Goal: Contribute content: Contribute content

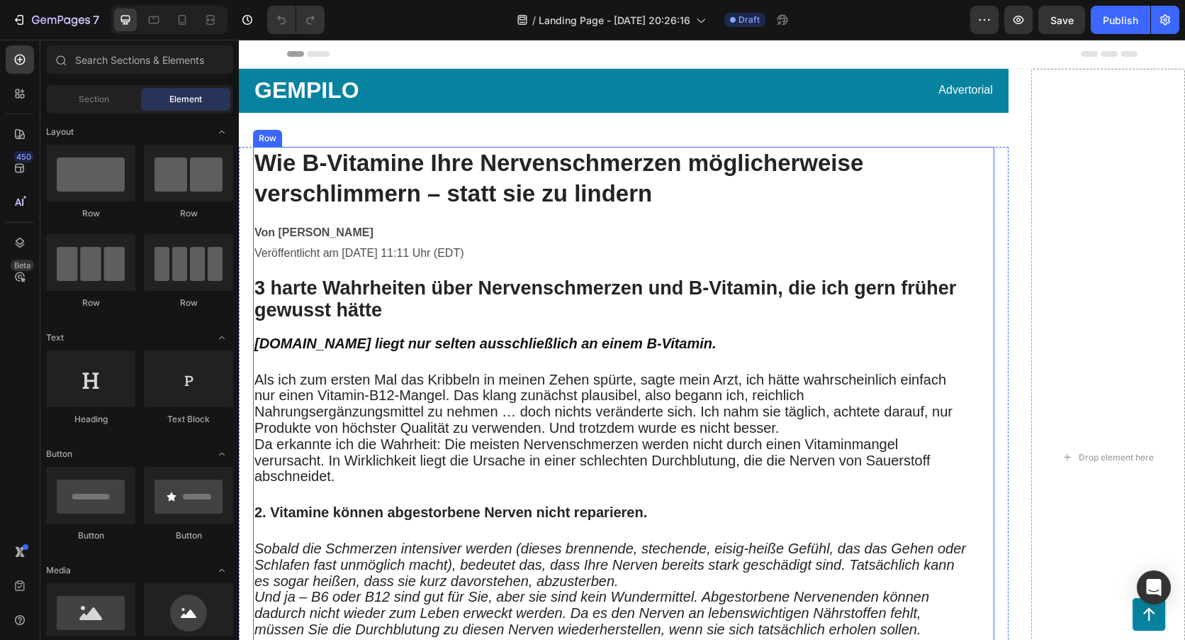
click at [671, 190] on h1 "Wie B-Vitamine Ihre Nervenschmerzen möglicherweise verschlimmern – statt sie zu…" at bounding box center [612, 179] width 719 height 64
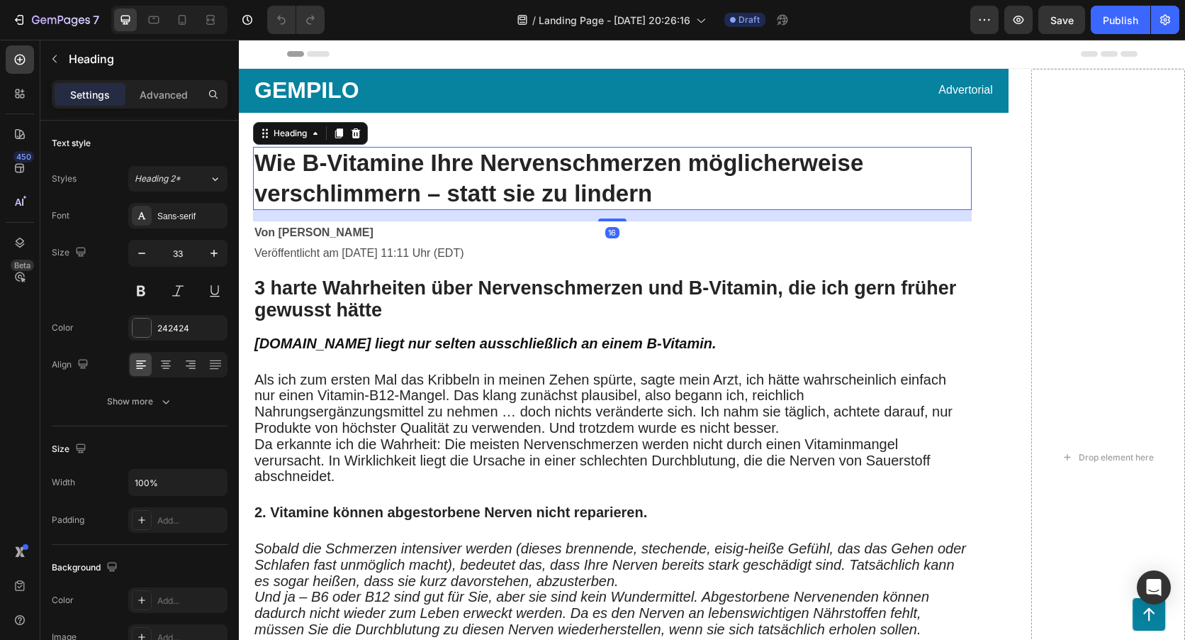
click at [663, 191] on h1 "Wie B-Vitamine Ihre Nervenschmerzen möglicherweise verschlimmern – statt sie zu…" at bounding box center [612, 179] width 719 height 64
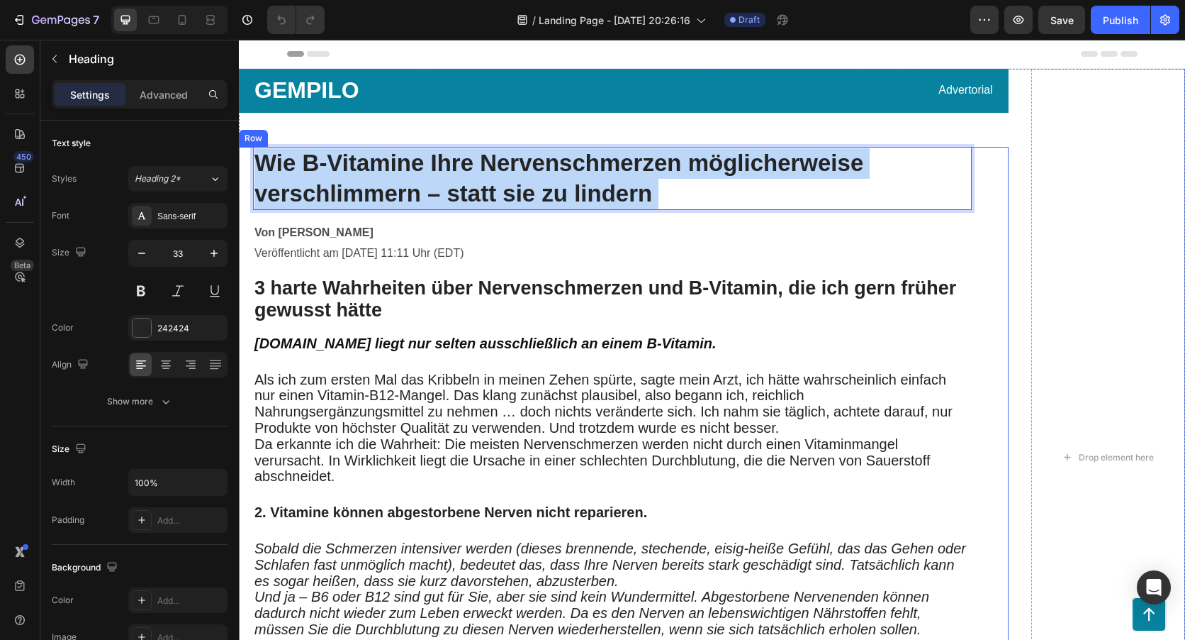
drag, startPoint x: 654, startPoint y: 190, endPoint x: 275, endPoint y: 164, distance: 379.5
click at [272, 164] on p "Wie B-Vitamine Ihre Nervenschmerzen möglicherweise verschlimmern – statt sie zu…" at bounding box center [613, 178] width 716 height 61
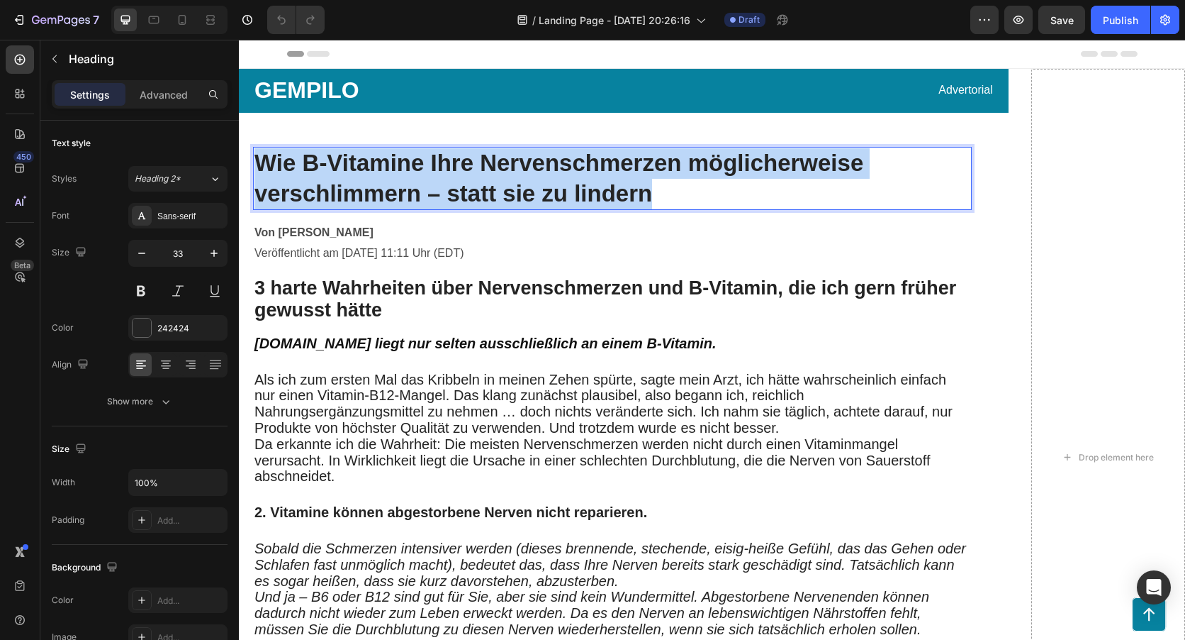
drag, startPoint x: 661, startPoint y: 194, endPoint x: 252, endPoint y: 155, distance: 410.9
click at [254, 155] on h1 "Wie B-Vitamine Ihre Nervenschmerzen möglicherweise verschlimmern – statt sie zu…" at bounding box center [612, 179] width 719 height 64
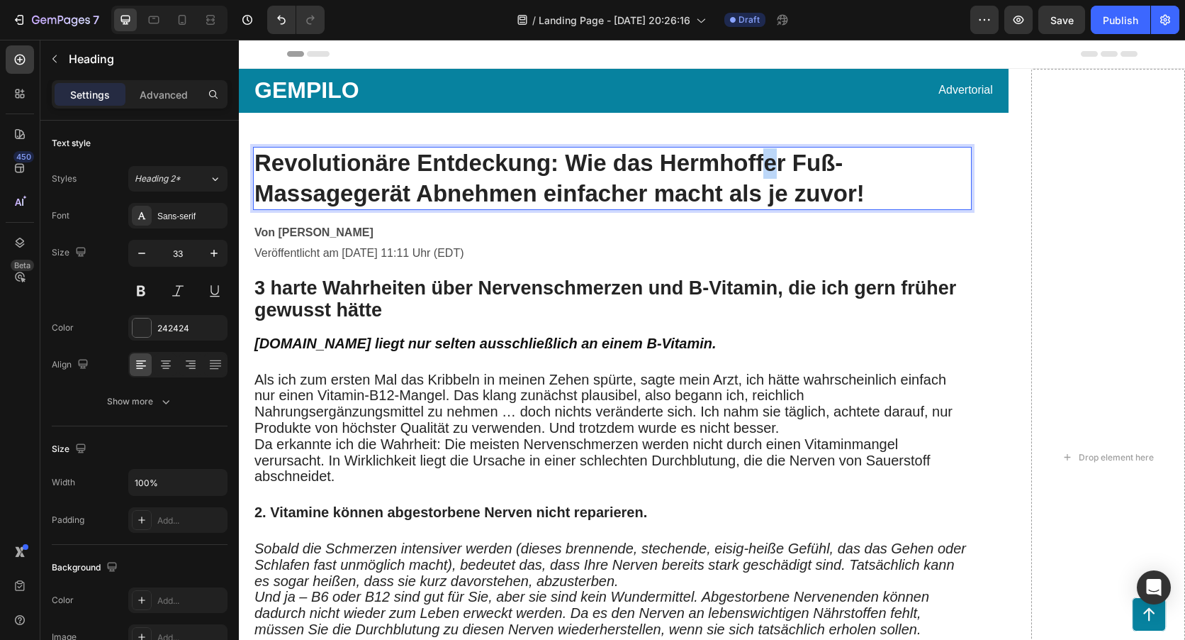
click at [774, 162] on strong "Revolutionäre Entdeckung: Wie das Hermhoffer Fuß-Massagegerät Abnehmen einfache…" at bounding box center [560, 178] width 610 height 57
drag, startPoint x: 785, startPoint y: 163, endPoint x: 660, endPoint y: 160, distance: 124.8
click at [660, 160] on strong "Revolutionäre Entdeckung: Wie das Hermhoffer Fuß-Massagegerät Abnehmen einfache…" at bounding box center [560, 178] width 610 height 57
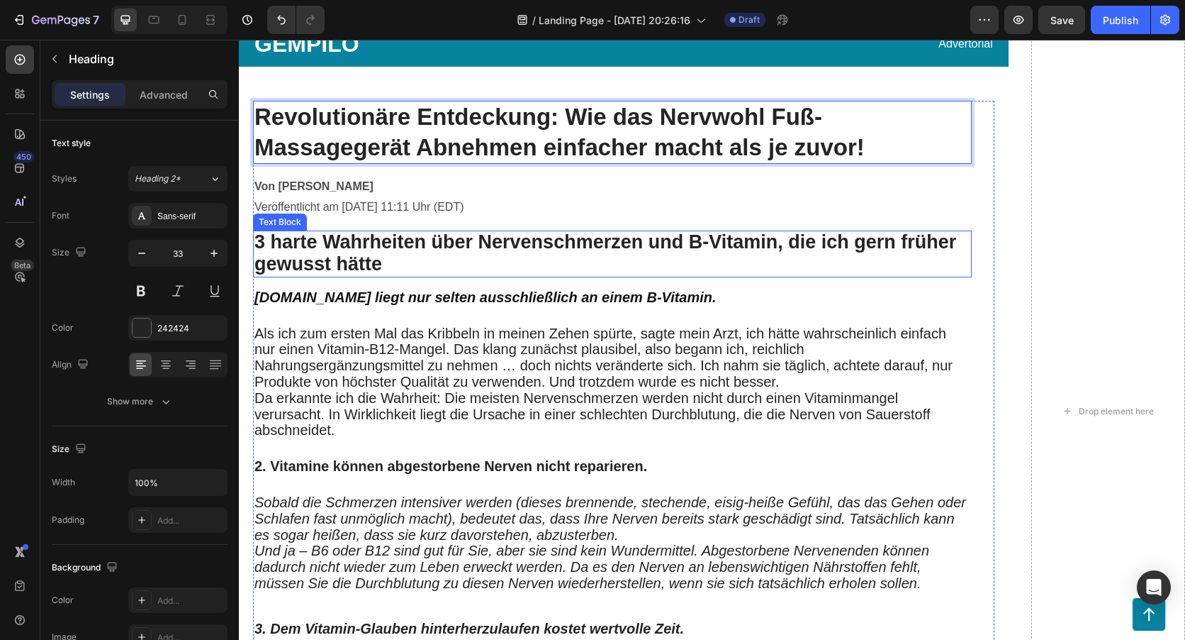
scroll to position [71, 0]
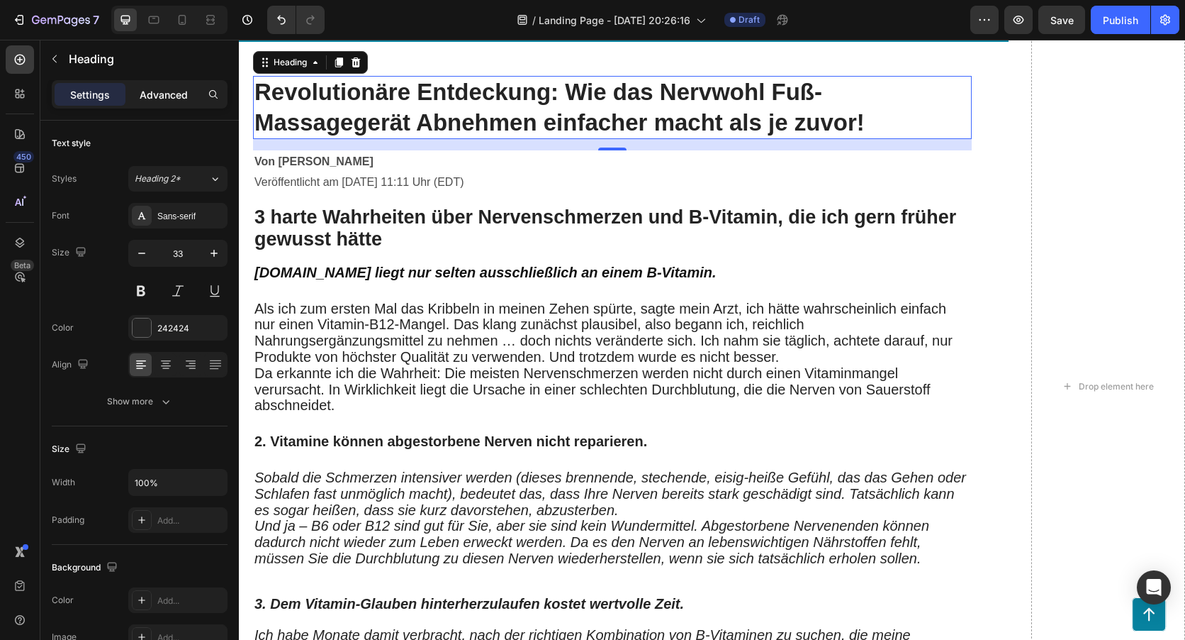
click at [159, 91] on p "Advanced" at bounding box center [164, 94] width 48 height 15
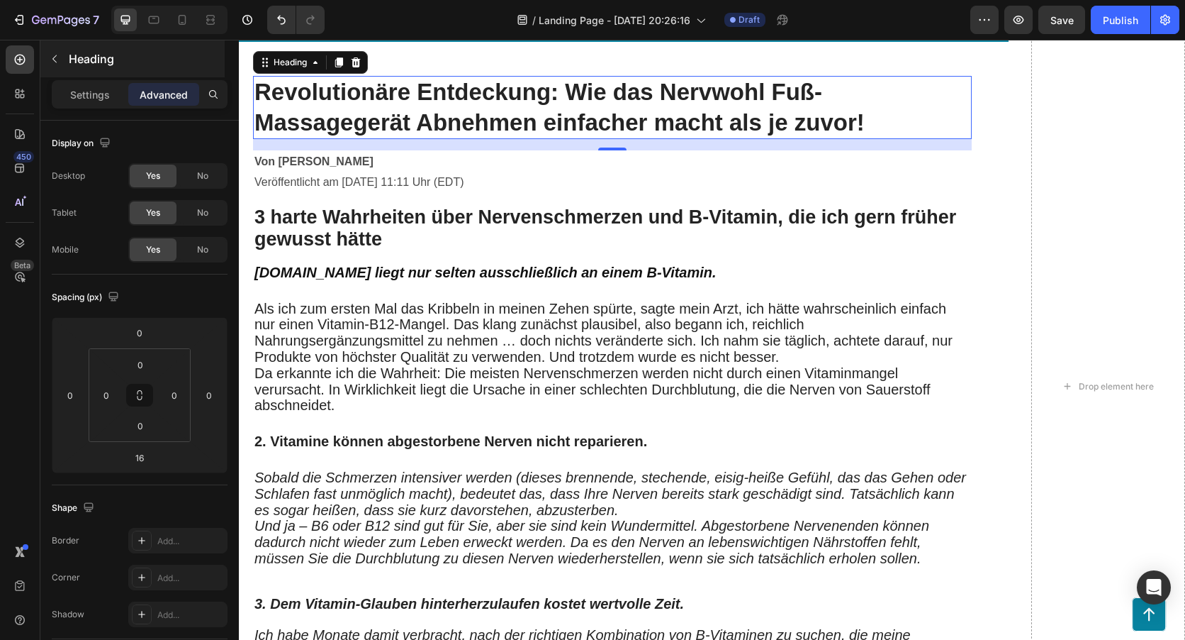
click at [83, 94] on p "Settings" at bounding box center [90, 94] width 40 height 15
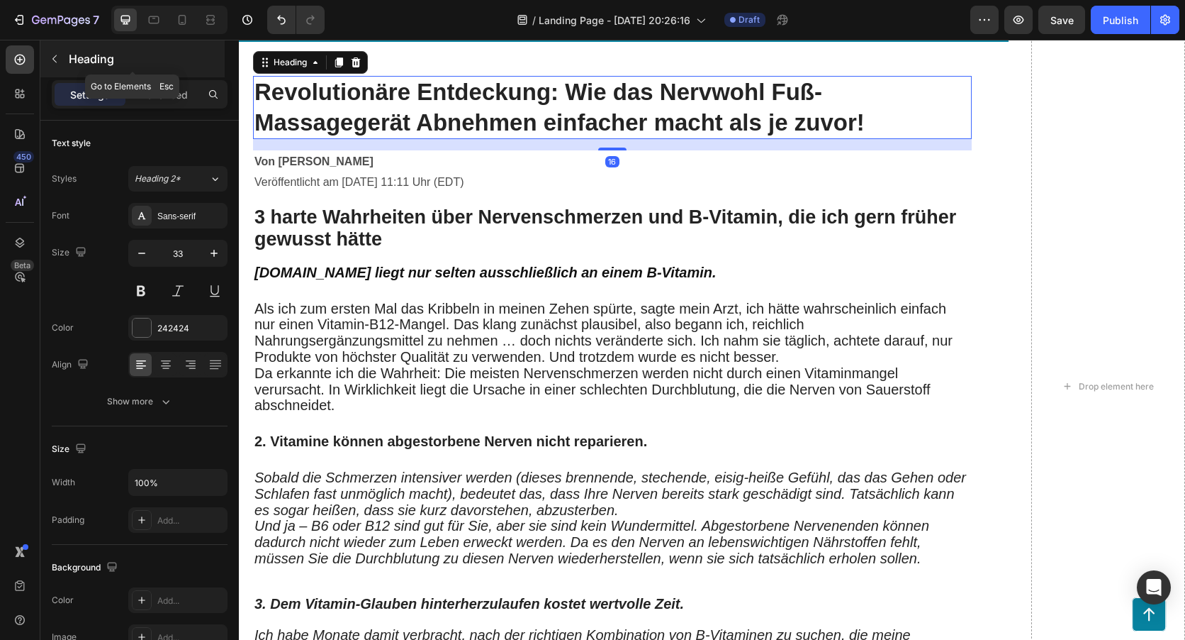
click at [57, 61] on icon "button" at bounding box center [54, 58] width 11 height 11
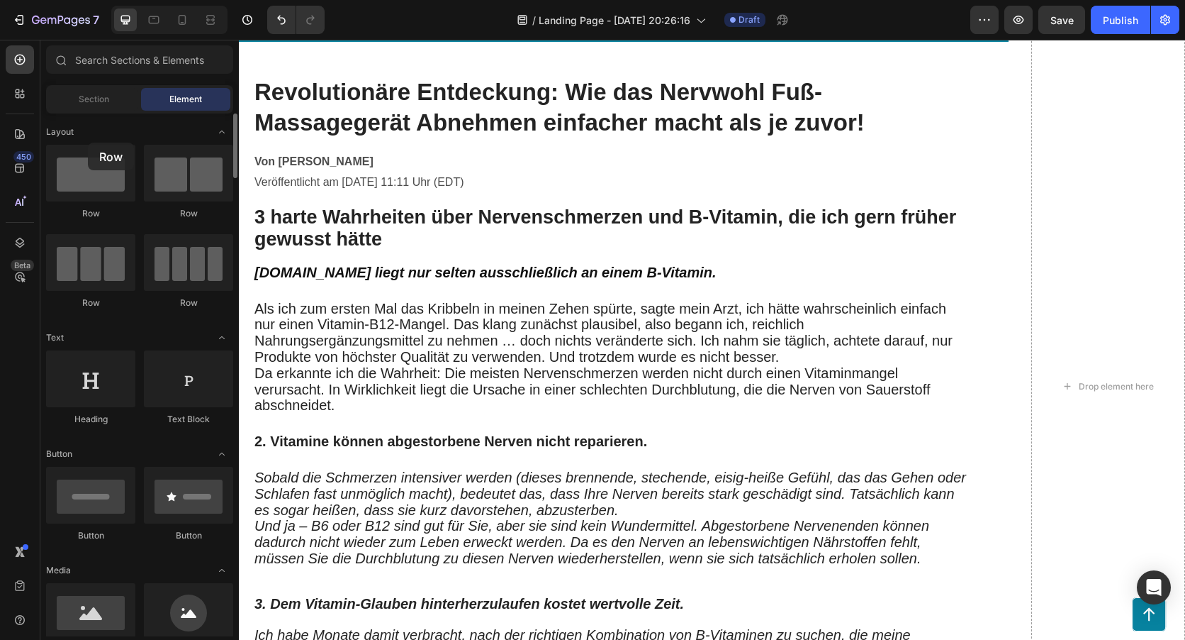
drag, startPoint x: 107, startPoint y: 189, endPoint x: 88, endPoint y: 141, distance: 51.2
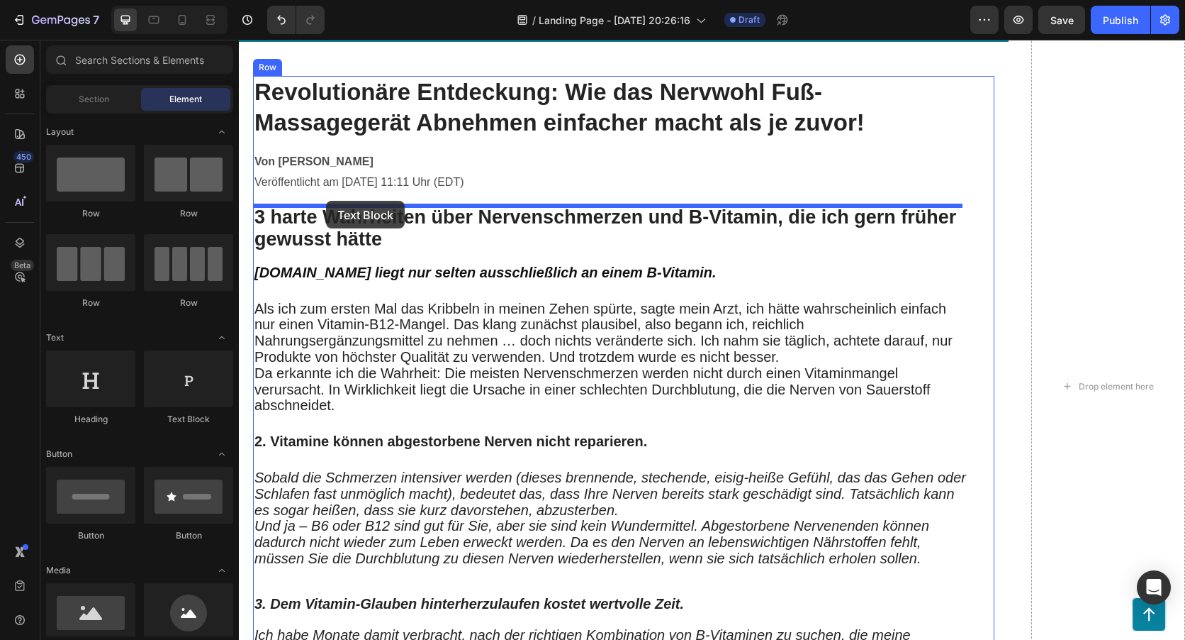
drag, startPoint x: 437, startPoint y: 418, endPoint x: 326, endPoint y: 201, distance: 244.5
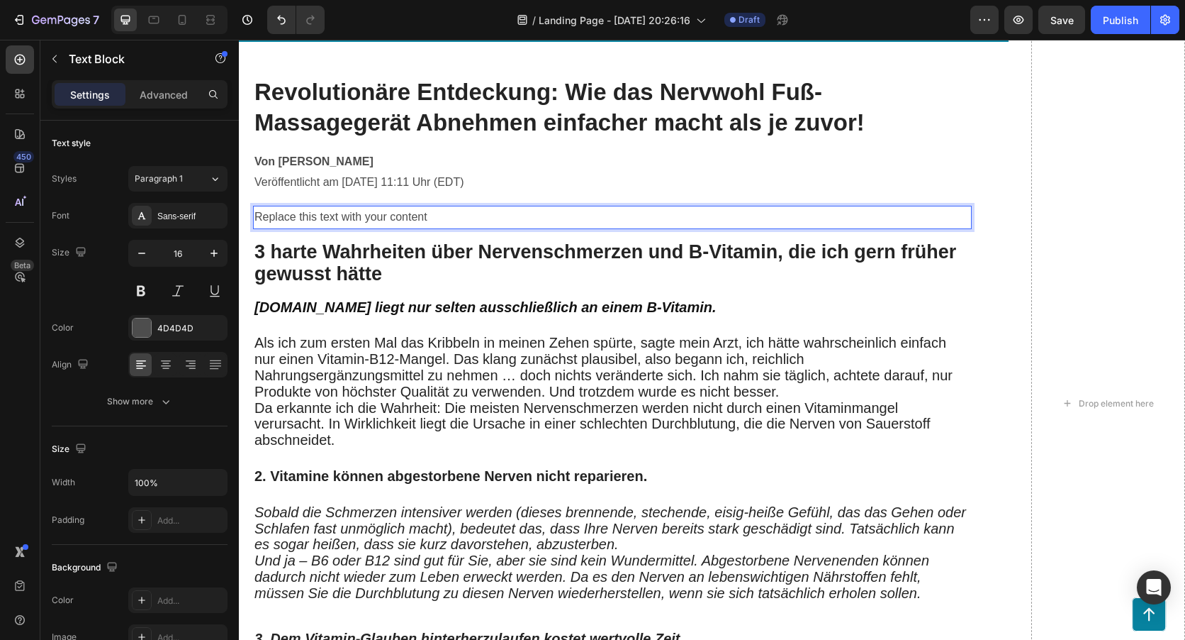
click at [435, 218] on div "Replace this text with your content" at bounding box center [612, 217] width 719 height 23
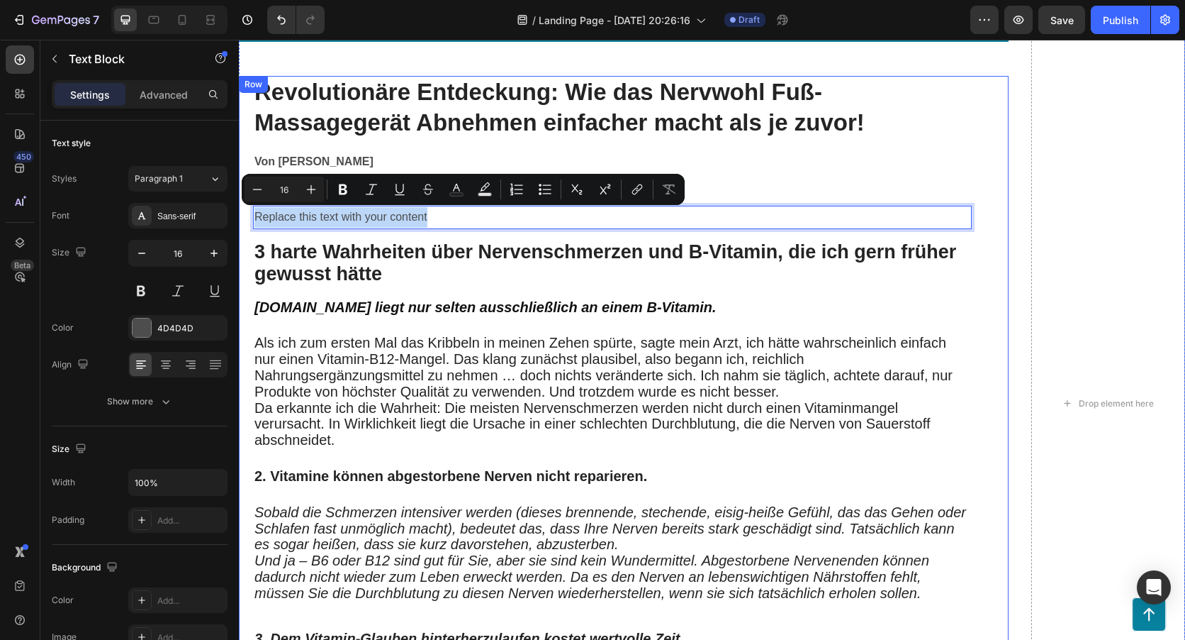
drag, startPoint x: 435, startPoint y: 218, endPoint x: 240, endPoint y: 214, distance: 195.0
click at [240, 214] on div "⁠⁠⁠⁠⁠⁠⁠ Revolutionäre Entdeckung: Wie das Nervwohl Fuß-Massagegerät Abnehmen ei…" at bounding box center [624, 442] width 770 height 733
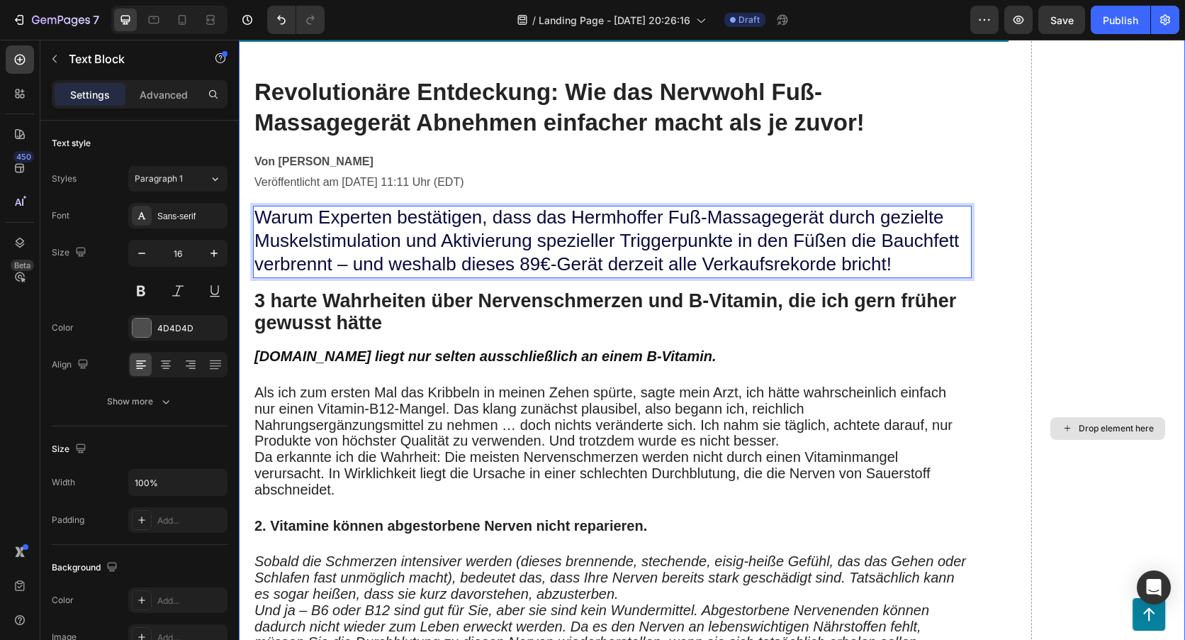
click at [1044, 227] on div "Drop element here" at bounding box center [1109, 428] width 154 height 861
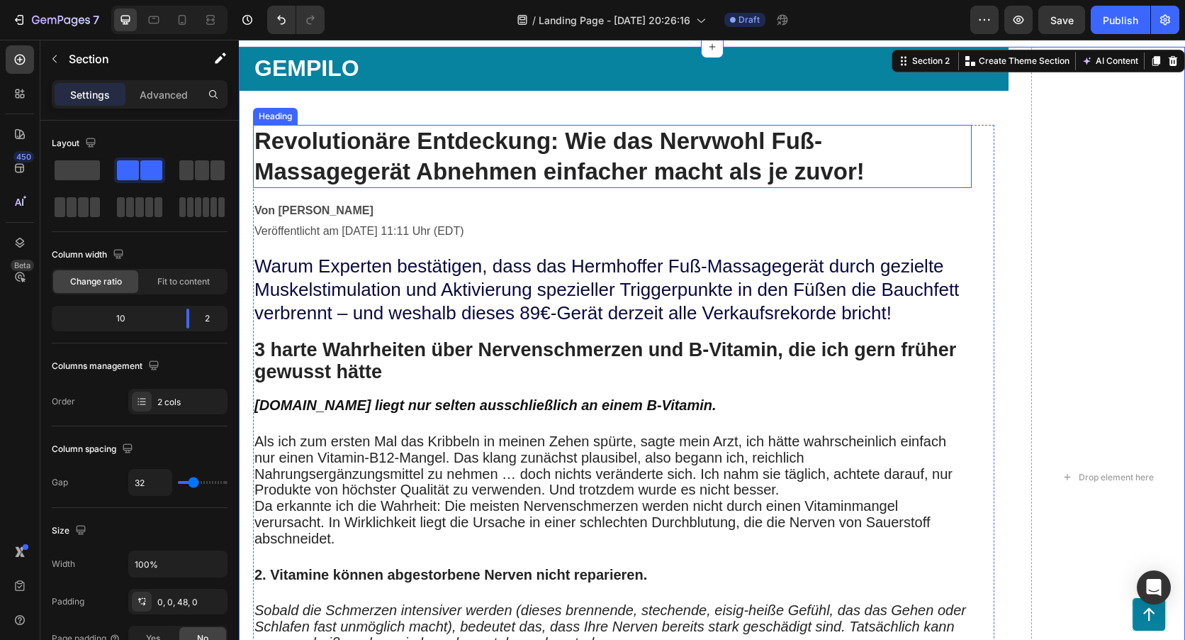
scroll to position [0, 0]
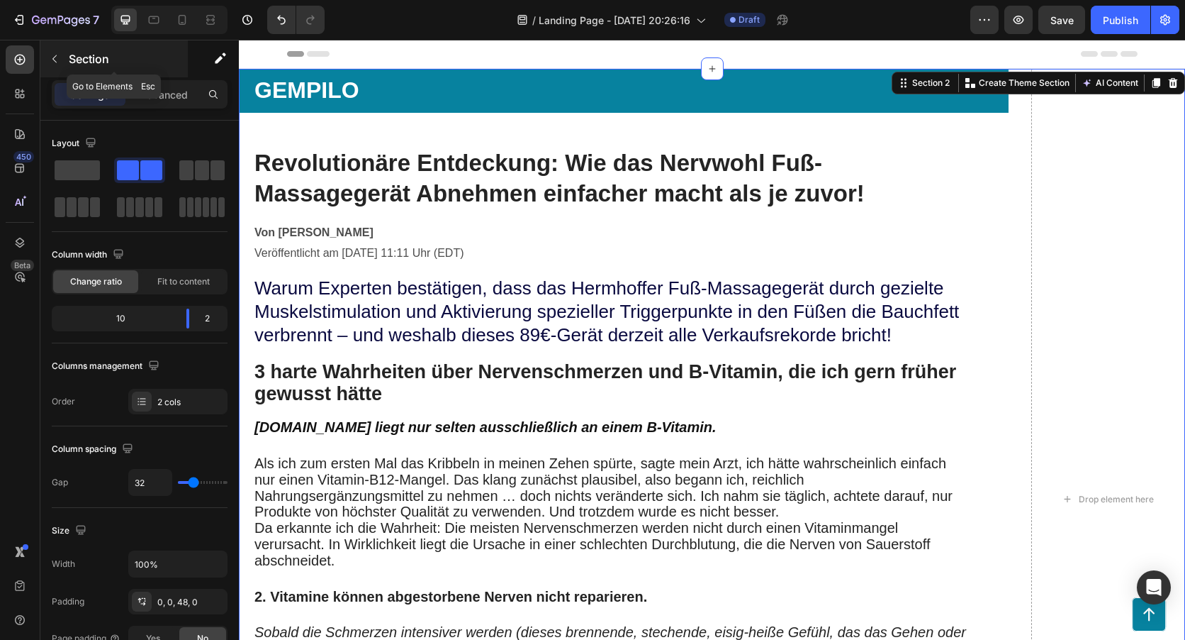
click at [57, 69] on button "button" at bounding box center [54, 59] width 23 height 23
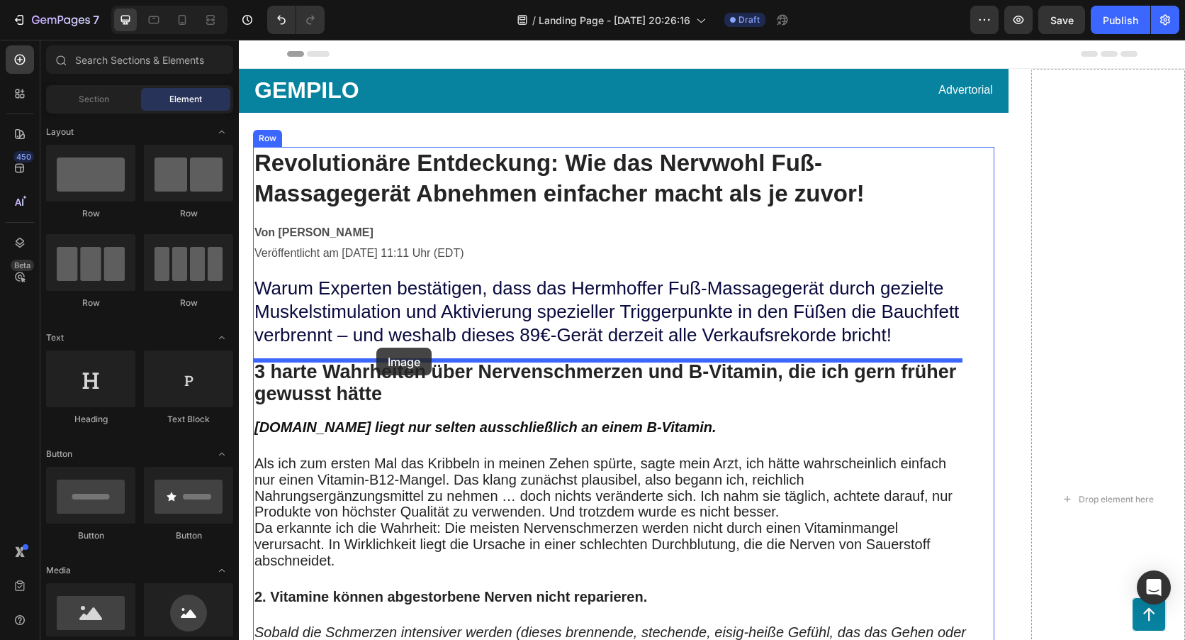
drag, startPoint x: 331, startPoint y: 645, endPoint x: 376, endPoint y: 347, distance: 301.2
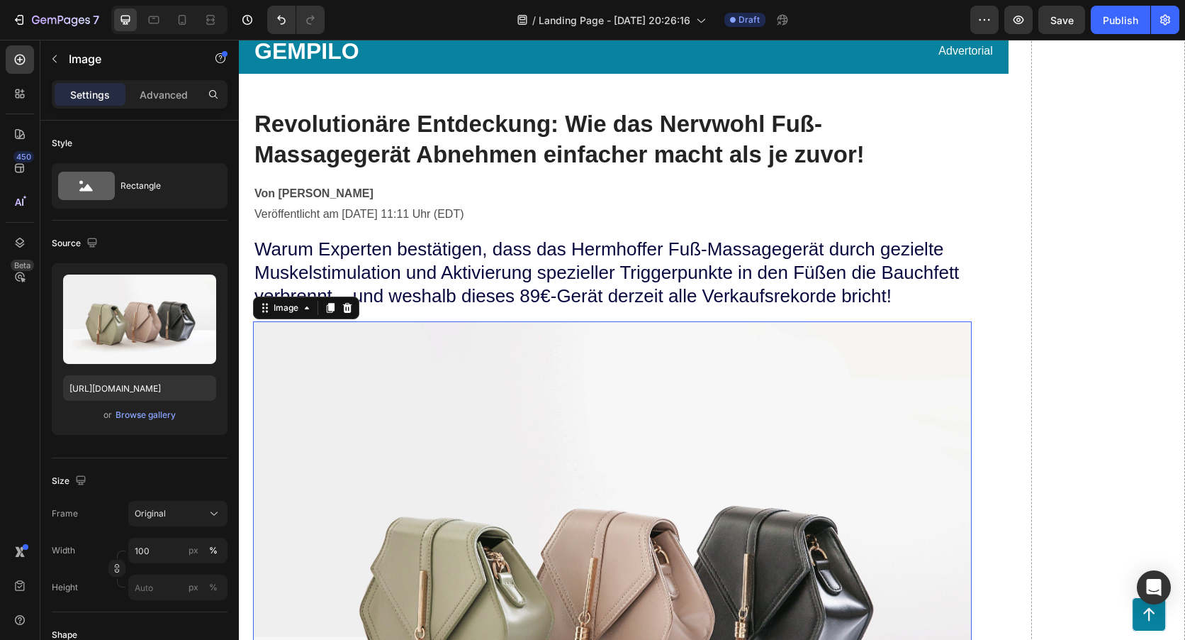
scroll to position [71, 0]
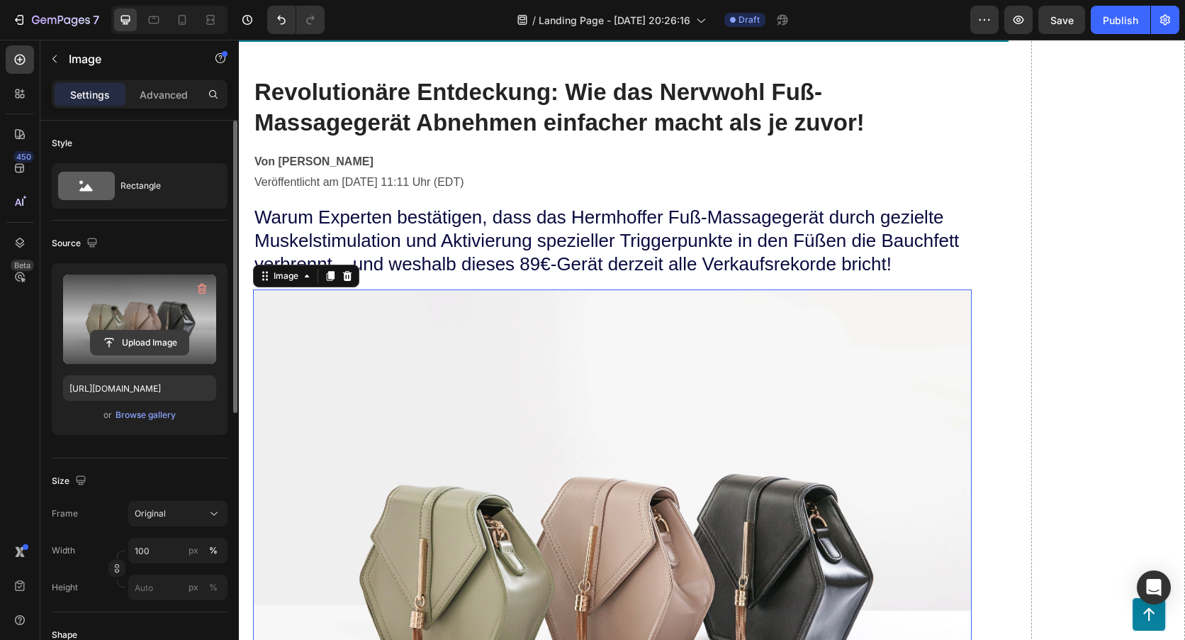
click at [162, 334] on input "file" at bounding box center [140, 342] width 98 height 24
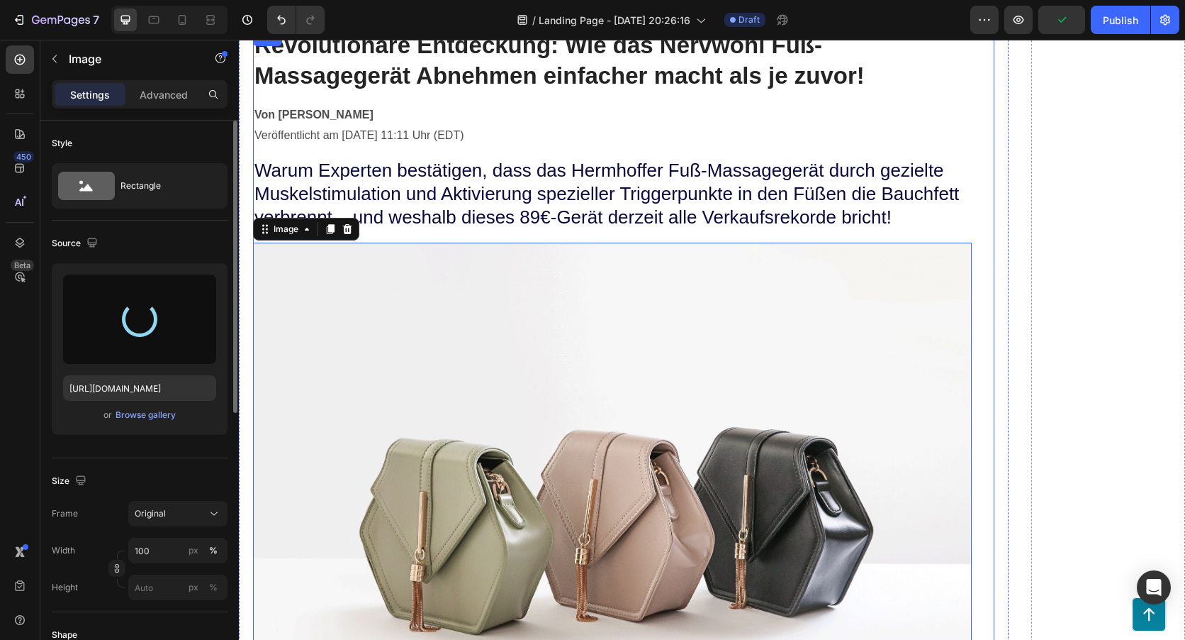
scroll to position [142, 0]
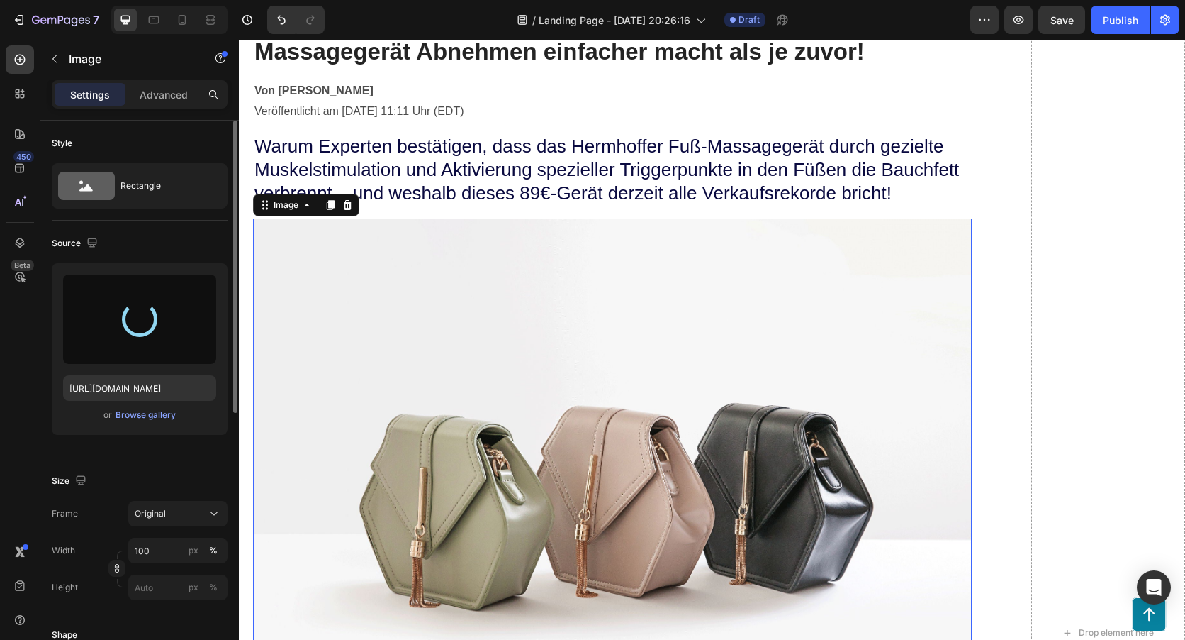
type input "[URL][DOMAIN_NAME]"
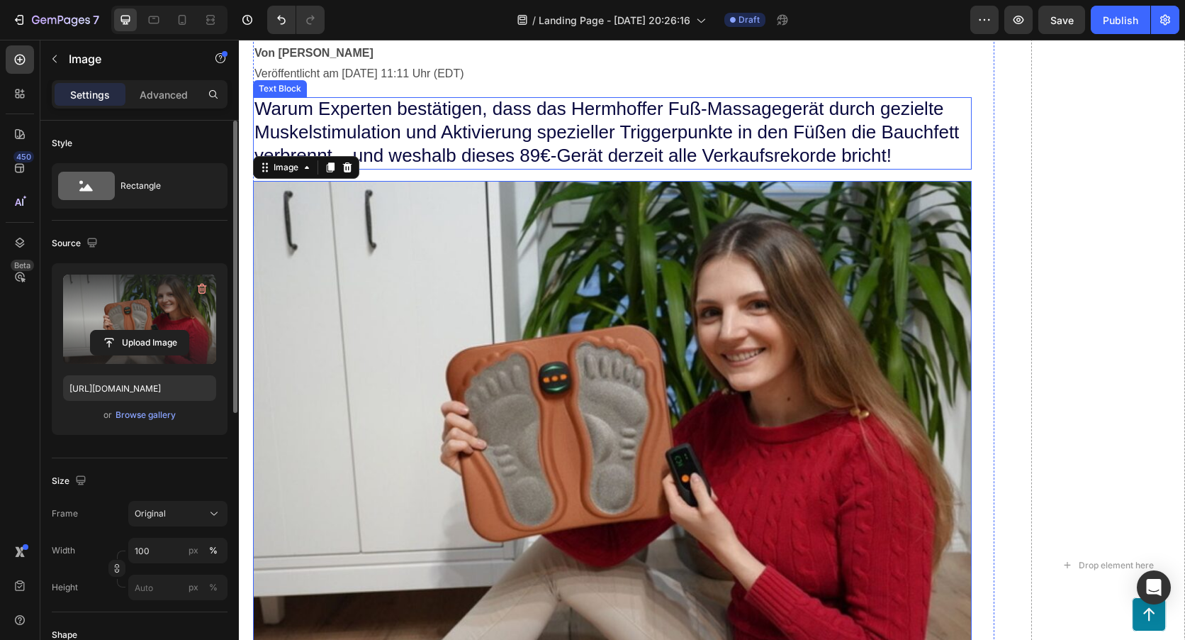
scroll to position [213, 0]
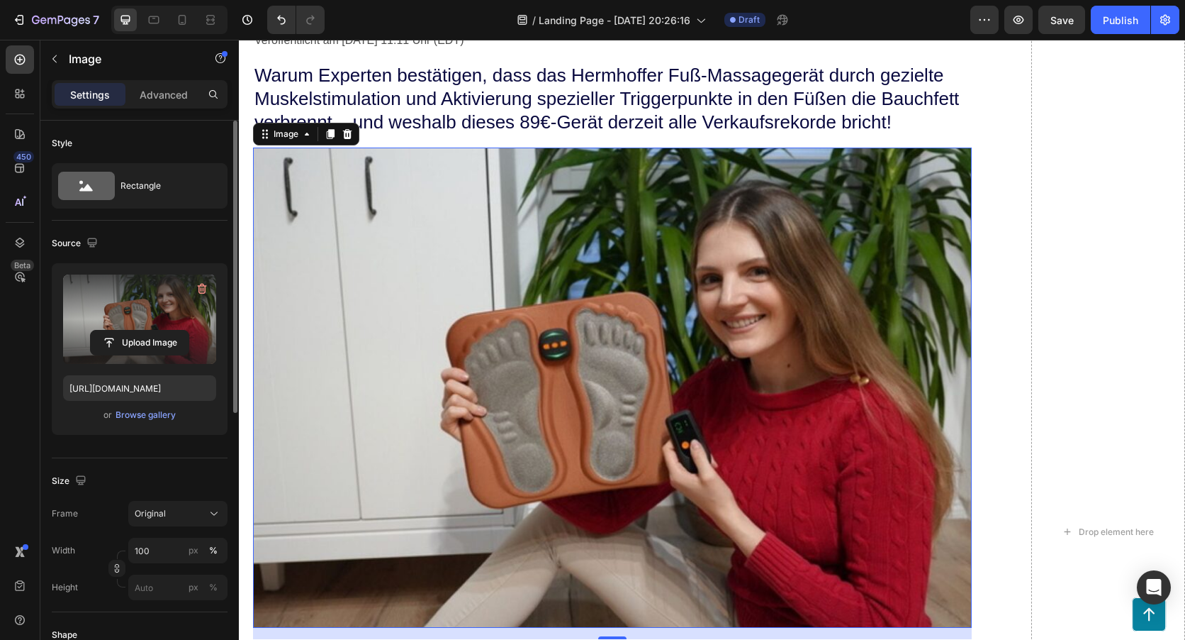
click at [462, 218] on img at bounding box center [612, 386] width 719 height 479
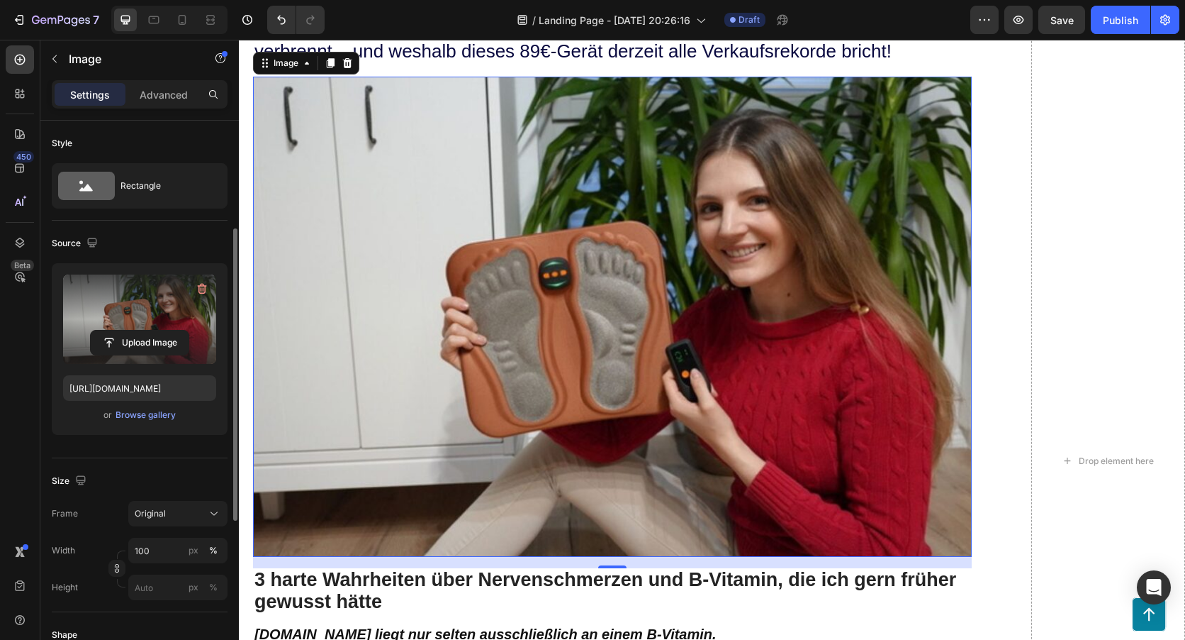
scroll to position [142, 0]
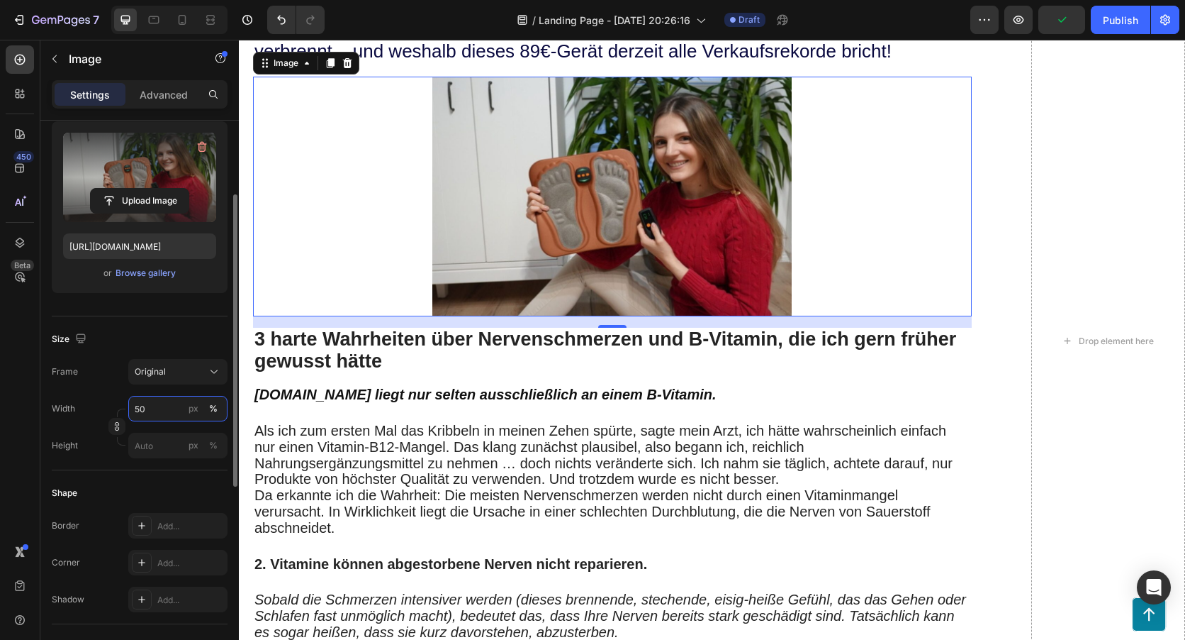
drag, startPoint x: 158, startPoint y: 411, endPoint x: 133, endPoint y: 412, distance: 25.5
click at [133, 412] on input "50" at bounding box center [177, 409] width 99 height 26
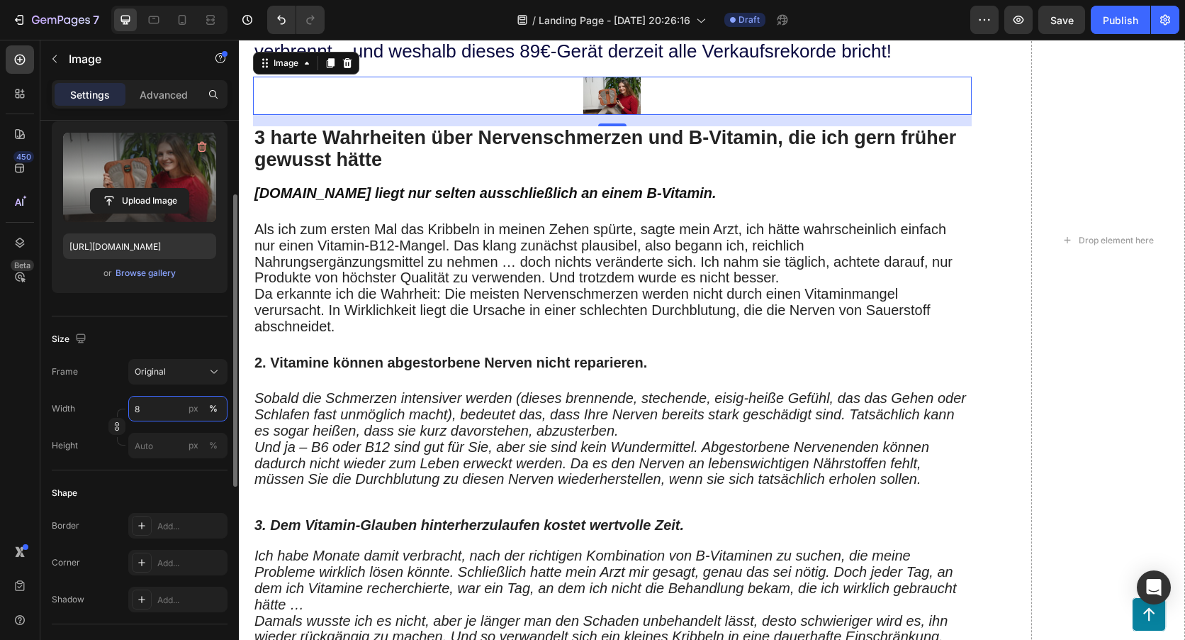
type input "80"
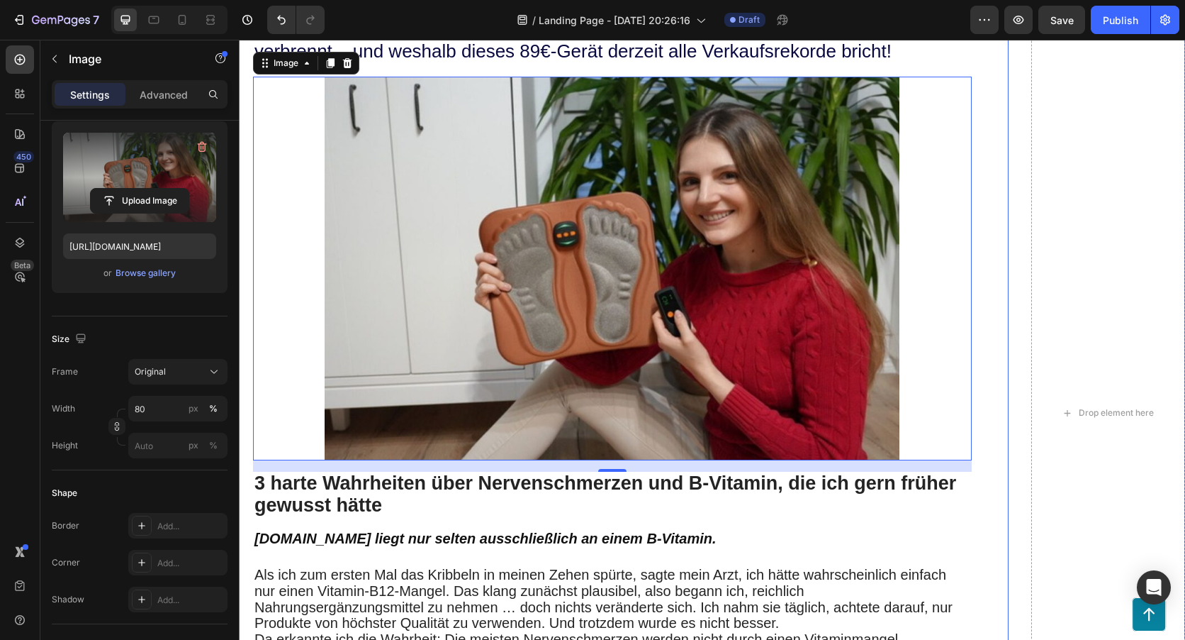
click at [1054, 294] on div "Drop element here" at bounding box center [1109, 412] width 154 height 1255
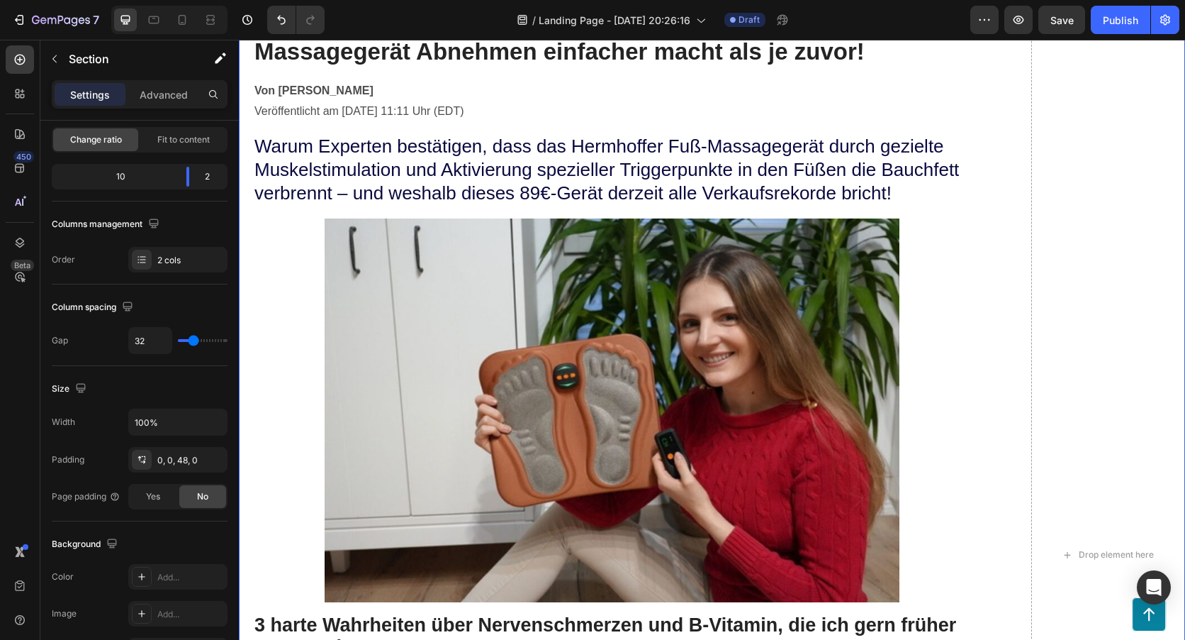
type input "4"
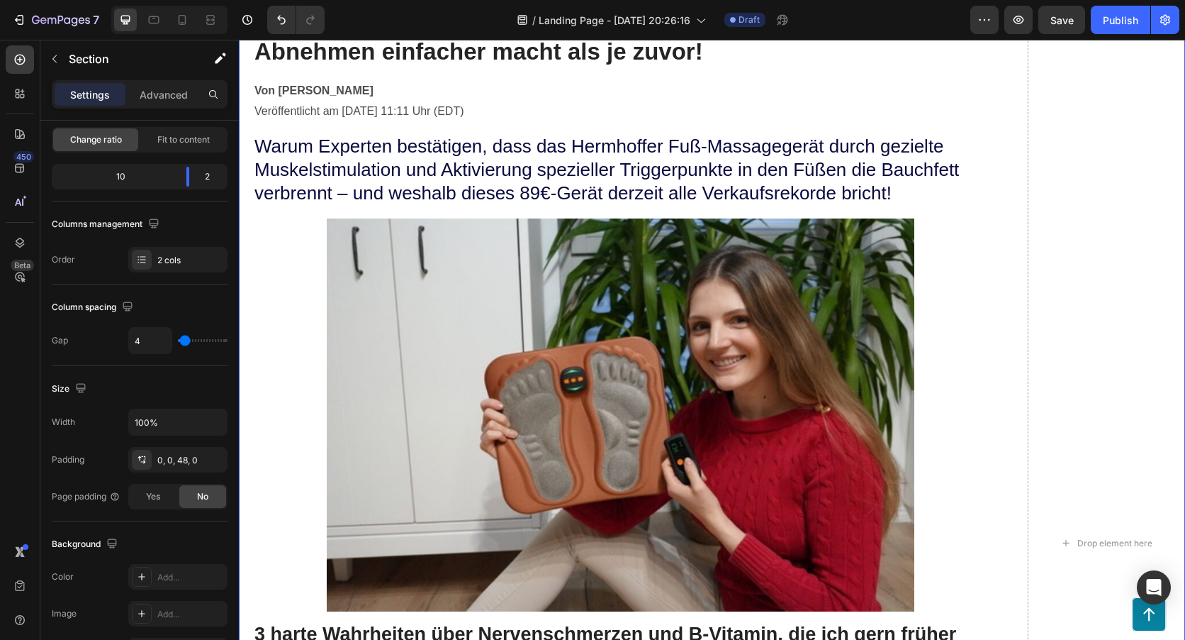
type input "0"
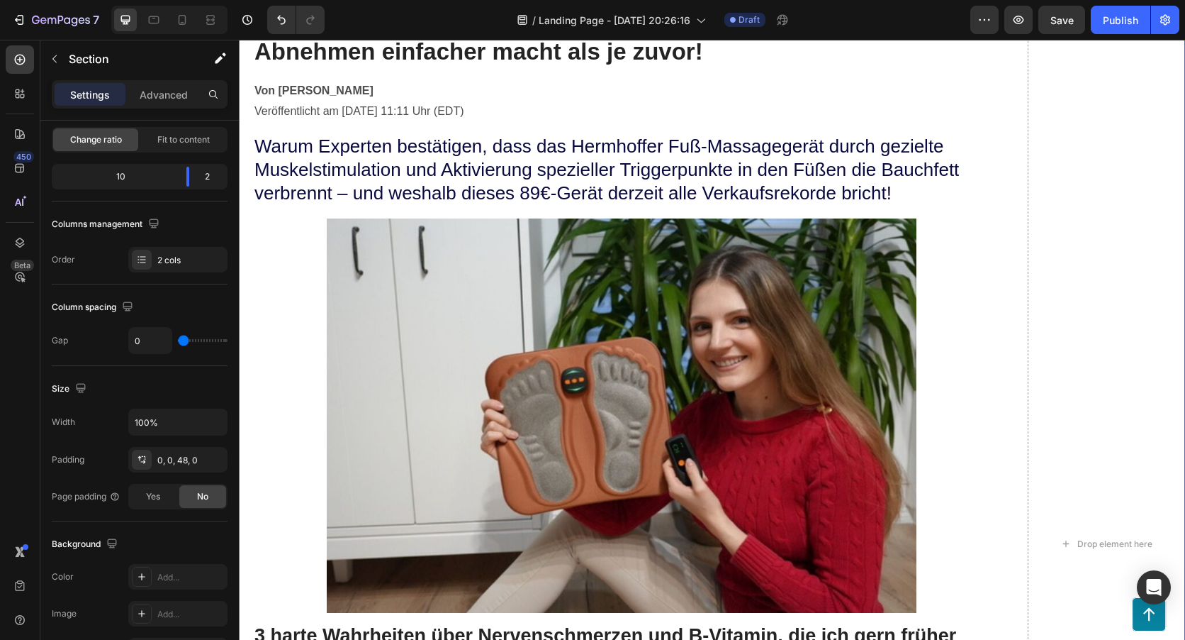
type input "109"
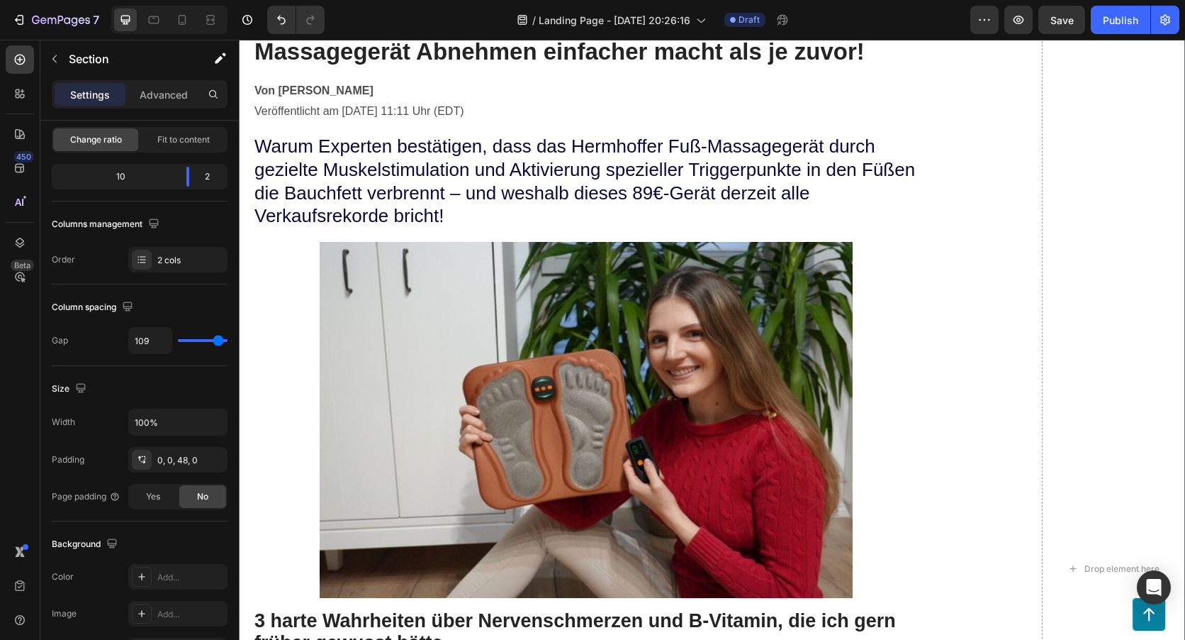
type input "120"
type input "107"
type input "104"
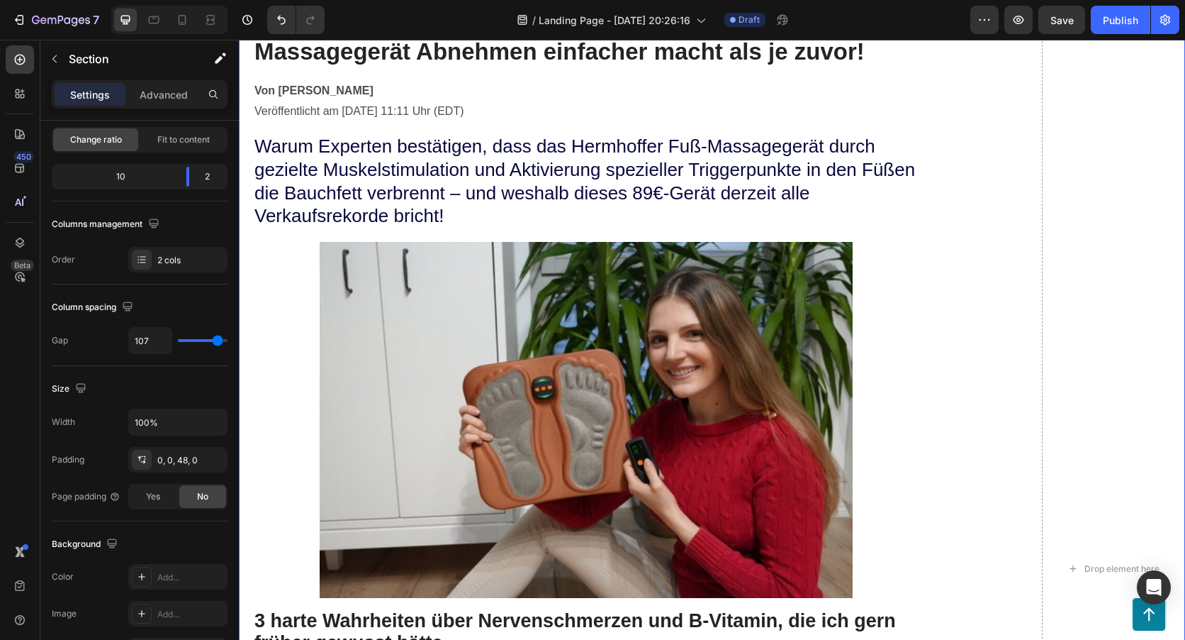
type input "104"
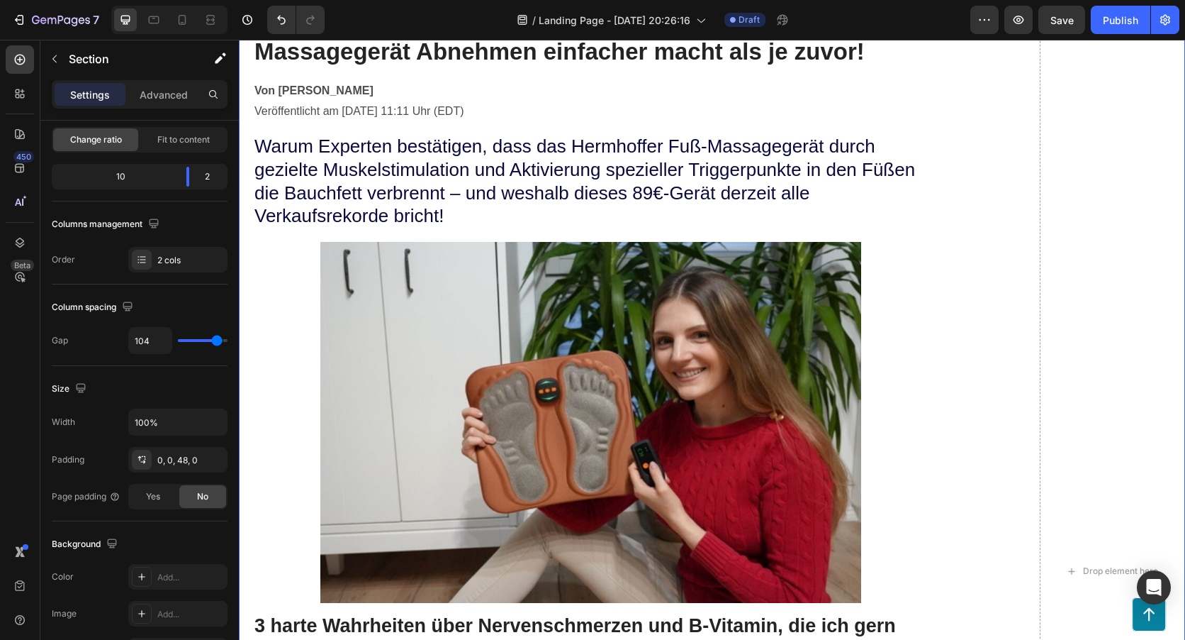
type input "100"
type input "93"
type input "84"
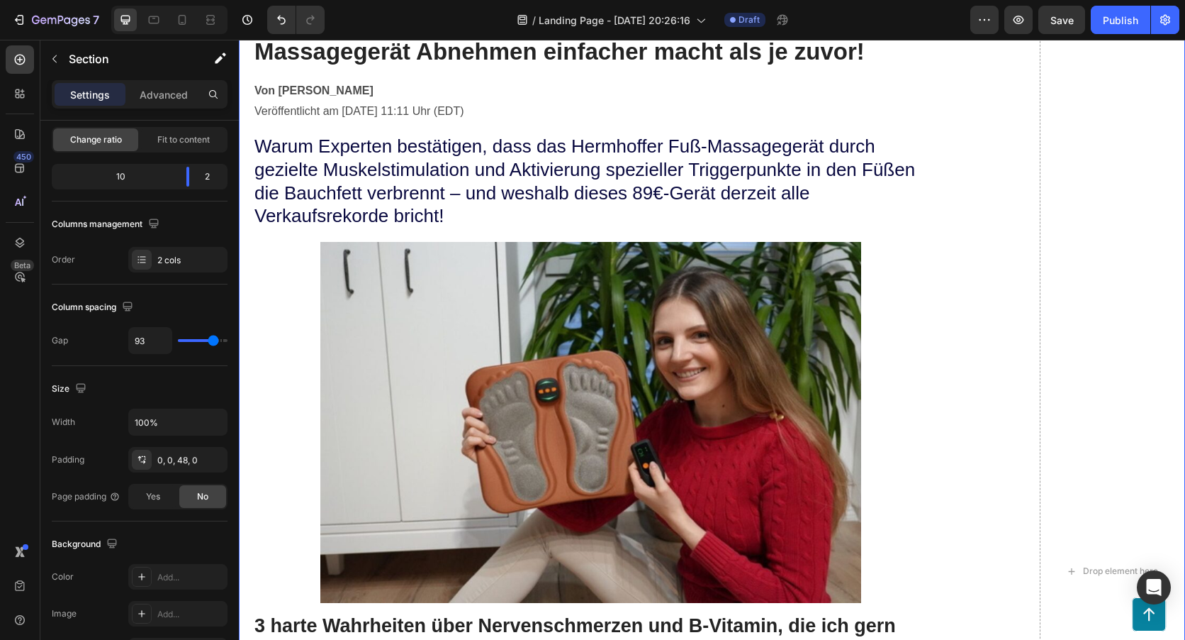
type input "84"
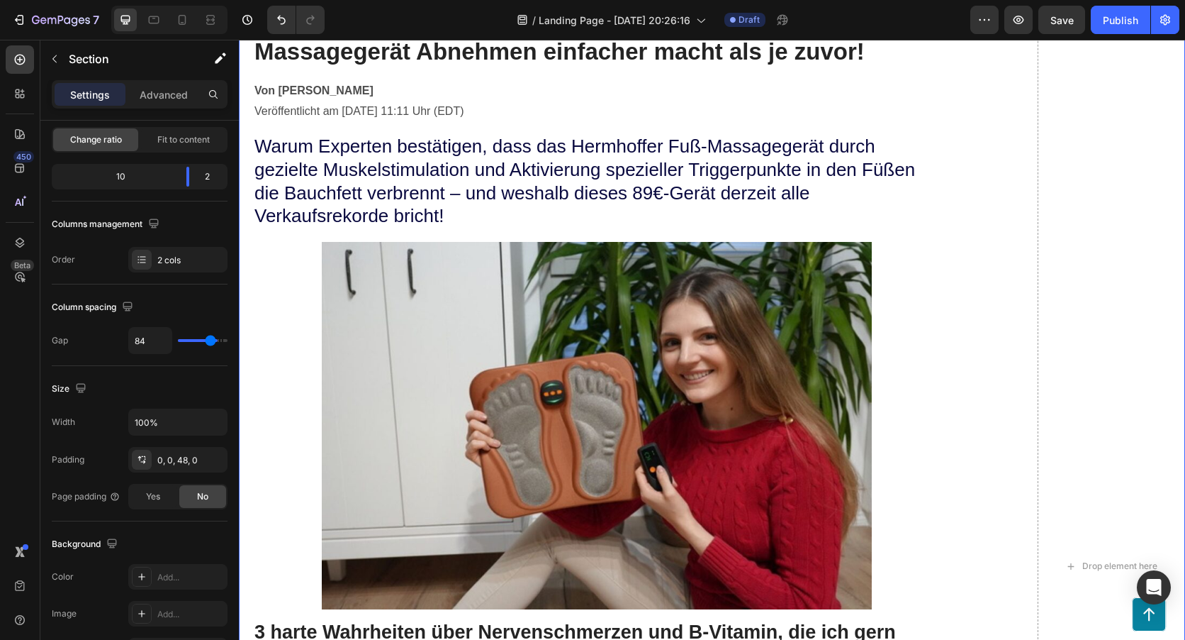
type input "82"
type input "80"
type input "78"
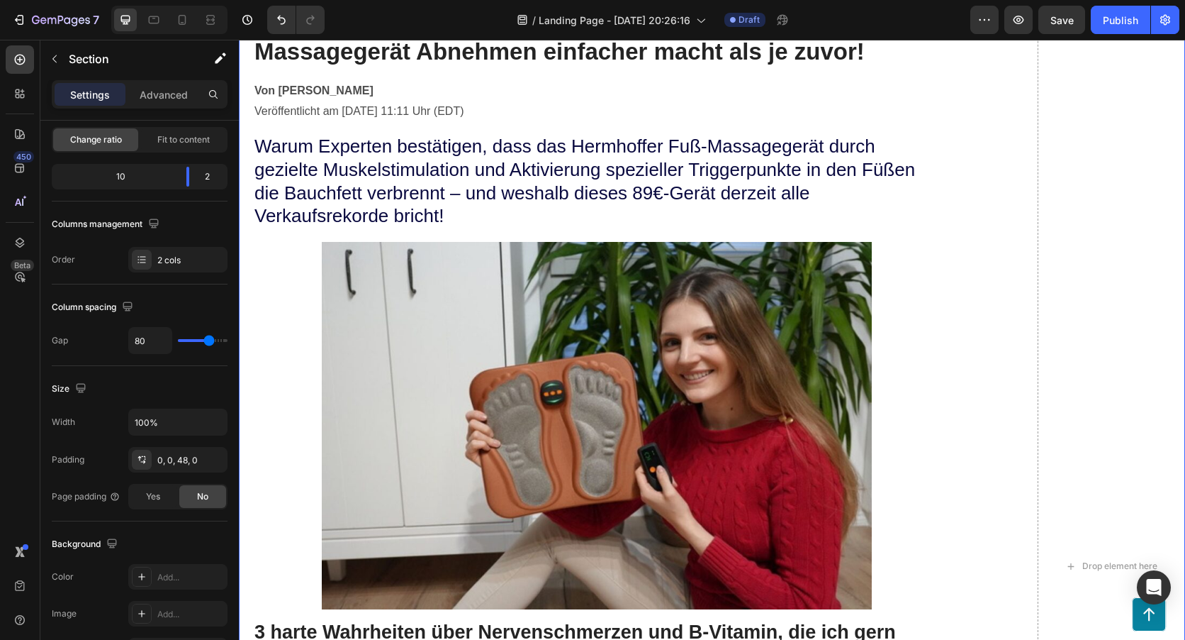
type input "78"
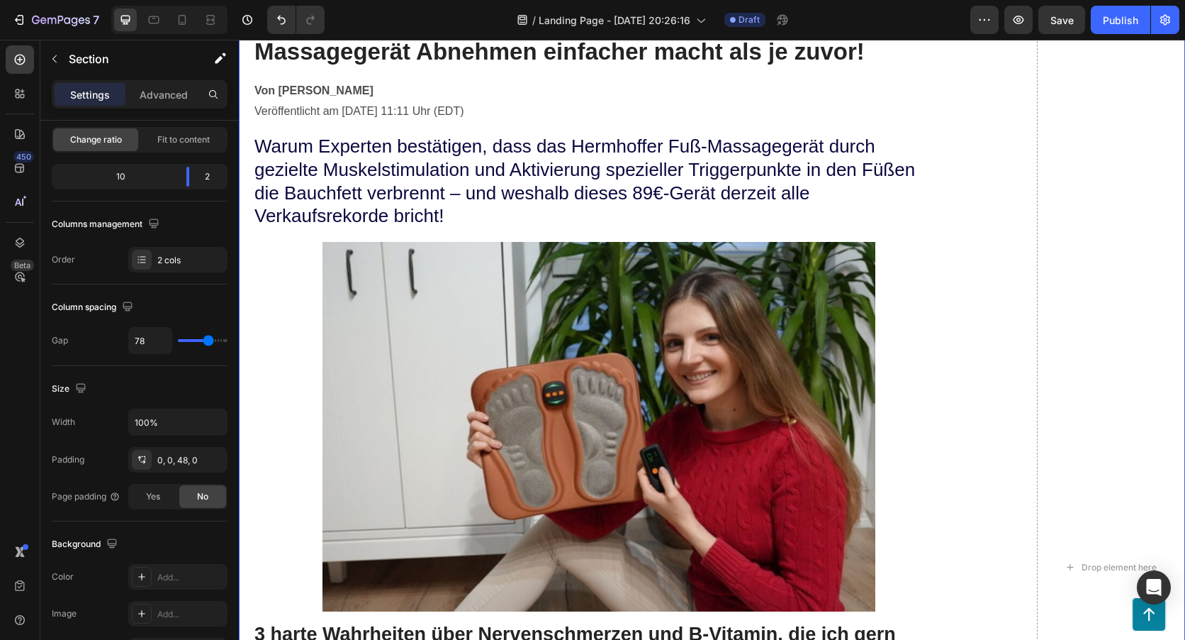
type input "84"
type input "98"
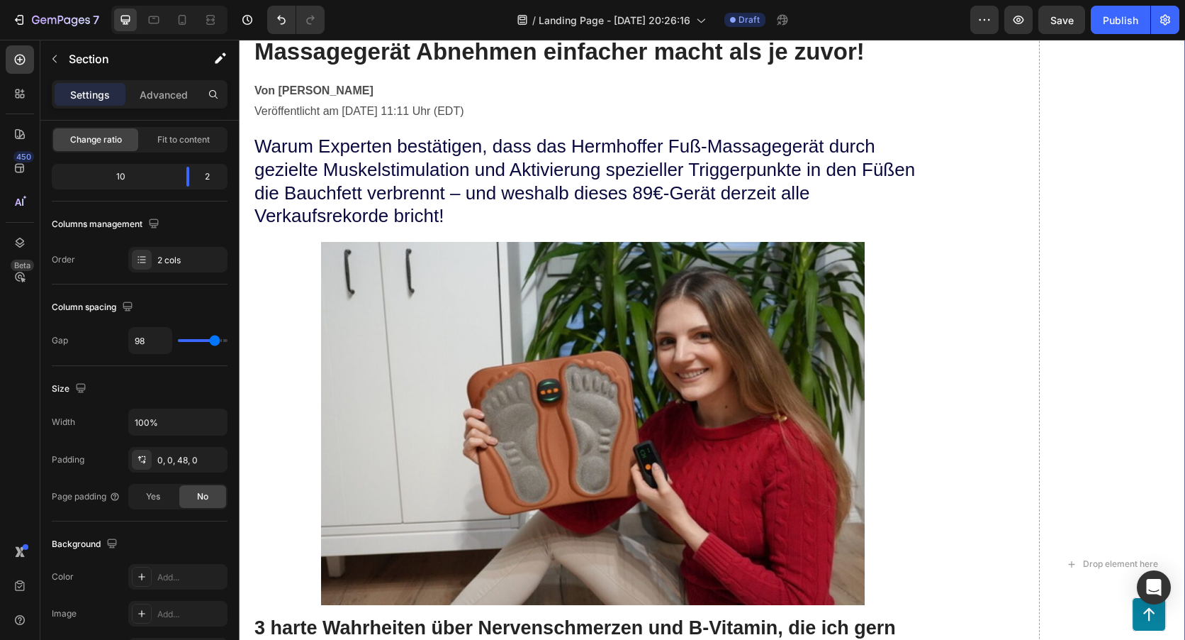
type input "109"
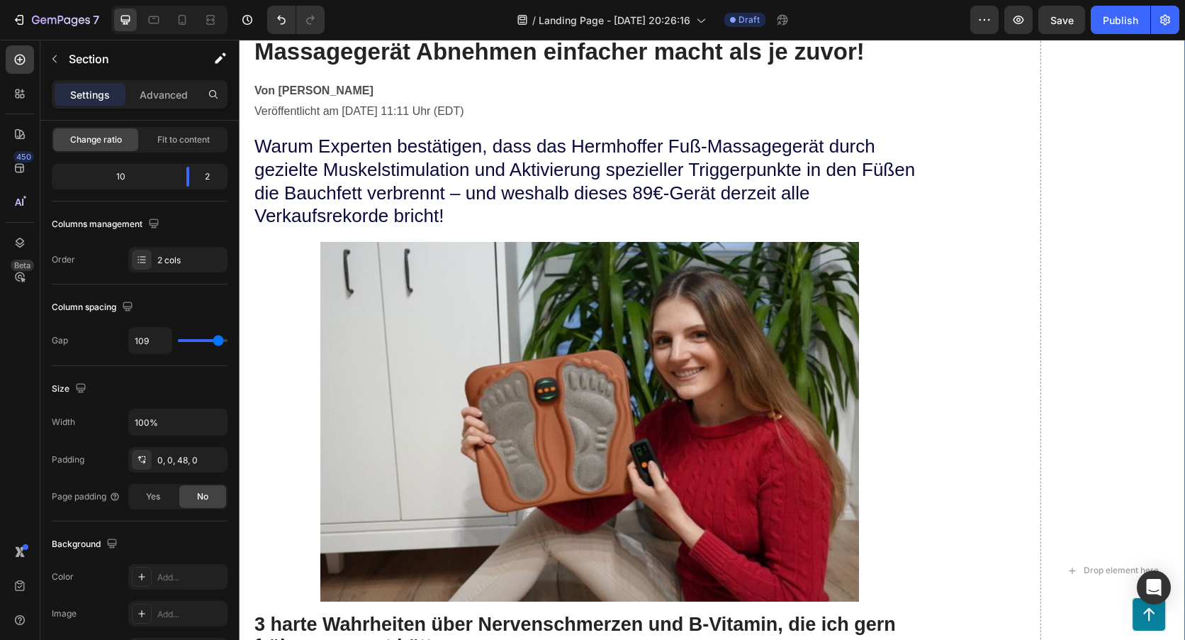
type input "116"
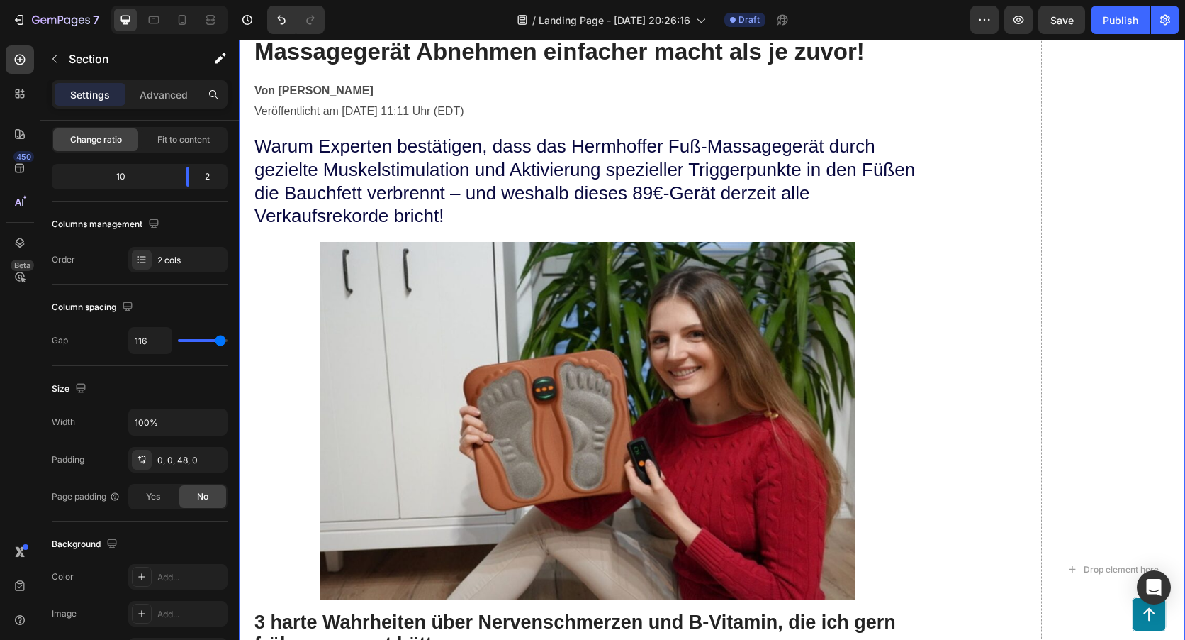
type input "118"
type input "120"
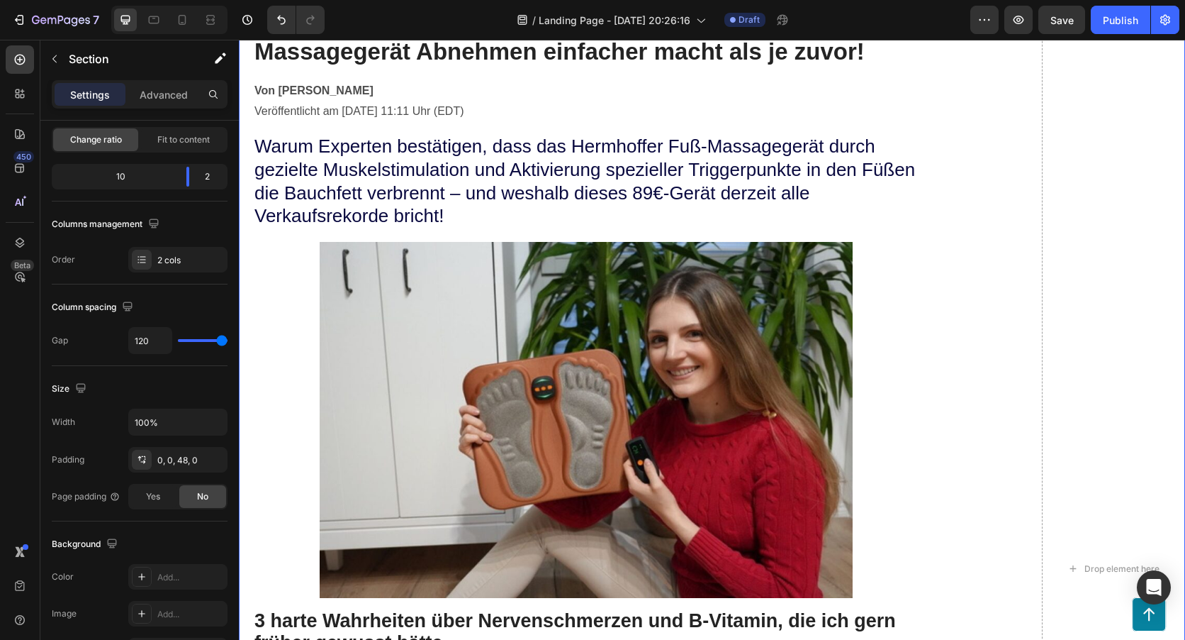
type input "116"
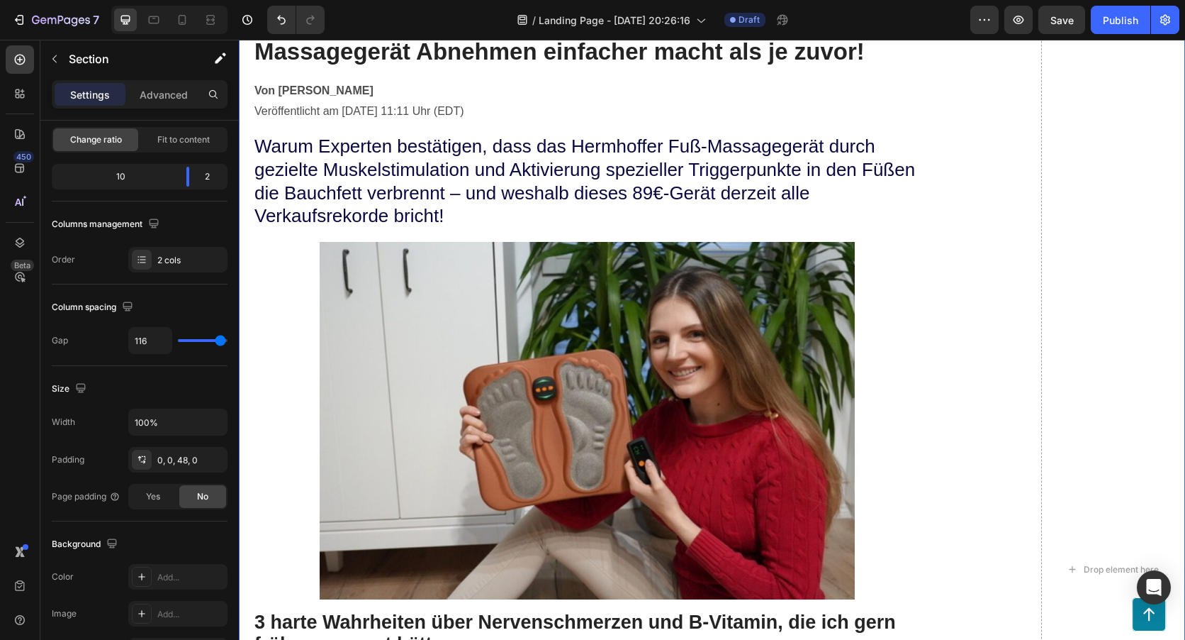
drag, startPoint x: 194, startPoint y: 342, endPoint x: 220, endPoint y: 348, distance: 27.0
type input "116"
click at [220, 342] on input "range" at bounding box center [203, 340] width 50 height 3
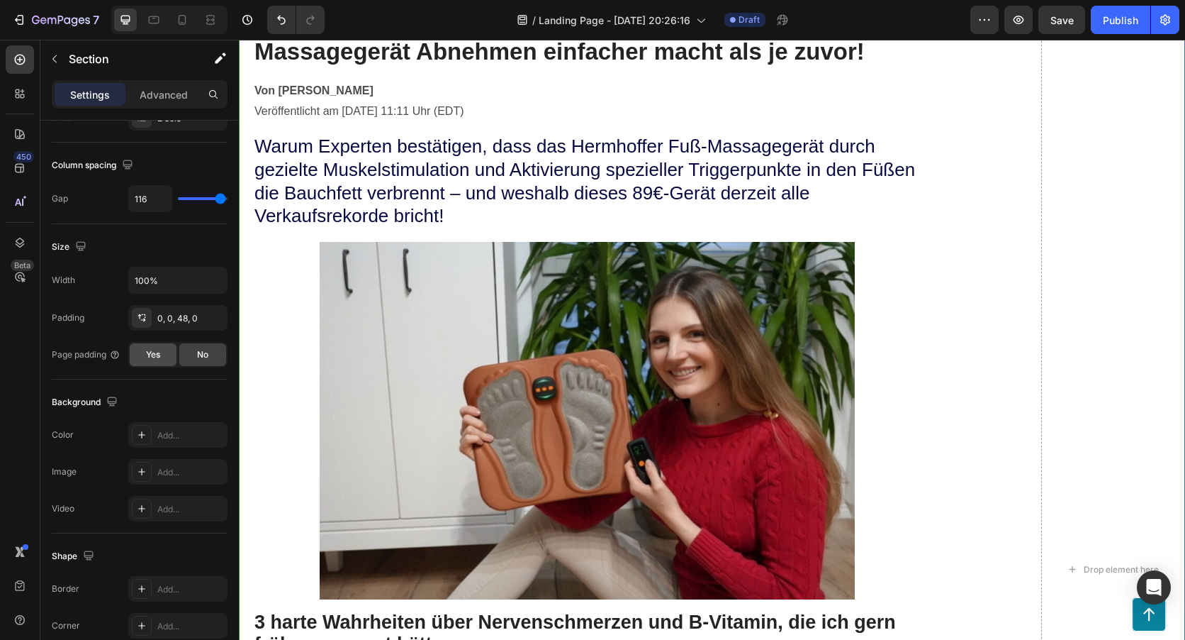
click at [160, 352] on span "Yes" at bounding box center [153, 354] width 14 height 13
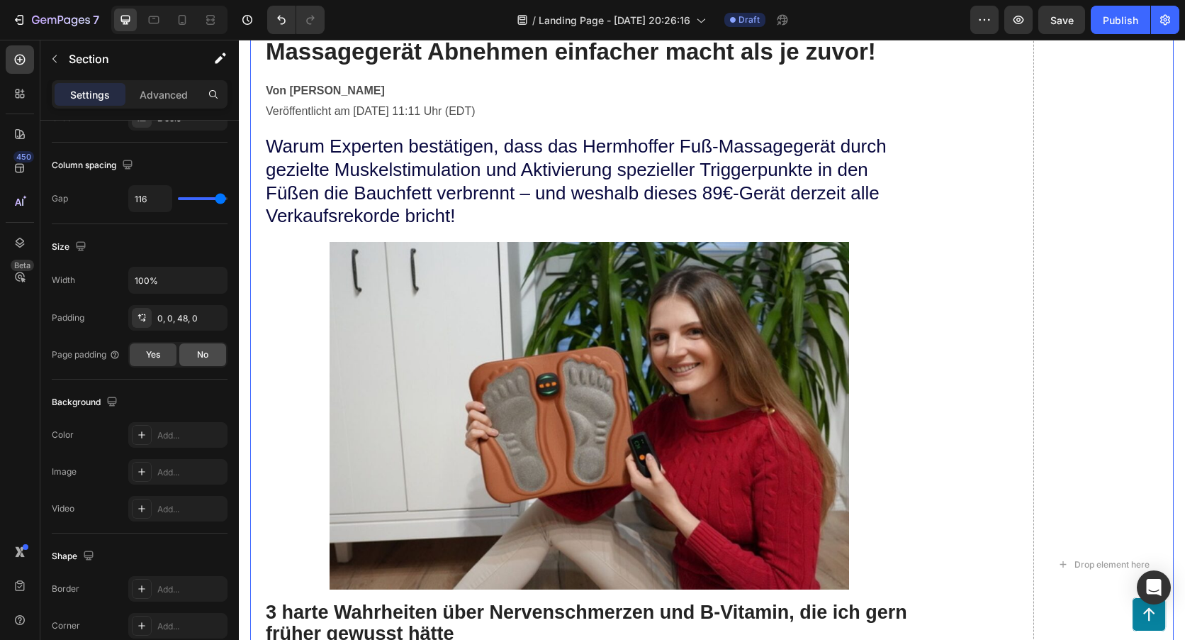
click at [206, 355] on span "No" at bounding box center [202, 354] width 11 height 13
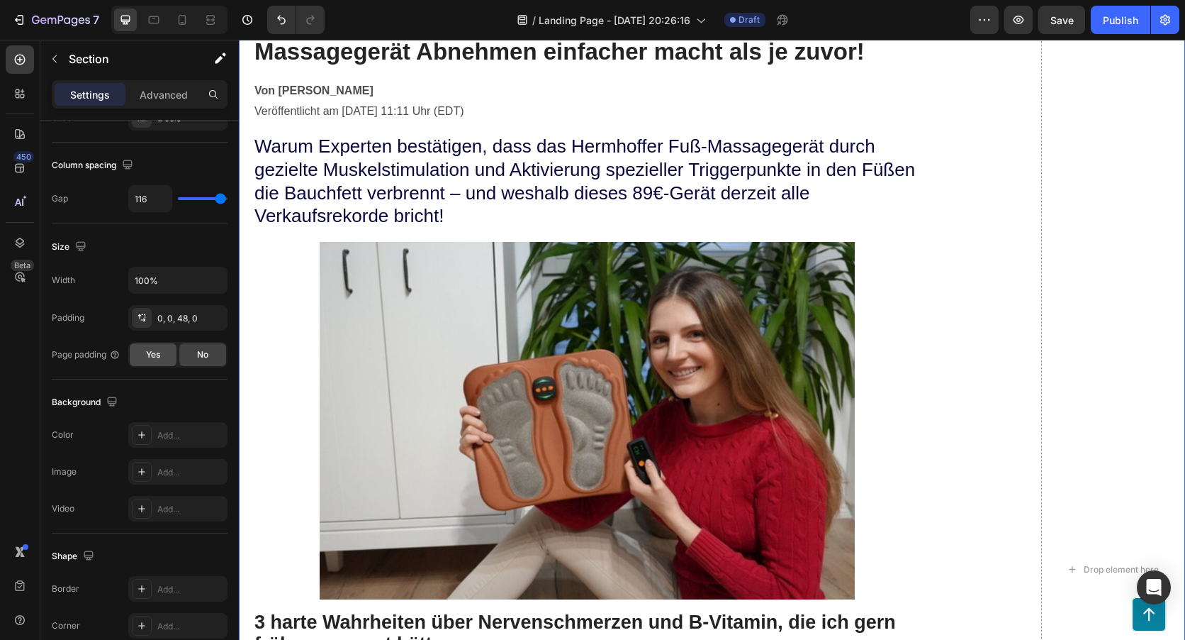
click at [158, 350] on span "Yes" at bounding box center [153, 354] width 14 height 13
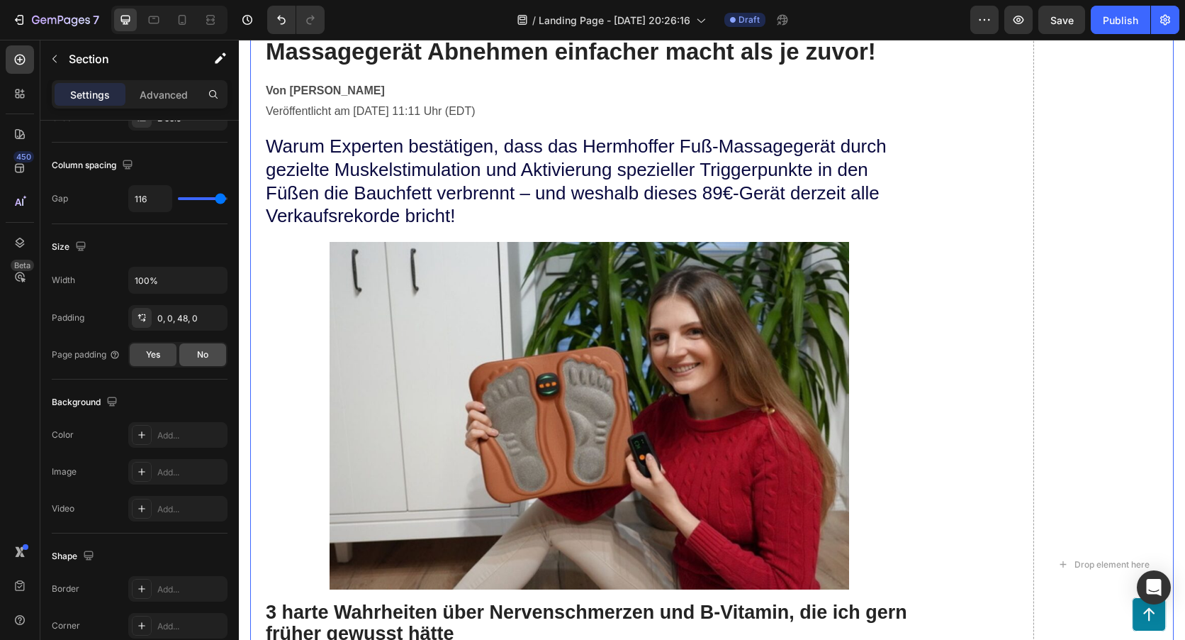
click at [199, 360] on span "No" at bounding box center [202, 354] width 11 height 13
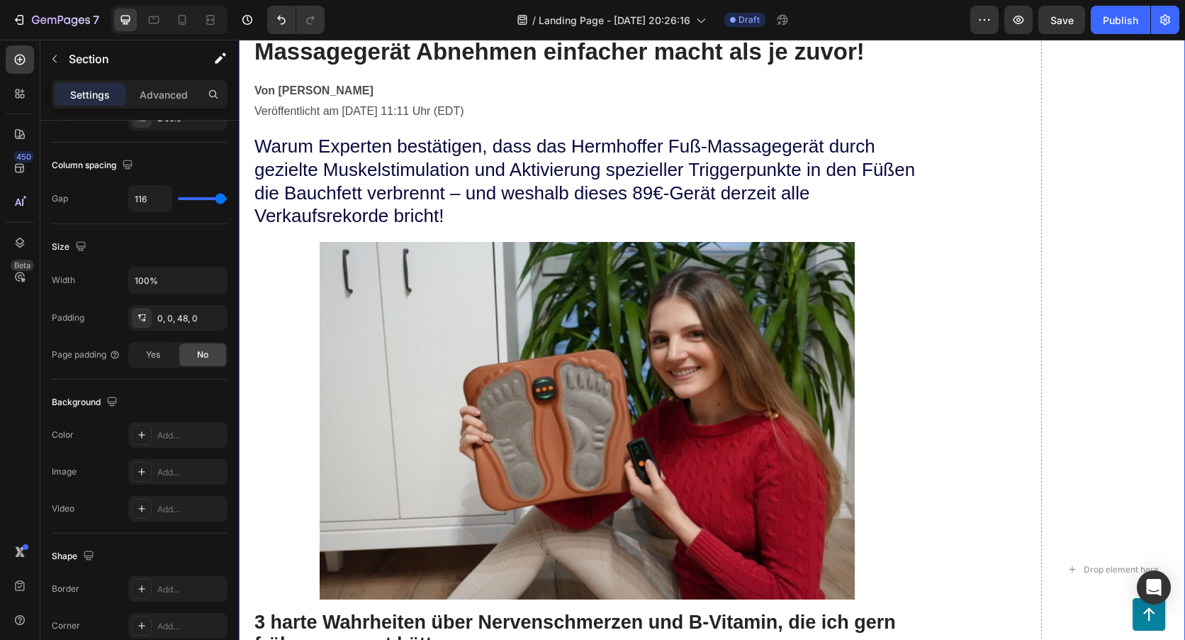
scroll to position [425, 0]
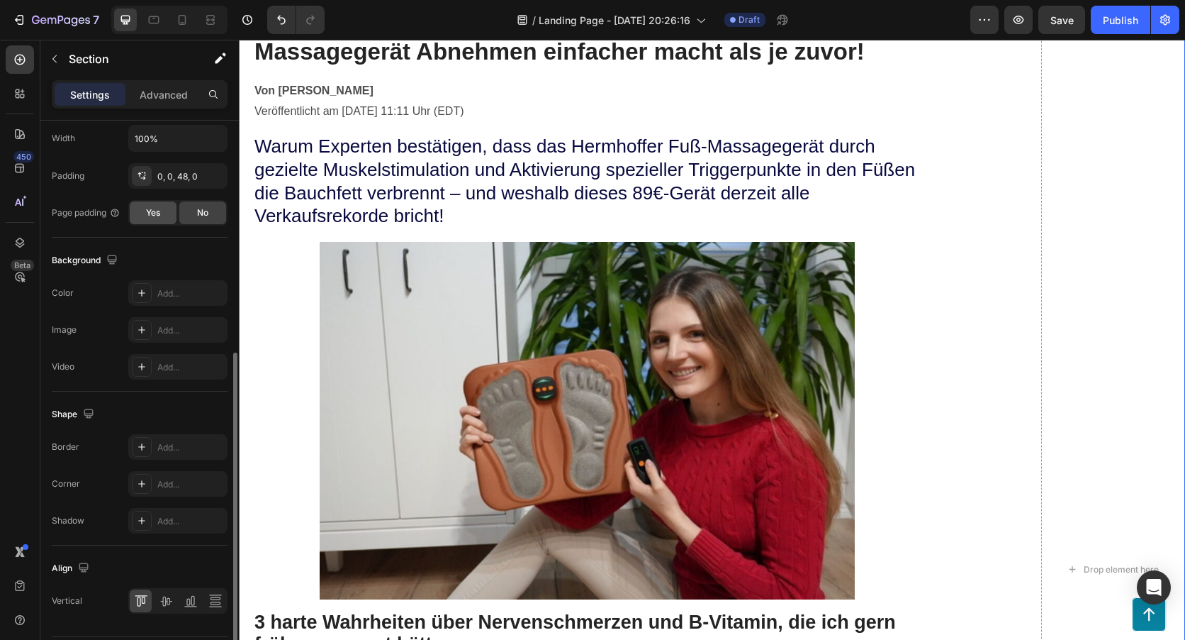
click at [155, 221] on div "Yes" at bounding box center [153, 212] width 47 height 23
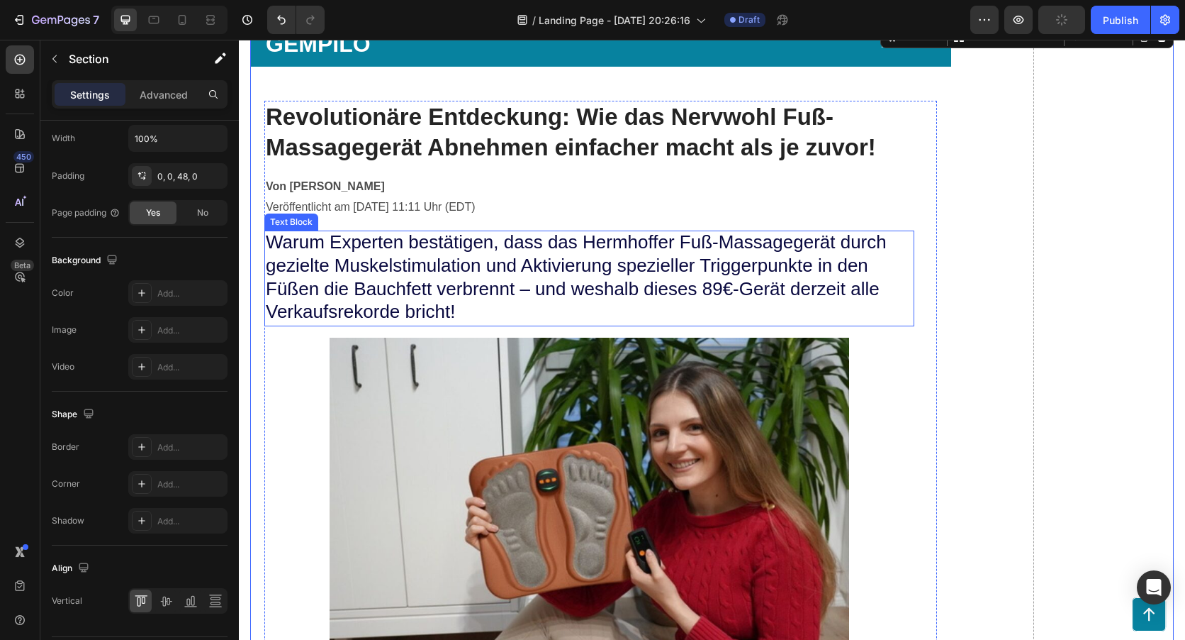
scroll to position [71, 0]
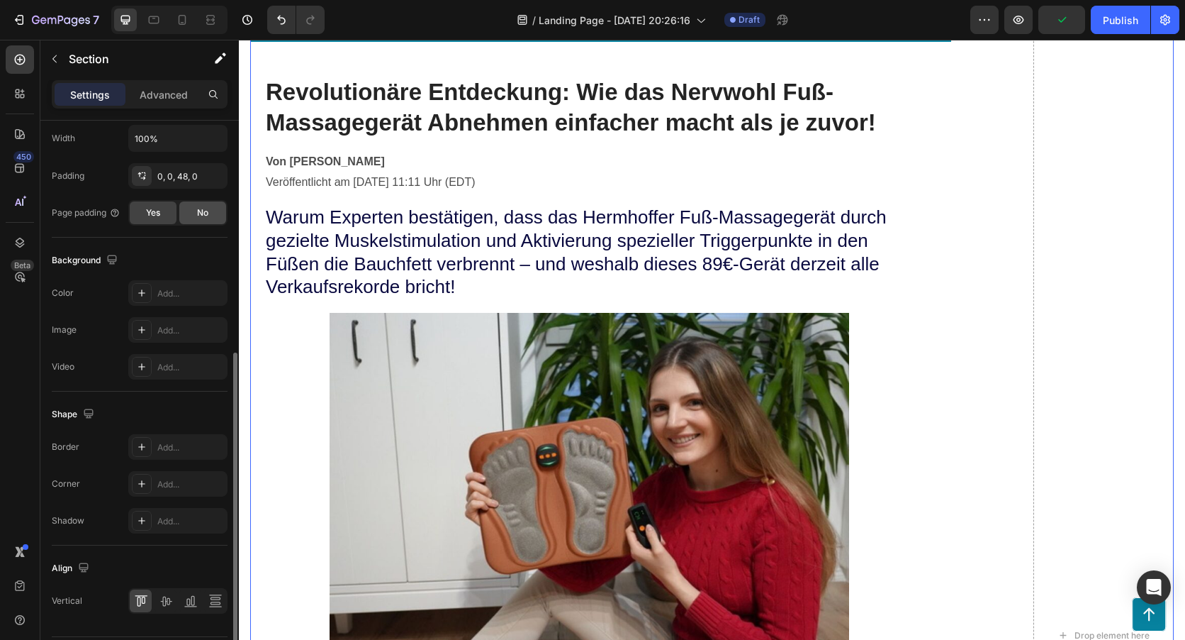
click at [197, 208] on span "No" at bounding box center [202, 212] width 11 height 13
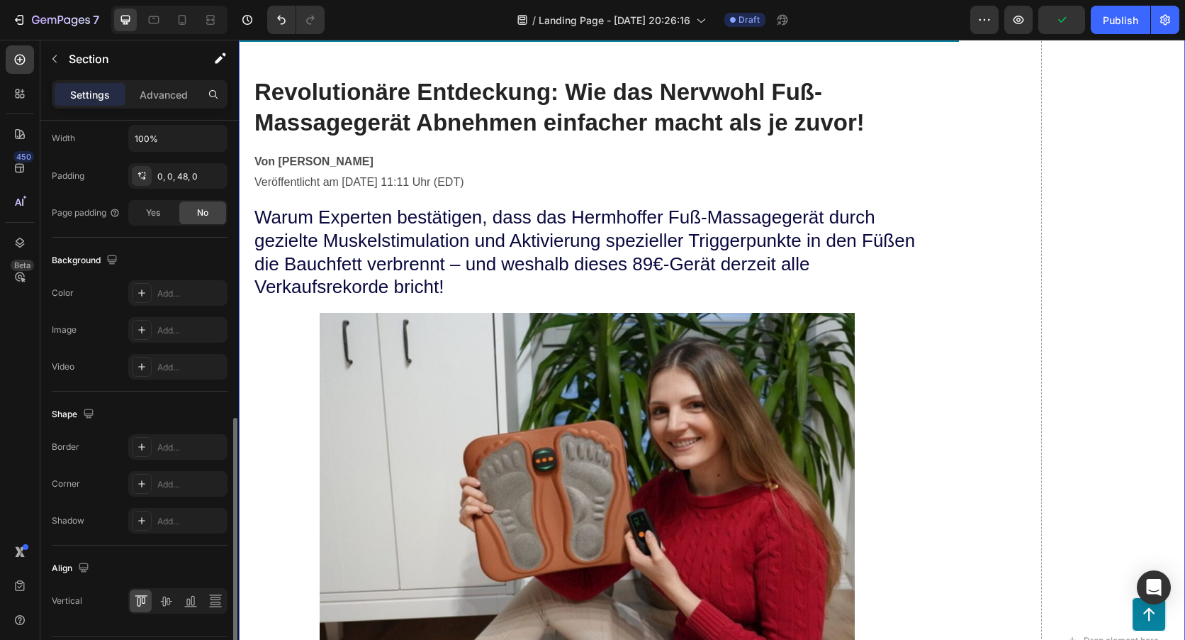
scroll to position [467, 0]
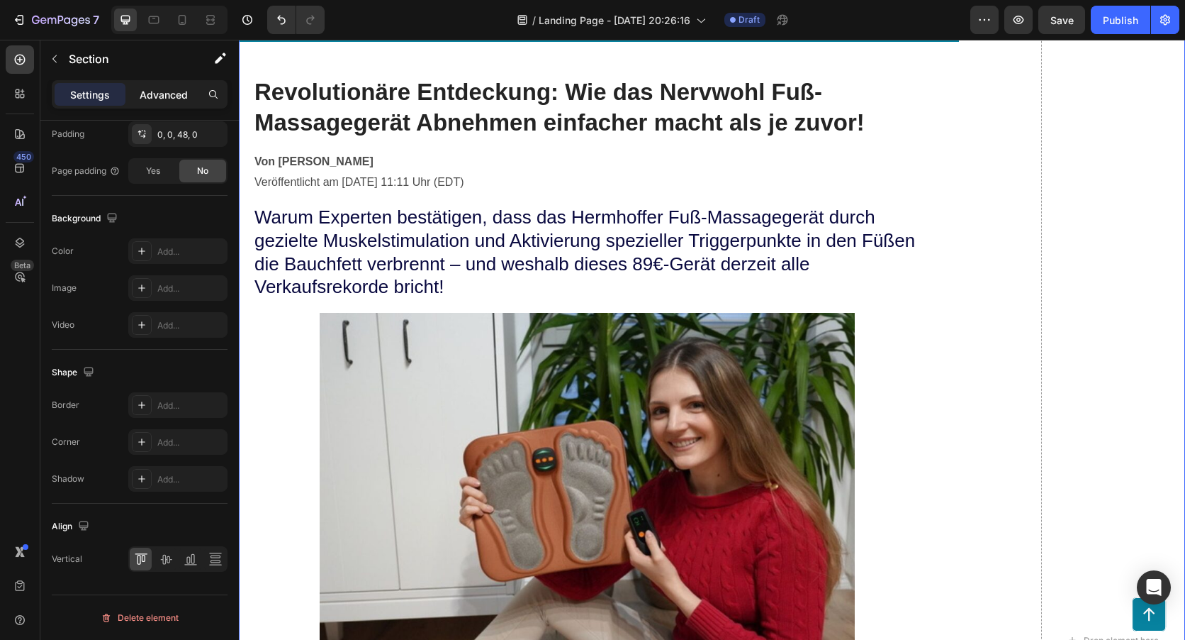
click at [150, 95] on p "Advanced" at bounding box center [164, 94] width 48 height 15
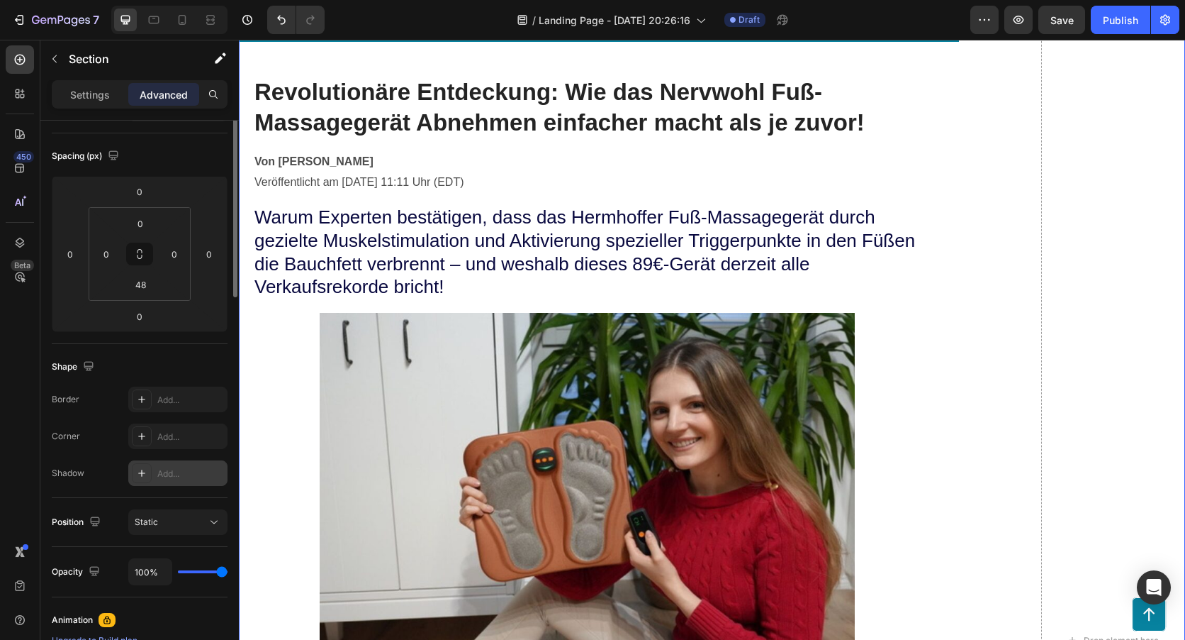
scroll to position [0, 0]
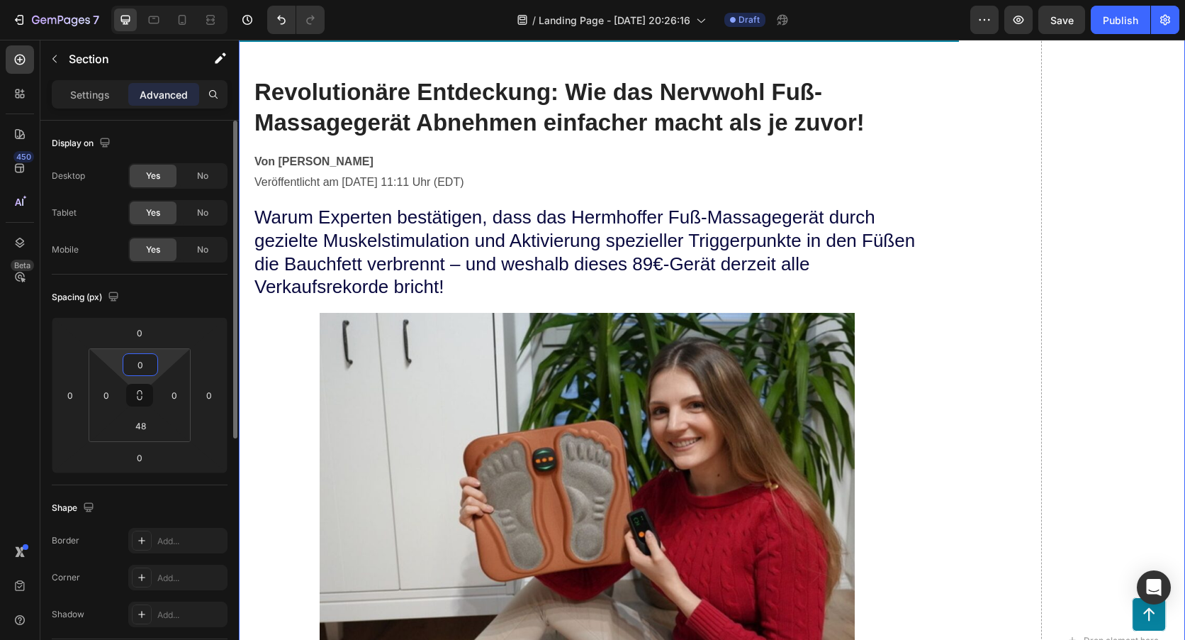
drag, startPoint x: 147, startPoint y: 367, endPoint x: 138, endPoint y: 365, distance: 10.0
click at [138, 365] on input "0" at bounding box center [140, 364] width 28 height 21
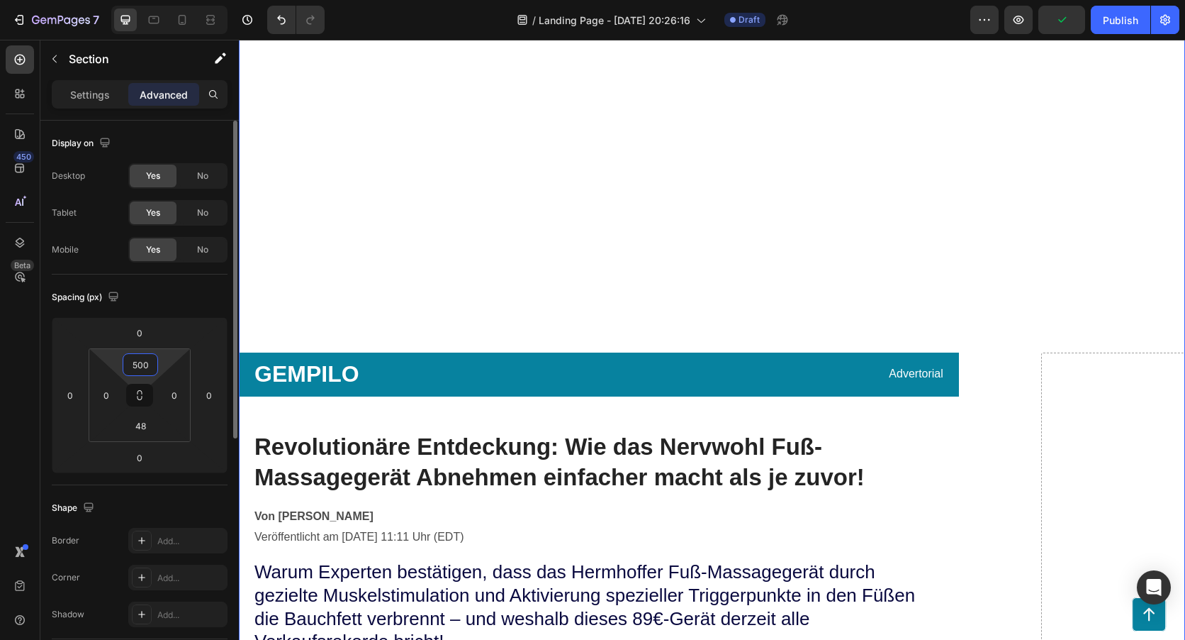
type input "50"
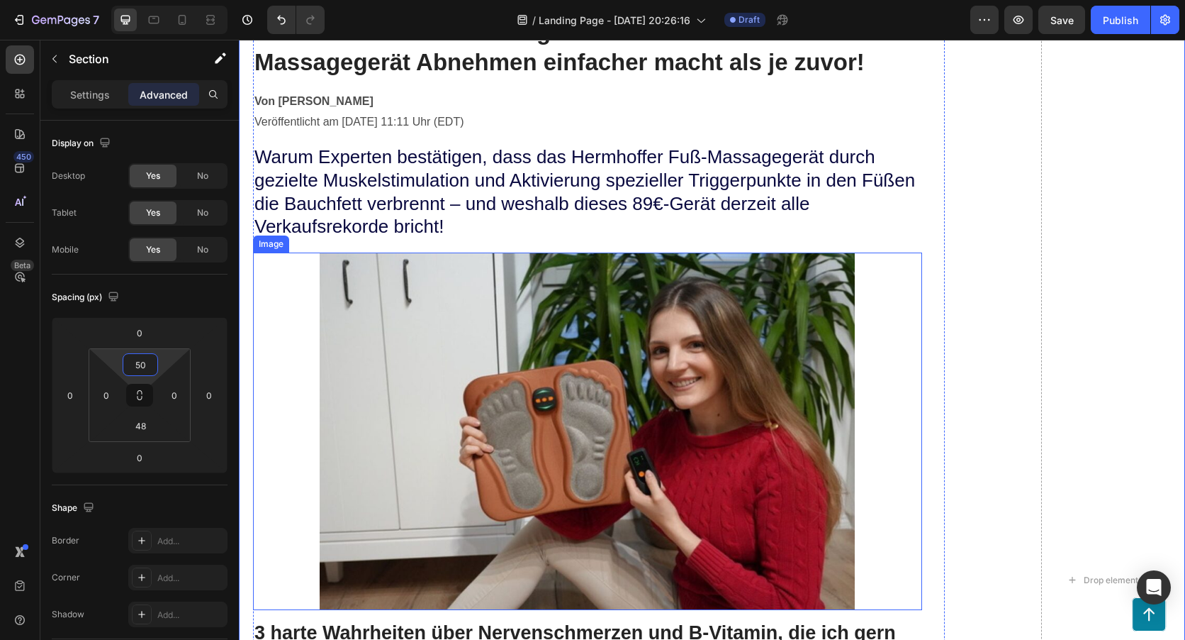
scroll to position [142, 0]
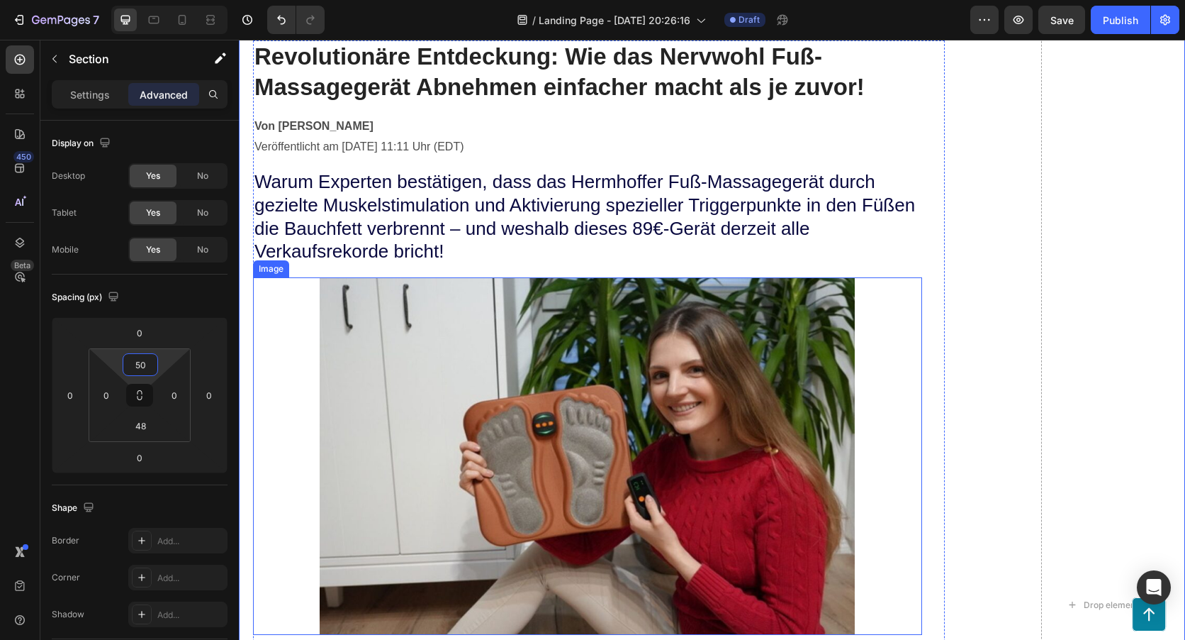
click at [383, 348] on img at bounding box center [587, 455] width 535 height 357
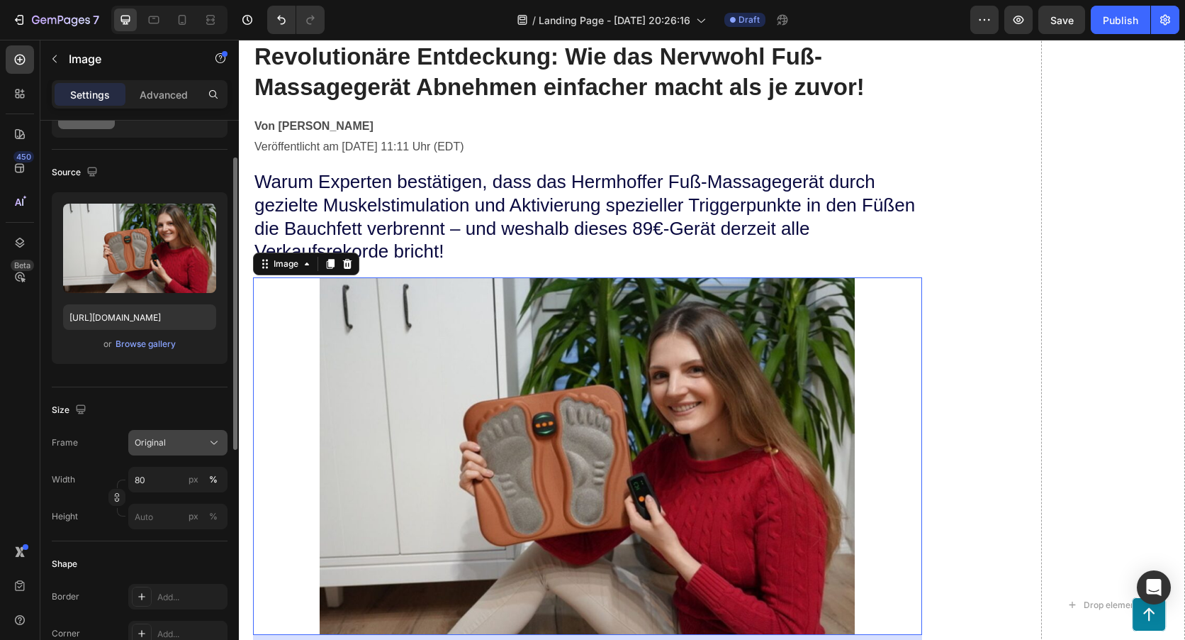
scroll to position [213, 0]
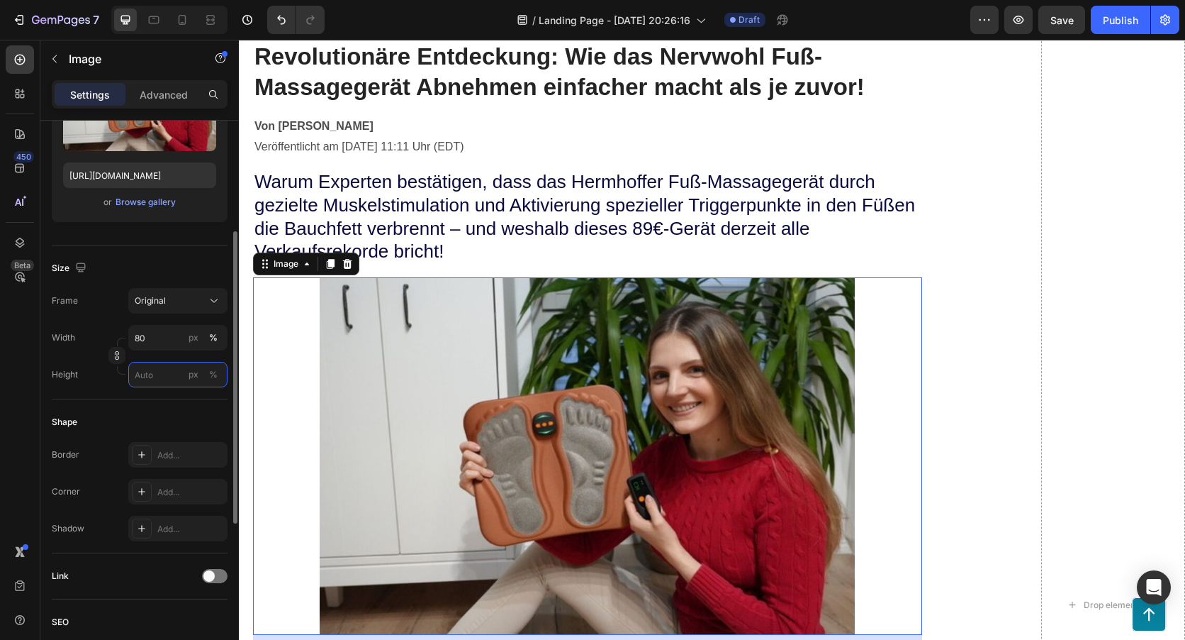
click at [151, 374] on input "px %" at bounding box center [177, 375] width 99 height 26
click at [152, 374] on input "px %" at bounding box center [177, 375] width 99 height 26
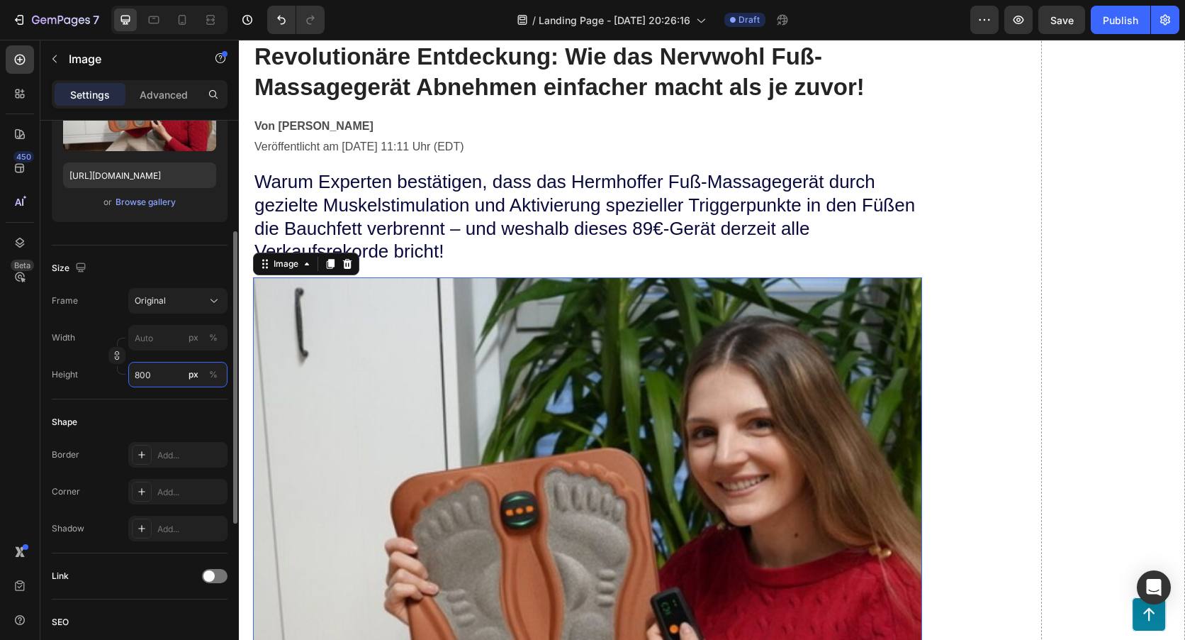
drag, startPoint x: 152, startPoint y: 374, endPoint x: 130, endPoint y: 369, distance: 21.7
click at [130, 369] on input "800" at bounding box center [177, 375] width 99 height 26
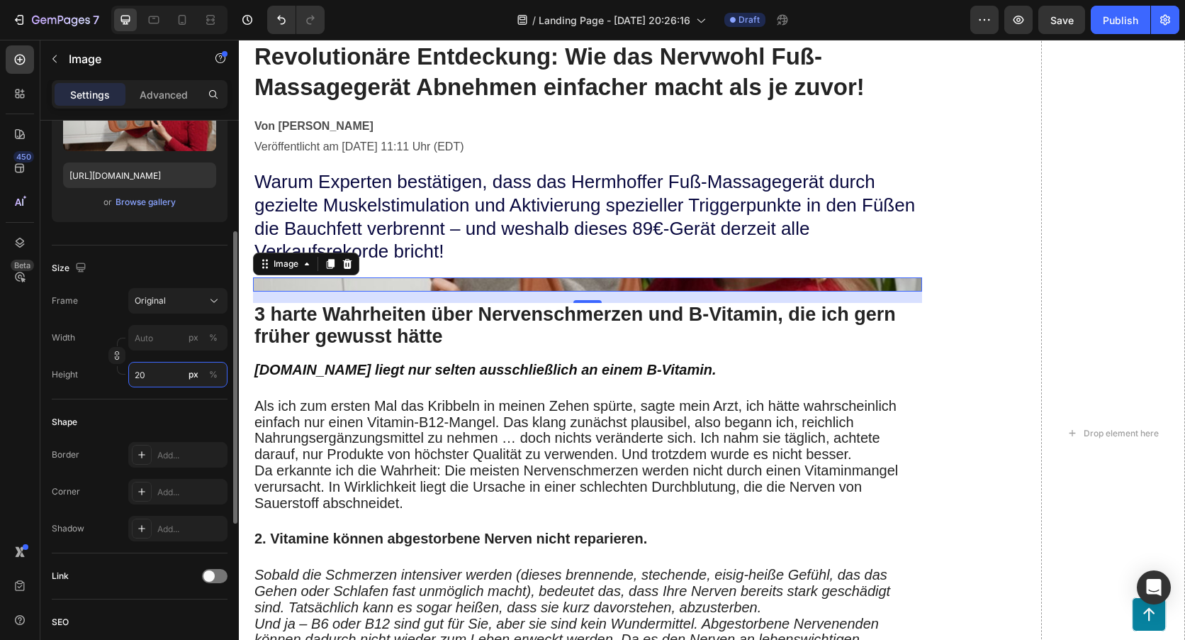
type input "2"
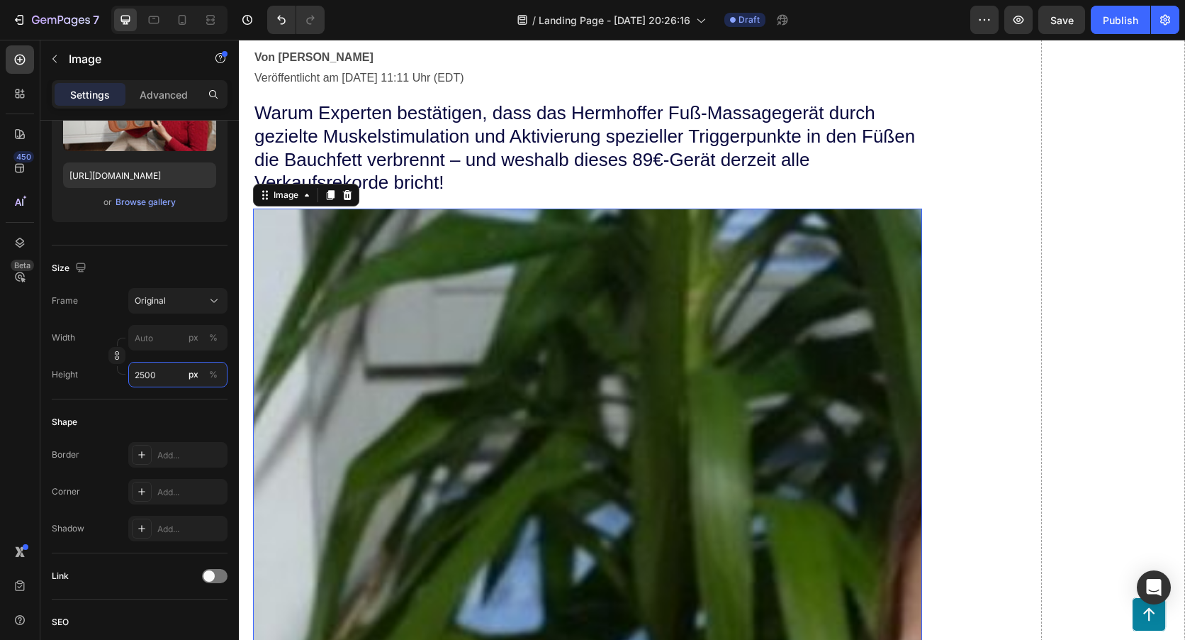
scroll to position [355, 0]
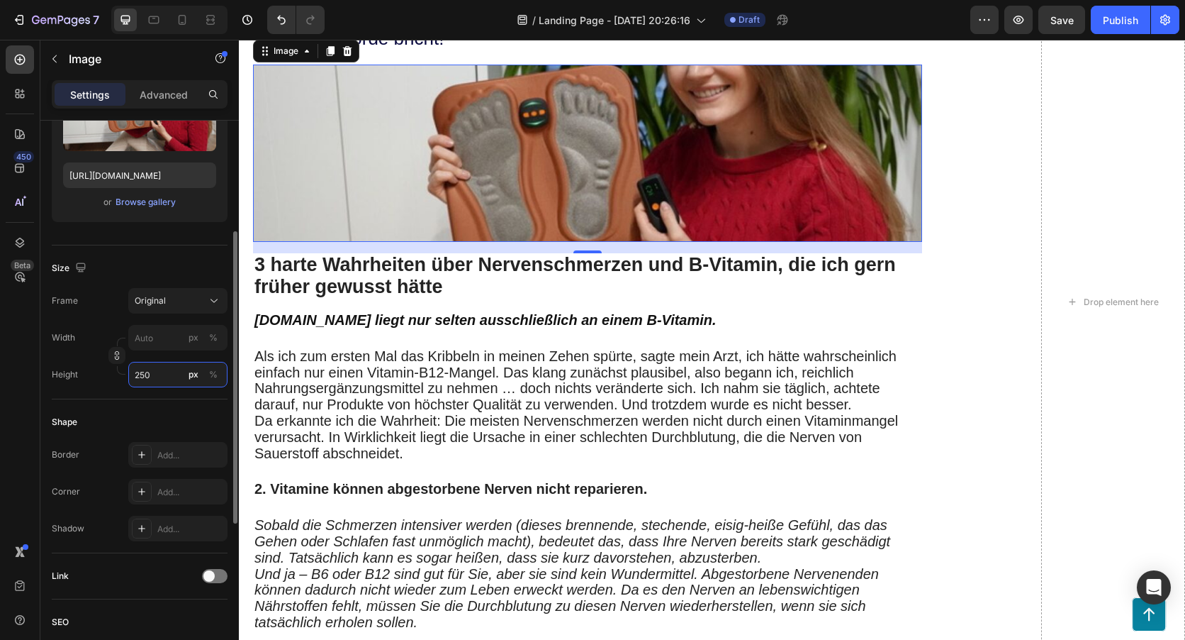
drag, startPoint x: 160, startPoint y: 385, endPoint x: 131, endPoint y: 381, distance: 28.6
click at [131, 381] on input "250" at bounding box center [177, 375] width 99 height 26
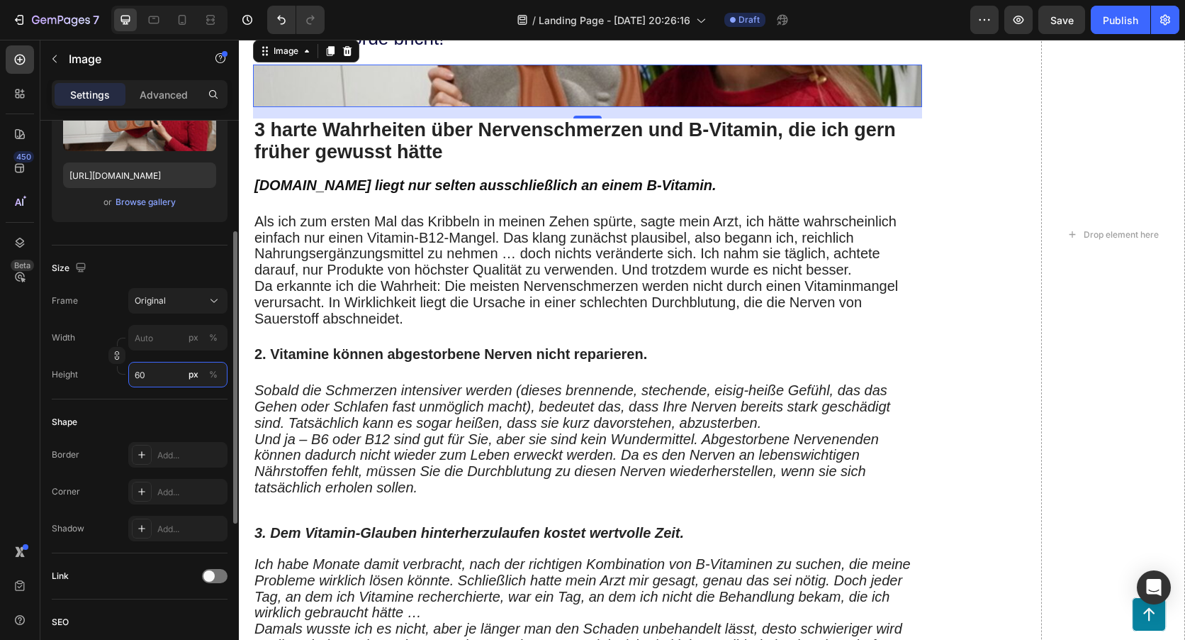
type input "600"
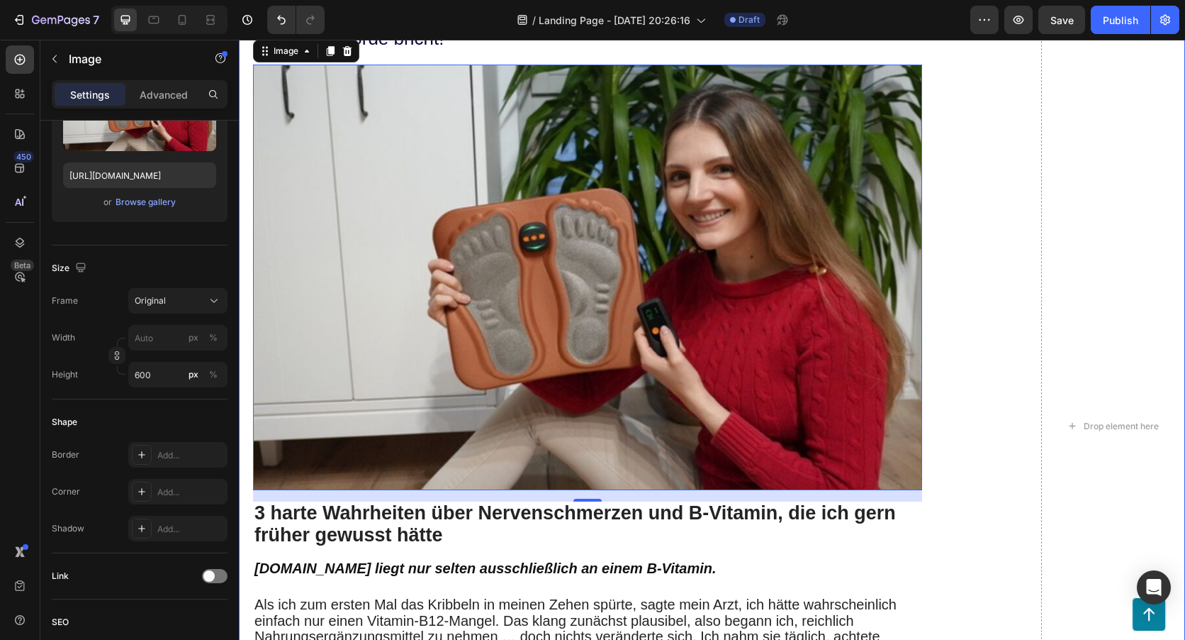
click at [978, 215] on div "GEMPILO Text Block Advertorial Text Block Row Row ⁠⁠⁠⁠⁠⁠⁠ Revolutionäre Entdeck…" at bounding box center [712, 425] width 947 height 1422
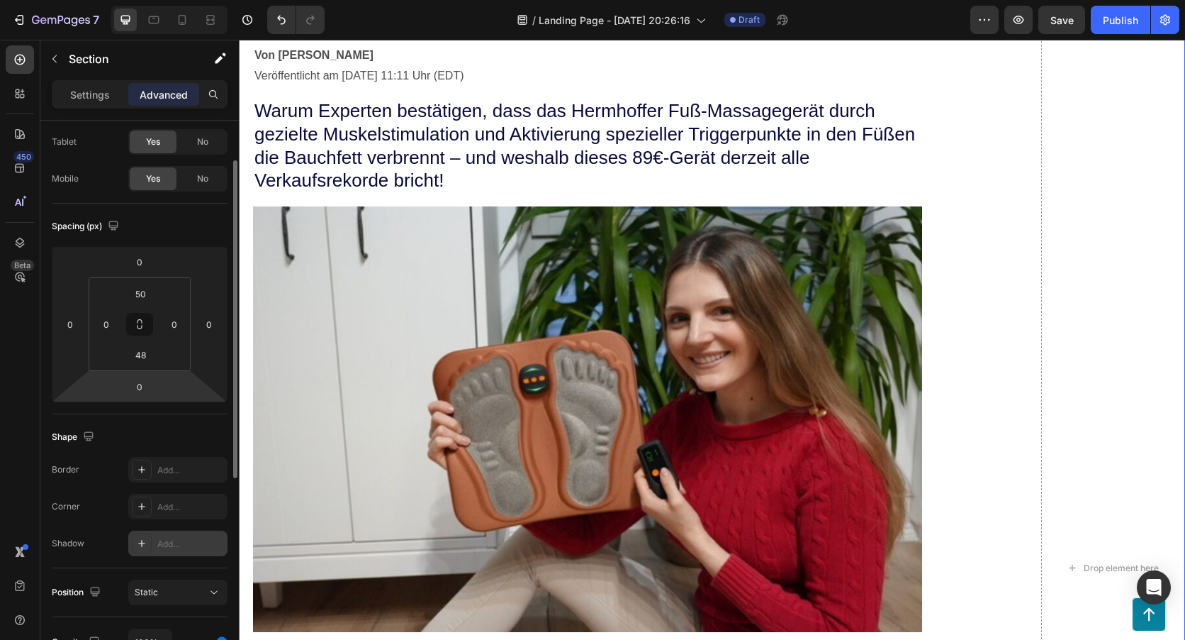
scroll to position [0, 0]
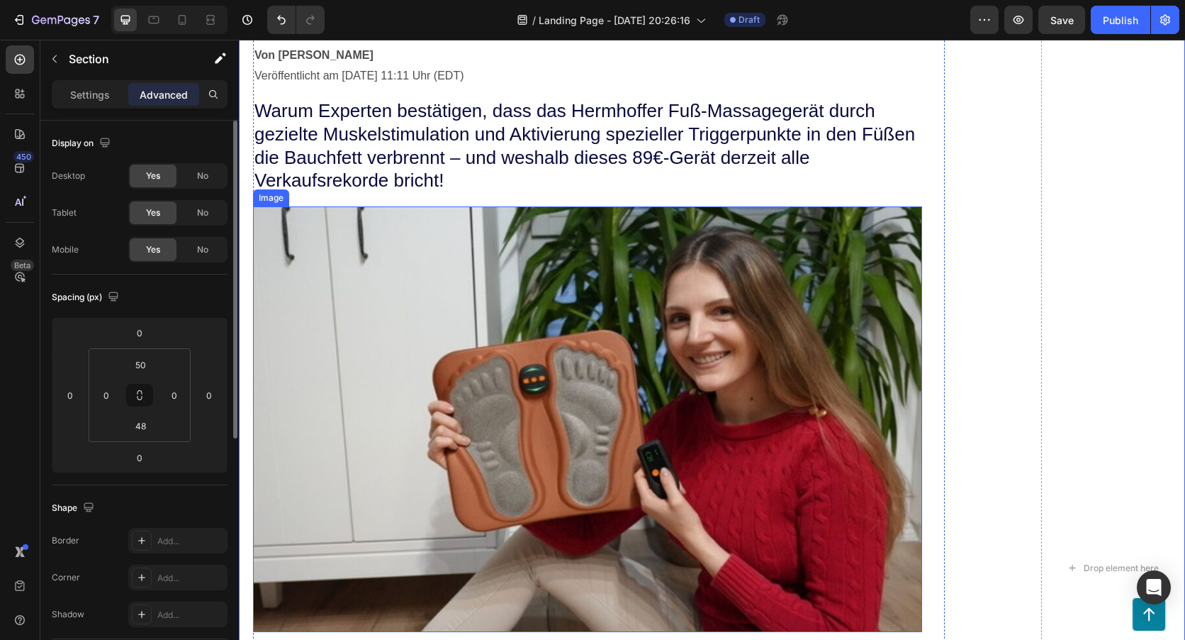
click at [405, 354] on img at bounding box center [587, 418] width 669 height 425
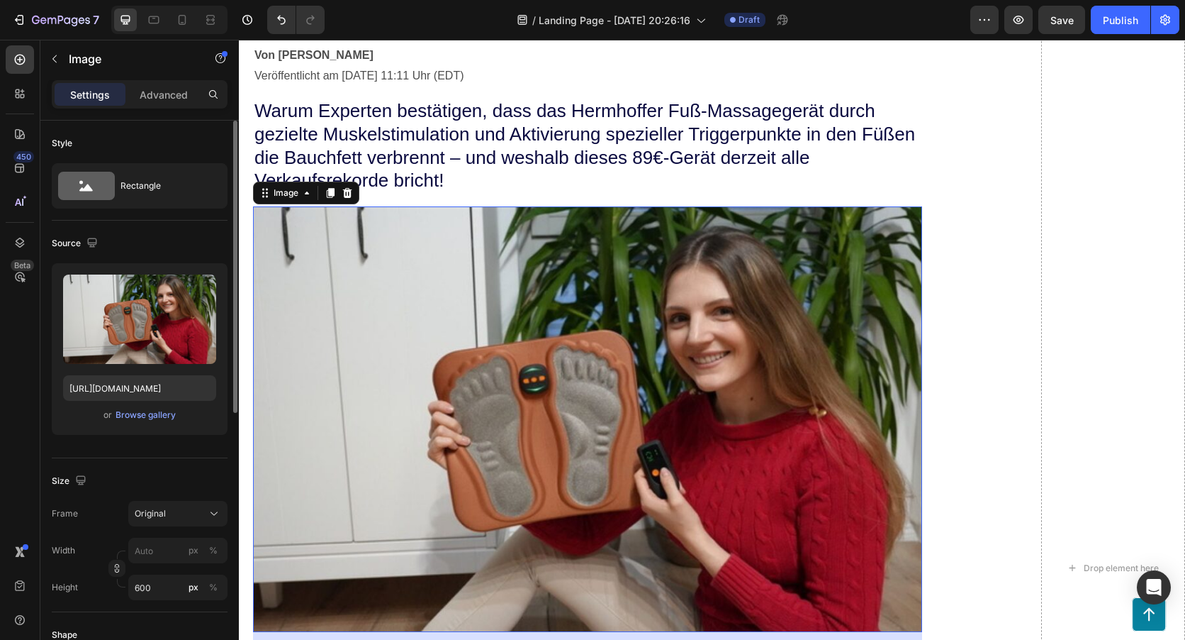
scroll to position [142, 0]
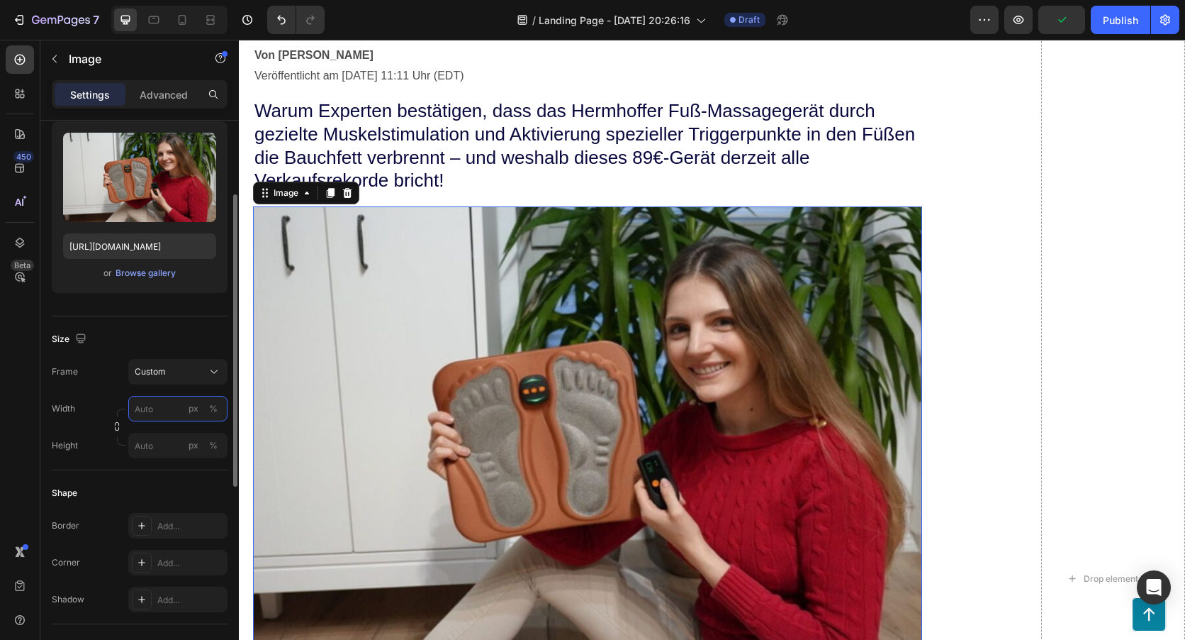
click at [164, 415] on input "px %" at bounding box center [177, 409] width 99 height 26
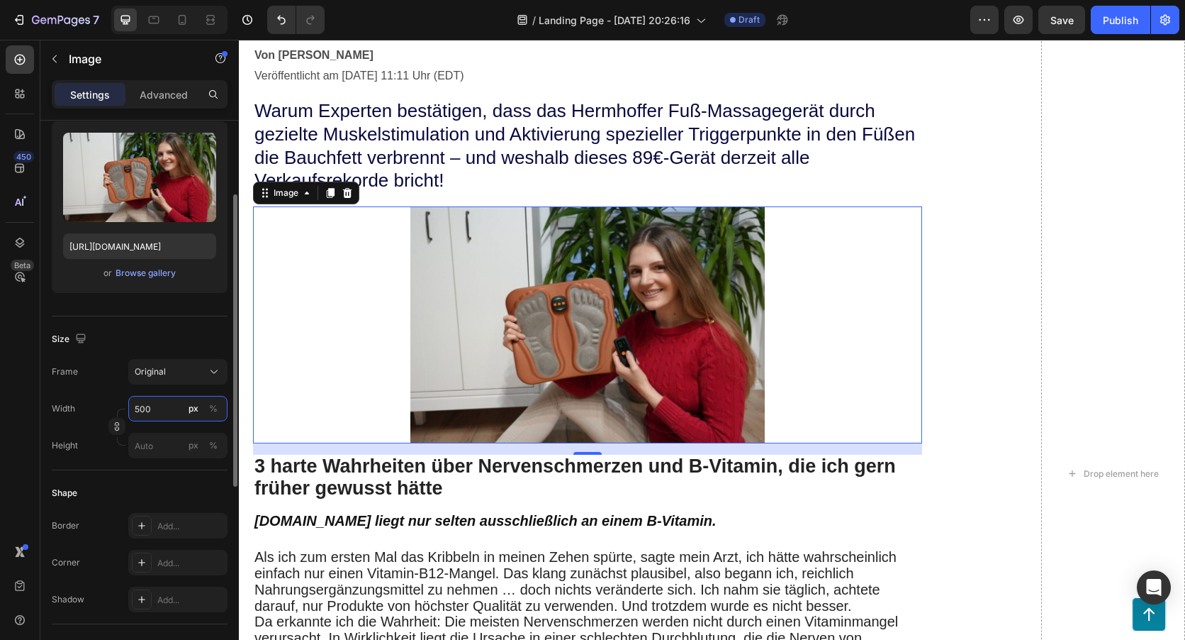
drag, startPoint x: 164, startPoint y: 414, endPoint x: 98, endPoint y: 401, distance: 68.0
click at [98, 401] on div "Width 500 px %" at bounding box center [140, 409] width 176 height 26
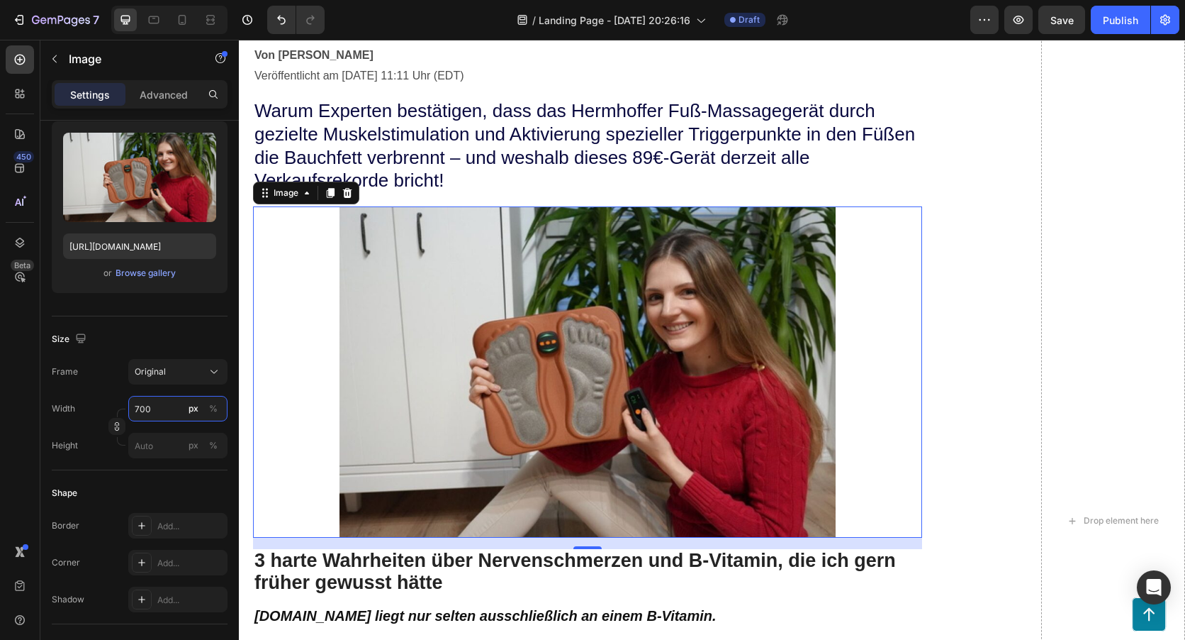
type input "700"
click at [910, 275] on div at bounding box center [587, 371] width 669 height 331
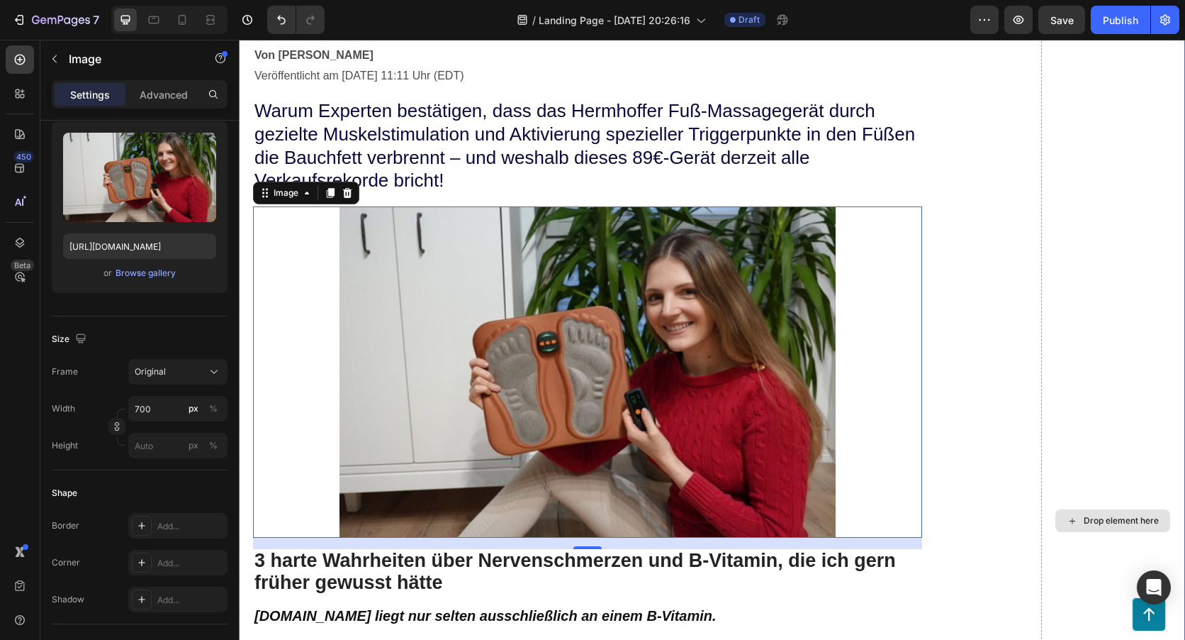
click at [1073, 262] on div "Drop element here" at bounding box center [1114, 521] width 144 height 1258
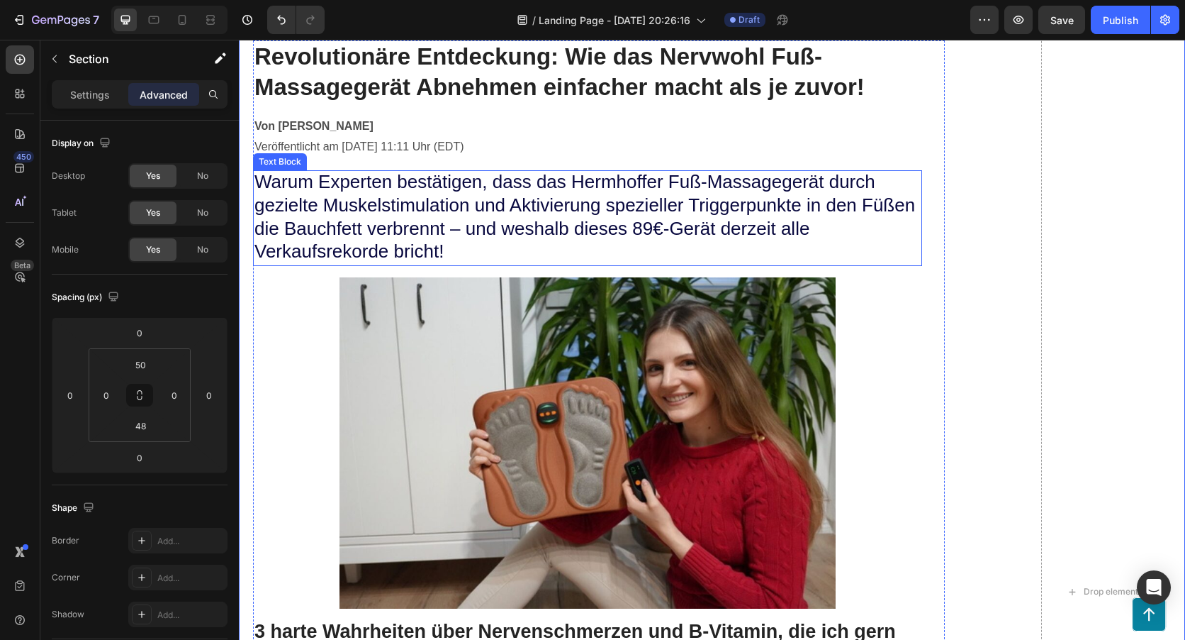
click at [674, 189] on span "Warum Experten bestätigen, dass das Hermhoffer Fuß-Massagegerät durch gezielte …" at bounding box center [585, 216] width 661 height 91
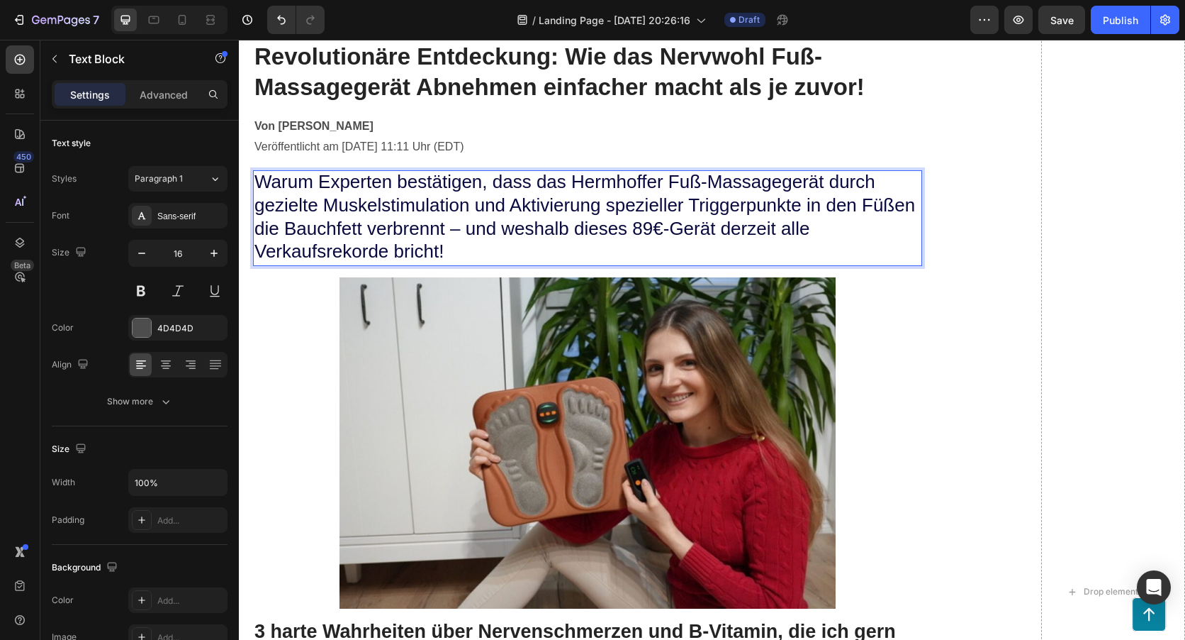
click at [664, 184] on span "Warum Experten bestätigen, dass das Hermhoffer Fuß-Massagegerät durch gezielte …" at bounding box center [585, 216] width 661 height 91
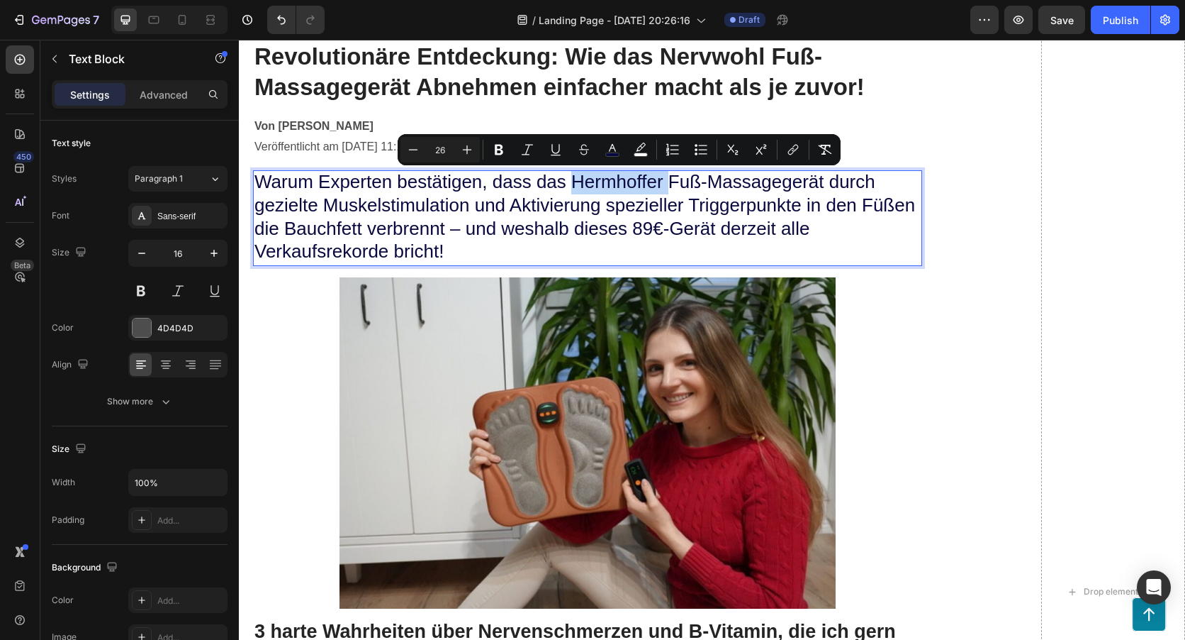
drag, startPoint x: 664, startPoint y: 182, endPoint x: 609, endPoint y: 185, distance: 54.7
click at [609, 185] on span "Warum Experten bestätigen, dass das Hermhoffer Fuß-Massagegerät durch gezielte …" at bounding box center [585, 216] width 661 height 91
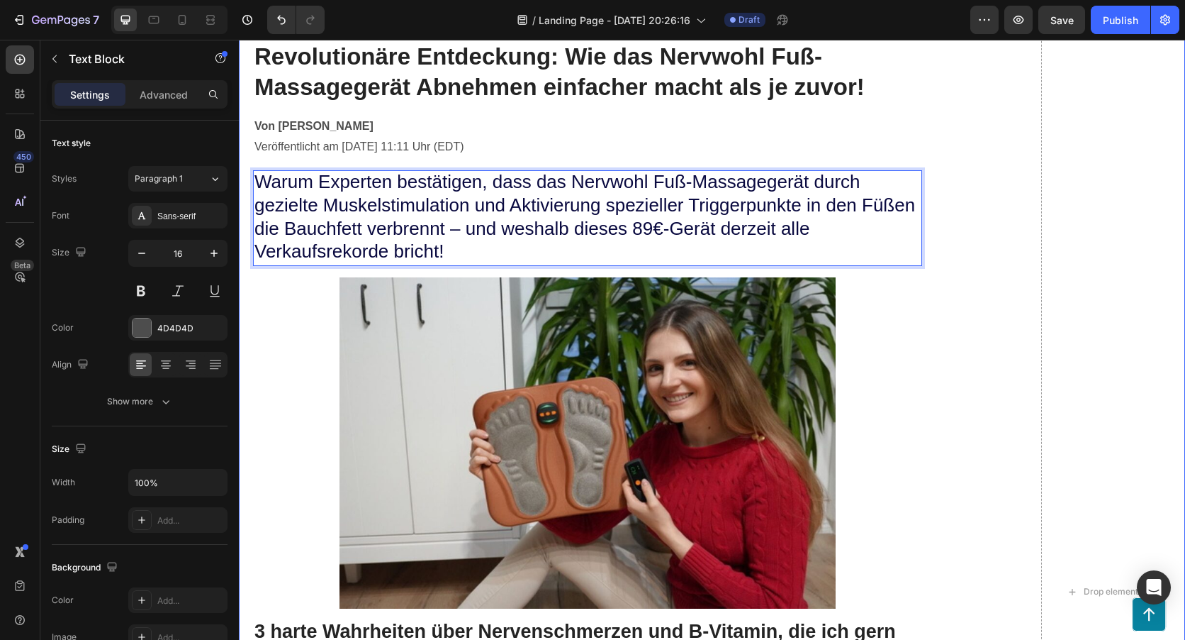
click at [1012, 214] on div "GEMPILO Text Block Advertorial Text Block Row Row ⁠⁠⁠⁠⁠⁠⁠ Revolutionäre Entdeck…" at bounding box center [712, 591] width 947 height 1328
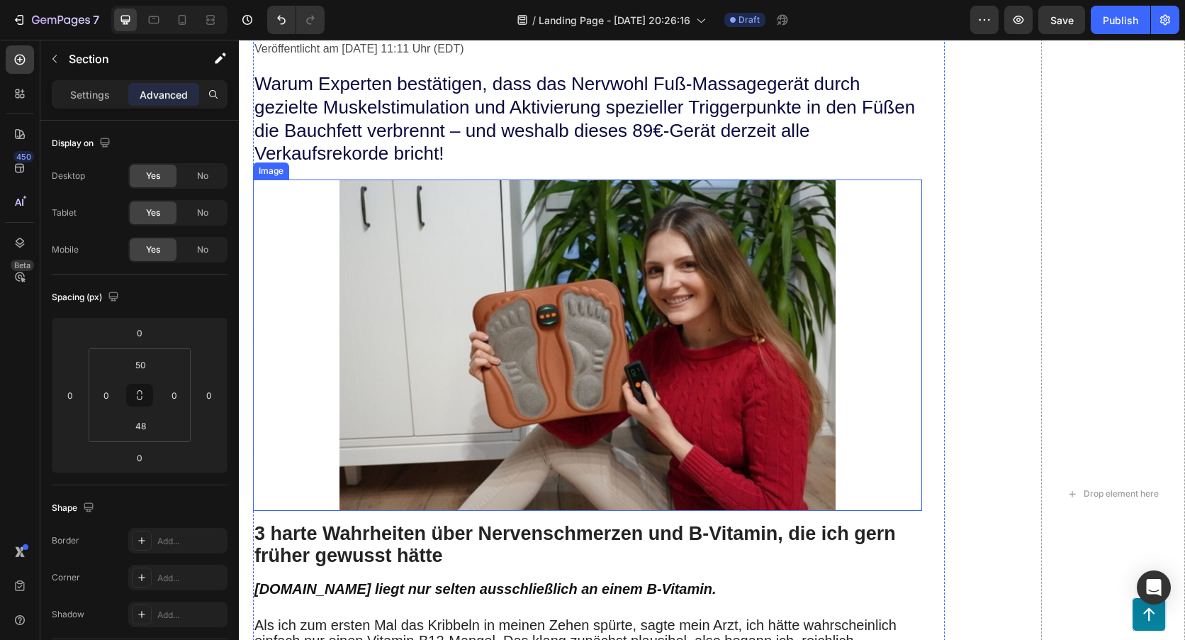
scroll to position [284, 0]
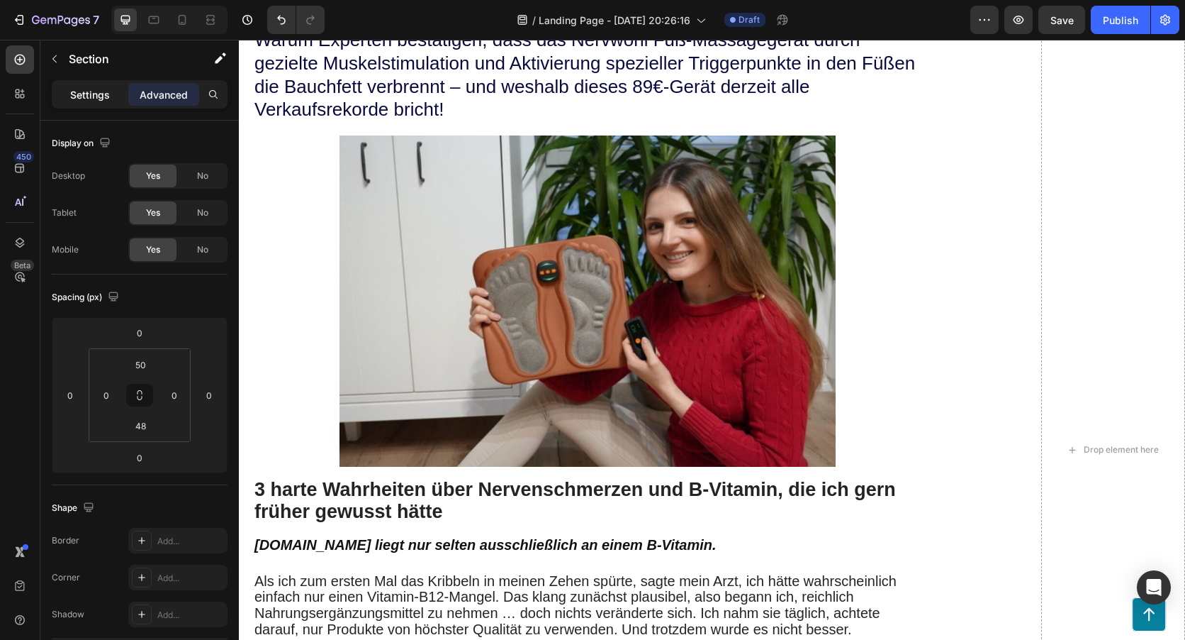
click at [86, 96] on p "Settings" at bounding box center [90, 94] width 40 height 15
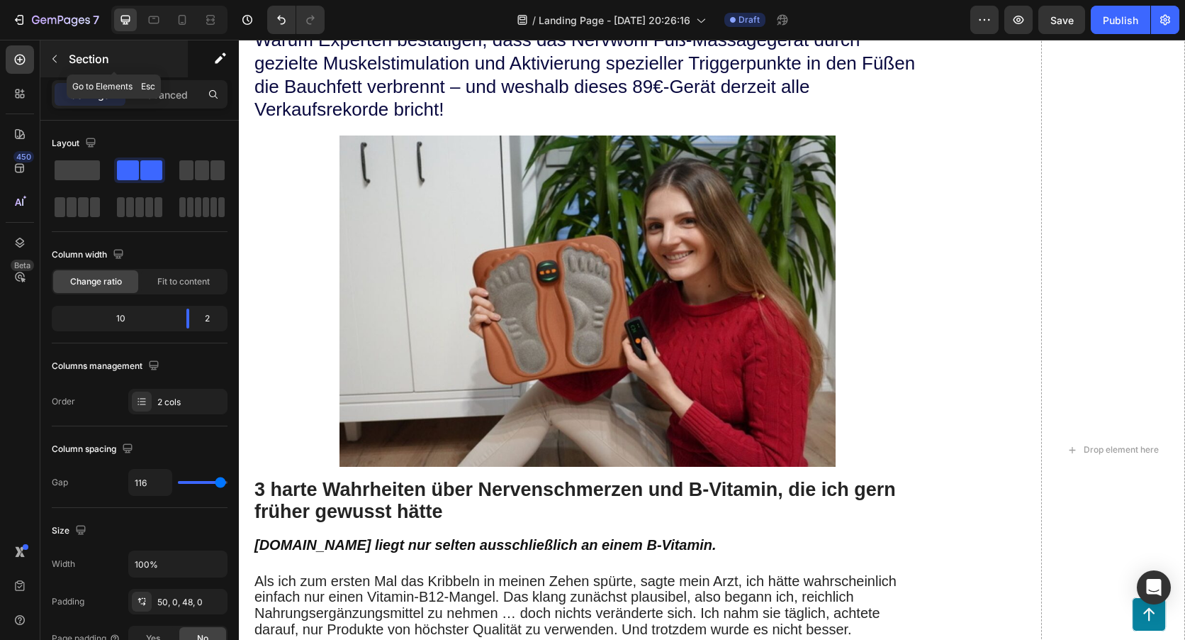
click at [62, 62] on button "button" at bounding box center [54, 59] width 23 height 23
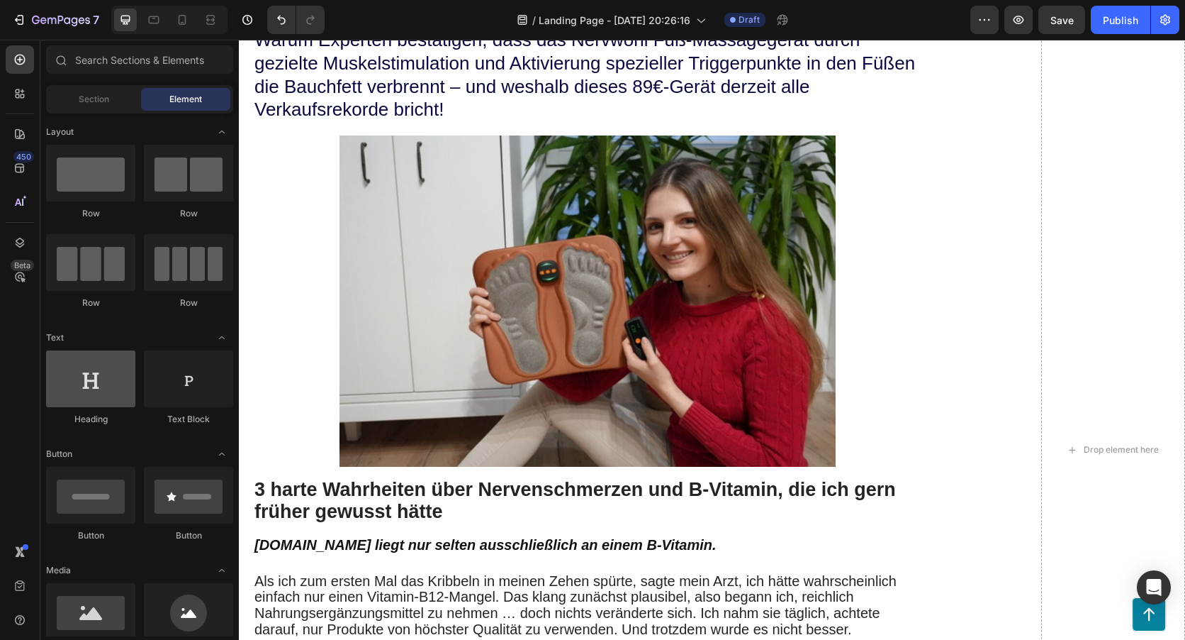
scroll to position [71, 0]
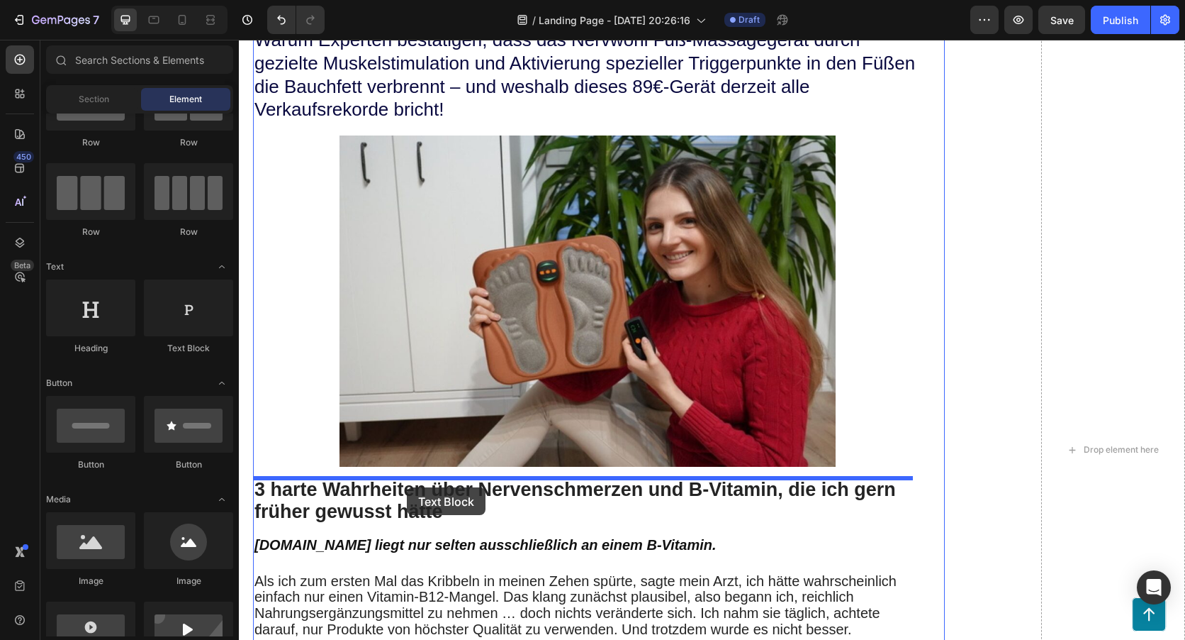
drag, startPoint x: 434, startPoint y: 354, endPoint x: 407, endPoint y: 487, distance: 136.0
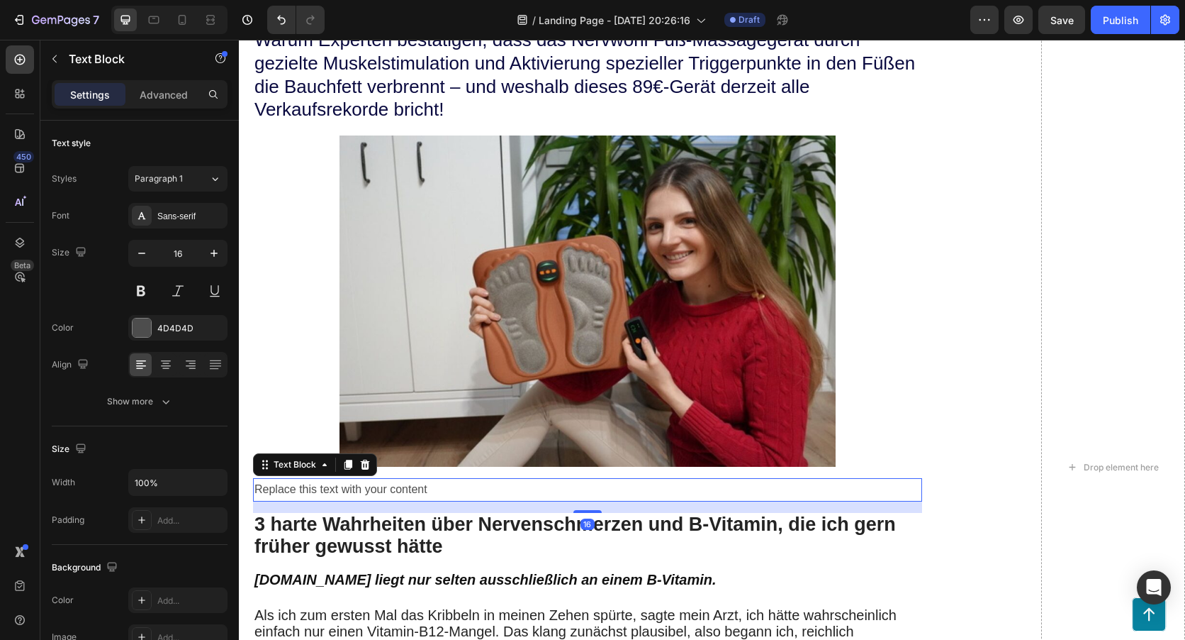
scroll to position [355, 0]
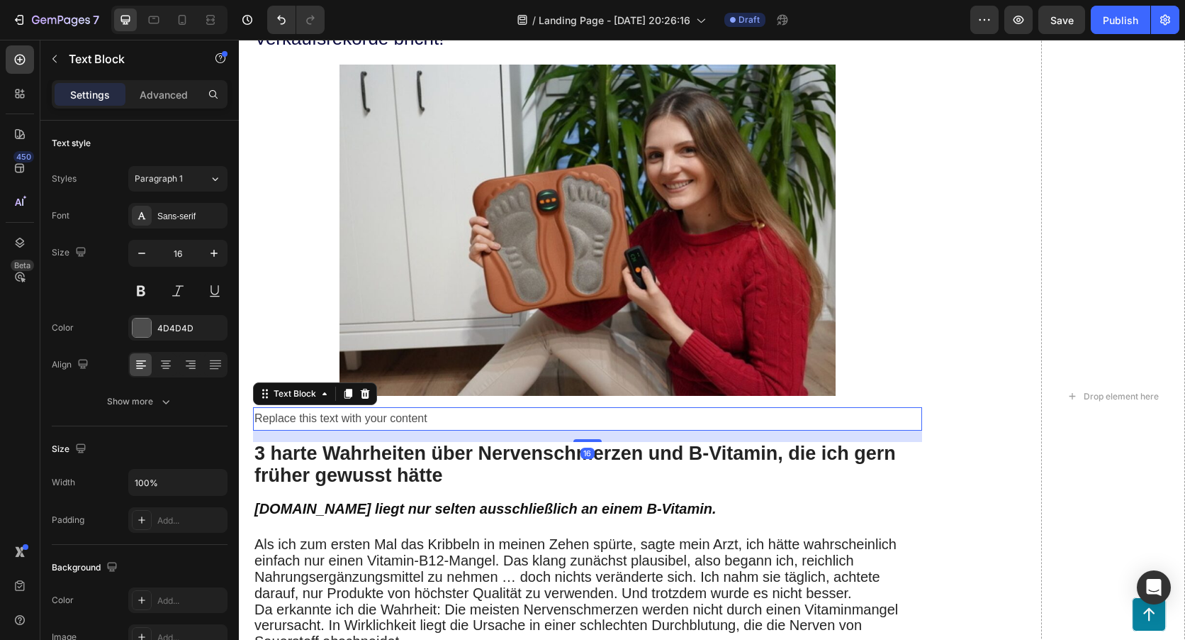
click at [434, 423] on div "Replace this text with your content" at bounding box center [587, 418] width 669 height 23
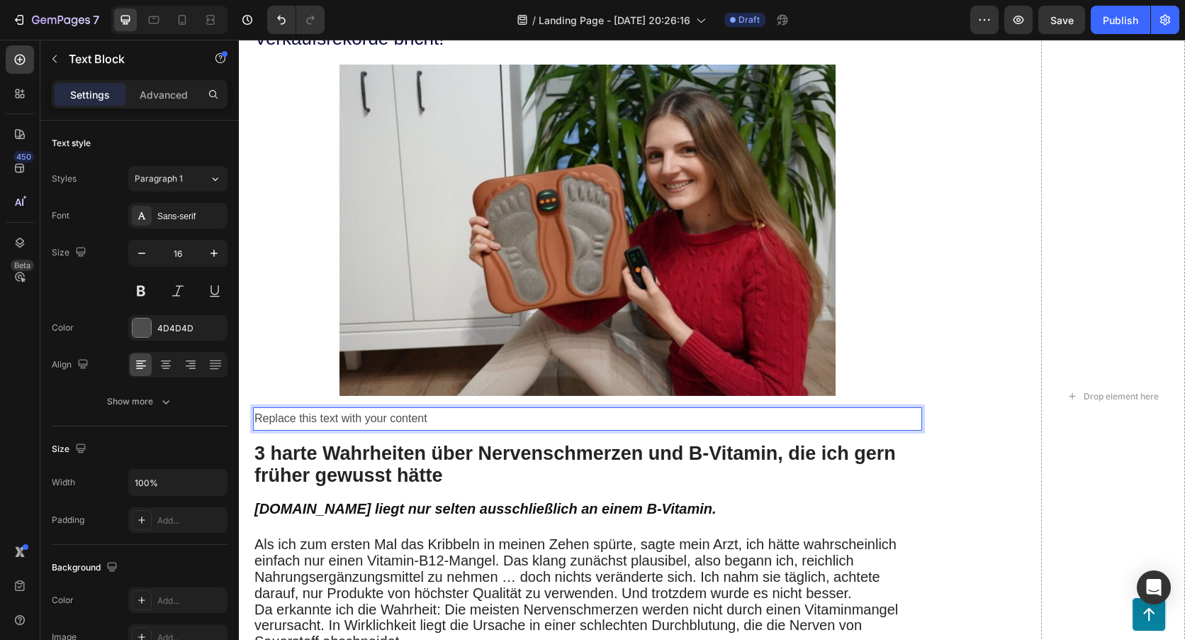
click at [434, 423] on p "Replace this text with your content" at bounding box center [588, 418] width 666 height 21
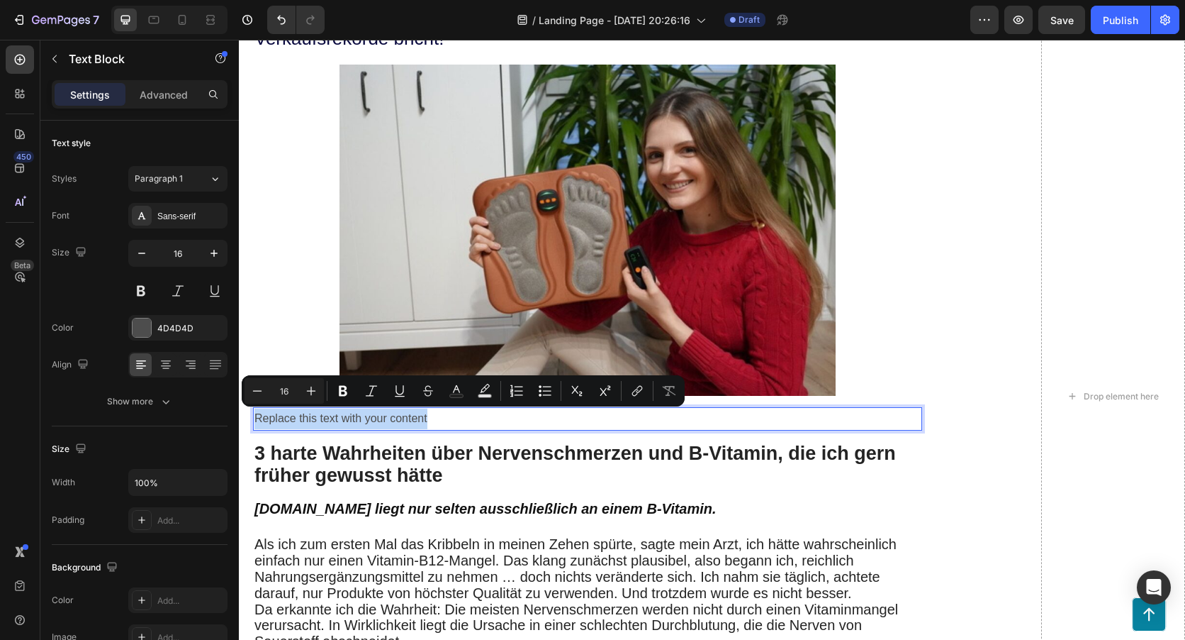
drag, startPoint x: 418, startPoint y: 415, endPoint x: 296, endPoint y: 415, distance: 121.2
click at [296, 415] on p "Replace this text with your content" at bounding box center [588, 418] width 666 height 21
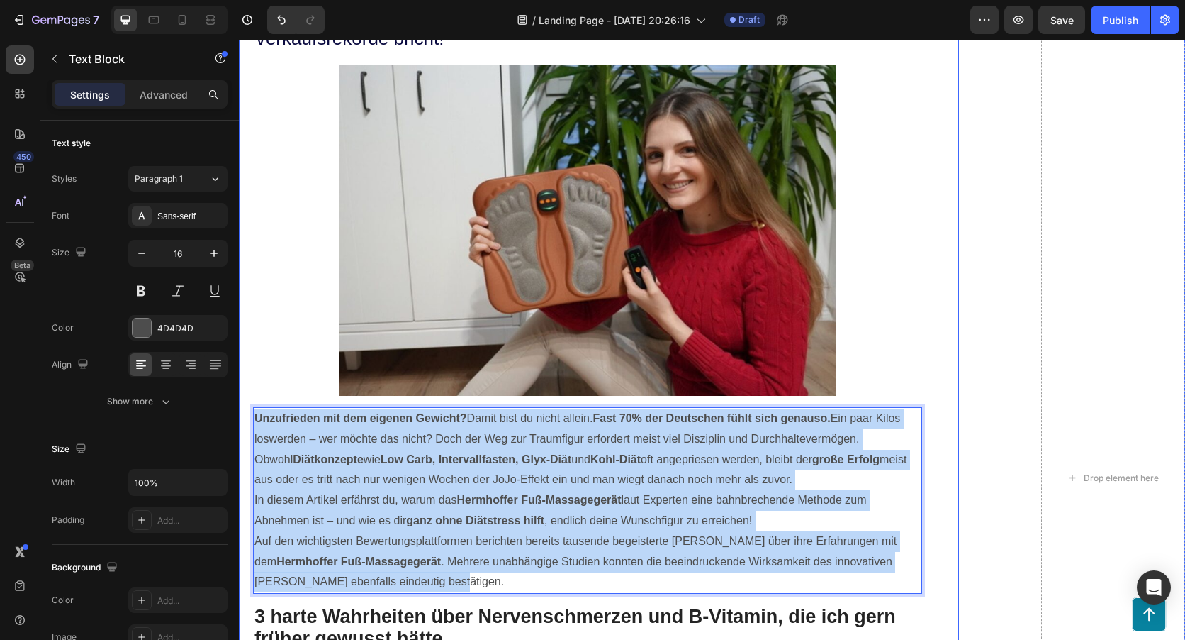
drag, startPoint x: 419, startPoint y: 579, endPoint x: 252, endPoint y: 420, distance: 230.7
click at [252, 420] on div "Revolutionäre Entdeckung: Wie das Nervwohl Fuß-Massagegerät Abnehmen einfacher …" at bounding box center [599, 517] width 720 height 1378
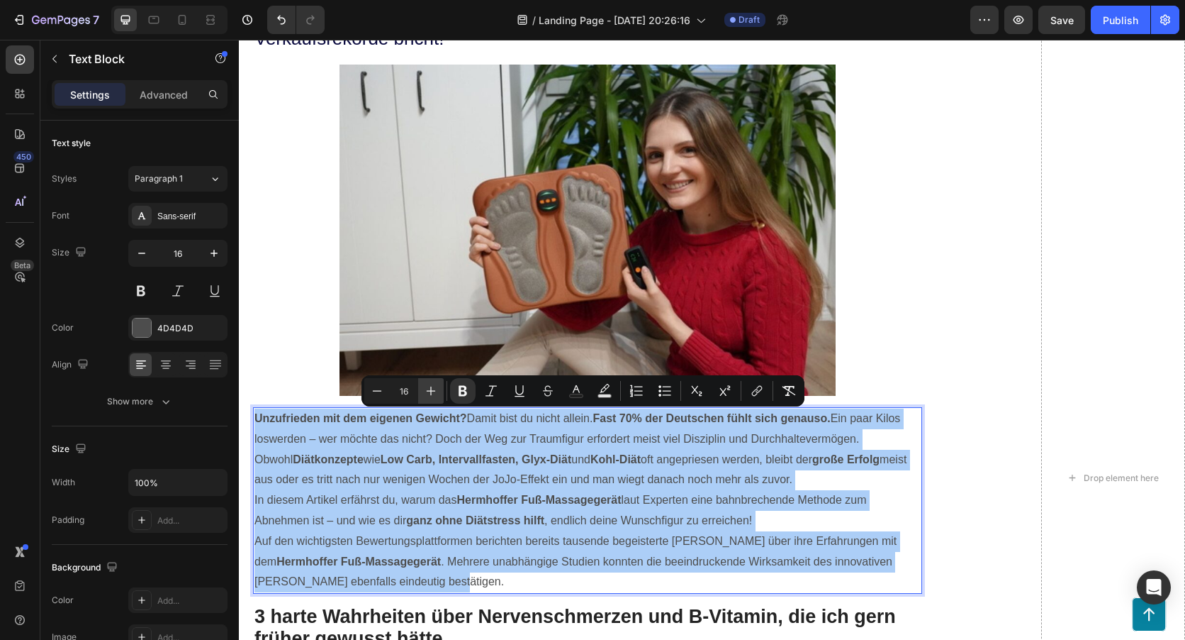
click at [429, 384] on icon "Editor contextual toolbar" at bounding box center [431, 391] width 14 height 14
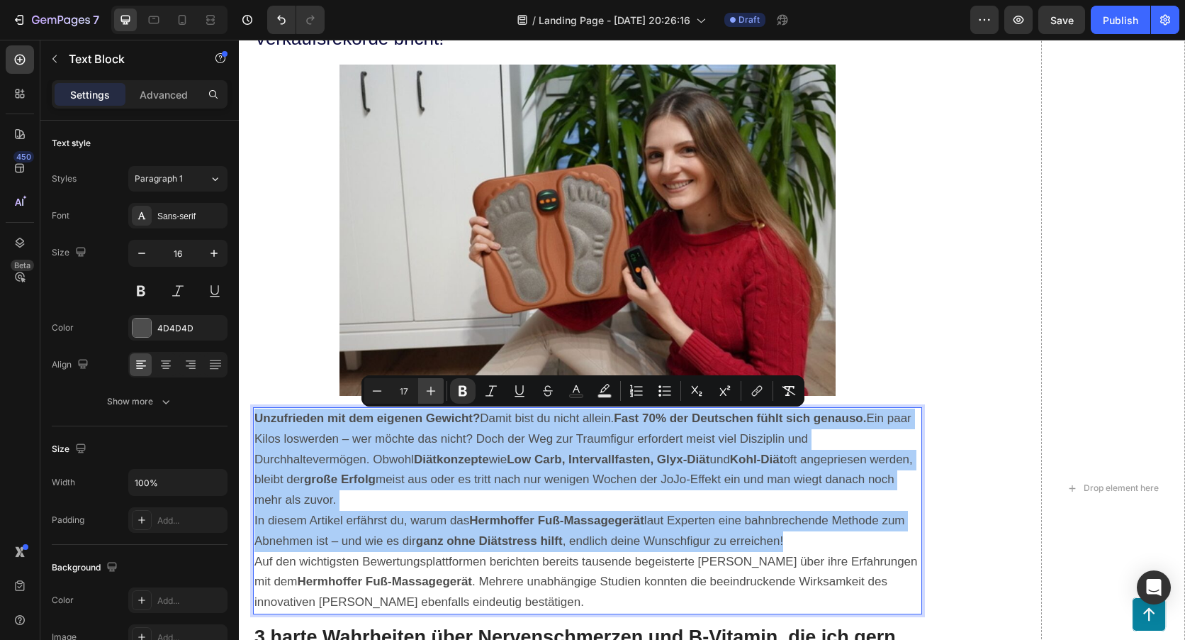
click at [429, 384] on icon "Editor contextual toolbar" at bounding box center [431, 391] width 14 height 14
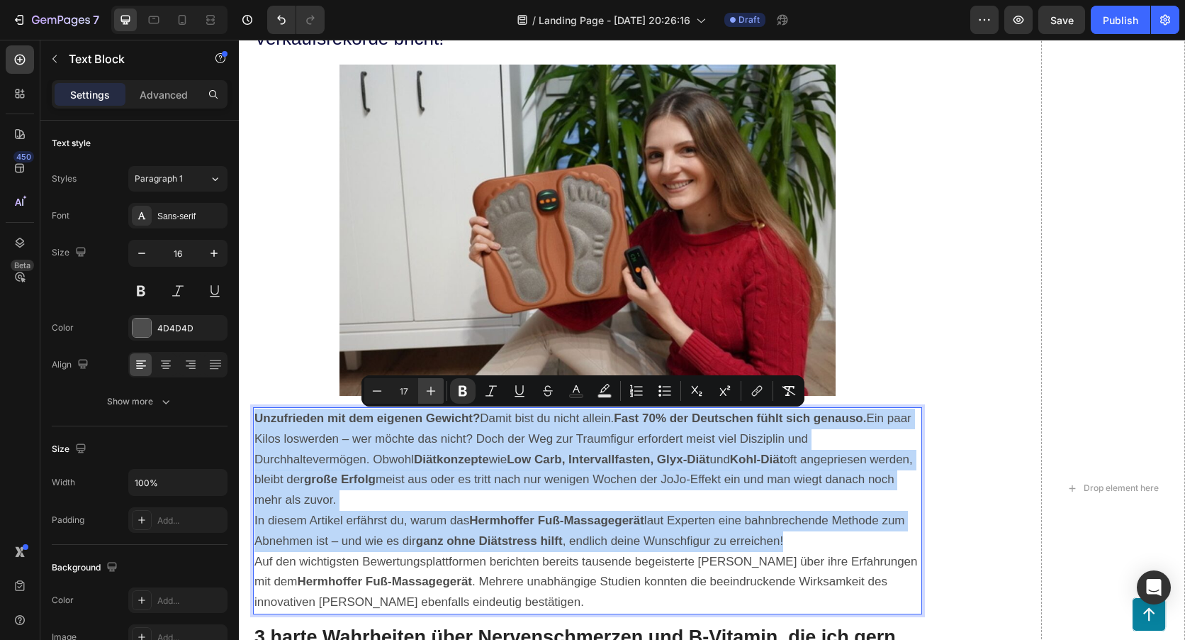
type input "18"
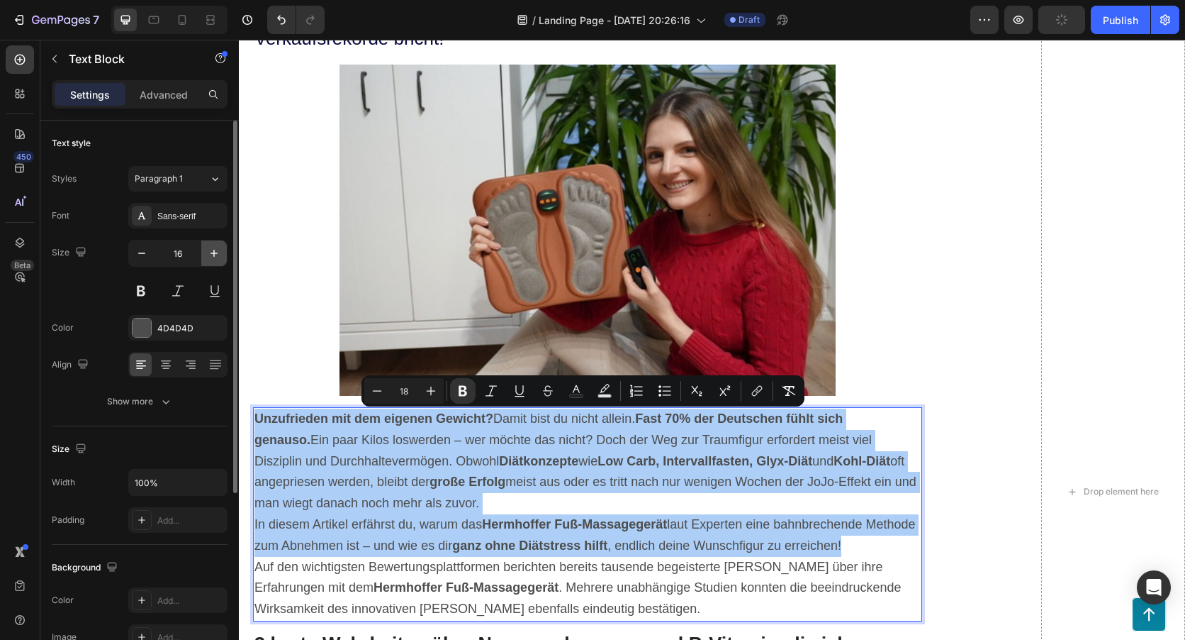
click at [215, 252] on icon "button" at bounding box center [214, 253] width 14 height 14
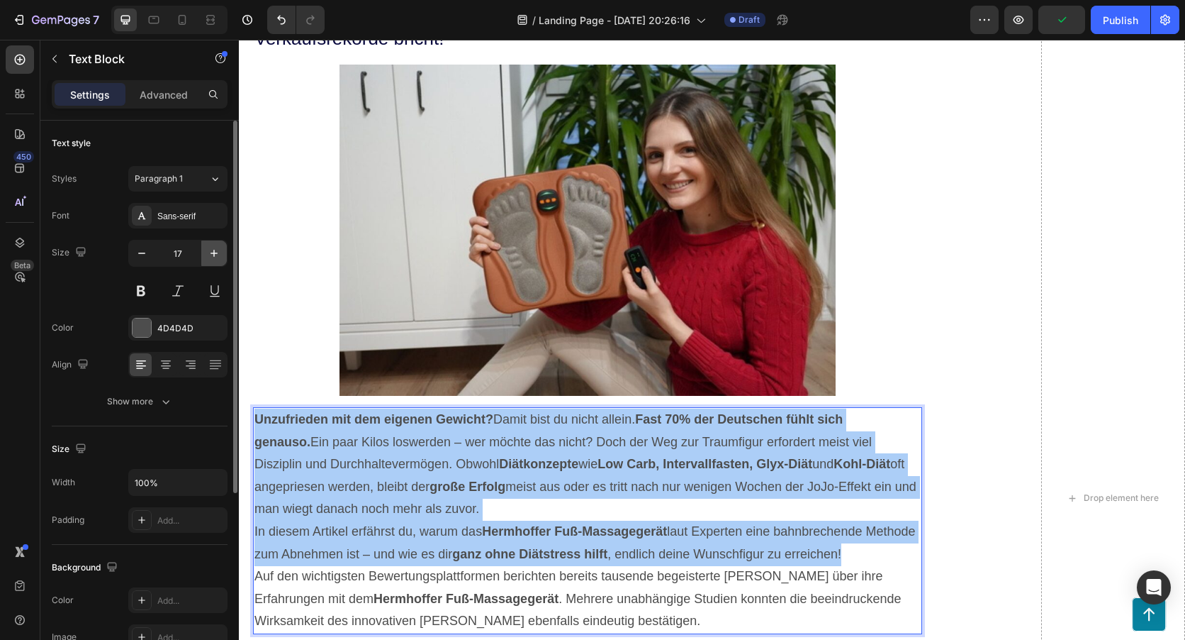
click at [215, 252] on icon "button" at bounding box center [214, 253] width 14 height 14
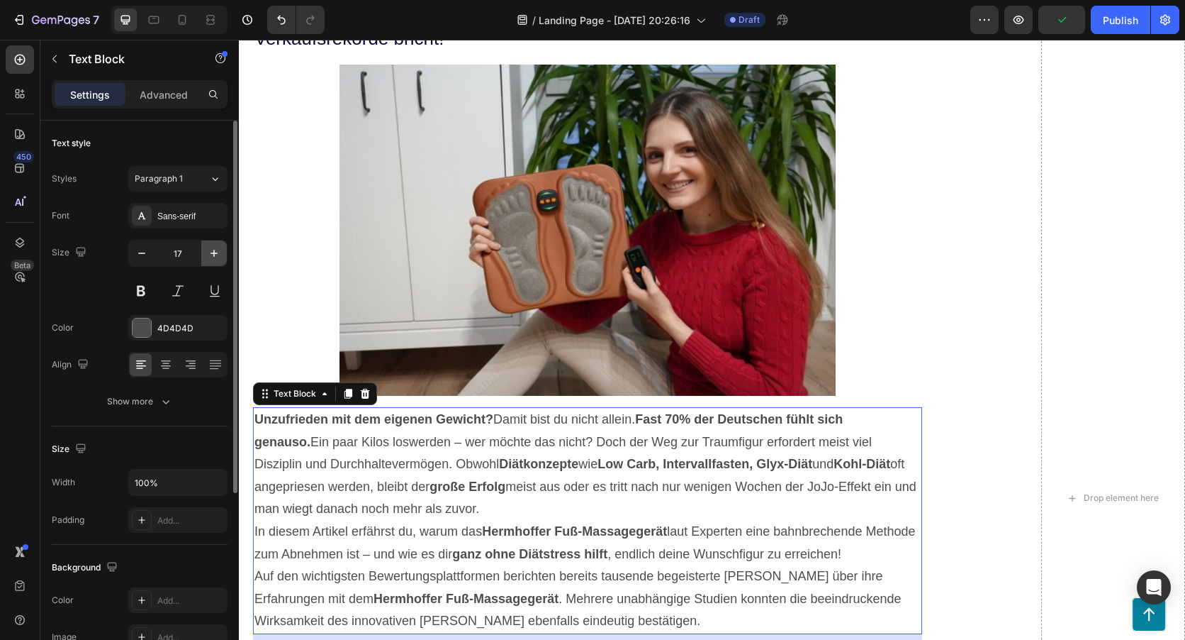
type input "18"
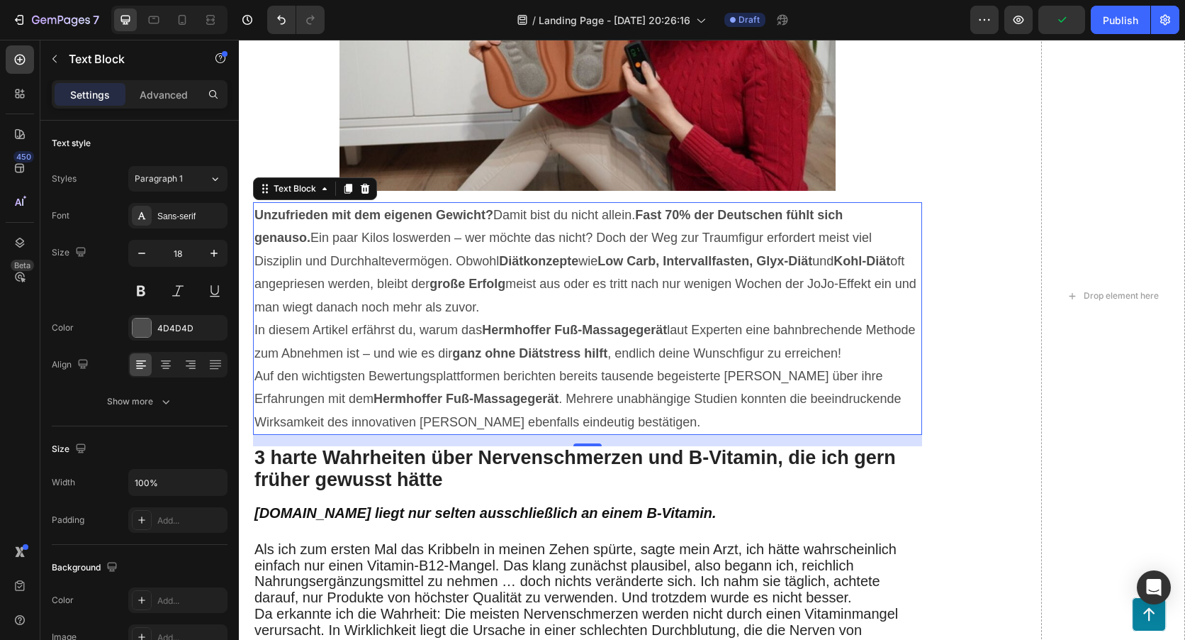
scroll to position [567, 0]
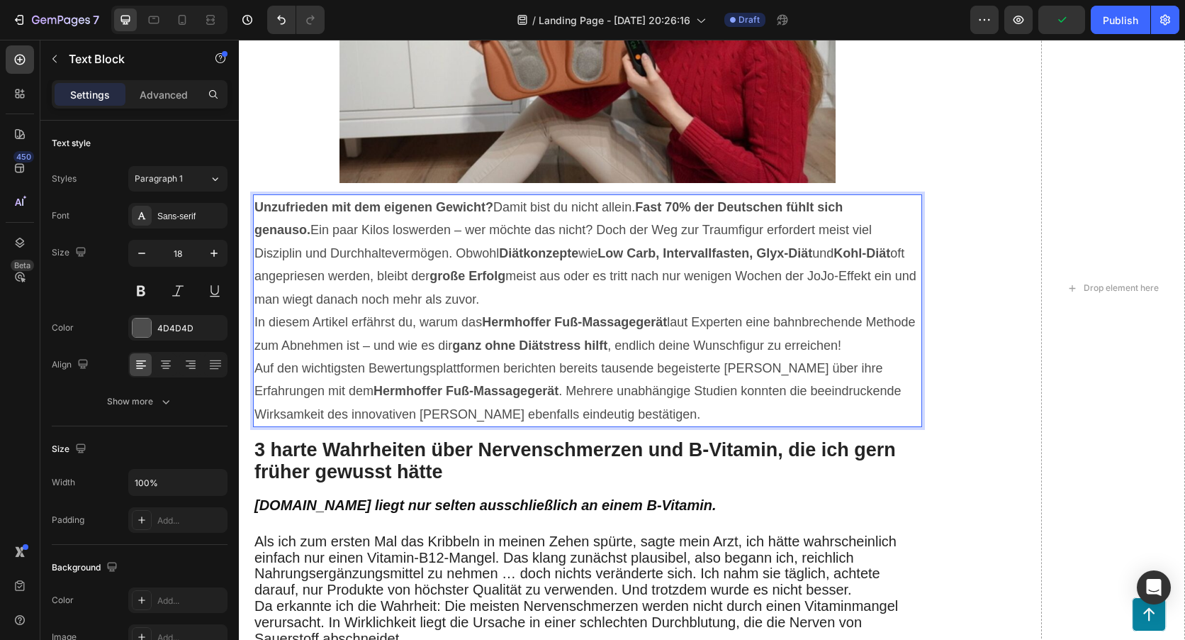
click at [534, 406] on span "Auf den wichtigsten Bewertungsplattformen berichten bereits tausende begeistert…" at bounding box center [578, 391] width 647 height 60
click at [1023, 171] on div "GEMPILO Text Block Advertorial Text Block Row Row Revolutionäre Entdeckung: Wie…" at bounding box center [712, 288] width 947 height 1572
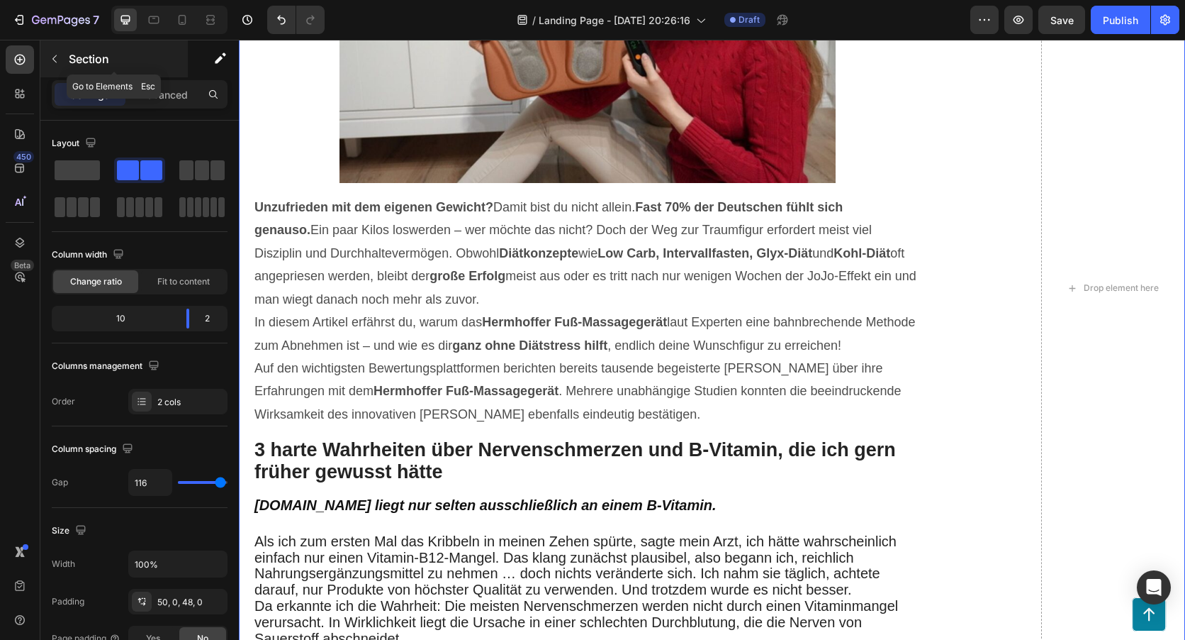
click at [50, 67] on button "button" at bounding box center [54, 59] width 23 height 23
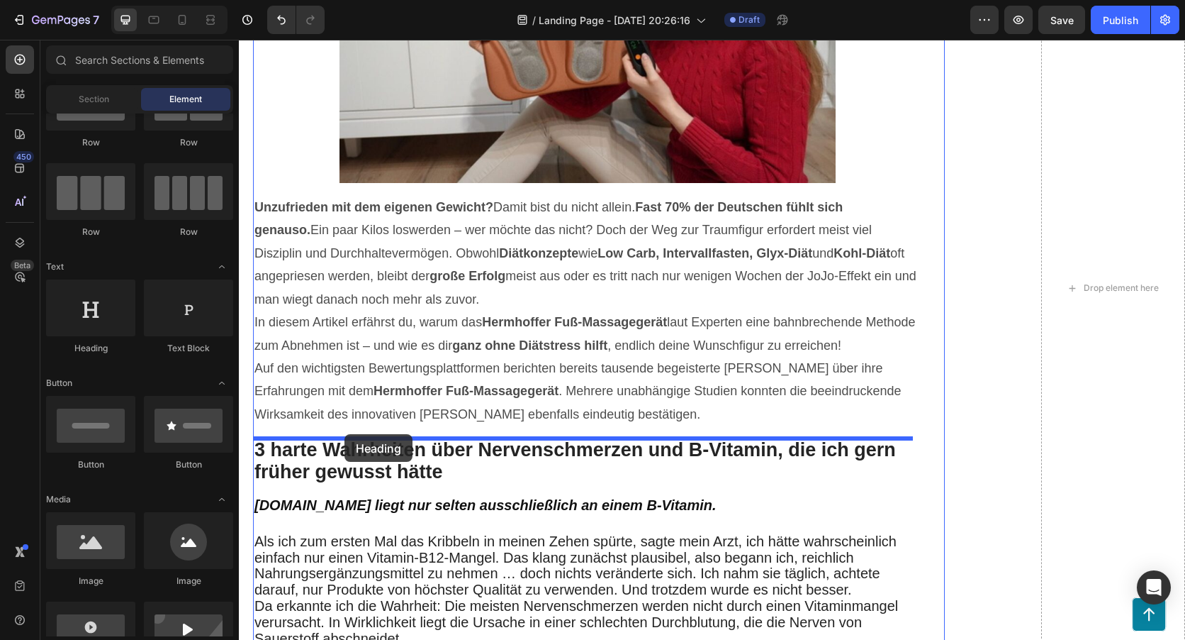
drag, startPoint x: 335, startPoint y: 359, endPoint x: 345, endPoint y: 434, distance: 75.0
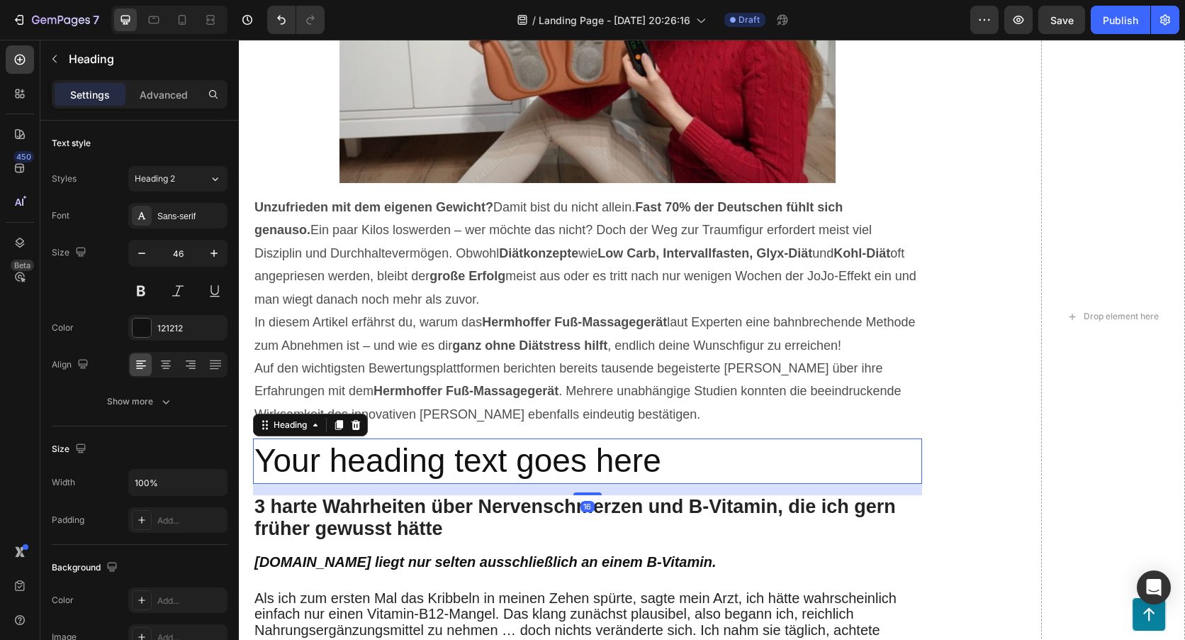
click at [659, 452] on h2 "Your heading text goes here" at bounding box center [587, 460] width 669 height 45
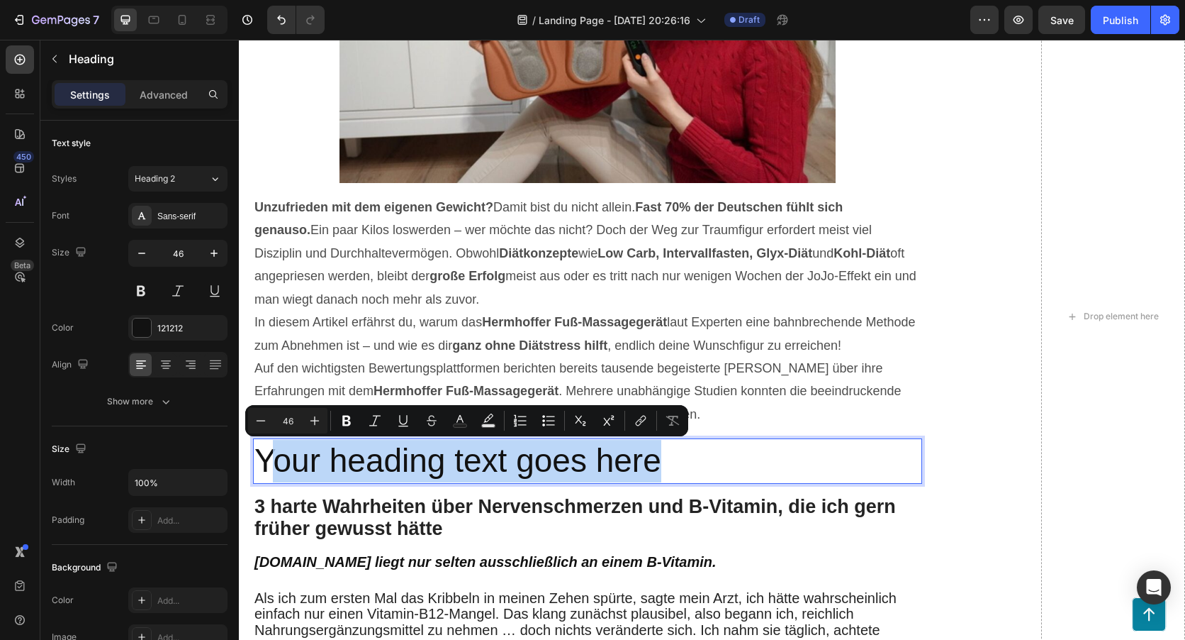
drag, startPoint x: 659, startPoint y: 452, endPoint x: 268, endPoint y: 454, distance: 391.4
click at [268, 454] on p "Your heading text goes here" at bounding box center [588, 461] width 666 height 43
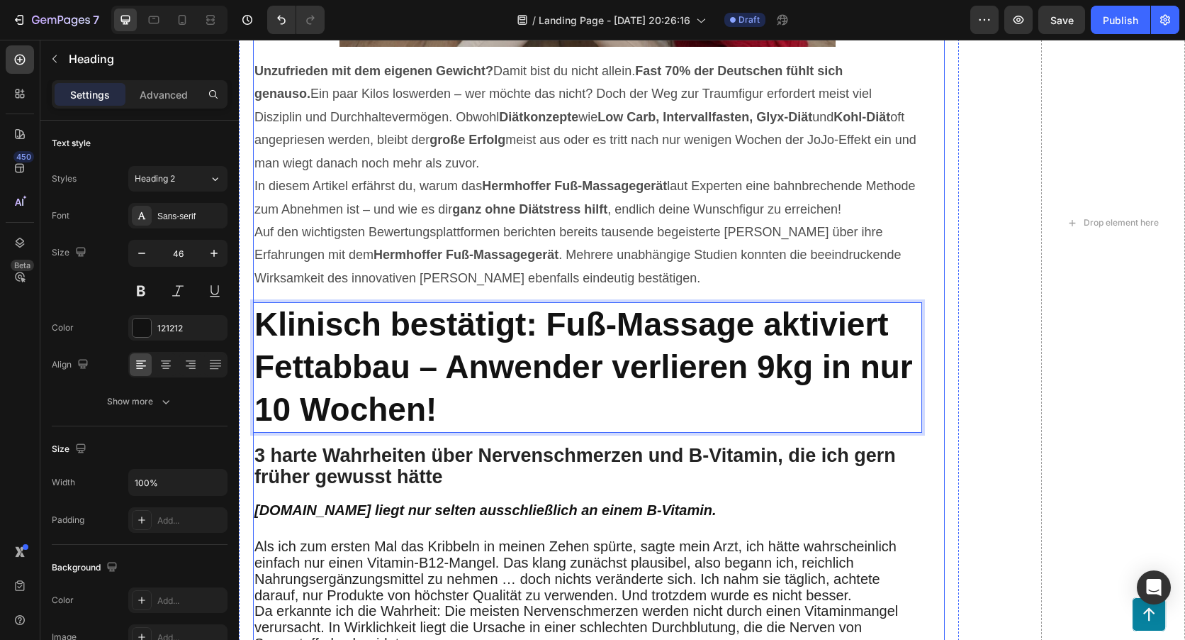
scroll to position [709, 0]
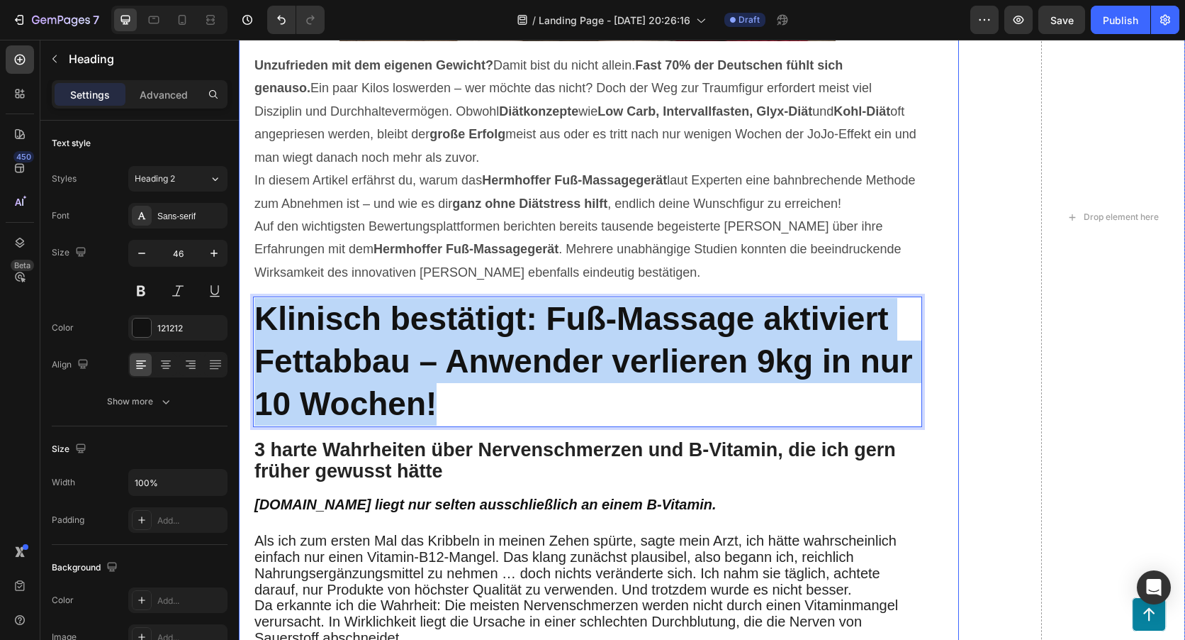
drag, startPoint x: 512, startPoint y: 398, endPoint x: 248, endPoint y: 293, distance: 284.1
click at [248, 293] on div "Revolutionäre Entdeckung: Wie das Nervwohl Fuß-Massagegerät Abnehmen einfacher …" at bounding box center [599, 256] width 720 height 1566
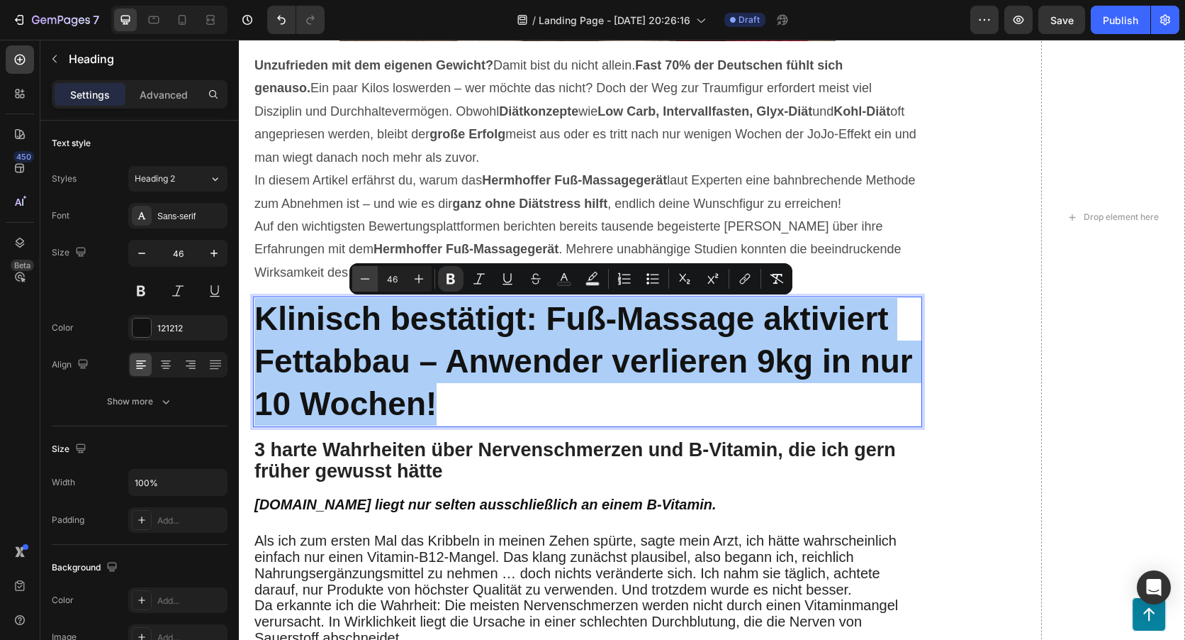
click at [374, 273] on button "Minus" at bounding box center [365, 279] width 26 height 26
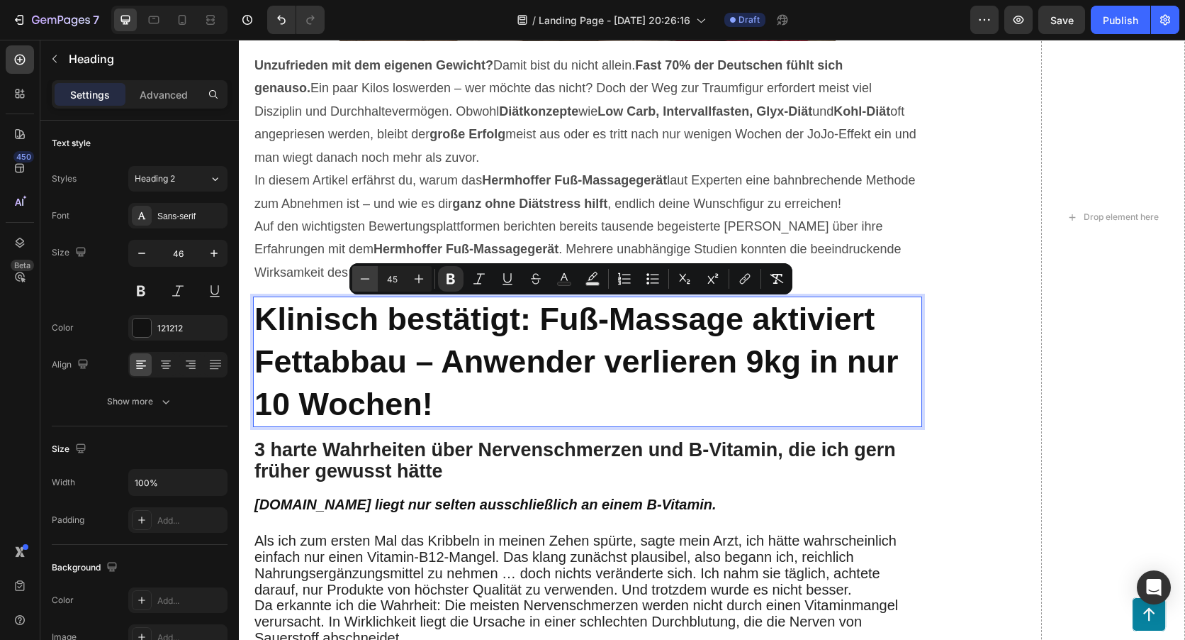
click at [374, 273] on button "Minus" at bounding box center [365, 279] width 26 height 26
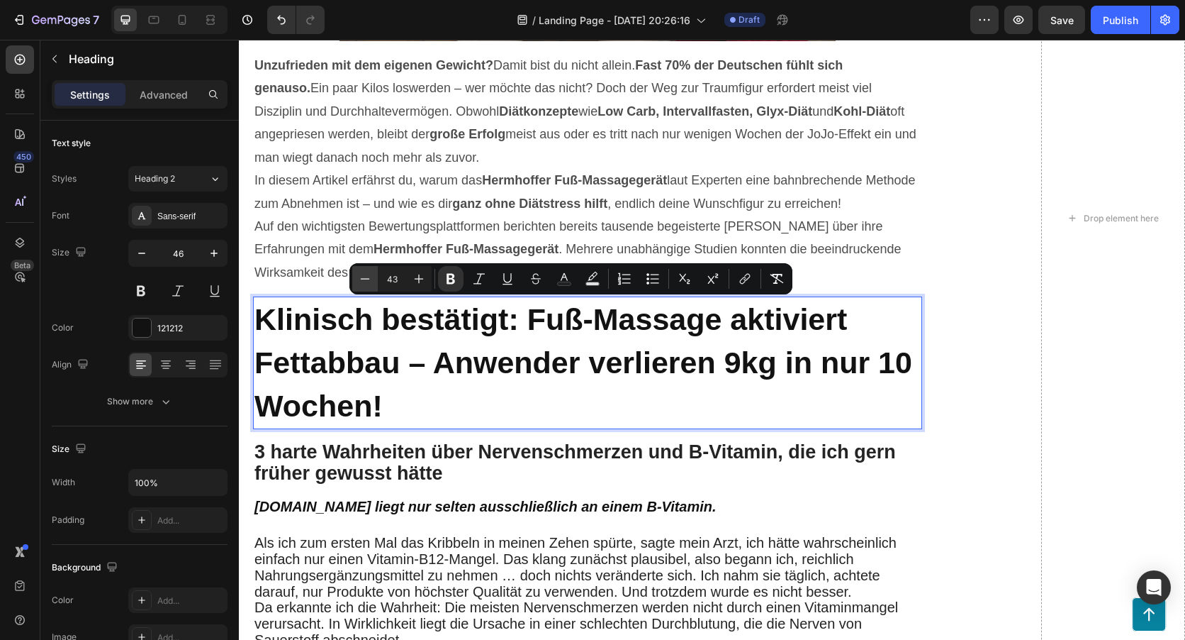
click at [374, 273] on button "Minus" at bounding box center [365, 279] width 26 height 26
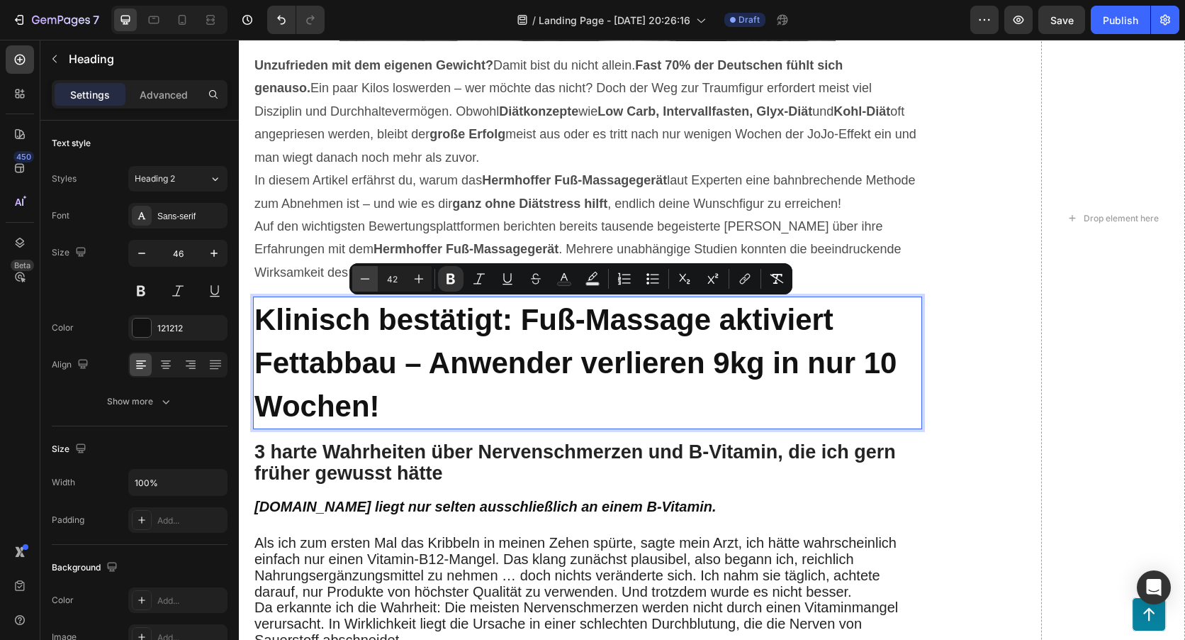
click at [374, 273] on button "Minus" at bounding box center [365, 279] width 26 height 26
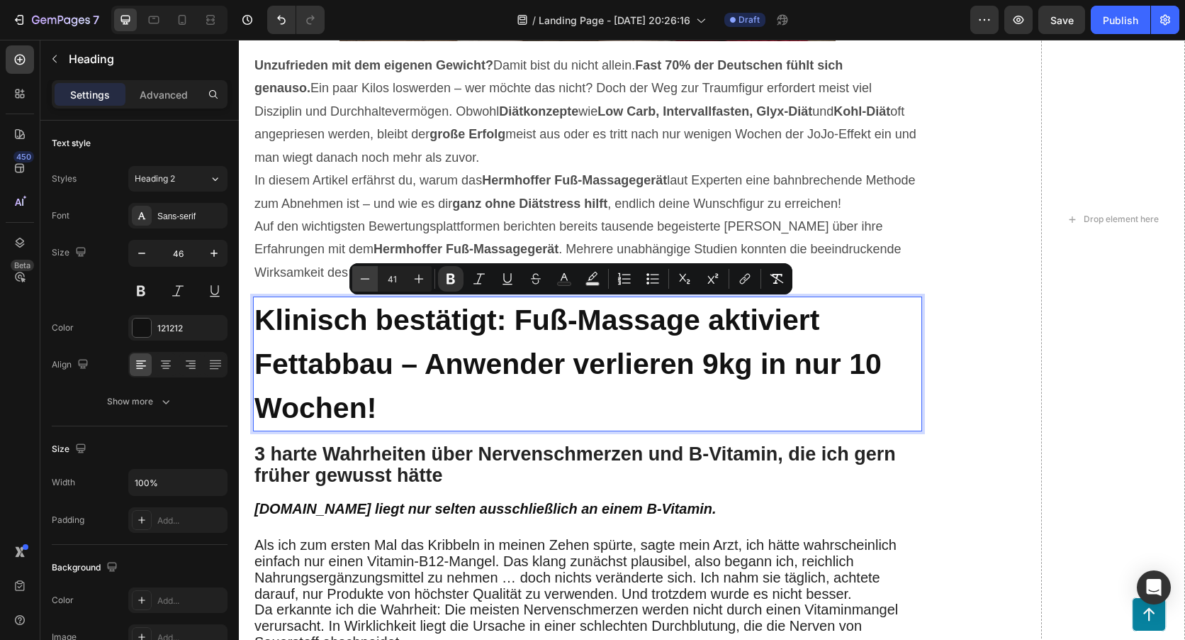
click at [374, 273] on button "Minus" at bounding box center [365, 279] width 26 height 26
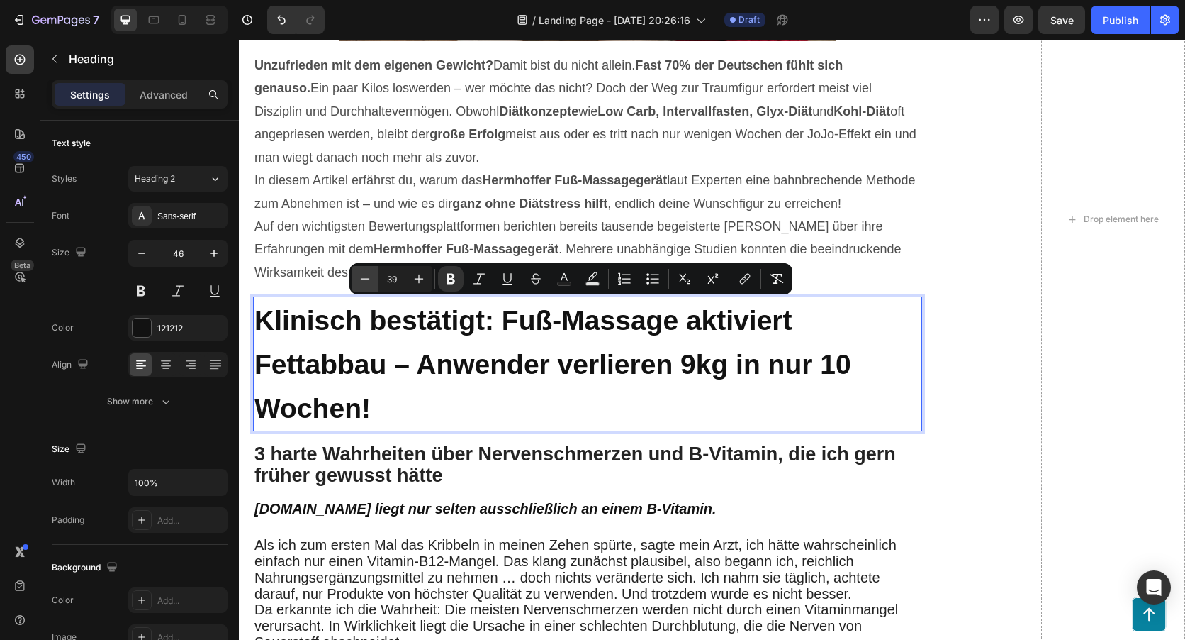
click at [374, 273] on button "Minus" at bounding box center [365, 279] width 26 height 26
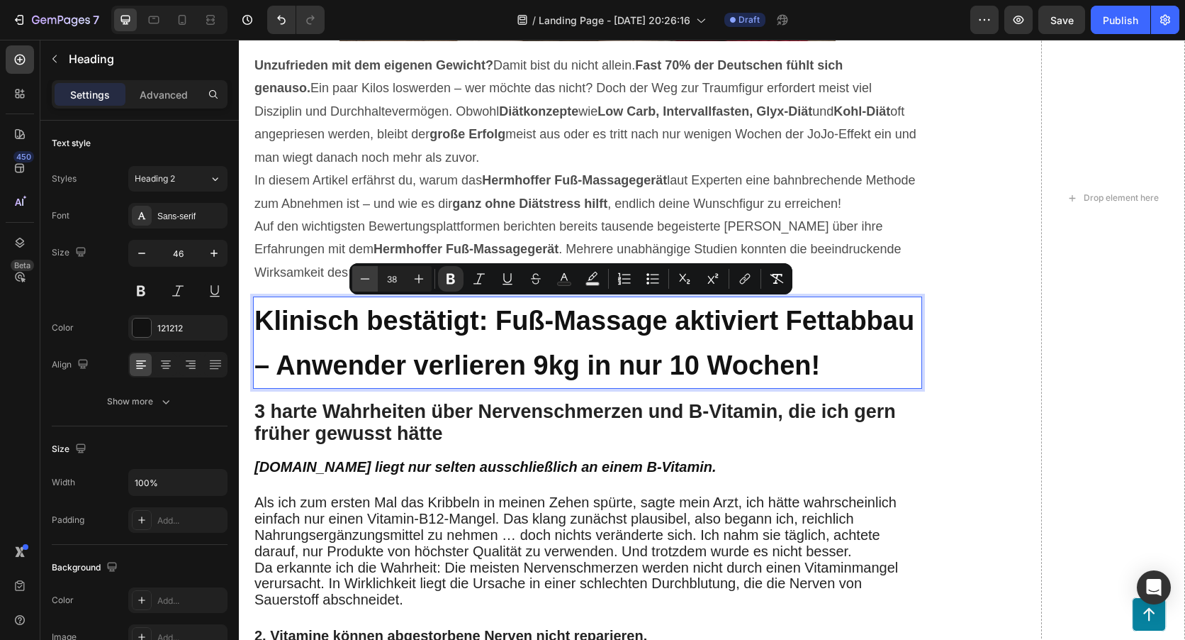
click at [374, 273] on button "Minus" at bounding box center [365, 279] width 26 height 26
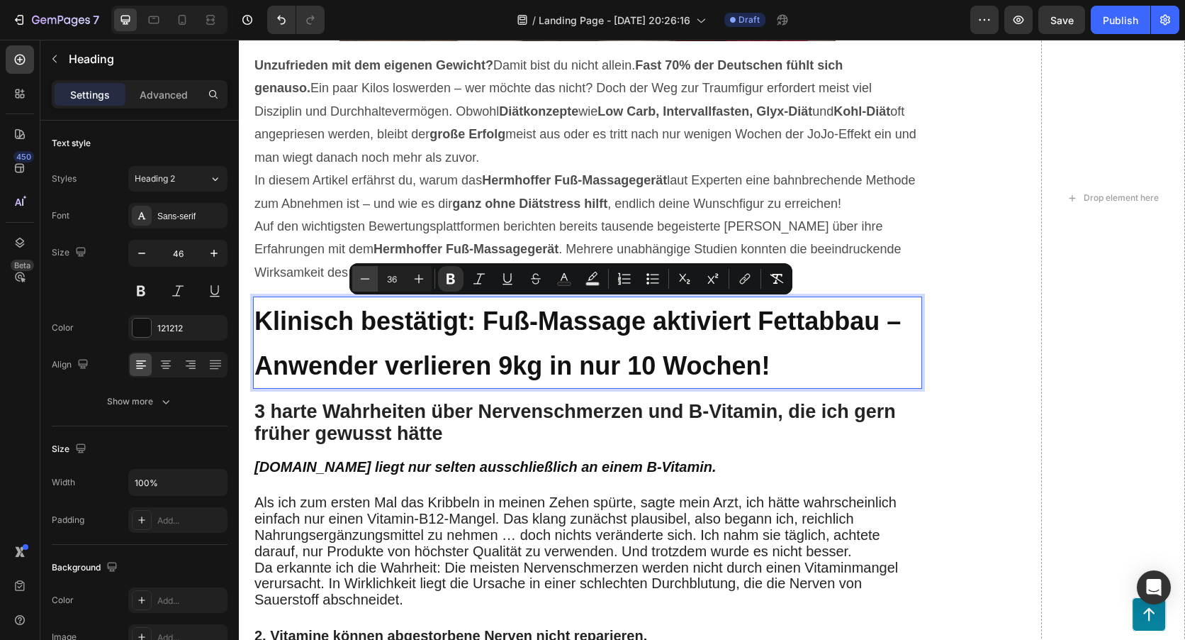
click at [374, 273] on button "Minus" at bounding box center [365, 279] width 26 height 26
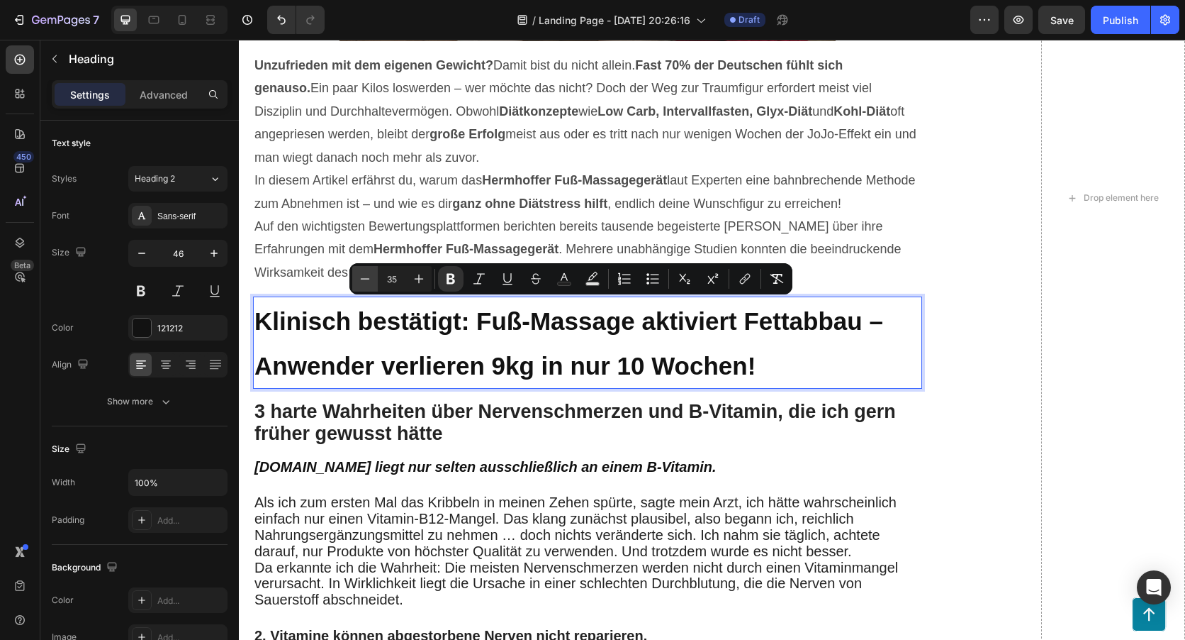
click at [374, 273] on button "Minus" at bounding box center [365, 279] width 26 height 26
type input "33"
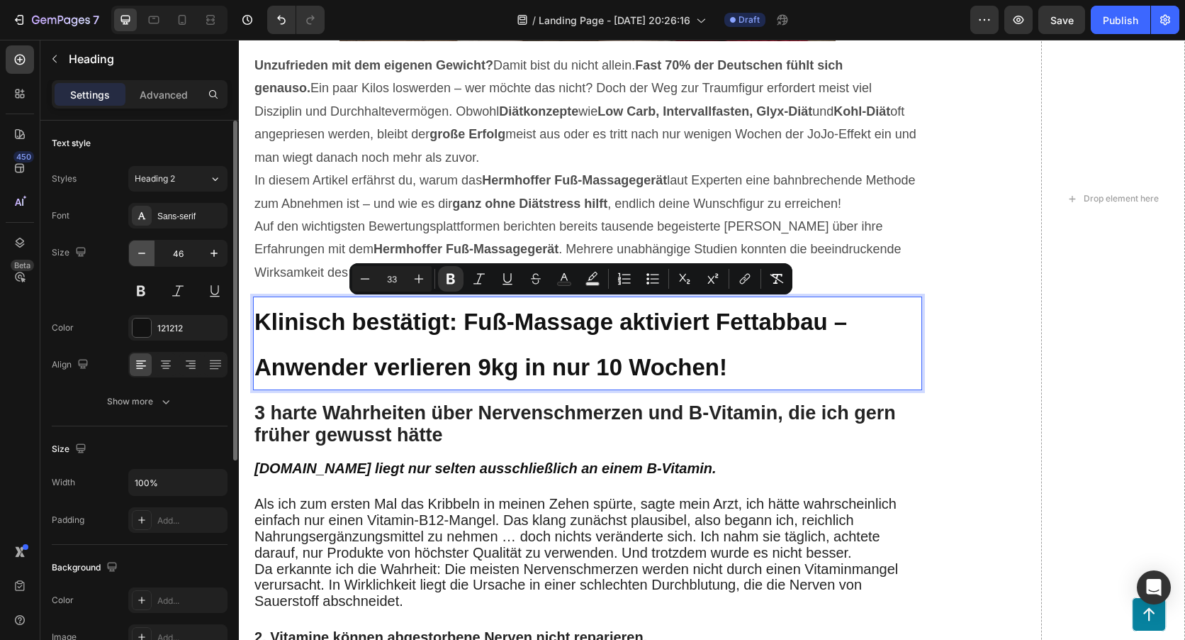
click at [150, 248] on button "button" at bounding box center [142, 253] width 26 height 26
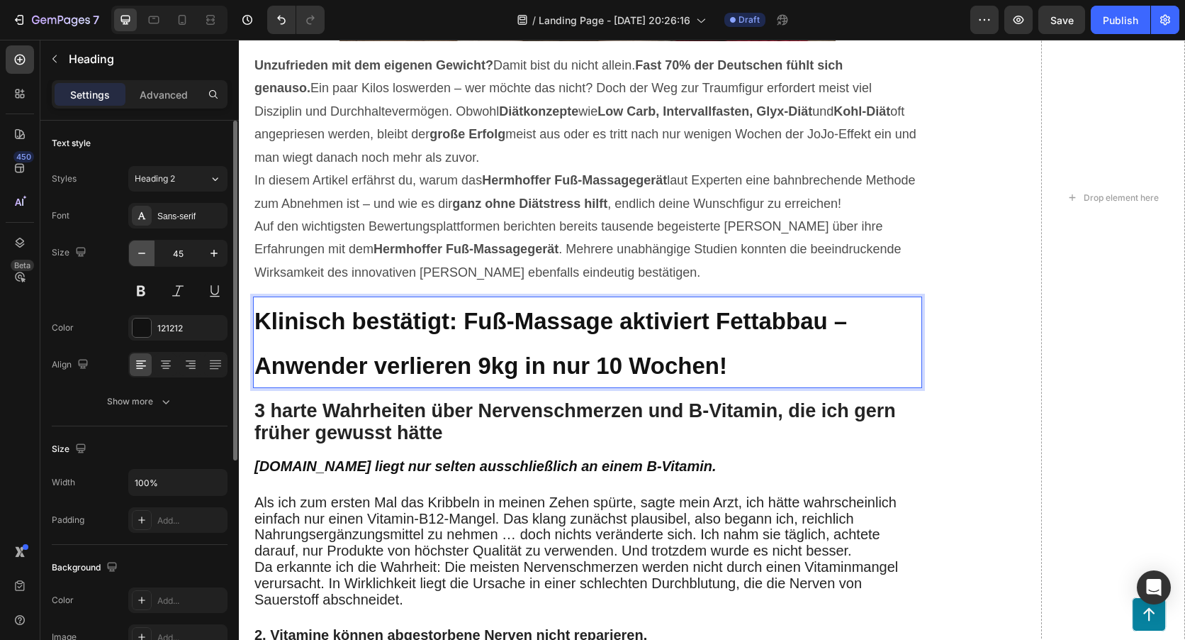
click at [150, 248] on button "button" at bounding box center [142, 253] width 26 height 26
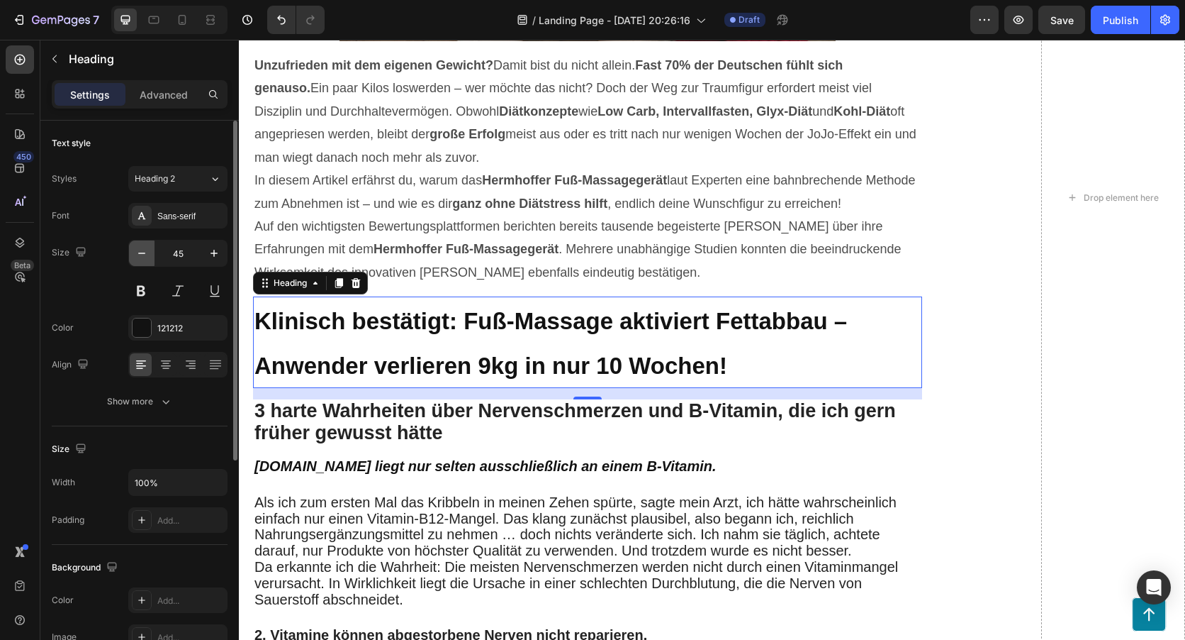
click at [150, 248] on button "button" at bounding box center [142, 253] width 26 height 26
click at [149, 248] on button "button" at bounding box center [142, 253] width 26 height 26
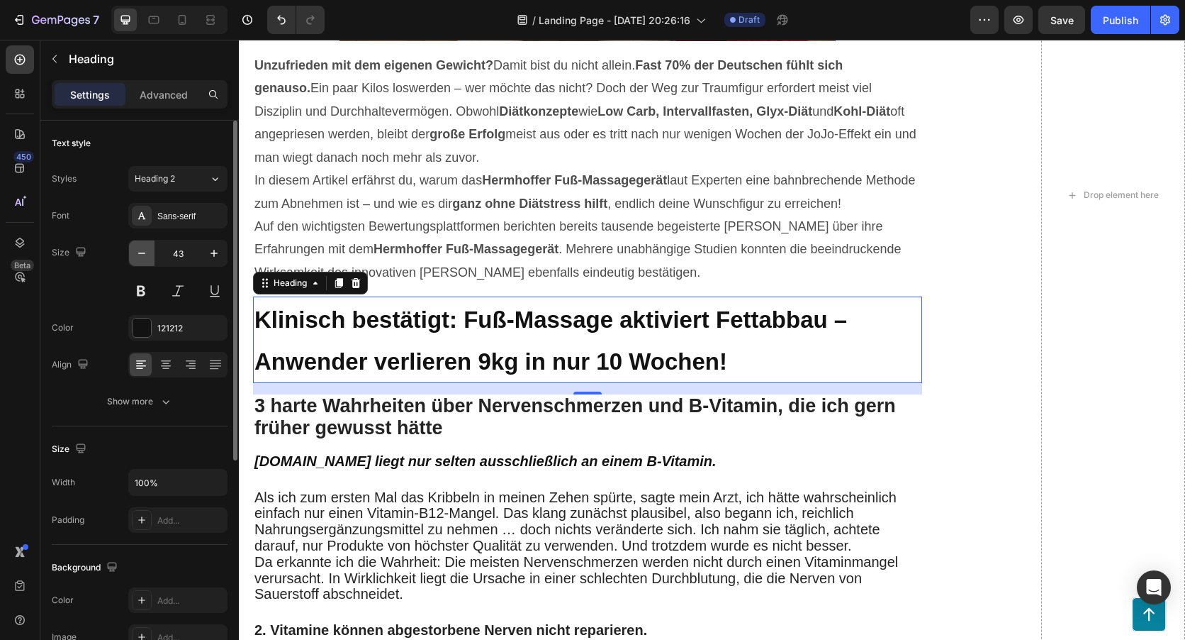
click at [147, 249] on icon "button" at bounding box center [142, 253] width 14 height 14
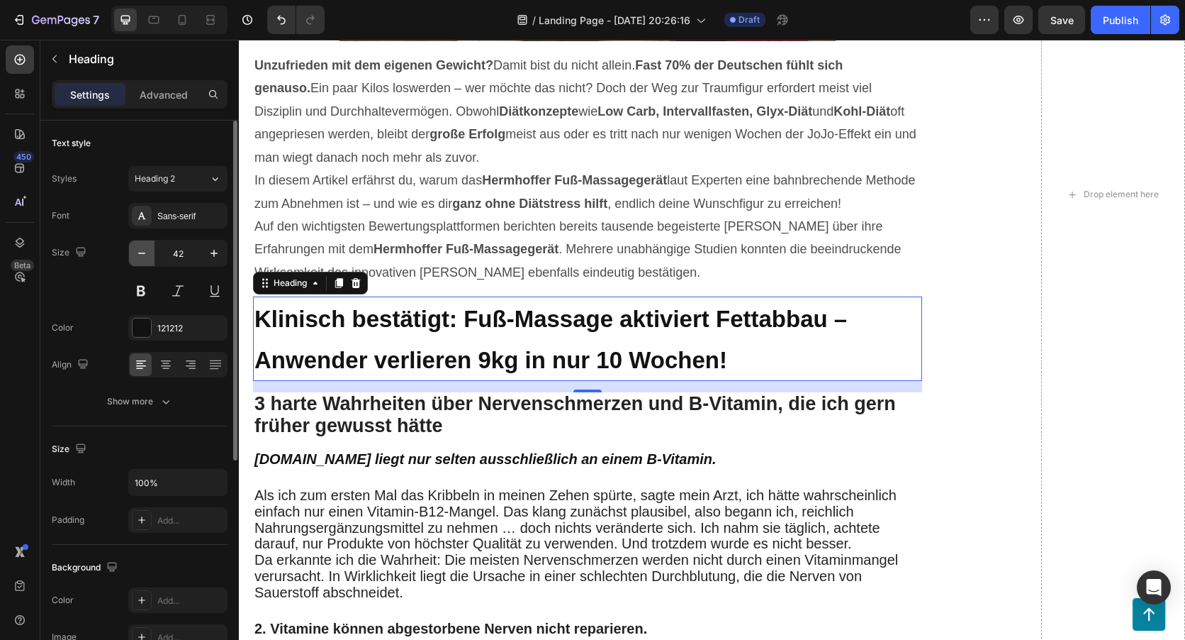
click at [147, 249] on icon "button" at bounding box center [142, 253] width 14 height 14
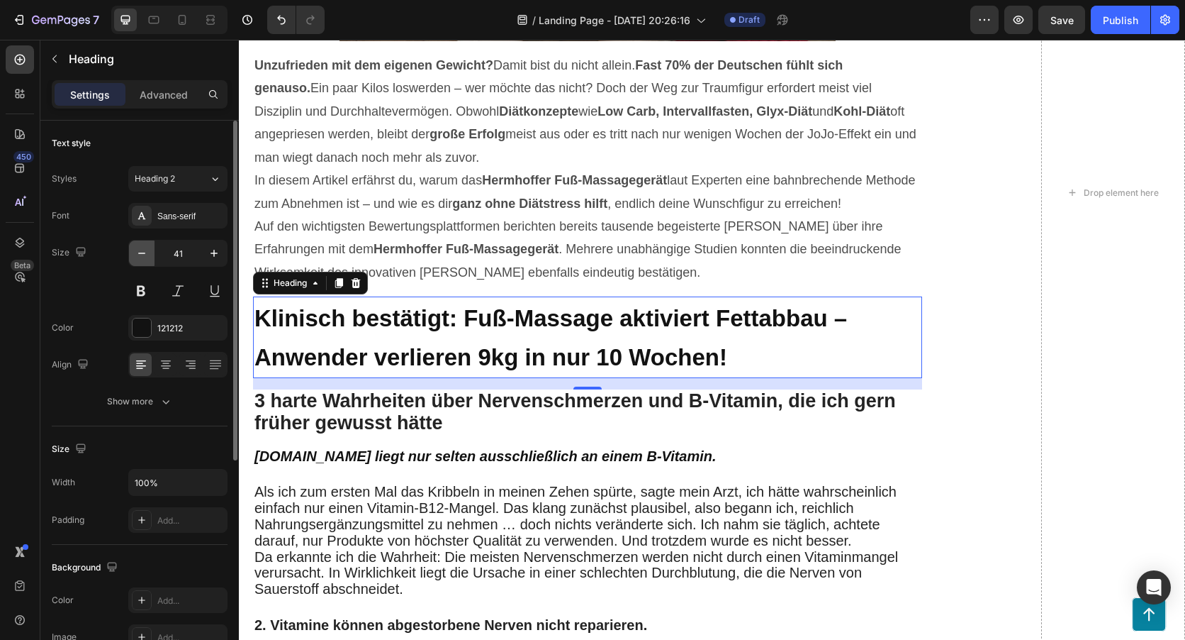
click at [147, 249] on icon "button" at bounding box center [142, 253] width 14 height 14
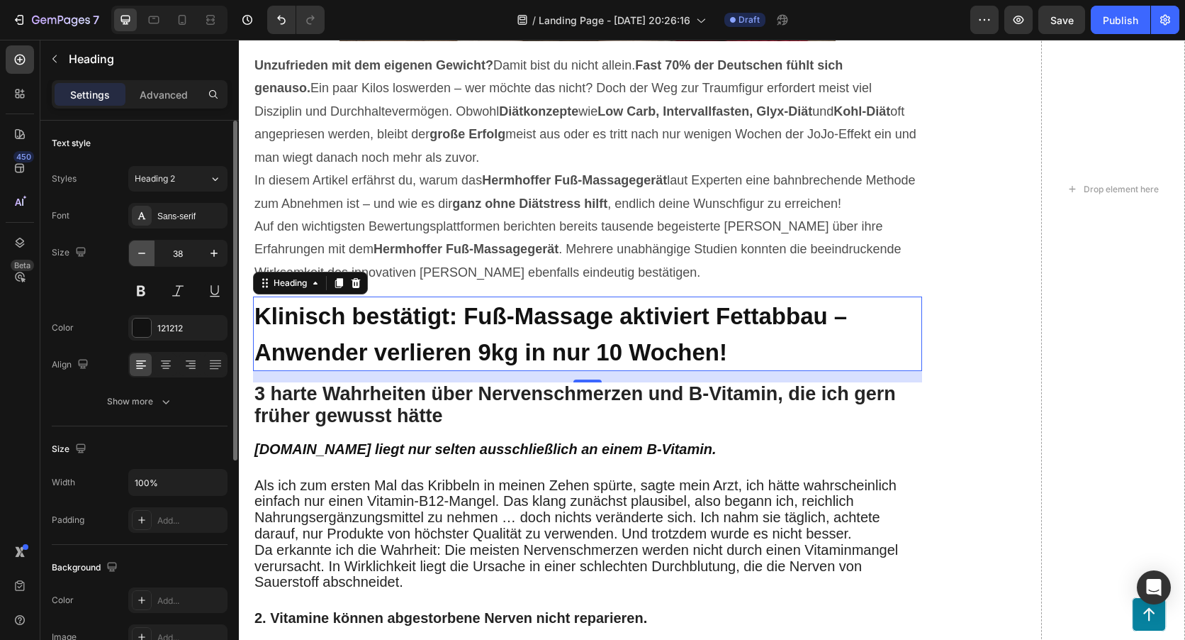
click at [147, 249] on icon "button" at bounding box center [142, 253] width 14 height 14
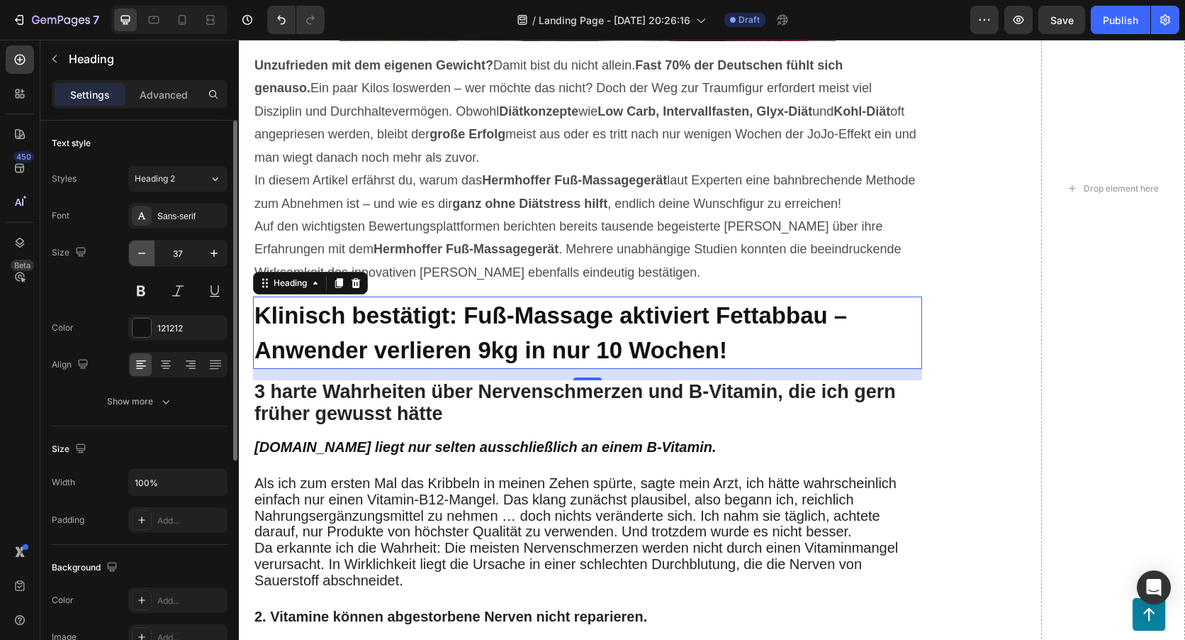
click at [147, 249] on icon "button" at bounding box center [142, 253] width 14 height 14
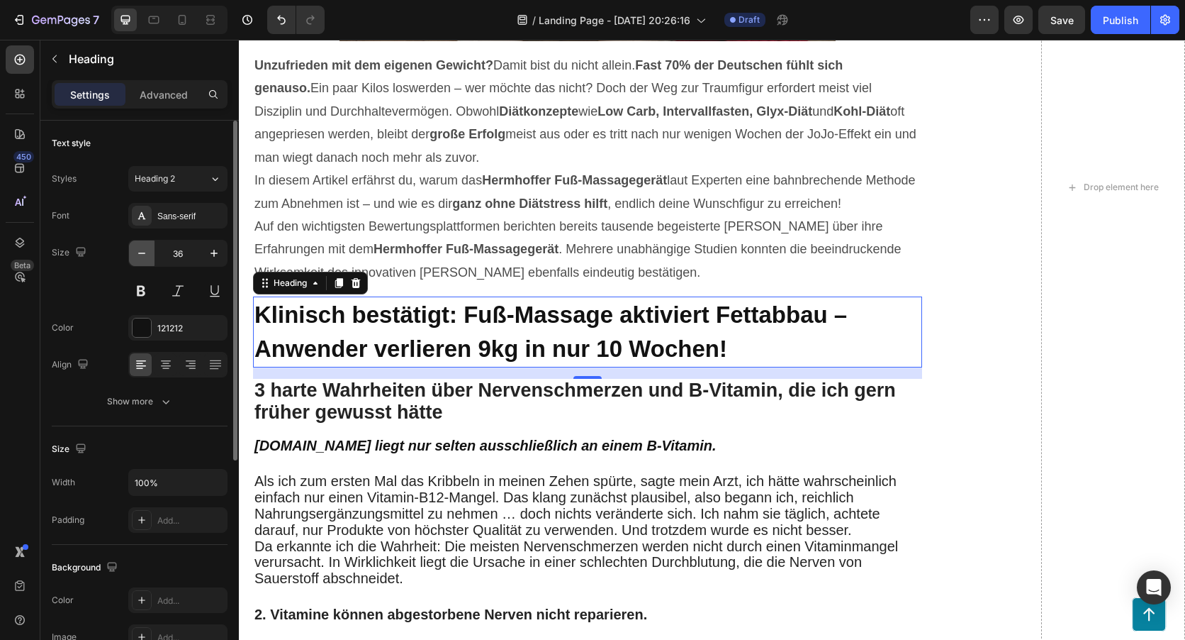
click at [147, 249] on icon "button" at bounding box center [142, 253] width 14 height 14
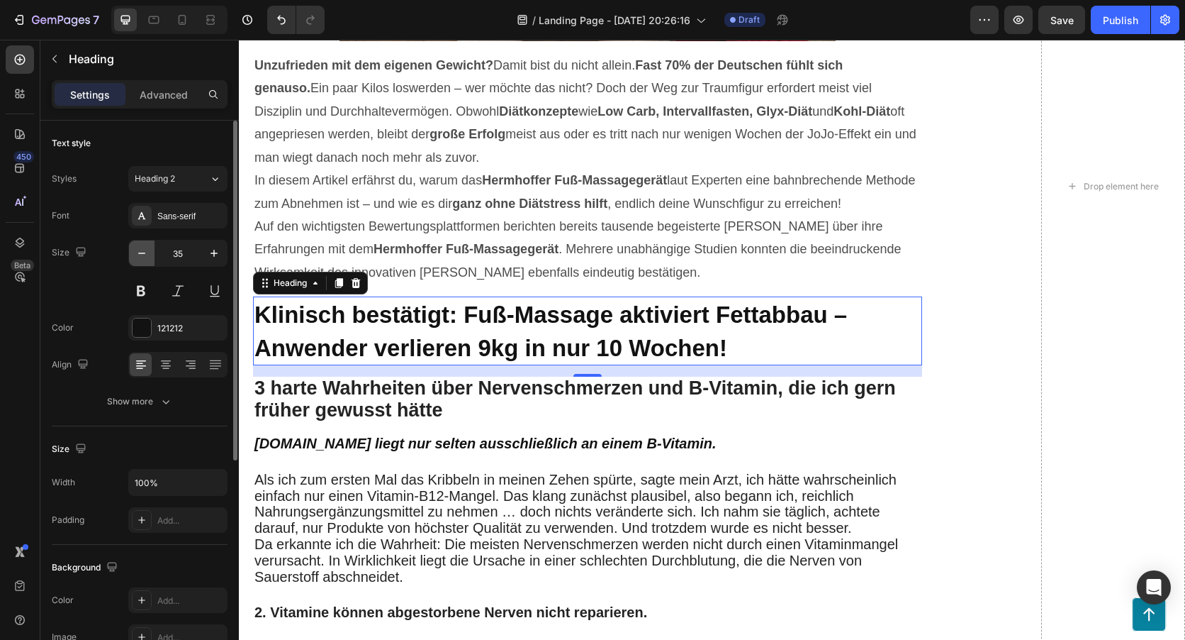
click at [147, 249] on icon "button" at bounding box center [142, 253] width 14 height 14
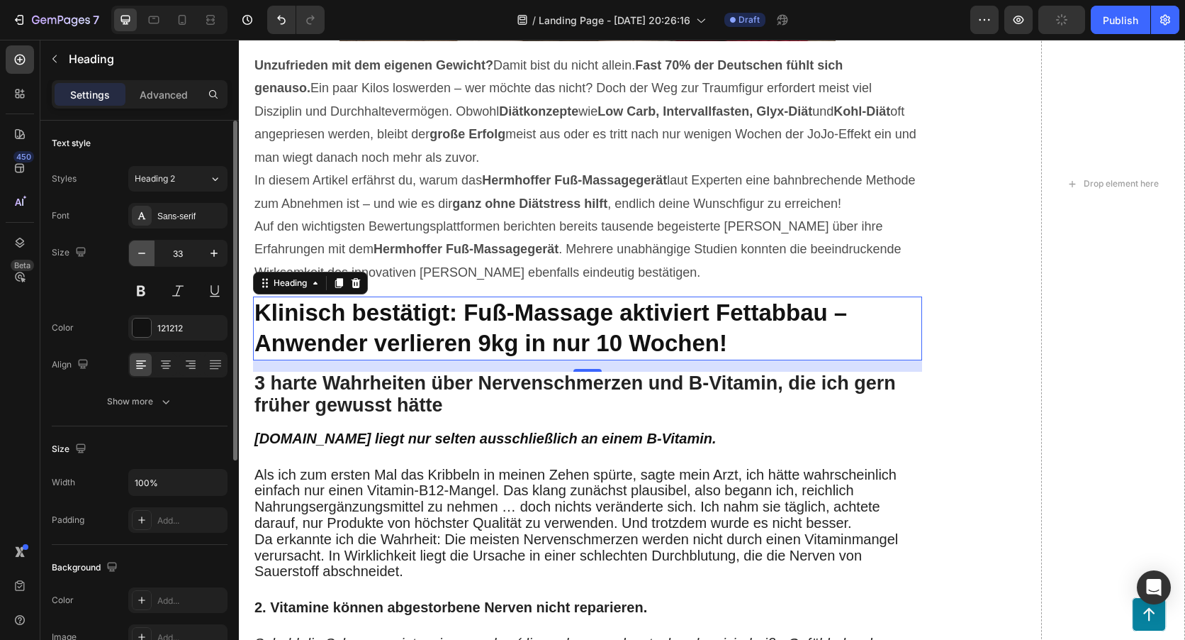
click at [147, 249] on icon "button" at bounding box center [142, 253] width 14 height 14
click at [208, 251] on icon "button" at bounding box center [214, 253] width 14 height 14
type input "33"
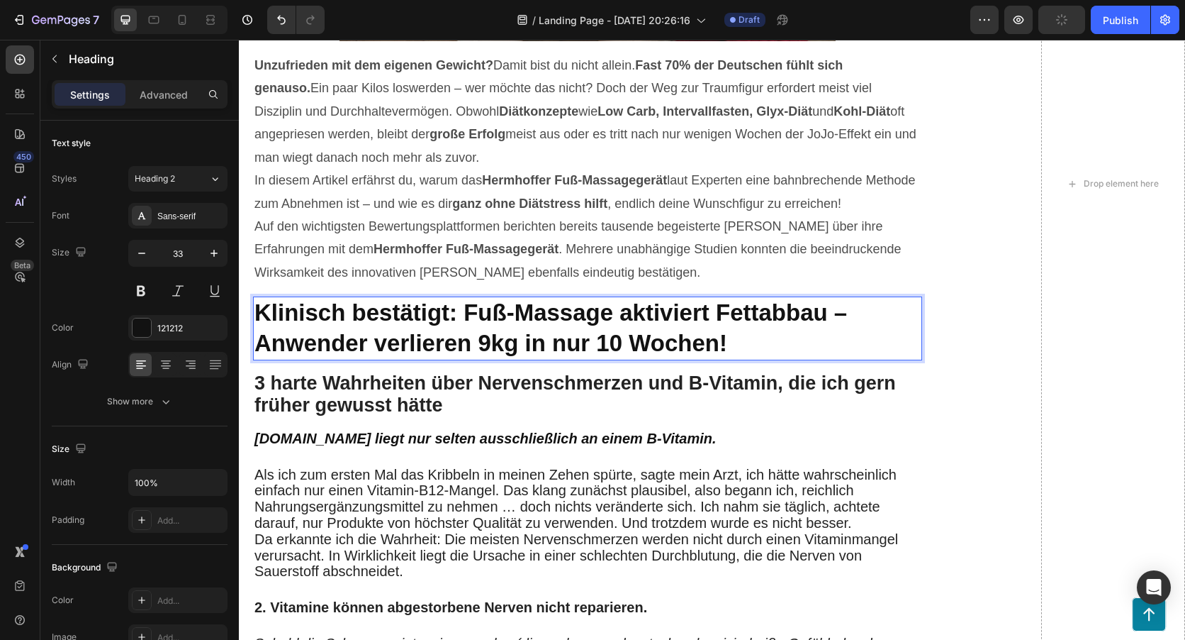
click at [670, 350] on strong "Klinisch bestätigt: Fuß-Massage aktiviert Fettabbau – Anwender verlieren 9kg in…" at bounding box center [551, 327] width 593 height 57
click at [779, 337] on p "Klinisch bestätigt: Fuß-Massage aktiviert Fettabbau – Anwender verlieren 9kg in…" at bounding box center [588, 328] width 666 height 61
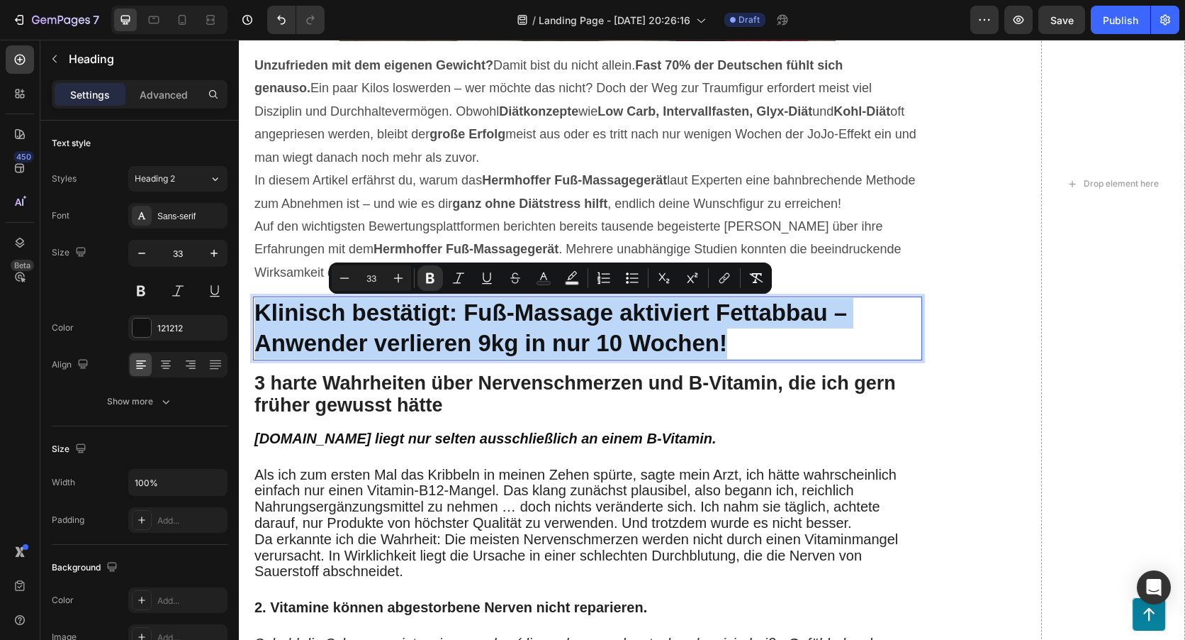
drag, startPoint x: 752, startPoint y: 346, endPoint x: 253, endPoint y: 305, distance: 500.1
click at [253, 305] on h2 "Klinisch bestätigt: Fuß-Massage aktiviert Fettabbau – Anwender verlieren 9kg in…" at bounding box center [587, 328] width 669 height 64
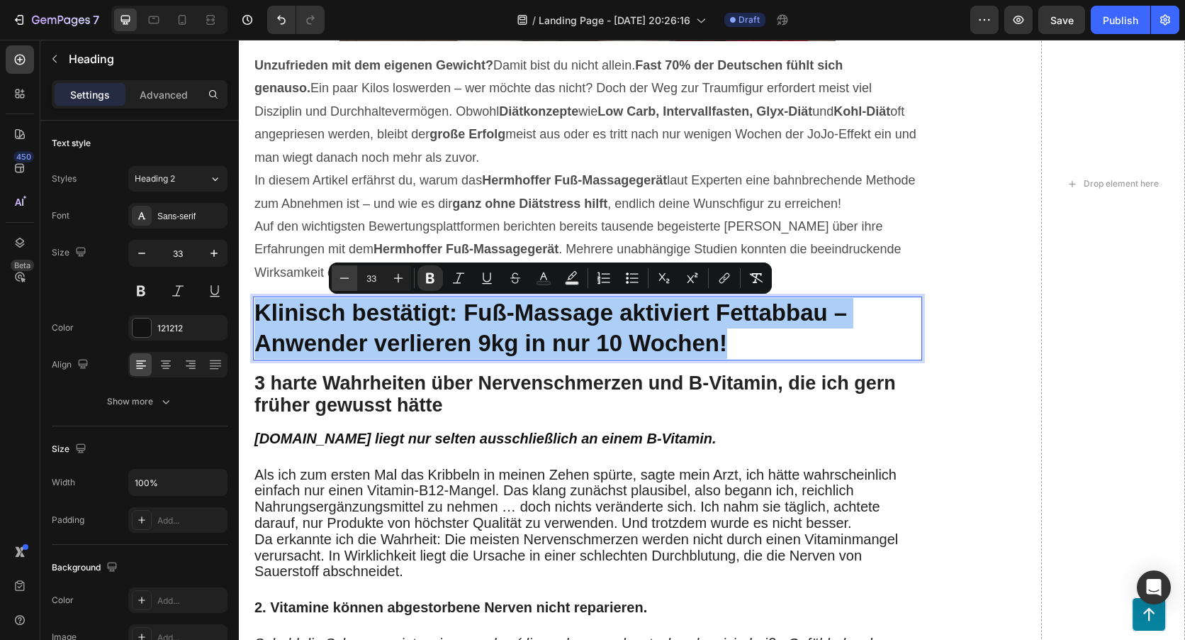
click at [351, 278] on icon "Editor contextual toolbar" at bounding box center [344, 278] width 14 height 14
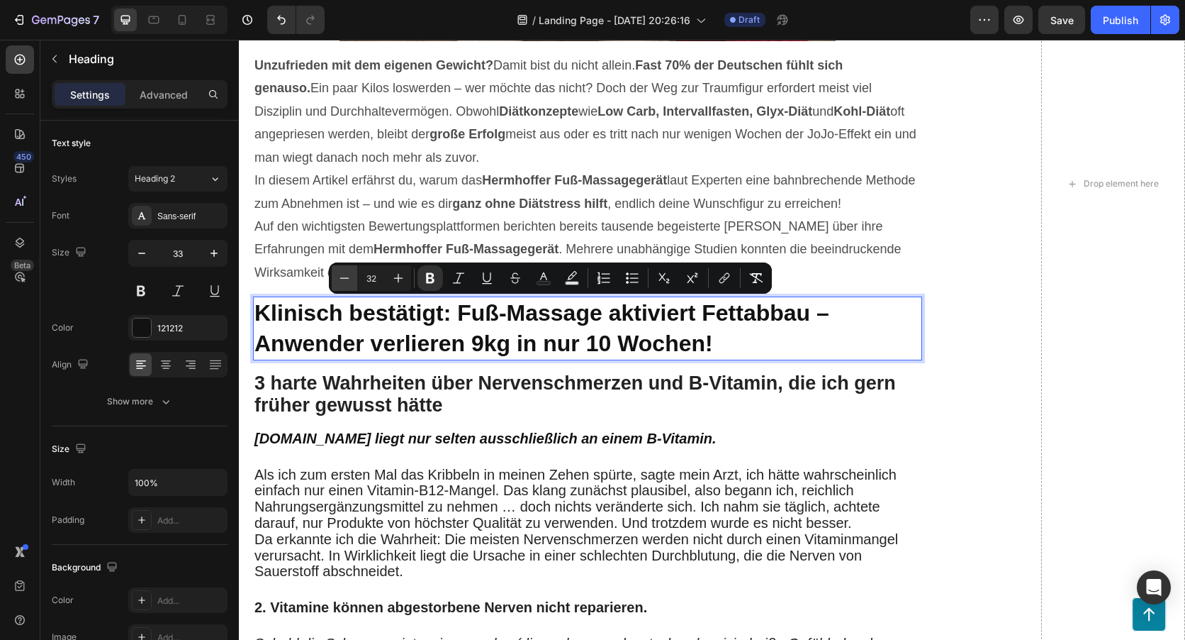
click at [351, 278] on icon "Editor contextual toolbar" at bounding box center [344, 278] width 14 height 14
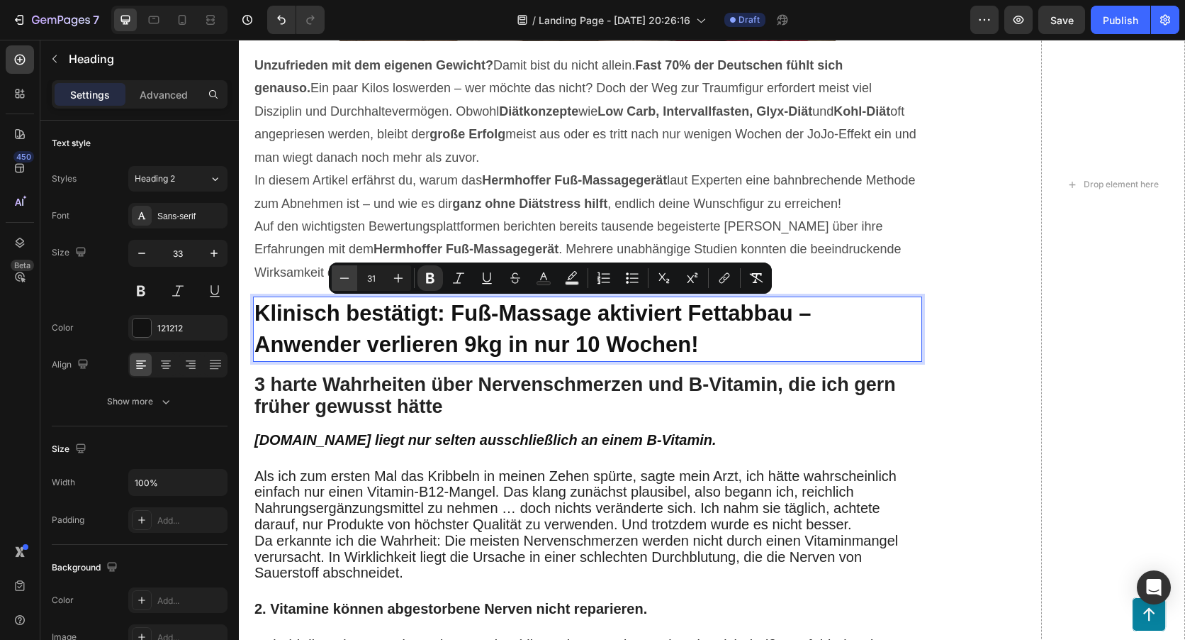
click at [351, 278] on icon "Editor contextual toolbar" at bounding box center [344, 278] width 14 height 14
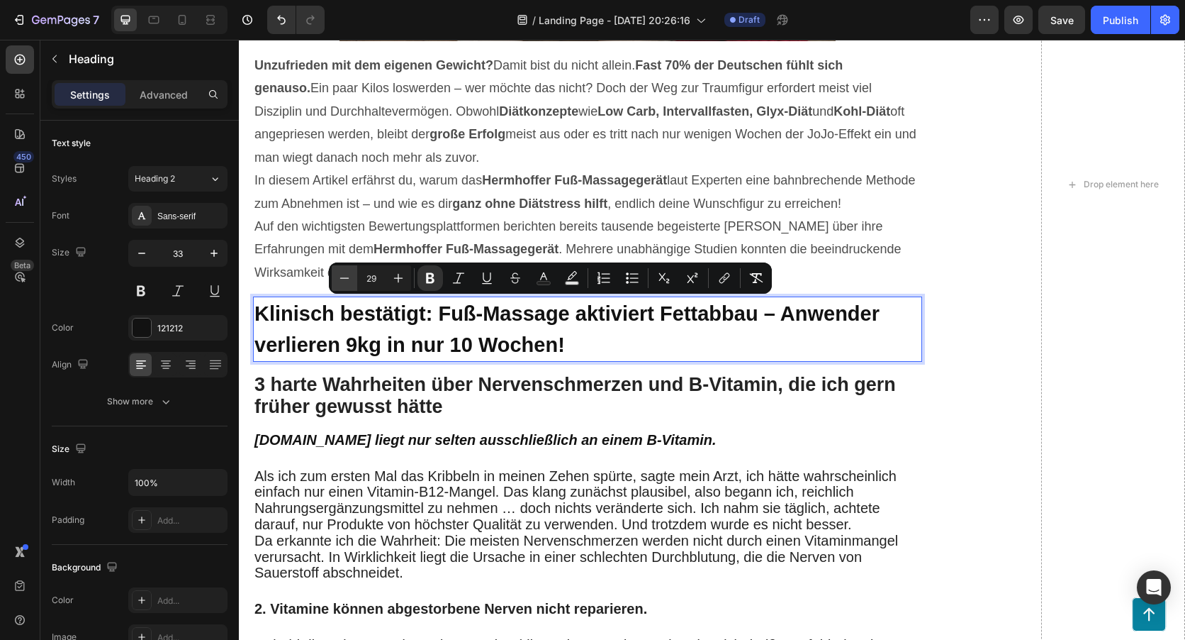
click at [351, 278] on icon "Editor contextual toolbar" at bounding box center [344, 278] width 14 height 14
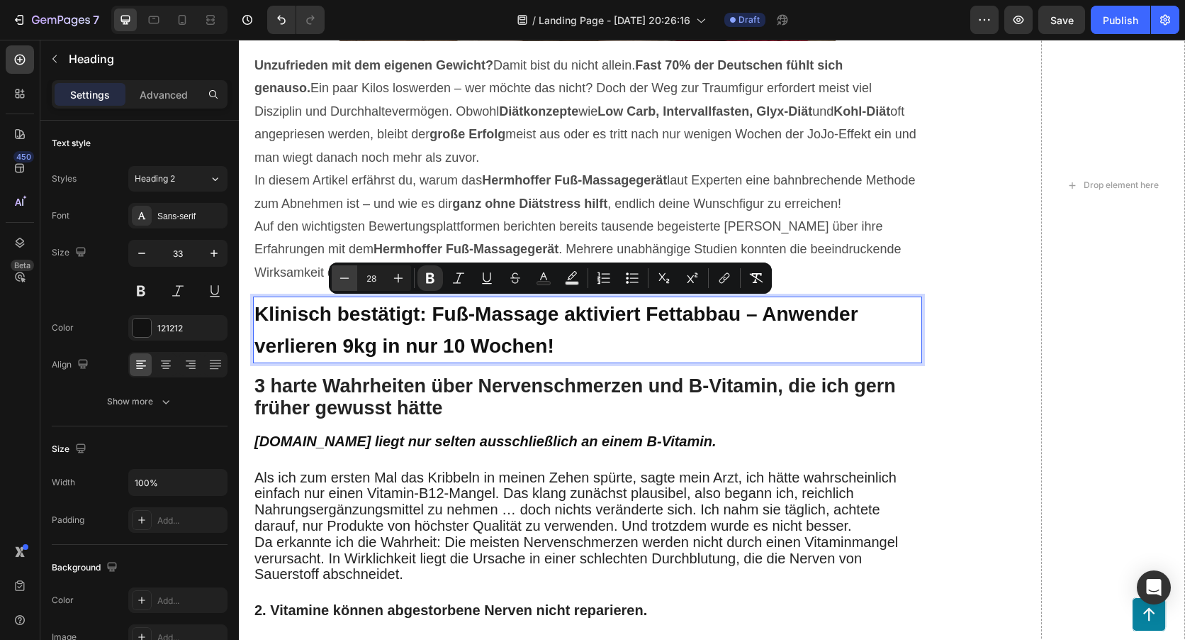
click at [351, 278] on icon "Editor contextual toolbar" at bounding box center [344, 278] width 14 height 14
type input "26"
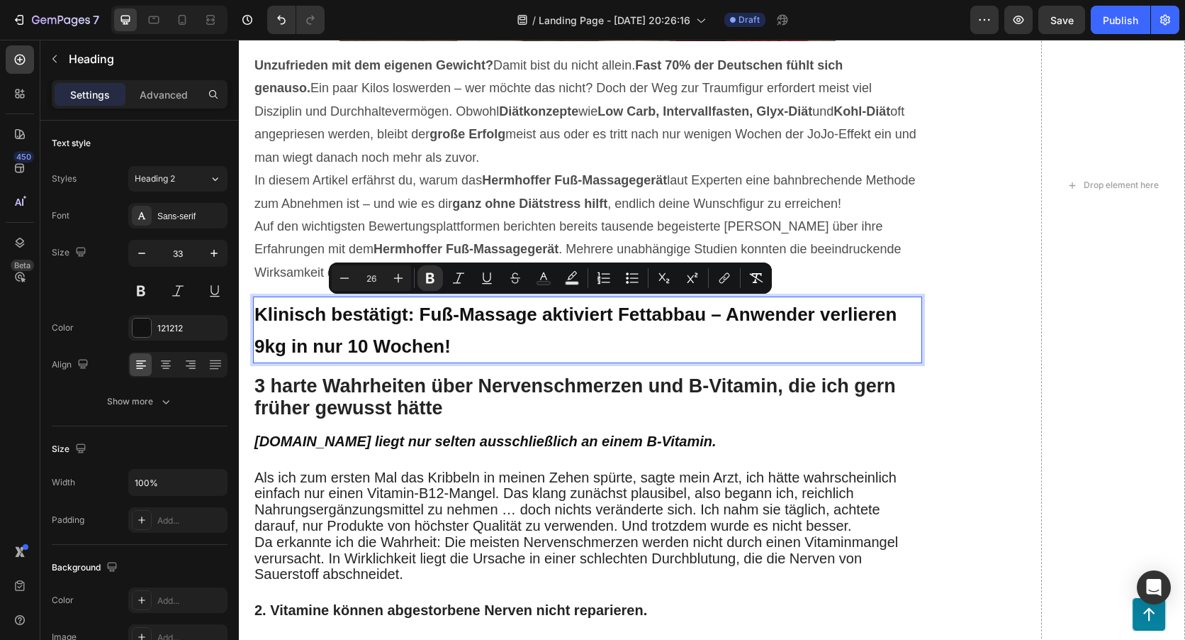
click at [842, 324] on strong "Klinisch bestätigt: Fuß-Massage aktiviert Fettabbau – Anwender verlieren 9kg in…" at bounding box center [576, 329] width 642 height 53
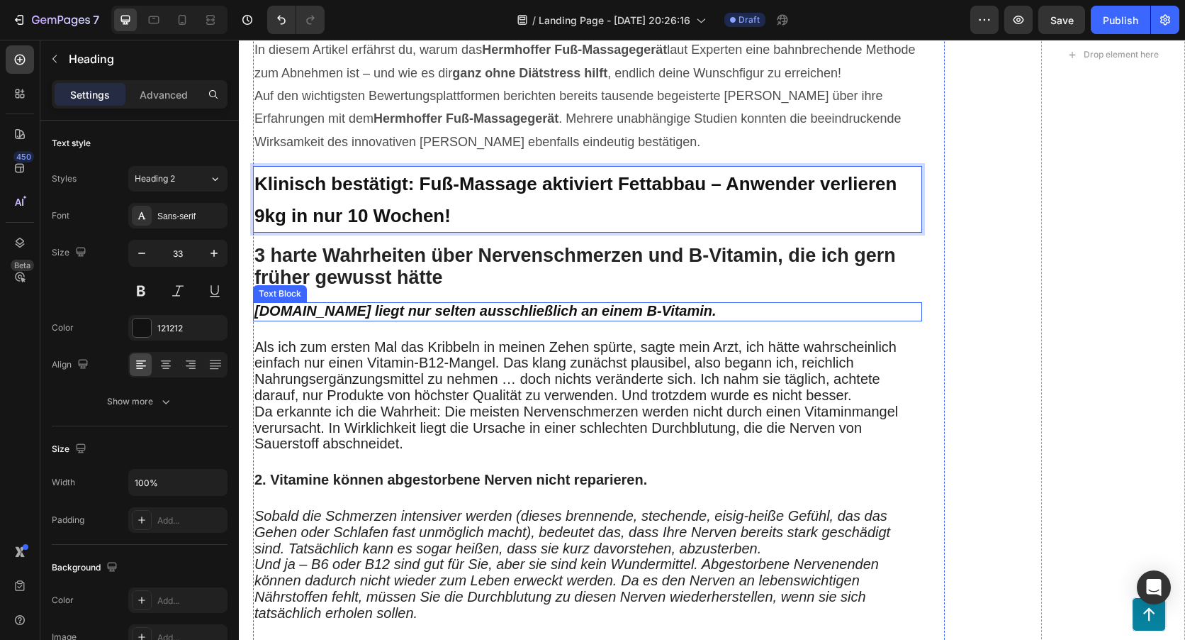
scroll to position [851, 0]
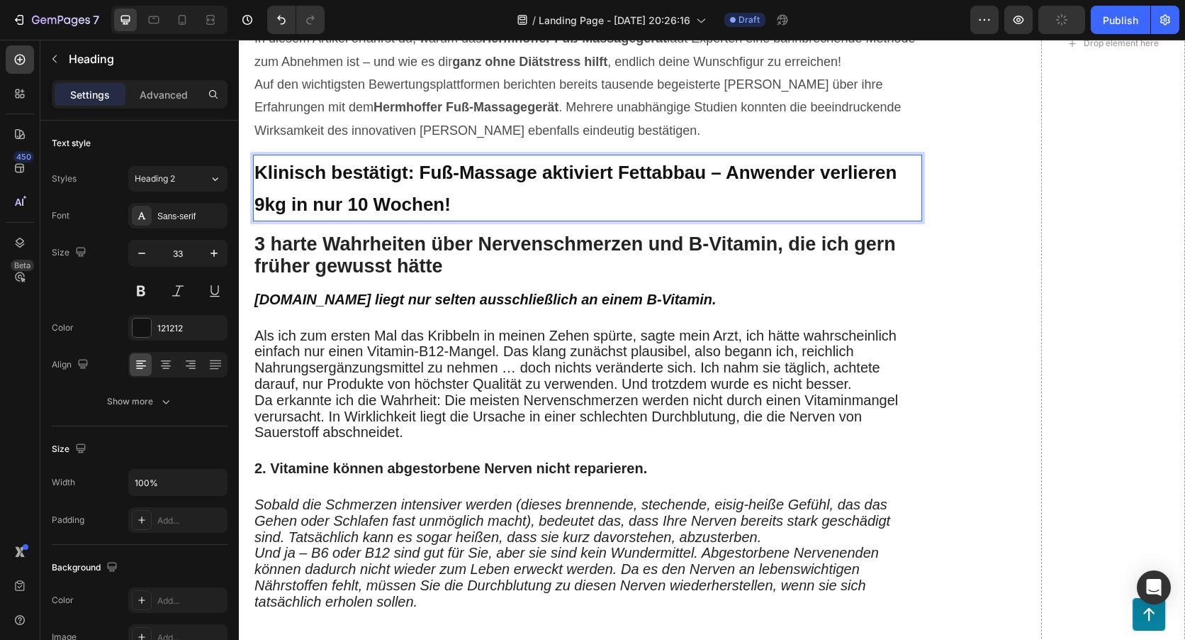
click at [471, 206] on p "Klinisch bestätigt: Fuß-Massage aktiviert Fettabbau – Anwender verlieren 9kg in…" at bounding box center [588, 188] width 666 height 64
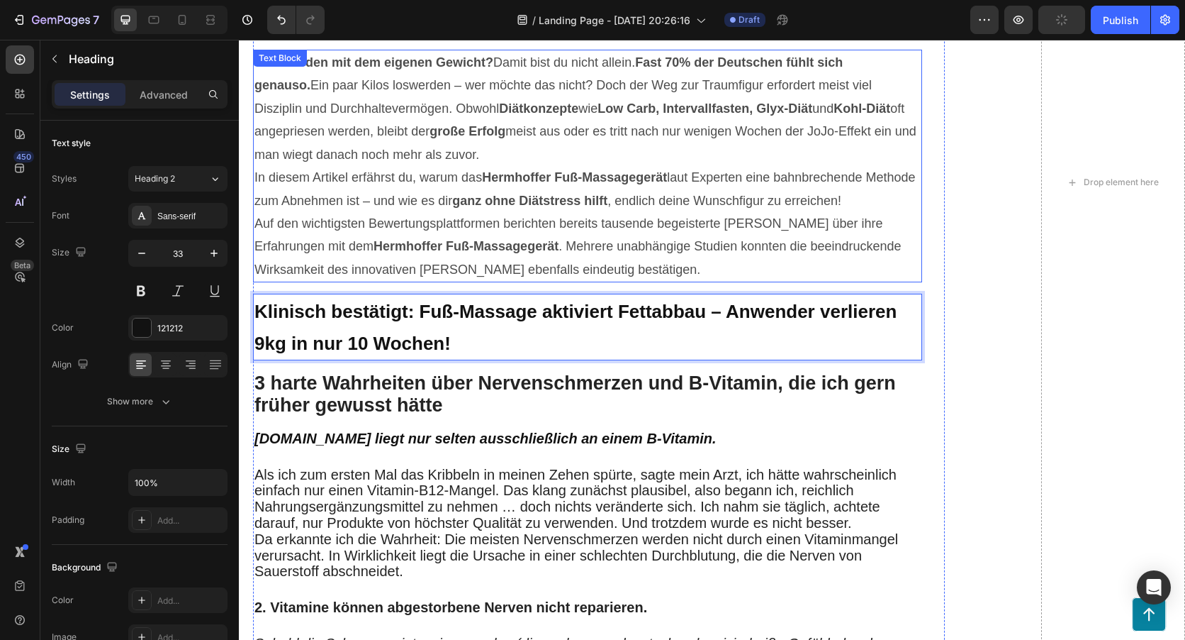
scroll to position [709, 0]
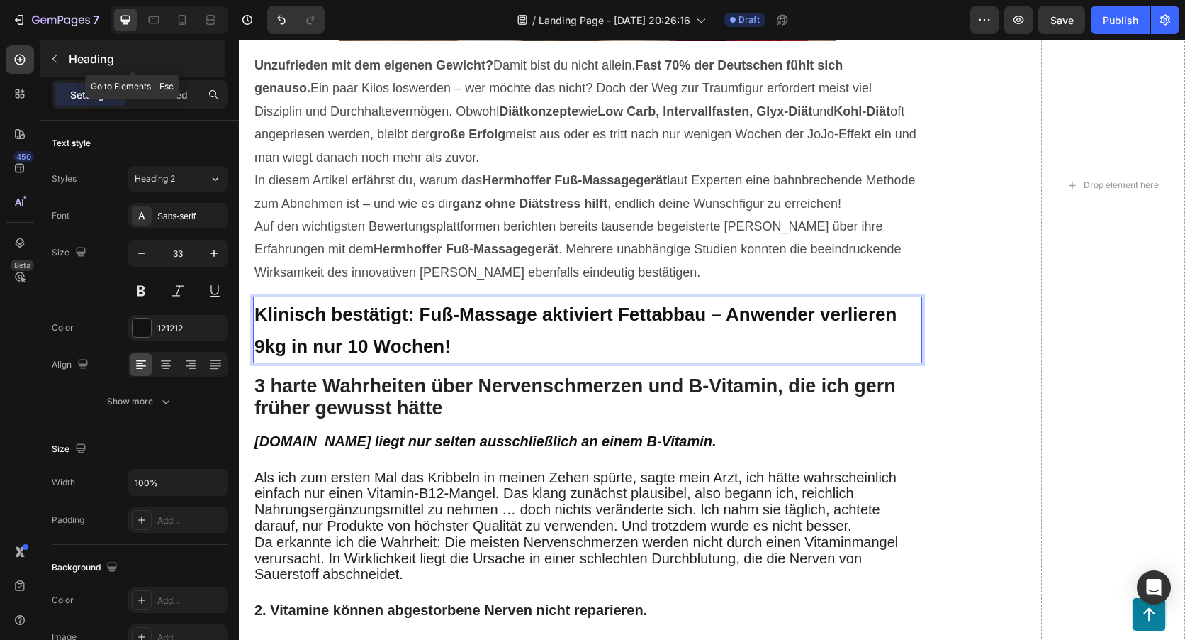
click at [62, 61] on button "button" at bounding box center [54, 59] width 23 height 23
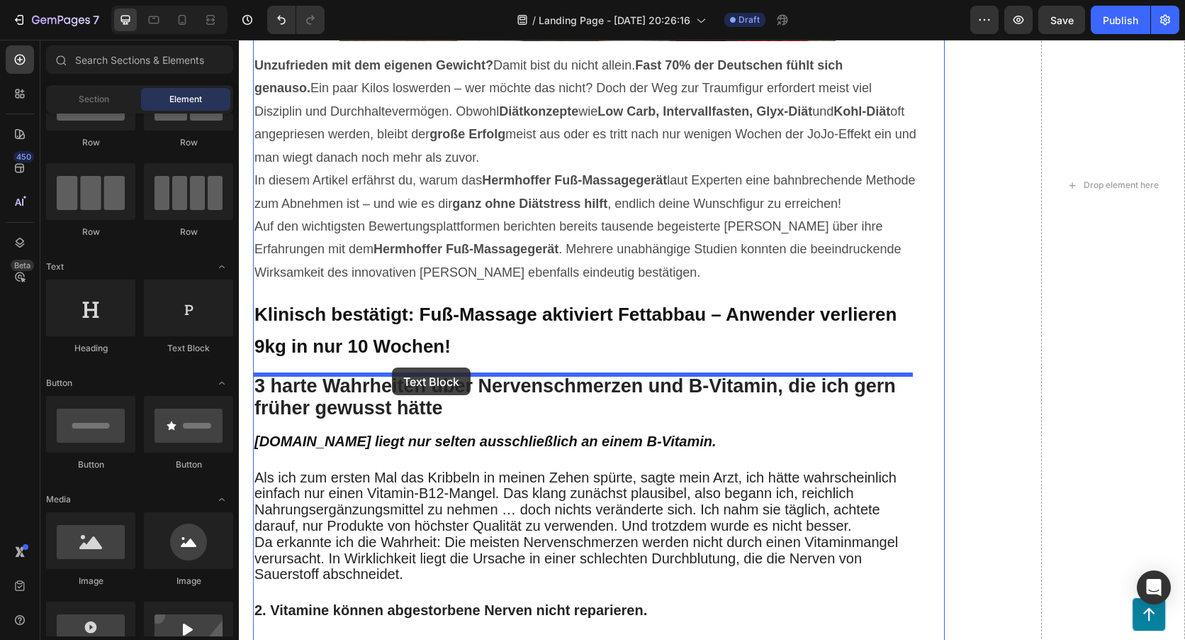
drag, startPoint x: 431, startPoint y: 358, endPoint x: 392, endPoint y: 367, distance: 40.1
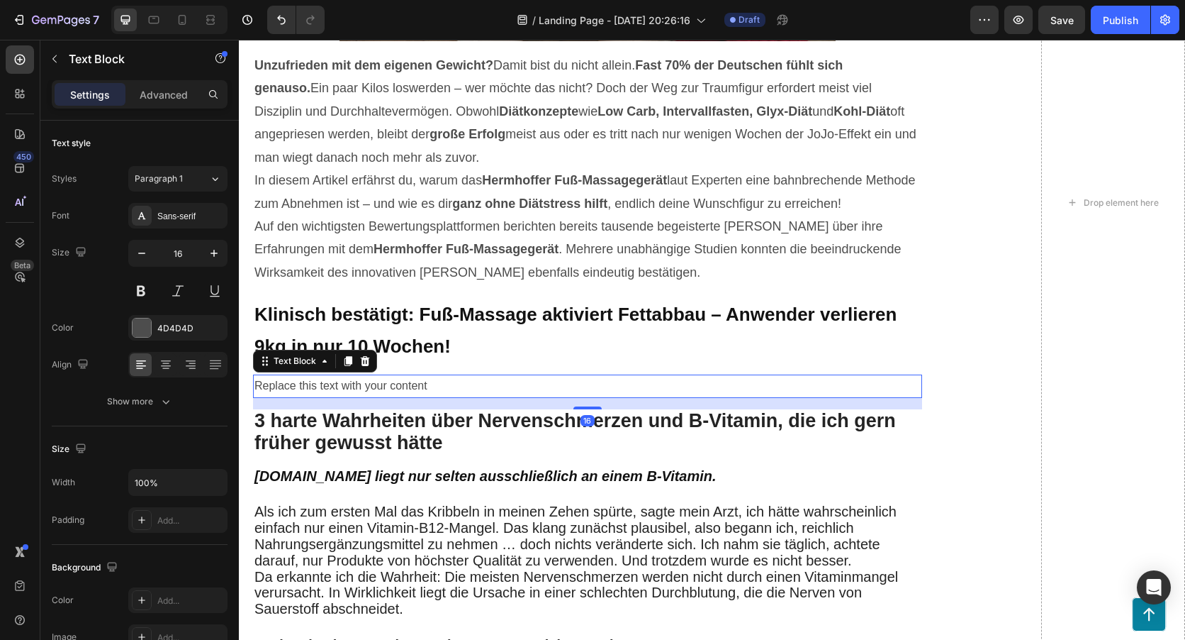
click at [451, 384] on div "Replace this text with your content" at bounding box center [587, 385] width 669 height 23
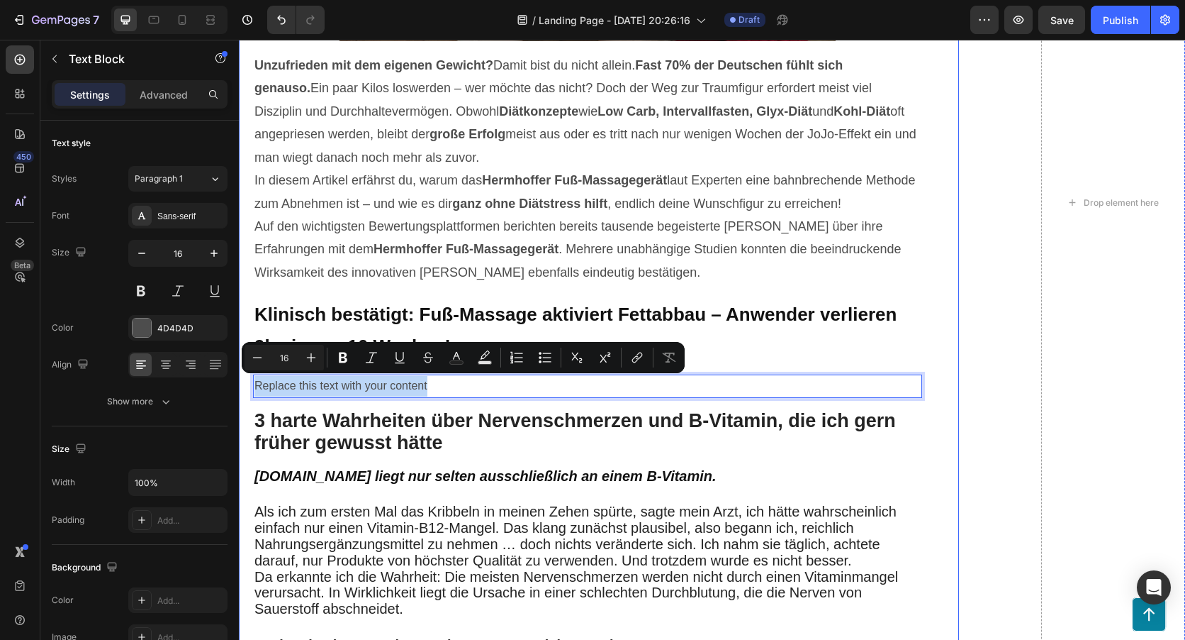
drag, startPoint x: 445, startPoint y: 384, endPoint x: 246, endPoint y: 385, distance: 198.5
click at [246, 385] on div "Revolutionäre Entdeckung: Wie das Nervwohl Fuß-Massagegerät Abnehmen einfacher …" at bounding box center [599, 241] width 720 height 1537
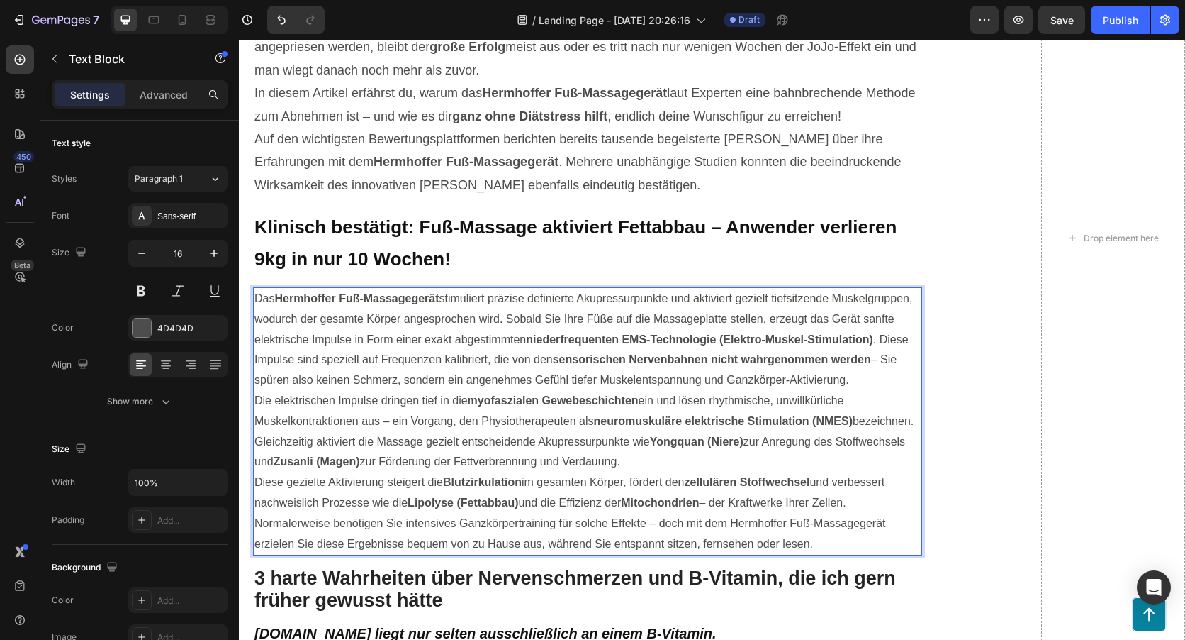
scroll to position [882, 0]
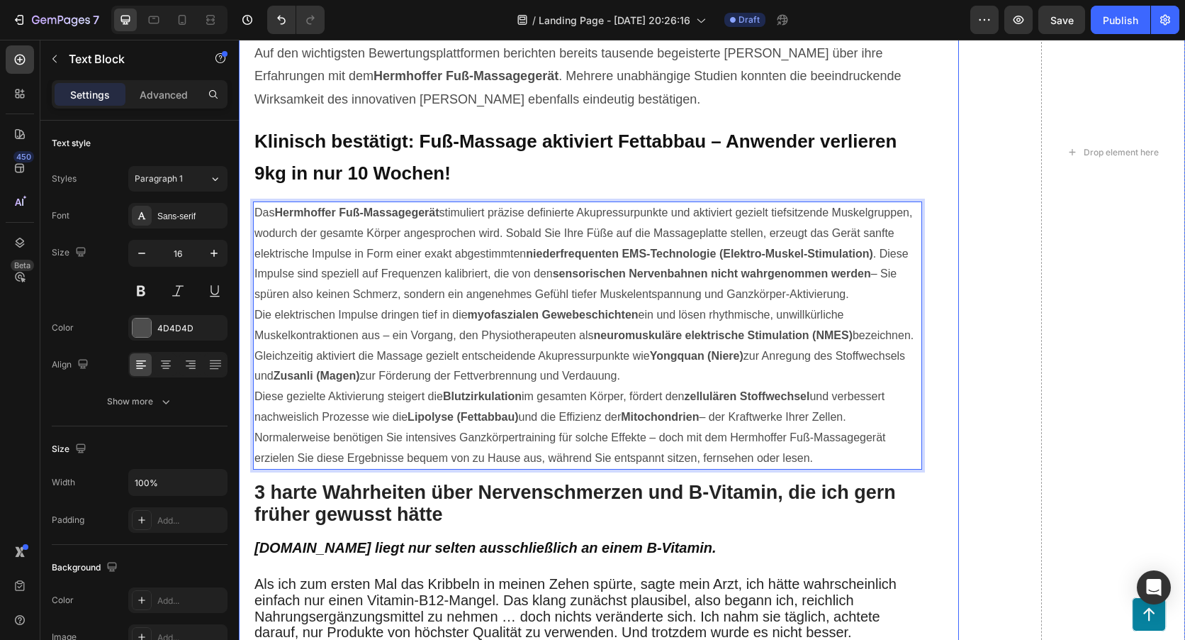
drag, startPoint x: 820, startPoint y: 479, endPoint x: 245, endPoint y: 215, distance: 632.6
click at [245, 215] on div "Revolutionäre Entdeckung: Wie das Nervwohl Fuß-Massagegerät Abnehmen einfacher …" at bounding box center [599, 191] width 720 height 1782
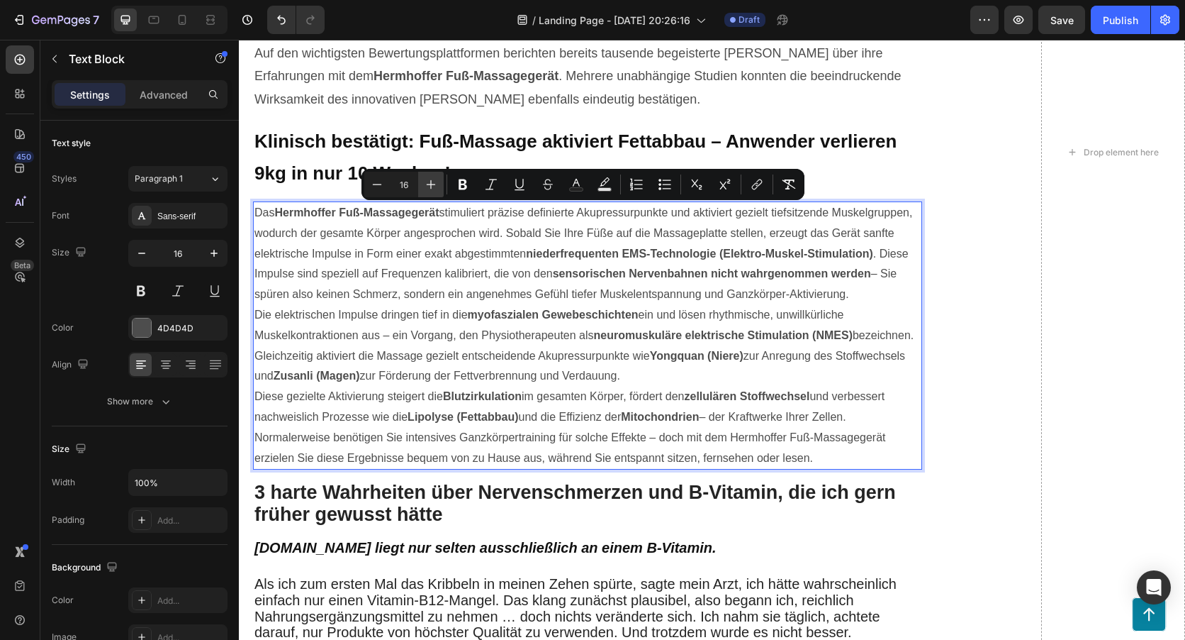
click at [429, 183] on icon "Editor contextual toolbar" at bounding box center [431, 184] width 14 height 14
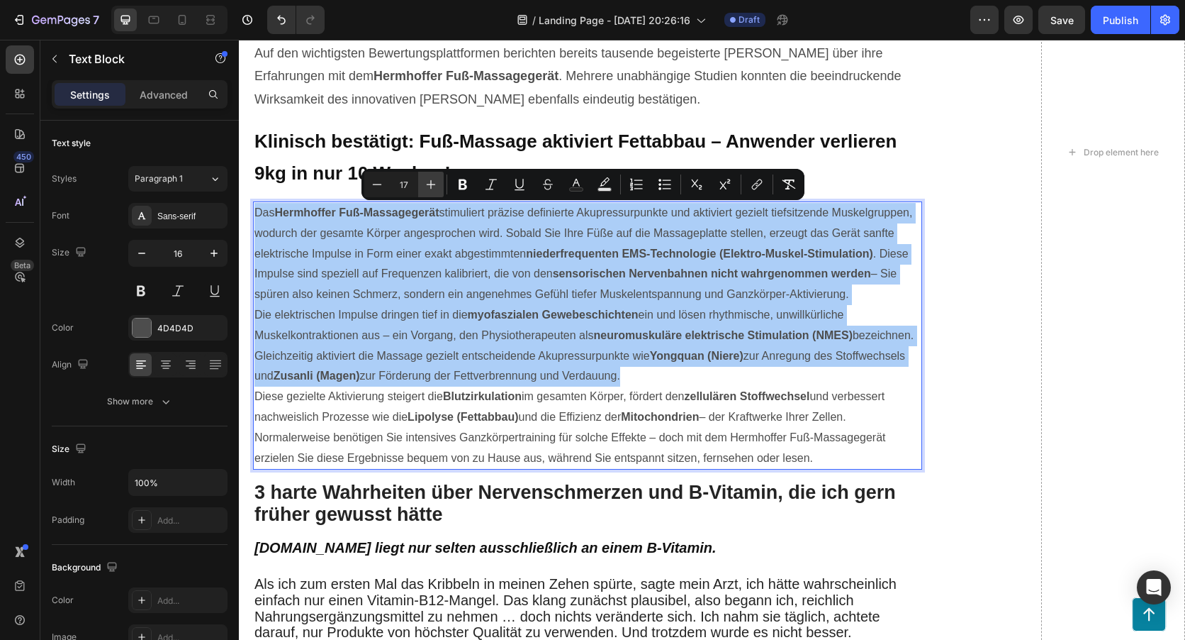
click at [429, 183] on icon "Editor contextual toolbar" at bounding box center [431, 184] width 14 height 14
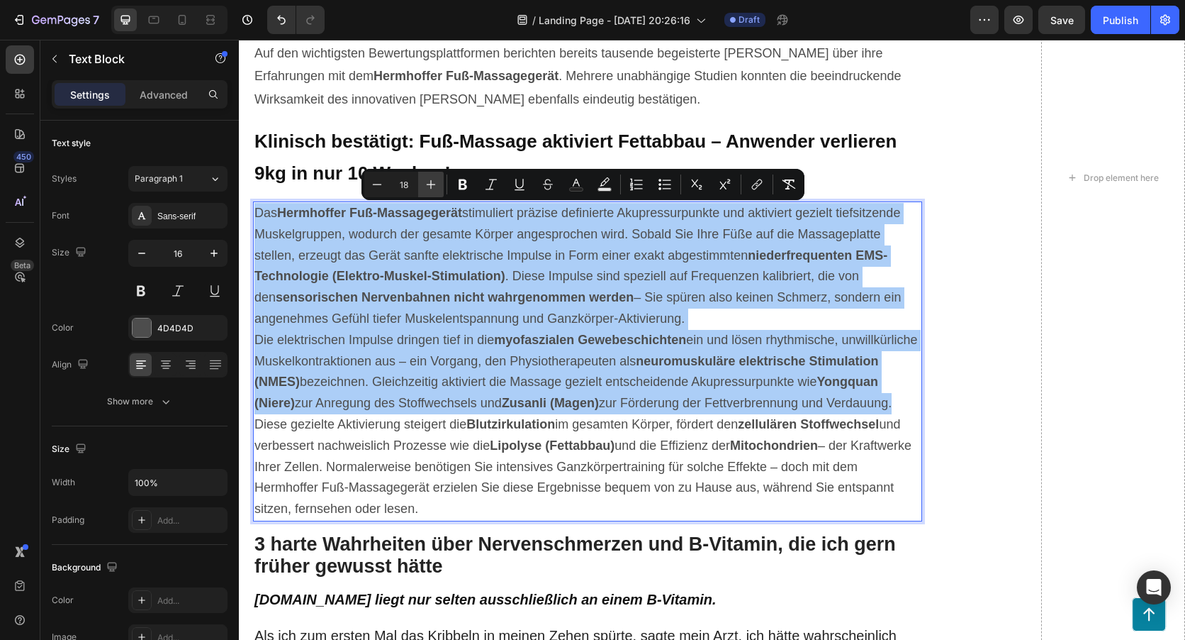
click at [429, 183] on icon "Editor contextual toolbar" at bounding box center [431, 184] width 14 height 14
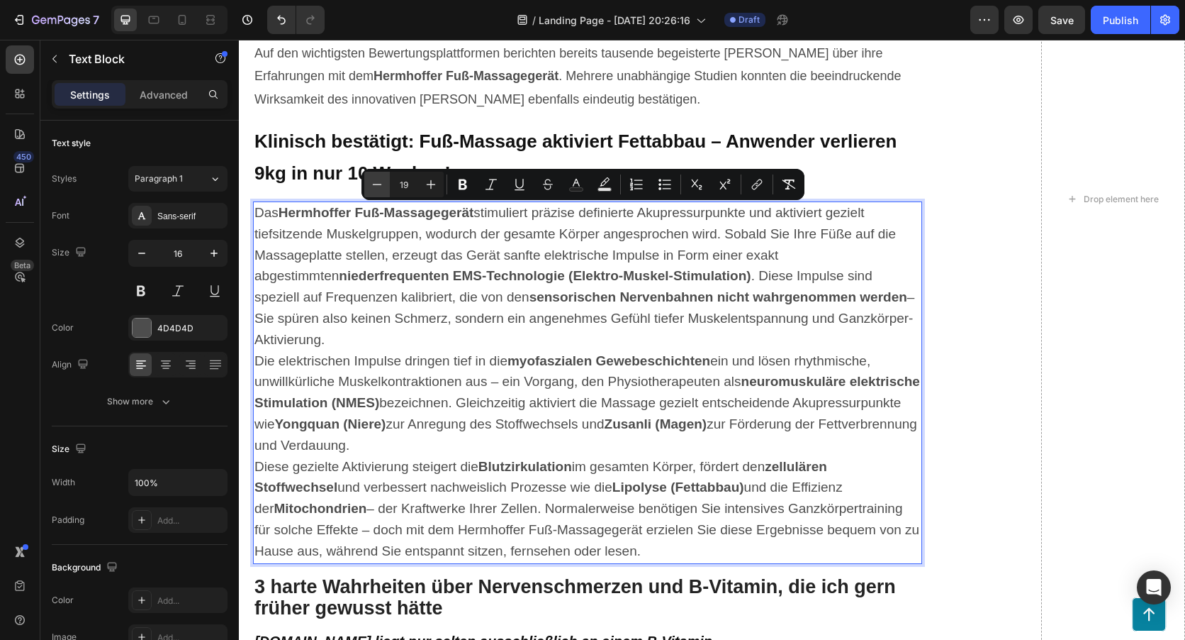
click at [372, 178] on icon "Editor contextual toolbar" at bounding box center [377, 184] width 14 height 14
type input "18"
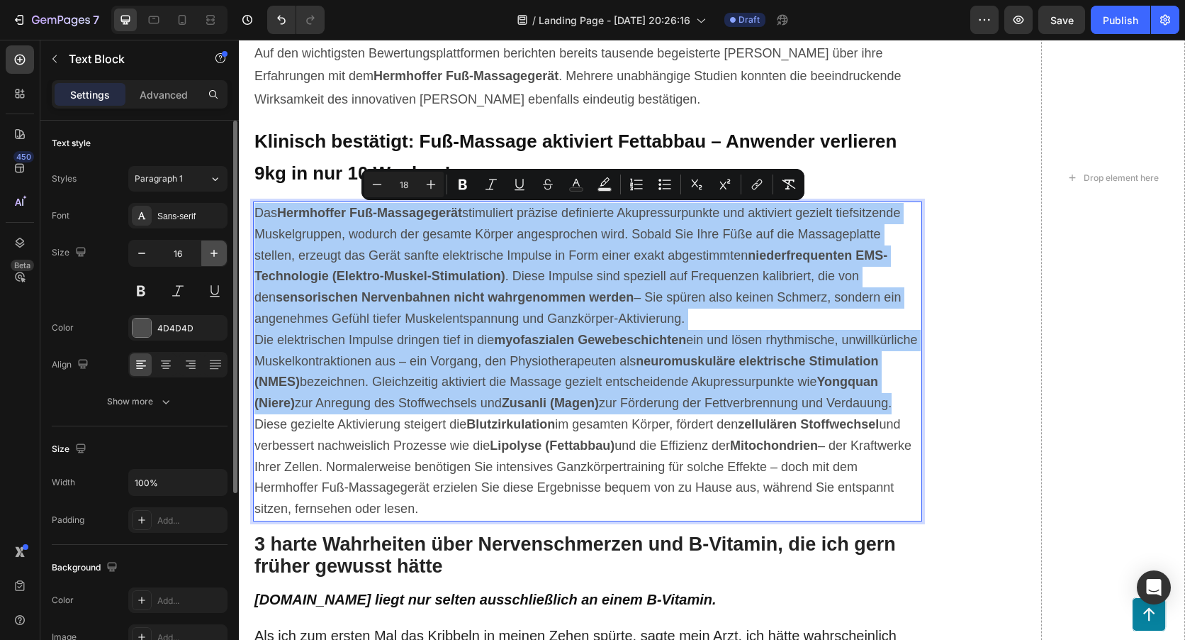
click at [219, 250] on icon "button" at bounding box center [214, 253] width 14 height 14
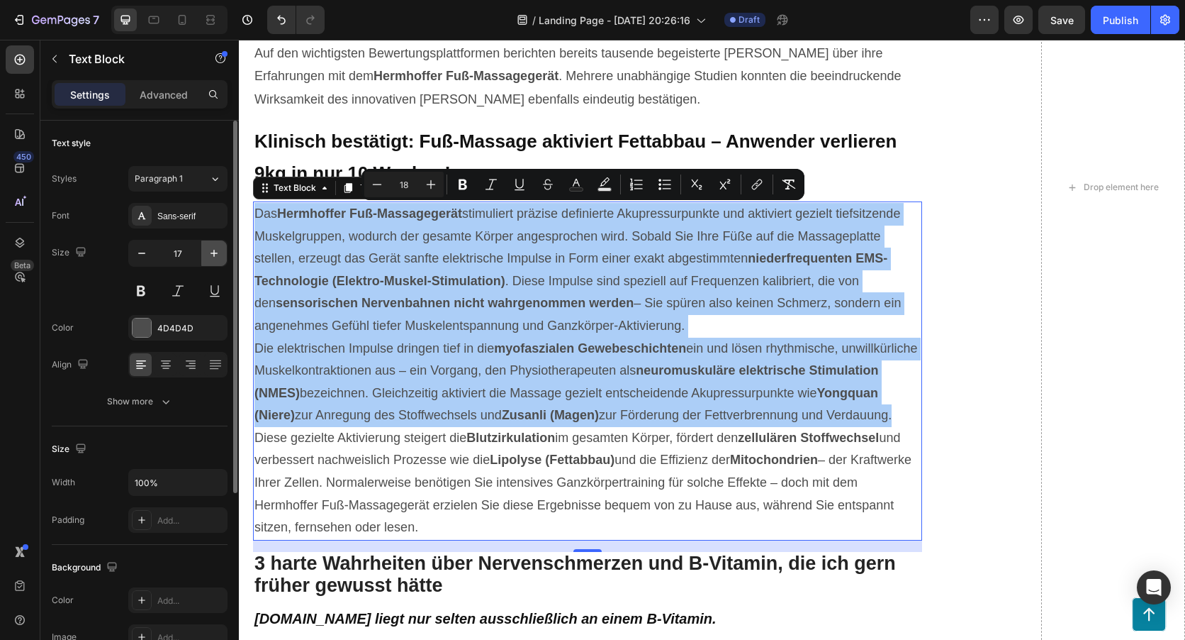
type input "18"
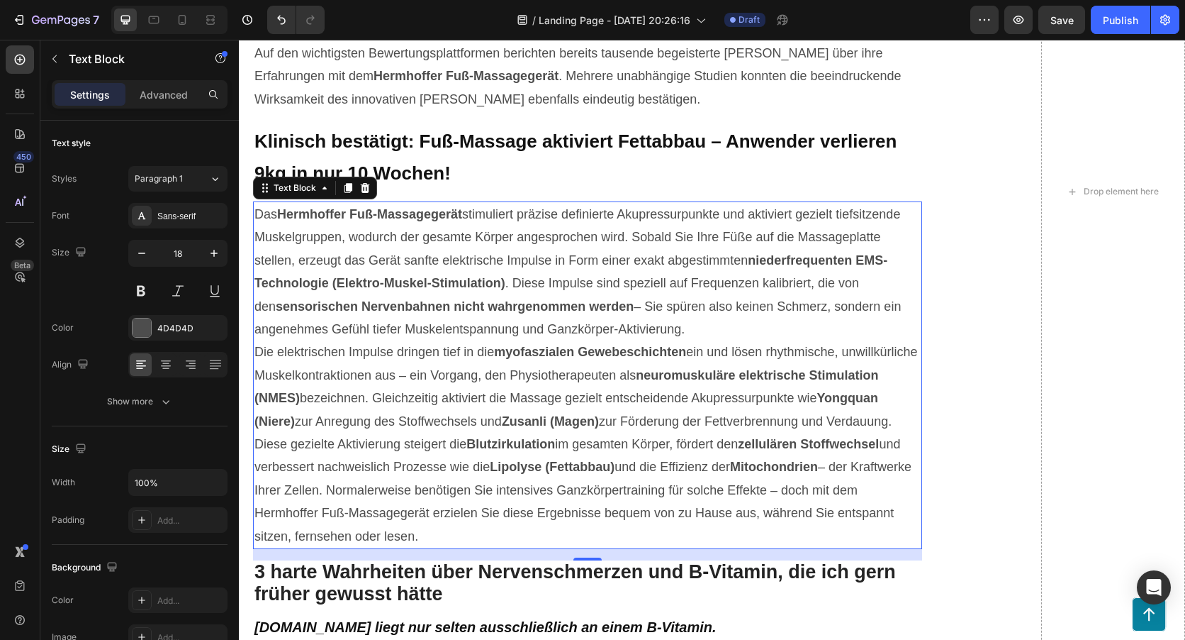
scroll to position [953, 0]
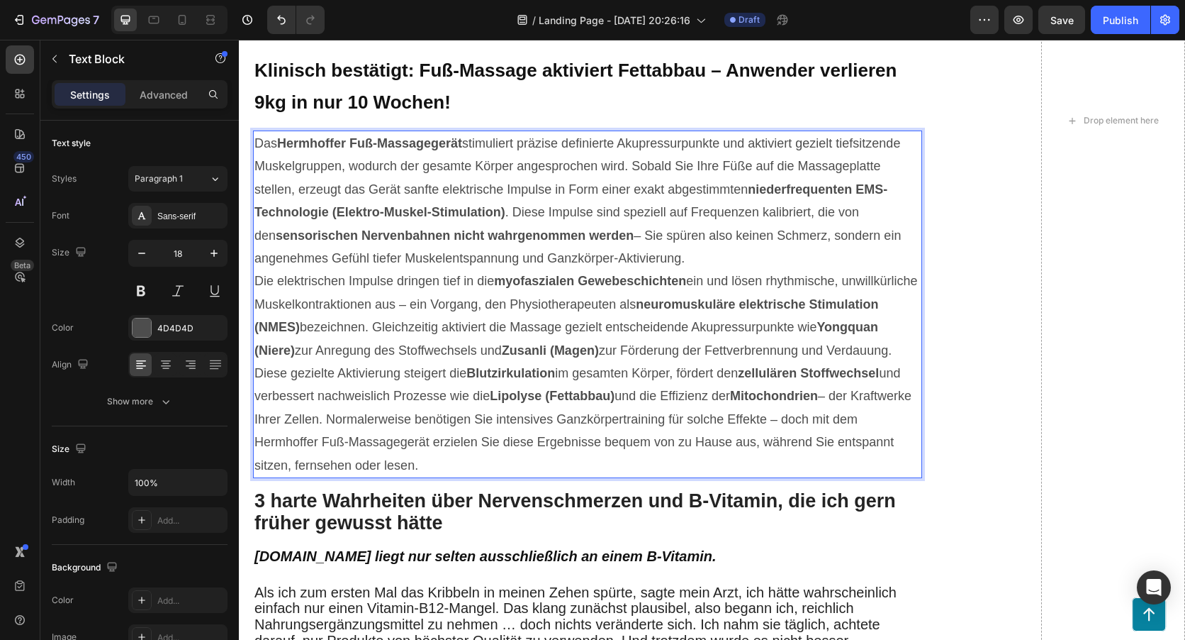
click at [484, 476] on p "Diese gezielte Aktivierung steigert die Blutzirkulation im gesamten Körper, för…" at bounding box center [588, 419] width 666 height 115
click at [338, 362] on p "Die elektrischen Impulse dringen tief in die myofaszialen Gewebeschichten ein u…" at bounding box center [588, 315] width 666 height 92
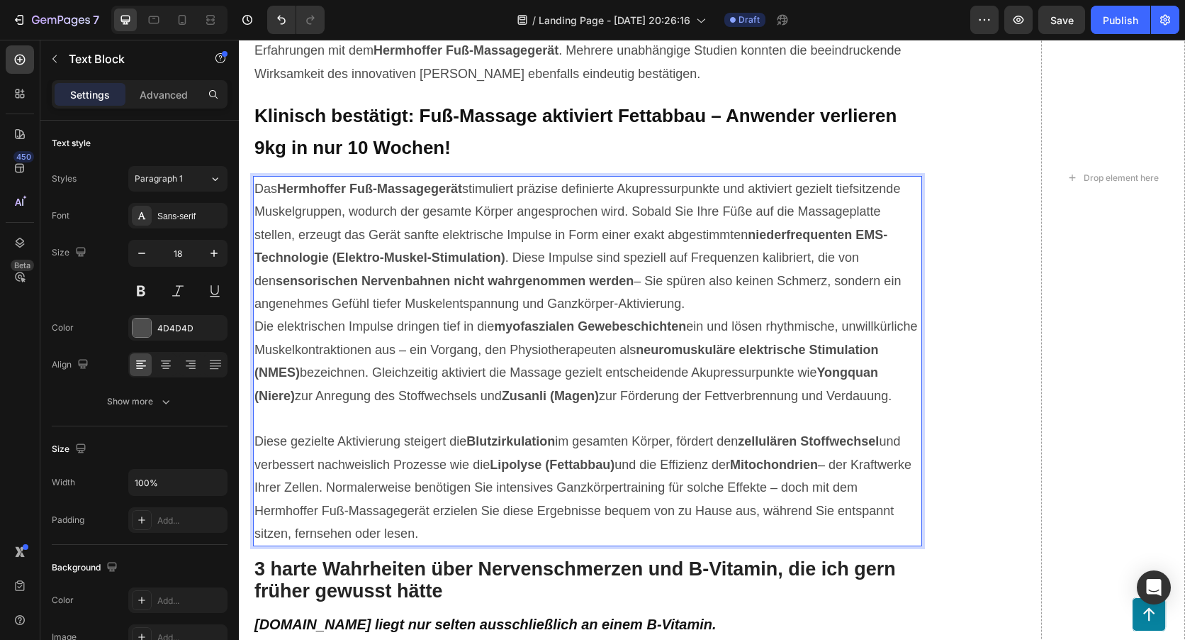
scroll to position [882, 0]
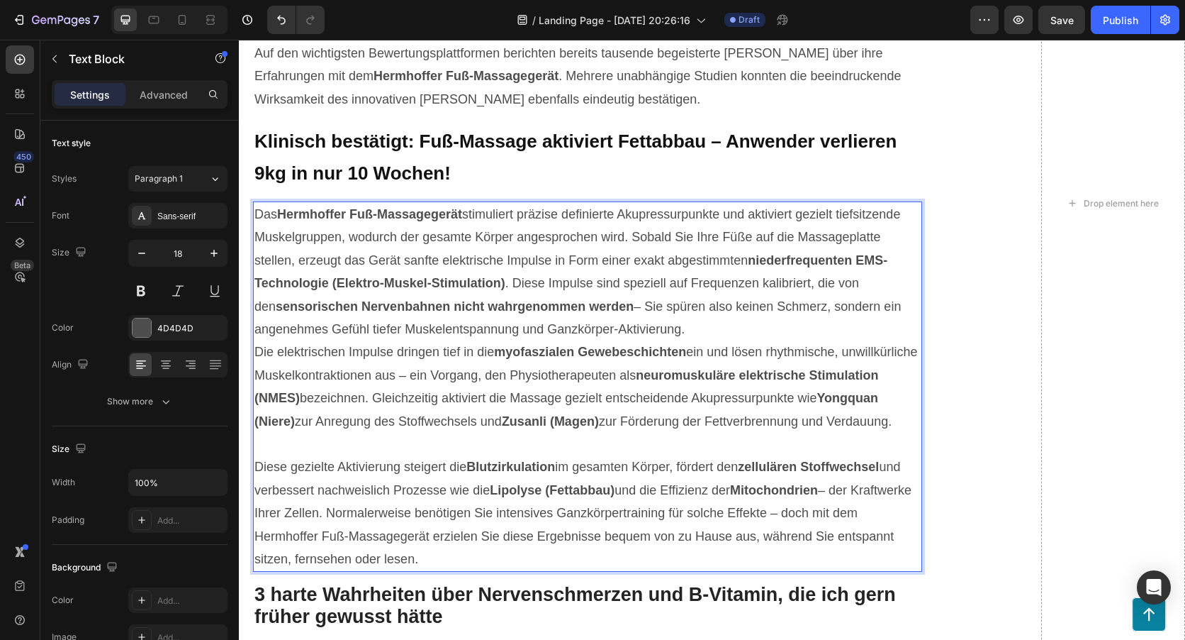
click at [695, 330] on p "Das Hermhoffer Fuß-Massagegerät stimuliert präzise definierte Akupressurpunkte …" at bounding box center [588, 272] width 666 height 138
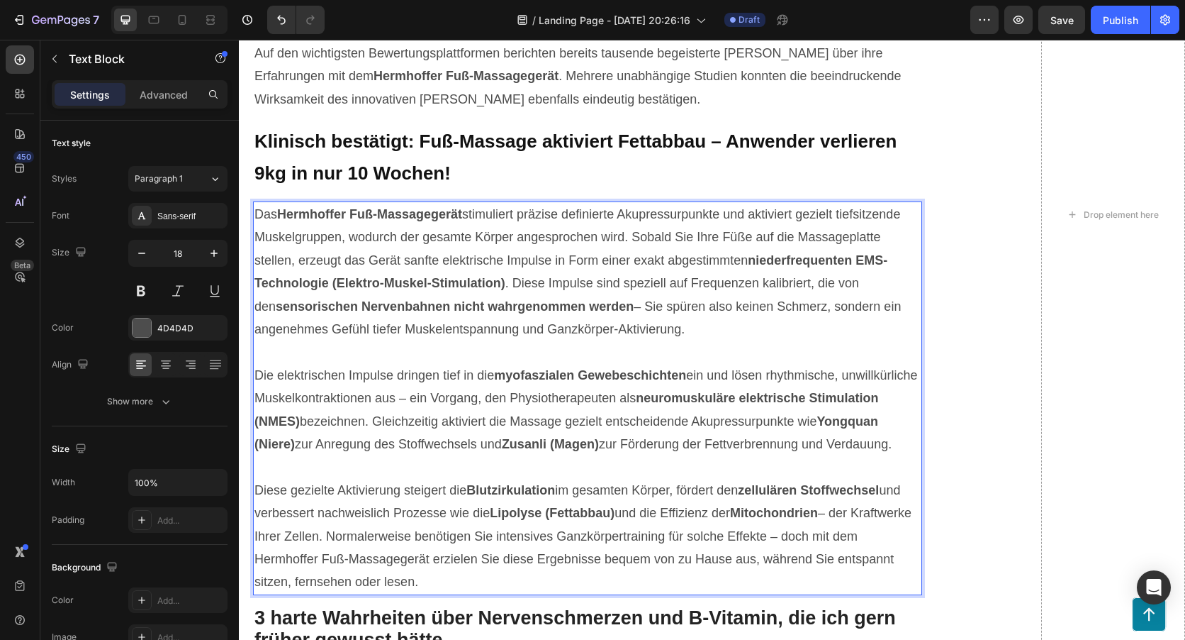
scroll to position [953, 0]
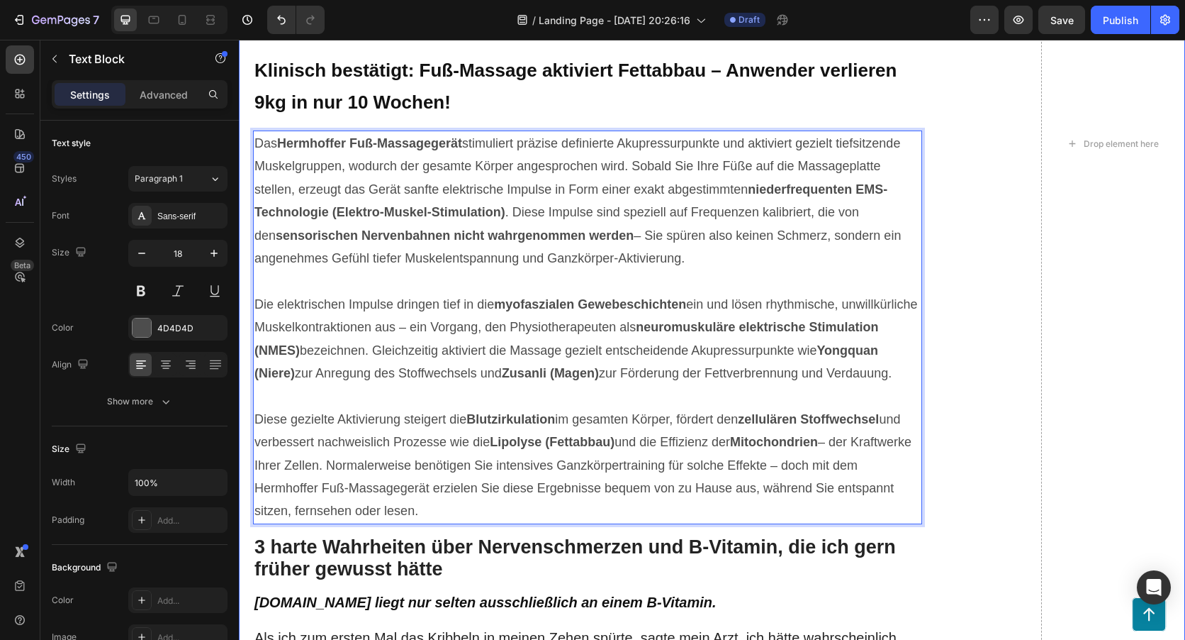
click at [1003, 378] on div "GEMPILO Text Block Advertorial Text Block Row Row Revolutionäre Entdeckung: Wie…" at bounding box center [712, 143] width 947 height 2055
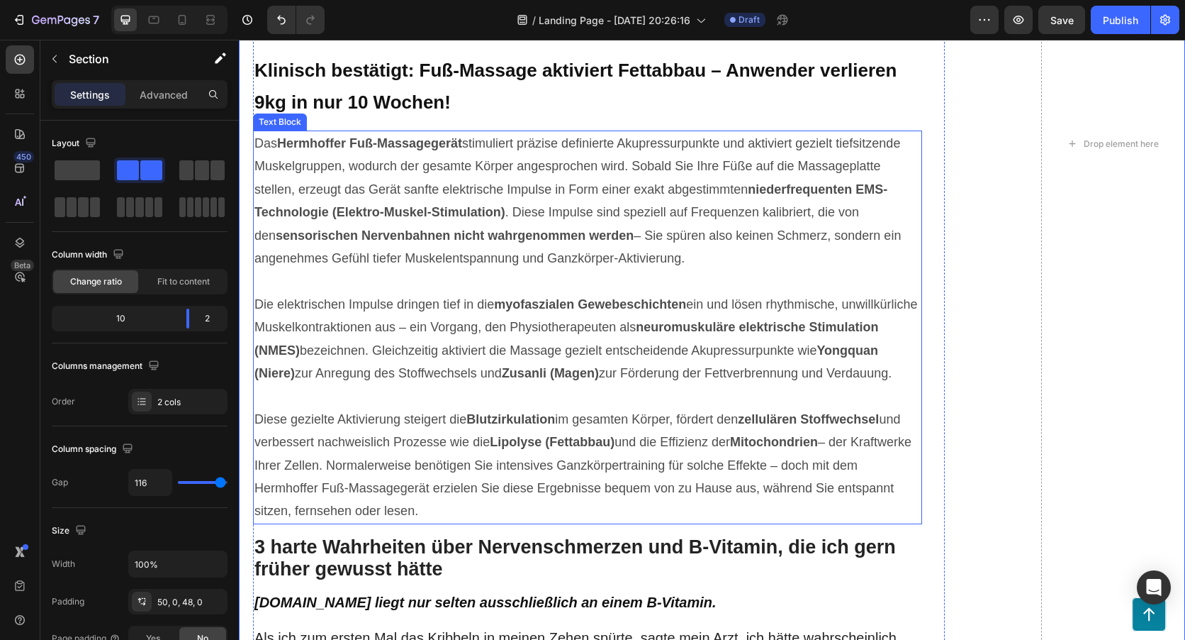
scroll to position [882, 0]
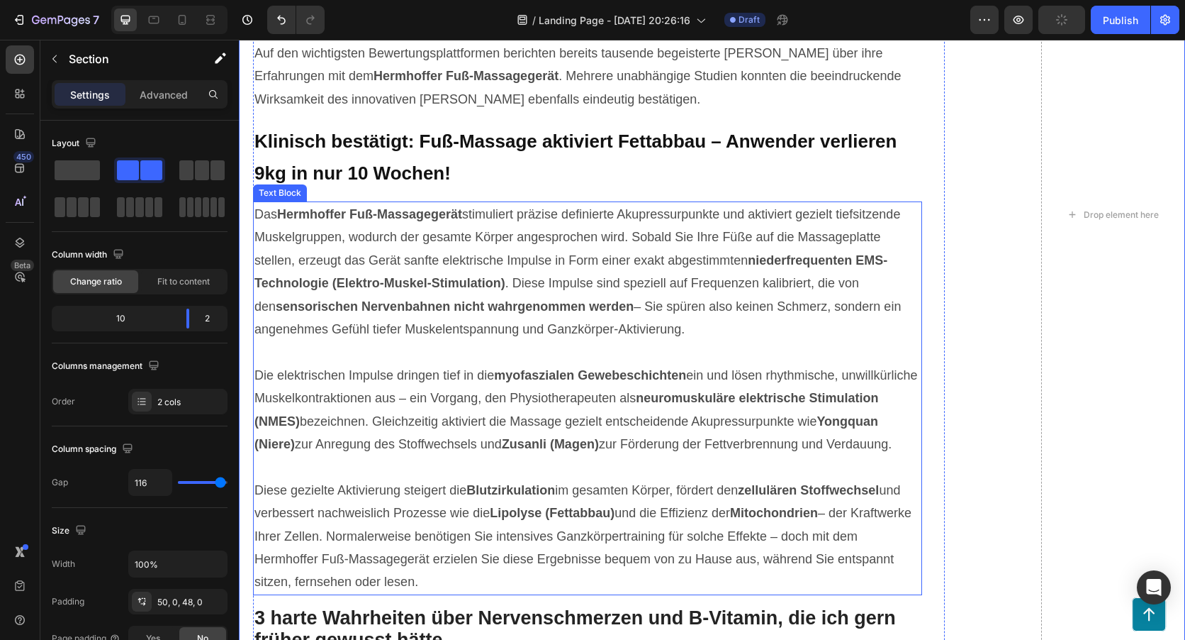
click at [343, 214] on strong "Hermhoffer Fuß-Massagegerät" at bounding box center [369, 214] width 185 height 14
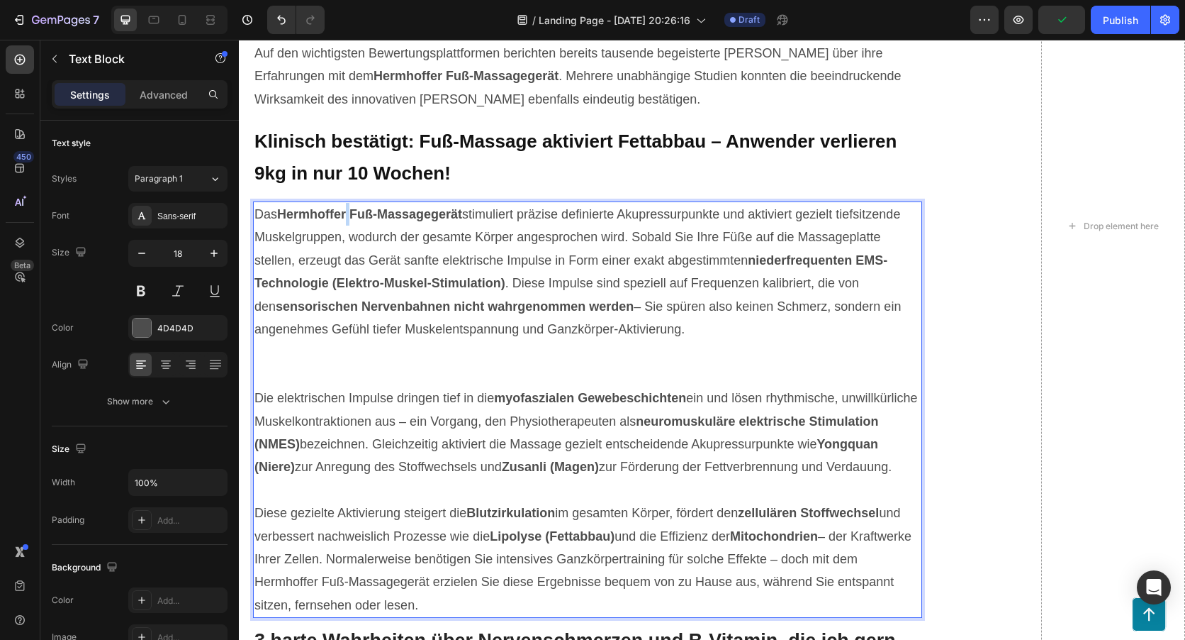
click at [349, 214] on strong "Hermhoffer Fuß-Massagegerät" at bounding box center [369, 214] width 185 height 14
click at [345, 214] on strong "Hermhoffer Fuß-Massagegerät" at bounding box center [369, 214] width 185 height 14
click at [349, 214] on strong "Hermhoffer Fuß-Massagegerät" at bounding box center [369, 214] width 185 height 14
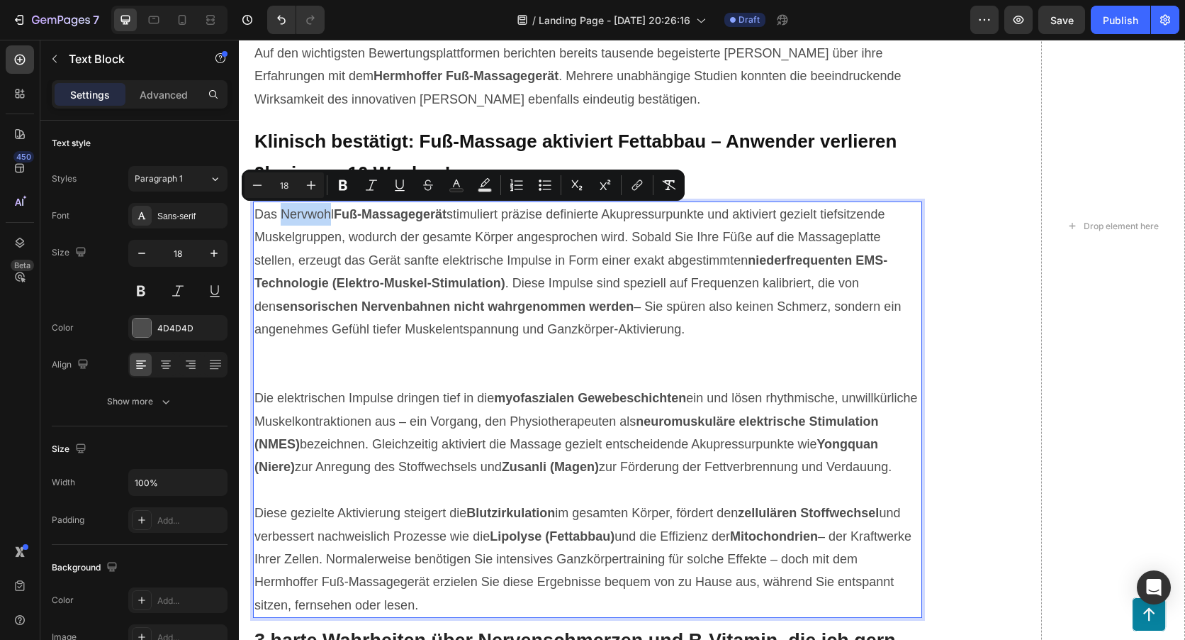
drag, startPoint x: 333, startPoint y: 213, endPoint x: 279, endPoint y: 216, distance: 53.3
click at [279, 216] on span "Das Nervwohl Fuß-Massagegerät stimuliert präzise definierte Akupressurpunkte un…" at bounding box center [578, 271] width 647 height 129
click at [339, 189] on icon "Editor contextual toolbar" at bounding box center [343, 185] width 14 height 14
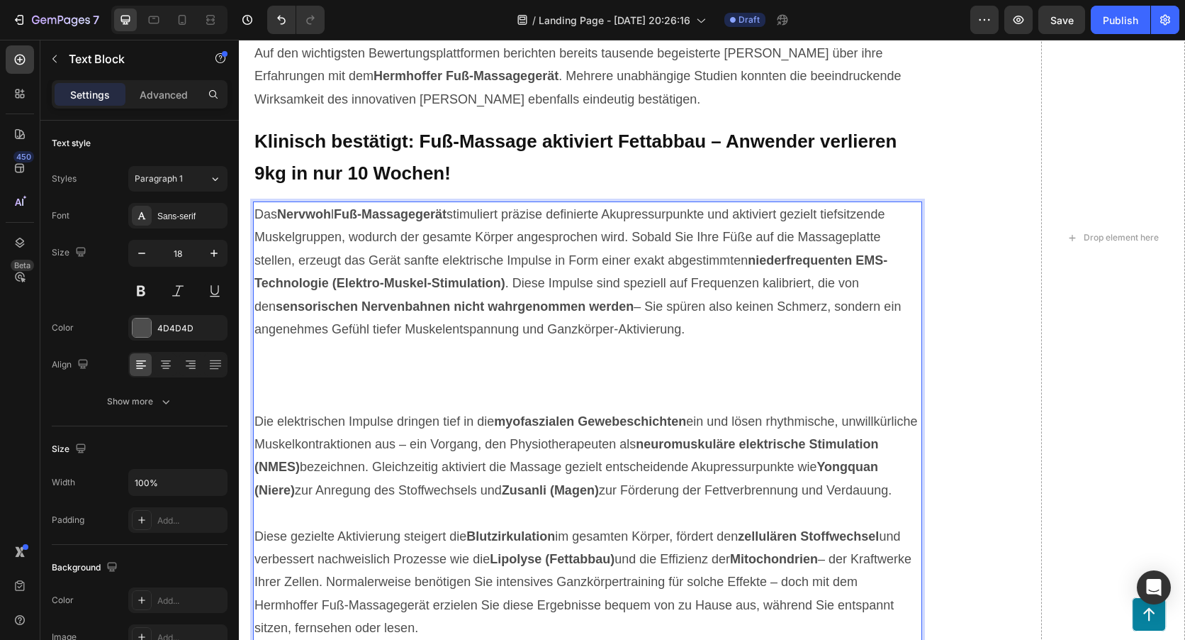
click at [335, 215] on span "Das Nervwoh l Fuß-Massagegerät stimuliert präzise definierte Akupressurpunkte u…" at bounding box center [578, 271] width 647 height 129
click at [337, 215] on span "Das Nervwoh l Fuß-Massagegerät stimuliert präzise definierte Akupressurpunkte u…" at bounding box center [578, 271] width 647 height 129
click at [338, 216] on strong "Nervwoh Fuß-Massagegerät" at bounding box center [366, 214] width 170 height 14
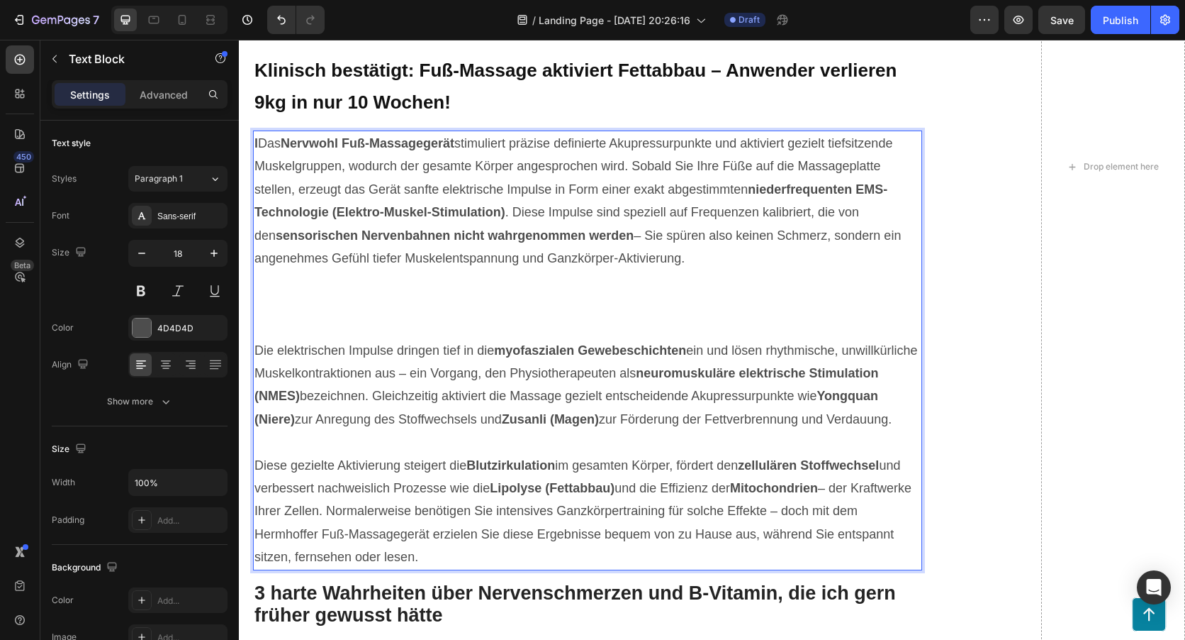
click at [263, 323] on p "Rich Text Editor. Editing area: main" at bounding box center [588, 303] width 666 height 69
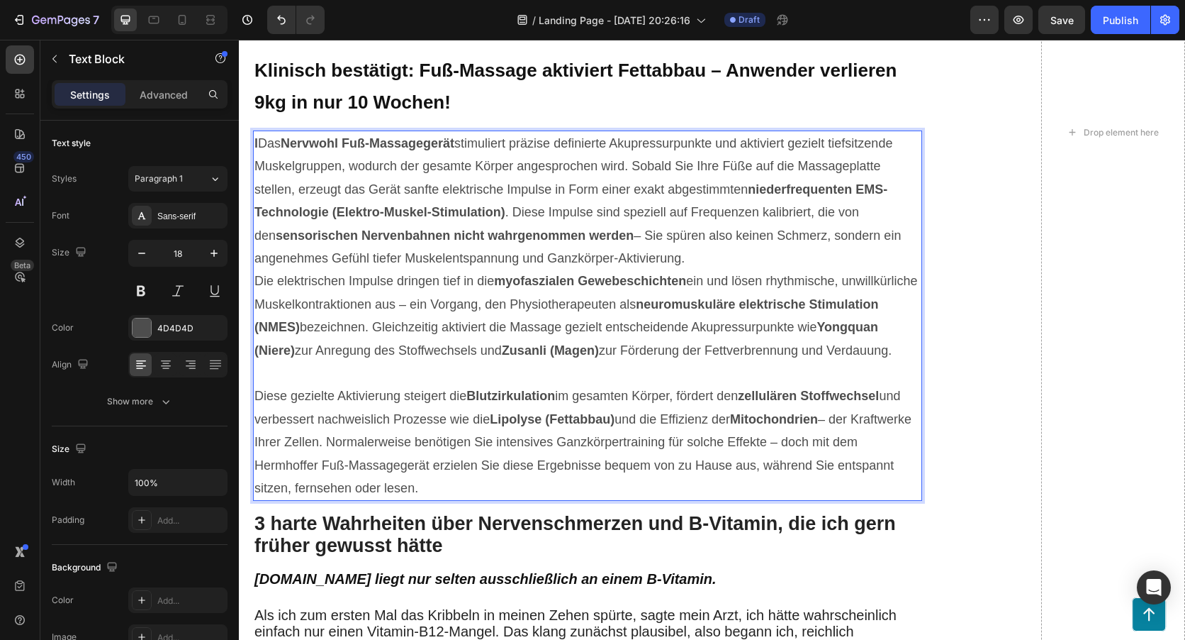
click at [715, 255] on p "l Das Nervwohl Fuß-Massagegerät stimuliert präzise definierte Akupressurpunkte …" at bounding box center [588, 201] width 666 height 138
click at [345, 384] on p "Rich Text Editor. Editing area: main" at bounding box center [588, 373] width 666 height 23
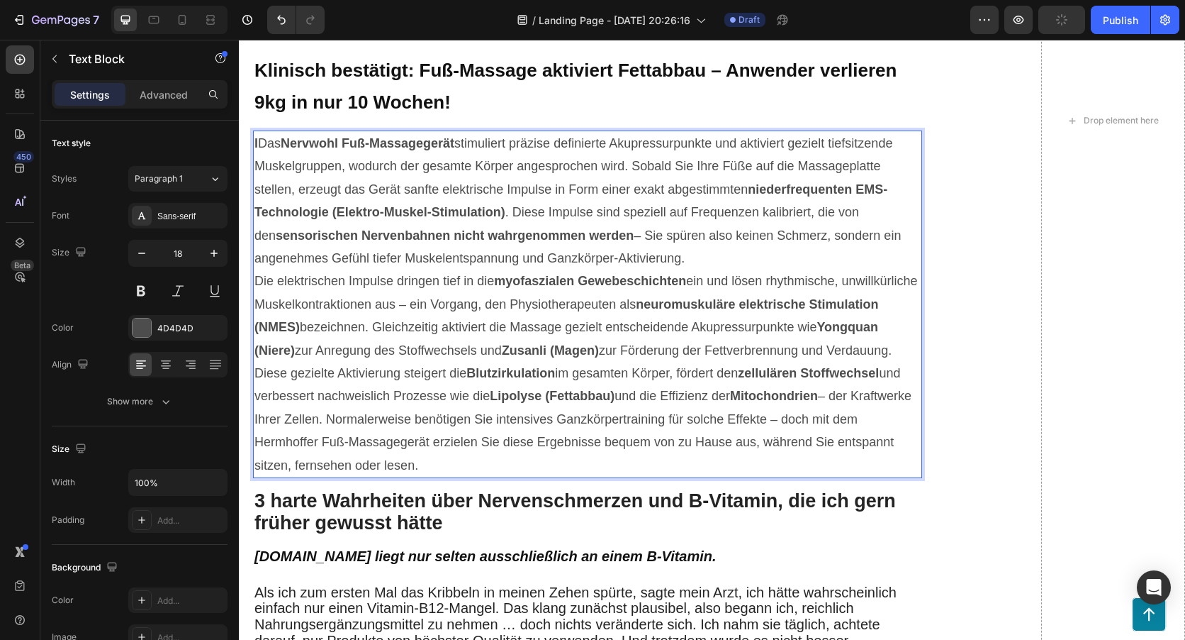
click at [386, 362] on p "Die elektrischen Impulse dringen tief in die myofaszialen Gewebeschichten ein u…" at bounding box center [588, 315] width 666 height 92
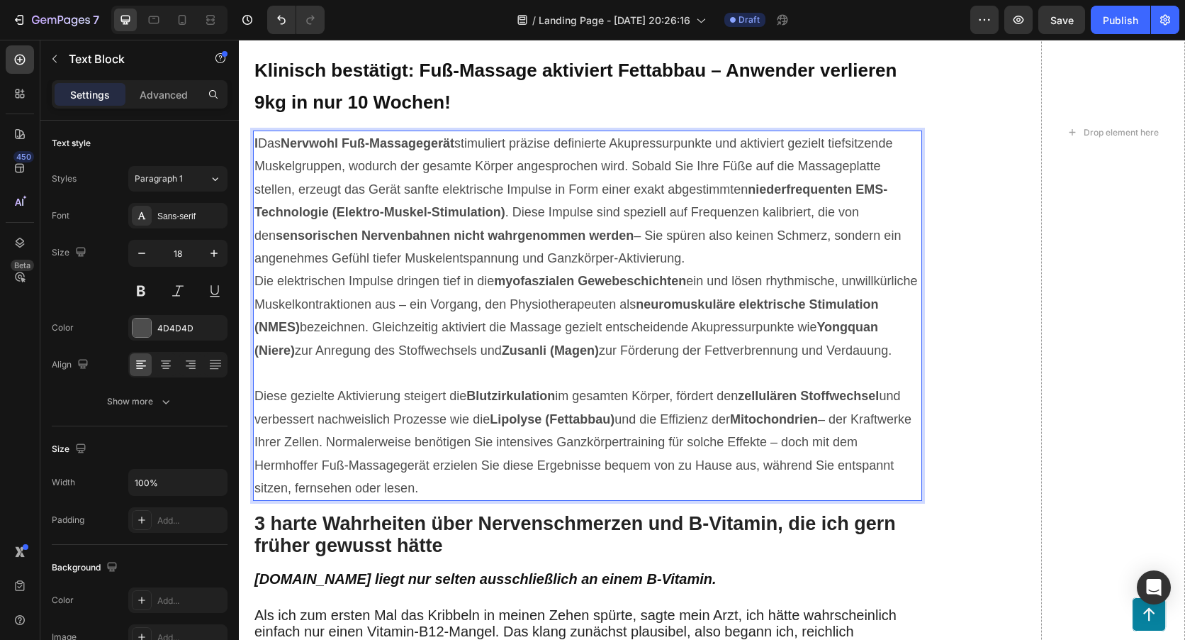
click at [708, 254] on p "l Das Nervwohl Fuß-Massagegerät stimuliert präzise definierte Akupressurpunkte …" at bounding box center [588, 201] width 666 height 138
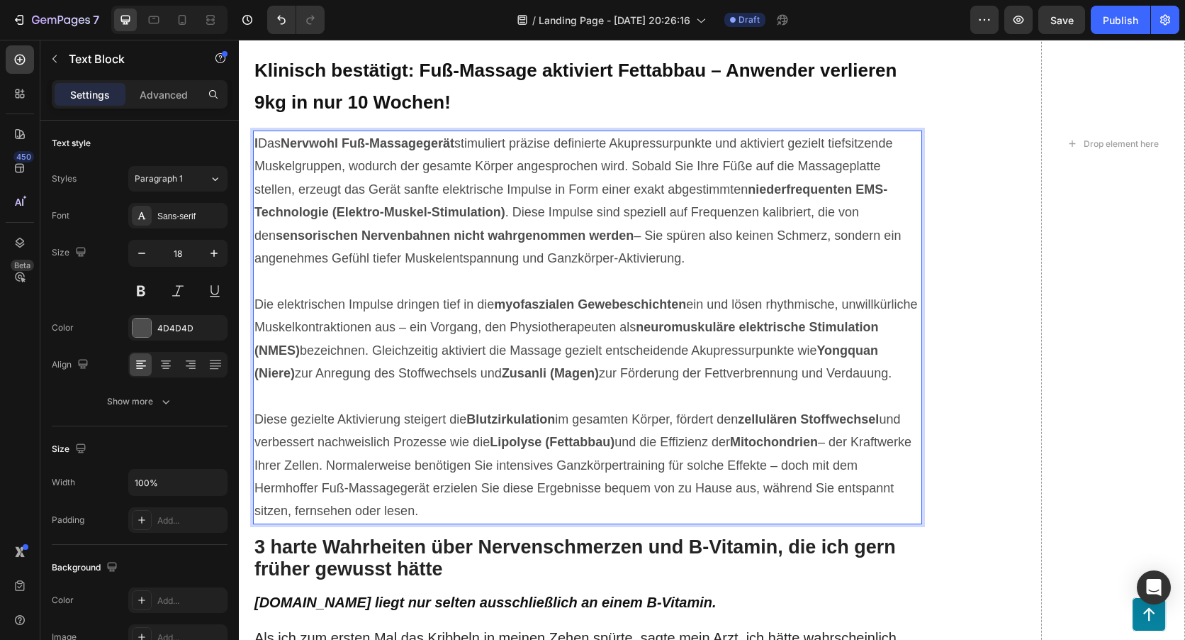
click at [342, 510] on span "Diese gezielte Aktivierung steigert die Blutzirkulation im gesamten Körper, för…" at bounding box center [583, 465] width 657 height 106
drag, startPoint x: 346, startPoint y: 510, endPoint x: 286, endPoint y: 510, distance: 59.6
click at [286, 510] on span "Diese gezielte Aktivierung steigert die Blutzirkulation im gesamten Körper, för…" at bounding box center [583, 465] width 657 height 106
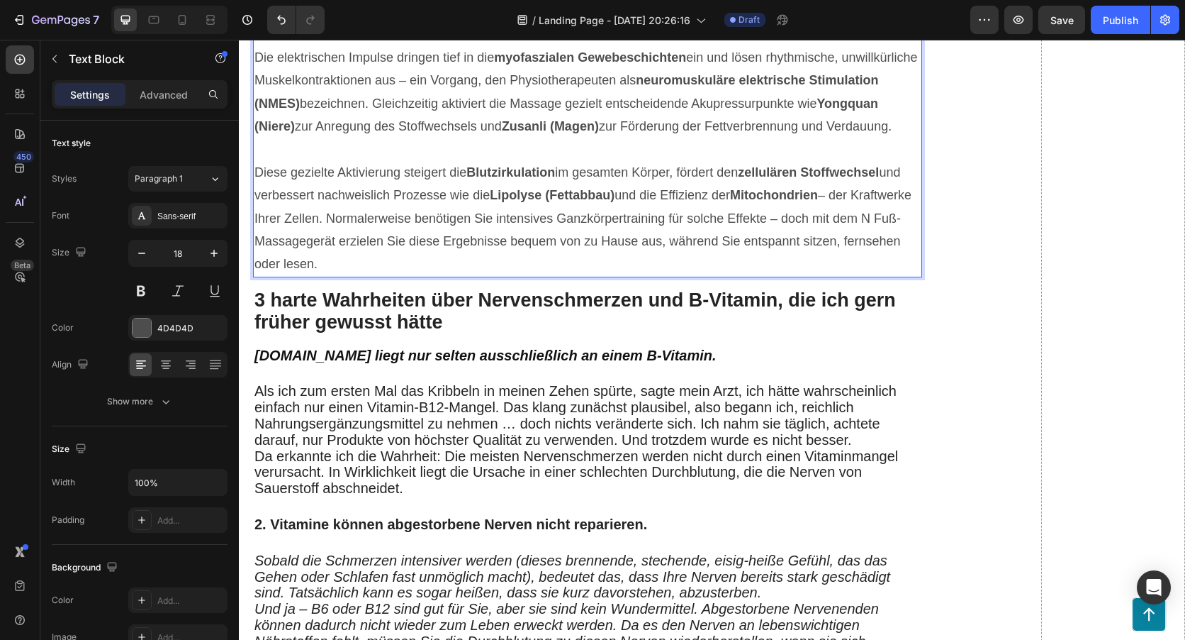
scroll to position [1166, 0]
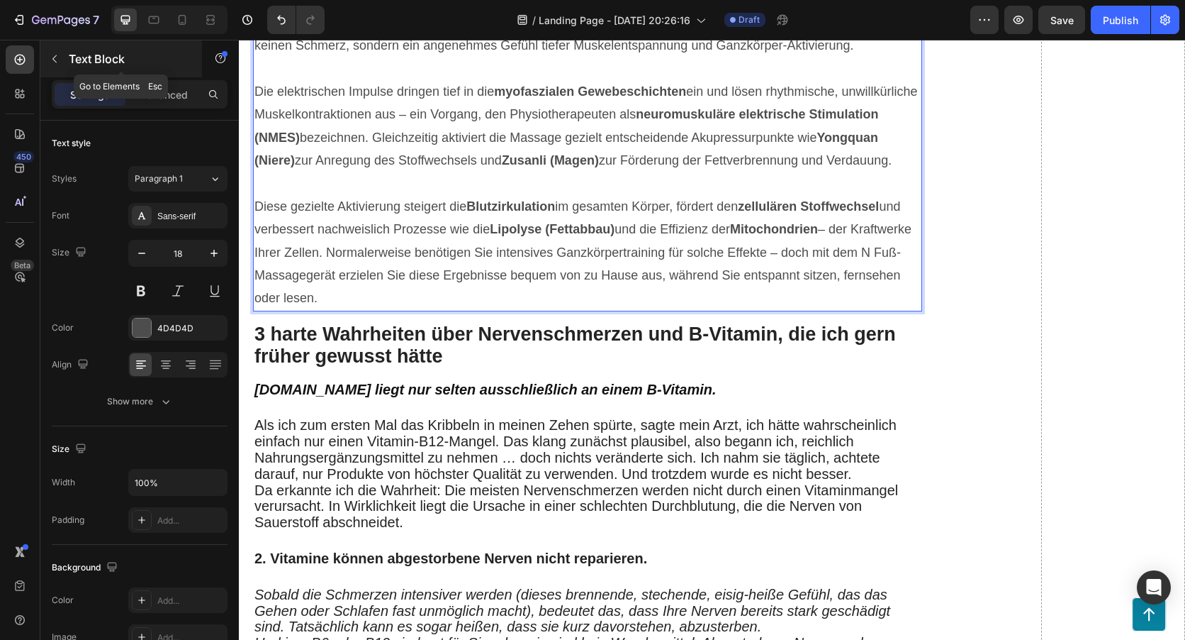
click at [59, 59] on icon "button" at bounding box center [54, 58] width 11 height 11
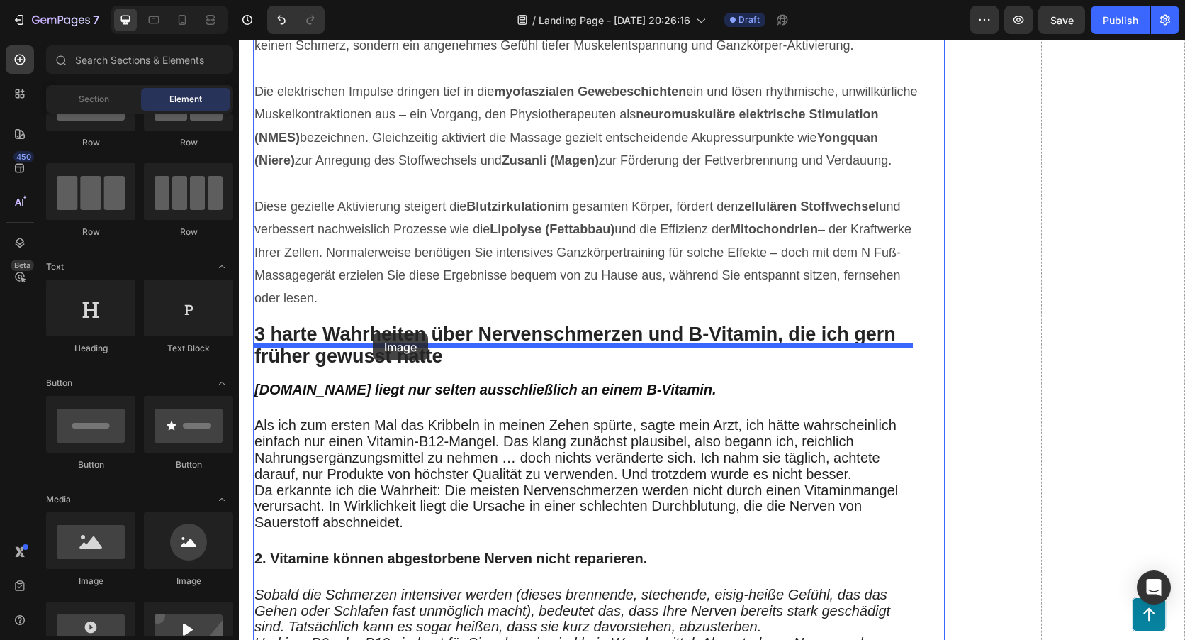
drag, startPoint x: 340, startPoint y: 600, endPoint x: 373, endPoint y: 333, distance: 269.4
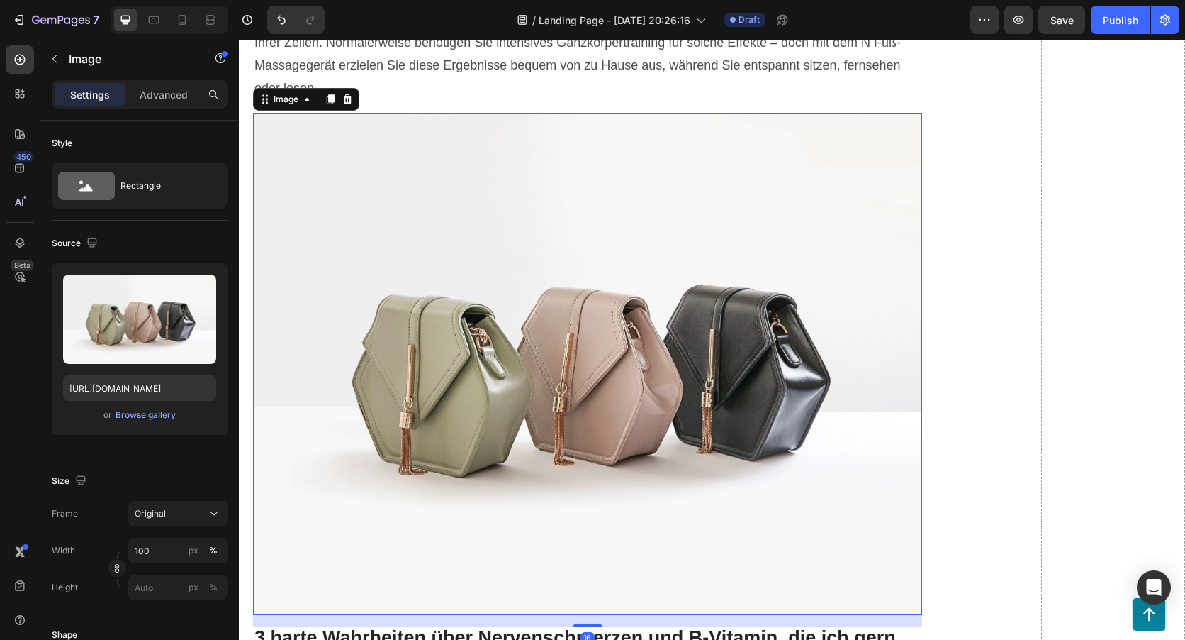
scroll to position [1378, 0]
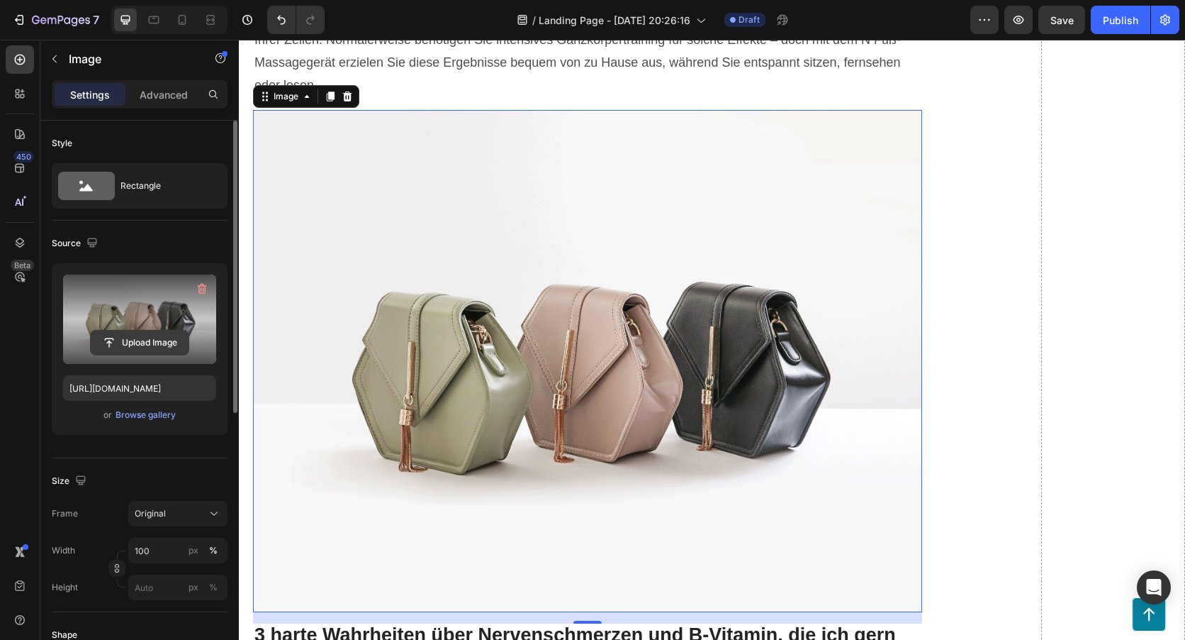
click at [145, 336] on input "file" at bounding box center [140, 342] width 98 height 24
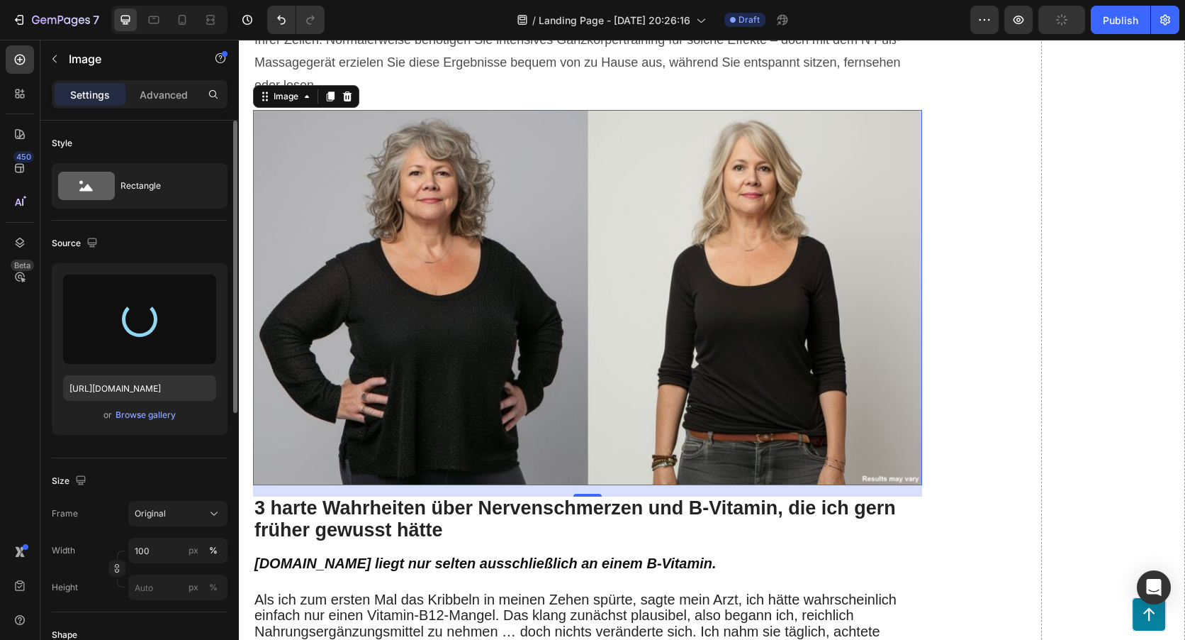
type input "[URL][DOMAIN_NAME]"
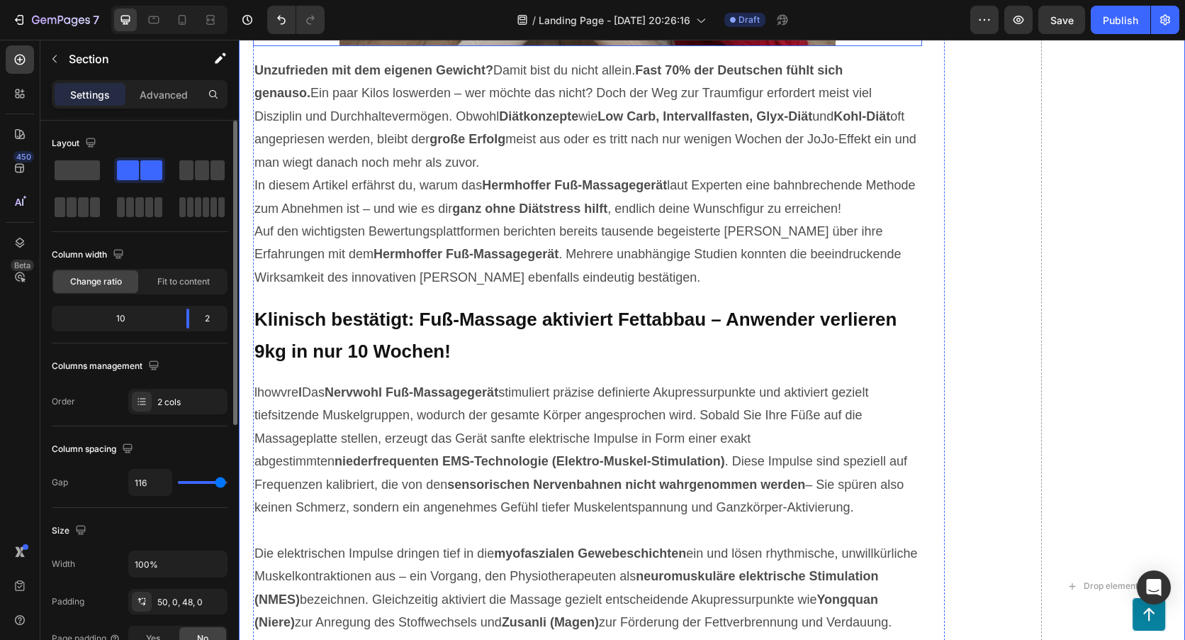
scroll to position [709, 0]
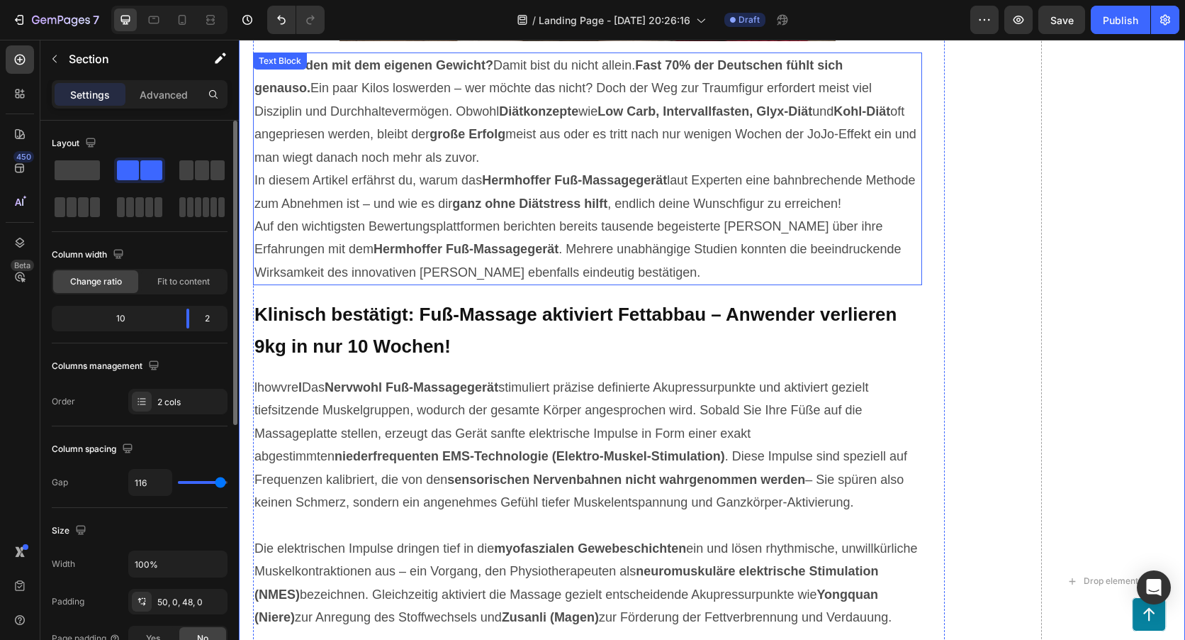
click at [579, 152] on p "Unzufrieden mit dem eigenen Gewicht? Damit bist du nicht allein. Fast 70% der […" at bounding box center [588, 111] width 666 height 115
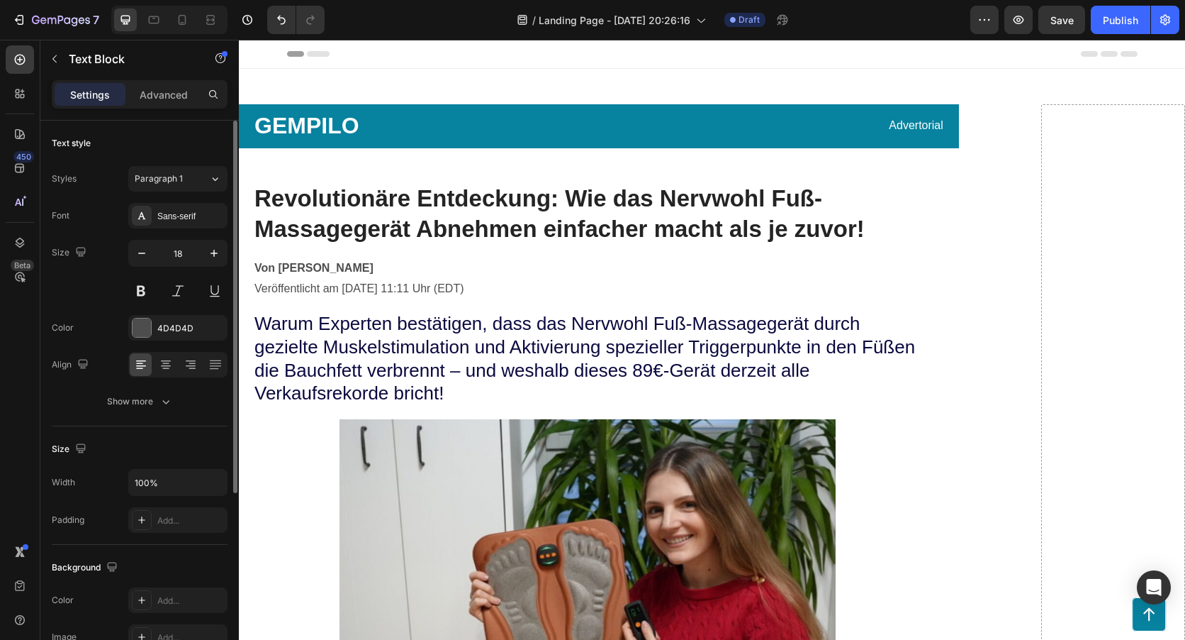
scroll to position [71, 0]
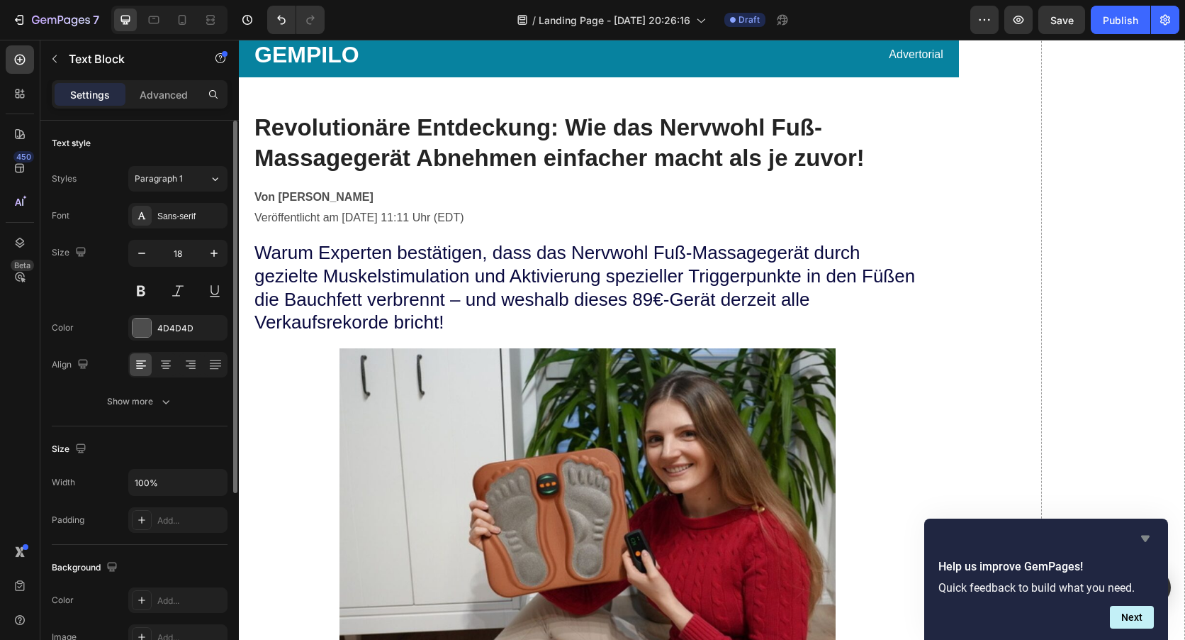
click at [1148, 537] on icon "Hide survey" at bounding box center [1145, 538] width 9 height 6
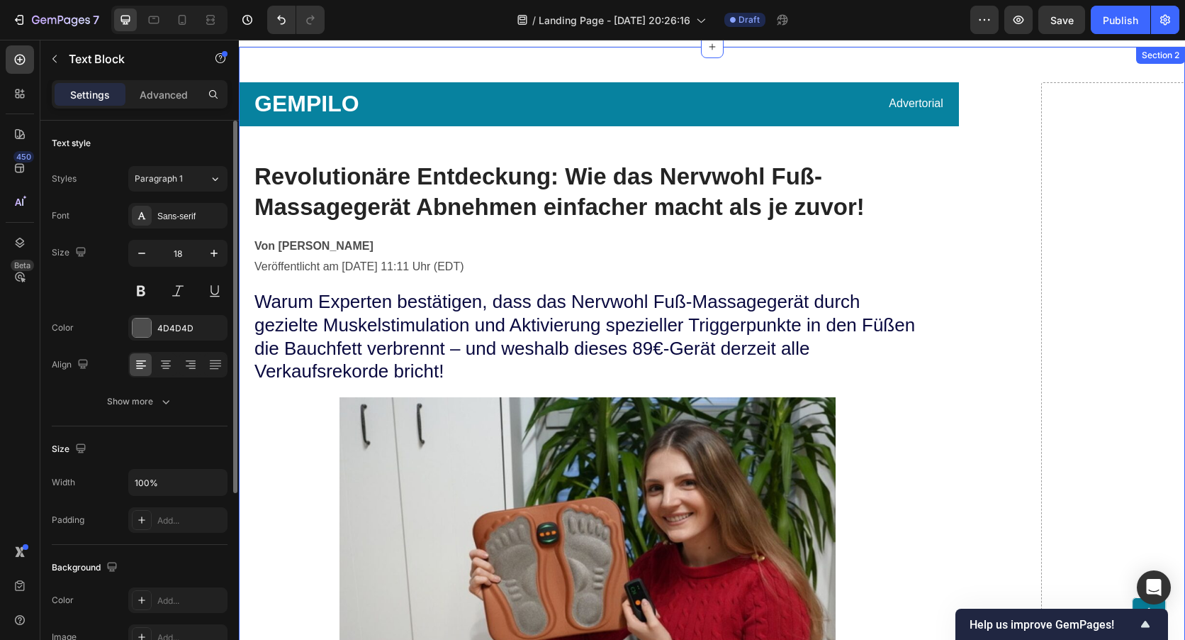
scroll to position [0, 0]
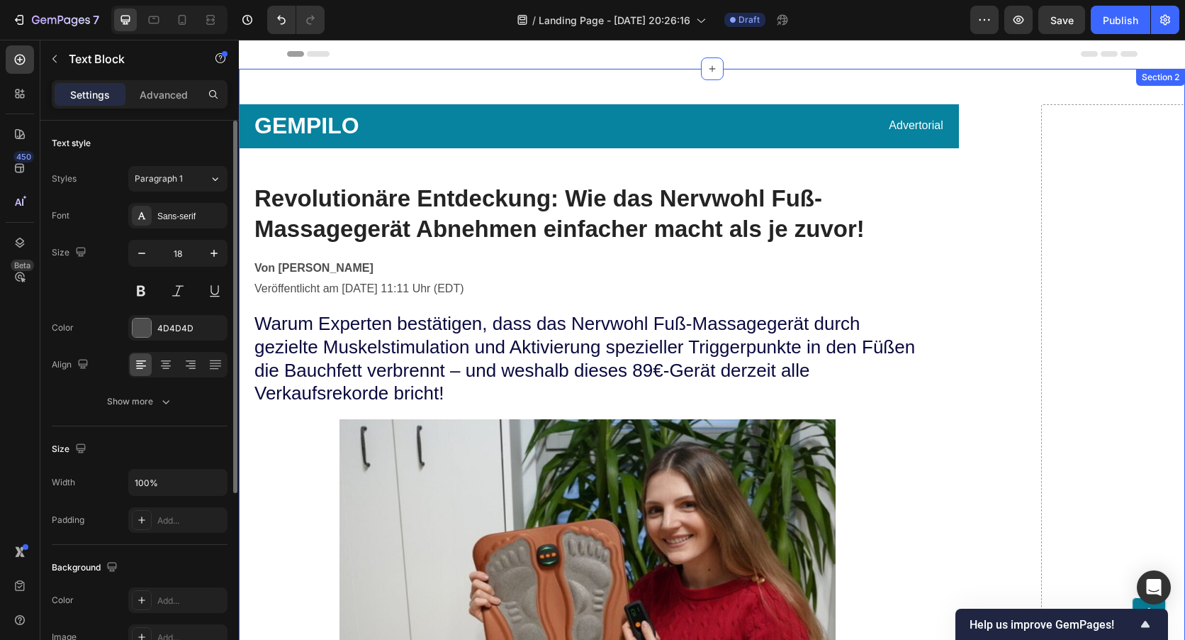
click at [339, 124] on p "GEMPILO" at bounding box center [425, 126] width 340 height 30
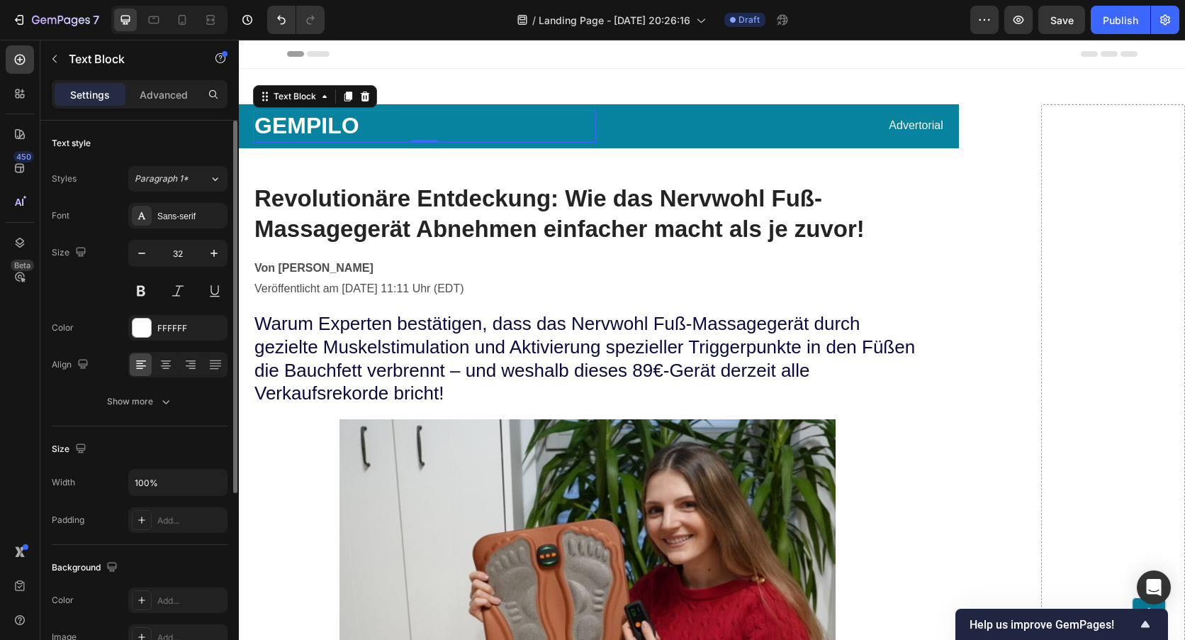
click at [314, 126] on p "GEMPILO" at bounding box center [425, 126] width 340 height 30
click at [357, 125] on p "GEMPILO" at bounding box center [425, 126] width 340 height 30
click at [496, 124] on p "Besser Leben" at bounding box center [425, 126] width 340 height 30
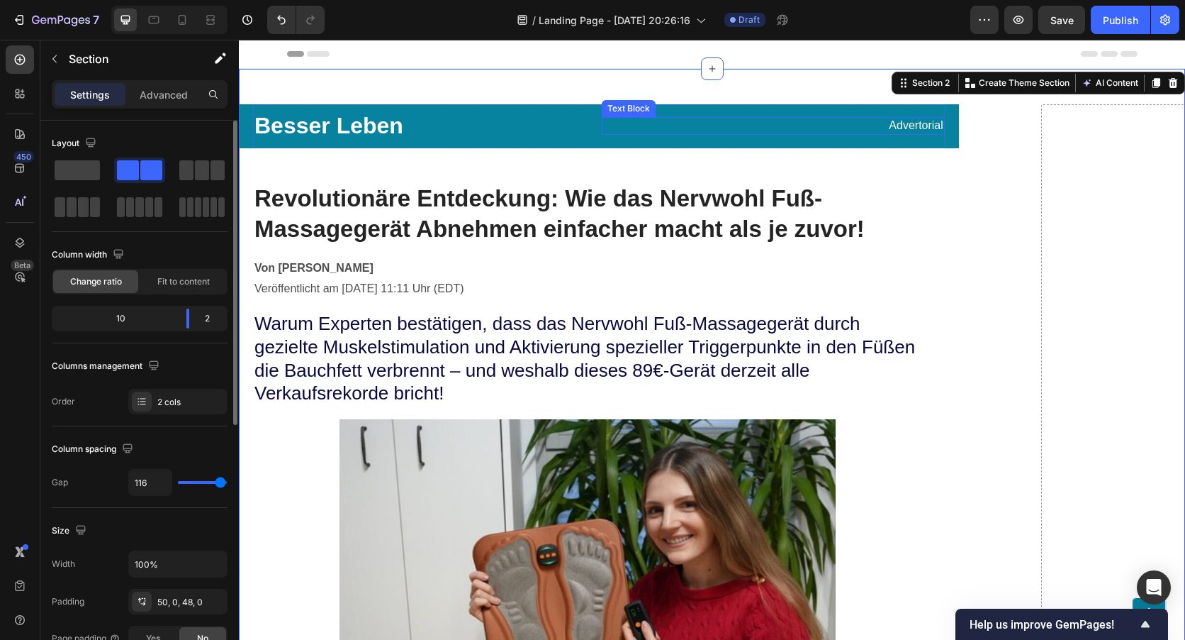
click at [832, 121] on p "Advertorial" at bounding box center [773, 125] width 340 height 15
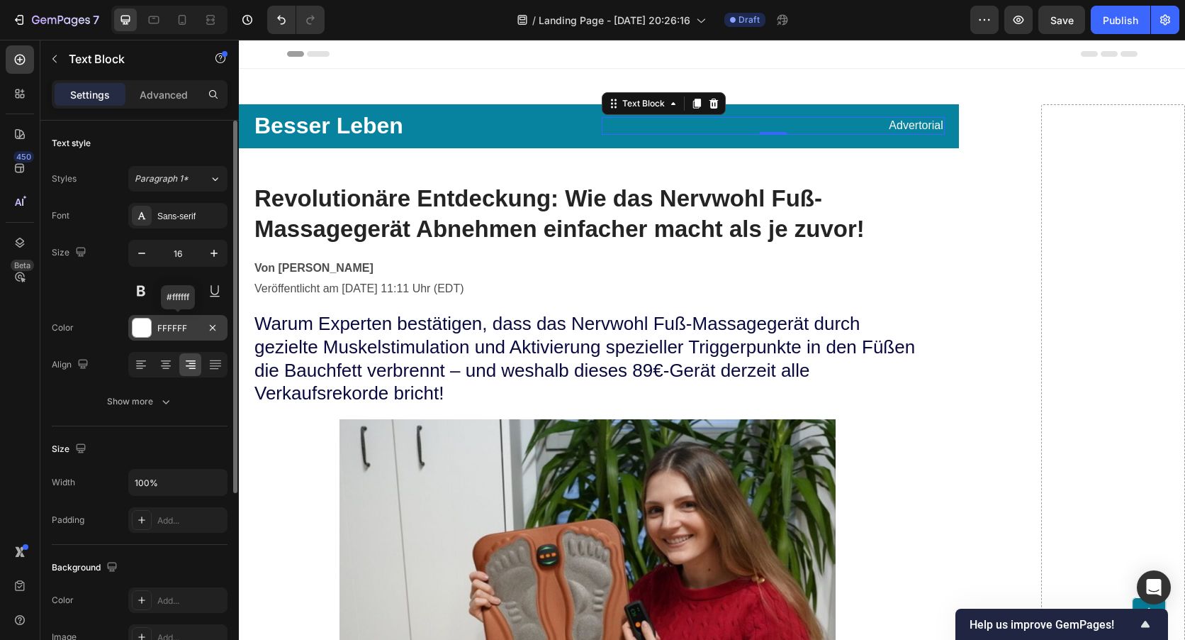
click at [144, 325] on div at bounding box center [142, 327] width 18 height 18
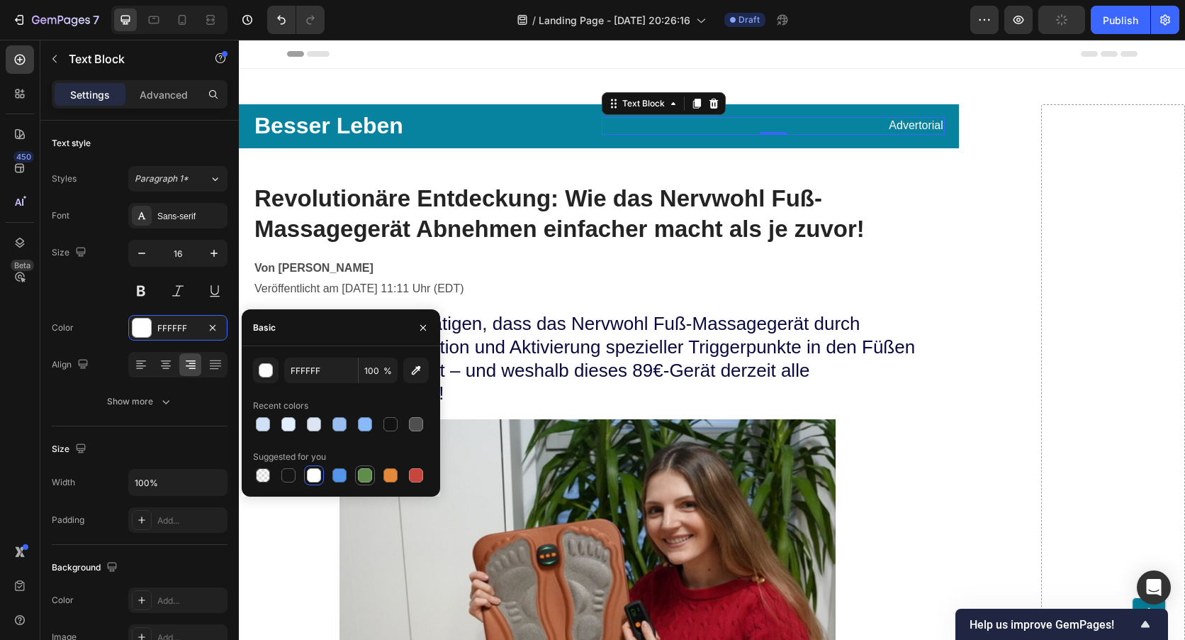
click at [367, 476] on div at bounding box center [365, 475] width 14 height 14
click at [316, 477] on div at bounding box center [314, 475] width 14 height 14
type input "FFFFFF"
click at [519, 118] on p "Besser Leben" at bounding box center [425, 126] width 340 height 30
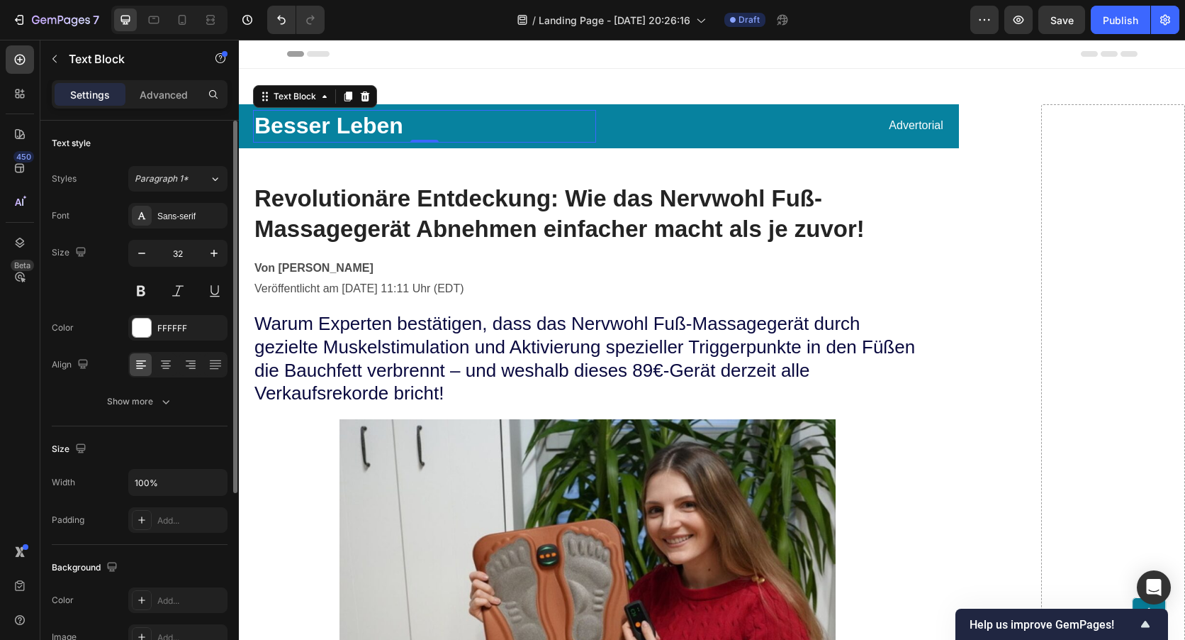
scroll to position [281, 0]
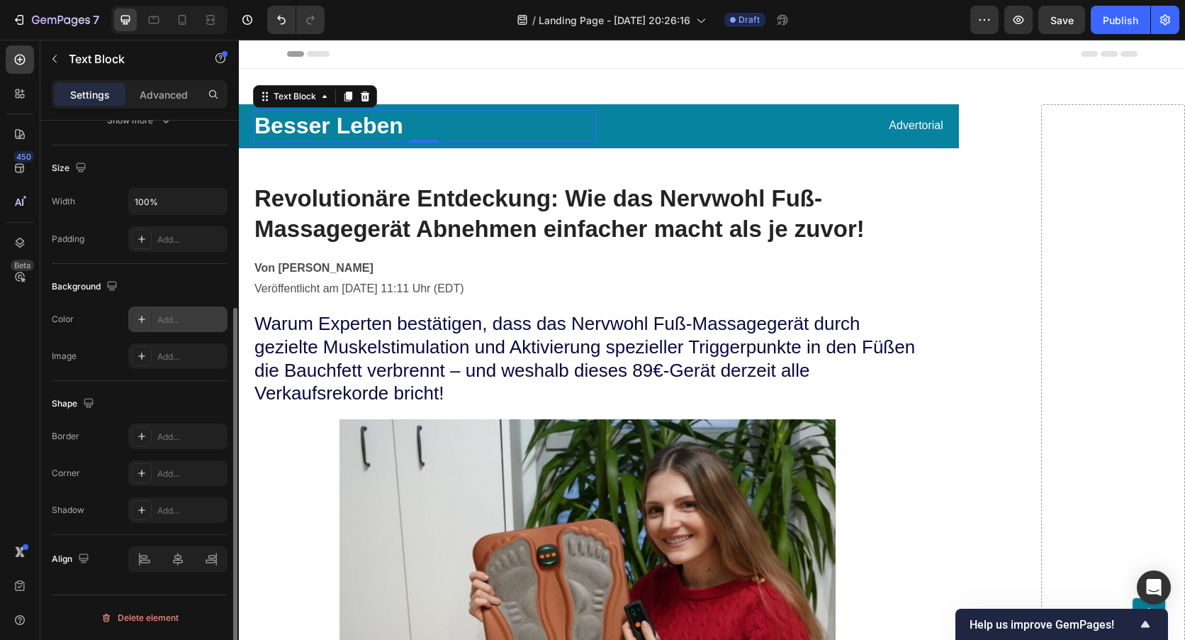
click at [165, 322] on div "Add..." at bounding box center [190, 319] width 67 height 13
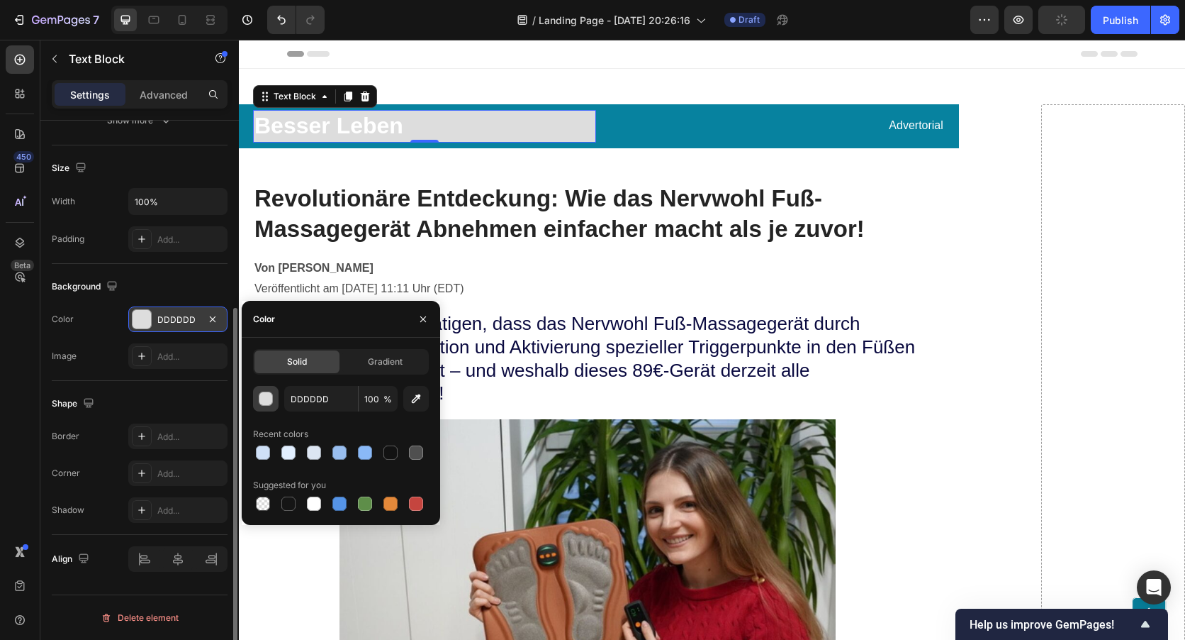
click at [273, 400] on button "button" at bounding box center [266, 399] width 26 height 26
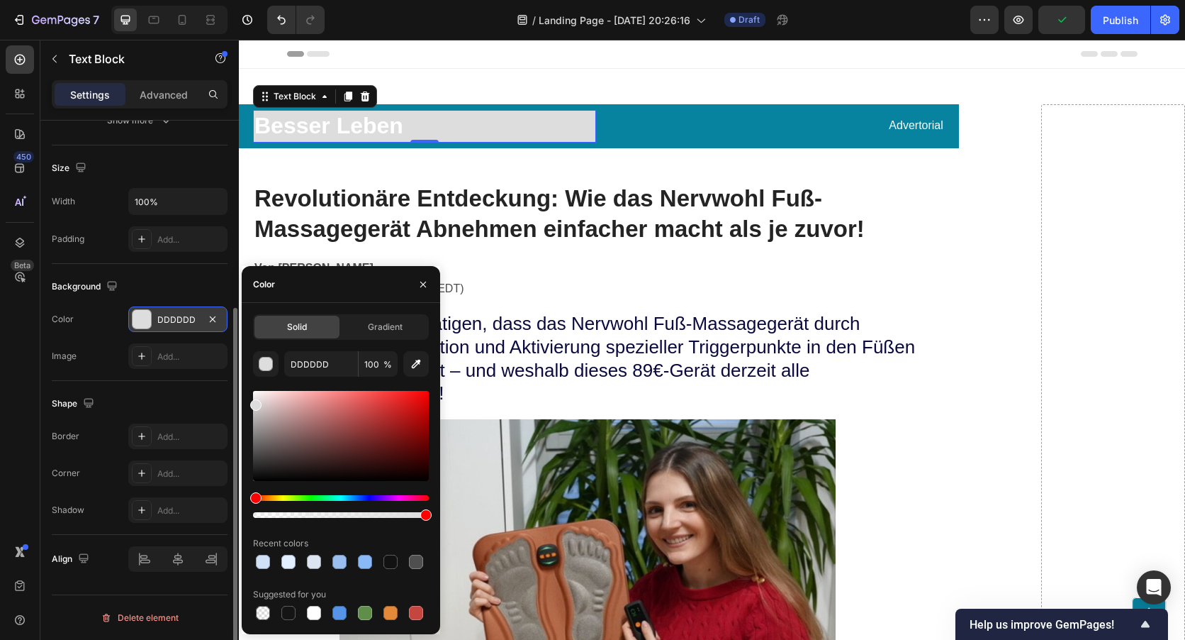
click at [318, 498] on div "Hue" at bounding box center [341, 498] width 176 height 6
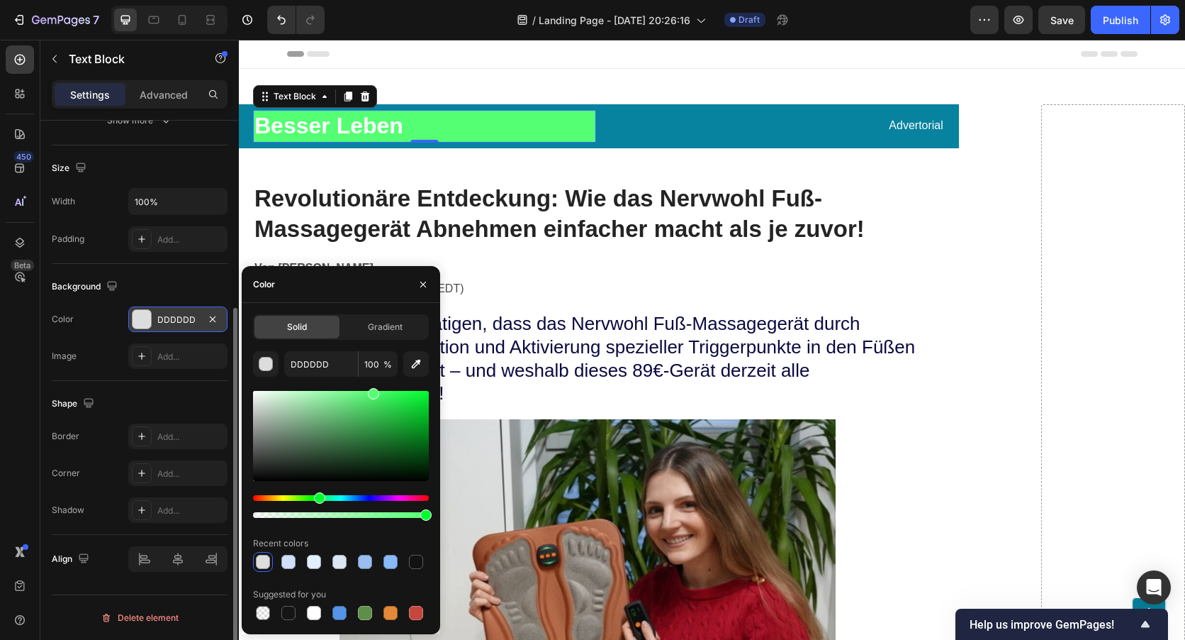
drag, startPoint x: 401, startPoint y: 407, endPoint x: 372, endPoint y: 387, distance: 34.6
click at [372, 387] on div "DDDDDD 100 % Recent colors Suggested for you" at bounding box center [341, 487] width 176 height 272
type input "54FF73"
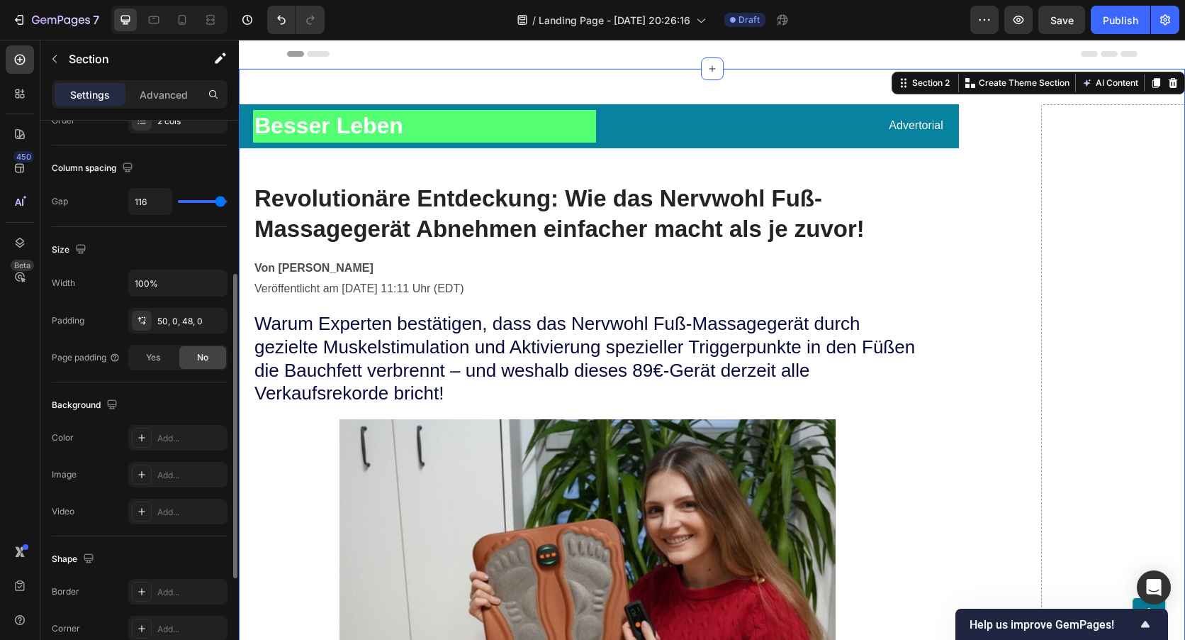
scroll to position [0, 0]
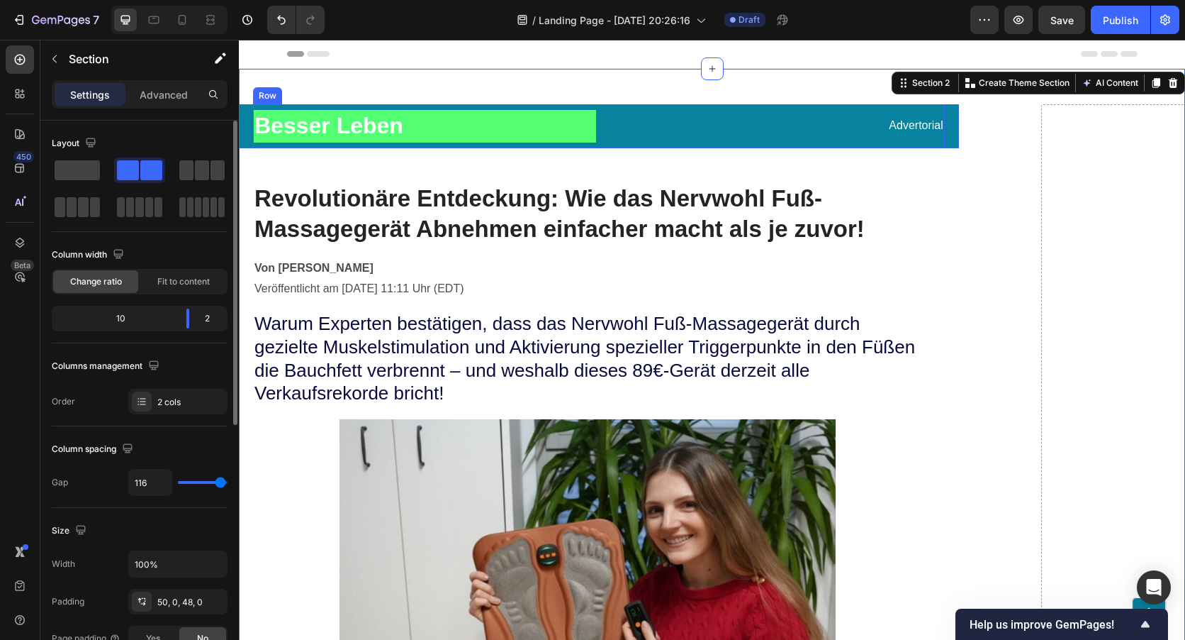
click at [705, 112] on div "Advertorial Text Block" at bounding box center [773, 126] width 343 height 33
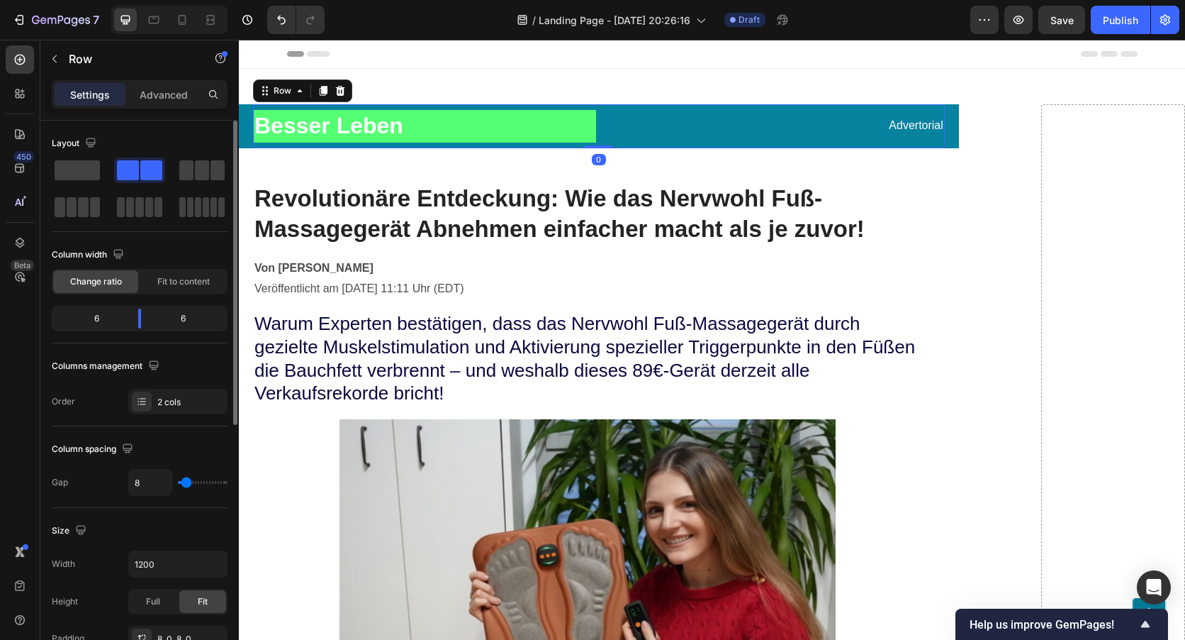
click at [705, 112] on div "Advertorial Text Block" at bounding box center [773, 126] width 343 height 33
click at [629, 115] on div "Text Block" at bounding box center [629, 108] width 54 height 17
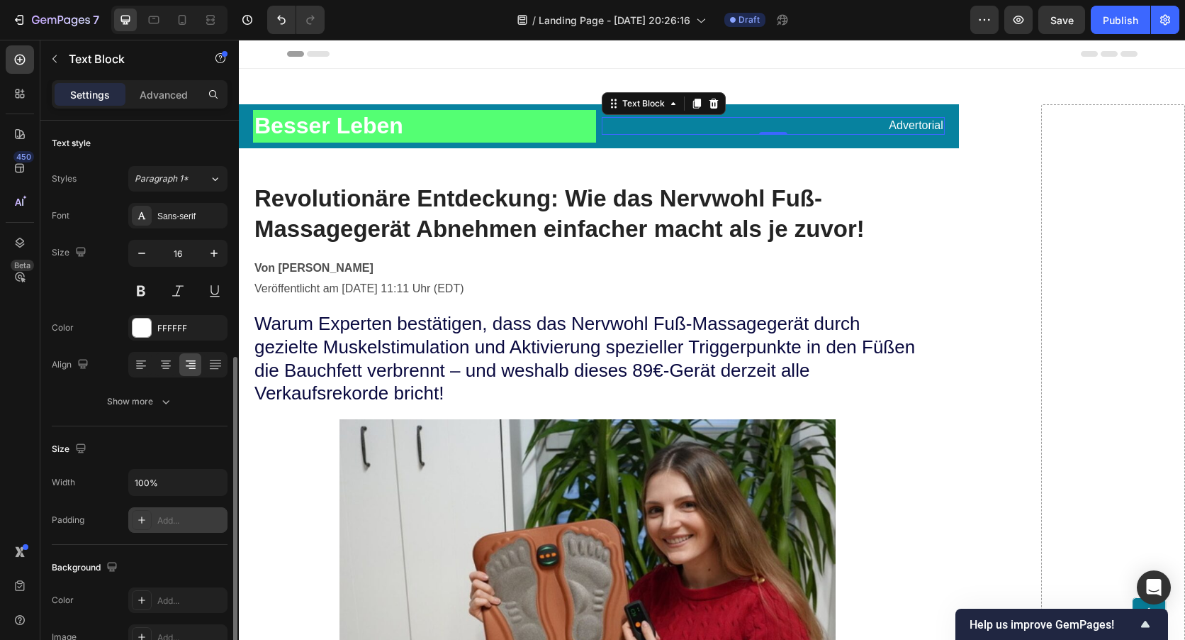
scroll to position [213, 0]
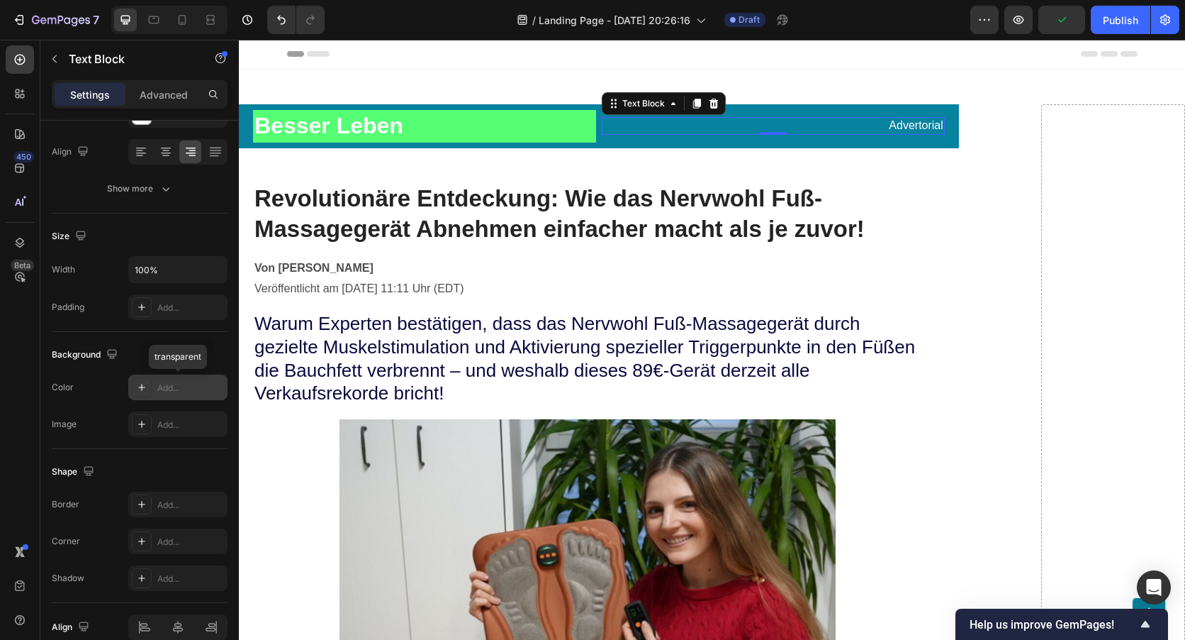
click at [154, 392] on div "Add..." at bounding box center [177, 387] width 99 height 26
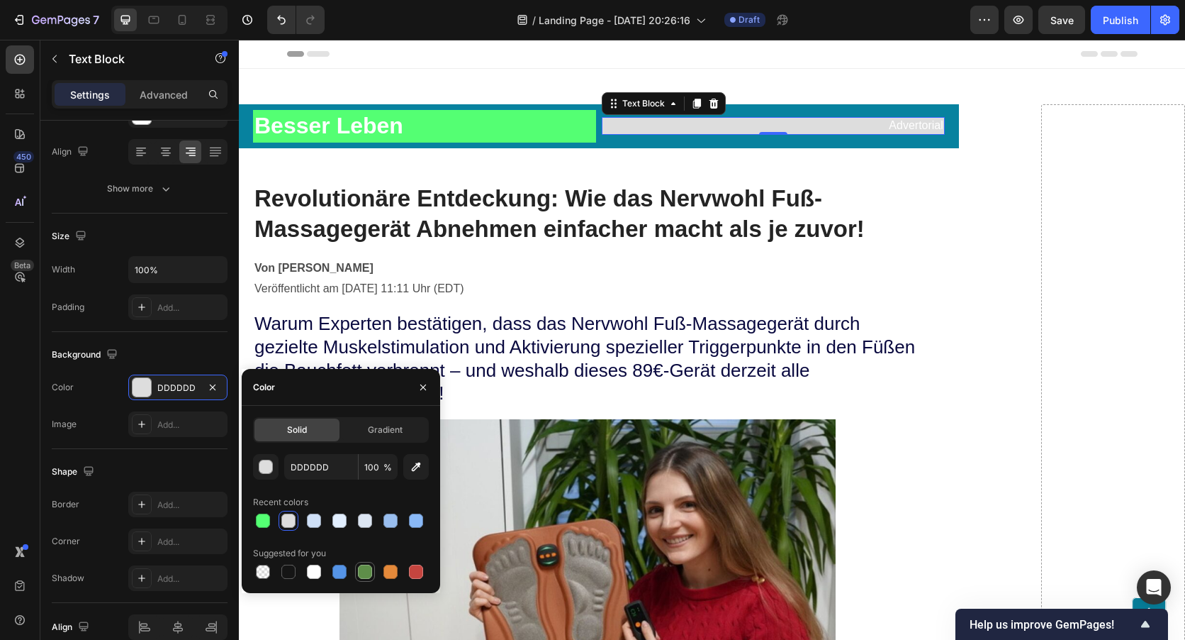
click at [362, 571] on div at bounding box center [365, 571] width 14 height 14
type input "5E8E49"
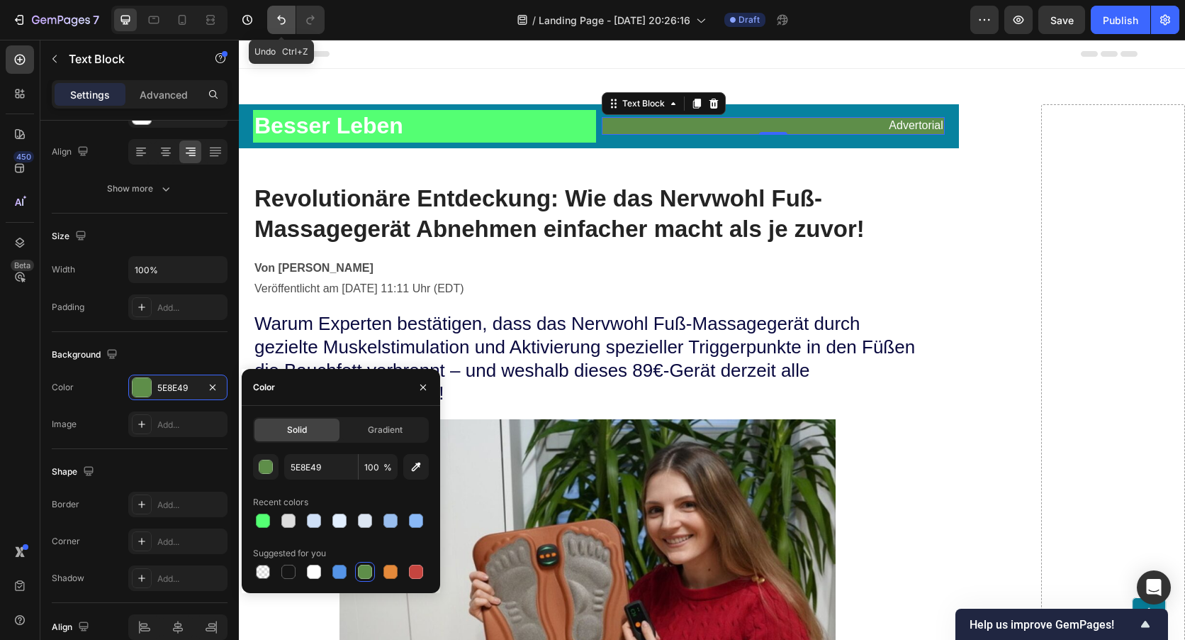
click at [280, 26] on icon "Undo/Redo" at bounding box center [281, 20] width 14 height 14
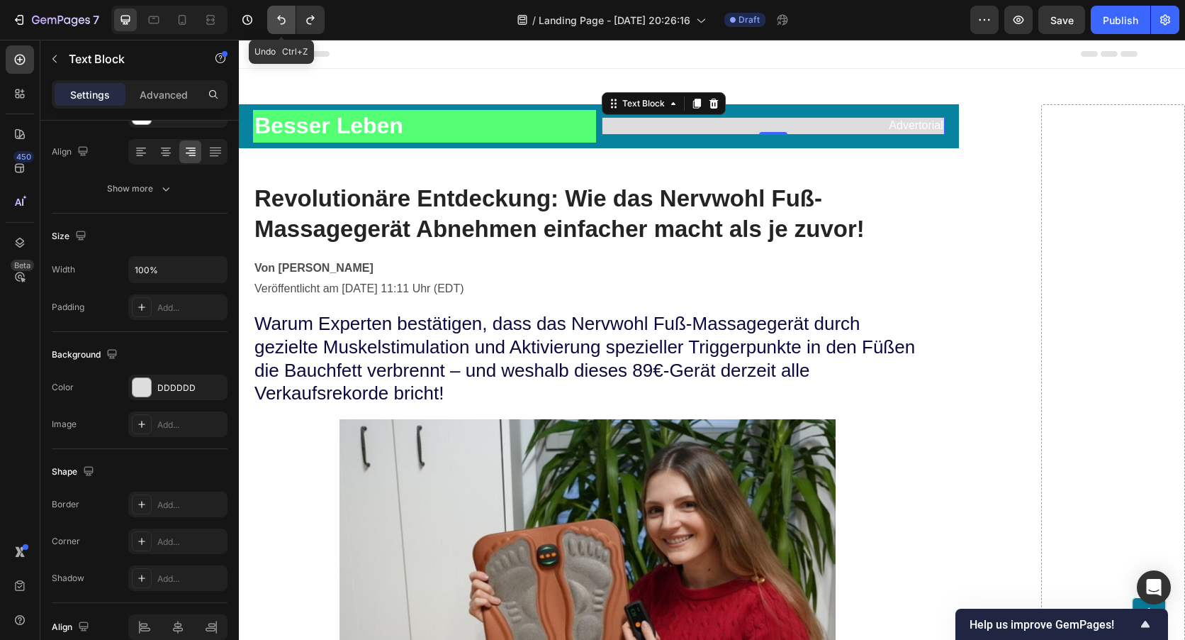
click at [280, 26] on icon "Undo/Redo" at bounding box center [281, 20] width 14 height 14
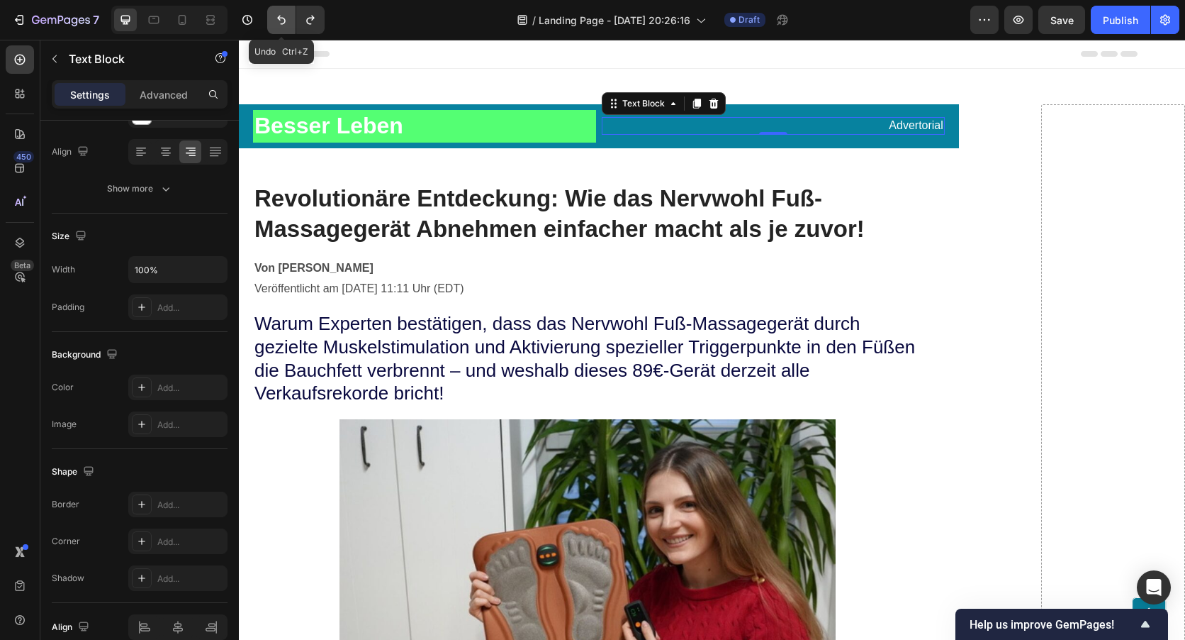
click at [280, 26] on icon "Undo/Redo" at bounding box center [281, 20] width 14 height 14
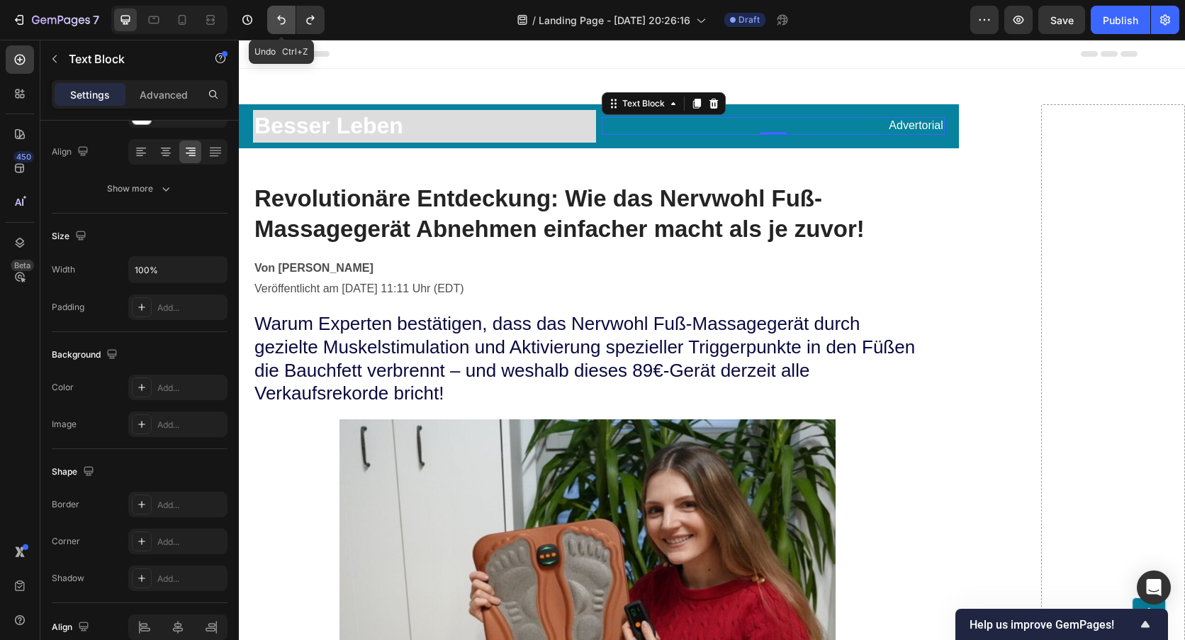
click at [280, 26] on icon "Undo/Redo" at bounding box center [281, 20] width 14 height 14
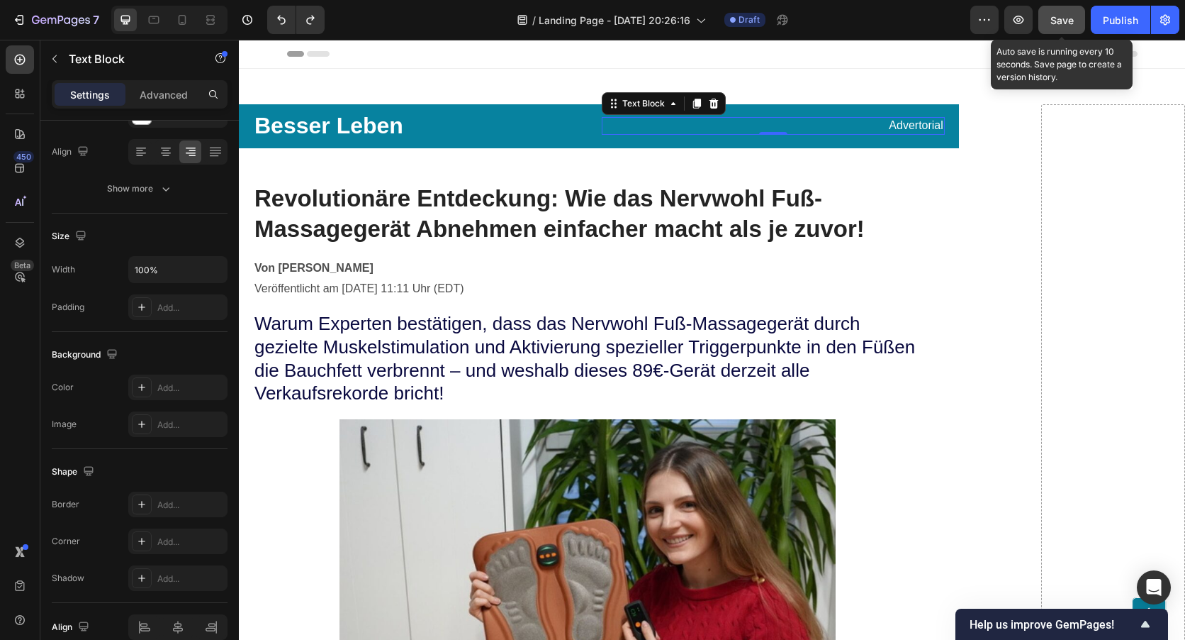
click at [1073, 16] on span "Save" at bounding box center [1062, 20] width 23 height 12
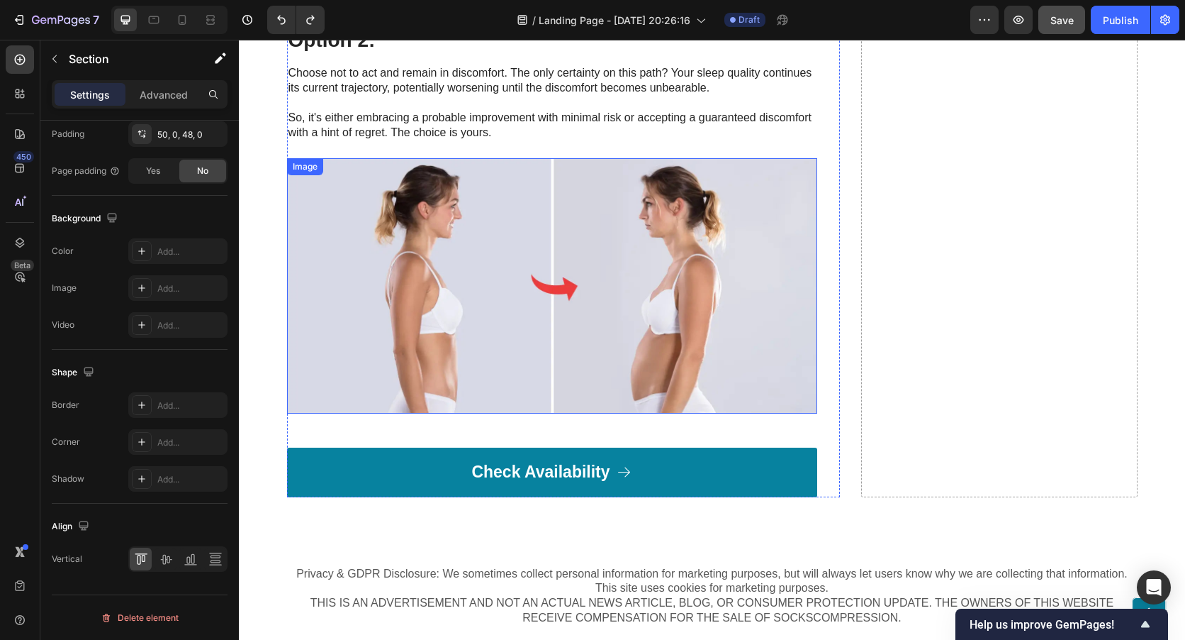
scroll to position [6938, 0]
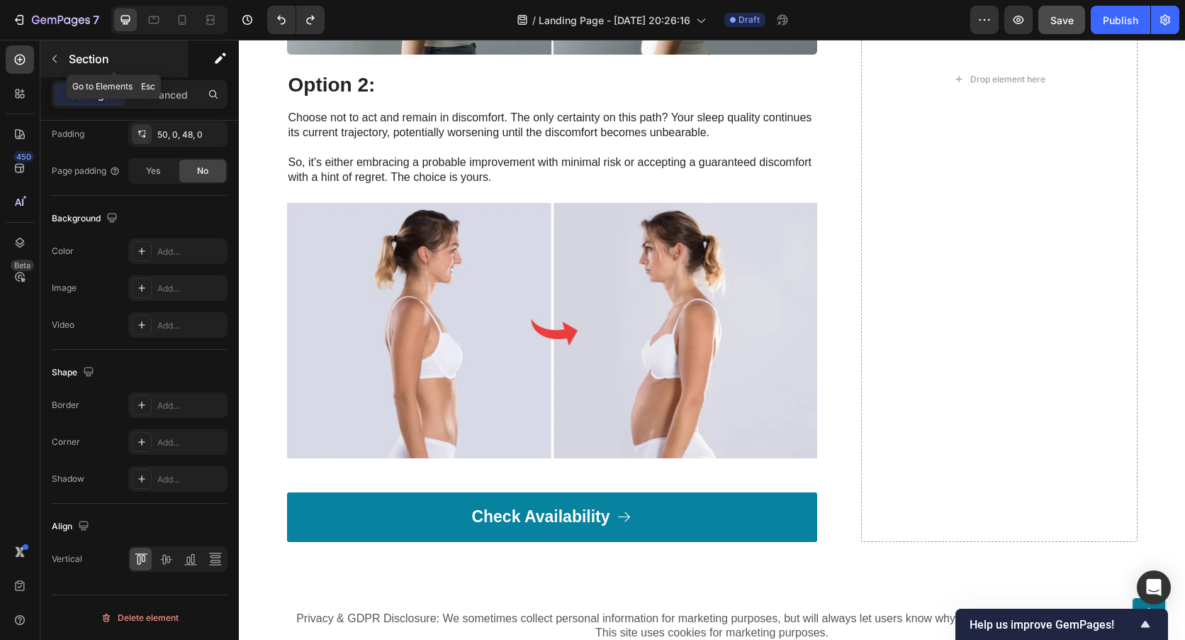
click at [48, 63] on button "button" at bounding box center [54, 59] width 23 height 23
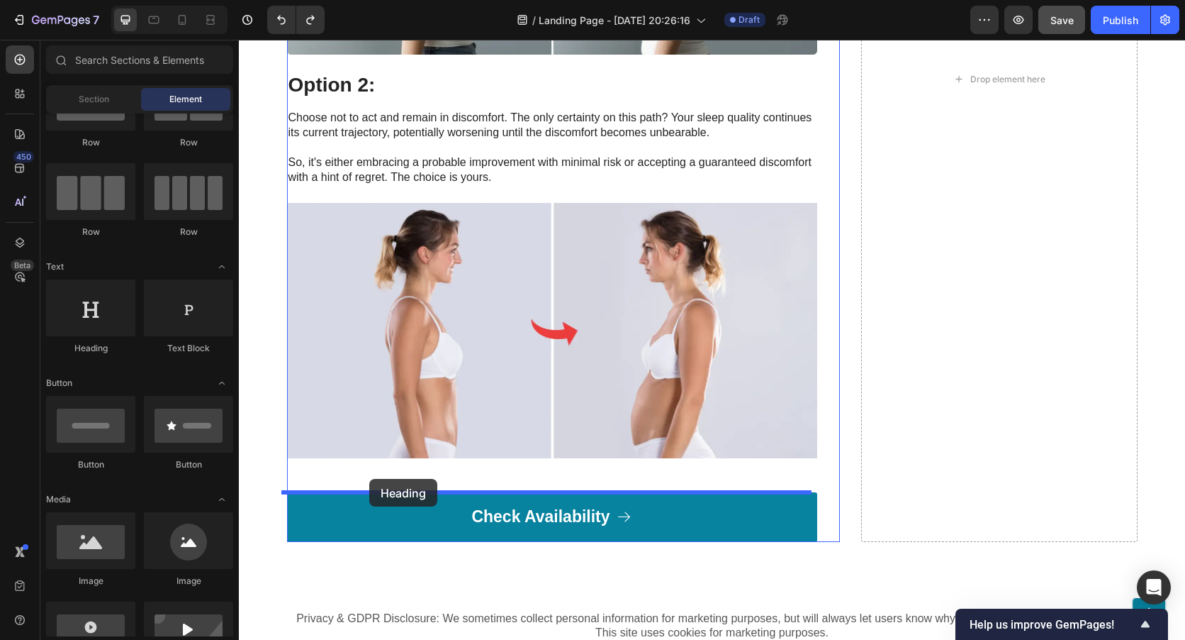
drag, startPoint x: 351, startPoint y: 355, endPoint x: 369, endPoint y: 479, distance: 125.4
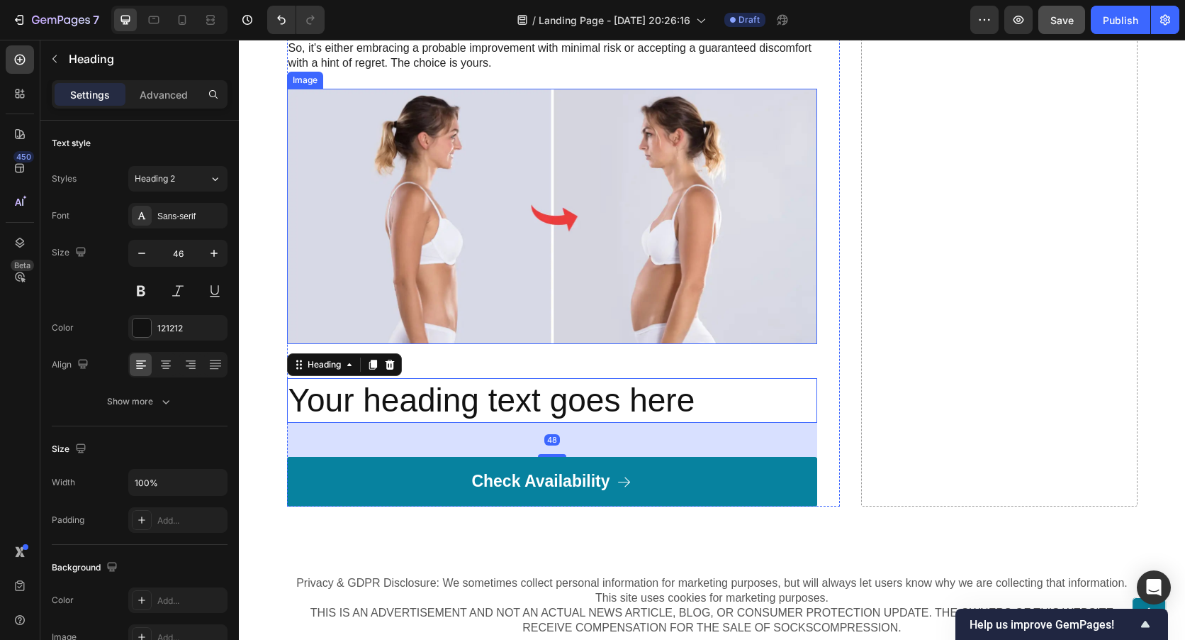
scroll to position [7079, 0]
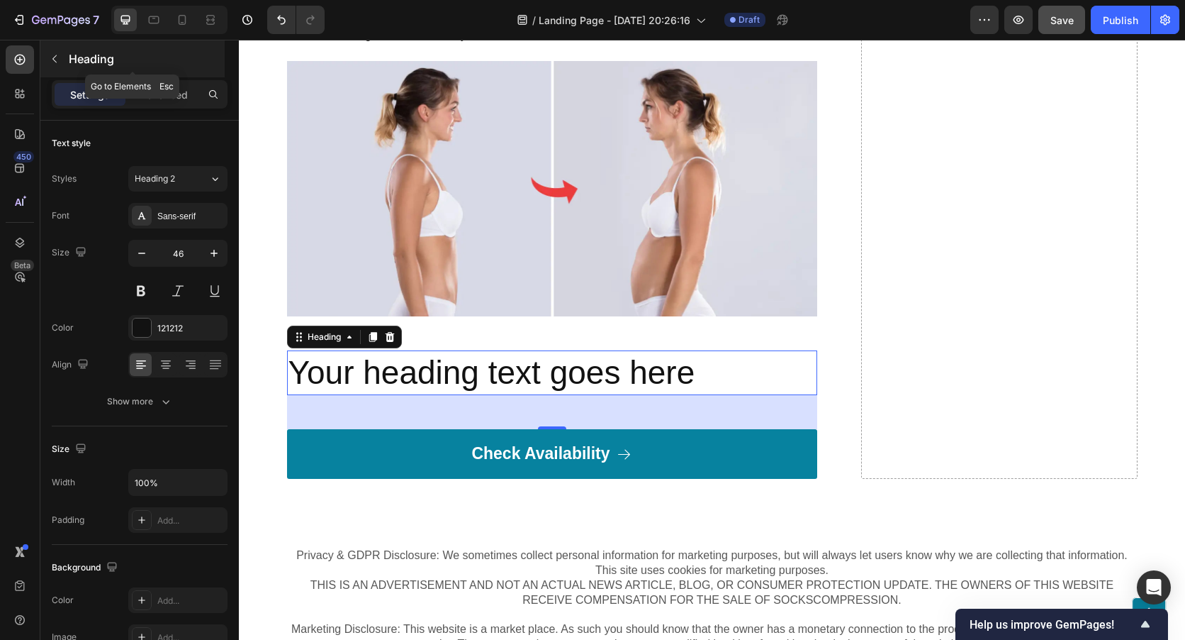
click at [62, 45] on div "Heading" at bounding box center [132, 58] width 184 height 37
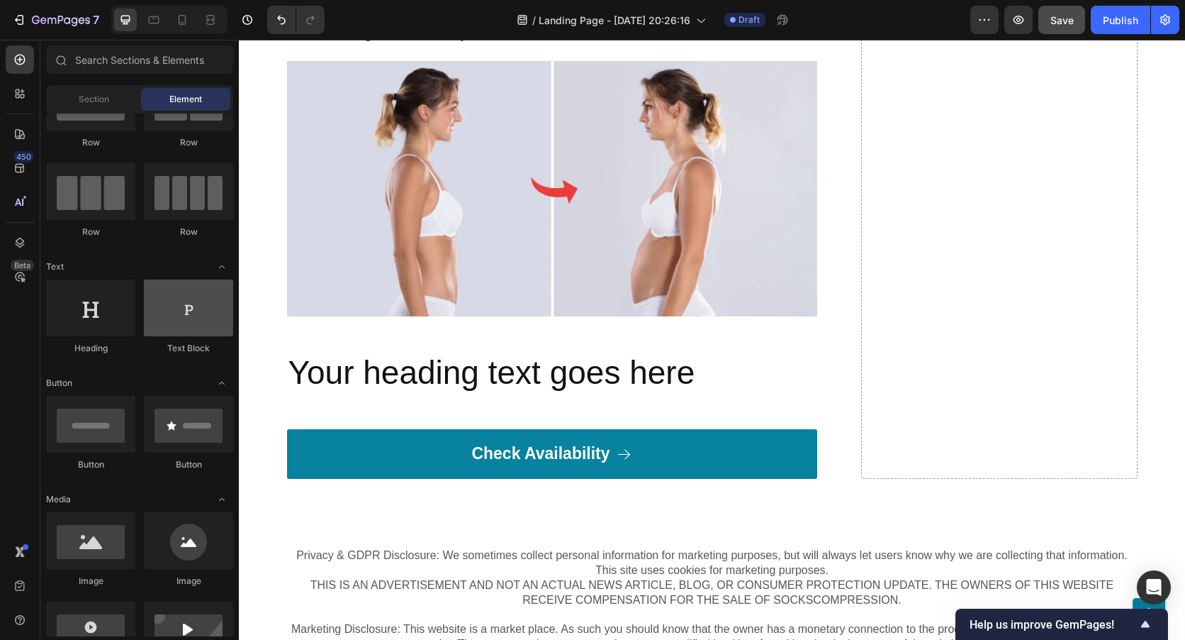
click at [173, 318] on div at bounding box center [188, 307] width 89 height 57
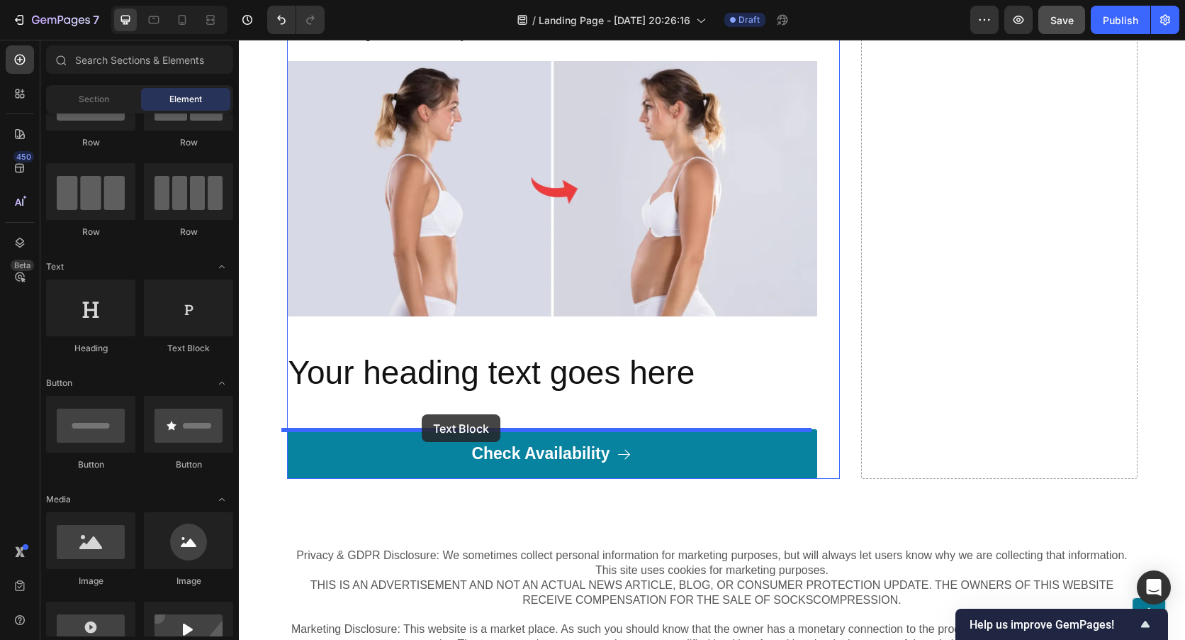
drag, startPoint x: 417, startPoint y: 357, endPoint x: 422, endPoint y: 414, distance: 56.9
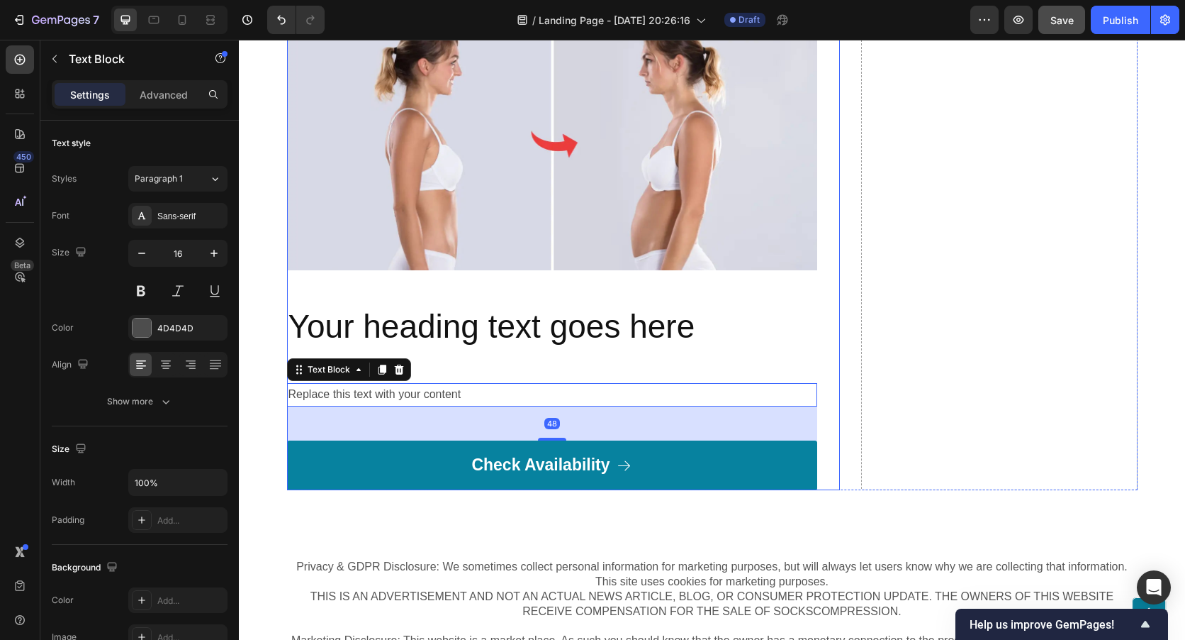
scroll to position [7150, 0]
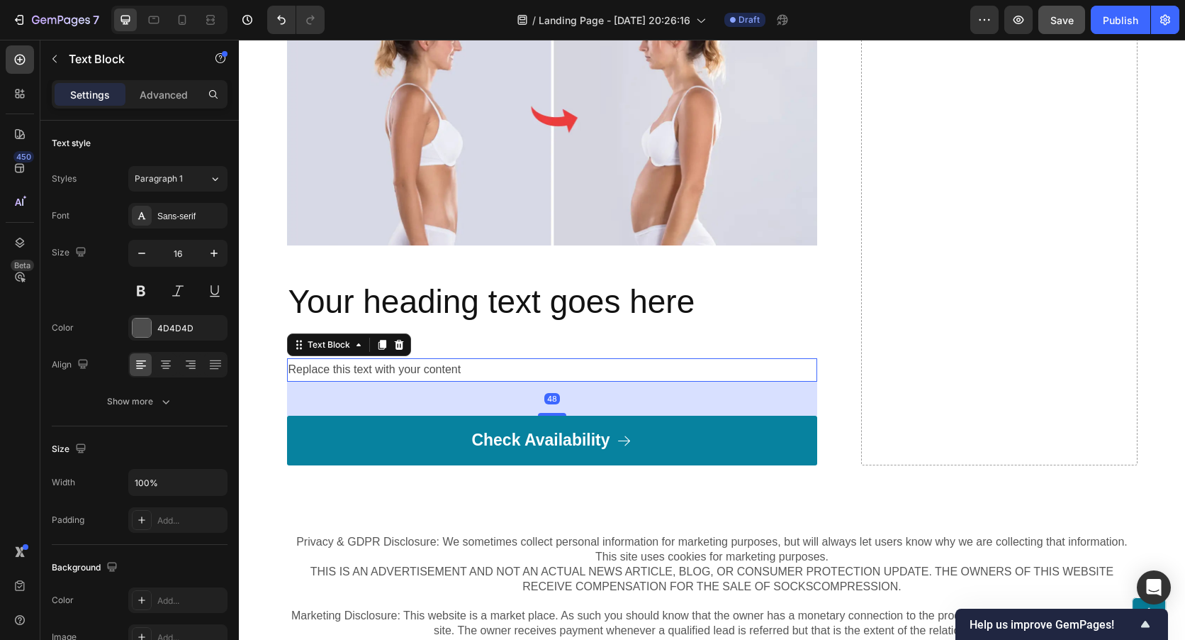
click at [459, 366] on div "Replace this text with your content" at bounding box center [552, 369] width 530 height 23
click at [459, 366] on p "Replace this text with your content" at bounding box center [552, 369] width 527 height 21
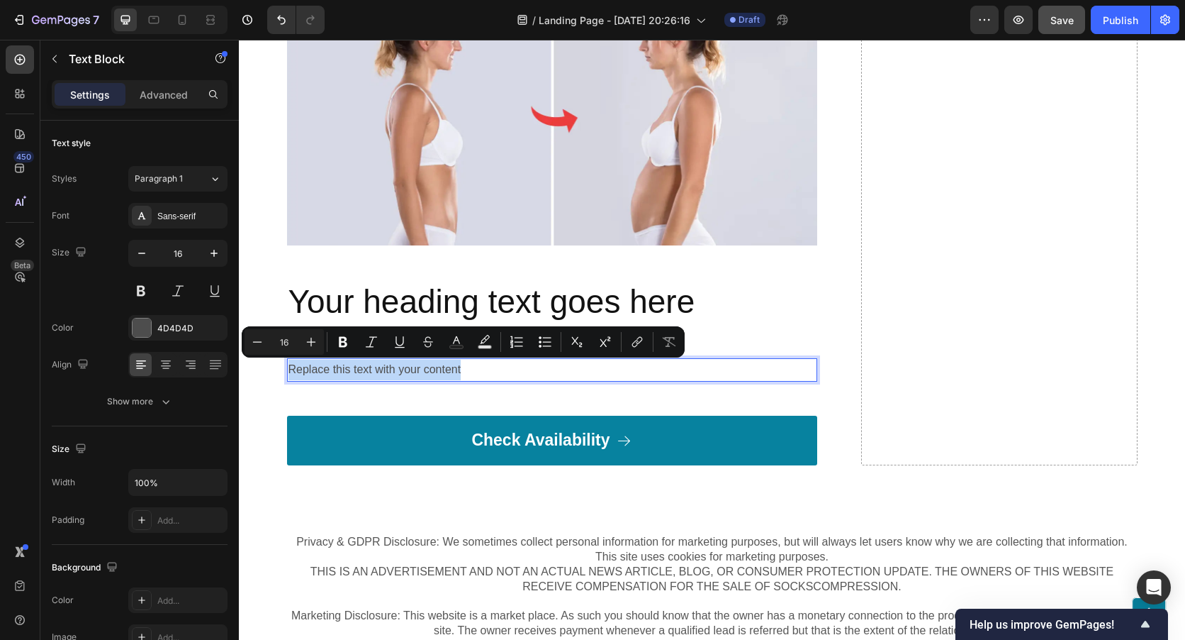
drag, startPoint x: 459, startPoint y: 366, endPoint x: 390, endPoint y: 364, distance: 68.8
click at [389, 364] on p "Replace this text with your content" at bounding box center [552, 369] width 527 height 21
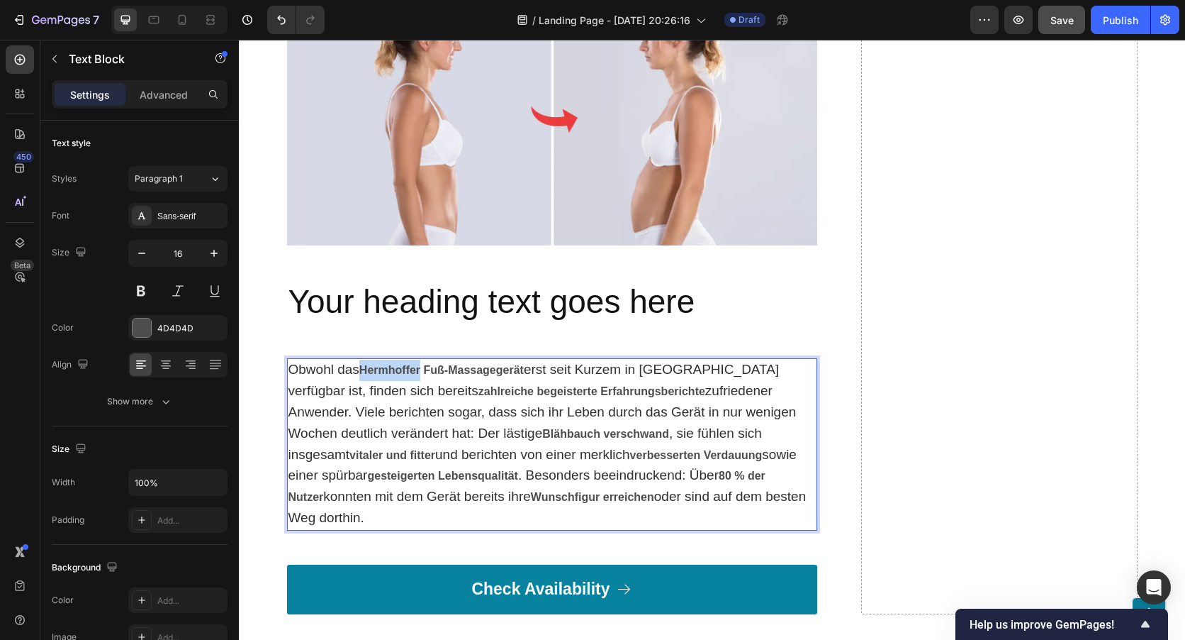
drag, startPoint x: 419, startPoint y: 369, endPoint x: 360, endPoint y: 374, distance: 59.0
click at [360, 374] on strong "Hermhoffer Fuß-Massagegerät" at bounding box center [441, 370] width 164 height 12
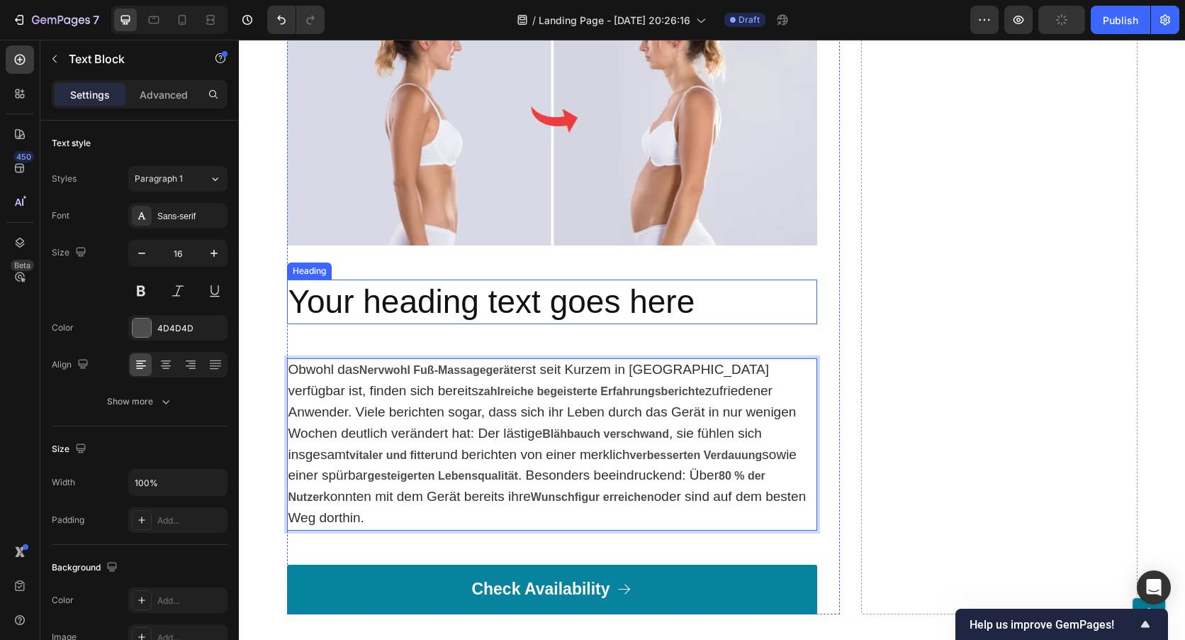
click at [686, 303] on h2 "Your heading text goes here" at bounding box center [552, 301] width 530 height 45
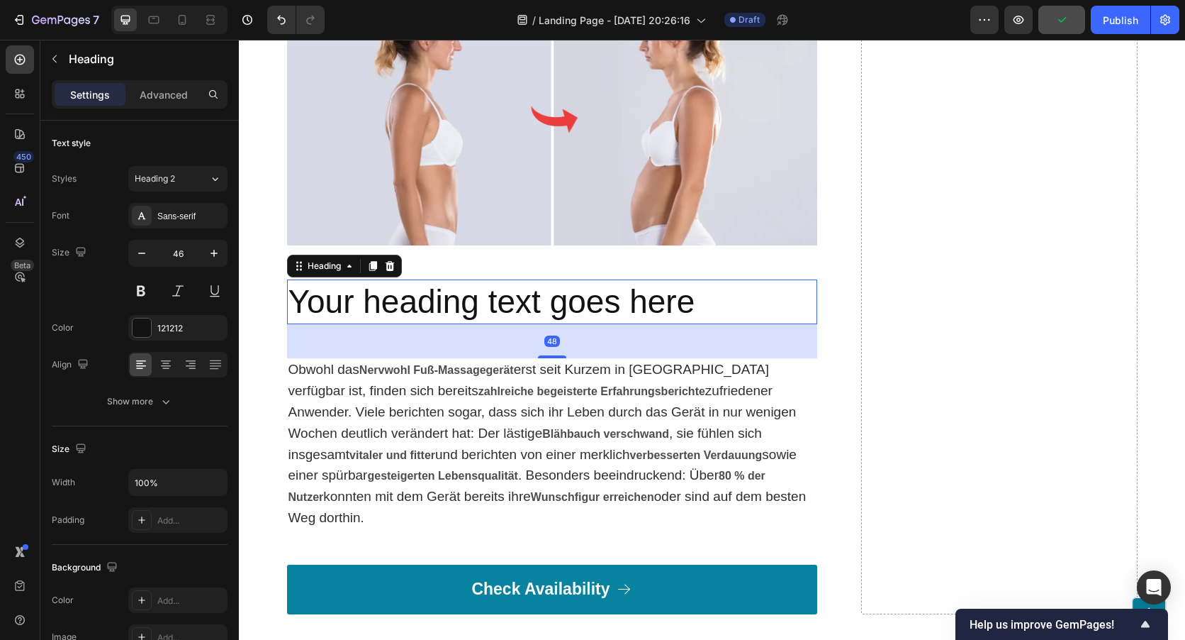
click at [691, 301] on h2 "Your heading text goes here" at bounding box center [552, 301] width 530 height 45
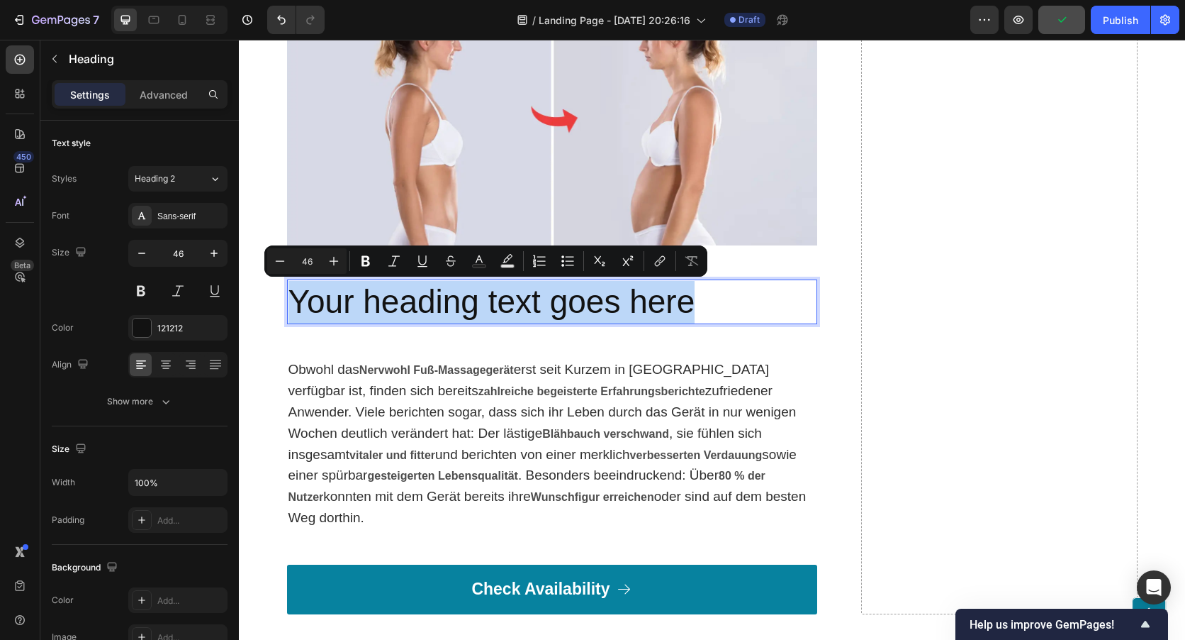
drag, startPoint x: 691, startPoint y: 301, endPoint x: 371, endPoint y: 286, distance: 320.8
click at [371, 286] on p "Your heading text goes here" at bounding box center [552, 302] width 527 height 43
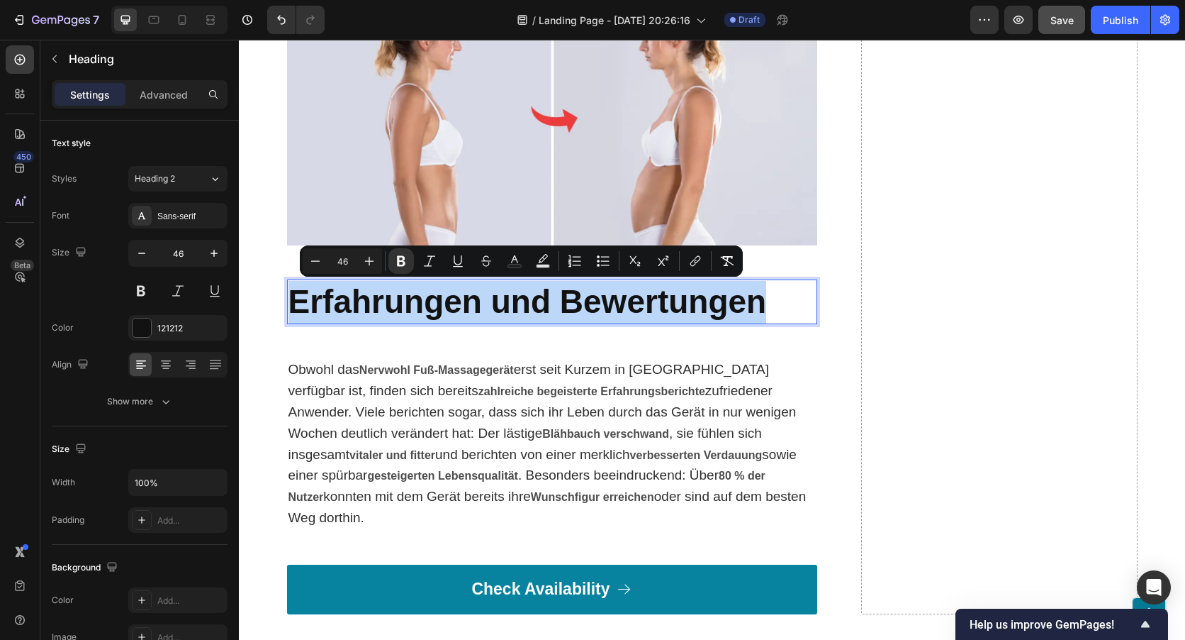
drag, startPoint x: 724, startPoint y: 299, endPoint x: 284, endPoint y: 314, distance: 440.5
click at [289, 314] on p "Erfahrungen und Bewertungen" at bounding box center [552, 302] width 527 height 43
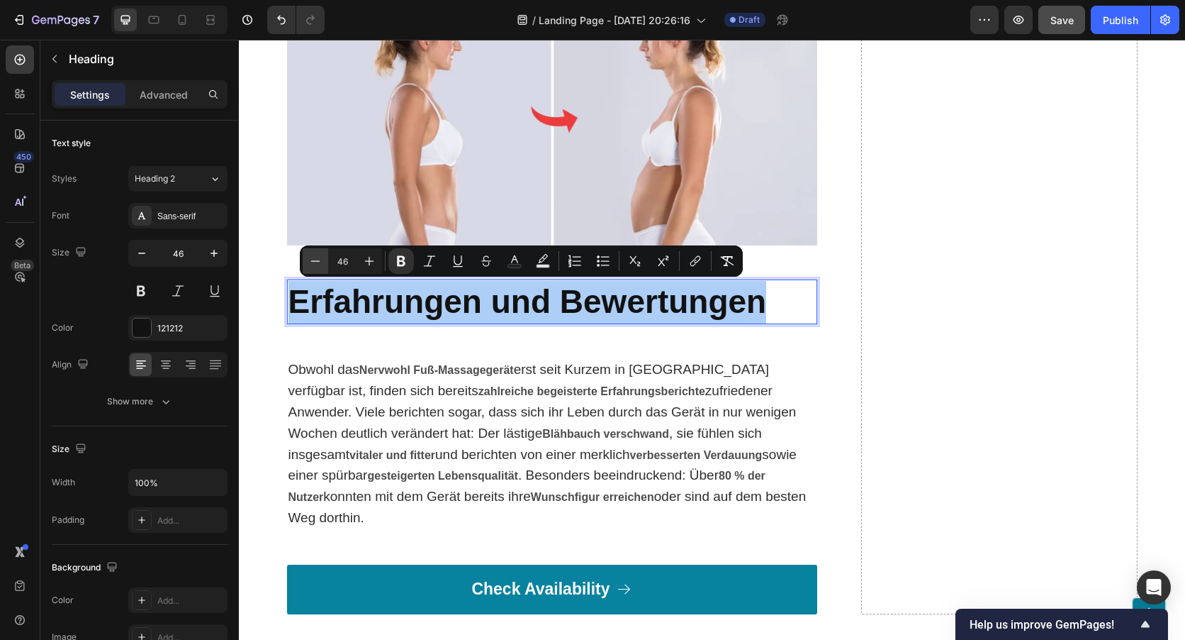
click at [311, 262] on icon "Editor contextual toolbar" at bounding box center [315, 261] width 14 height 14
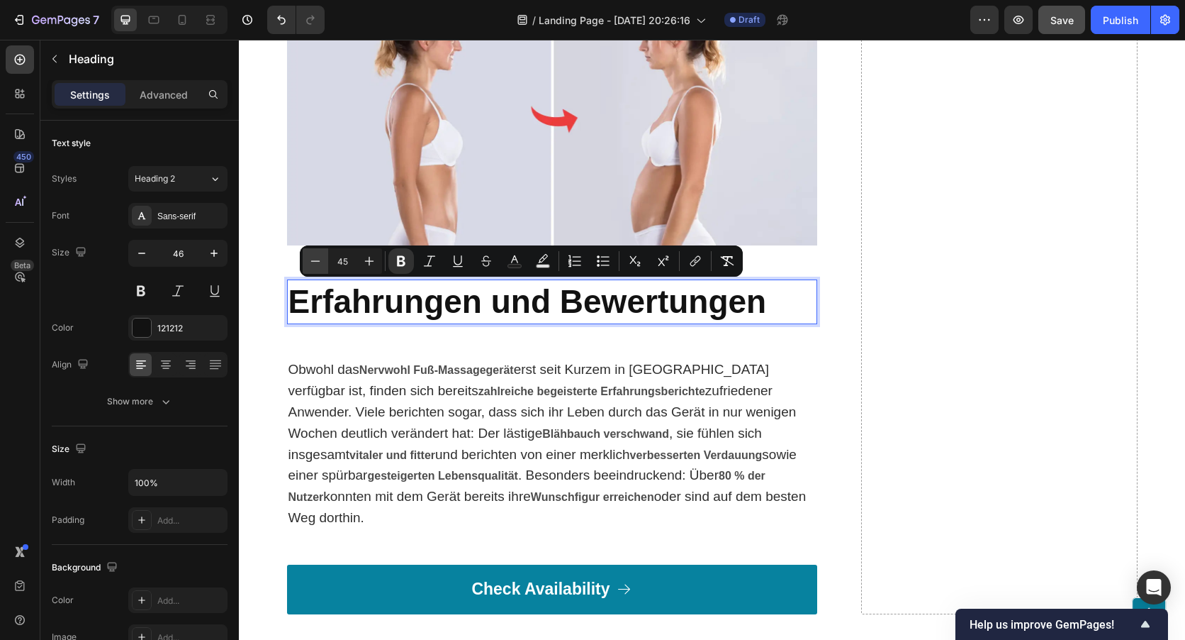
click at [311, 262] on icon "Editor contextual toolbar" at bounding box center [315, 261] width 14 height 14
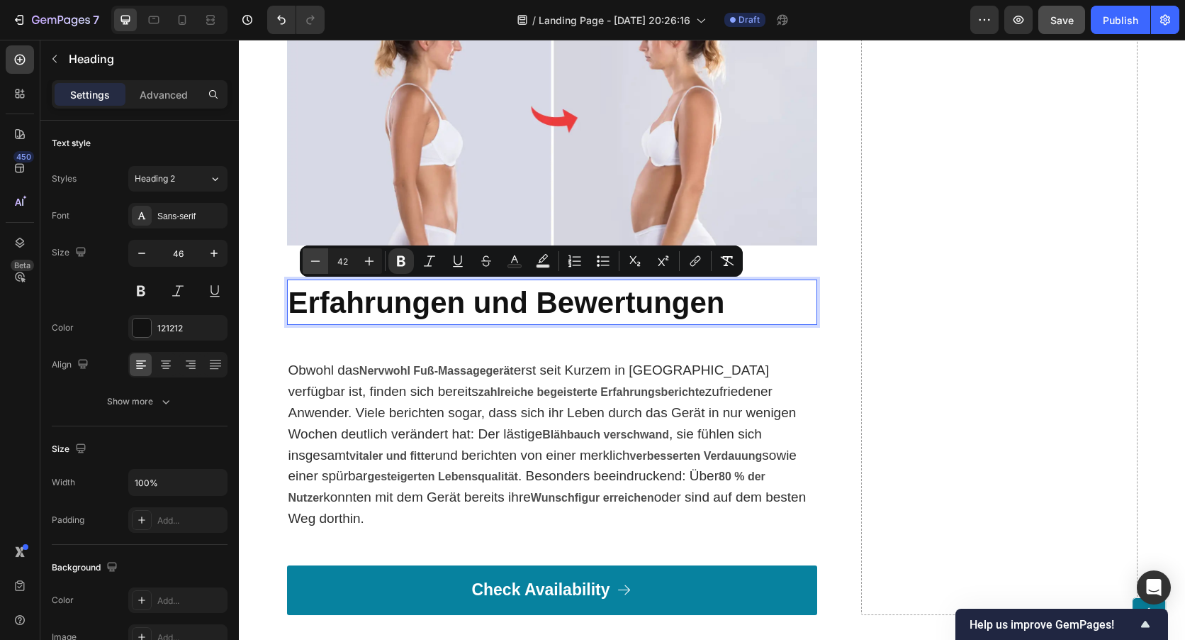
click at [311, 262] on icon "Editor contextual toolbar" at bounding box center [315, 261] width 14 height 14
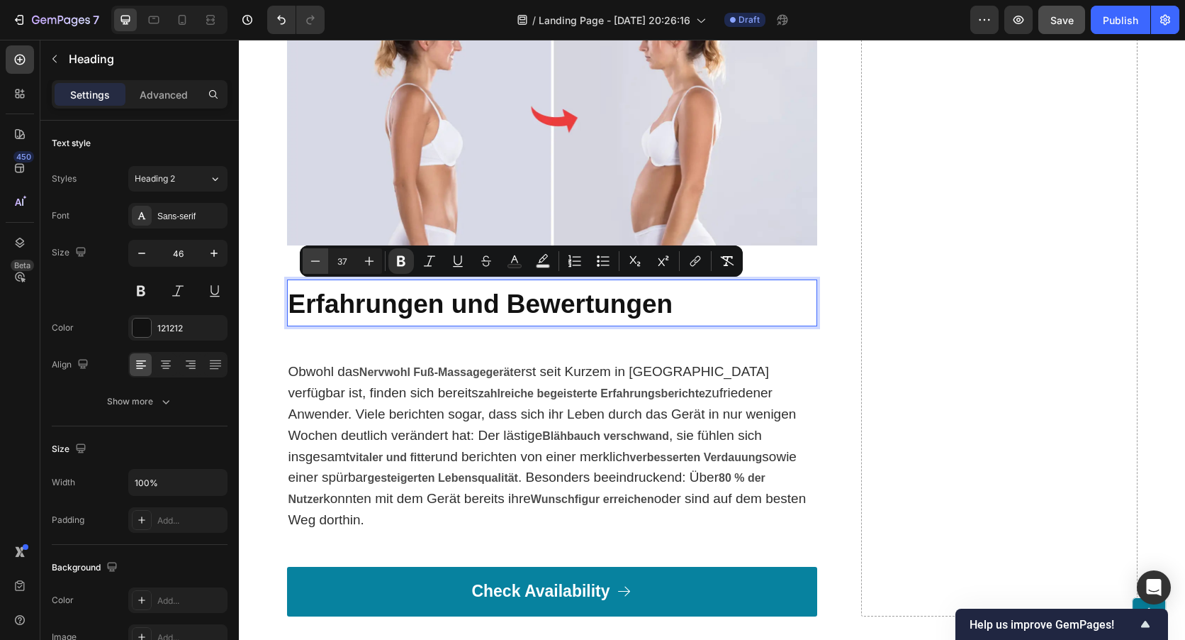
click at [311, 262] on icon "Editor contextual toolbar" at bounding box center [315, 261] width 14 height 14
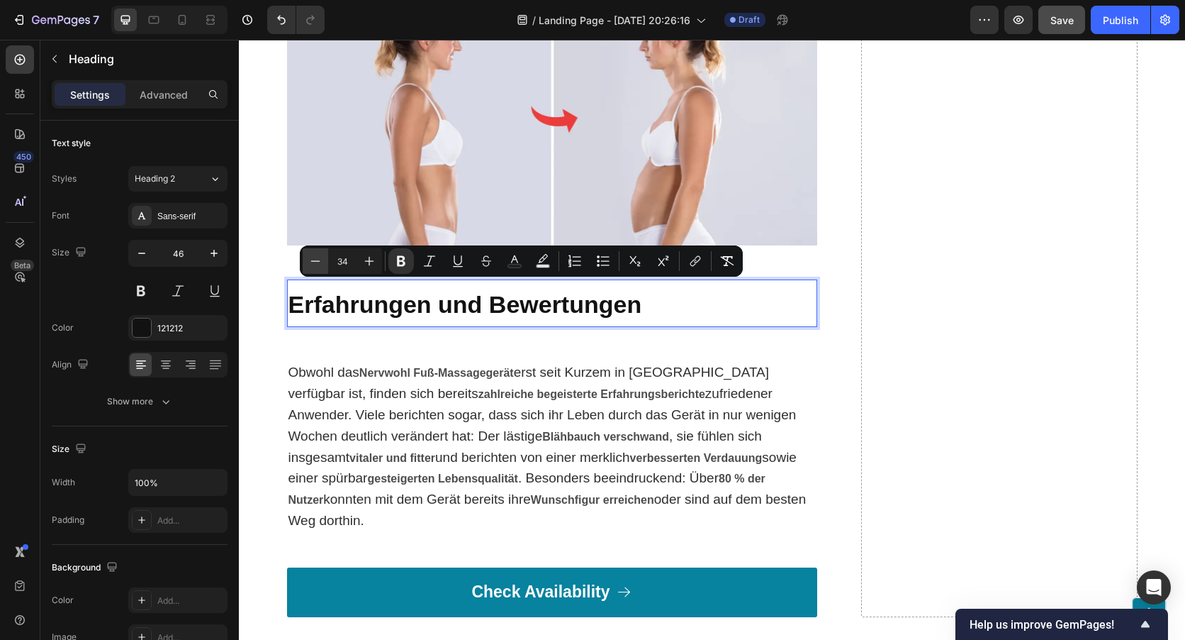
click at [311, 262] on icon "Editor contextual toolbar" at bounding box center [315, 261] width 14 height 14
type input "33"
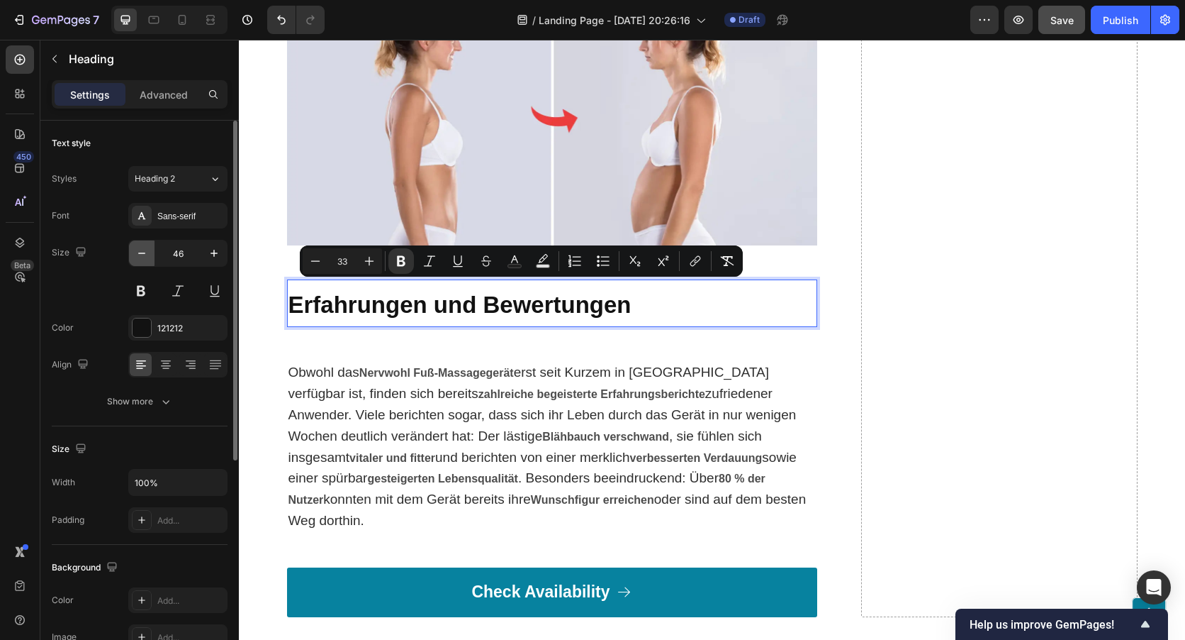
click at [145, 251] on icon "button" at bounding box center [142, 253] width 14 height 14
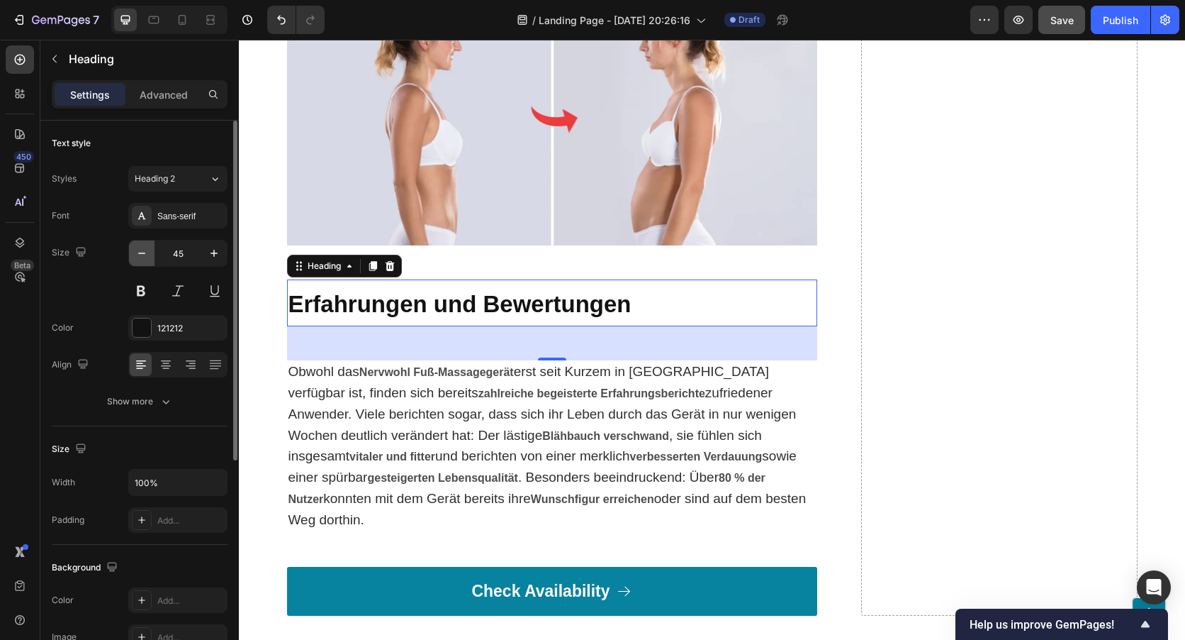
click at [145, 251] on icon "button" at bounding box center [142, 253] width 14 height 14
click at [141, 250] on icon "button" at bounding box center [142, 253] width 14 height 14
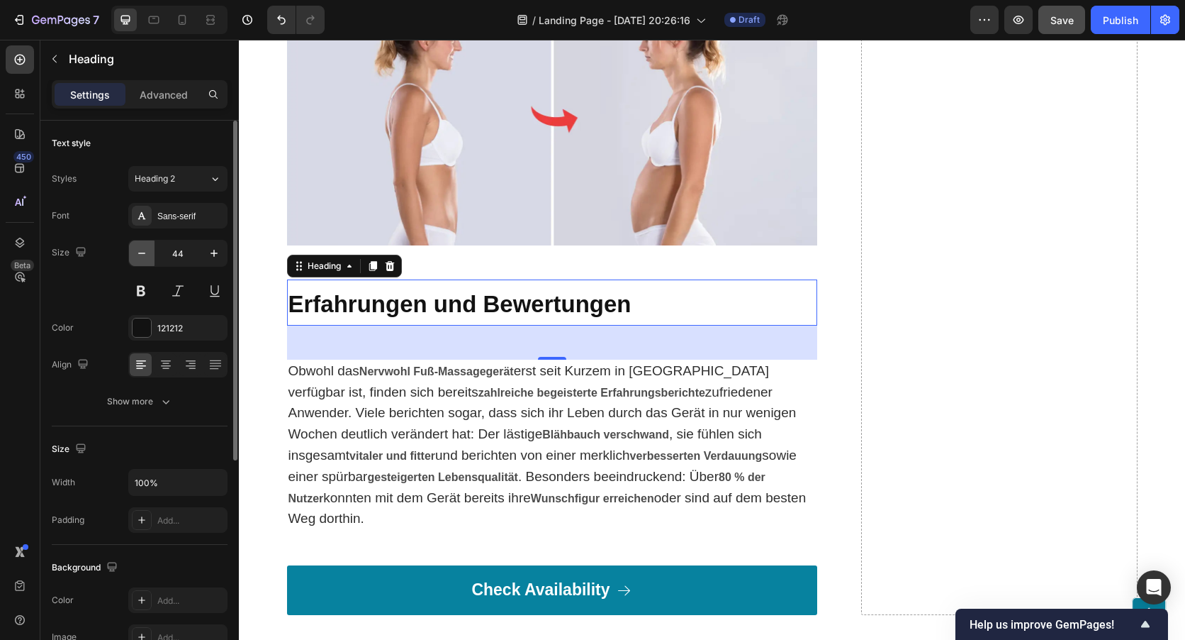
click at [141, 250] on icon "button" at bounding box center [142, 253] width 14 height 14
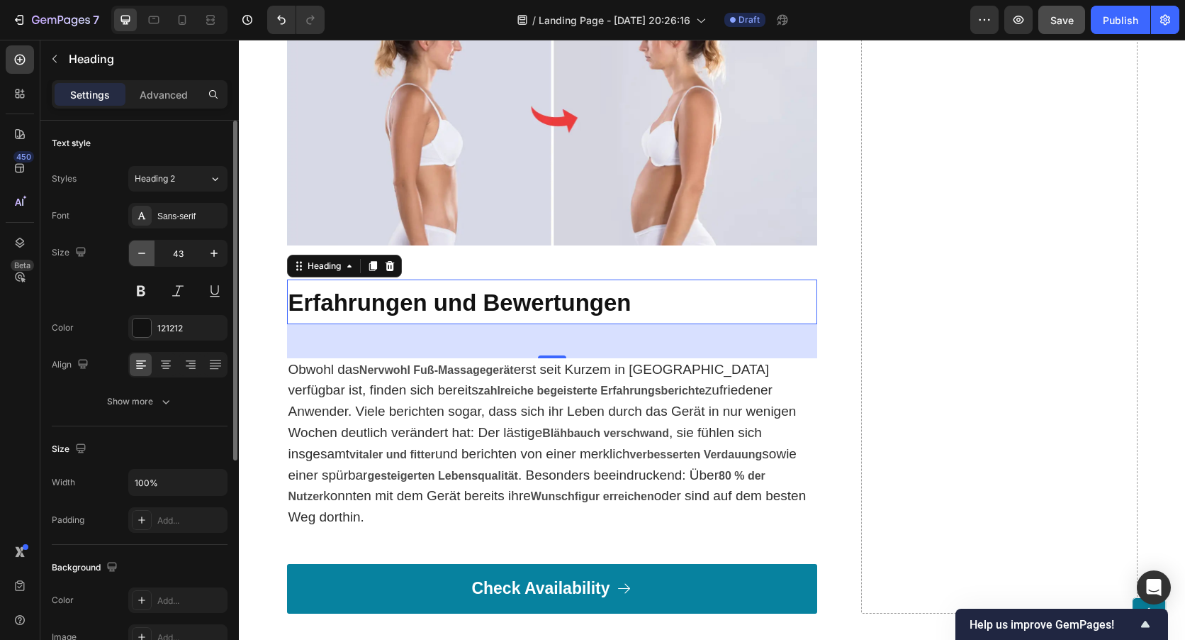
click at [141, 250] on icon "button" at bounding box center [142, 253] width 14 height 14
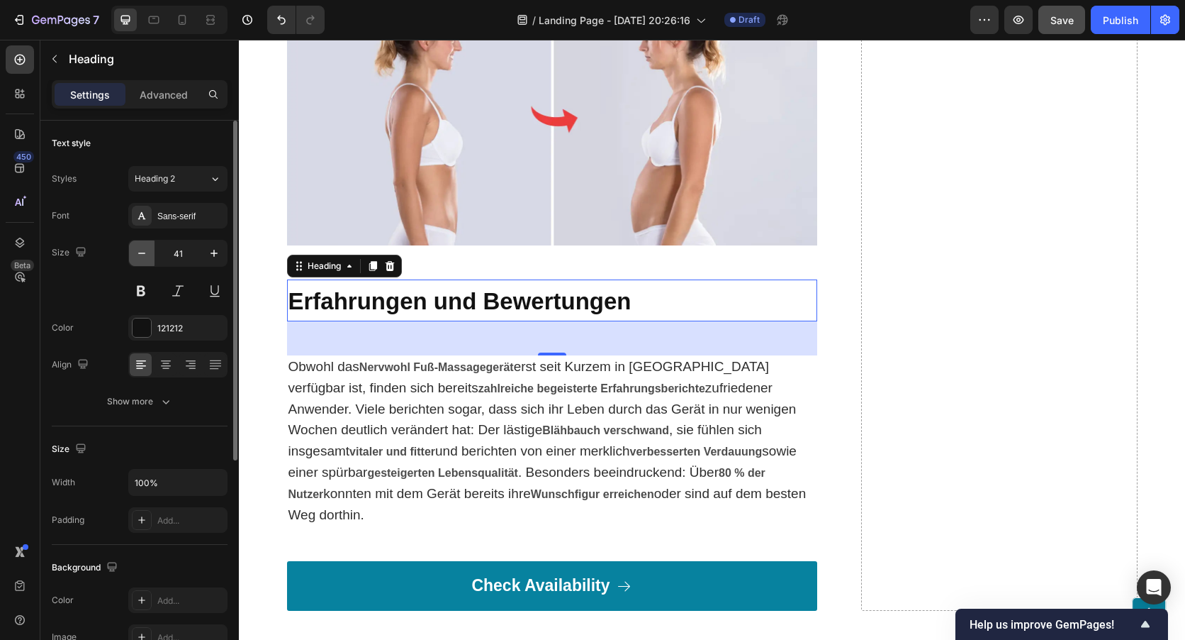
click at [141, 250] on icon "button" at bounding box center [142, 253] width 14 height 14
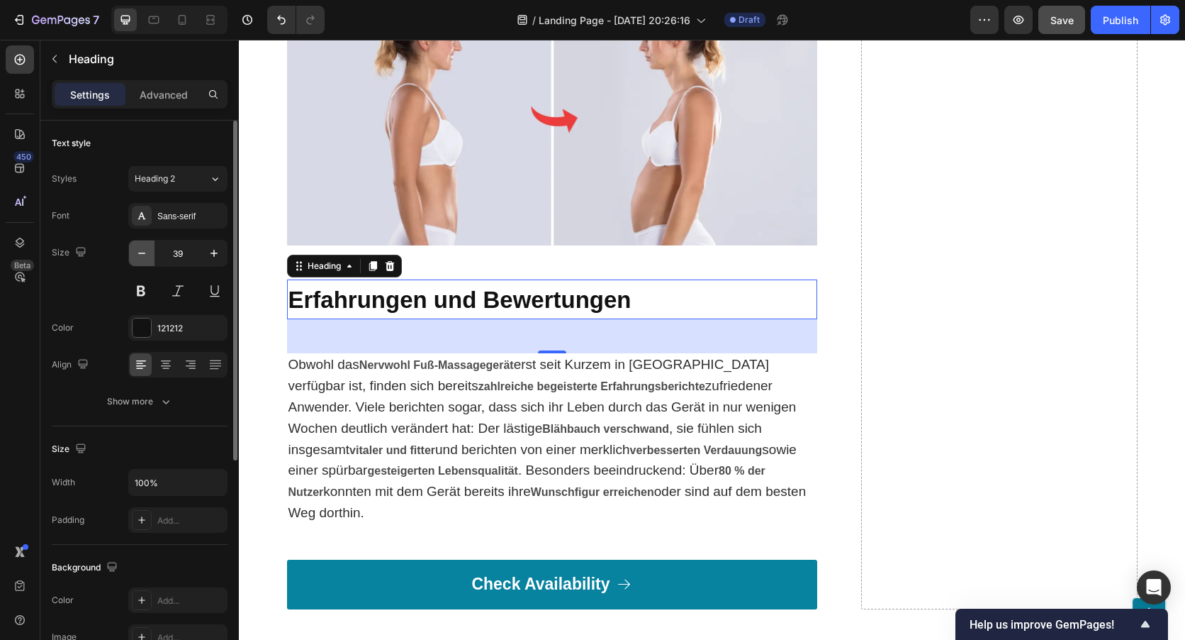
click at [141, 250] on icon "button" at bounding box center [142, 253] width 14 height 14
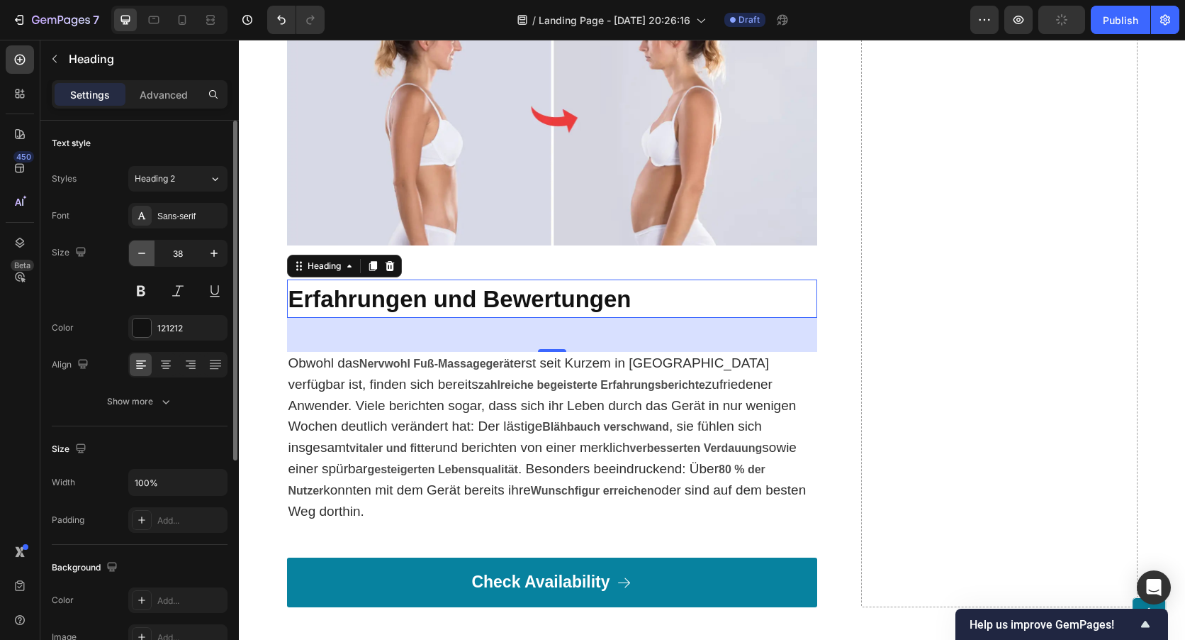
click at [141, 250] on icon "button" at bounding box center [142, 253] width 14 height 14
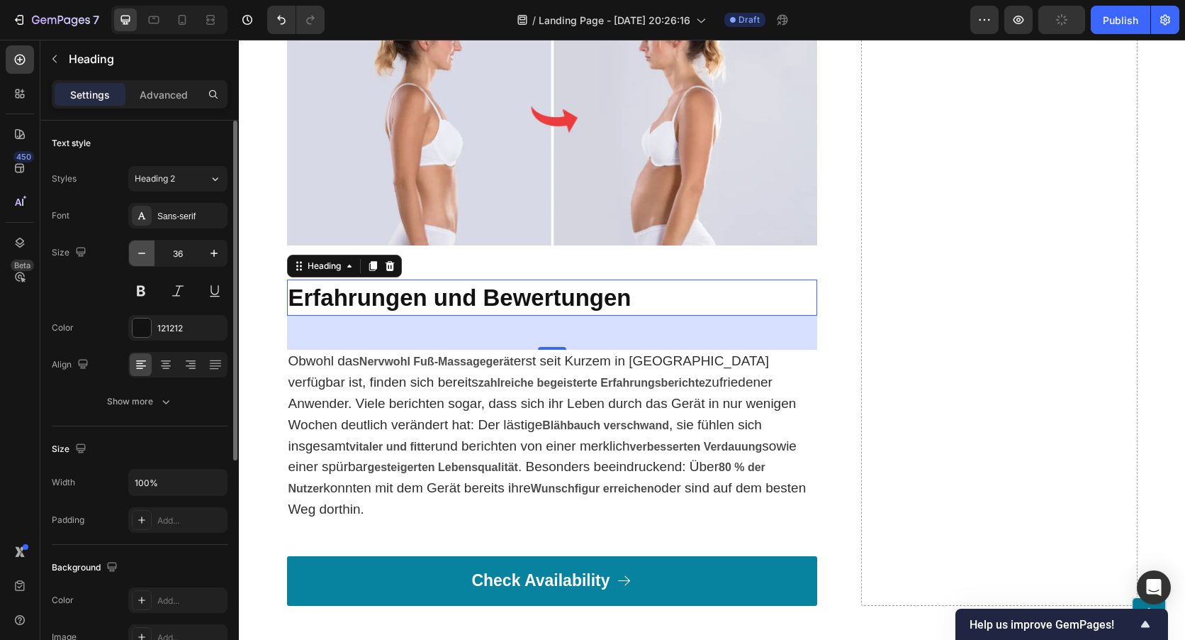
click at [141, 250] on icon "button" at bounding box center [142, 253] width 14 height 14
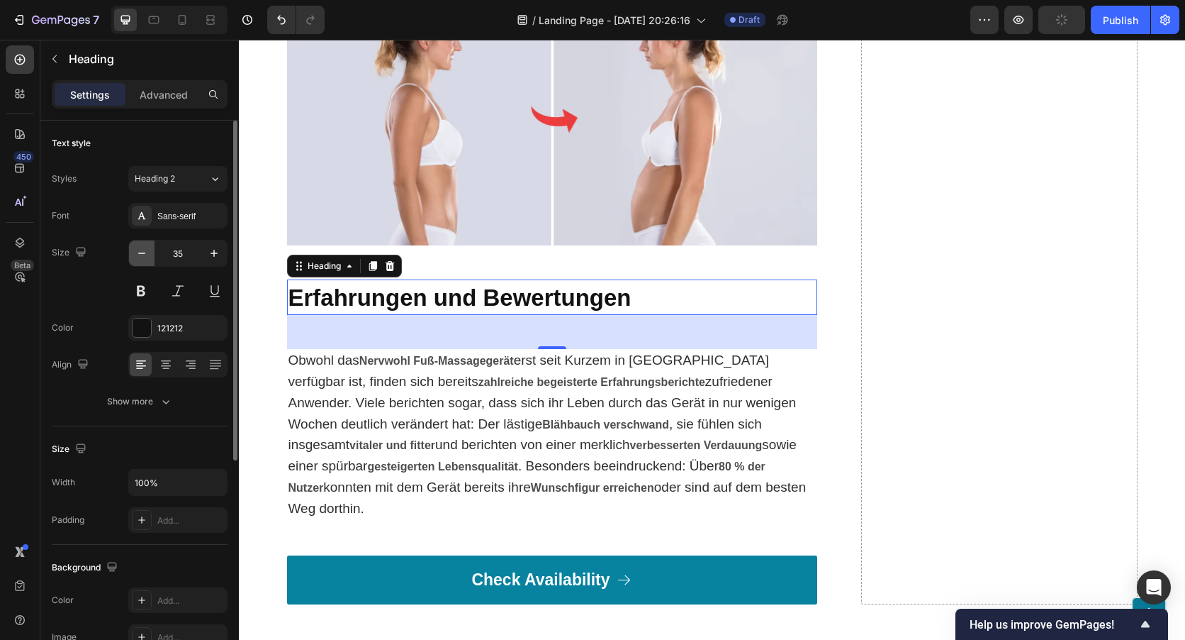
click at [141, 250] on icon "button" at bounding box center [142, 253] width 14 height 14
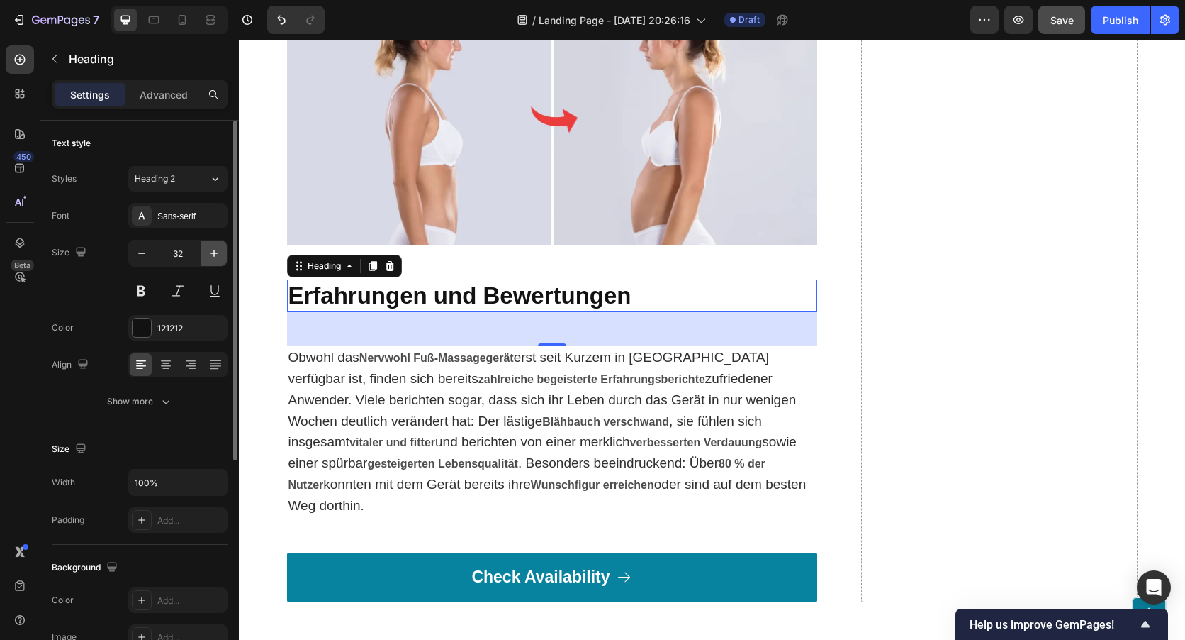
click at [220, 254] on icon "button" at bounding box center [214, 253] width 14 height 14
type input "33"
click at [108, 290] on div "Size 33" at bounding box center [140, 272] width 176 height 64
click at [866, 282] on div "Drop element here" at bounding box center [999, 3] width 277 height 1198
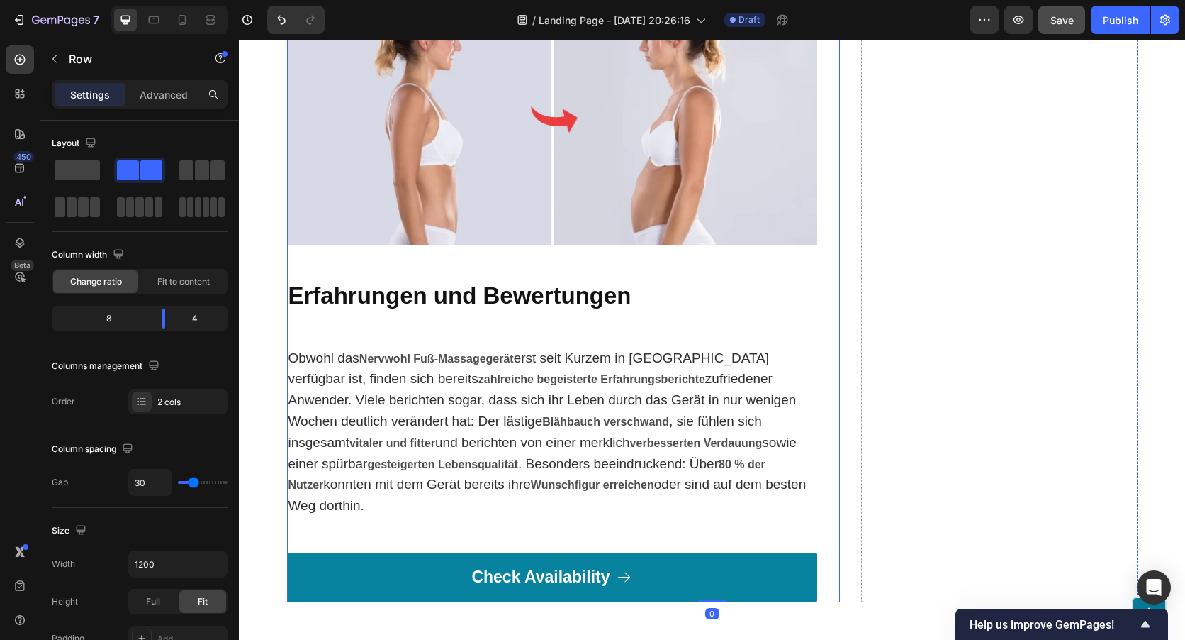
click at [527, 334] on div "Your path to ultimate comfort and well-being couldn't be easier: Heading Option…" at bounding box center [552, 3] width 530 height 1198
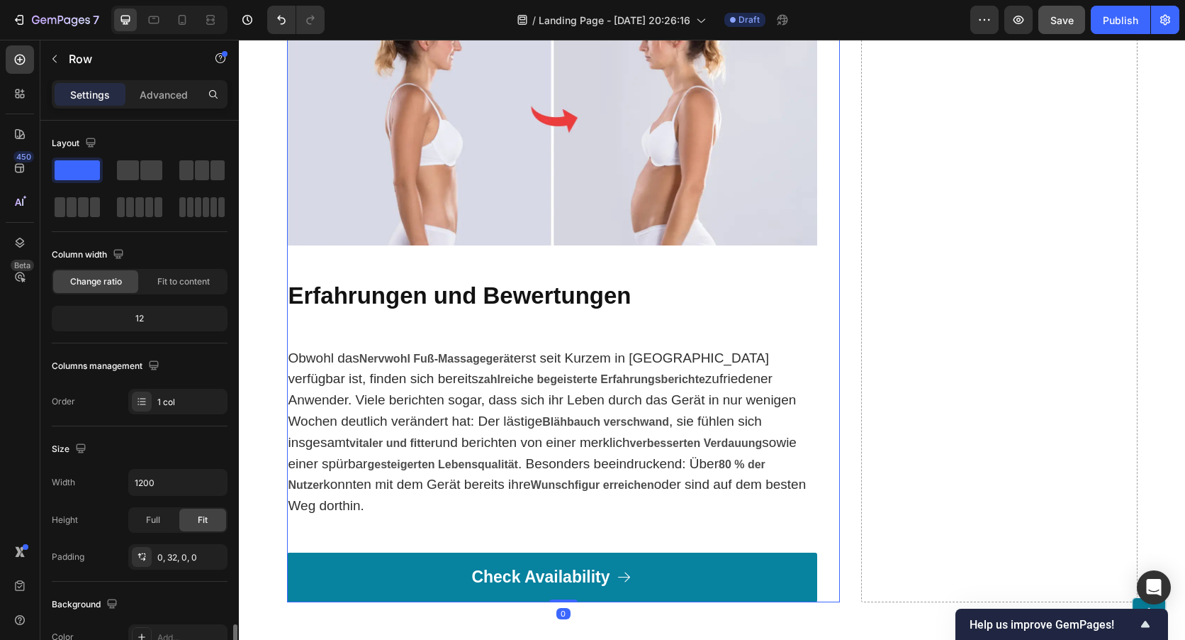
scroll to position [306, 0]
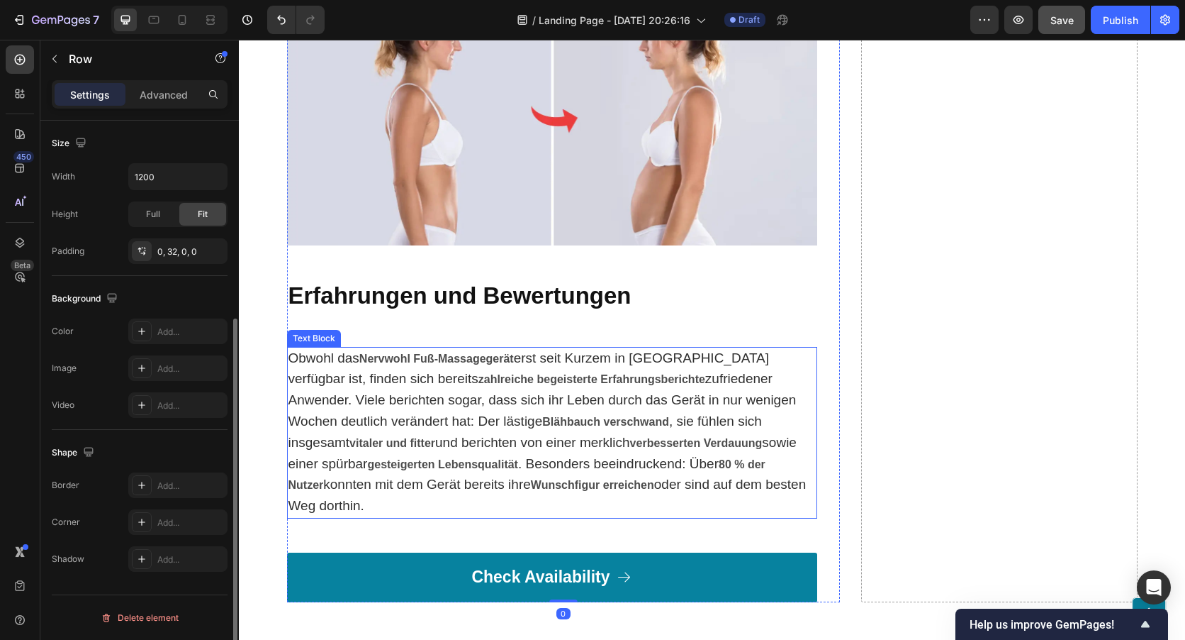
click at [545, 374] on strong "zahlreiche begeisterte Erfahrungsberichte" at bounding box center [592, 379] width 227 height 12
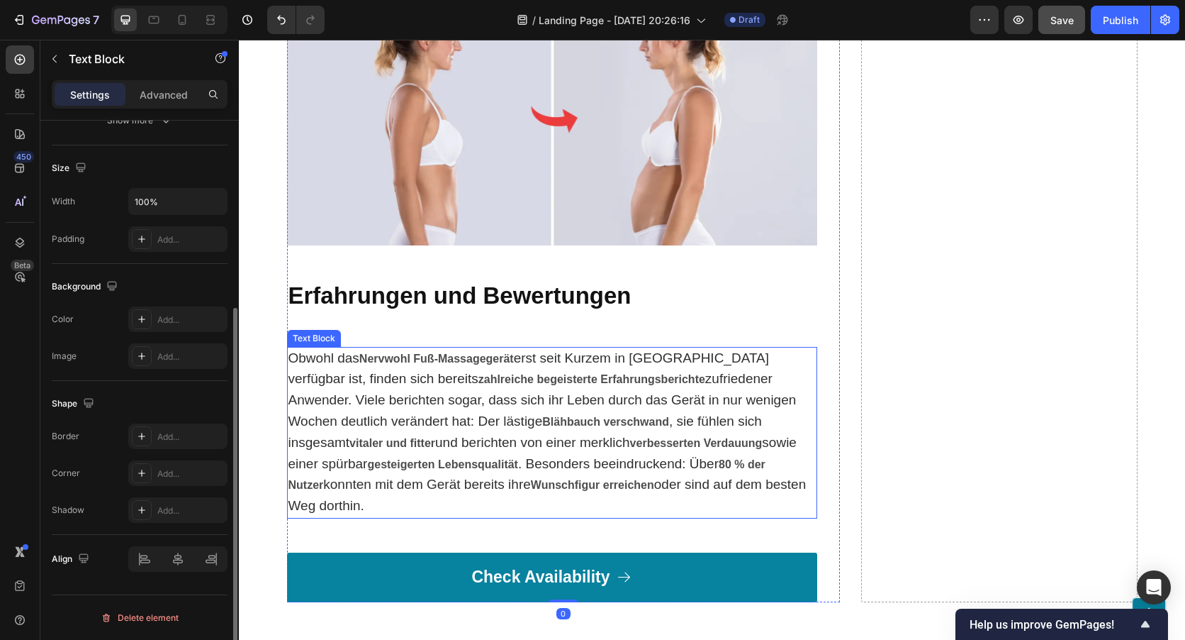
scroll to position [0, 0]
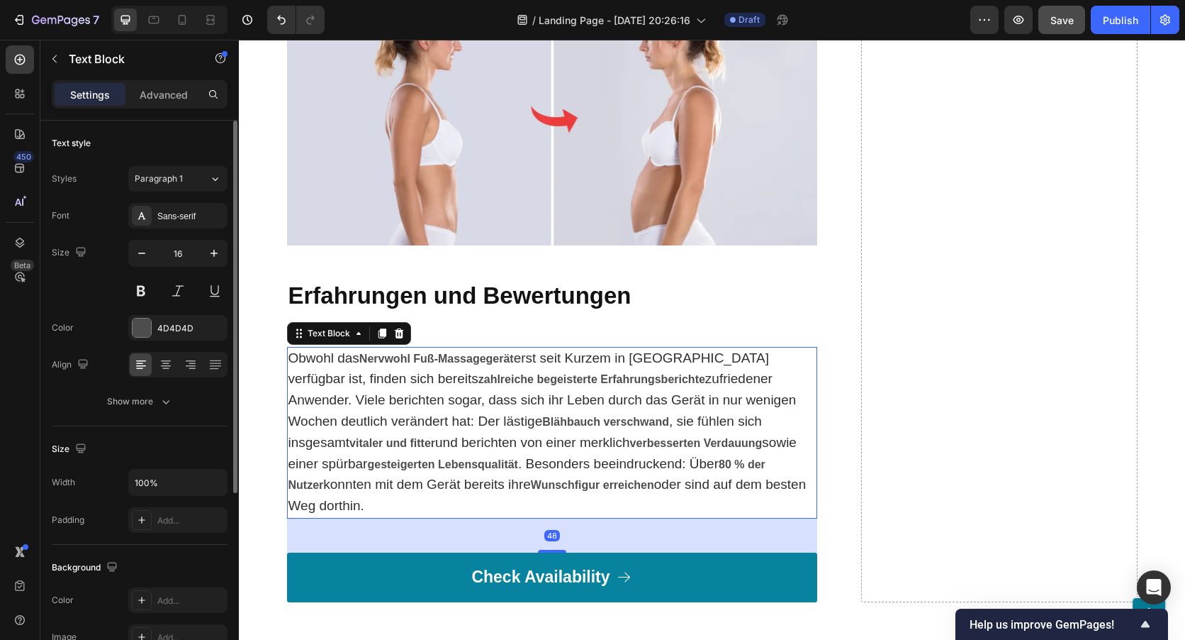
click at [535, 305] on strong "Erfahrungen und Bewertungen" at bounding box center [460, 295] width 343 height 26
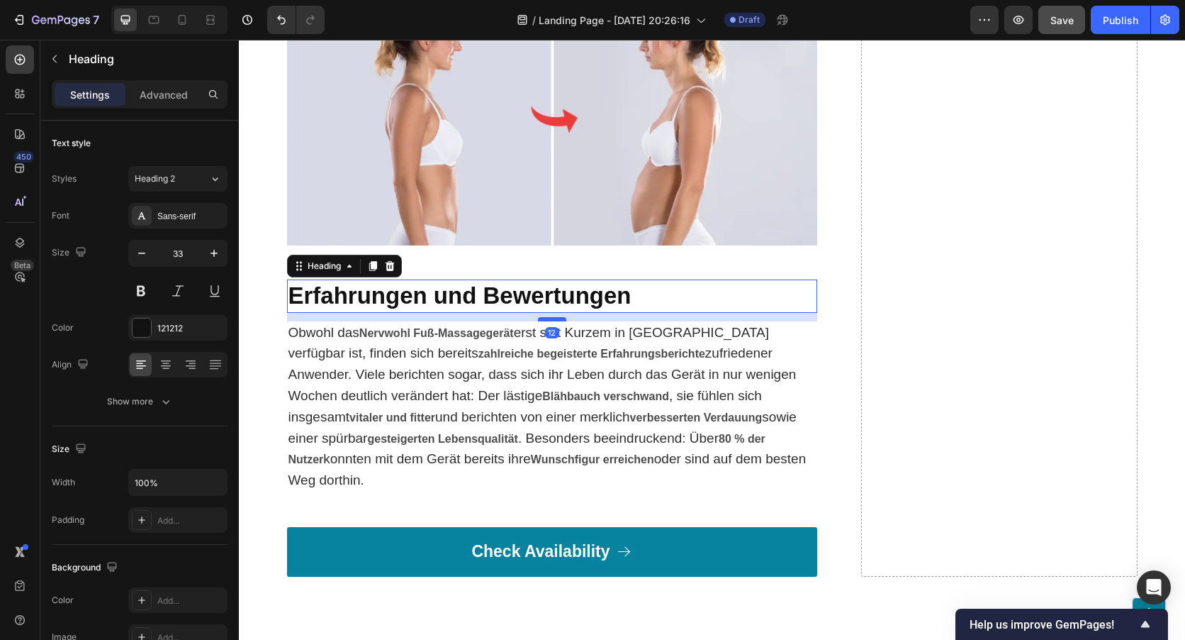
drag, startPoint x: 552, startPoint y: 346, endPoint x: 557, endPoint y: 320, distance: 26.0
click at [557, 320] on div at bounding box center [552, 319] width 28 height 4
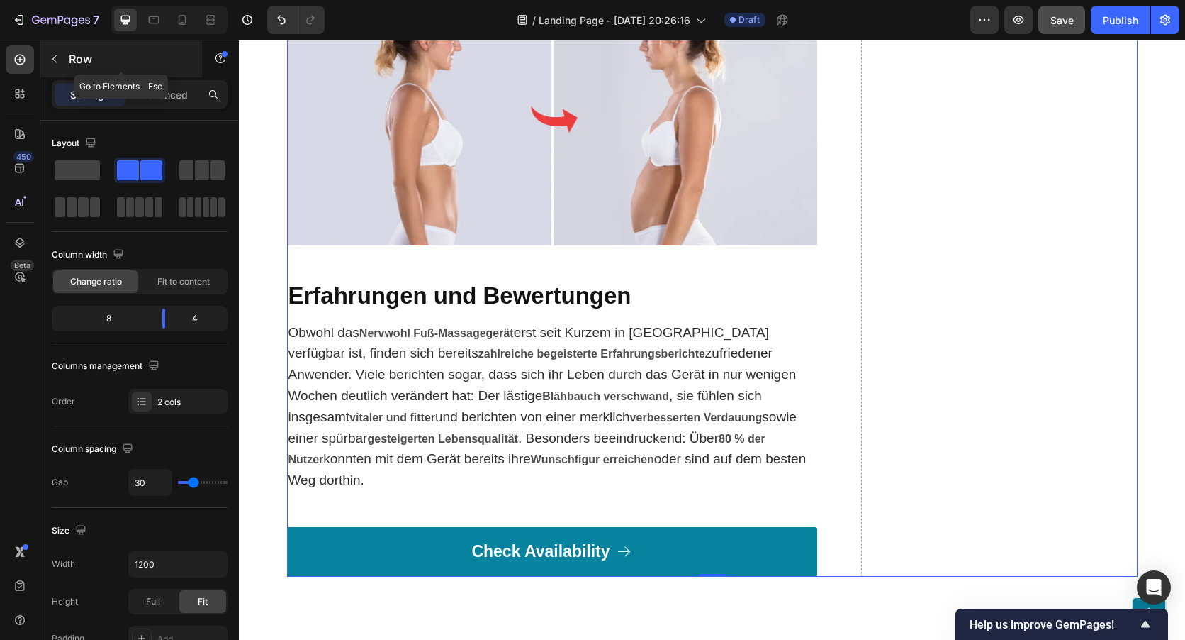
click at [58, 55] on icon "button" at bounding box center [54, 58] width 11 height 11
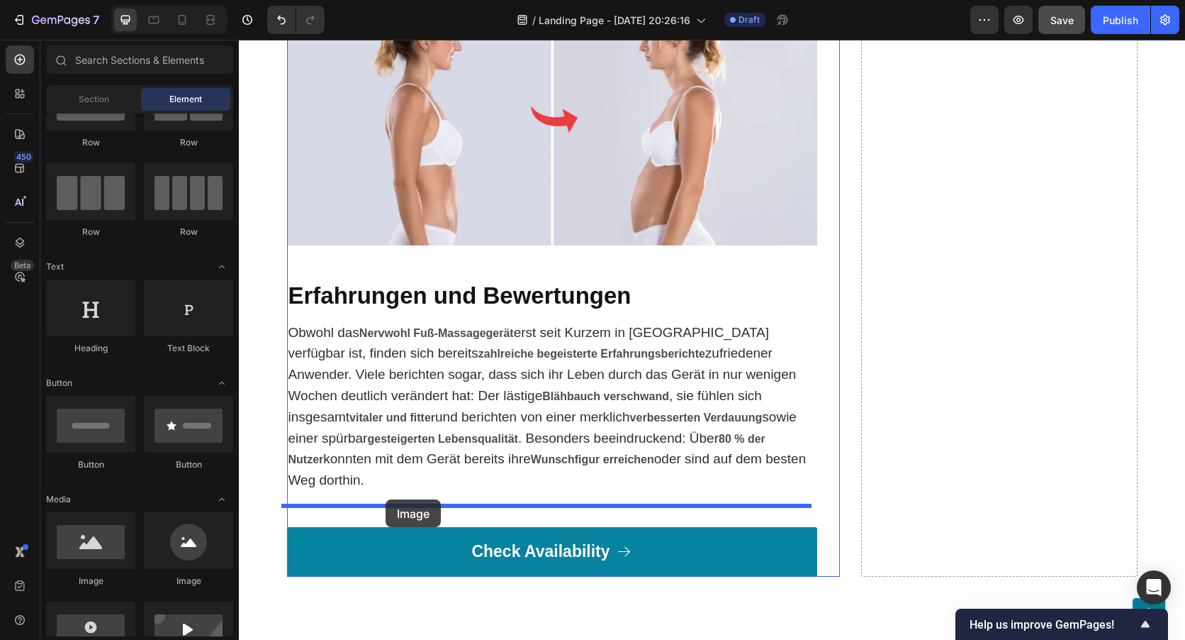
drag, startPoint x: 329, startPoint y: 595, endPoint x: 386, endPoint y: 499, distance: 111.3
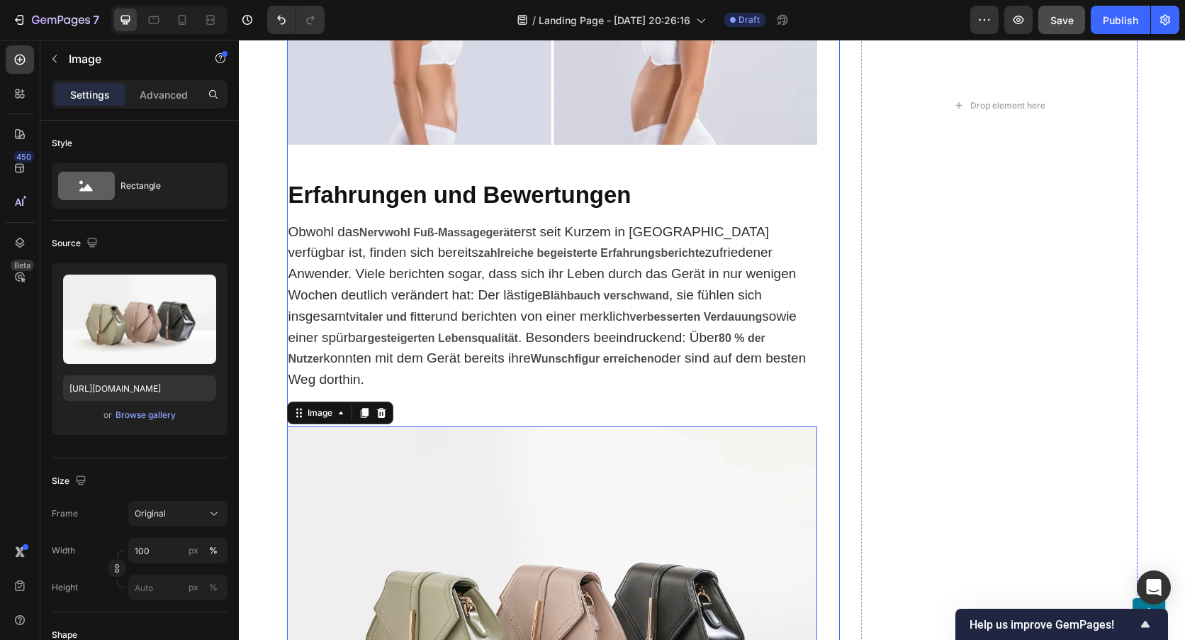
scroll to position [7292, 0]
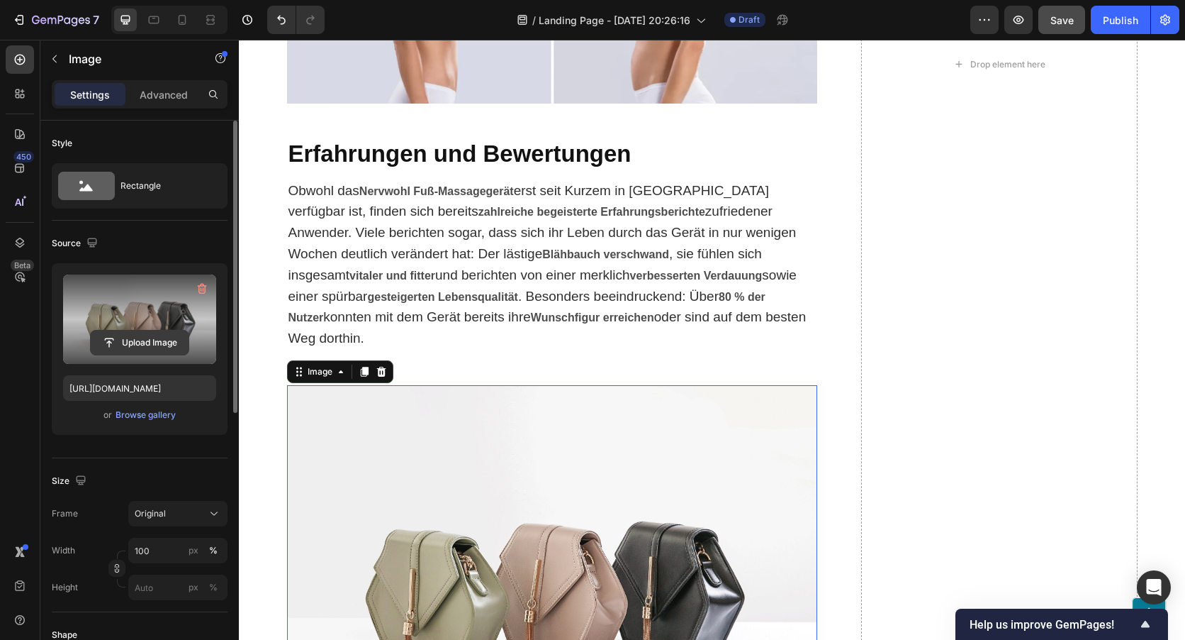
click at [148, 334] on input "file" at bounding box center [140, 342] width 98 height 24
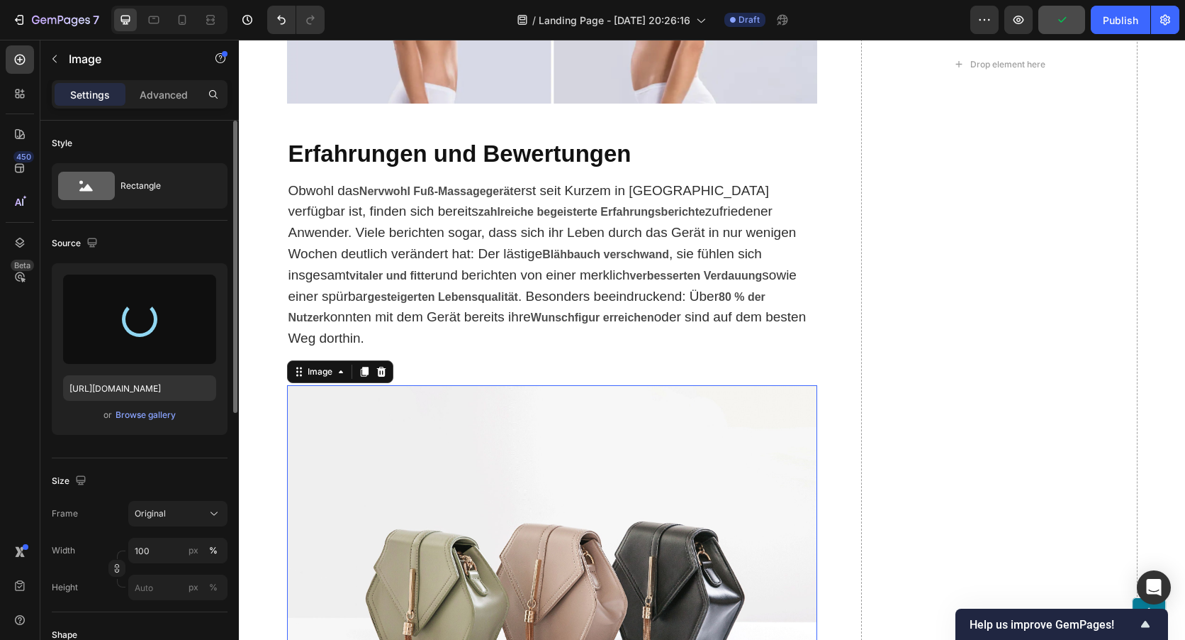
type input "[URL][DOMAIN_NAME]"
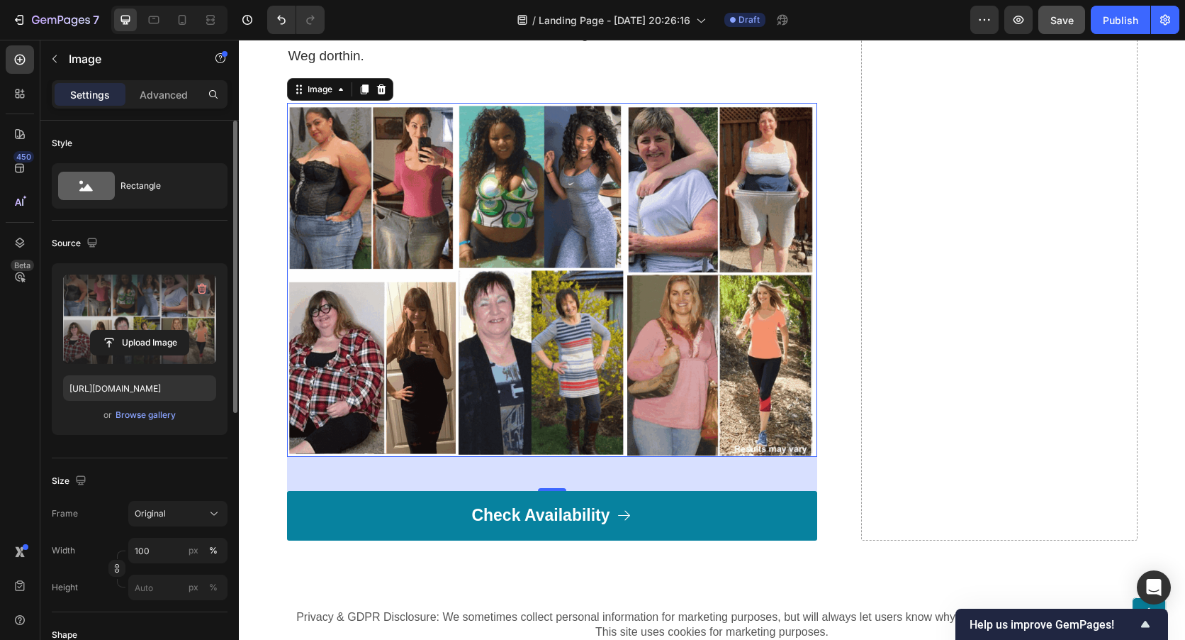
scroll to position [7576, 0]
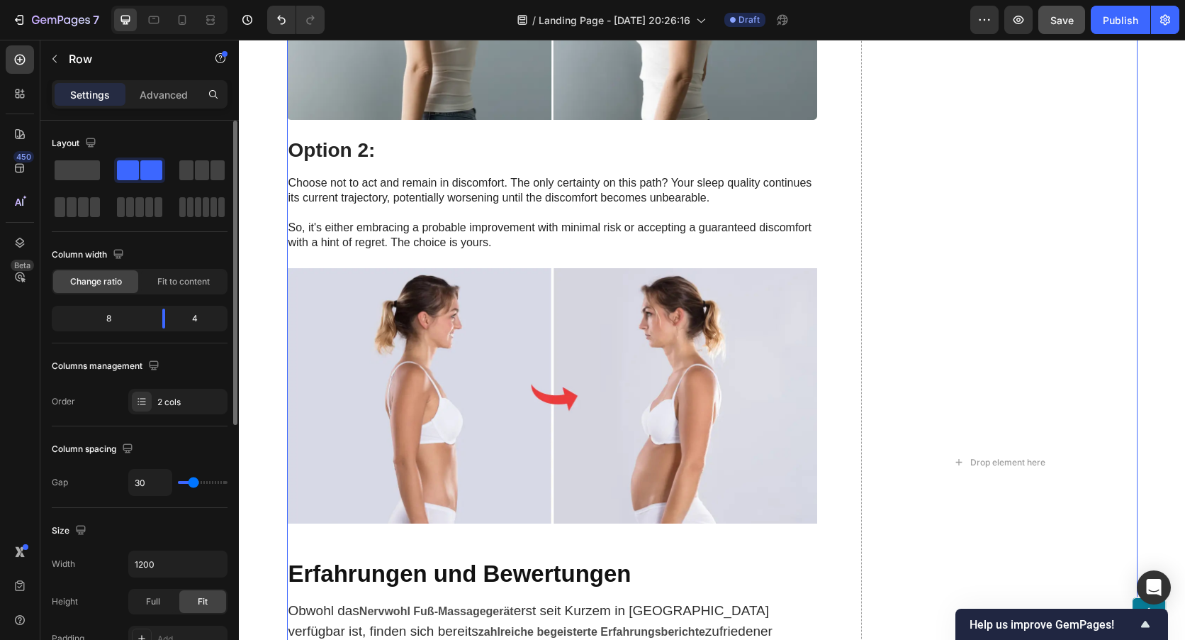
scroll to position [6867, 0]
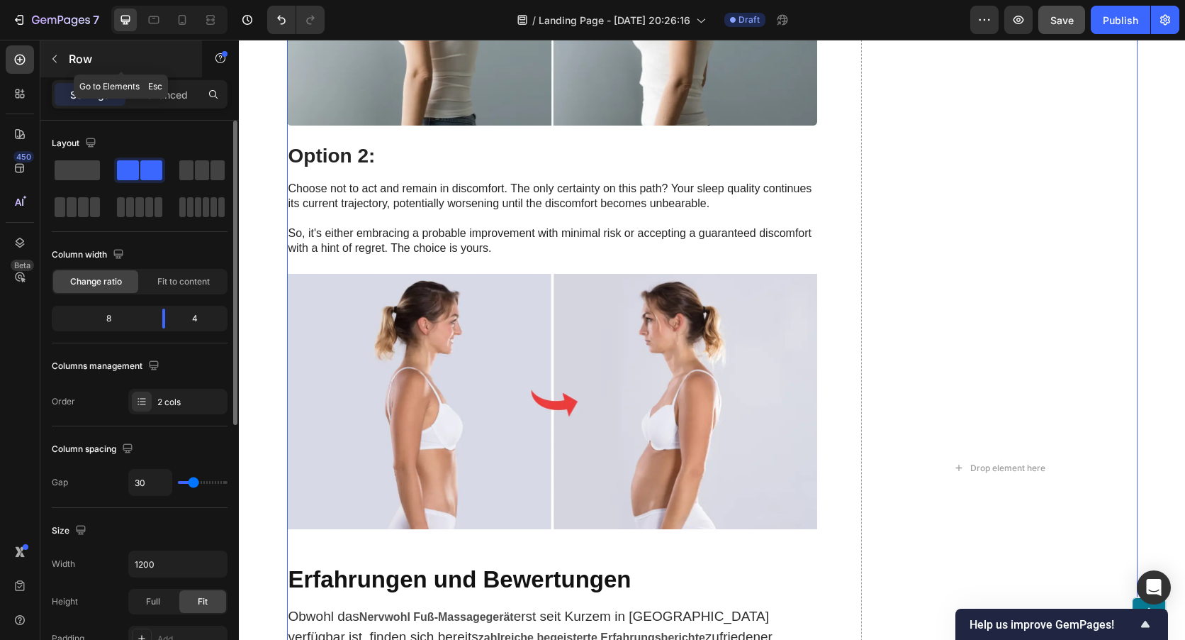
click at [60, 62] on icon "button" at bounding box center [54, 58] width 11 height 11
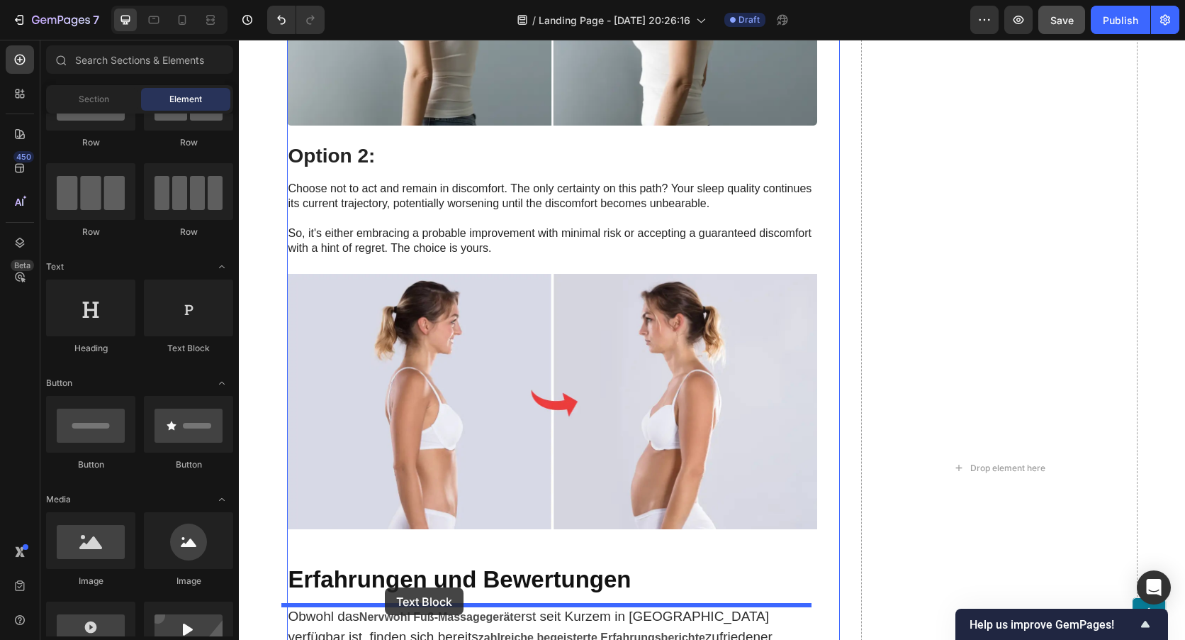
scroll to position [6875, 0]
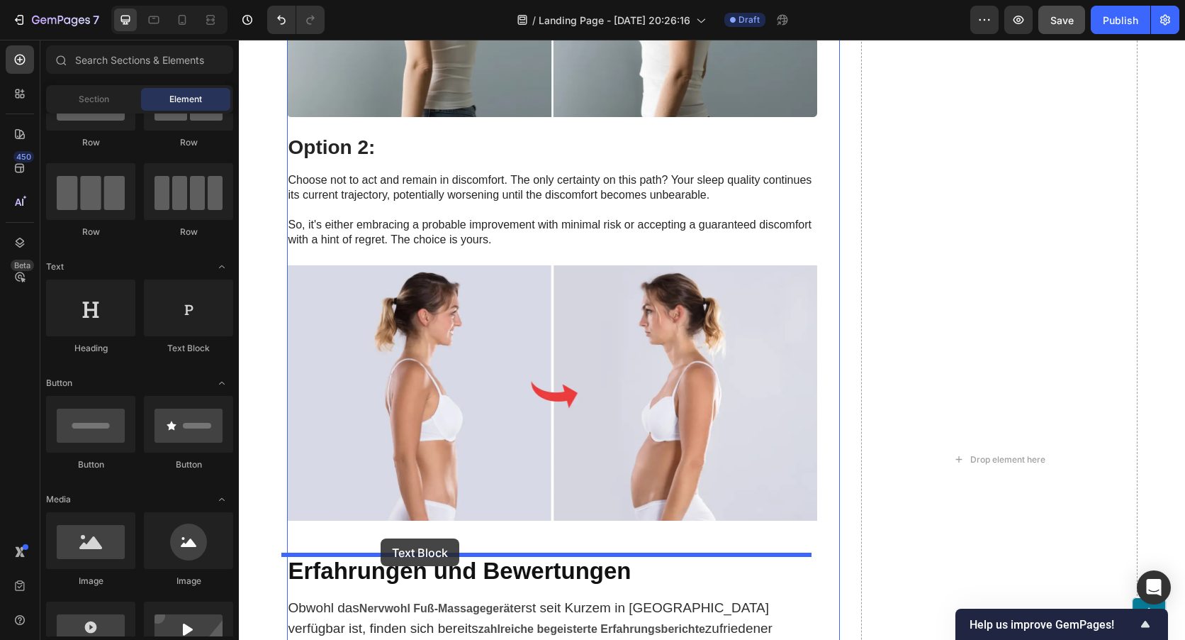
drag, startPoint x: 412, startPoint y: 367, endPoint x: 381, endPoint y: 538, distance: 174.4
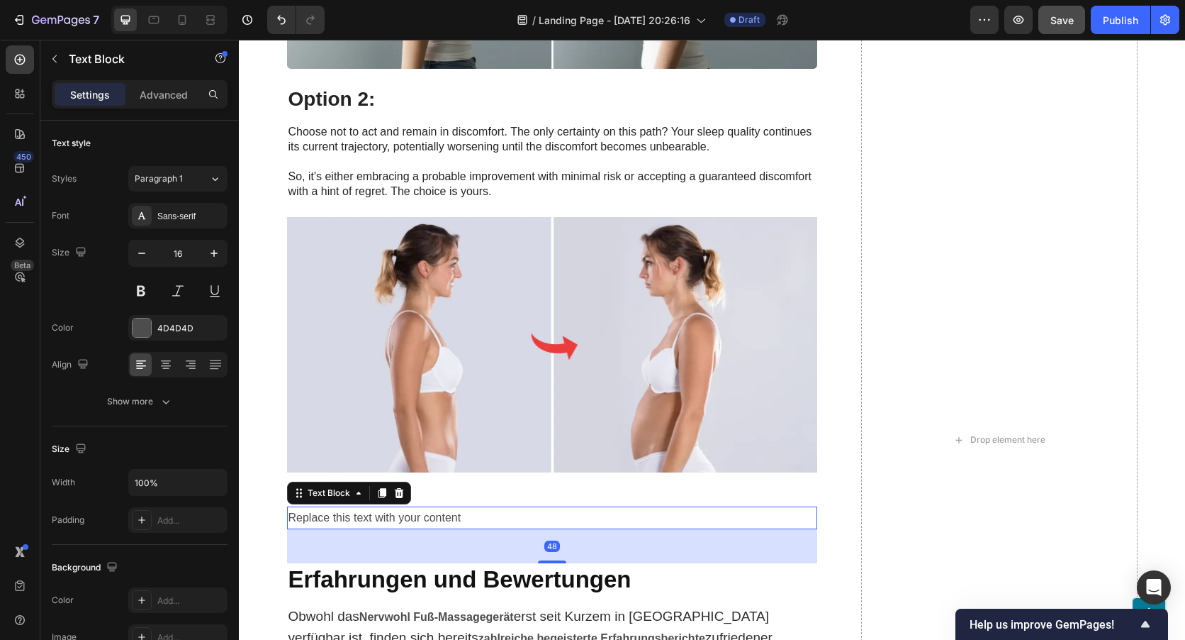
scroll to position [6946, 0]
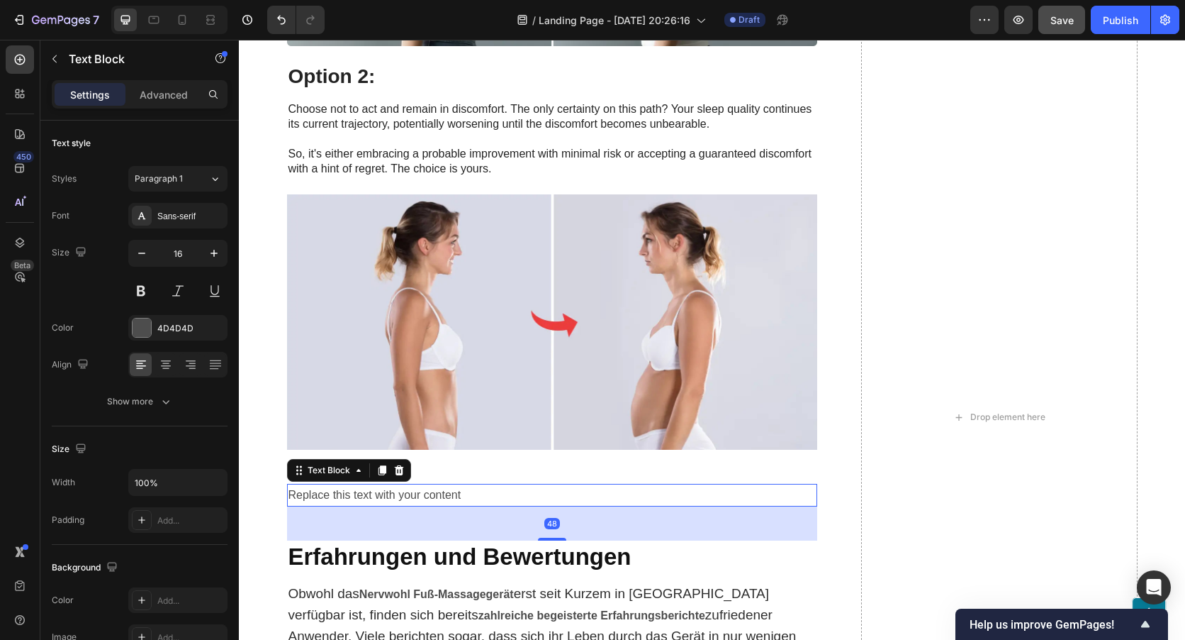
click at [464, 496] on div "Replace this text with your content" at bounding box center [552, 495] width 530 height 23
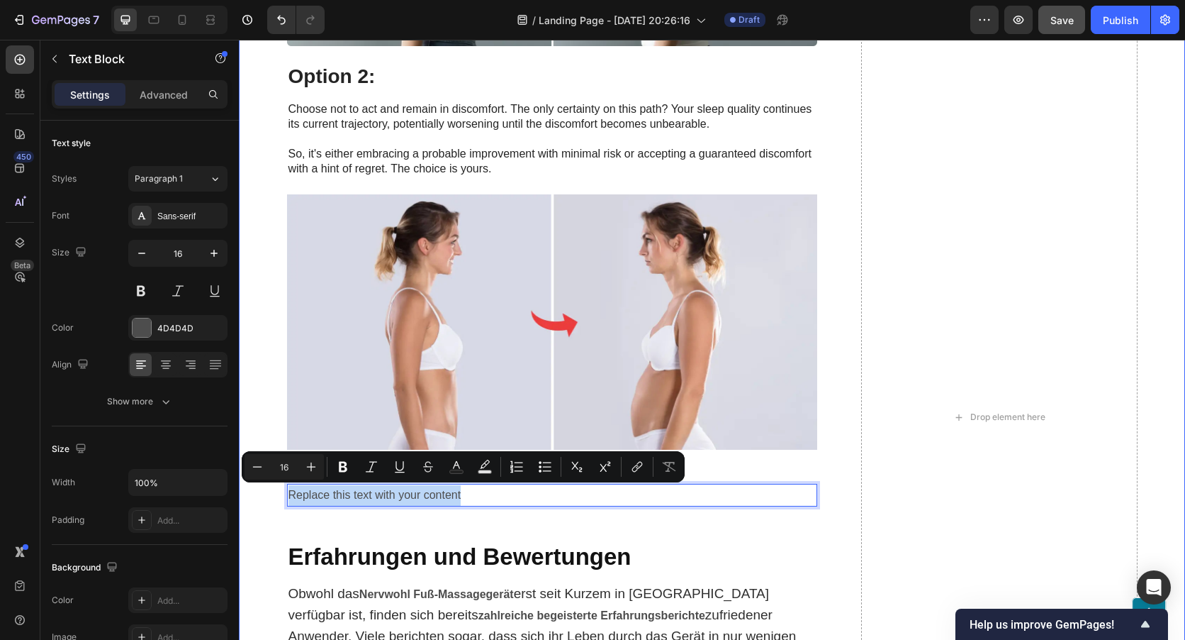
drag, startPoint x: 462, startPoint y: 495, endPoint x: 277, endPoint y: 492, distance: 185.8
click at [277, 492] on div "Your path to ultimate comfort and well-being couldn't be easier: Heading Option…" at bounding box center [712, 417] width 918 height 1617
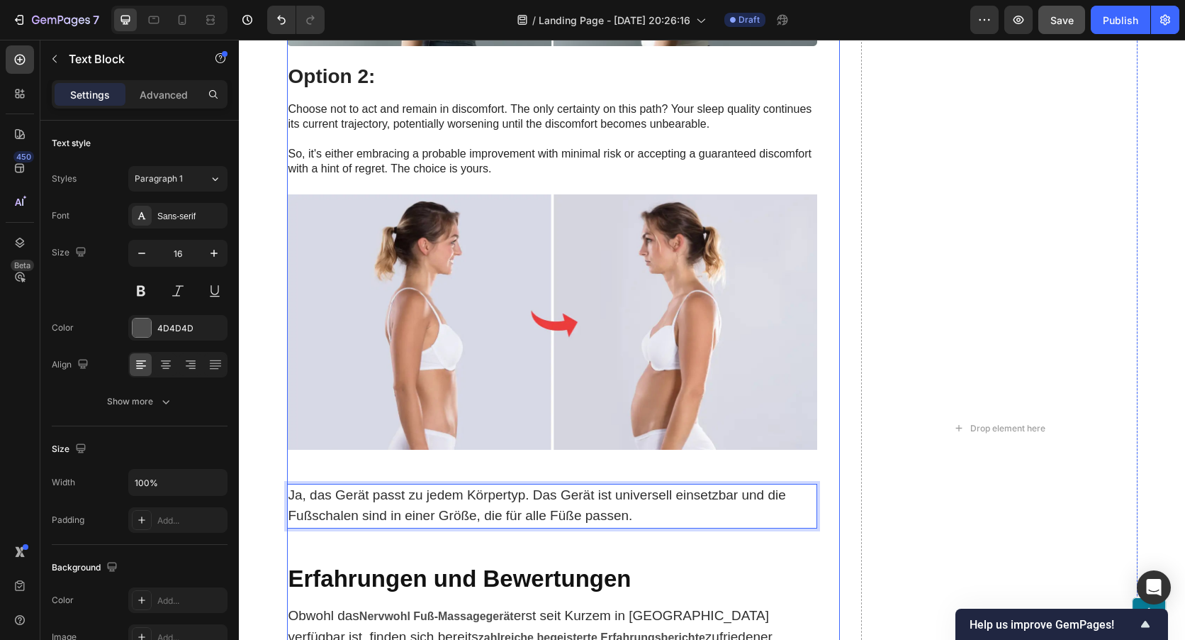
click at [333, 542] on div "Your path to ultimate comfort and well-being couldn't be easier: Heading Option…" at bounding box center [552, 428] width 530 height 1639
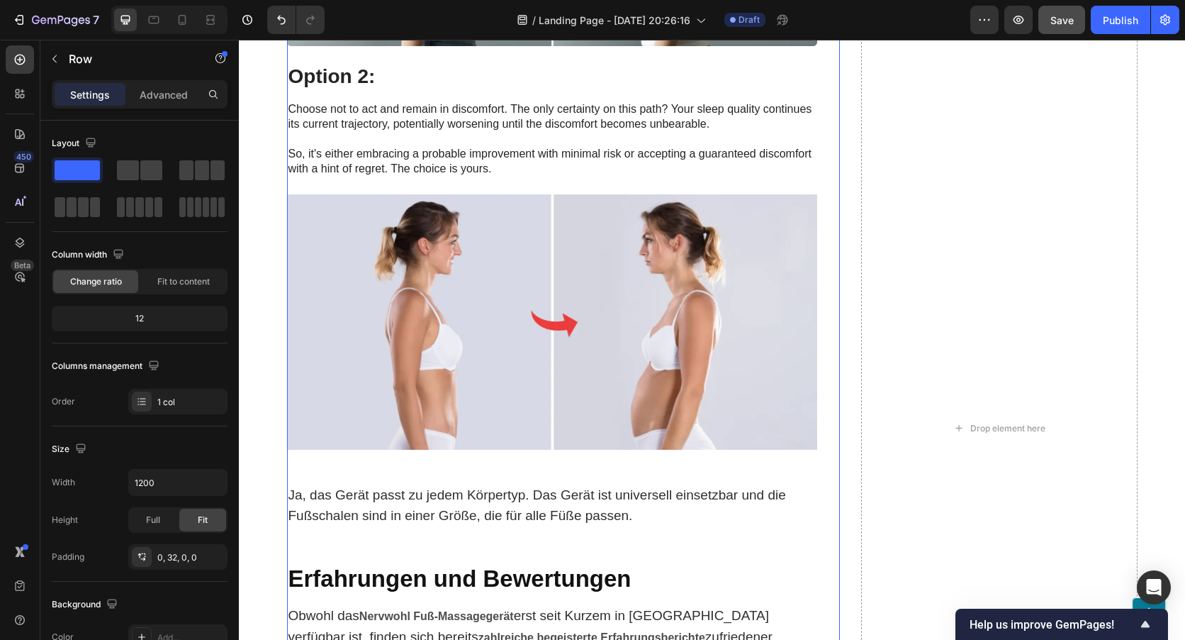
click at [339, 502] on p "Ja, das Gerät passt zu jedem Körpertyp. Das Gerät ist universell einsetzbar und…" at bounding box center [552, 506] width 527 height 43
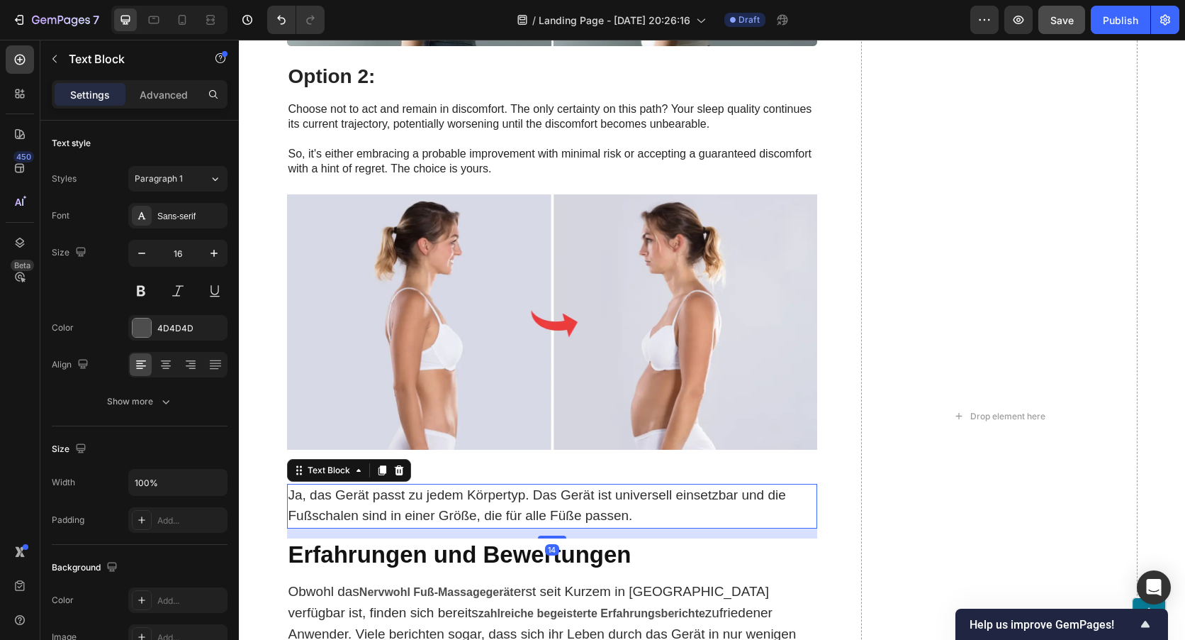
drag, startPoint x: 550, startPoint y: 559, endPoint x: 558, endPoint y: 535, distance: 25.3
click at [558, 535] on div at bounding box center [552, 536] width 28 height 3
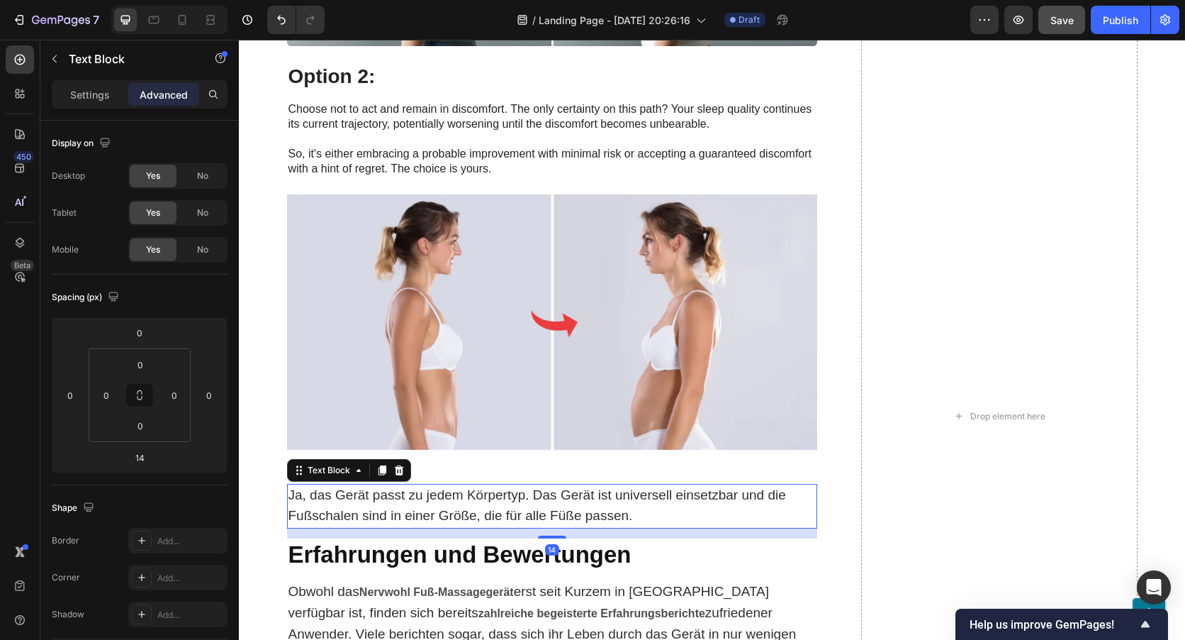
click at [899, 486] on div "Drop element here" at bounding box center [999, 416] width 277 height 1614
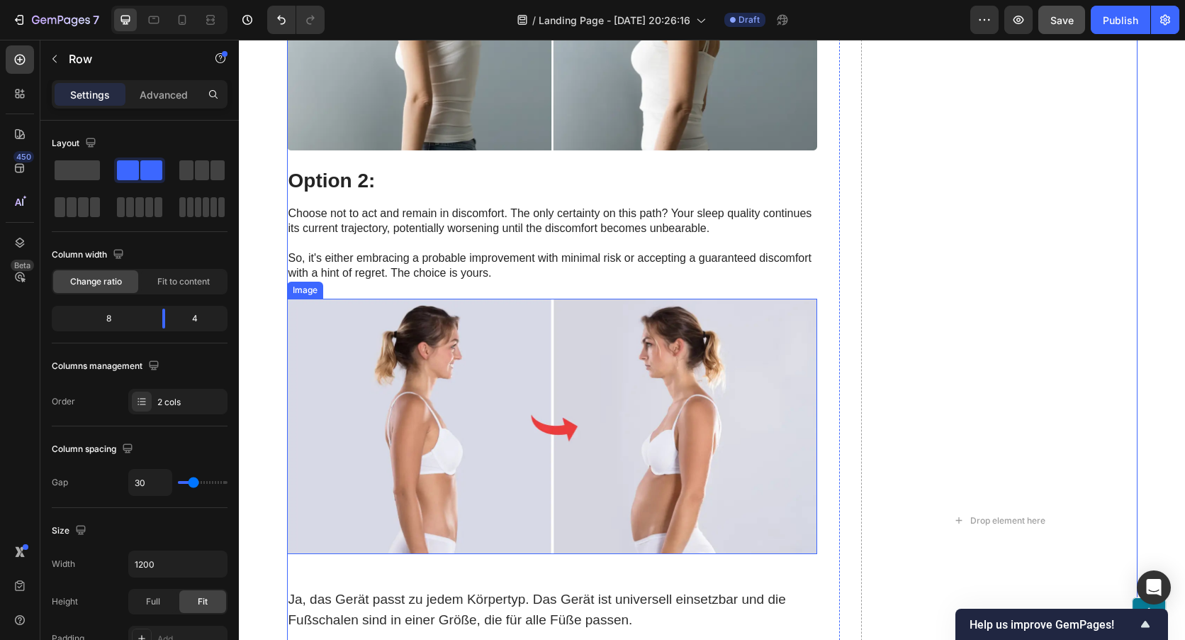
scroll to position [6875, 0]
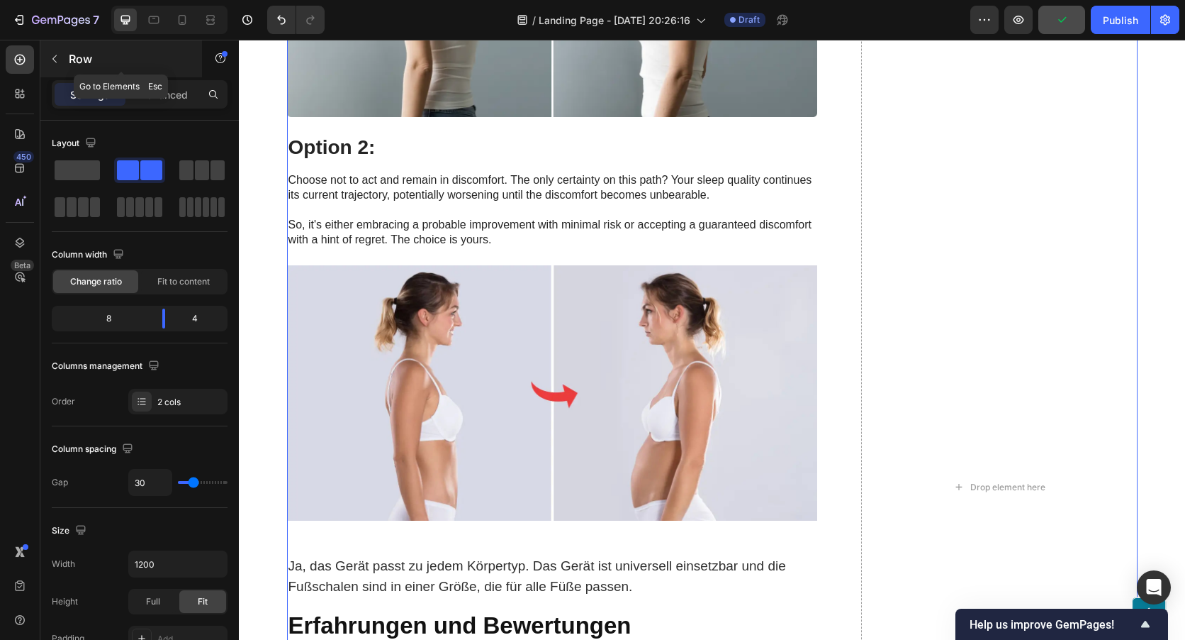
click at [57, 52] on button "button" at bounding box center [54, 59] width 23 height 23
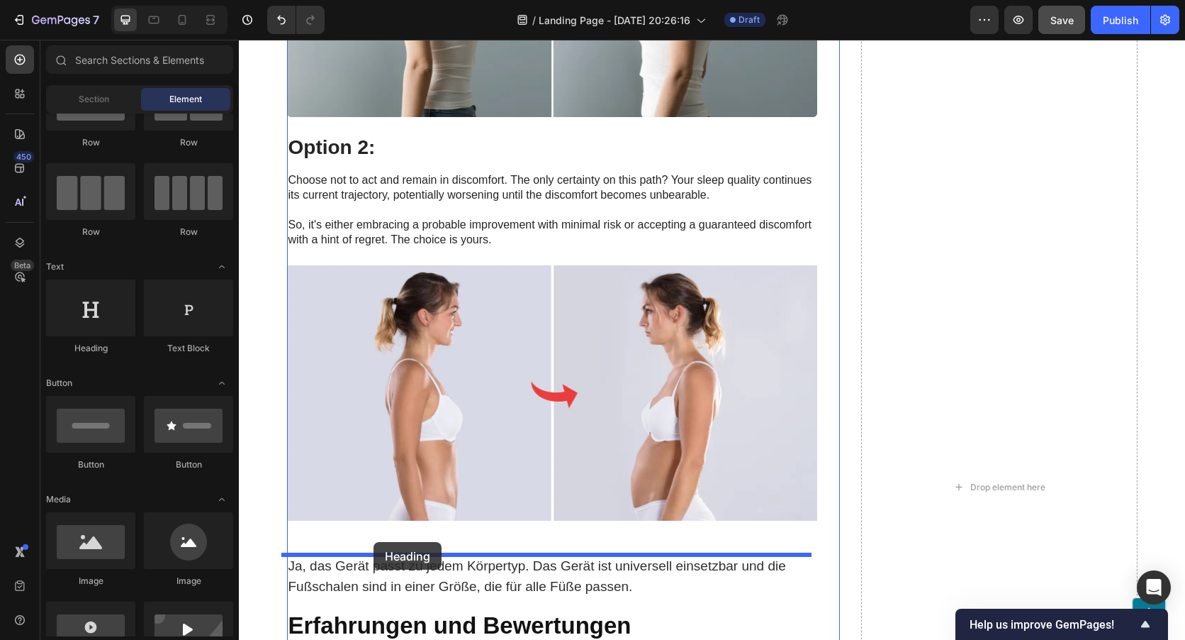
drag, startPoint x: 330, startPoint y: 361, endPoint x: 374, endPoint y: 542, distance: 185.9
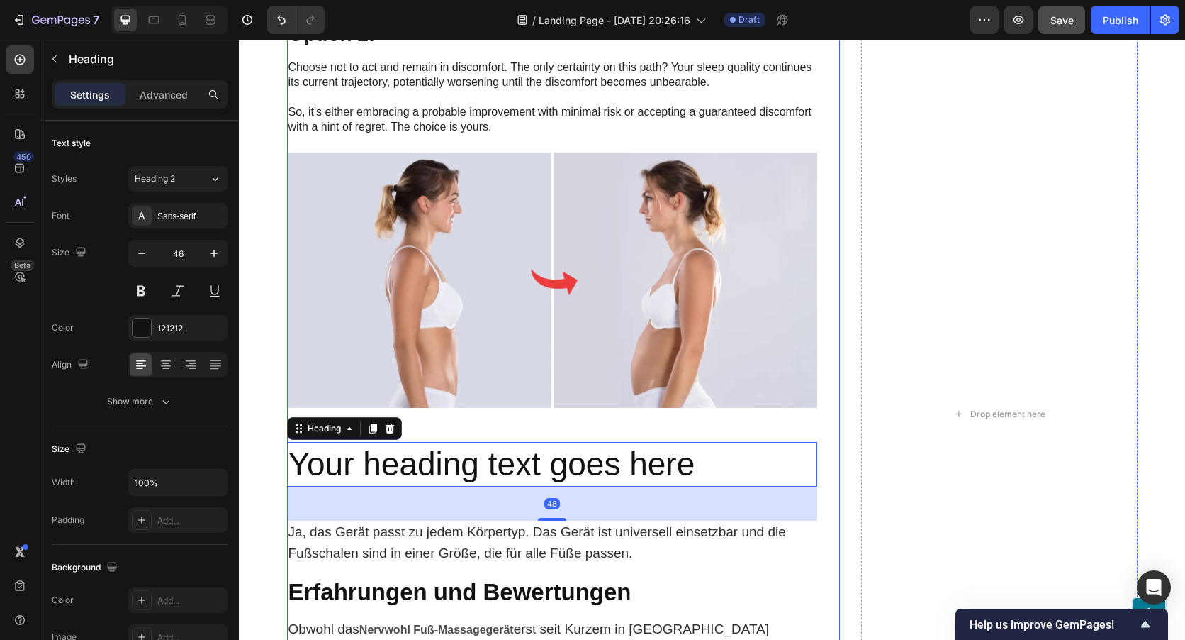
scroll to position [7017, 0]
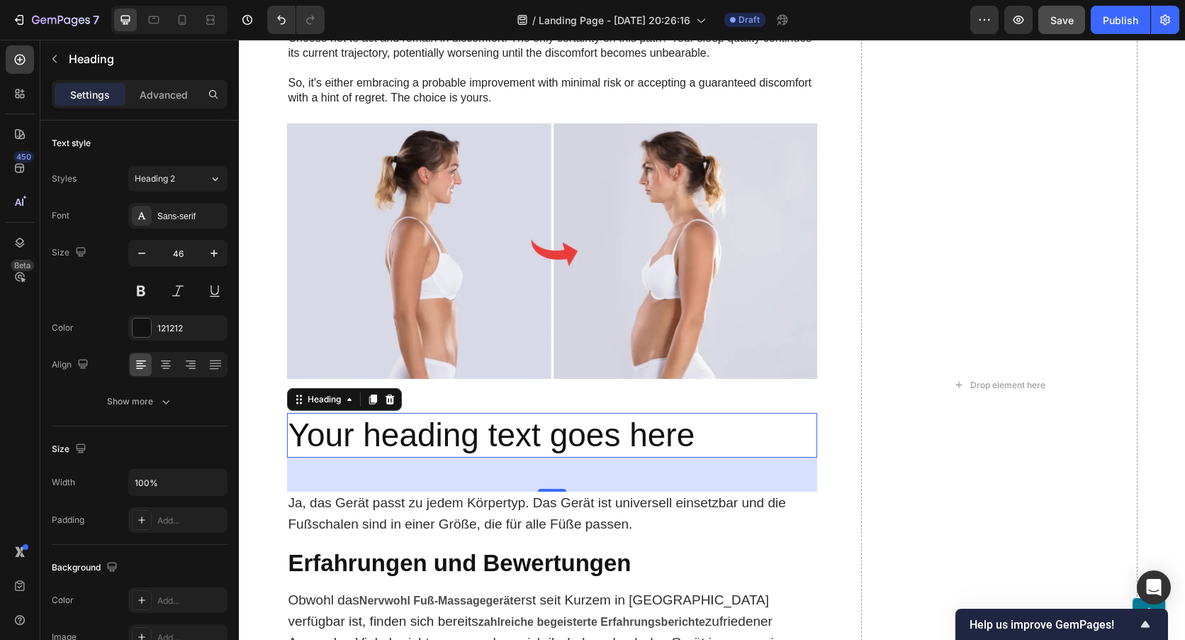
click at [688, 447] on h2 "Your heading text goes here" at bounding box center [552, 435] width 530 height 45
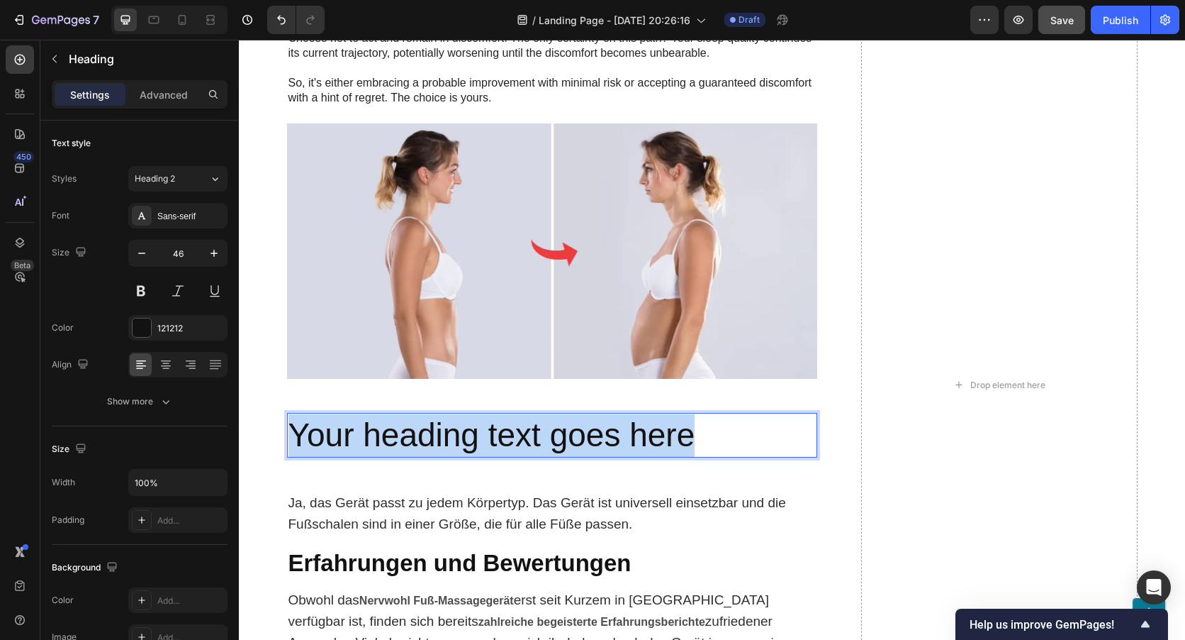
drag, startPoint x: 690, startPoint y: 439, endPoint x: 283, endPoint y: 438, distance: 407.0
click at [289, 438] on p "Your heading text goes here" at bounding box center [552, 435] width 527 height 43
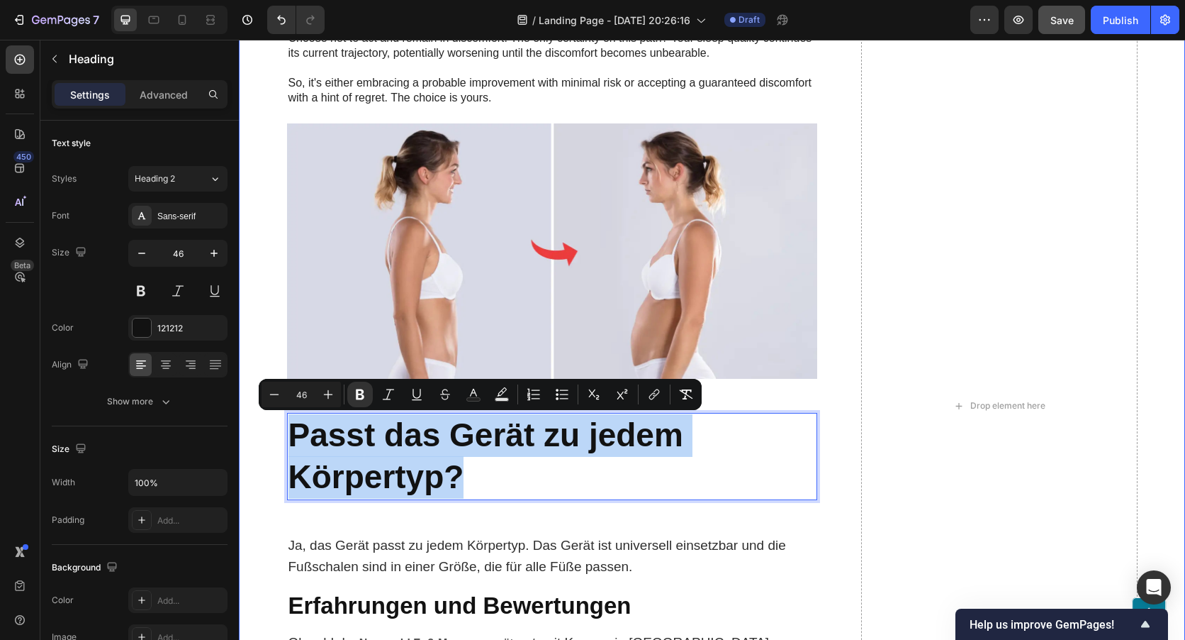
drag, startPoint x: 479, startPoint y: 470, endPoint x: 320, endPoint y: 418, distance: 166.6
click at [271, 428] on div "Your path to ultimate comfort and well-being couldn't be easier: Heading Option…" at bounding box center [712, 406] width 918 height 1736
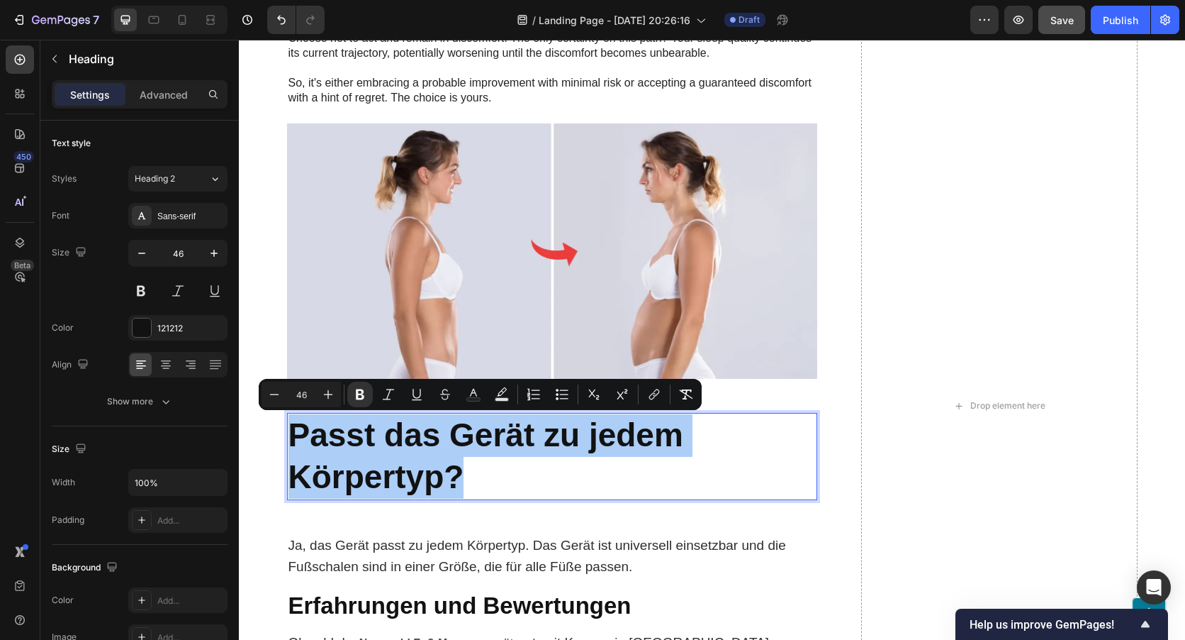
drag, startPoint x: 308, startPoint y: 391, endPoint x: 296, endPoint y: 394, distance: 12.4
click at [296, 394] on input "46" at bounding box center [301, 394] width 28 height 17
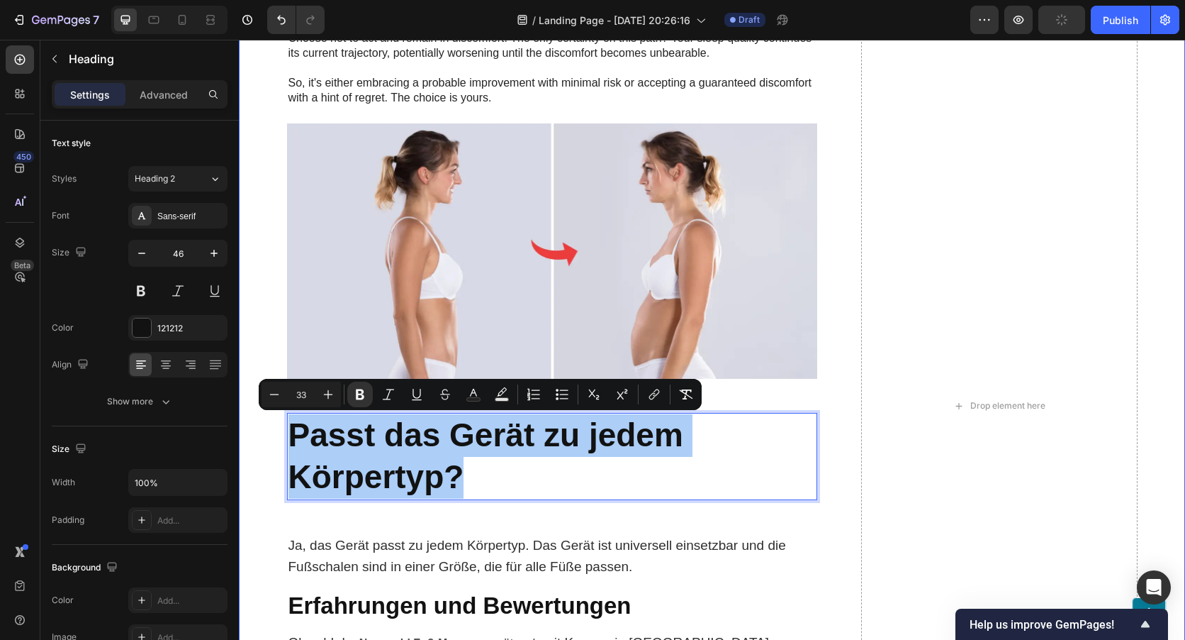
type input "33"
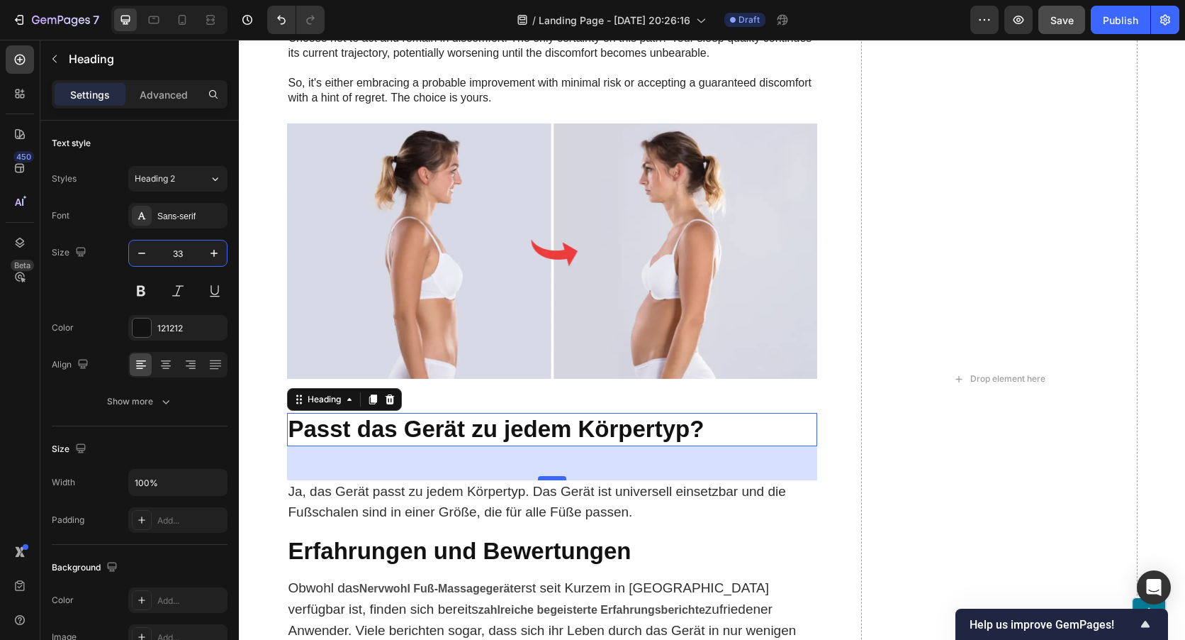
type input "33"
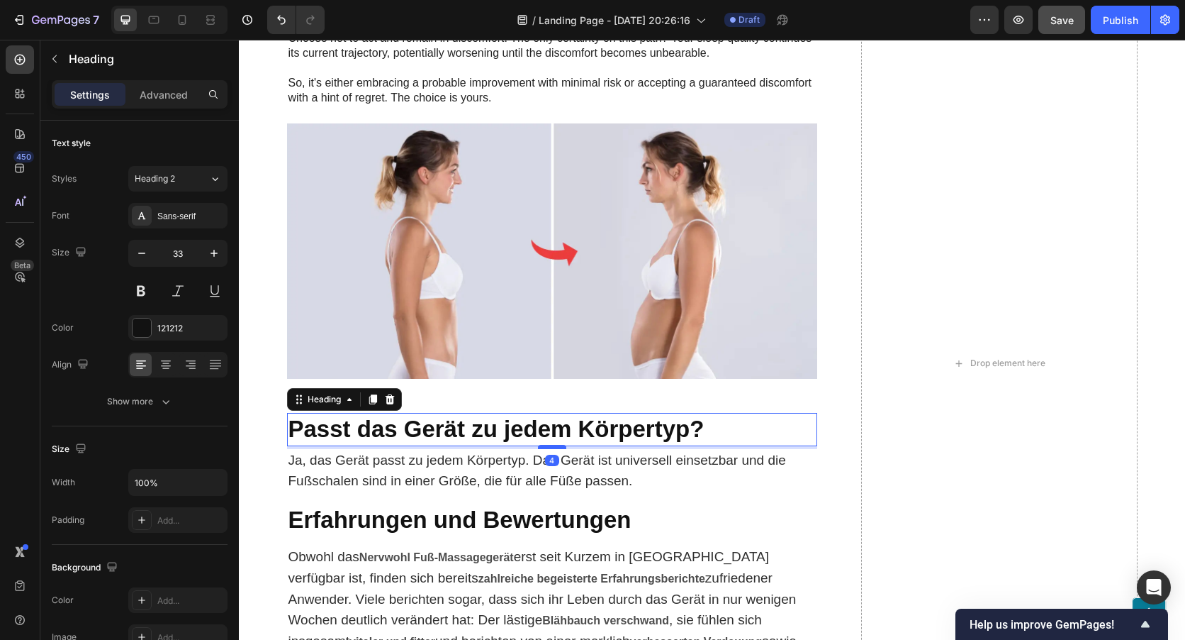
drag, startPoint x: 550, startPoint y: 476, endPoint x: 555, endPoint y: 445, distance: 31.6
click at [555, 445] on div at bounding box center [552, 447] width 28 height 4
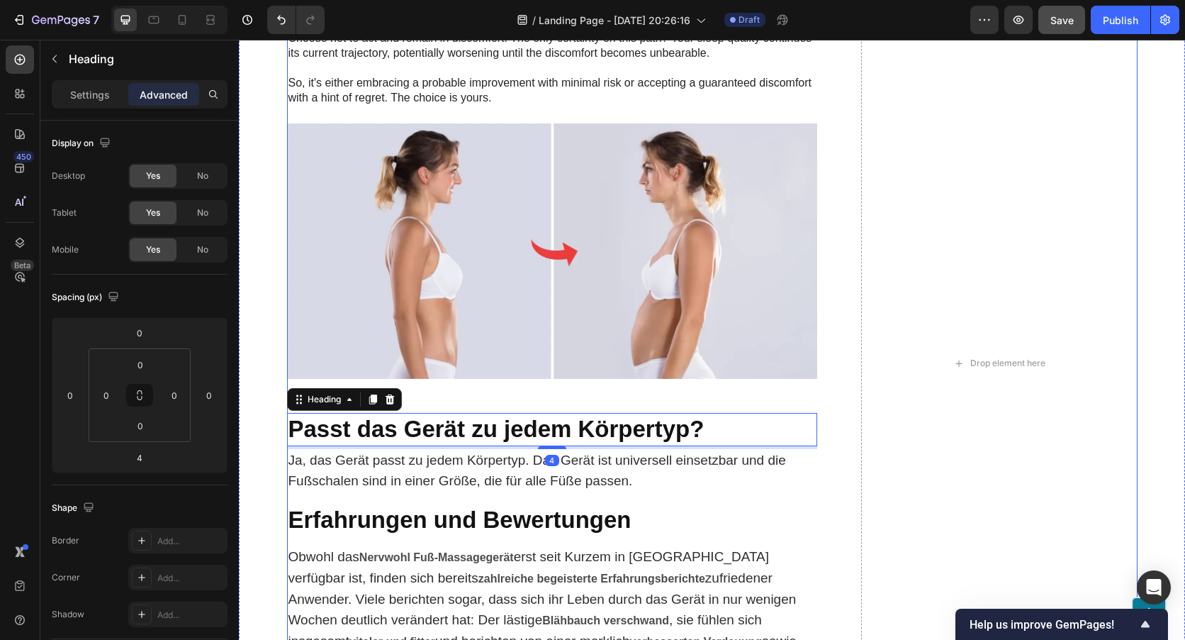
click at [938, 457] on div "Drop element here" at bounding box center [999, 363] width 277 height 1651
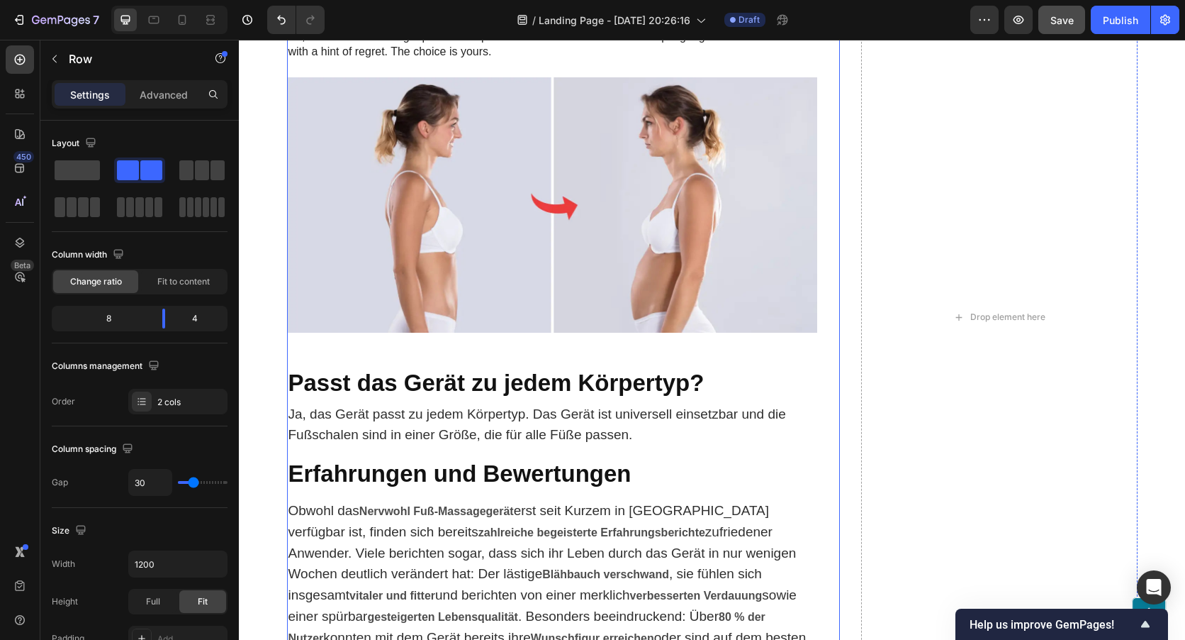
scroll to position [7088, 0]
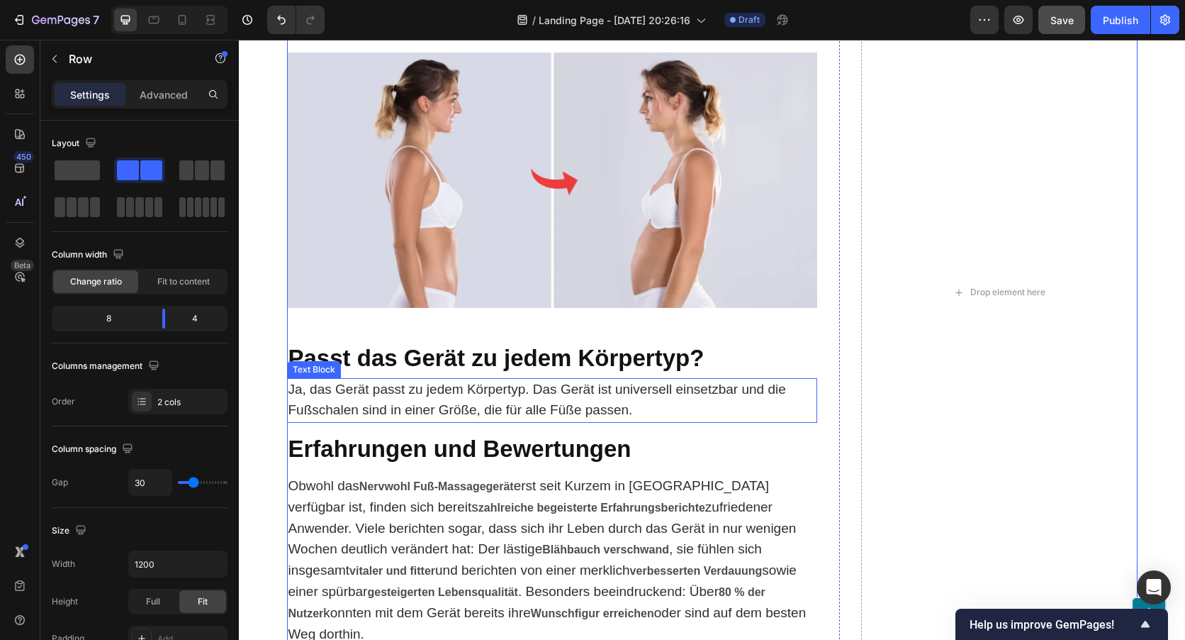
click at [634, 407] on p "Ja, das Gerät passt zu jedem Körpertyp. Das Gerät ist universell einsetzbar und…" at bounding box center [552, 400] width 527 height 43
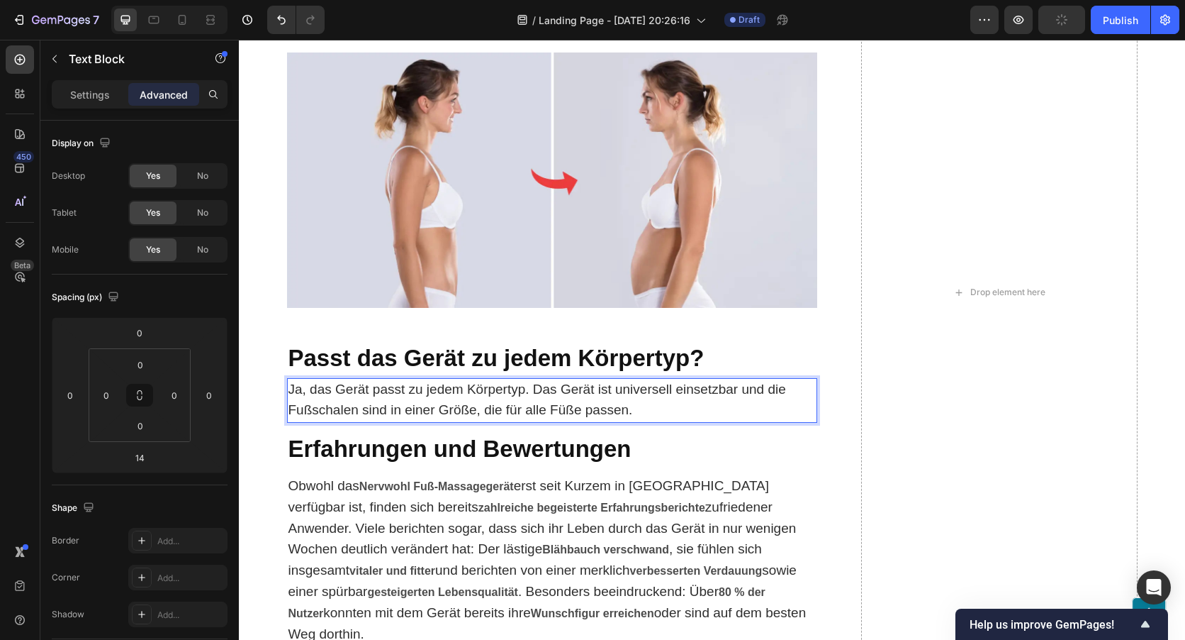
click at [567, 420] on p "Ja, das Gerät passt zu jedem Körpertyp. Das Gerät ist universell einsetzbar und…" at bounding box center [552, 400] width 527 height 43
click at [869, 393] on div "Drop element here" at bounding box center [999, 292] width 277 height 1651
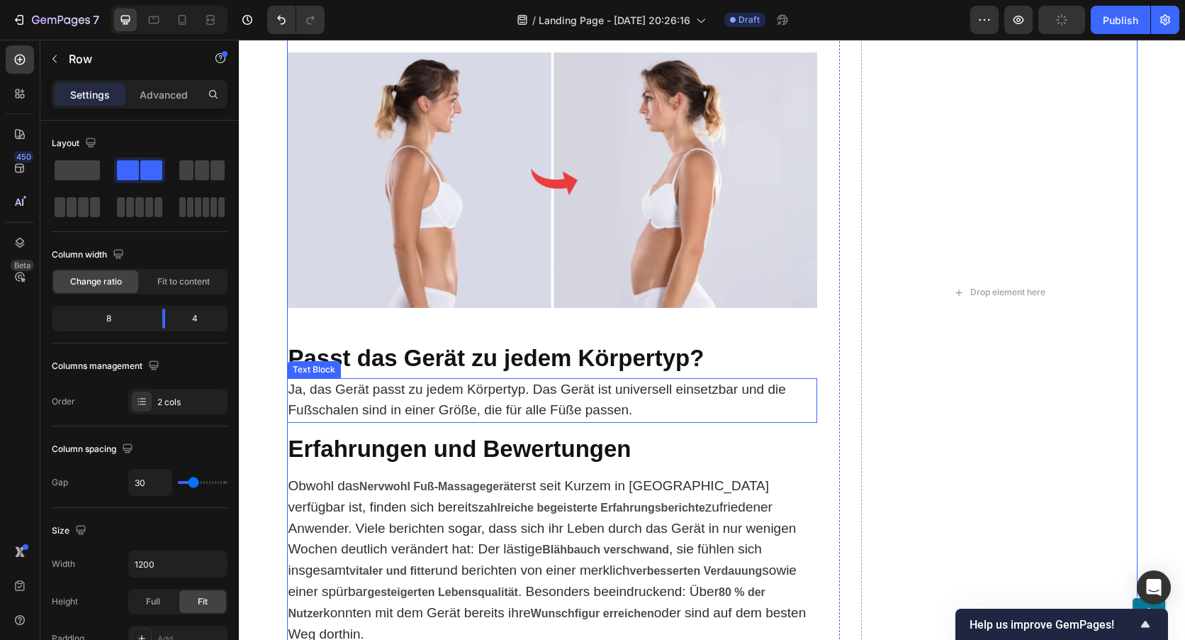
click at [588, 412] on span "Ja, das Gerät passt zu jedem Körpertyp. Das Gerät ist universell einsetzbar und…" at bounding box center [538, 399] width 498 height 36
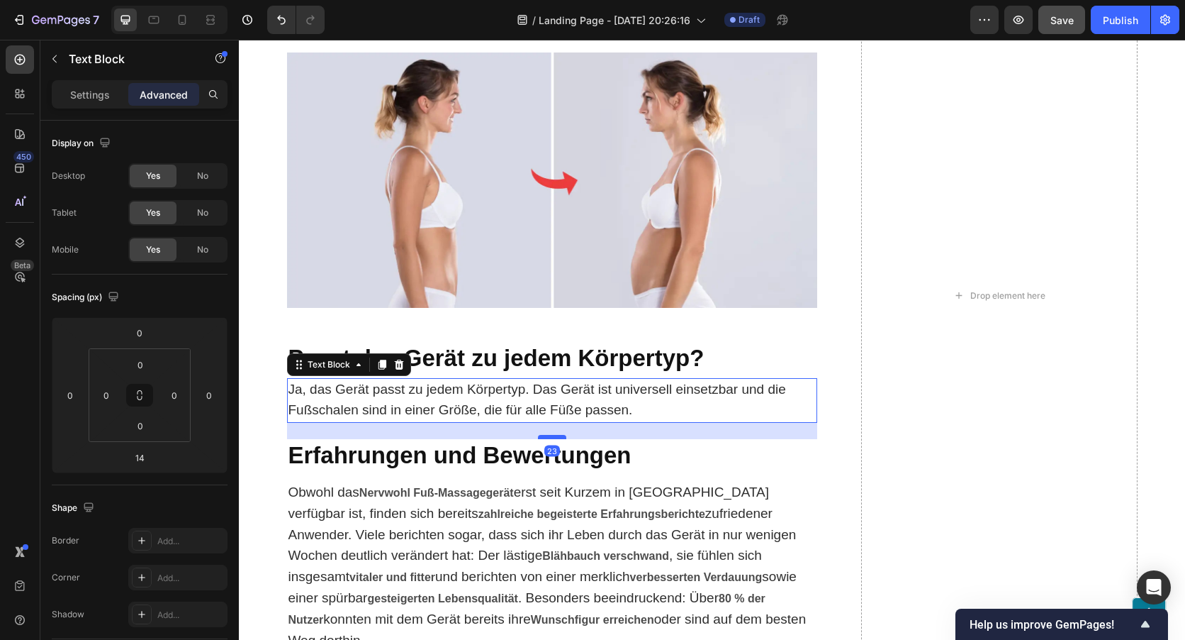
click at [547, 437] on div at bounding box center [552, 437] width 28 height 4
type input "23"
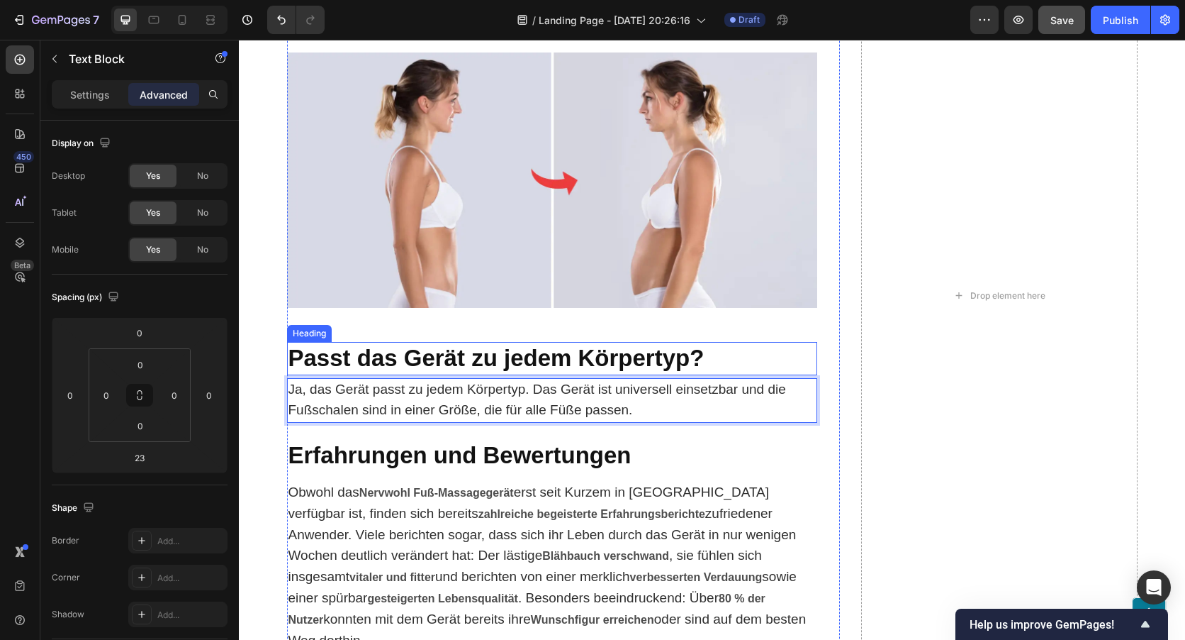
click at [556, 359] on strong "Passt das Gerät zu jedem Körpertyp?" at bounding box center [497, 358] width 416 height 26
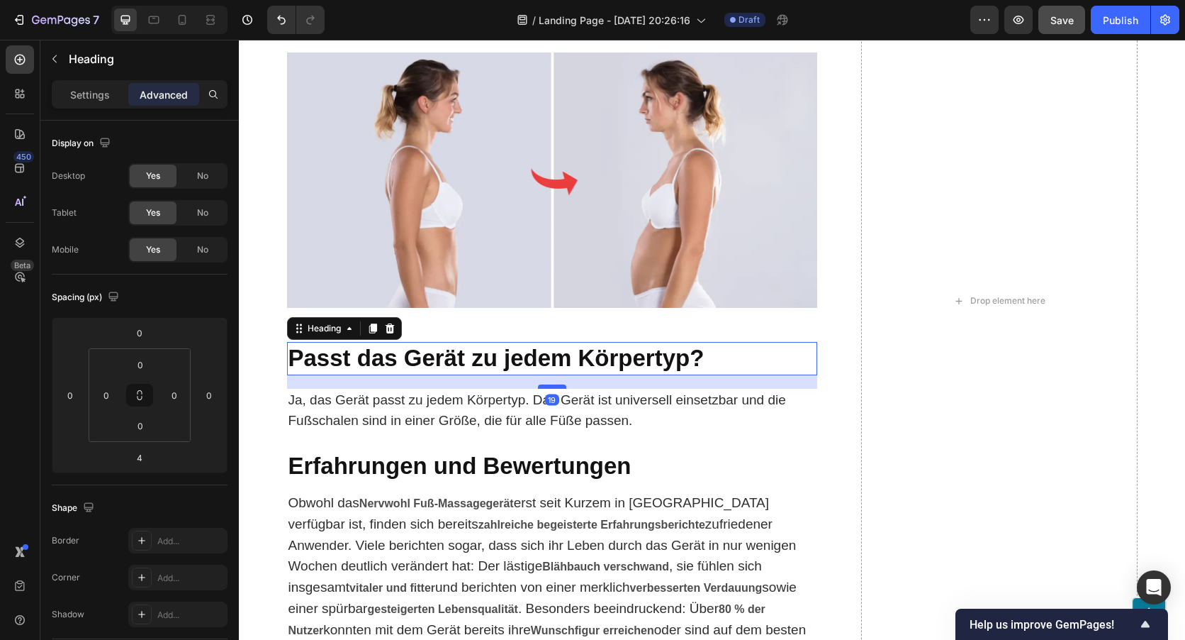
drag, startPoint x: 549, startPoint y: 376, endPoint x: 550, endPoint y: 386, distance: 10.7
click at [550, 386] on div at bounding box center [552, 386] width 28 height 4
type input "19"
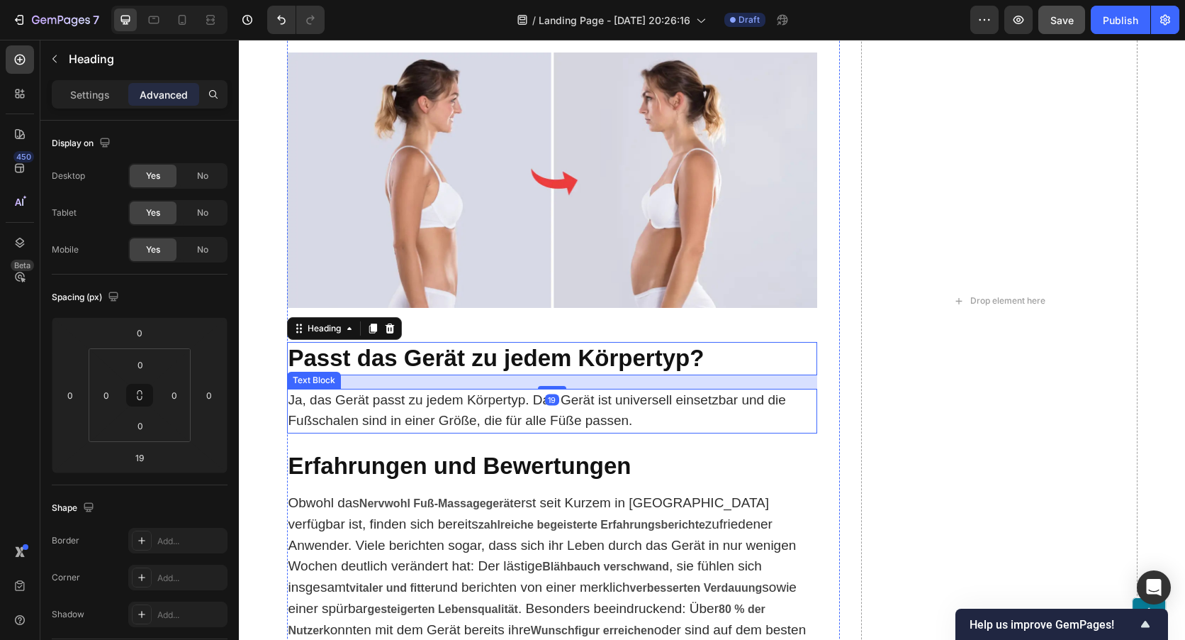
click at [914, 361] on div "Drop element here" at bounding box center [999, 301] width 277 height 1668
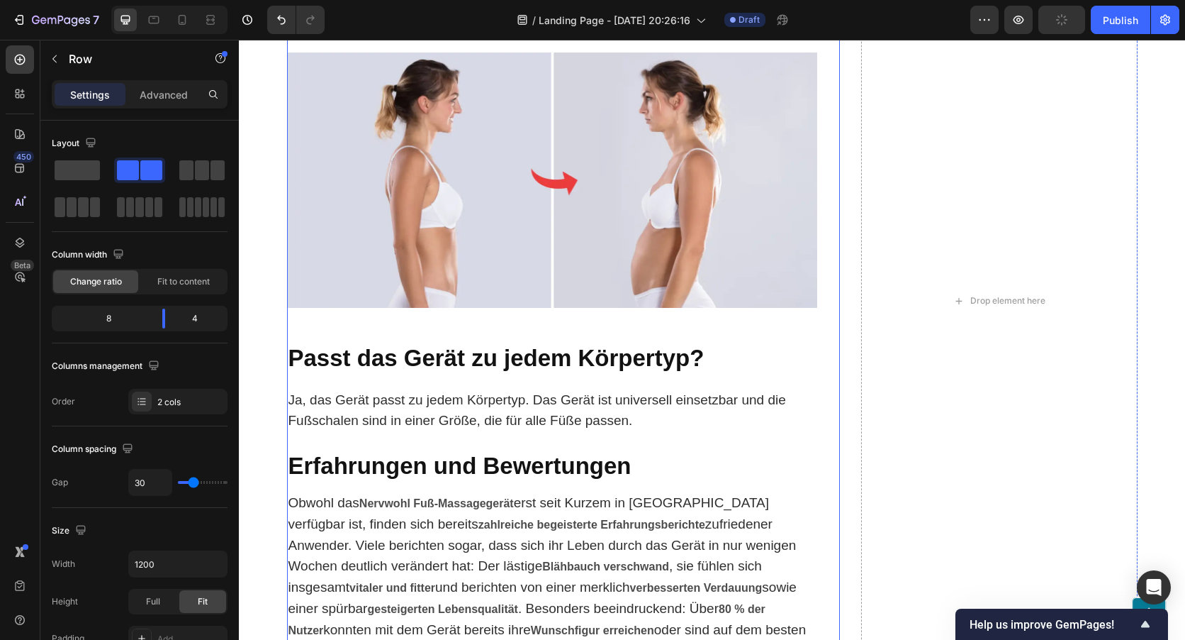
scroll to position [7017, 0]
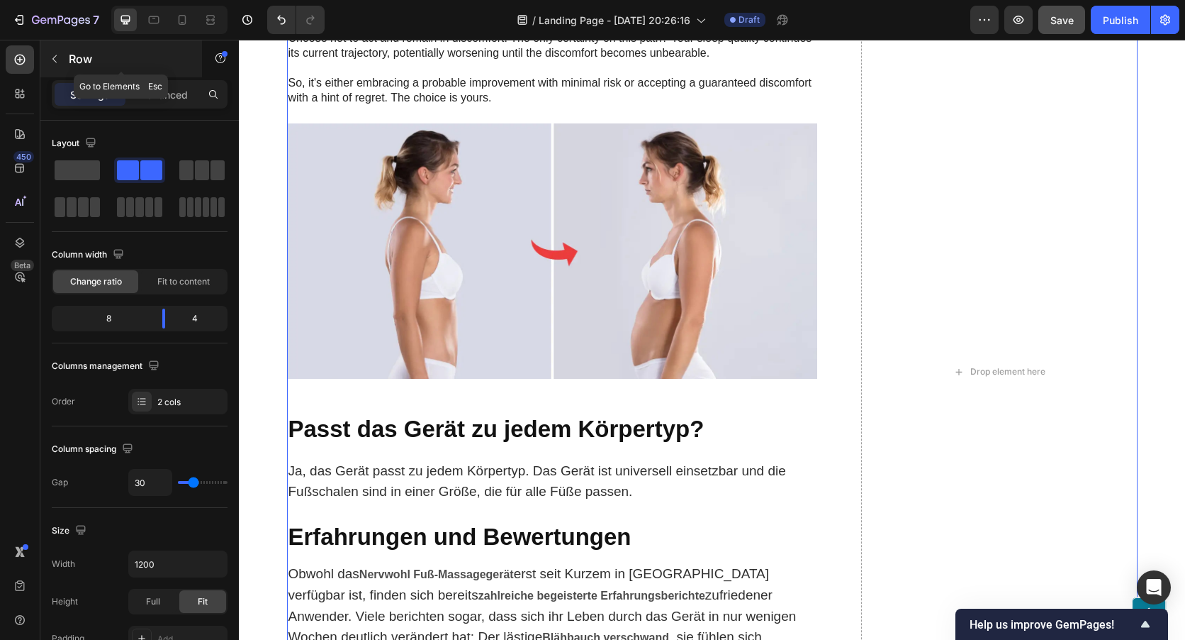
click at [61, 65] on button "button" at bounding box center [54, 59] width 23 height 23
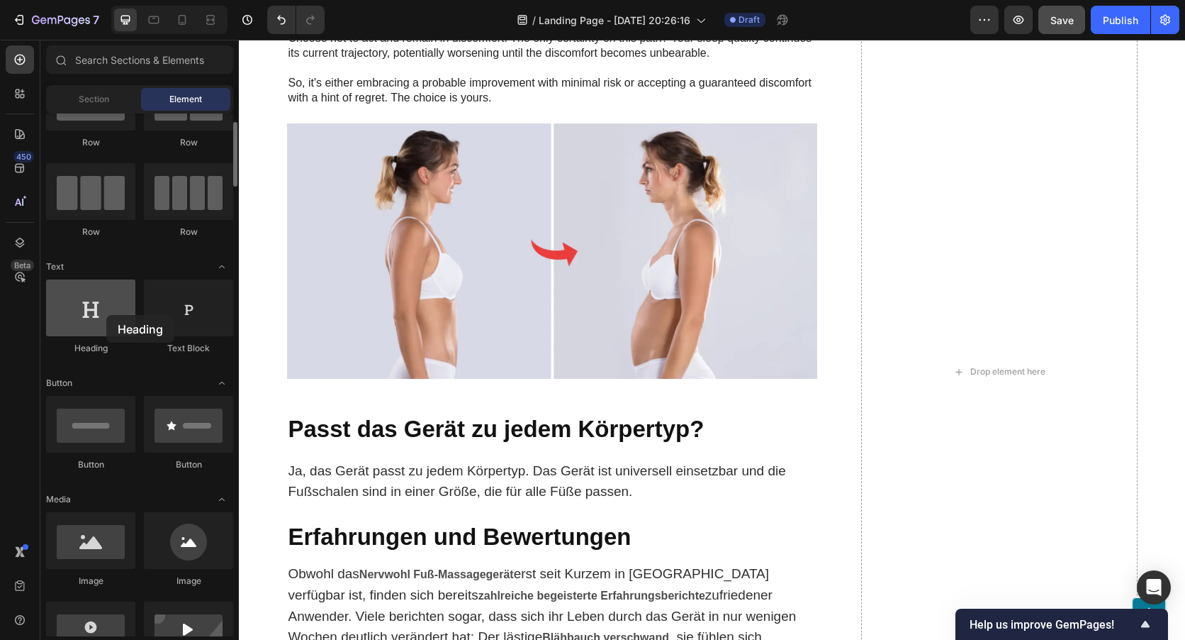
drag, startPoint x: 123, startPoint y: 320, endPoint x: 115, endPoint y: 316, distance: 9.2
click at [106, 315] on div at bounding box center [90, 307] width 89 height 57
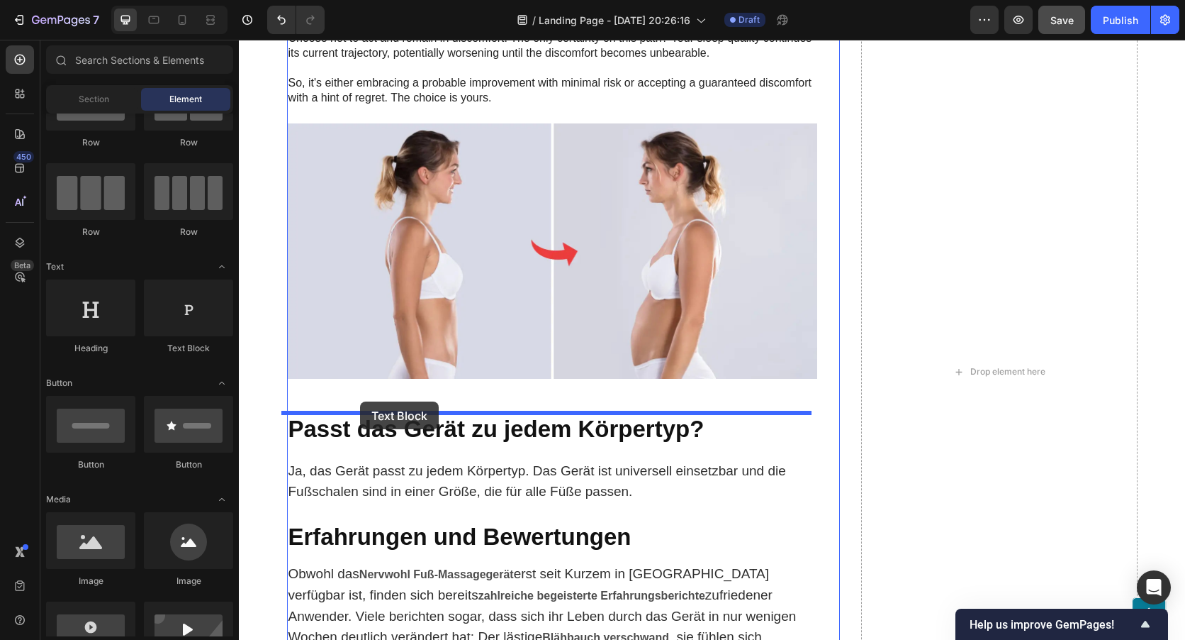
drag, startPoint x: 447, startPoint y: 372, endPoint x: 360, endPoint y: 401, distance: 91.5
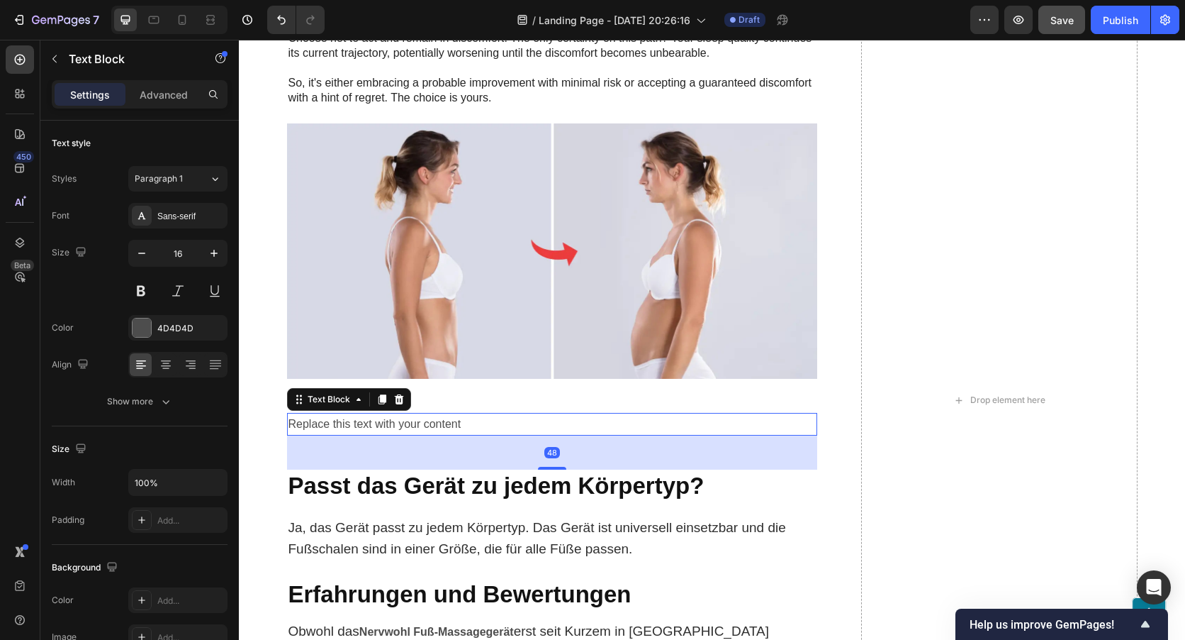
click at [463, 423] on div "Replace this text with your content" at bounding box center [552, 424] width 530 height 23
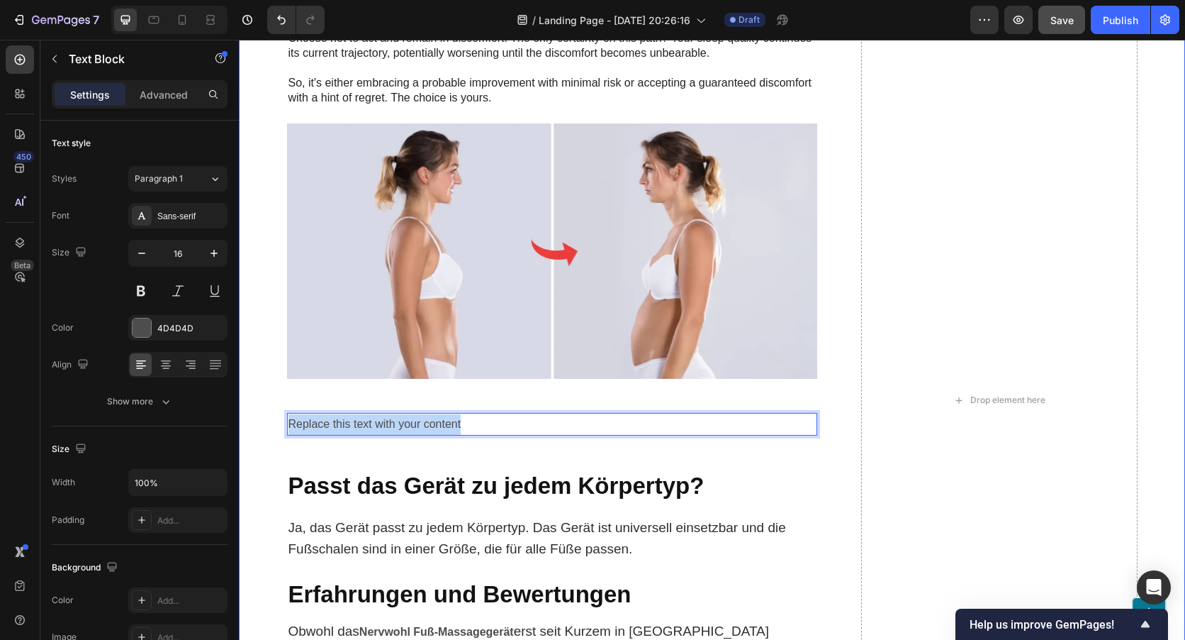
drag, startPoint x: 463, startPoint y: 423, endPoint x: 281, endPoint y: 418, distance: 182.3
click at [281, 418] on div "Your path to ultimate comfort and well-being couldn't be easier: Heading Option…" at bounding box center [712, 400] width 918 height 1725
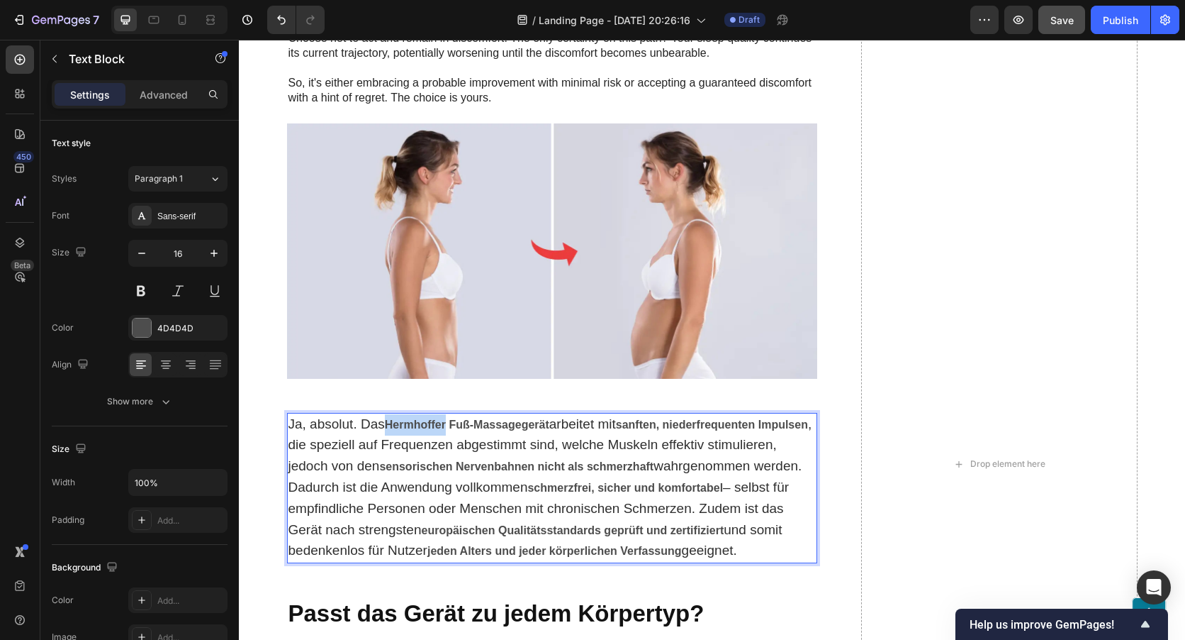
drag, startPoint x: 443, startPoint y: 425, endPoint x: 383, endPoint y: 423, distance: 60.3
click at [385, 423] on strong "Hermhoffer Fuß-Massagegerät" at bounding box center [467, 424] width 164 height 12
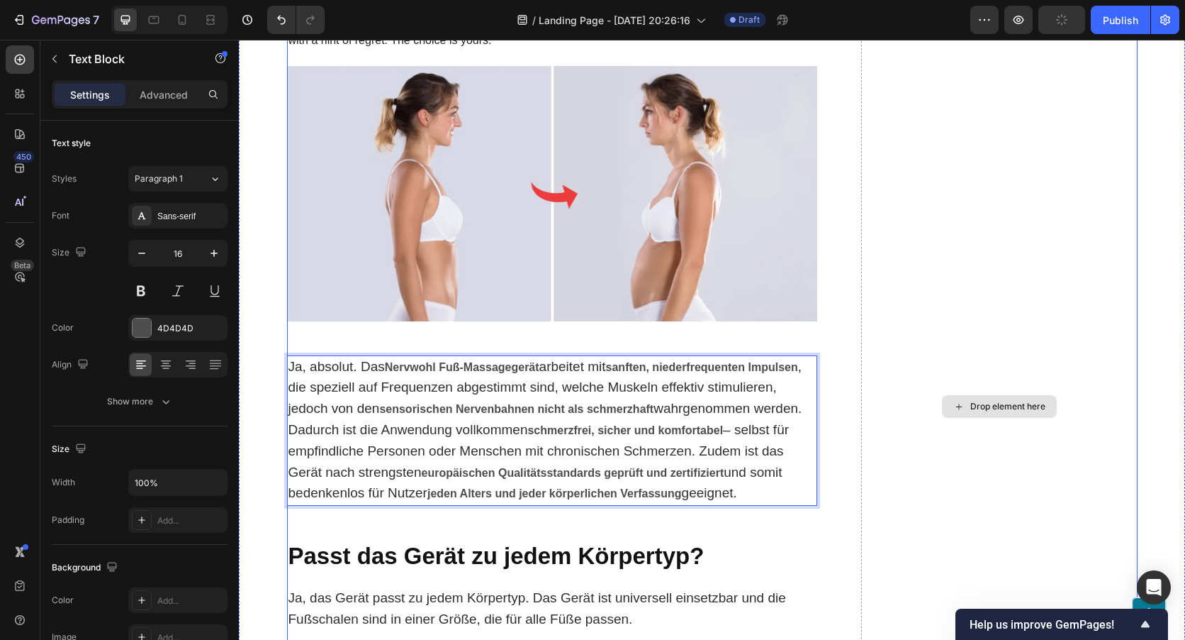
scroll to position [7159, 0]
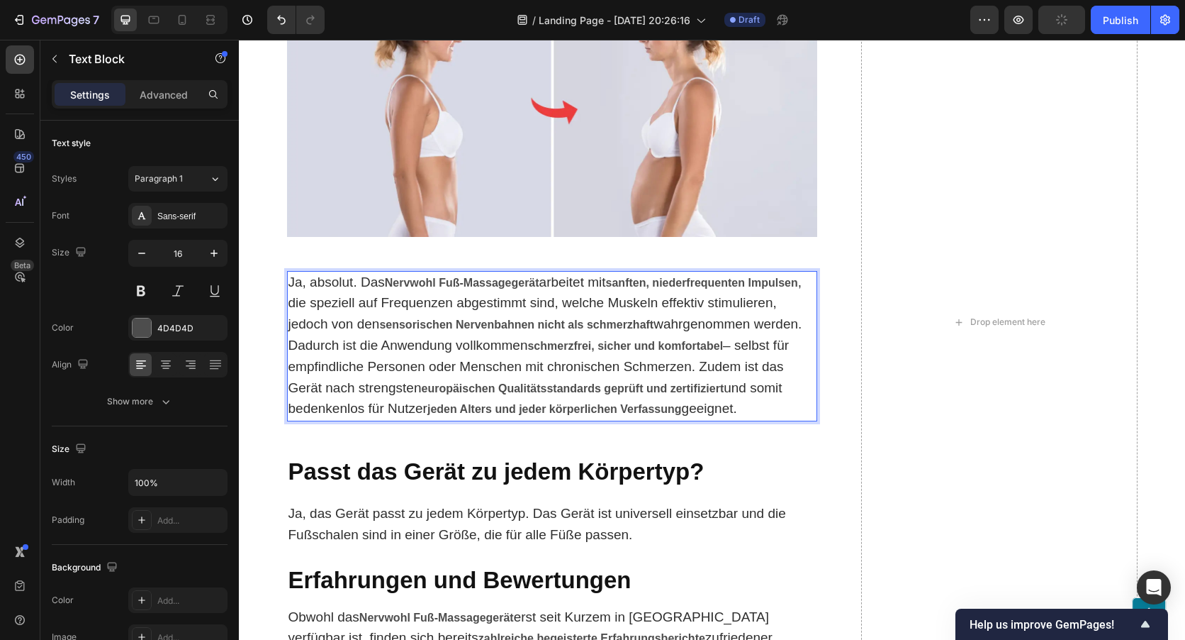
click at [579, 377] on p "Ja, absolut. Das Nervwohl Fuß-Massagegerät arbeitet mit sanften, niederfrequent…" at bounding box center [552, 346] width 527 height 148
click at [872, 484] on div "Drop element here" at bounding box center [999, 322] width 277 height 1853
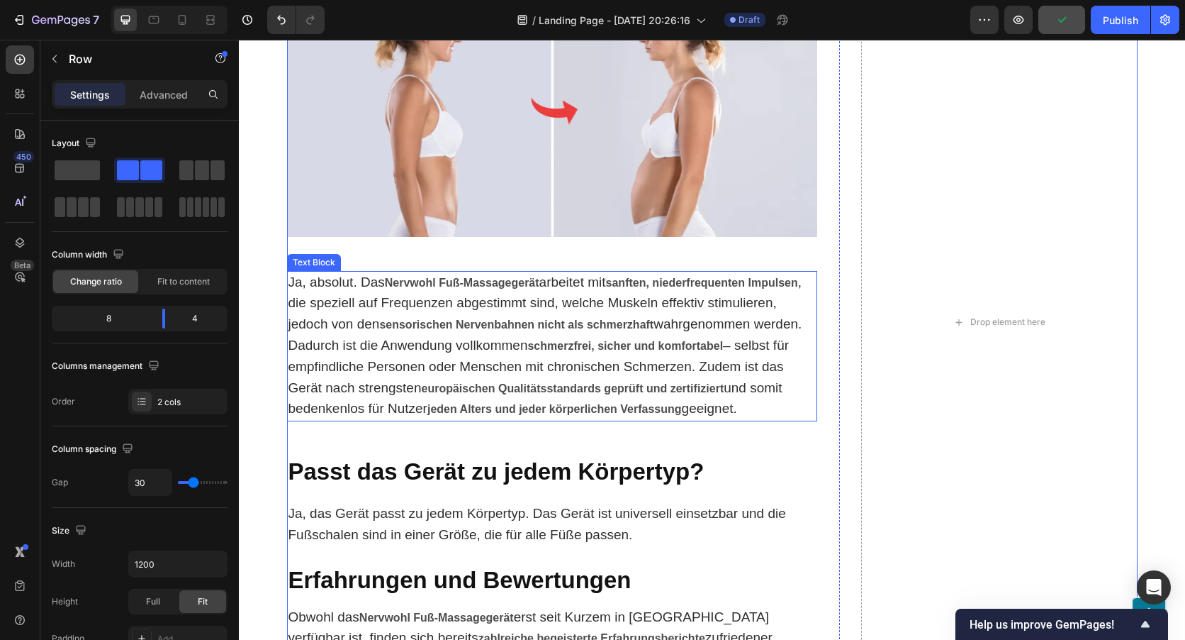
click at [749, 408] on p "Ja, absolut. Das Nervwohl Fuß-Massagegerät arbeitet mit sanften, niederfrequent…" at bounding box center [552, 346] width 527 height 148
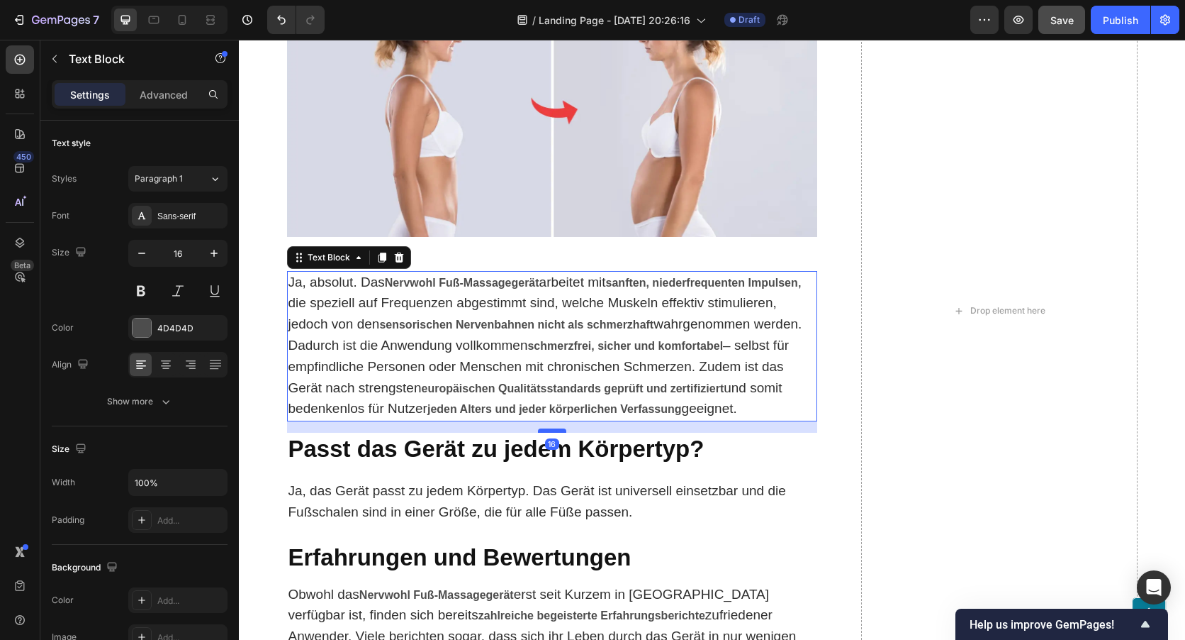
drag, startPoint x: 543, startPoint y: 454, endPoint x: 551, endPoint y: 432, distance: 24.0
click at [551, 432] on div at bounding box center [552, 430] width 28 height 4
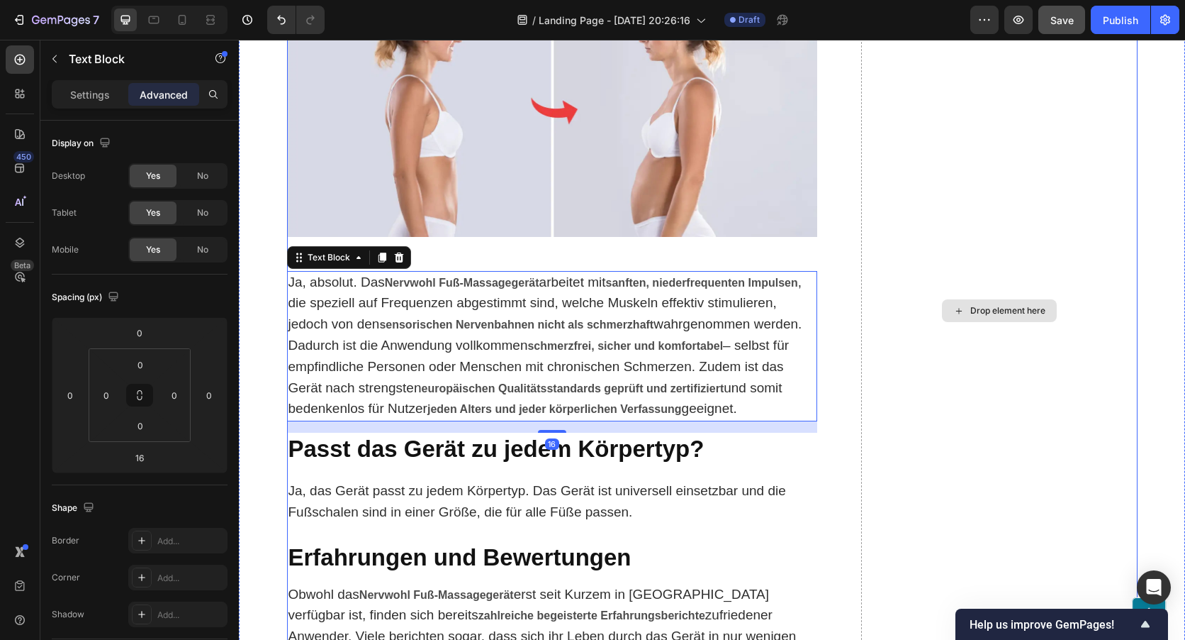
click at [898, 460] on div "Drop element here" at bounding box center [999, 311] width 277 height 1830
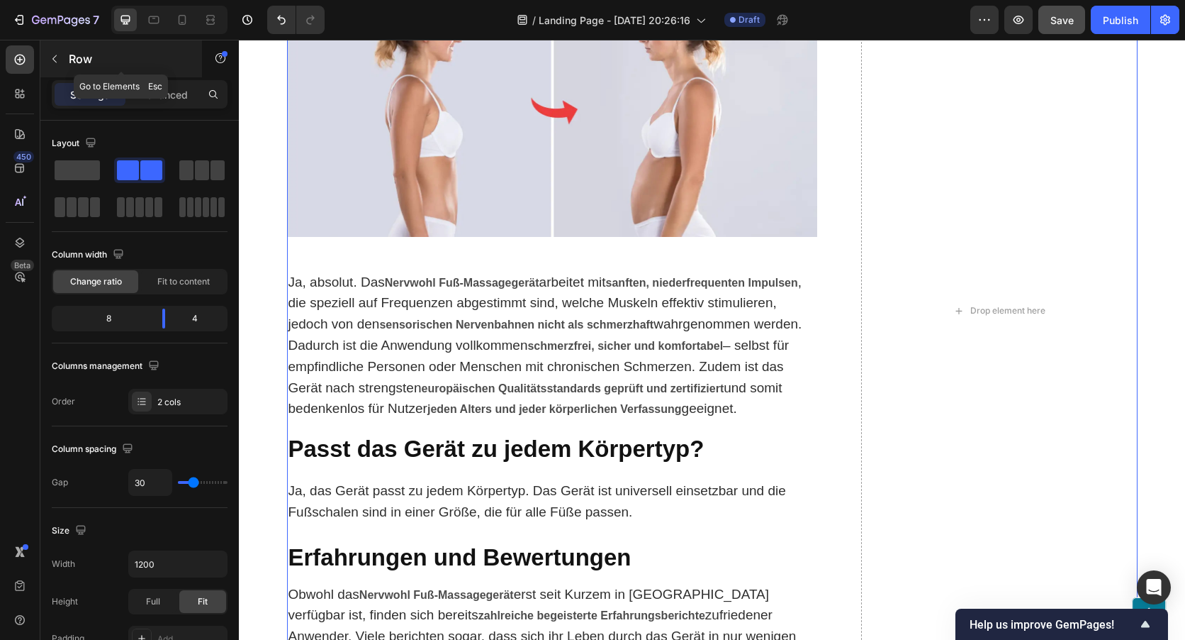
click at [65, 61] on button "button" at bounding box center [54, 59] width 23 height 23
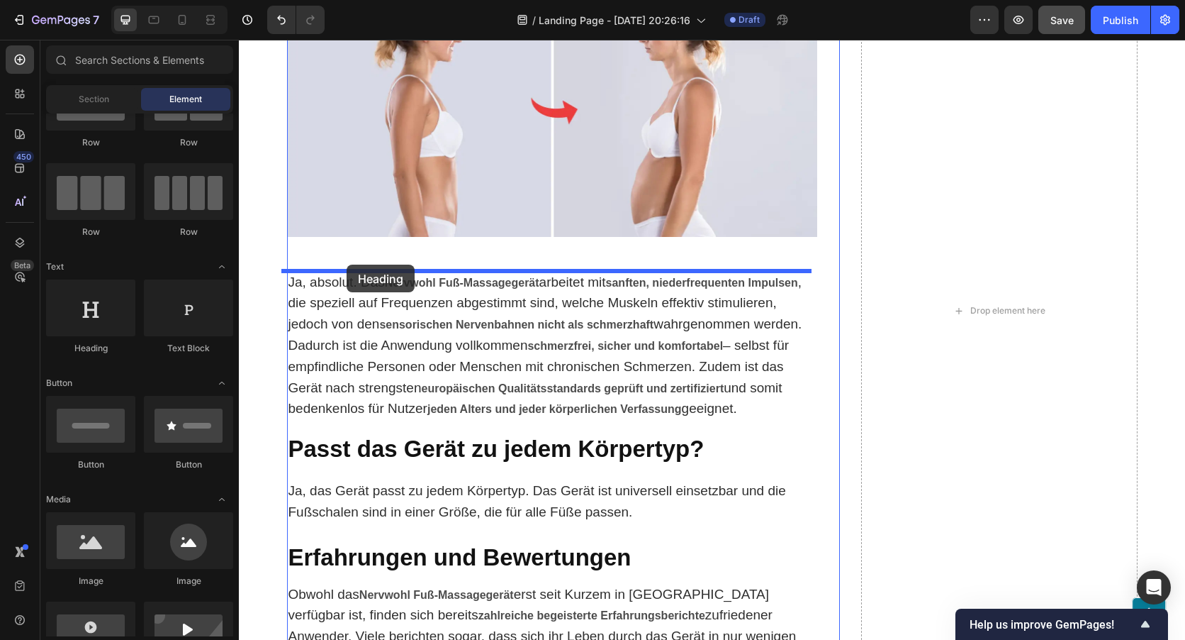
drag, startPoint x: 338, startPoint y: 363, endPoint x: 347, endPoint y: 264, distance: 98.9
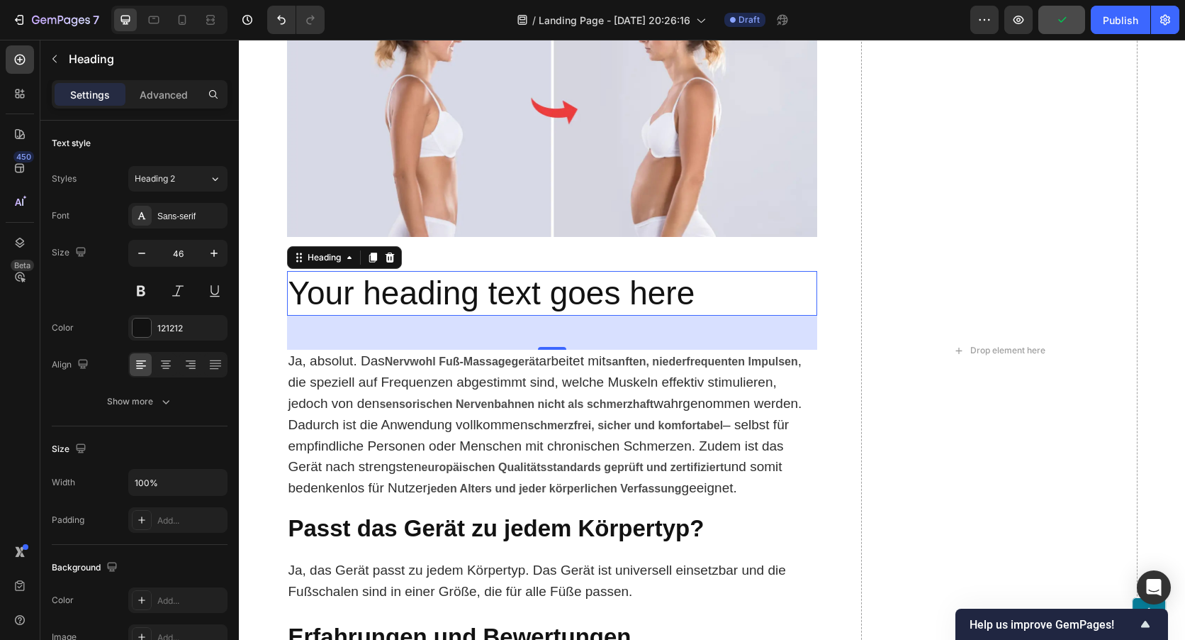
click at [708, 286] on h2 "Your heading text goes here" at bounding box center [552, 293] width 530 height 45
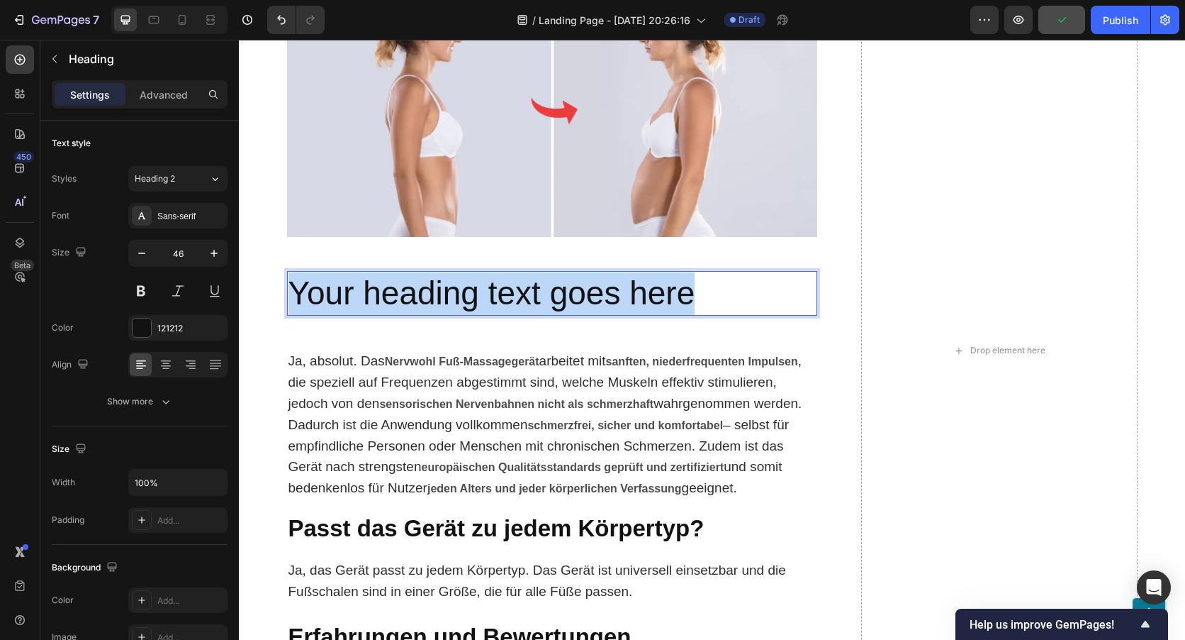
drag, startPoint x: 708, startPoint y: 286, endPoint x: 288, endPoint y: 294, distance: 419.8
click at [289, 294] on p "Your heading text goes here" at bounding box center [552, 293] width 527 height 43
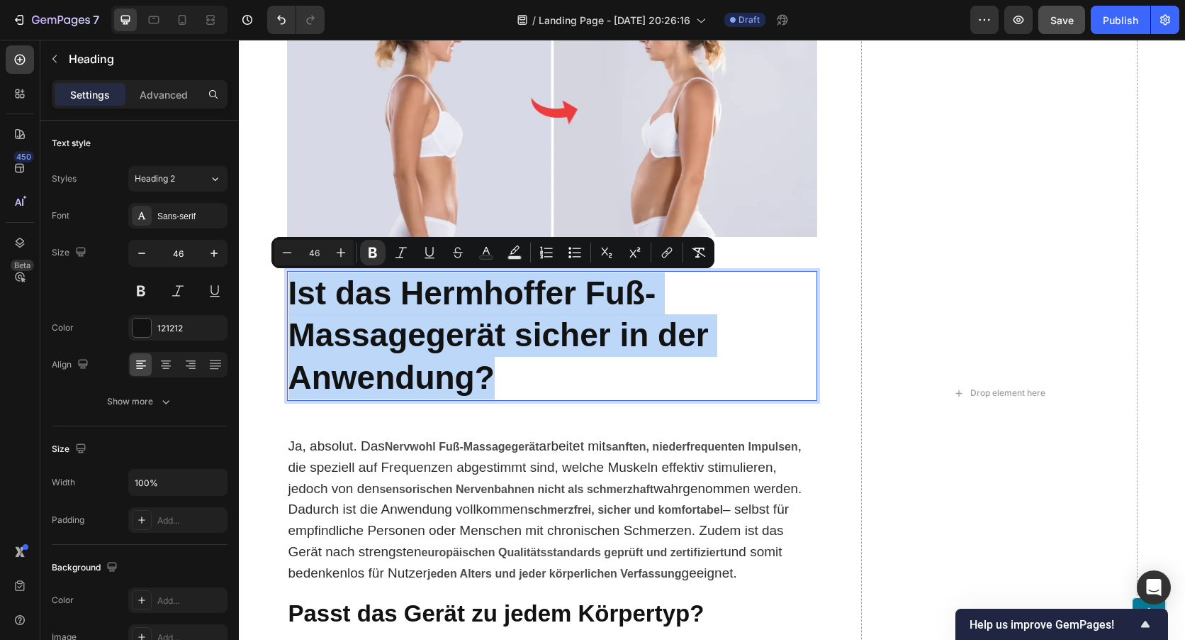
drag, startPoint x: 397, startPoint y: 374, endPoint x: 294, endPoint y: 280, distance: 139.0
click at [289, 286] on p "Ist das Hermhoffer Fuß-Massagegerät sicher in der Anwendung?" at bounding box center [552, 335] width 527 height 127
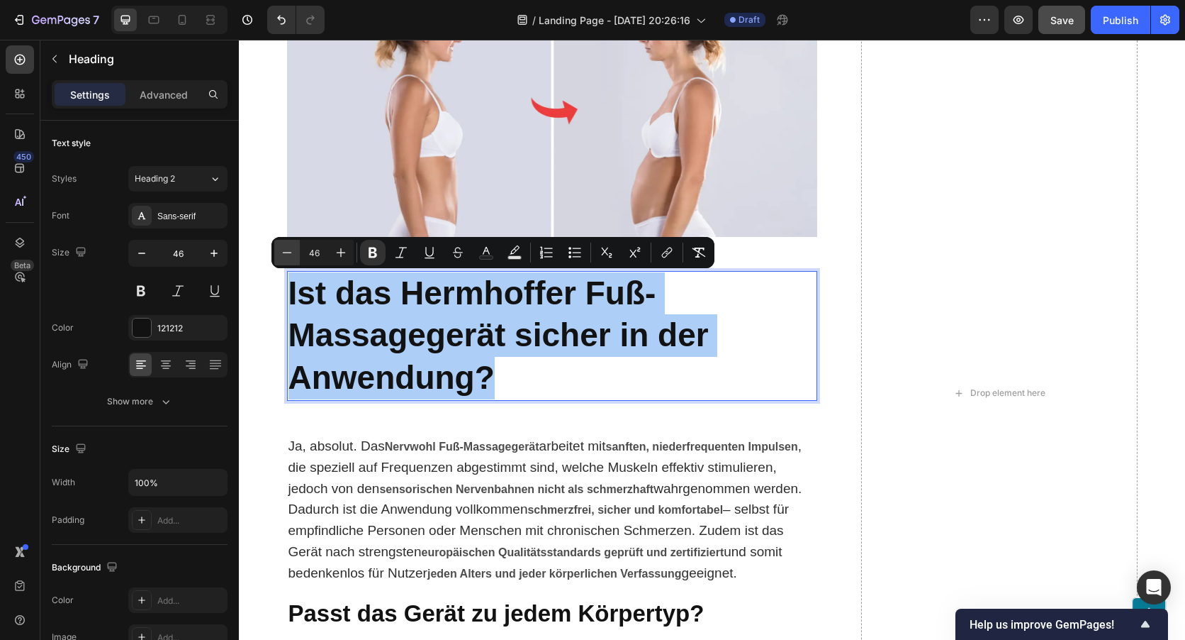
drag, startPoint x: 322, startPoint y: 252, endPoint x: 299, endPoint y: 247, distance: 23.2
click at [299, 247] on div "Minus 46 Plus" at bounding box center [313, 253] width 79 height 26
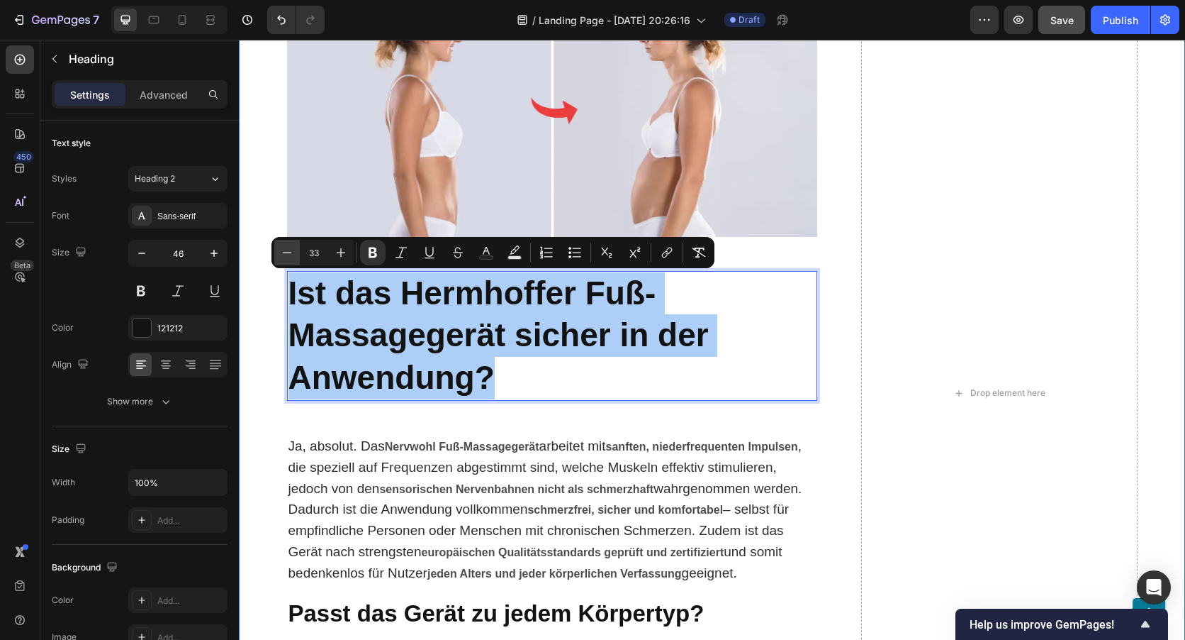
type input "33"
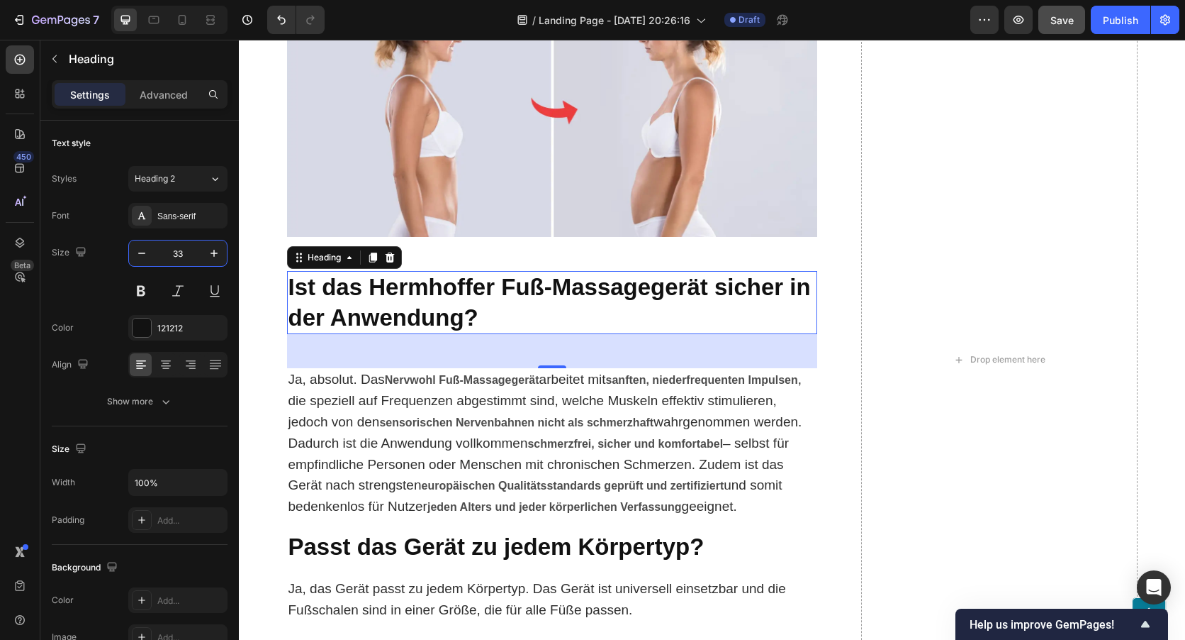
type input "33"
click at [491, 308] on p "Ist das Hermhoffer Fuß-Massagegerät sicher in der Anwendung?" at bounding box center [552, 302] width 527 height 61
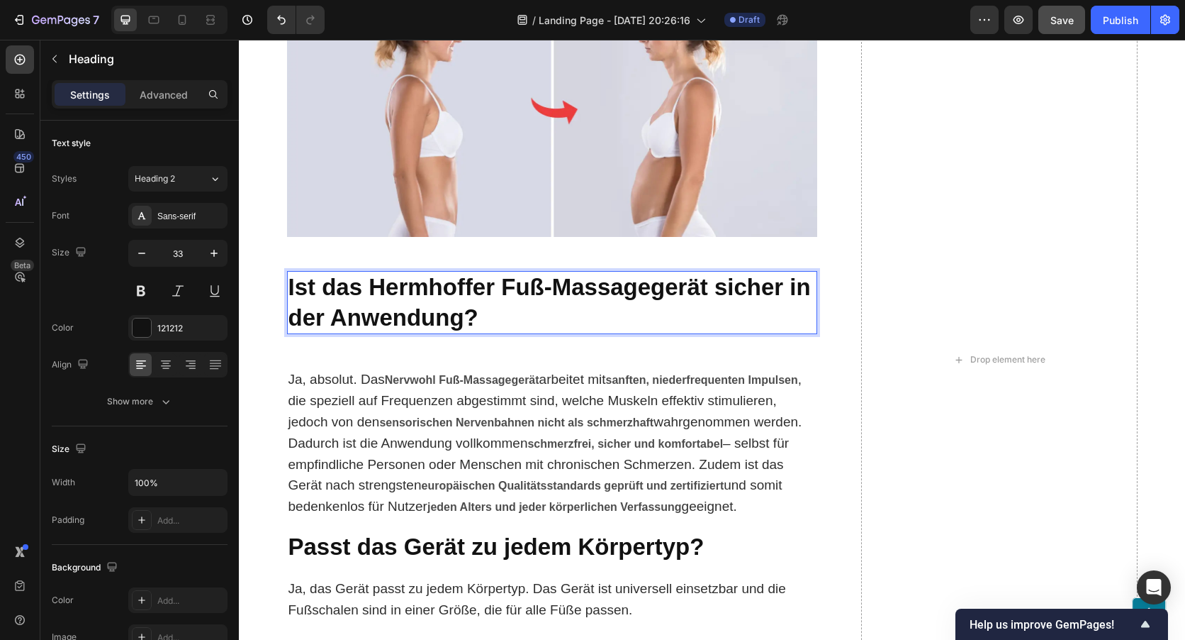
click at [489, 314] on p "Ist das Hermhoffer Fuß-Massagegerät sicher in der Anwendung?" at bounding box center [552, 302] width 527 height 61
click at [1006, 324] on div "Drop element here" at bounding box center [999, 360] width 277 height 1928
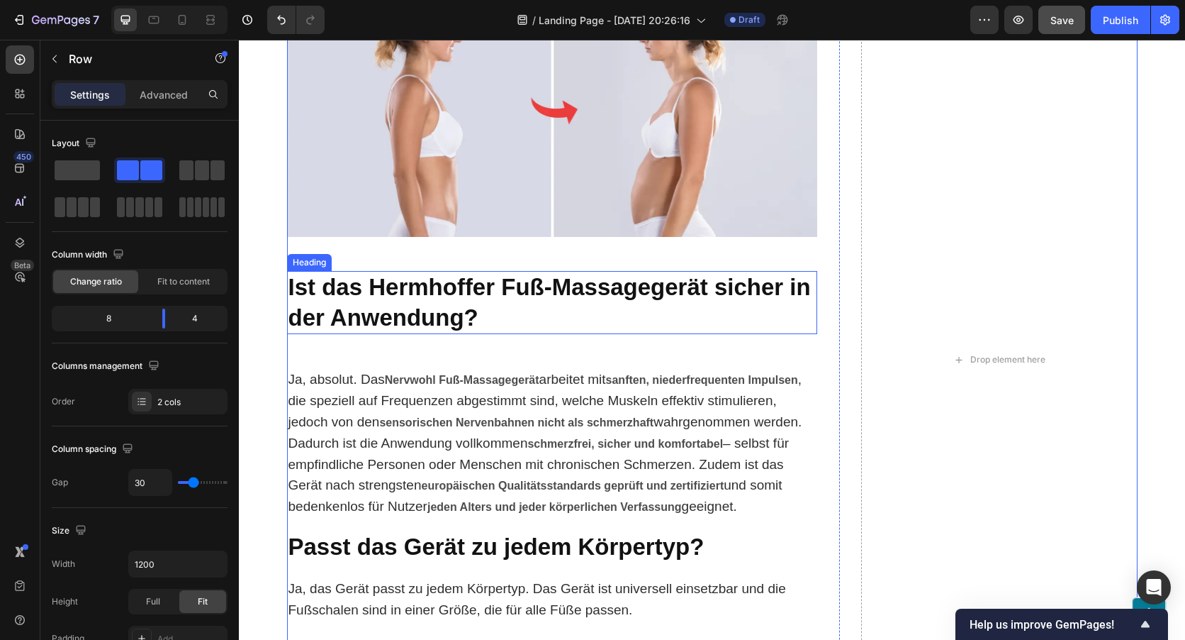
click at [722, 306] on p "⁠⁠⁠⁠⁠⁠⁠ Ist das Hermhoffer Fuß-Massagegerät sicher in der Anwendung?" at bounding box center [552, 302] width 527 height 61
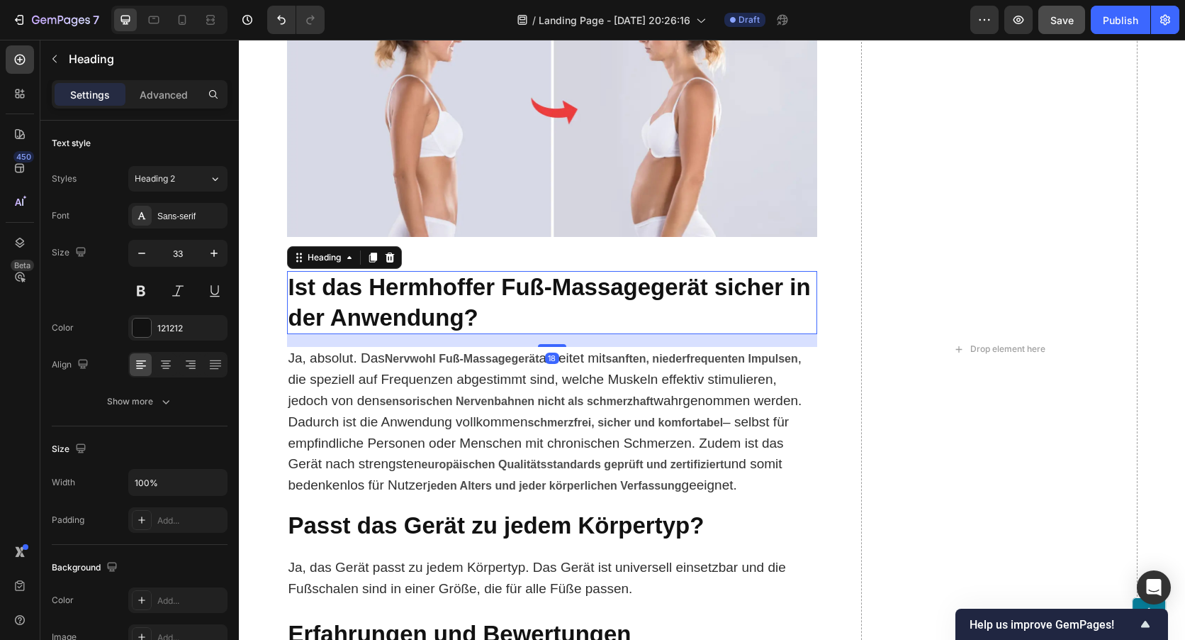
drag, startPoint x: 549, startPoint y: 368, endPoint x: 559, endPoint y: 347, distance: 23.8
click at [559, 347] on div at bounding box center [552, 345] width 28 height 3
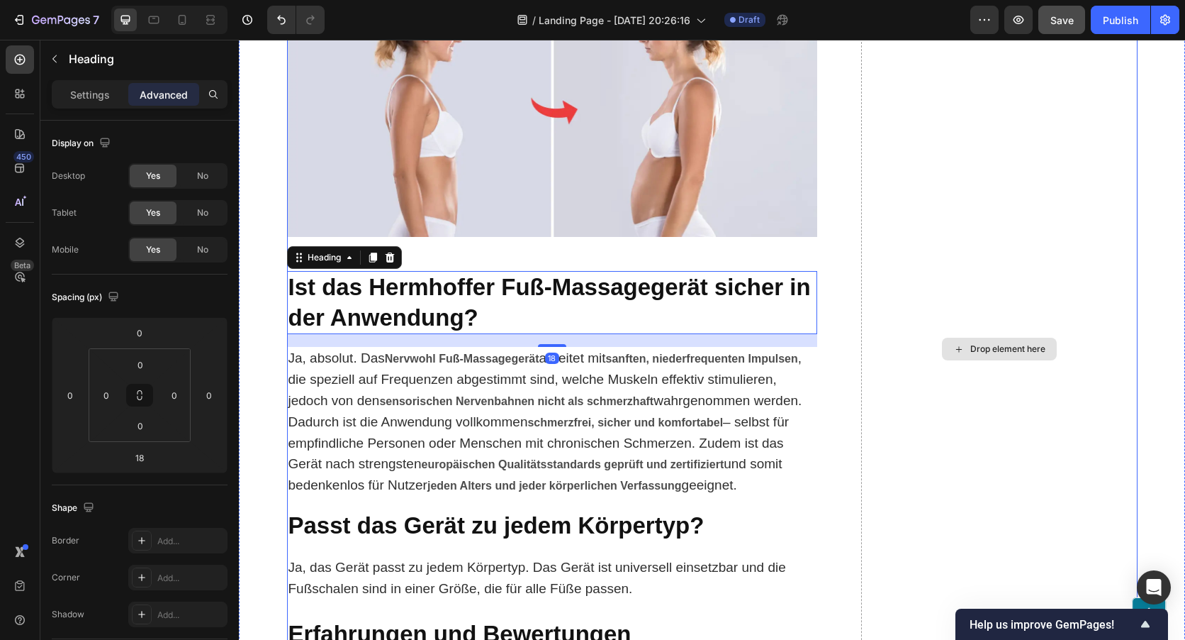
click at [918, 386] on div "Drop element here" at bounding box center [999, 349] width 277 height 1907
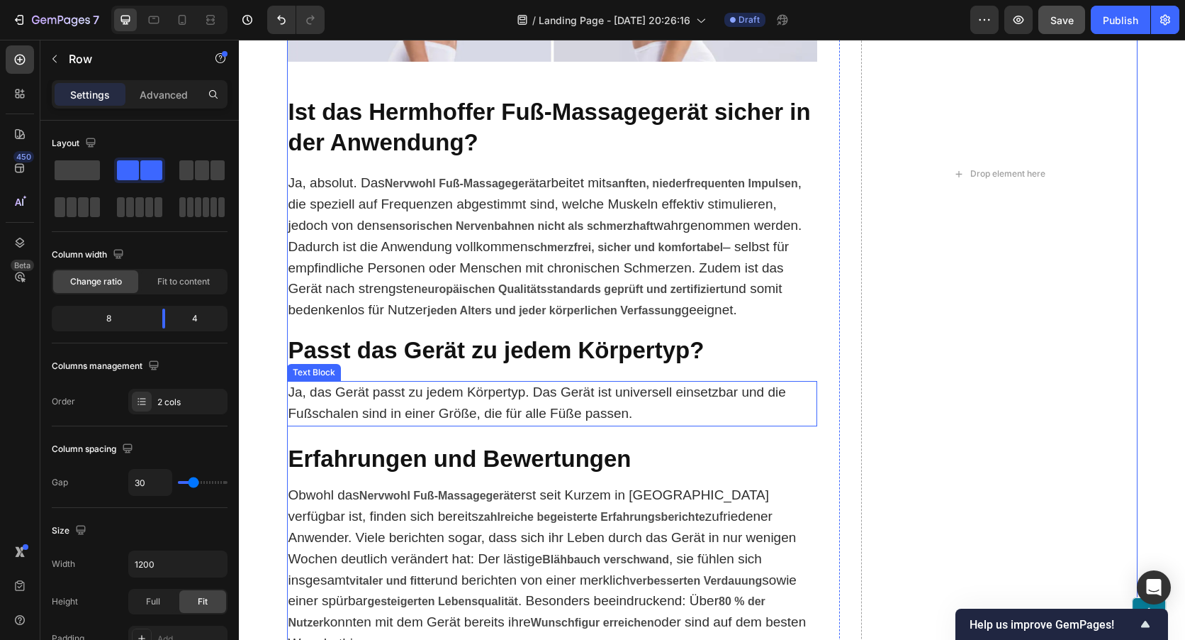
scroll to position [7301, 0]
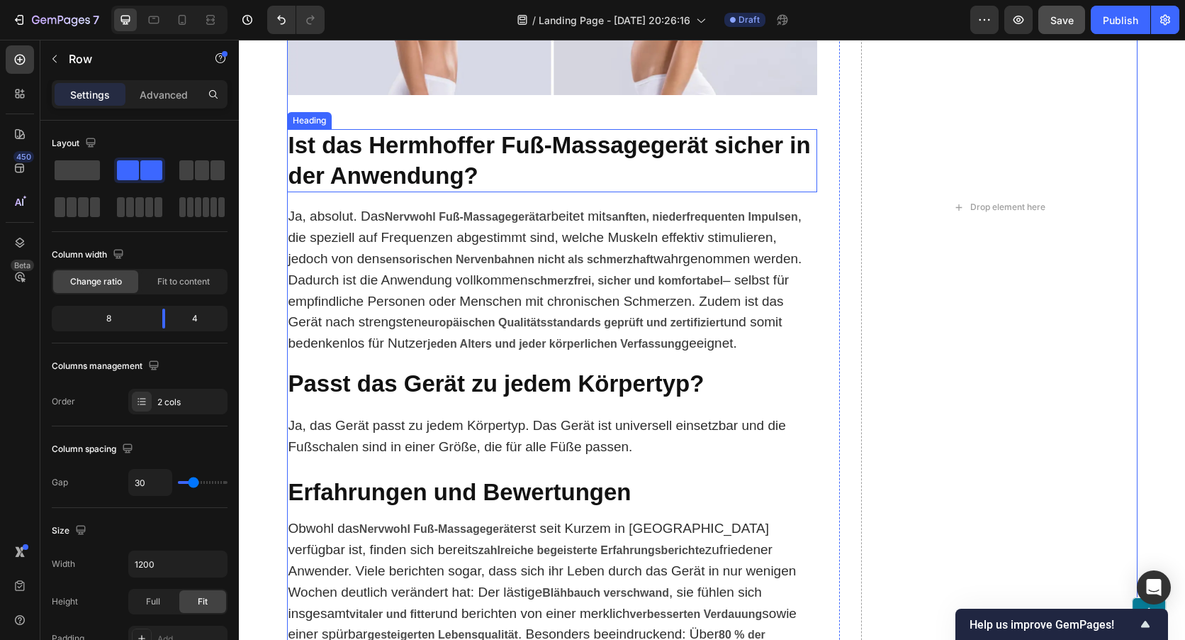
click at [501, 143] on strong "Ist das Hermhoffer Fuß-Massagegerät sicher in der Anwendung?" at bounding box center [550, 160] width 523 height 57
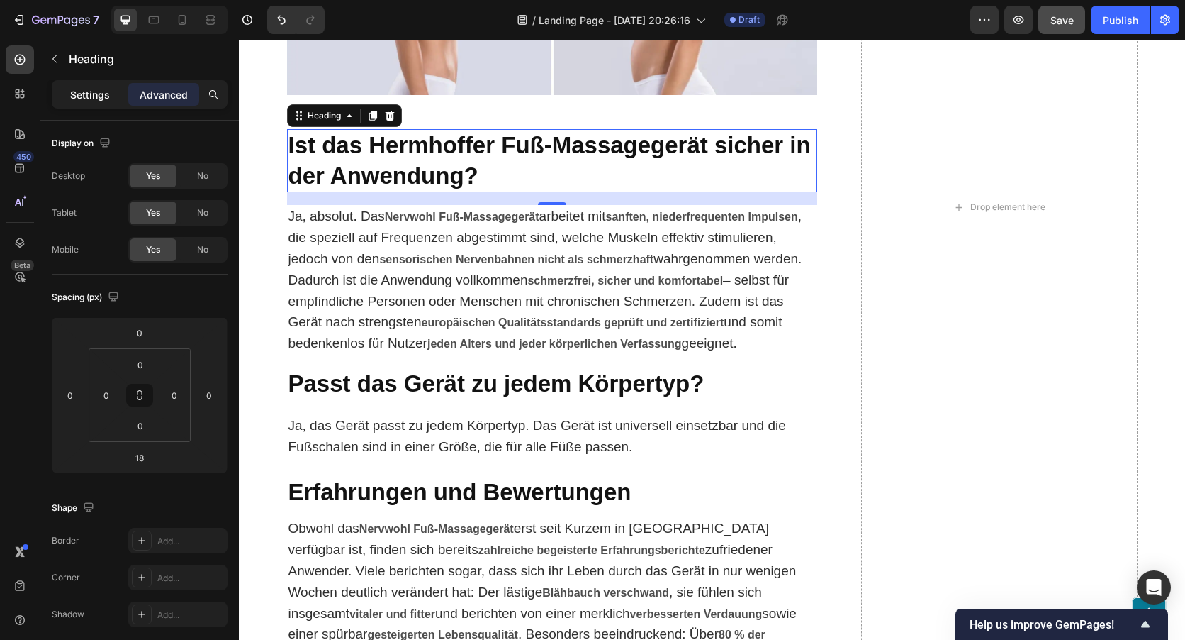
click at [111, 88] on div "Settings" at bounding box center [90, 94] width 71 height 23
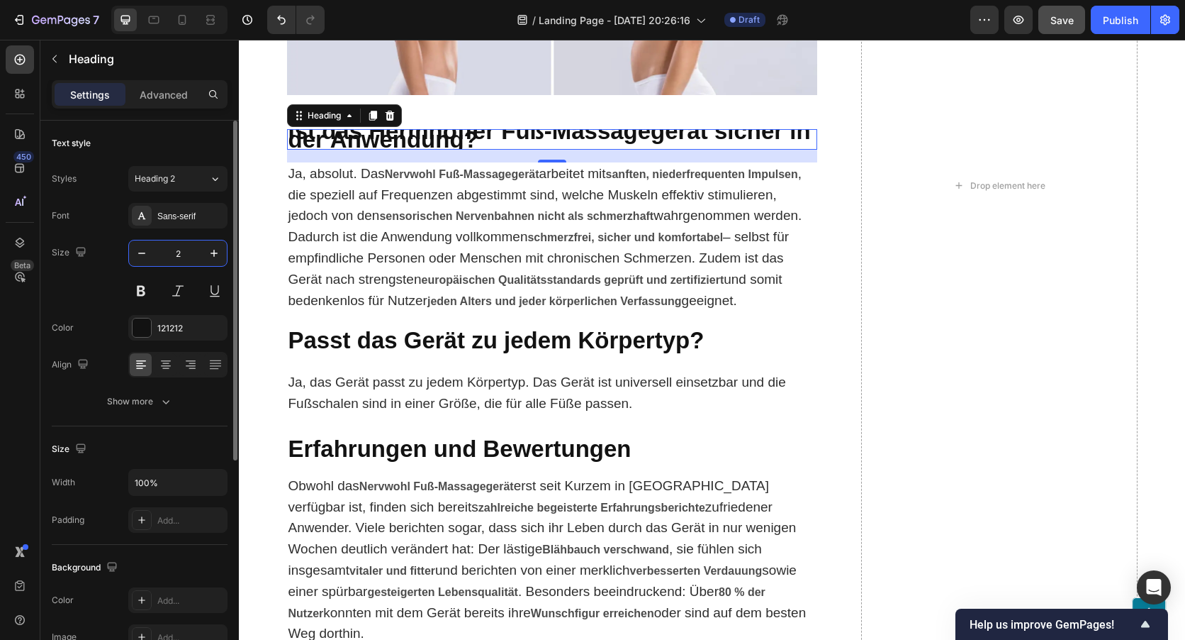
type input "28"
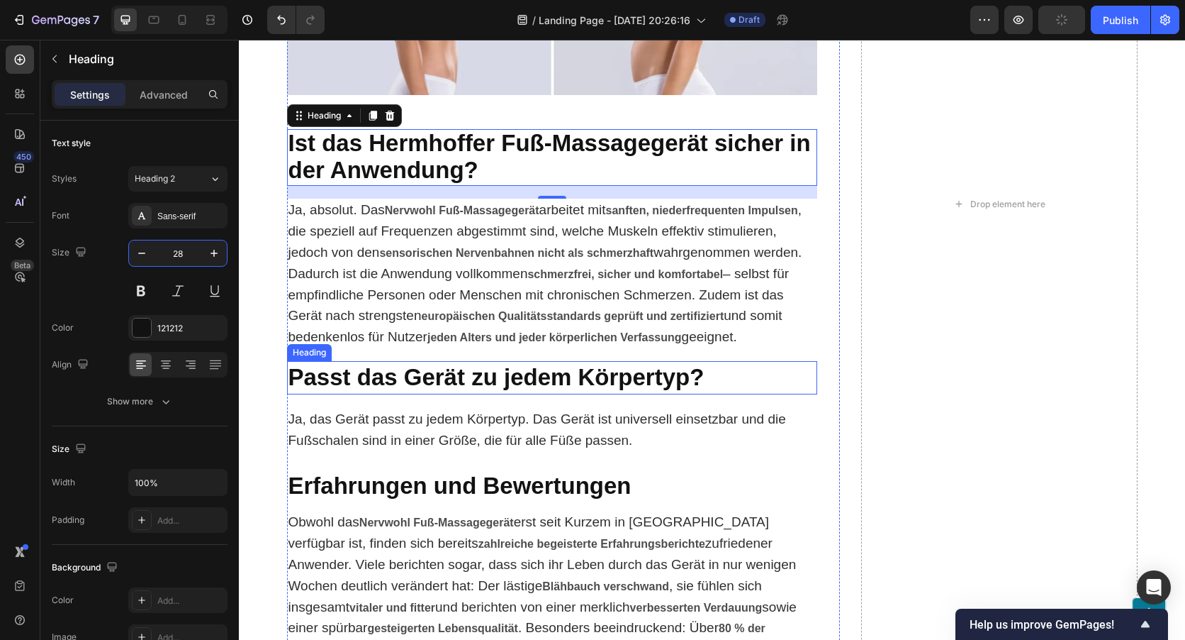
click at [713, 374] on p "⁠⁠⁠⁠⁠⁠⁠ Passt das Gerät zu jedem Körpertyp?" at bounding box center [552, 377] width 527 height 30
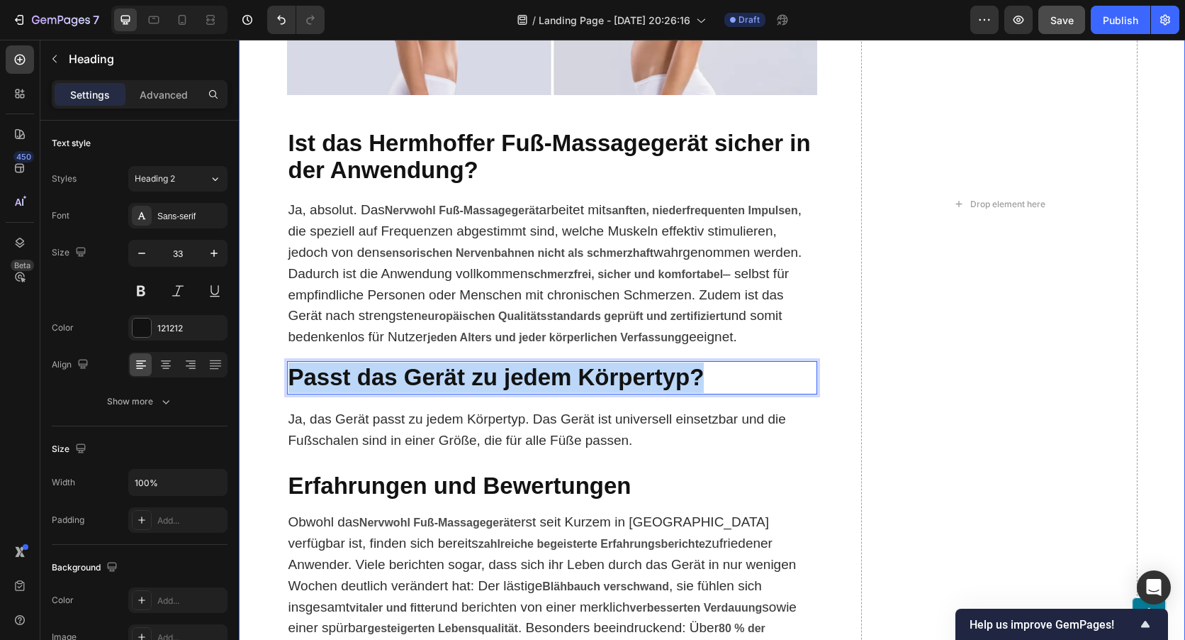
drag, startPoint x: 704, startPoint y: 374, endPoint x: 252, endPoint y: 325, distance: 455.0
click at [264, 361] on div "Your path to ultimate comfort and well-being couldn't be easier: Heading Option…" at bounding box center [712, 204] width 918 height 1900
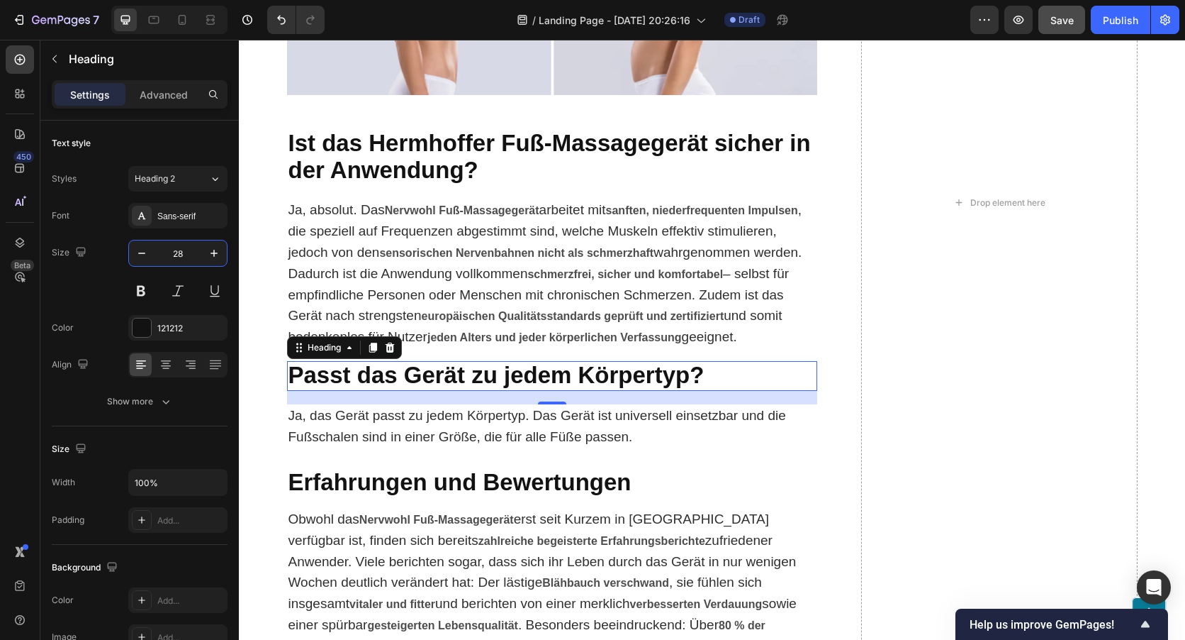
type input "28"
click at [510, 377] on strong "Passt das Gerät zu jedem Körpertyp?" at bounding box center [497, 375] width 416 height 26
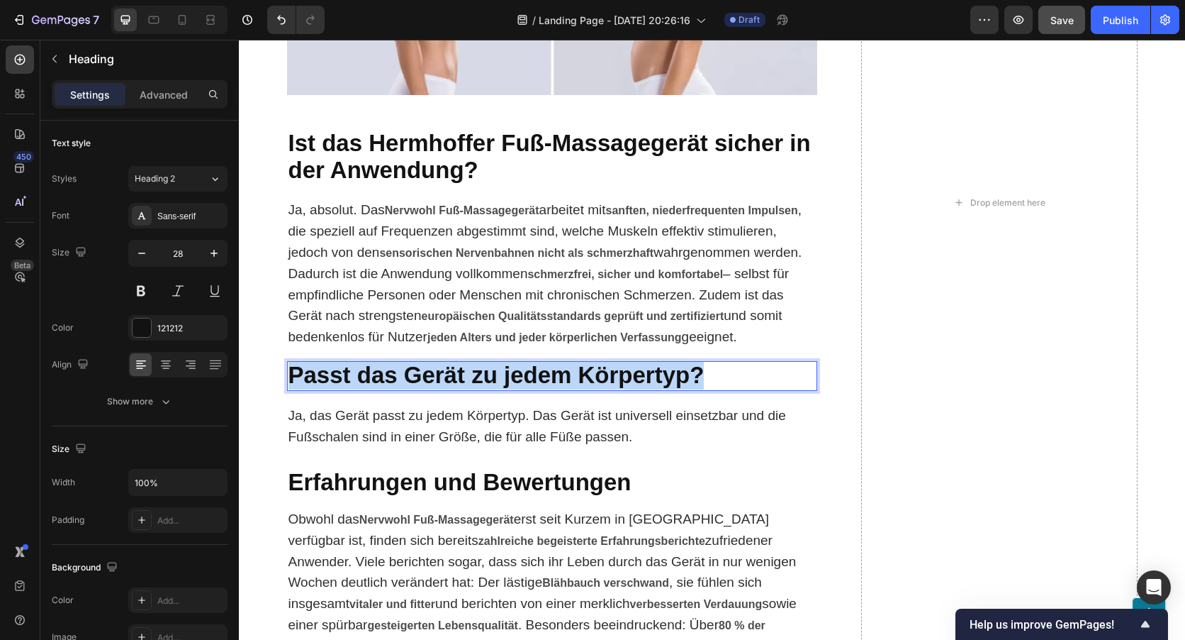
drag, startPoint x: 703, startPoint y: 372, endPoint x: 281, endPoint y: 367, distance: 421.9
click at [287, 367] on h2 "Passt das Gerät zu jedem Körpertyp?" at bounding box center [552, 376] width 530 height 30
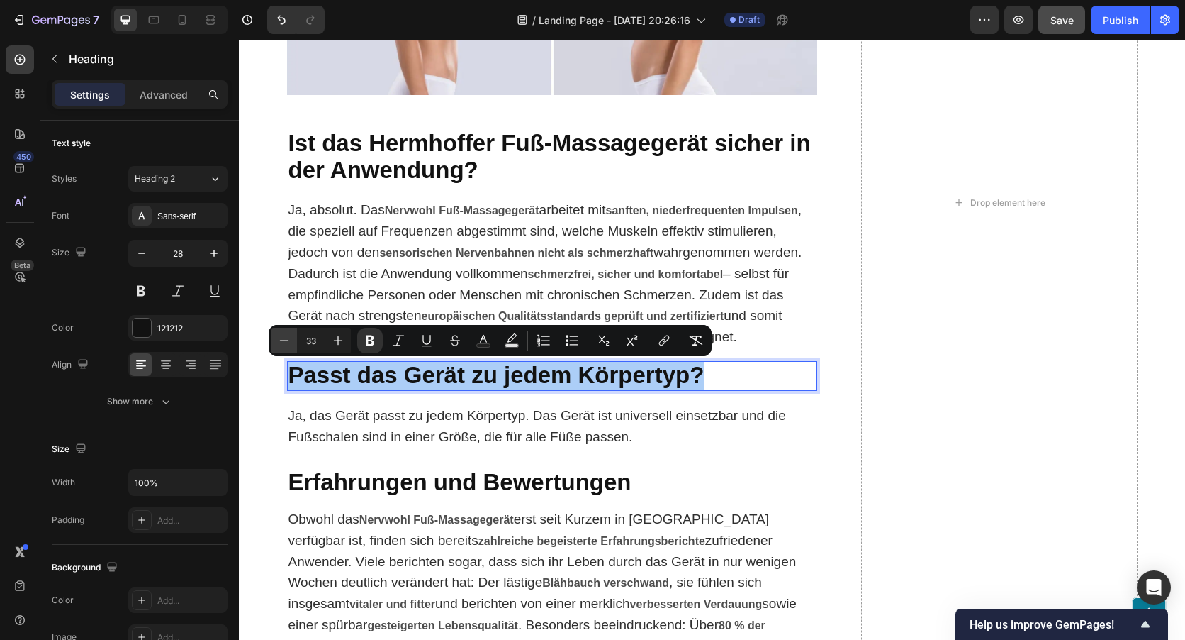
click at [284, 335] on icon "Editor contextual toolbar" at bounding box center [284, 340] width 14 height 14
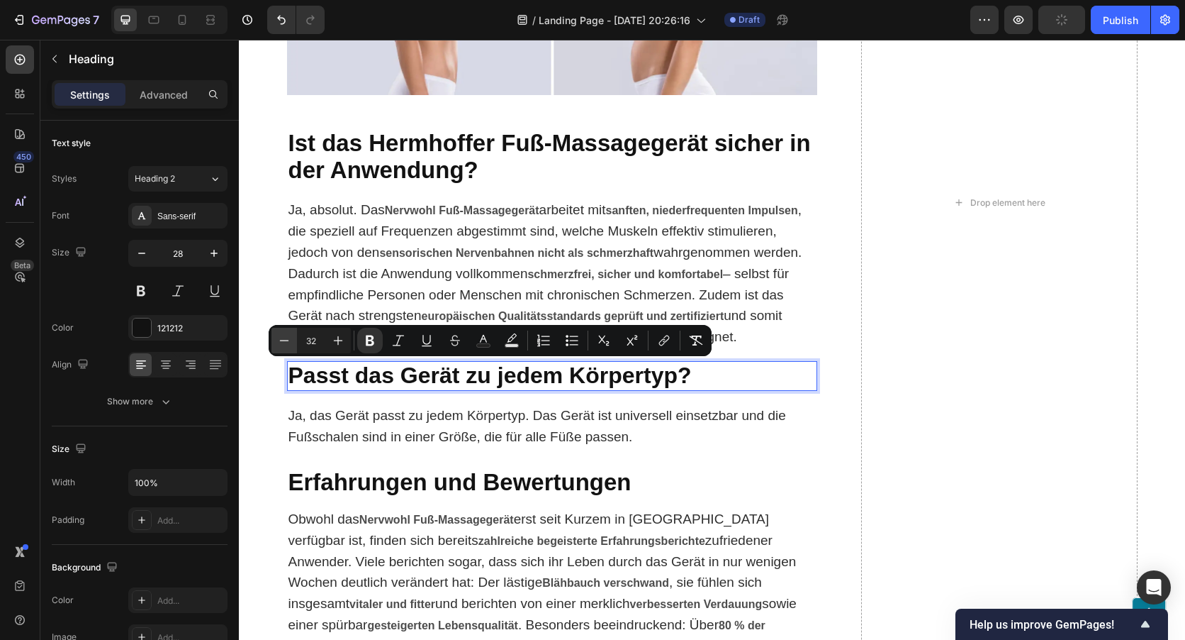
click at [284, 335] on icon "Editor contextual toolbar" at bounding box center [284, 340] width 14 height 14
click at [285, 338] on icon "Editor contextual toolbar" at bounding box center [284, 340] width 14 height 14
type input "28"
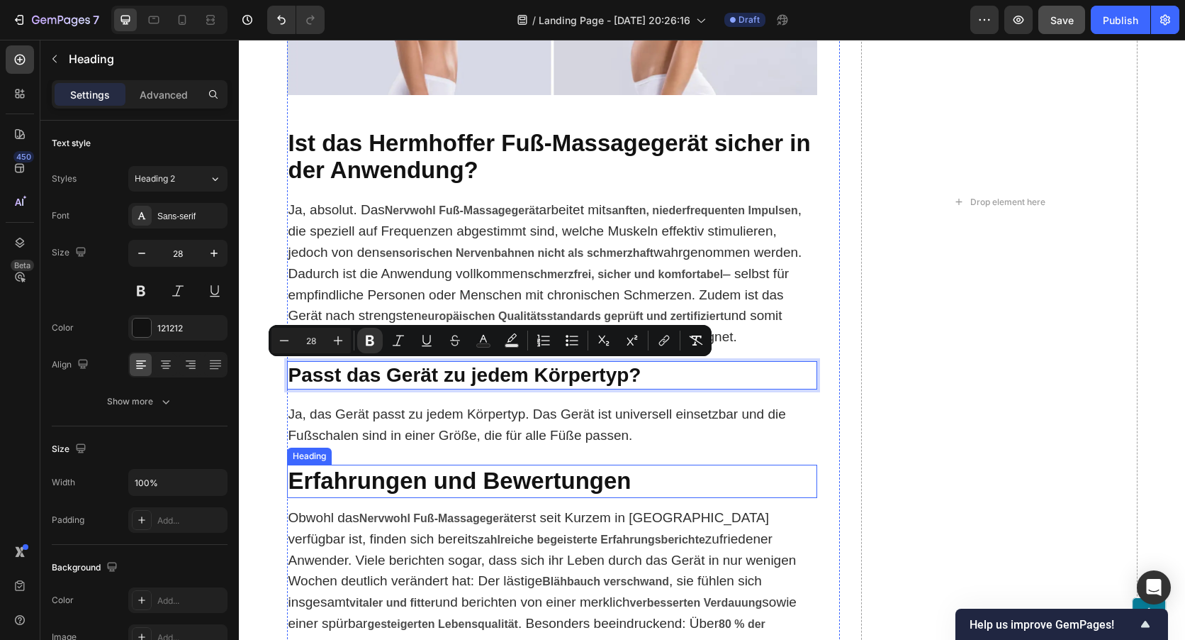
click at [619, 467] on strong "Erfahrungen und Bewertungen" at bounding box center [460, 480] width 343 height 26
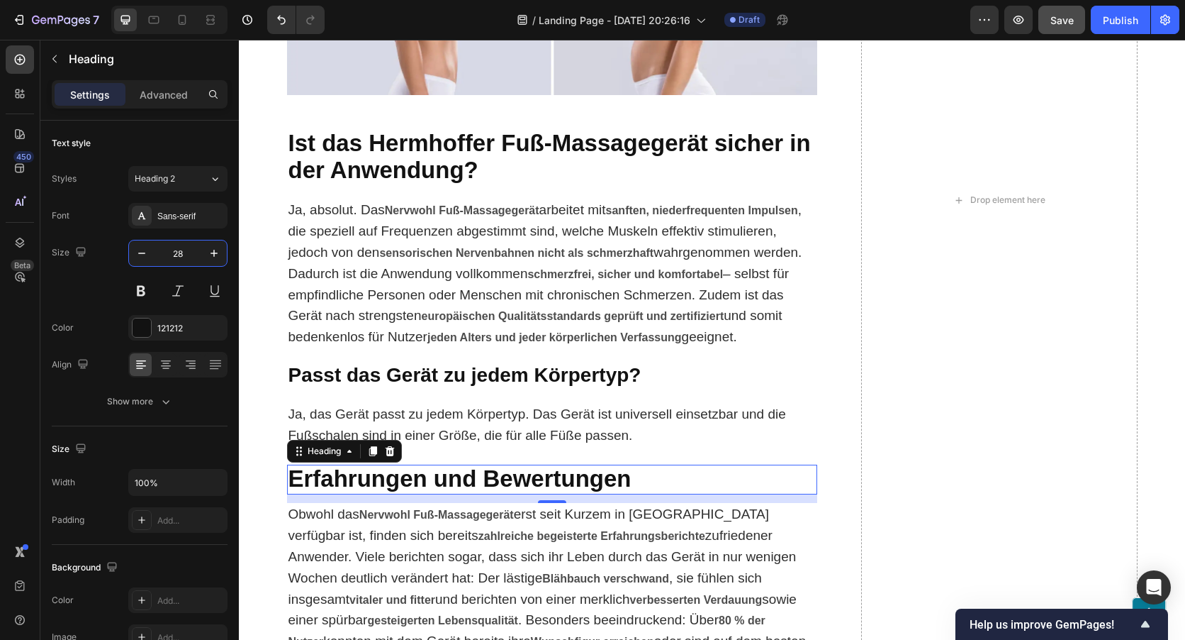
type input "28"
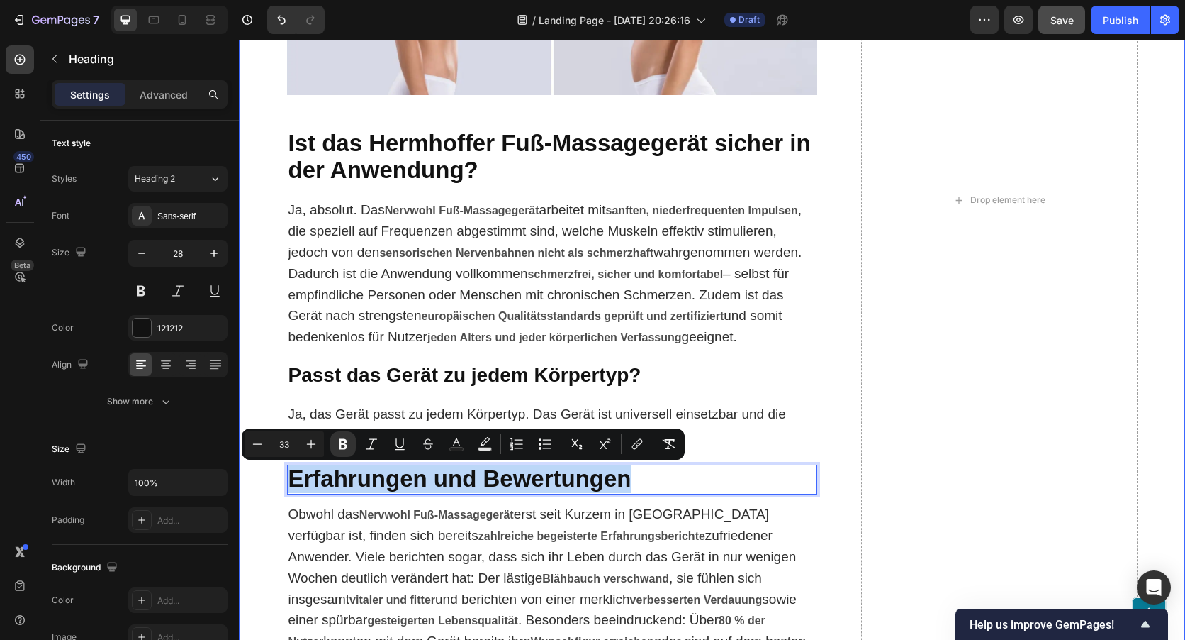
drag, startPoint x: 626, startPoint y: 484, endPoint x: 269, endPoint y: 482, distance: 357.3
click at [269, 482] on div "Your path to ultimate comfort and well-being couldn't be easier: Heading Option…" at bounding box center [712, 200] width 918 height 1892
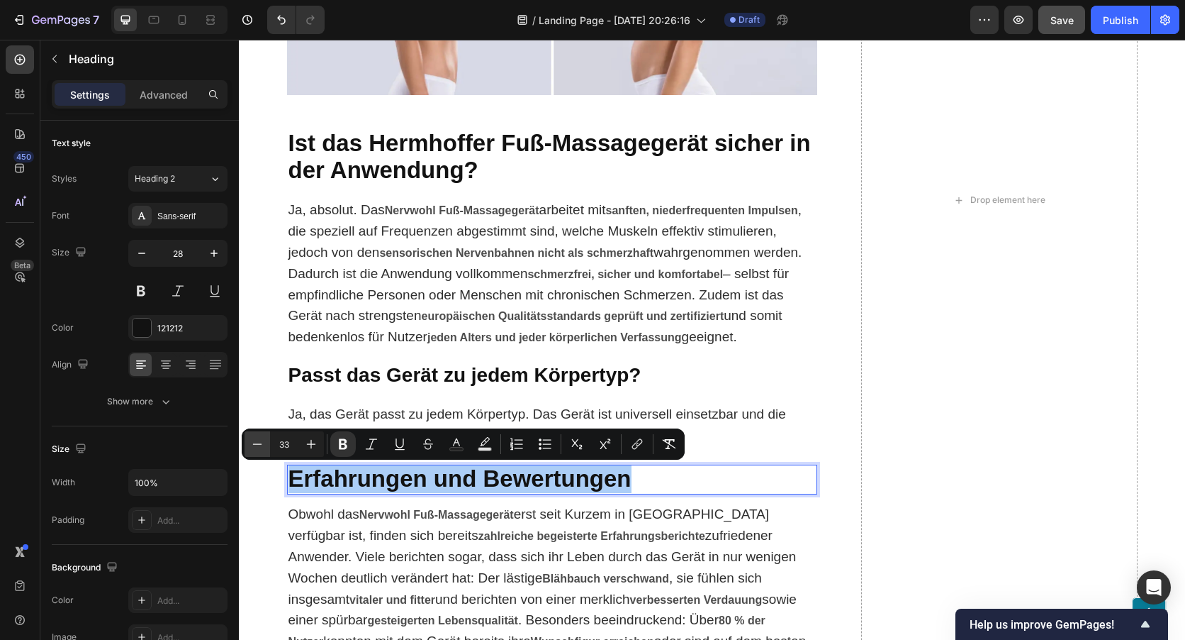
click at [262, 442] on icon "Editor contextual toolbar" at bounding box center [257, 444] width 14 height 14
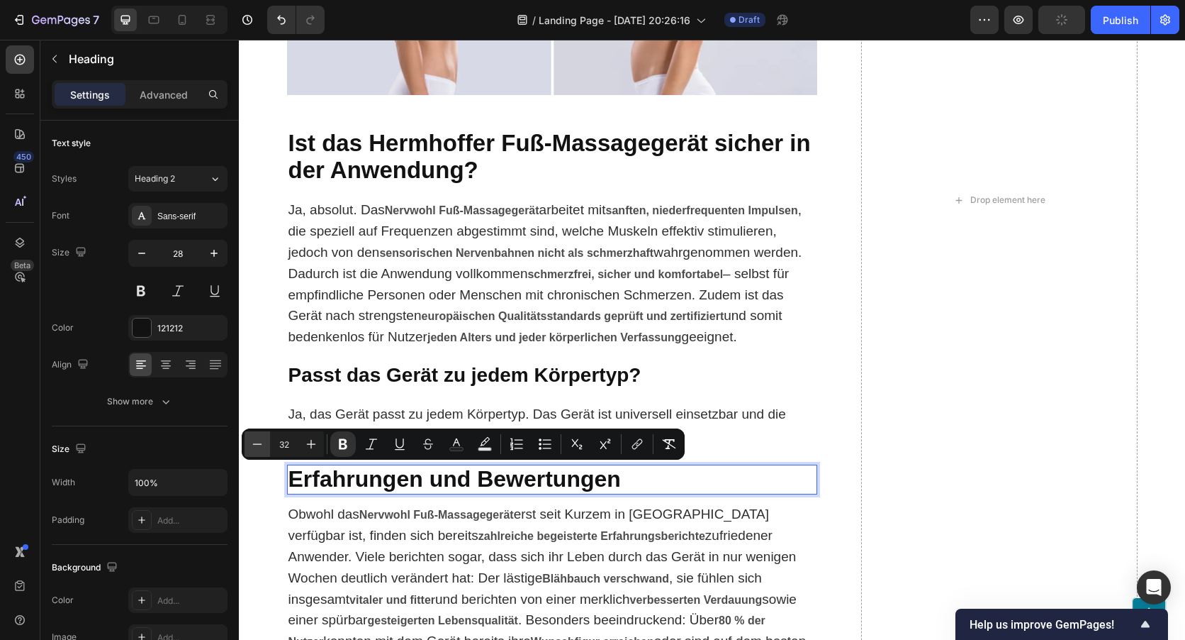
click at [262, 442] on icon "Editor contextual toolbar" at bounding box center [257, 444] width 14 height 14
type input "28"
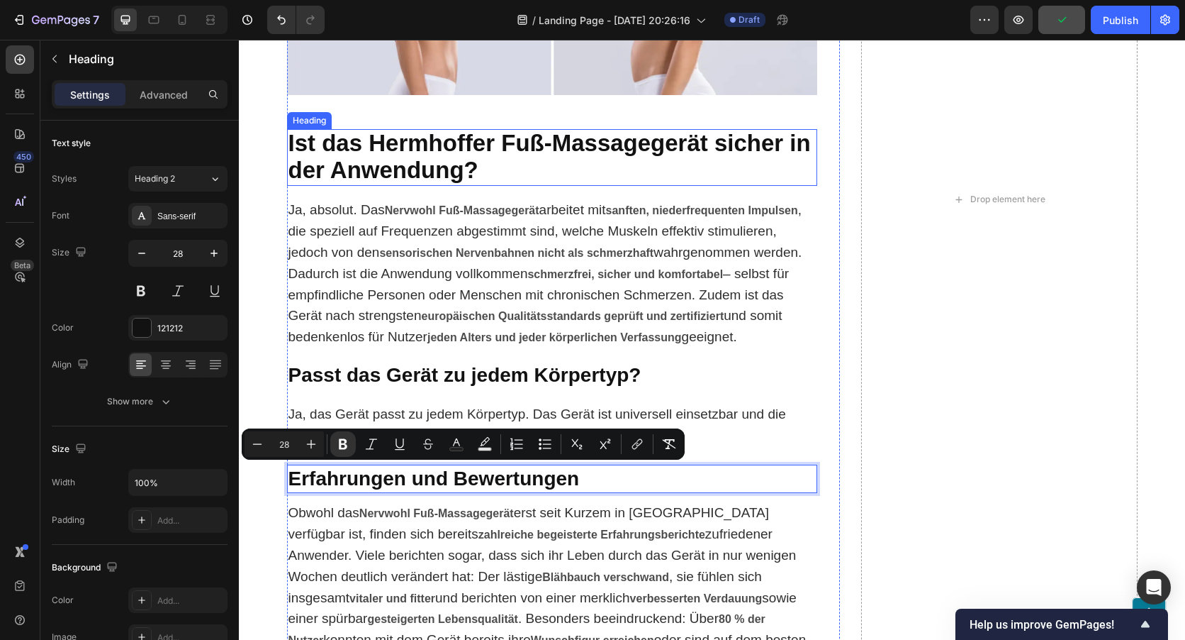
click at [477, 158] on p "⁠⁠⁠⁠⁠⁠⁠ Ist das Hermhoffer Fuß-Massagegerät sicher in der Anwendung?" at bounding box center [552, 157] width 527 height 55
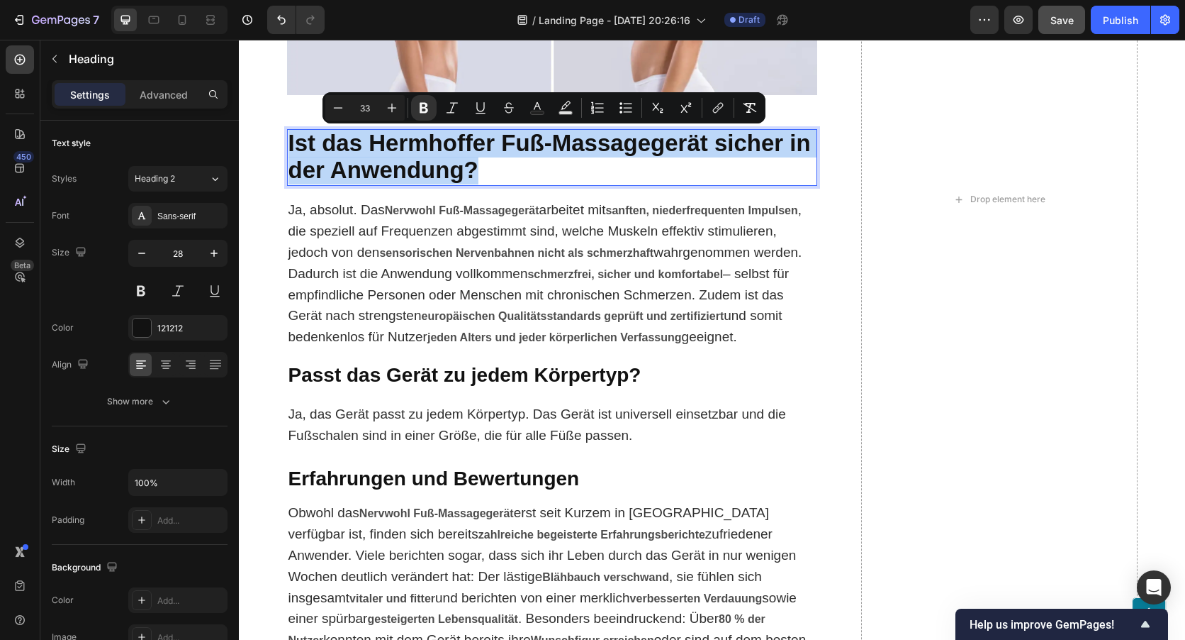
drag, startPoint x: 474, startPoint y: 166, endPoint x: 294, endPoint y: 155, distance: 181.1
click at [294, 155] on p "Ist das Hermhoffer Fuß-Massagegerät sicher in der Anwendung?" at bounding box center [552, 157] width 527 height 55
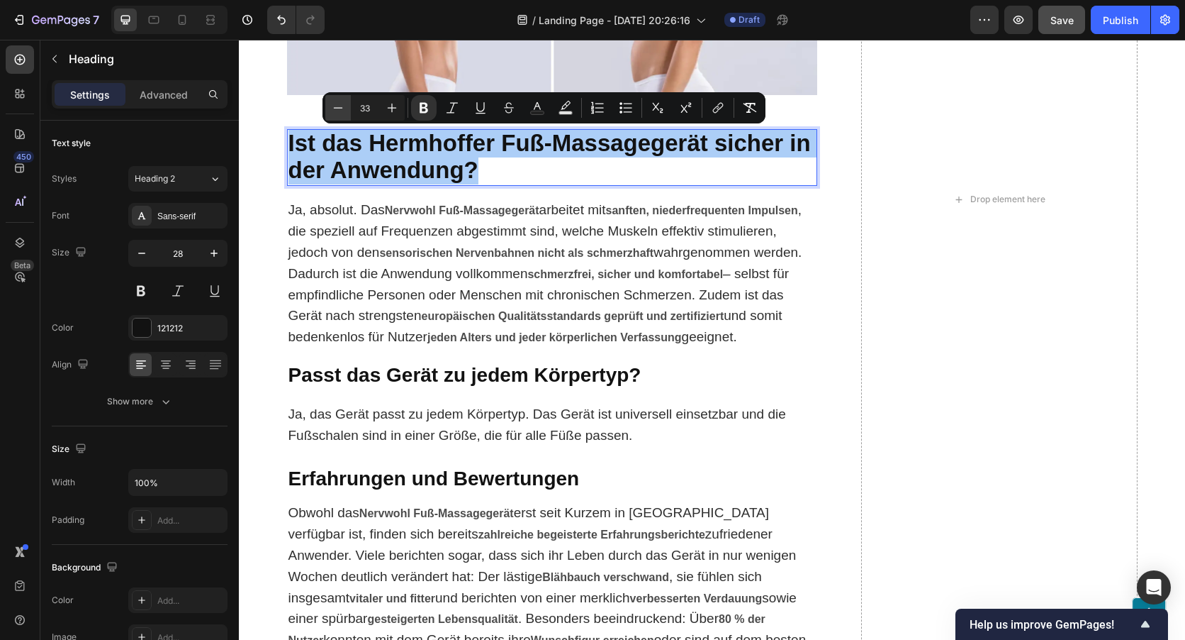
click at [338, 111] on icon "Editor contextual toolbar" at bounding box center [338, 108] width 14 height 14
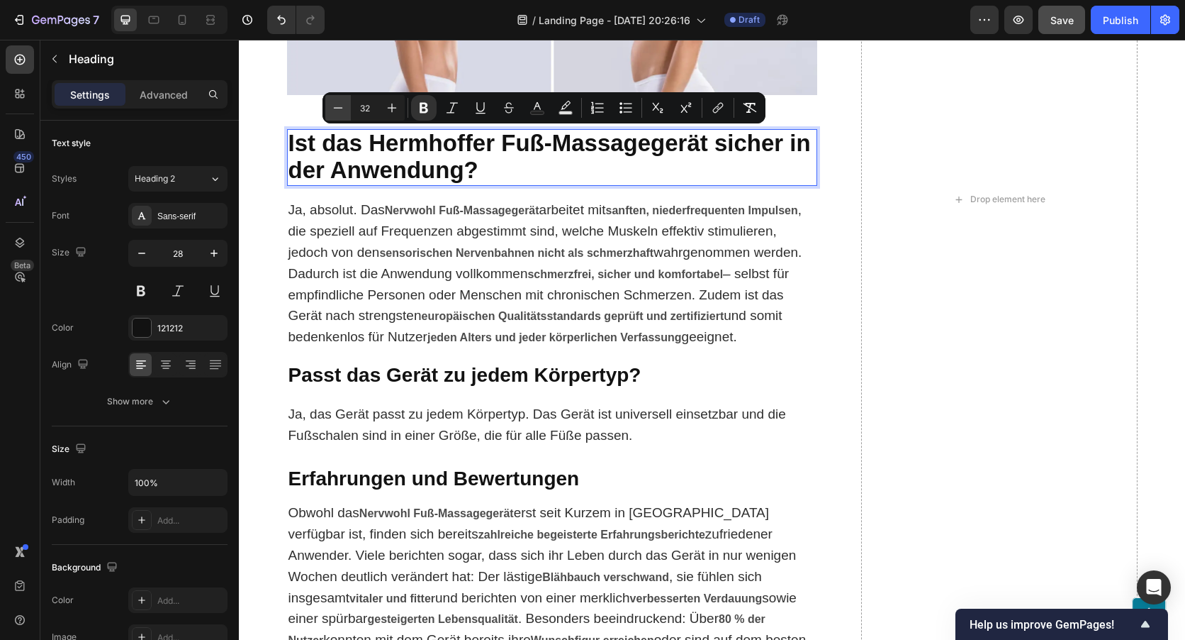
click at [338, 111] on icon "Editor contextual toolbar" at bounding box center [338, 108] width 14 height 14
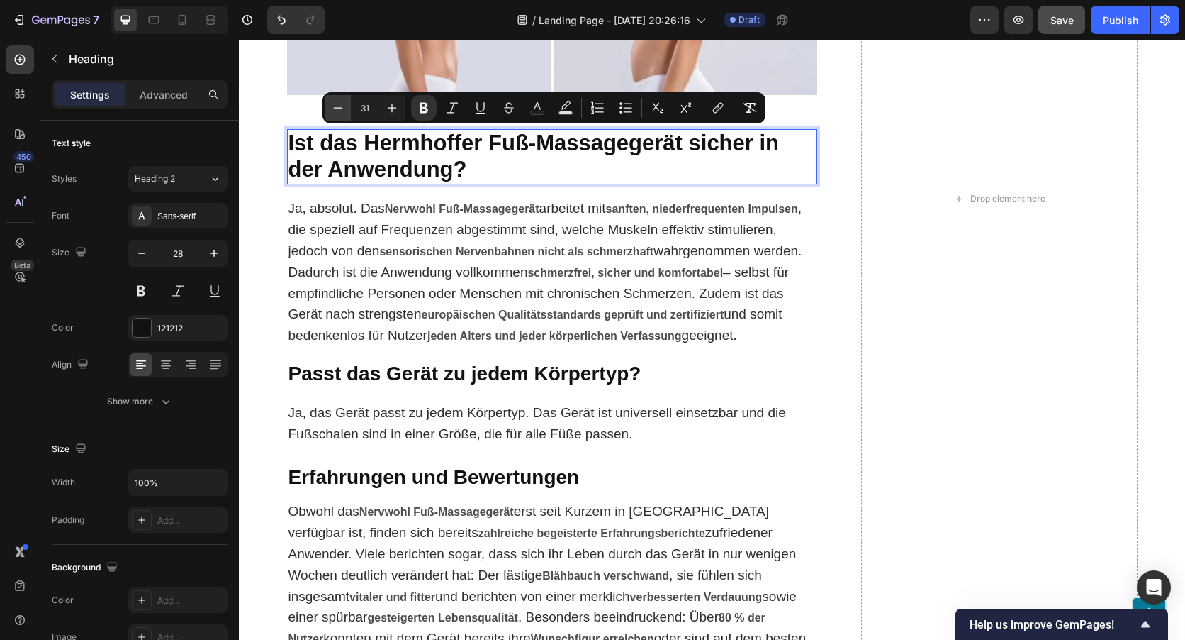
click at [338, 111] on icon "Editor contextual toolbar" at bounding box center [338, 108] width 14 height 14
type input "28"
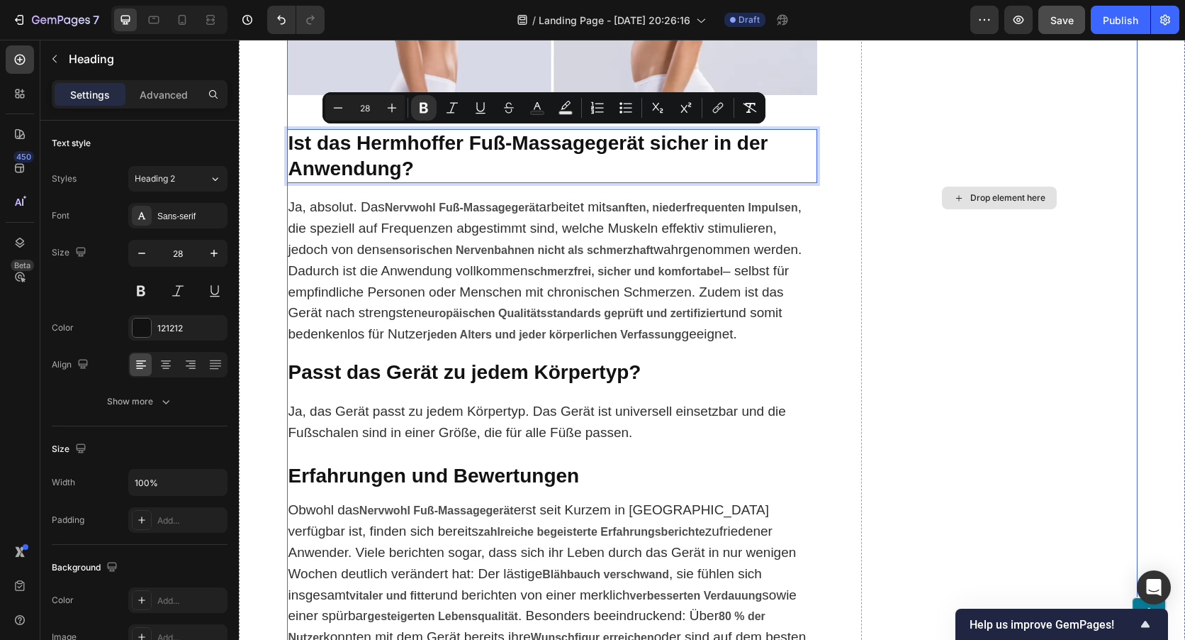
click at [1012, 426] on div "Drop element here" at bounding box center [999, 198] width 277 height 1888
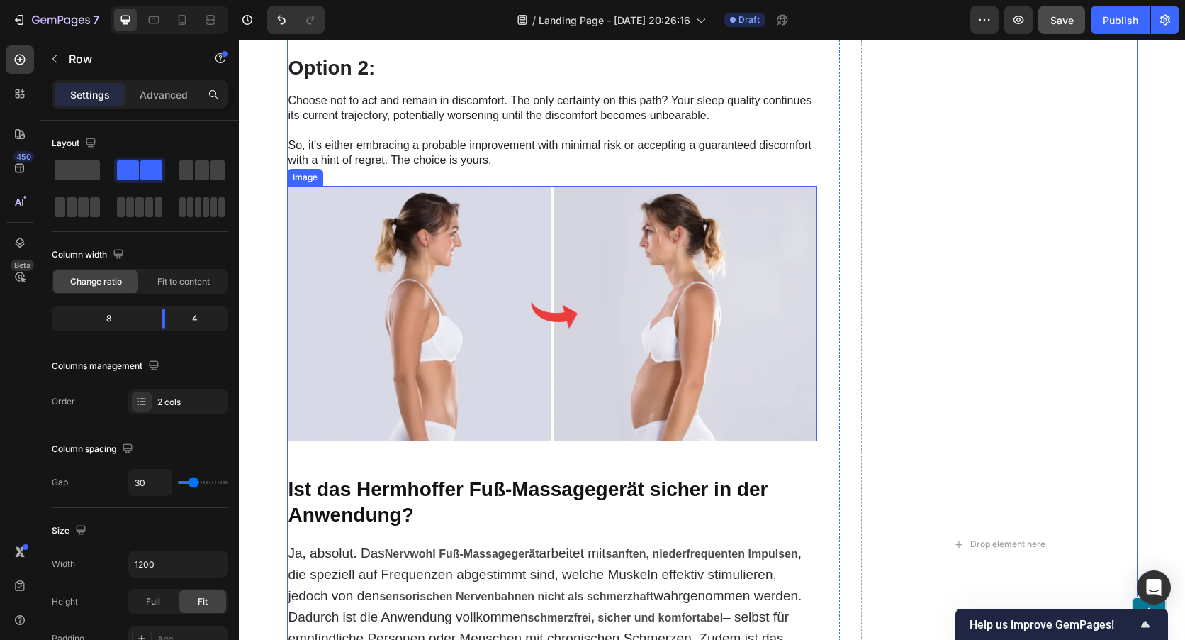
scroll to position [6946, 0]
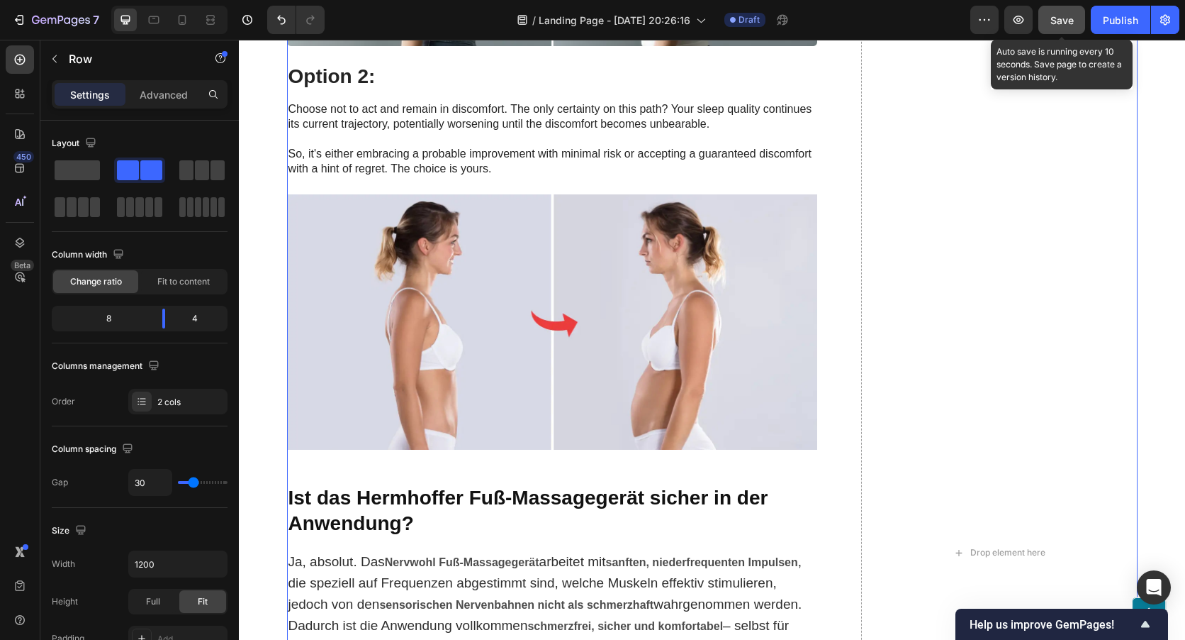
click at [1063, 26] on div "Save" at bounding box center [1062, 20] width 23 height 15
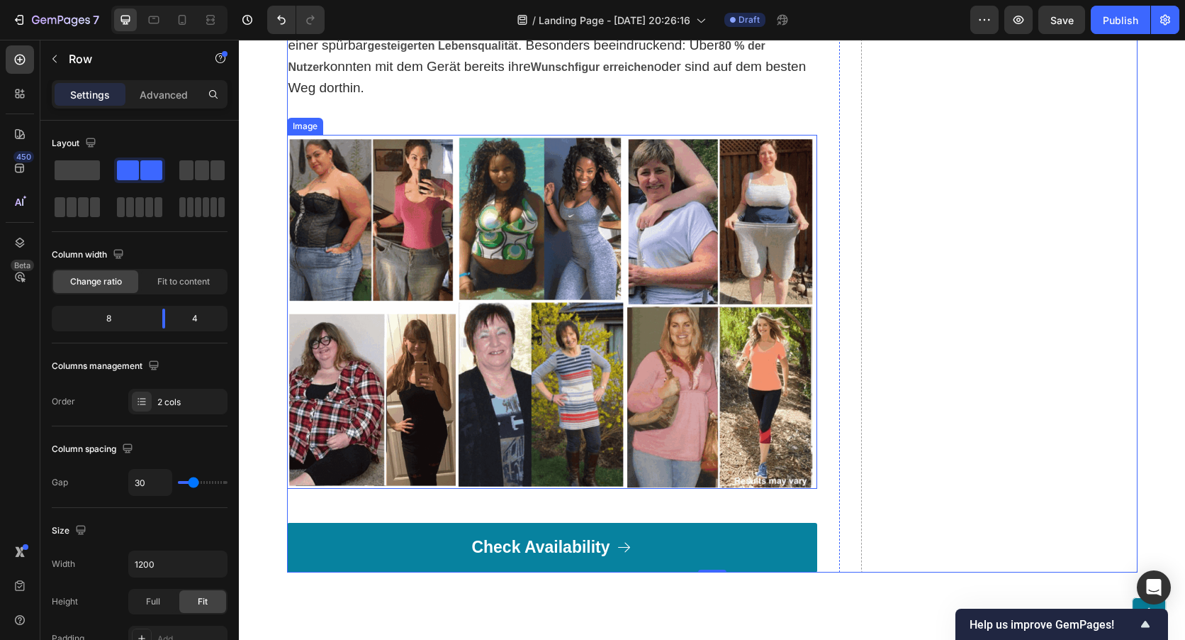
scroll to position [7939, 0]
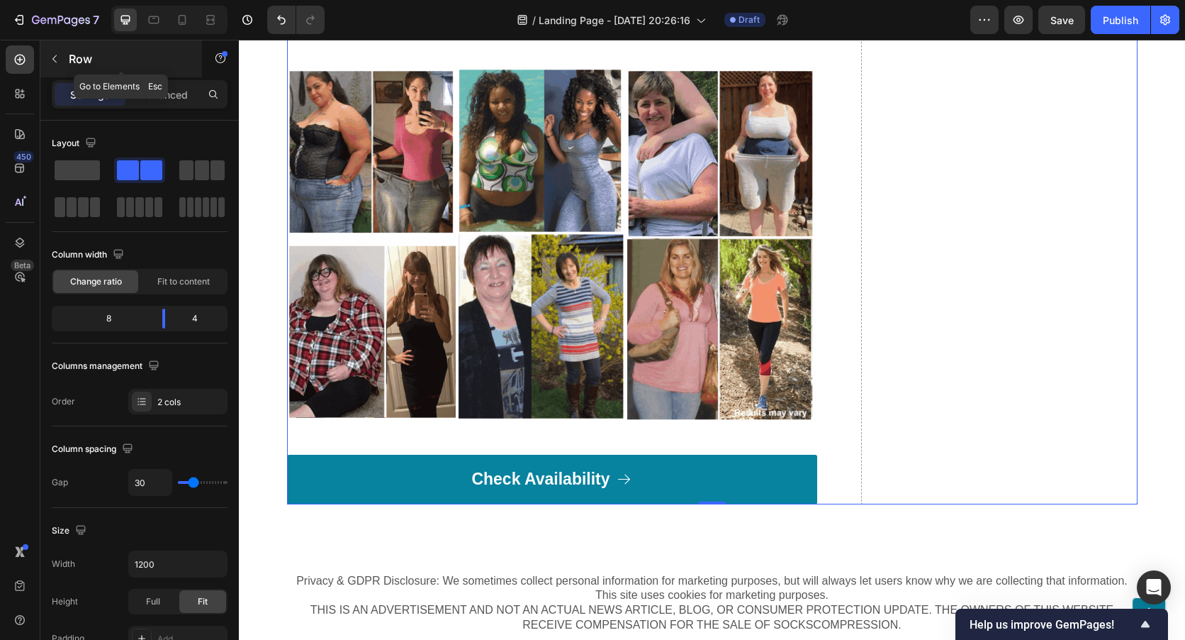
click at [55, 58] on icon "button" at bounding box center [54, 58] width 11 height 11
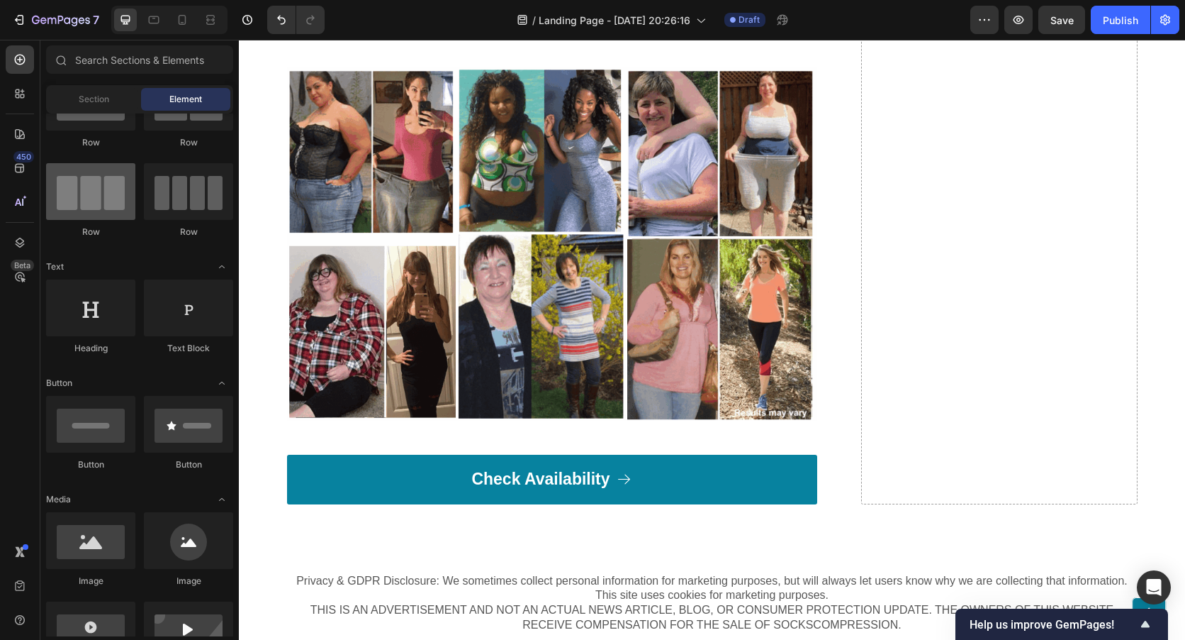
scroll to position [0, 0]
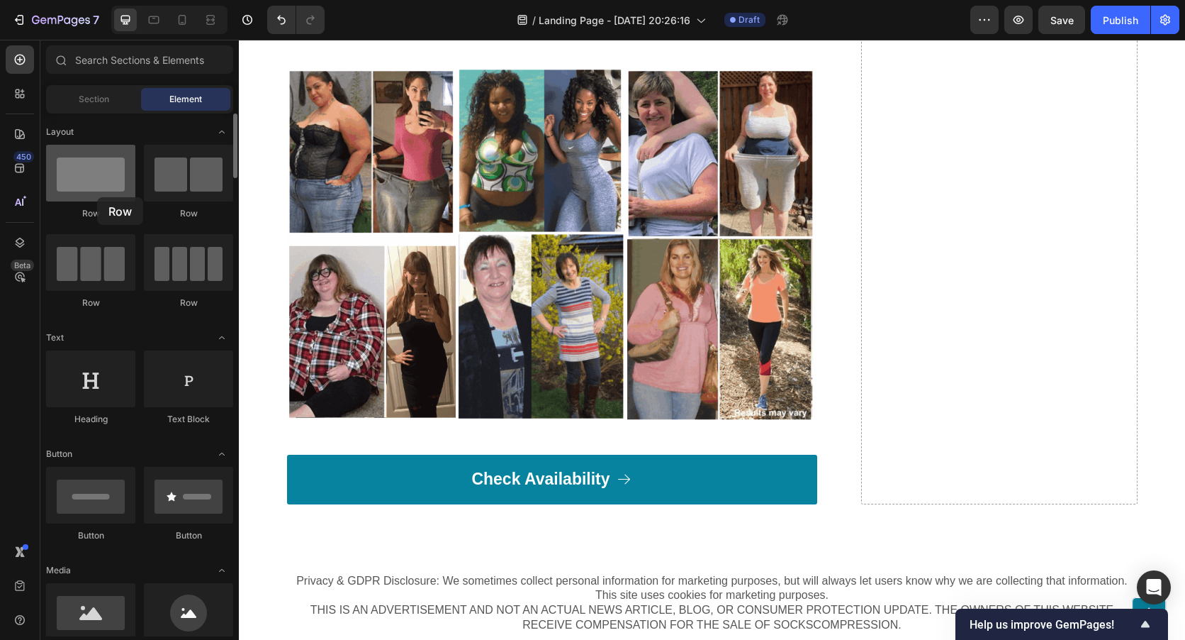
click at [97, 197] on div at bounding box center [90, 173] width 89 height 57
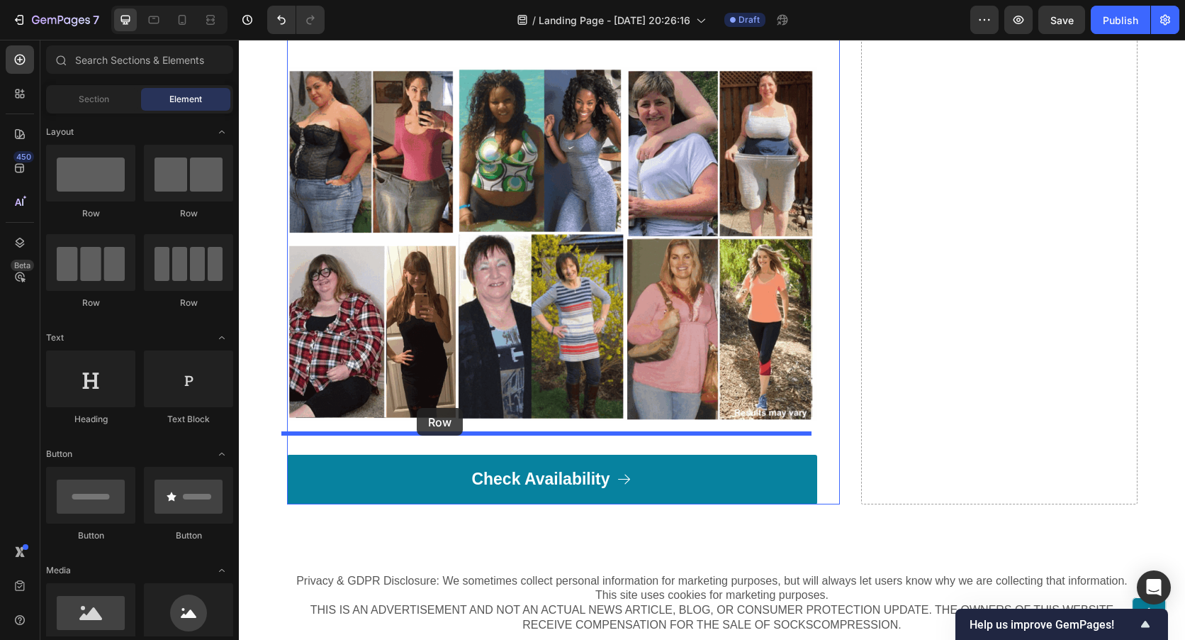
drag, startPoint x: 336, startPoint y: 237, endPoint x: 417, endPoint y: 408, distance: 189.0
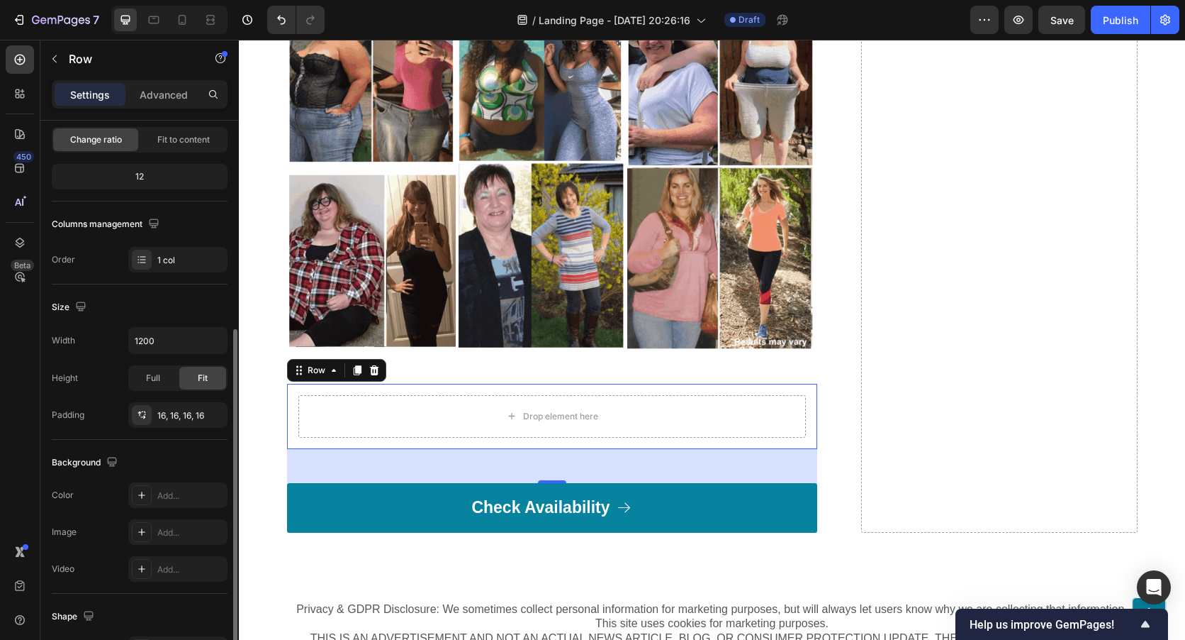
scroll to position [284, 0]
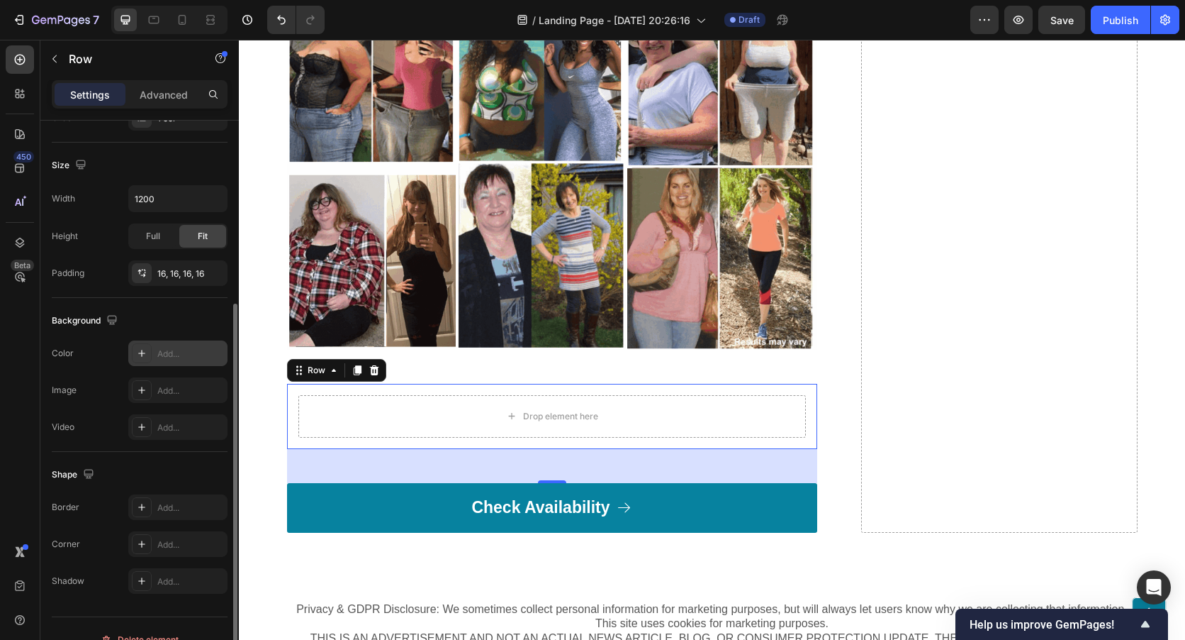
click at [163, 352] on div "Add..." at bounding box center [190, 353] width 67 height 13
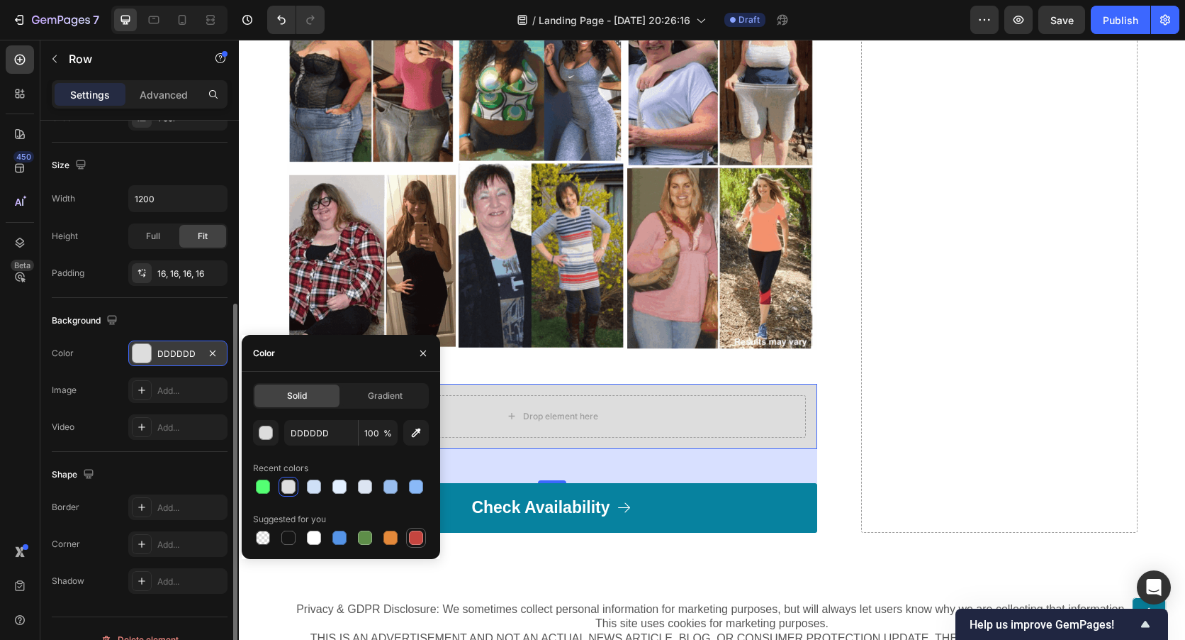
click at [420, 541] on div at bounding box center [416, 537] width 14 height 14
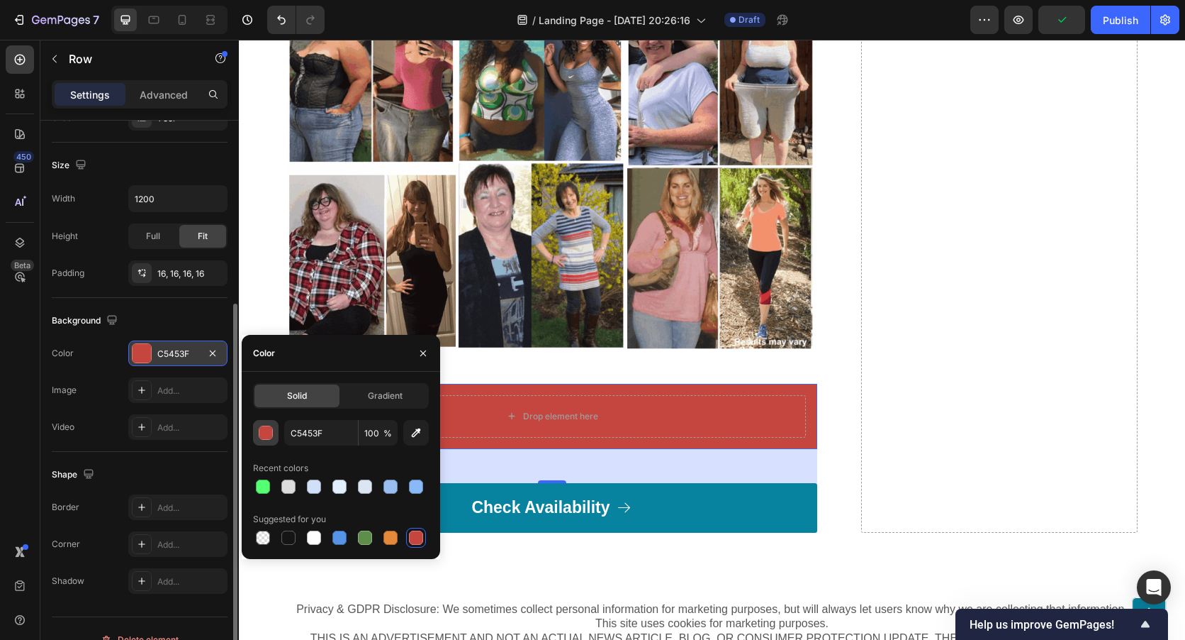
click at [266, 431] on div "button" at bounding box center [266, 433] width 14 height 14
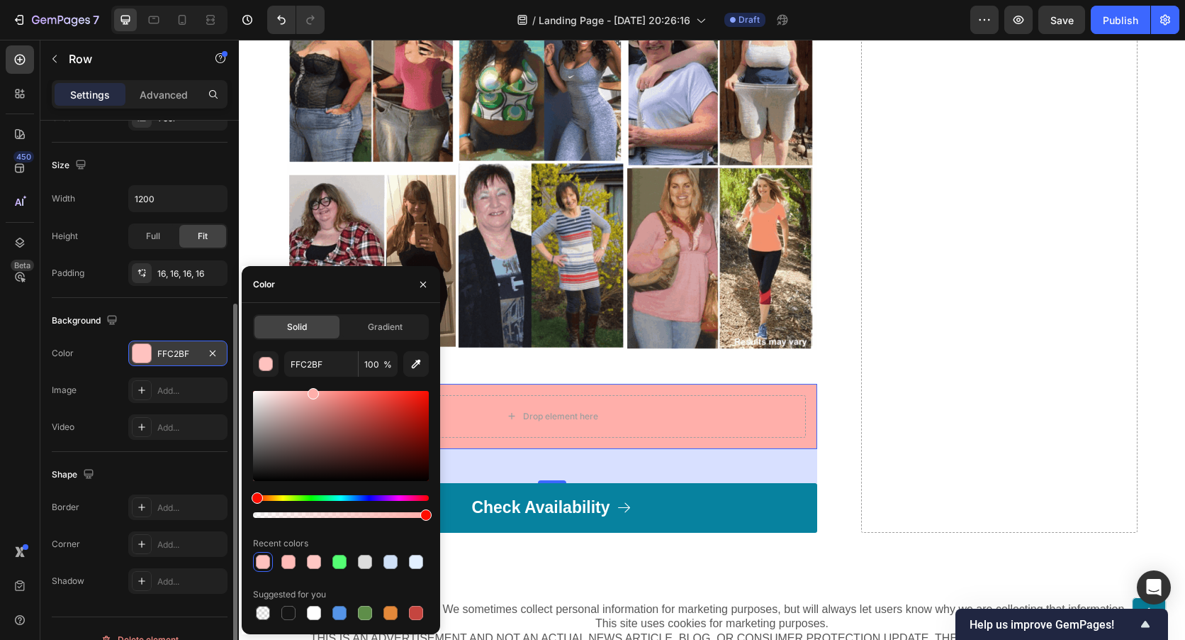
drag, startPoint x: 379, startPoint y: 413, endPoint x: 312, endPoint y: 391, distance: 70.9
click at [312, 391] on div at bounding box center [313, 393] width 11 height 11
type input "FFAFAA"
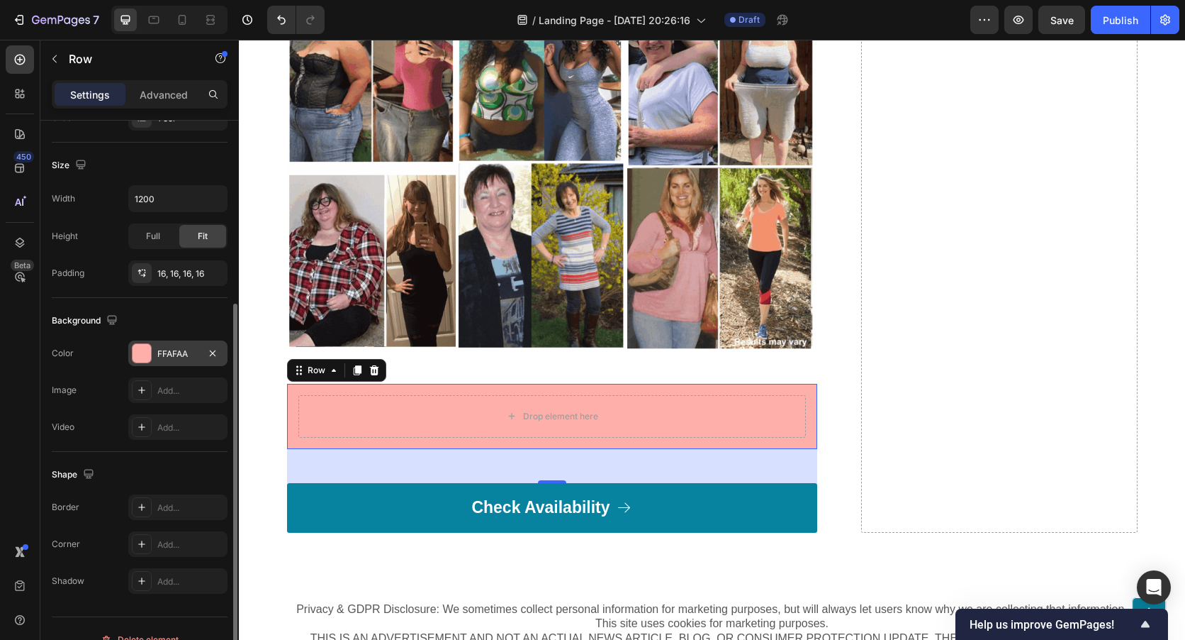
click at [127, 323] on div "Background" at bounding box center [140, 320] width 176 height 23
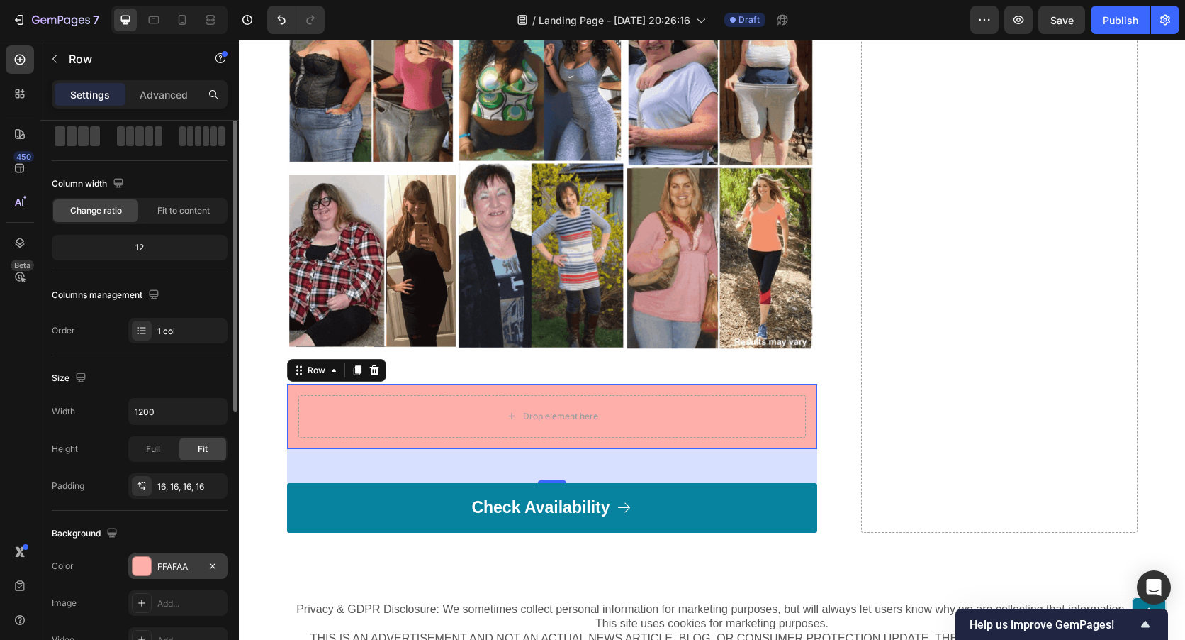
scroll to position [0, 0]
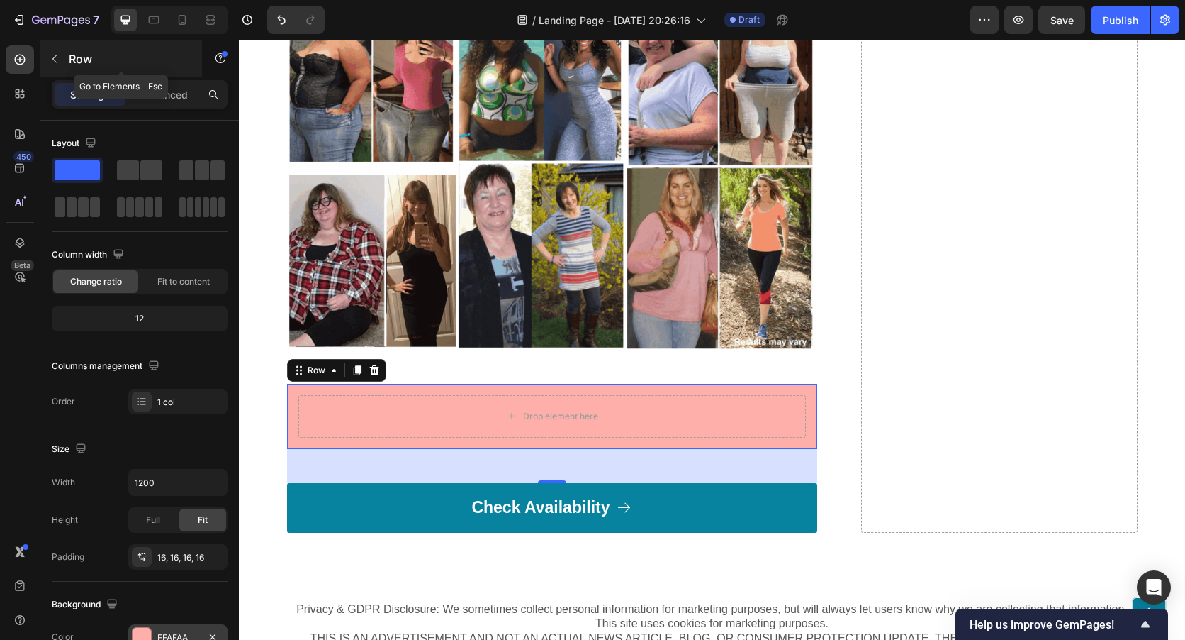
click at [67, 61] on div "Row" at bounding box center [121, 58] width 162 height 37
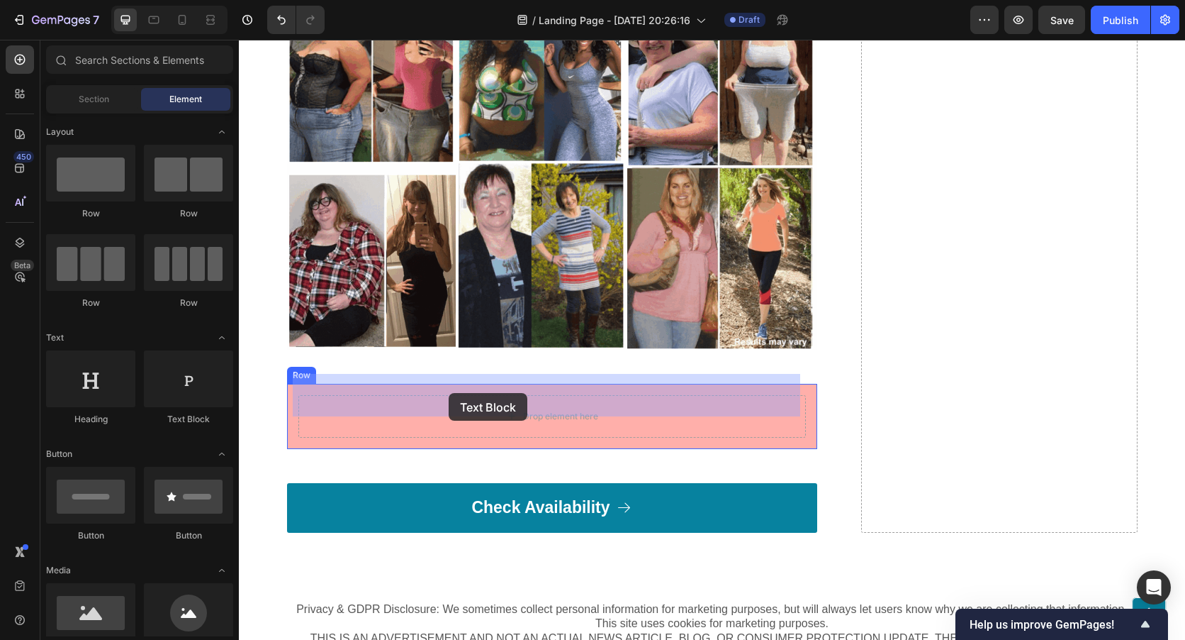
drag, startPoint x: 432, startPoint y: 439, endPoint x: 449, endPoint y: 393, distance: 49.1
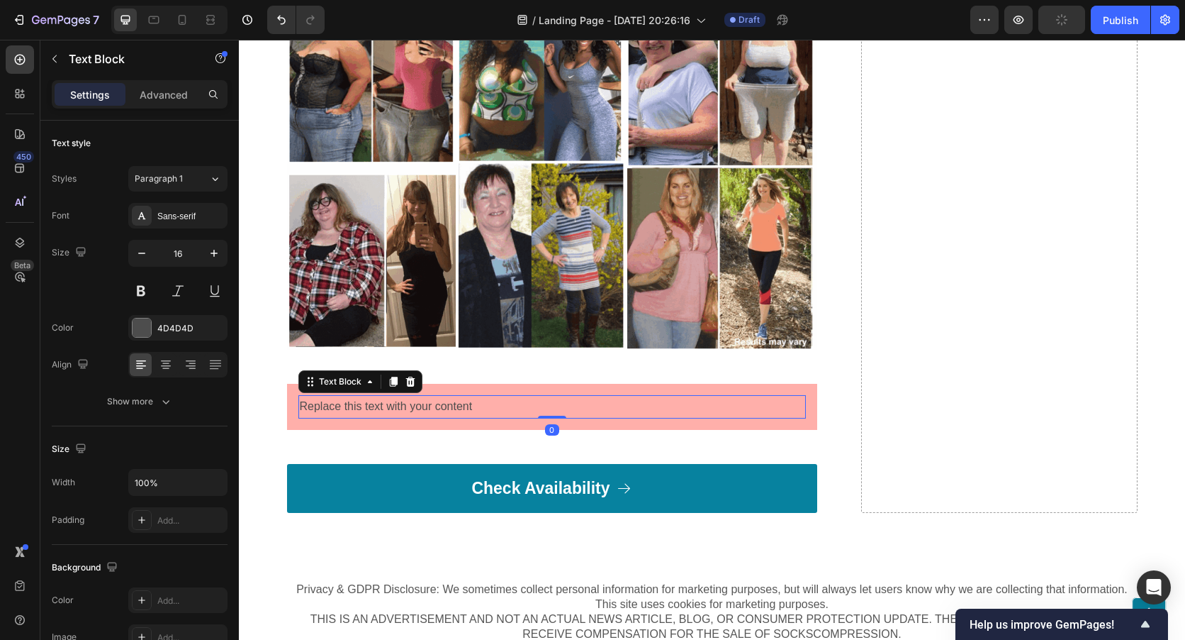
click at [478, 395] on div "Replace this text with your content" at bounding box center [552, 406] width 508 height 23
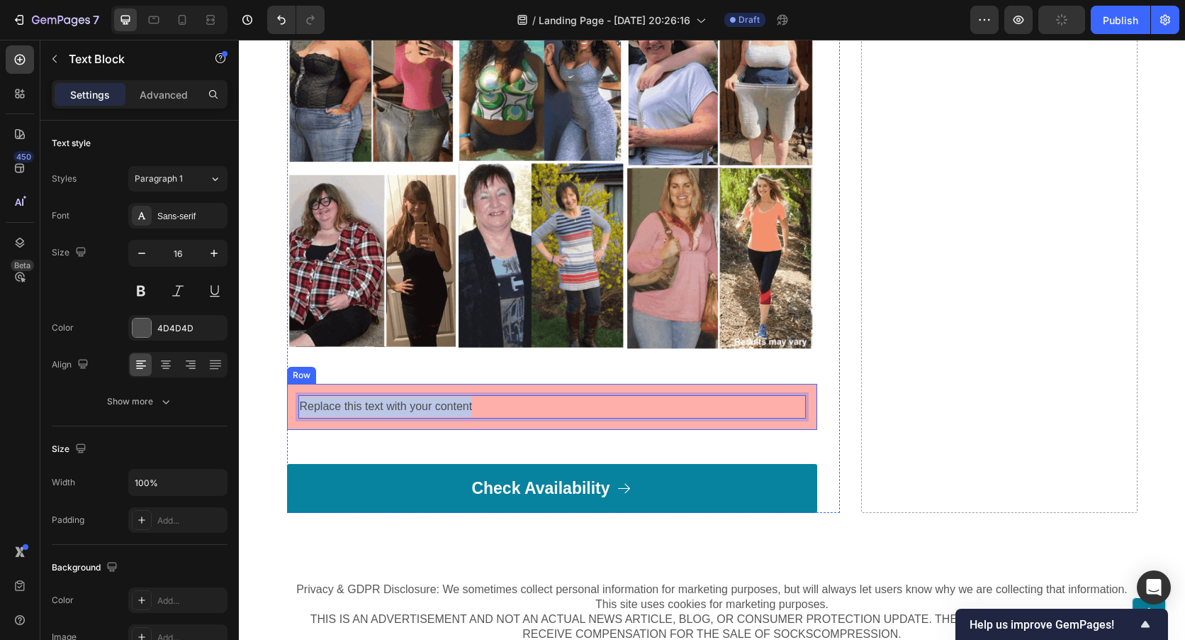
drag, startPoint x: 476, startPoint y: 383, endPoint x: 291, endPoint y: 376, distance: 185.2
click at [291, 384] on div "Replace this text with your content Text Block 0 Row" at bounding box center [552, 407] width 530 height 46
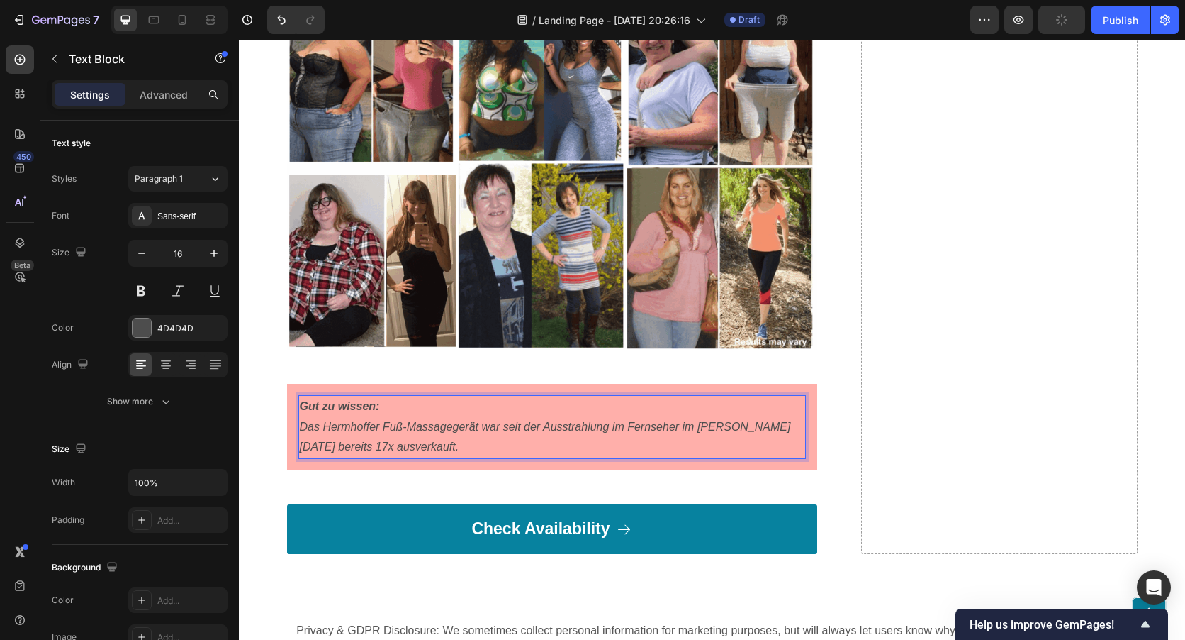
click at [403, 424] on p "Gut zu wissen: Das Hermhoffer Fuß-Massagegerät war seit der Ausstrahlung im Fer…" at bounding box center [552, 426] width 505 height 61
click at [304, 425] on icon "Das Hermhoffer Fuß-Massagegerät war seit der Ausstrahlung im Fernseher im [PERS…" at bounding box center [545, 436] width 491 height 33
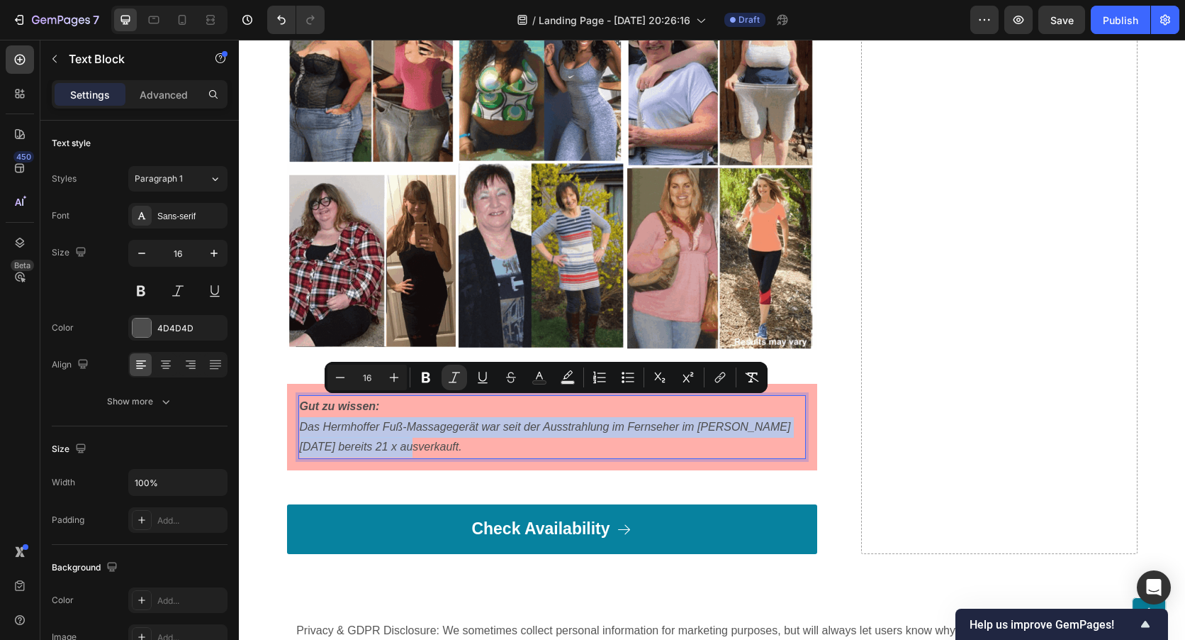
drag, startPoint x: 375, startPoint y: 418, endPoint x: 296, endPoint y: 406, distance: 79.6
click at [300, 406] on p "Gut zu wissen: Das Hermhoffer Fuß-Massagegerät war seit der Ausstrahlung im Fer…" at bounding box center [552, 426] width 505 height 61
click at [396, 373] on icon "Editor contextual toolbar" at bounding box center [394, 377] width 14 height 14
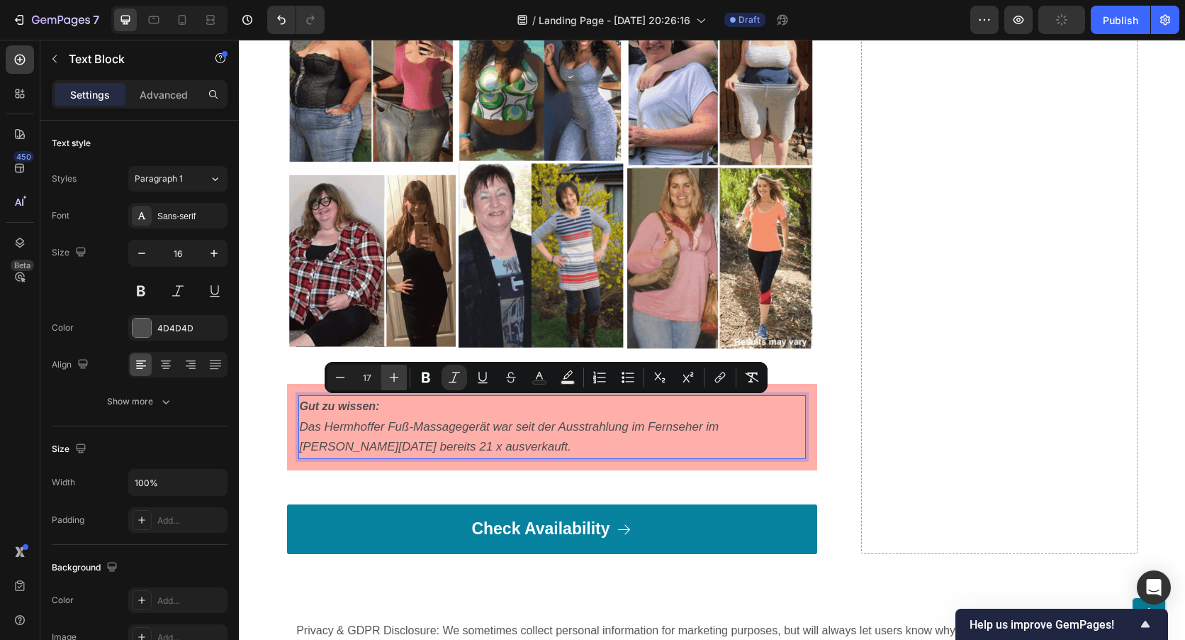
click at [396, 373] on icon "Editor contextual toolbar" at bounding box center [394, 377] width 14 height 14
type input "18"
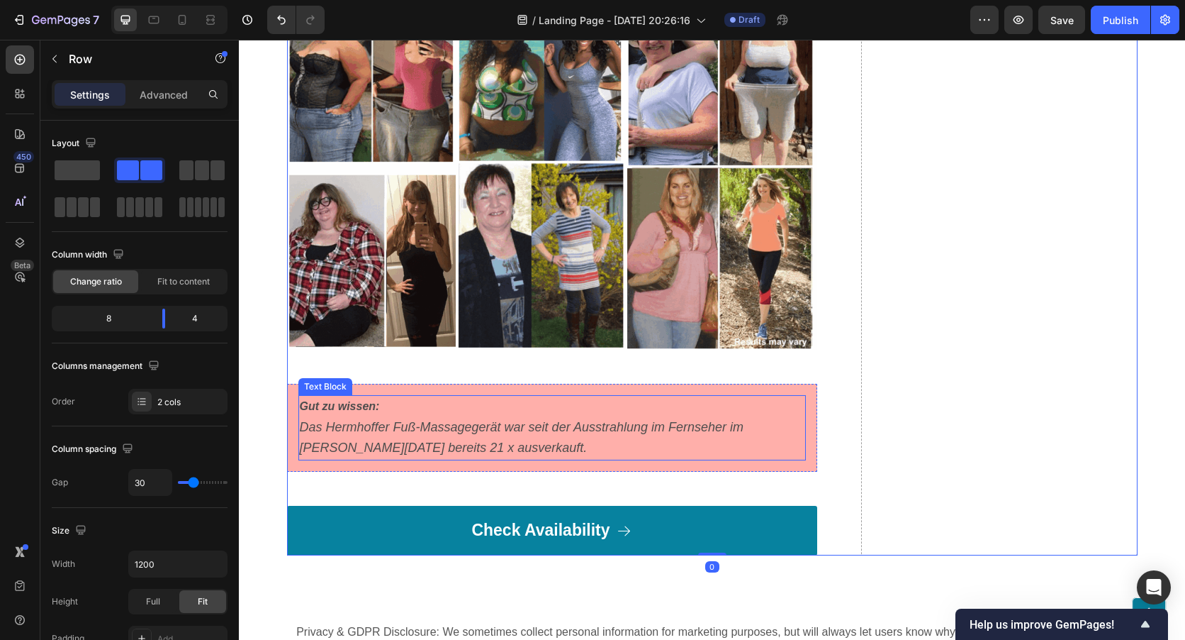
click at [380, 420] on icon "Das Hermhoffer Fuß-Massagegerät war seit der Ausstrahlung im Fernseher im [PERS…" at bounding box center [522, 437] width 445 height 35
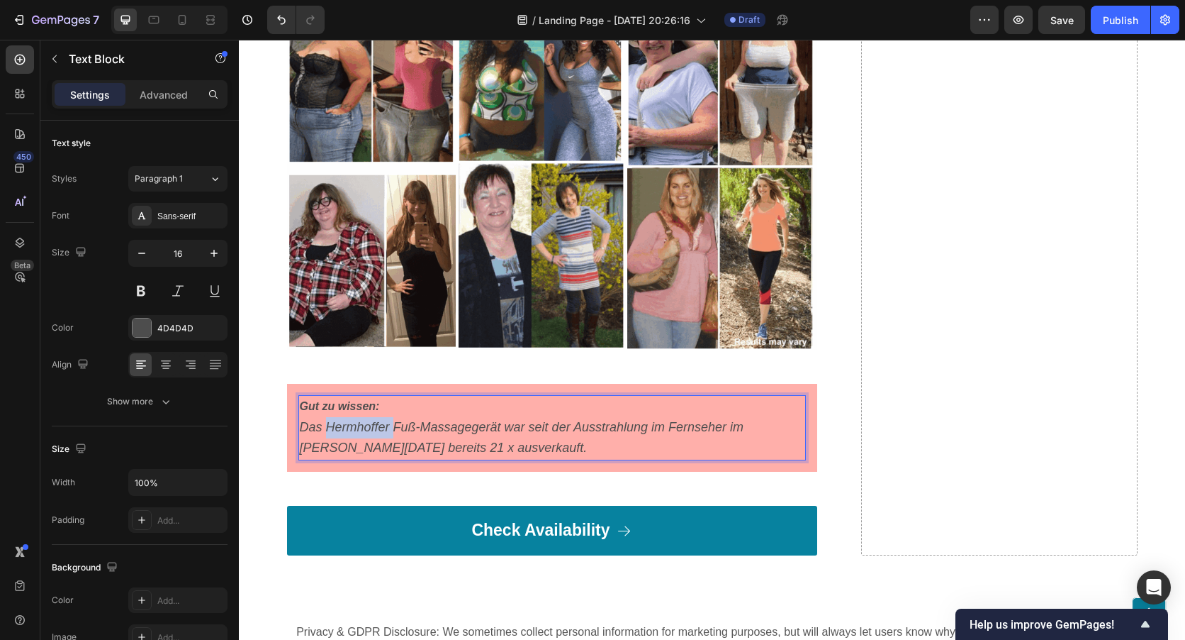
click at [382, 420] on icon "Das Hermhoffer Fuß-Massagegerät war seit der Ausstrahlung im Fernseher im [PERS…" at bounding box center [522, 437] width 445 height 35
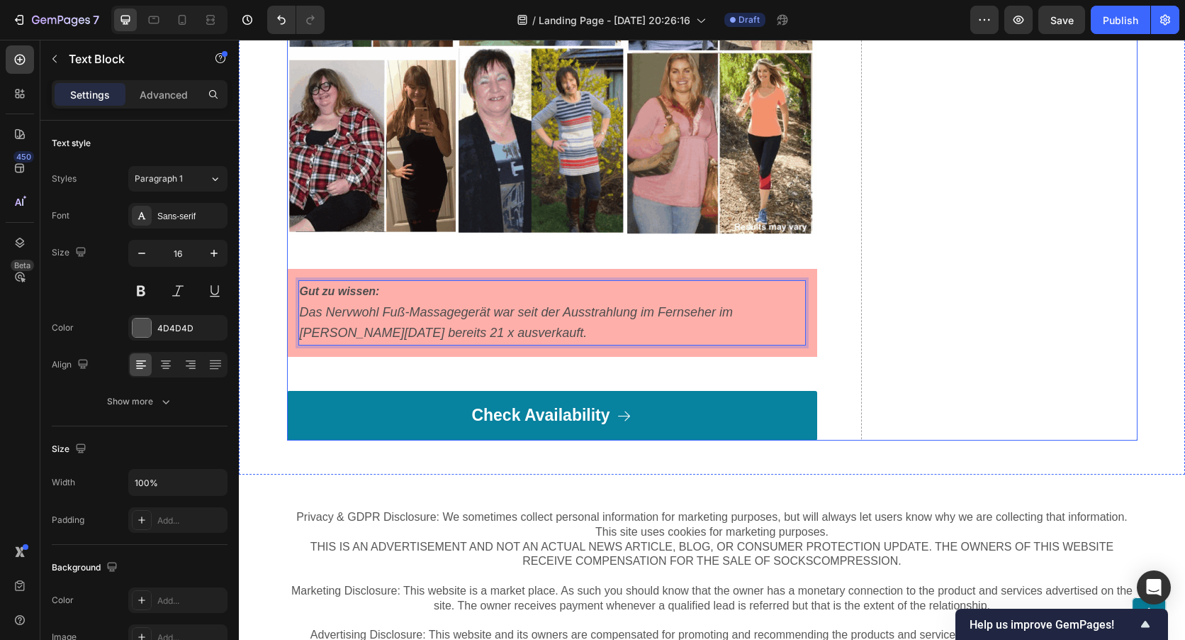
scroll to position [8080, 0]
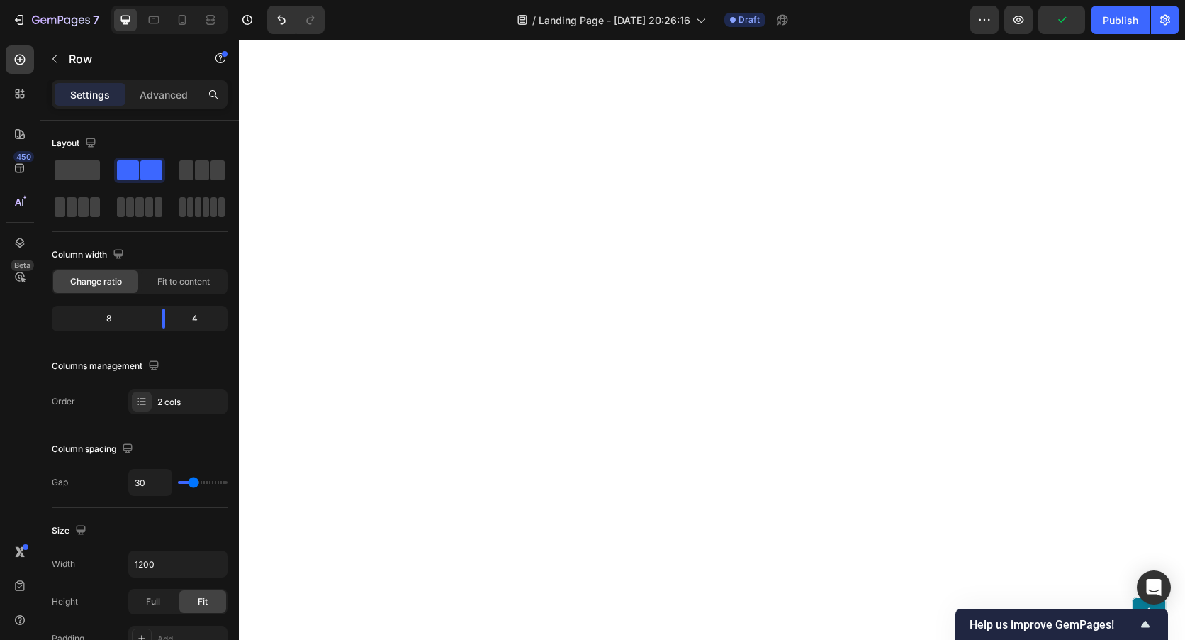
scroll to position [5457, 0]
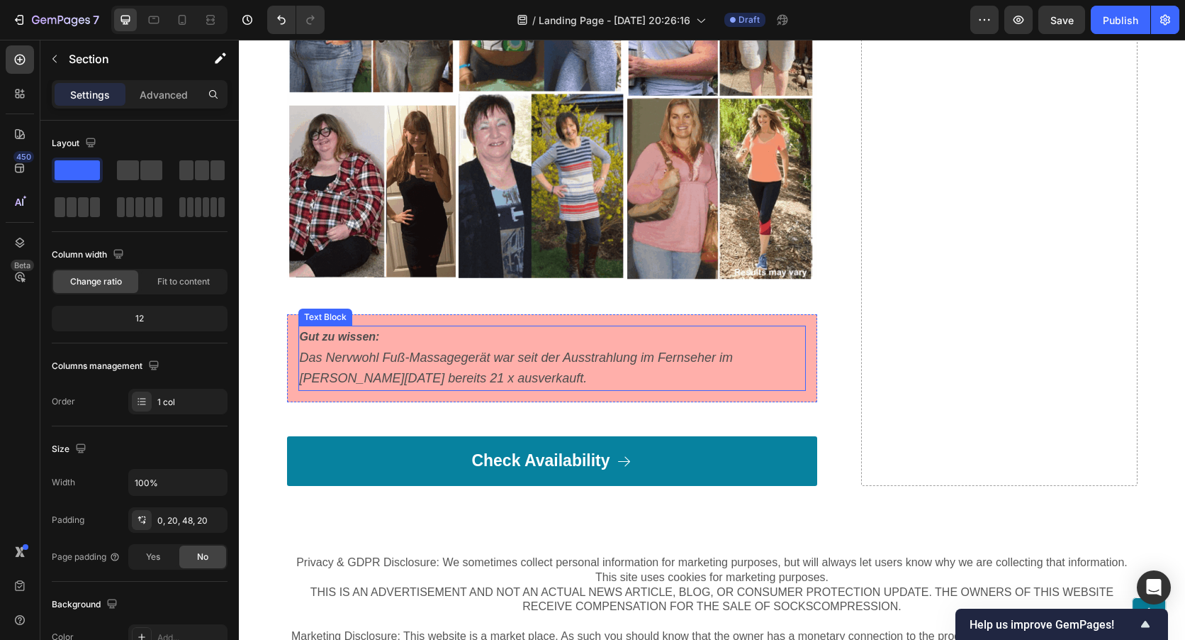
scroll to position [8080, 0]
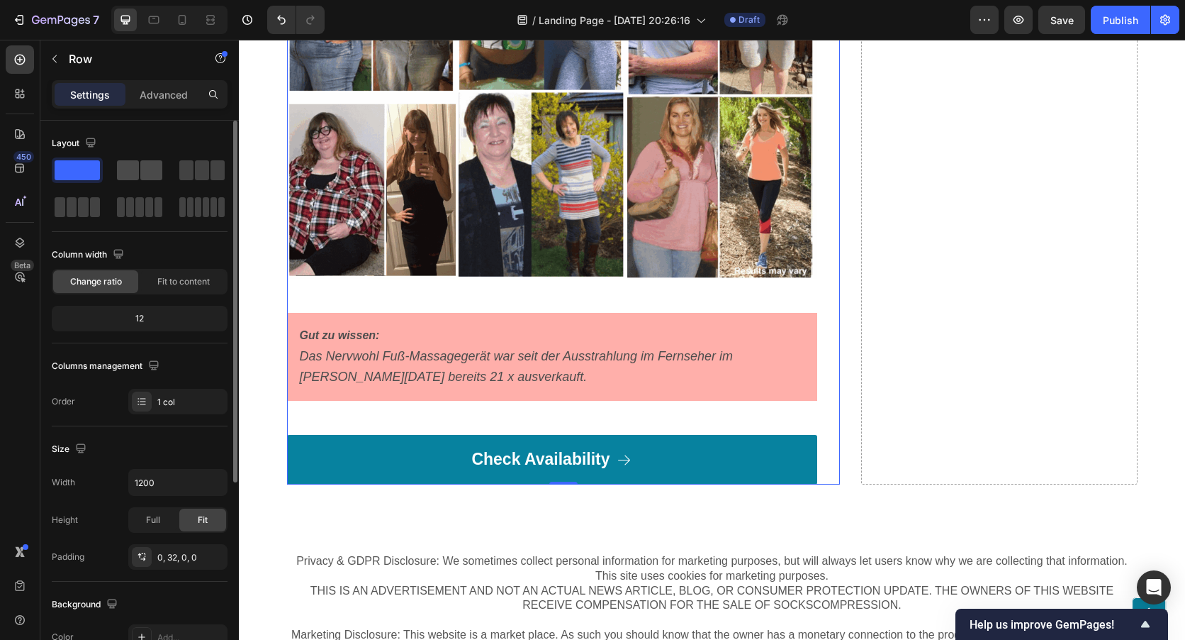
click at [140, 172] on span at bounding box center [151, 170] width 22 height 20
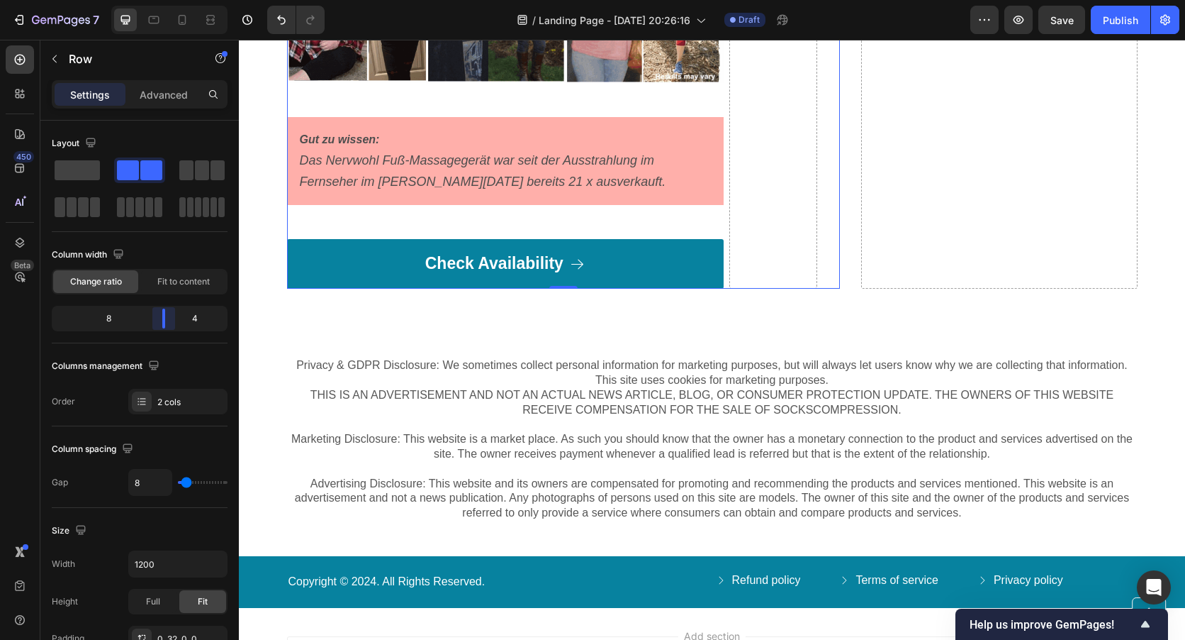
scroll to position [8112, 0]
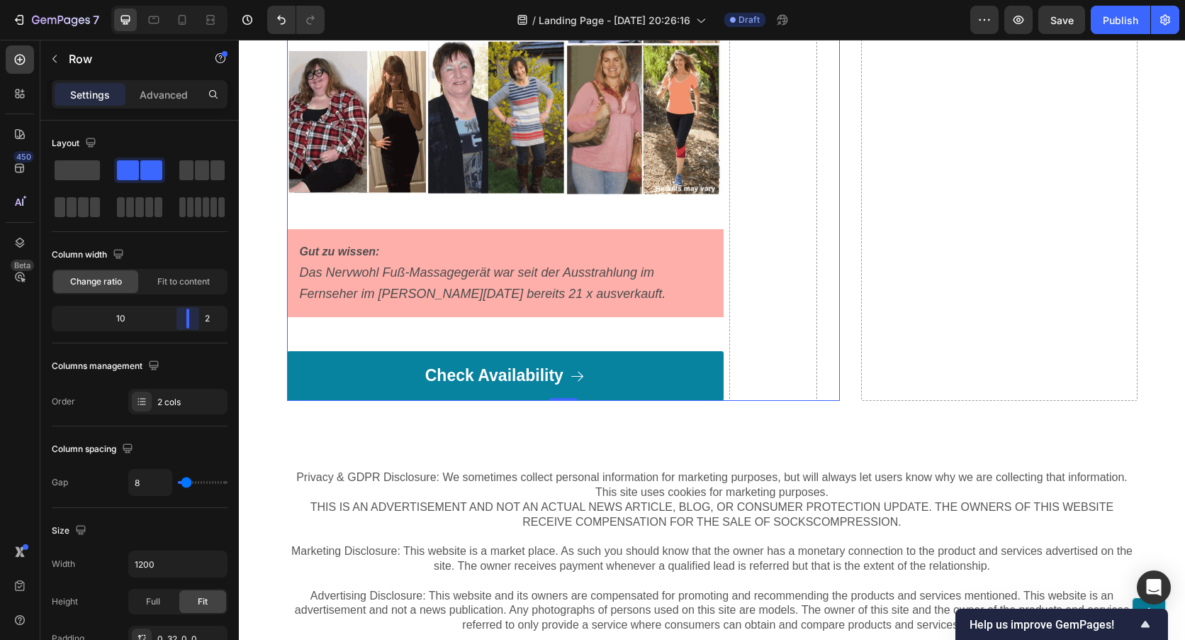
drag, startPoint x: 145, startPoint y: 318, endPoint x: 201, endPoint y: 325, distance: 56.5
click at [201, 0] on body "7 / Landing Page - [DATE] 20:26:16 Draft Preview Save Publish 450 Beta Sections…" at bounding box center [592, 0] width 1185 height 0
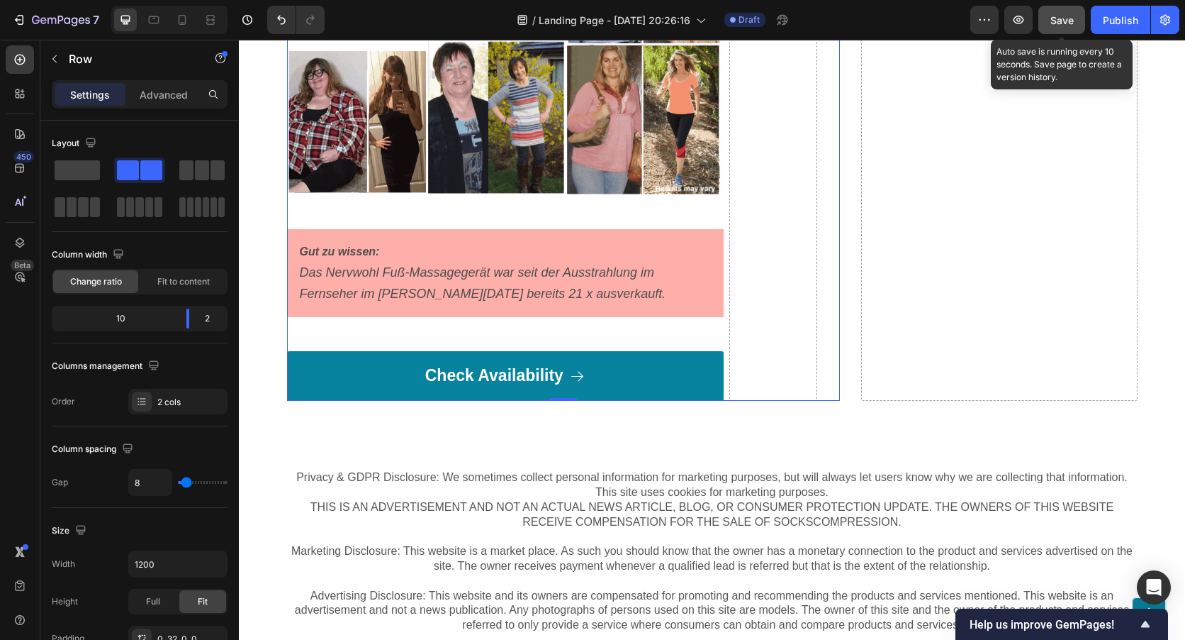
click at [1046, 18] on button "Save" at bounding box center [1062, 20] width 47 height 28
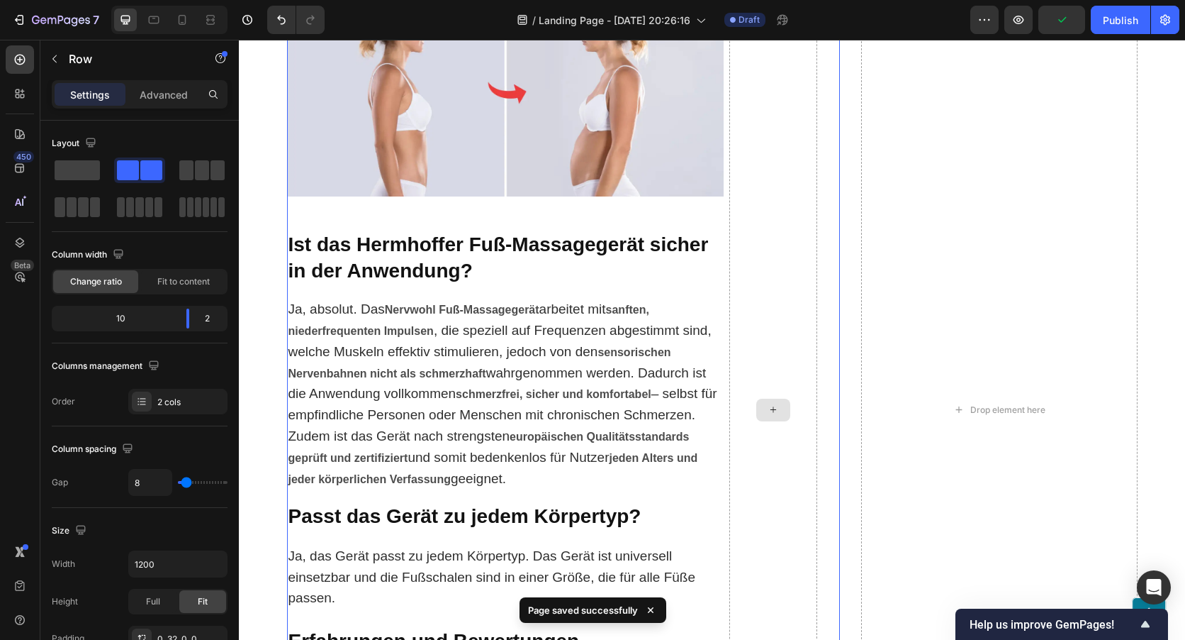
scroll to position [7119, 0]
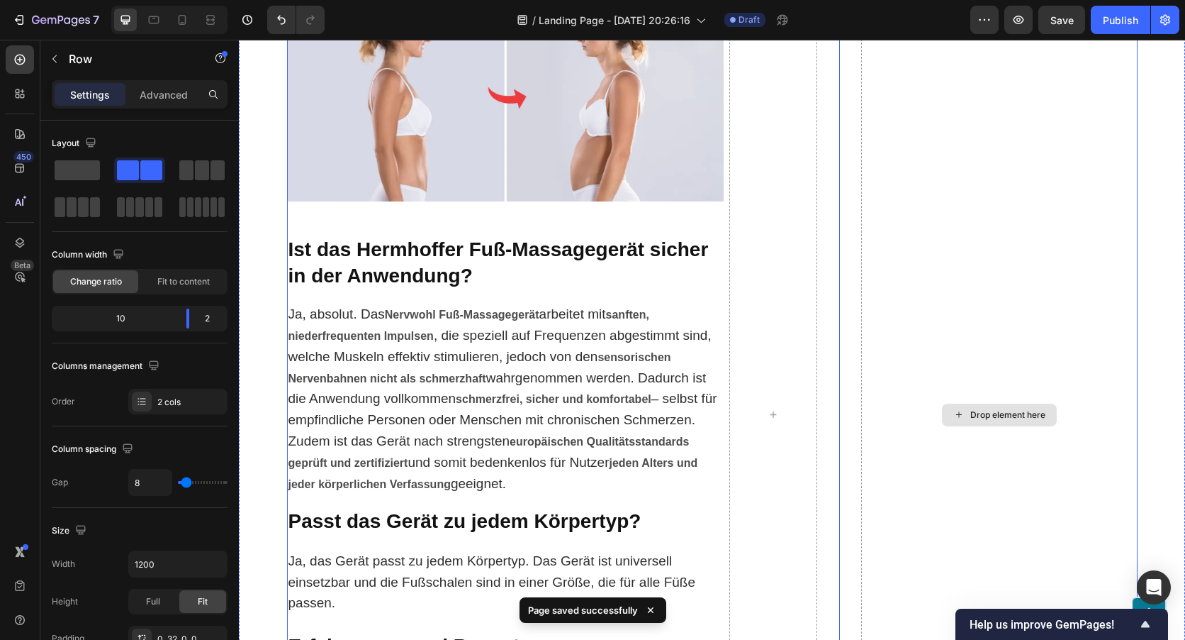
click at [888, 255] on div "Drop element here" at bounding box center [999, 415] width 277 height 1958
click at [1044, 196] on div "Drop element here" at bounding box center [999, 415] width 277 height 1958
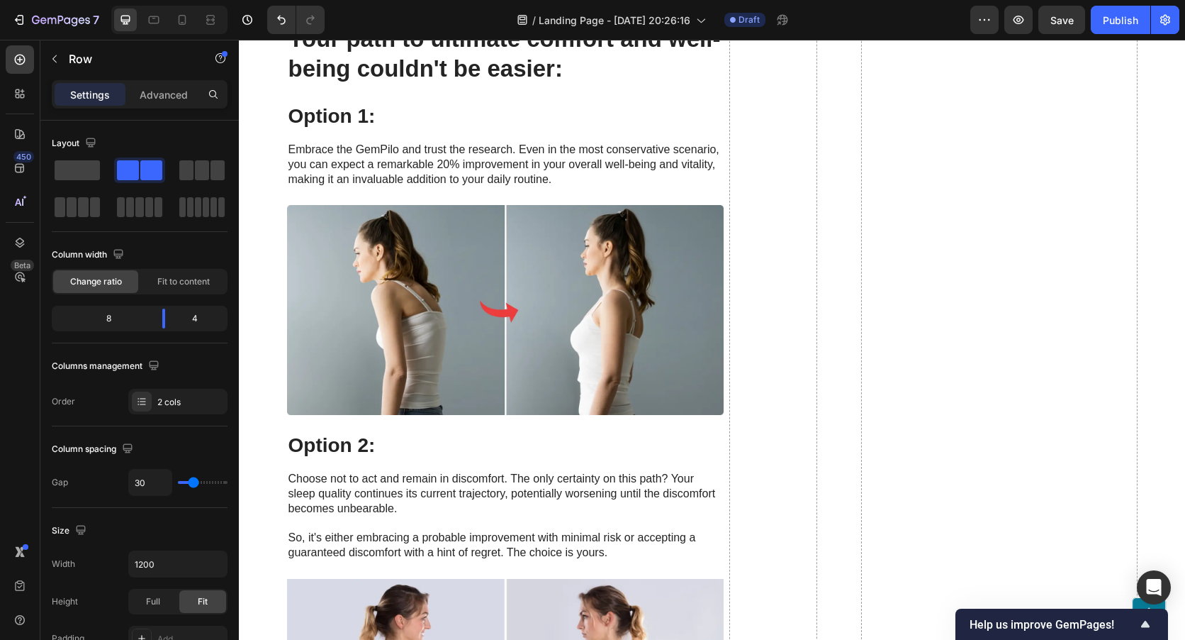
scroll to position [4629, 0]
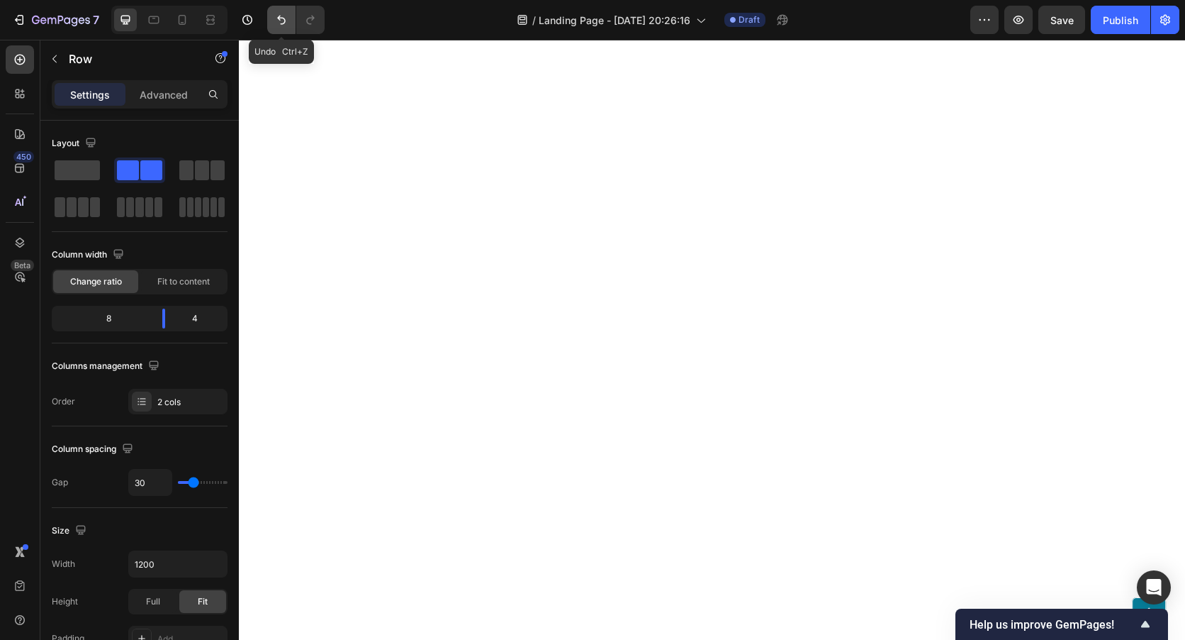
click at [279, 15] on icon "Undo/Redo" at bounding box center [281, 20] width 14 height 14
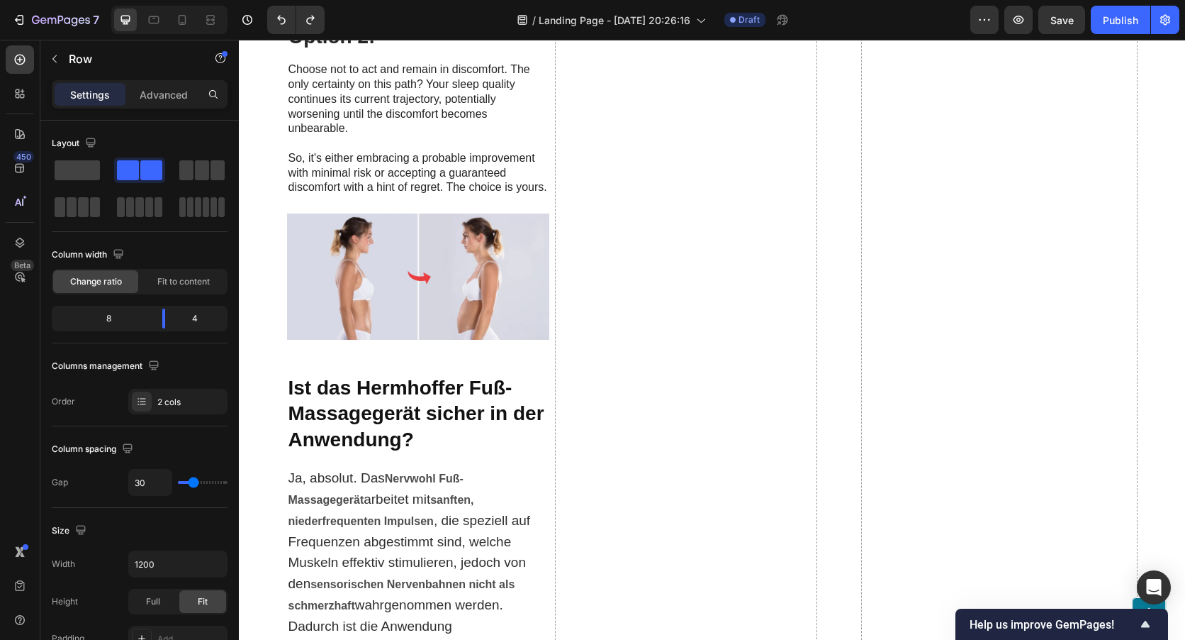
scroll to position [5834, 0]
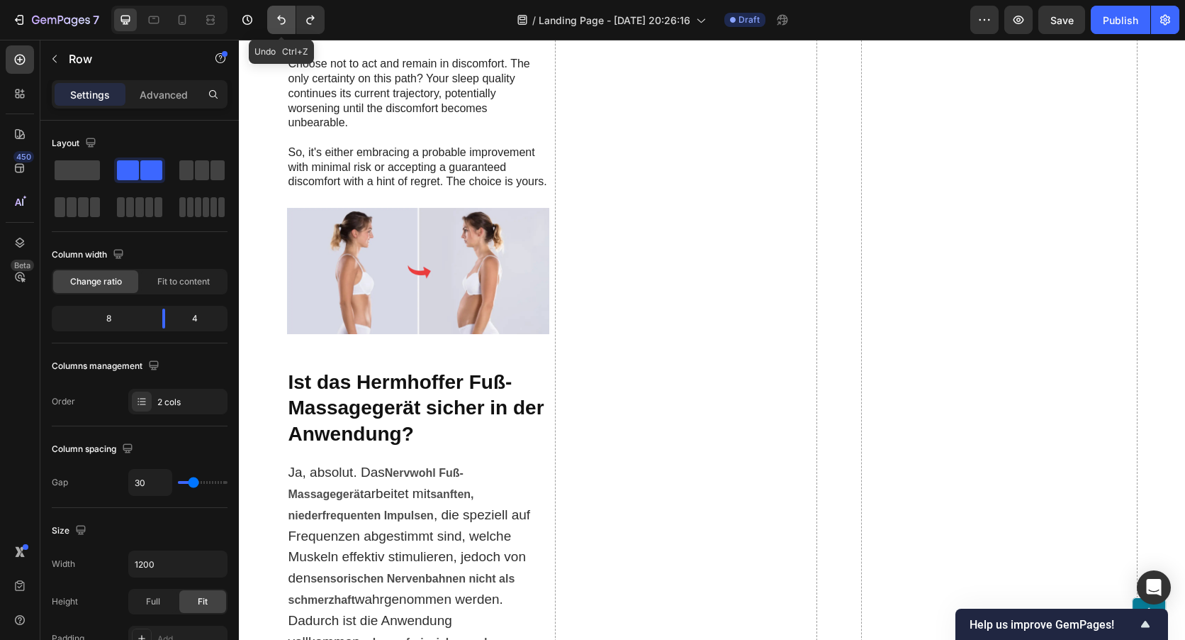
click at [289, 23] on button "Undo/Redo" at bounding box center [281, 20] width 28 height 28
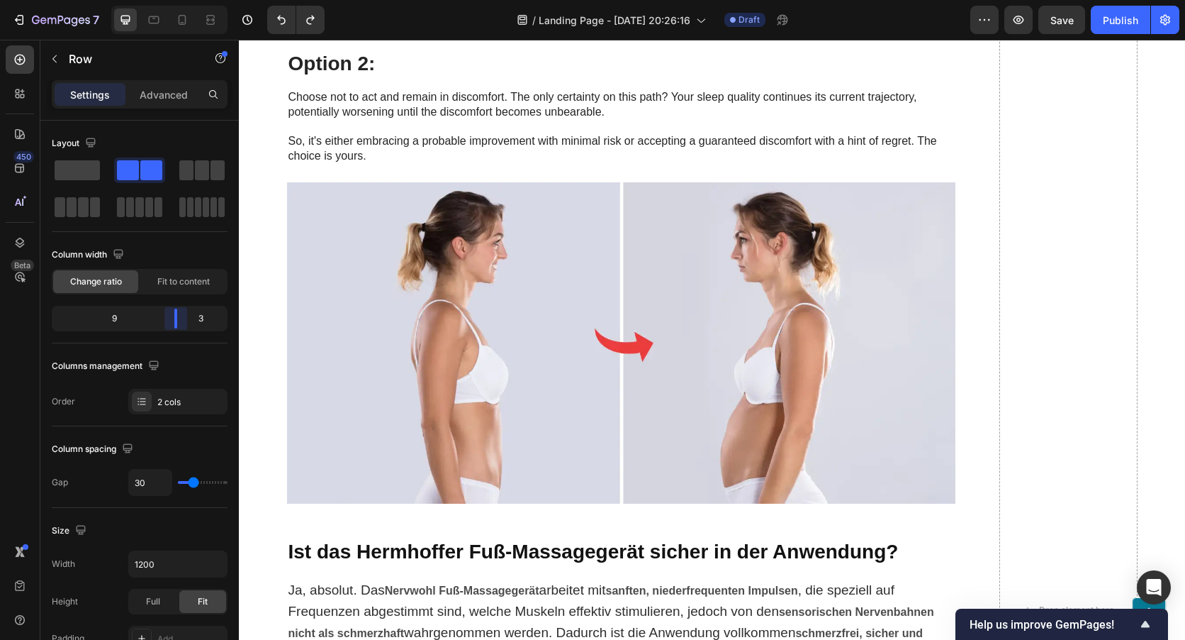
scroll to position [5954, 0]
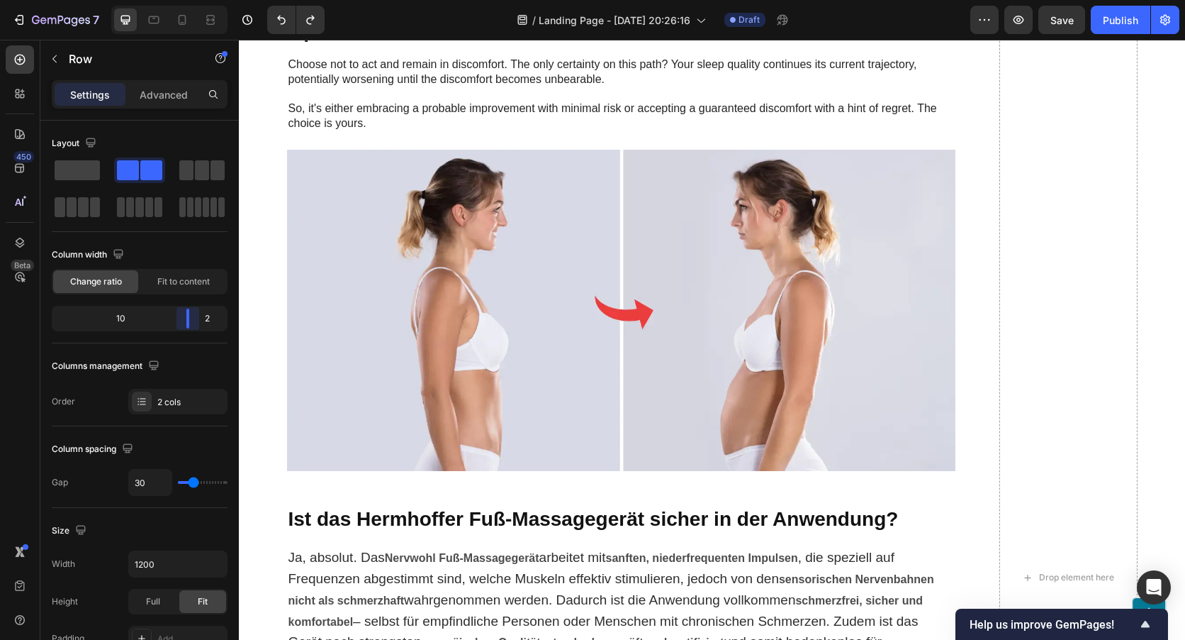
drag, startPoint x: 169, startPoint y: 323, endPoint x: 197, endPoint y: 320, distance: 28.5
click at [197, 0] on body "7 / Landing Page - [DATE] 20:26:16 Draft Preview Save Publish 450 Beta Sections…" at bounding box center [592, 0] width 1185 height 0
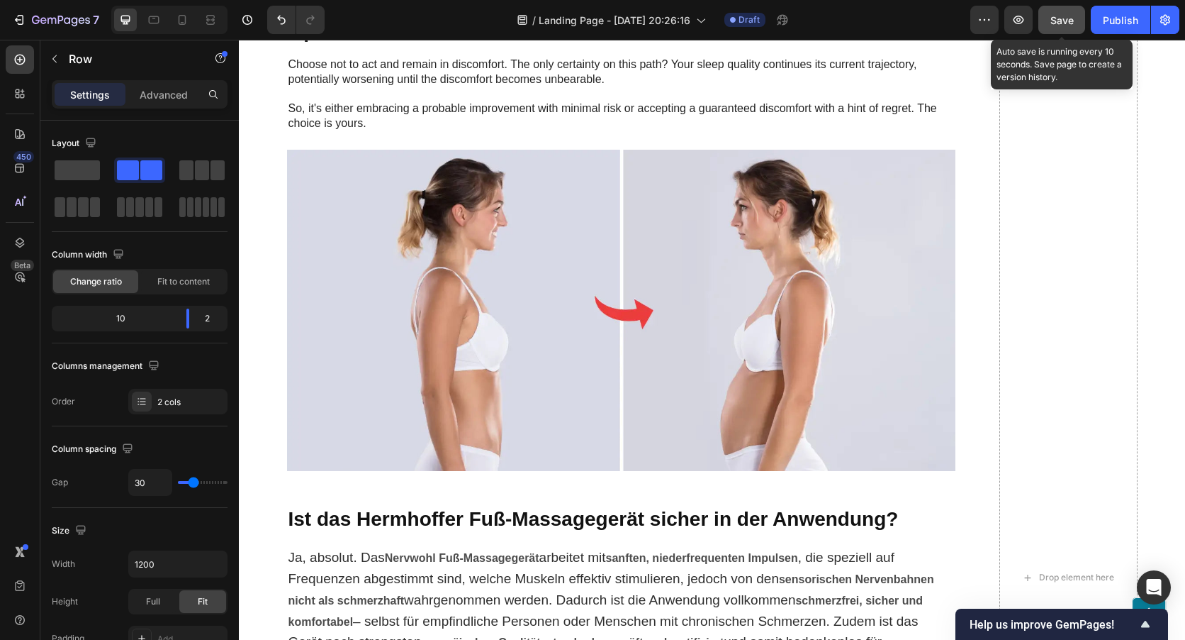
click at [1054, 23] on span "Save" at bounding box center [1062, 20] width 23 height 12
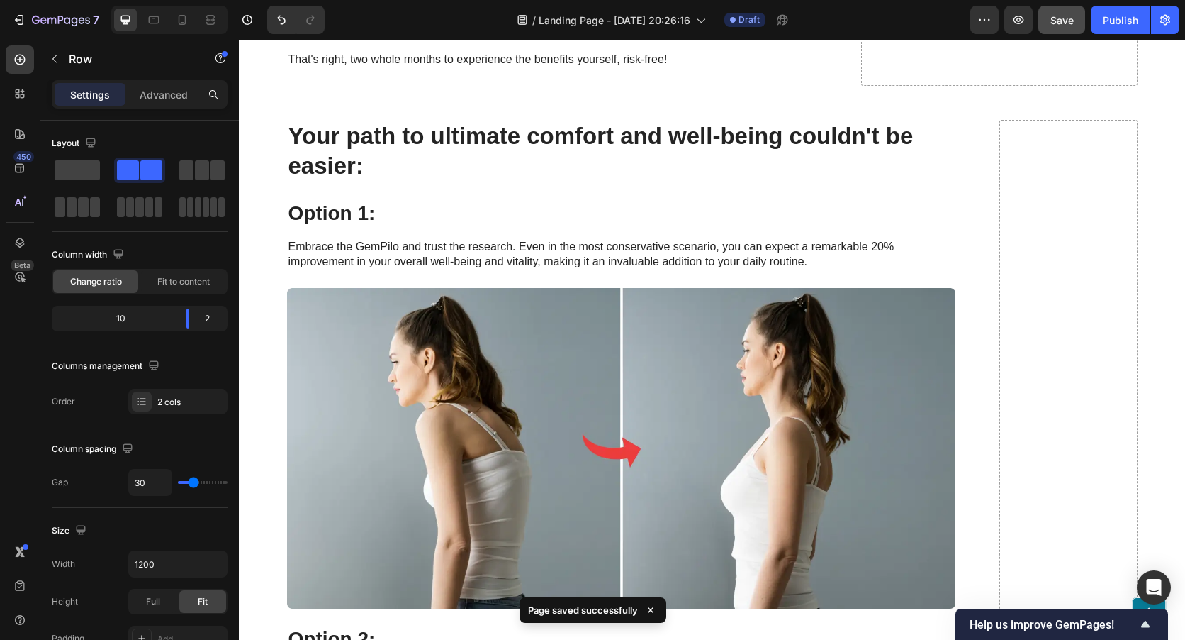
scroll to position [4820, 0]
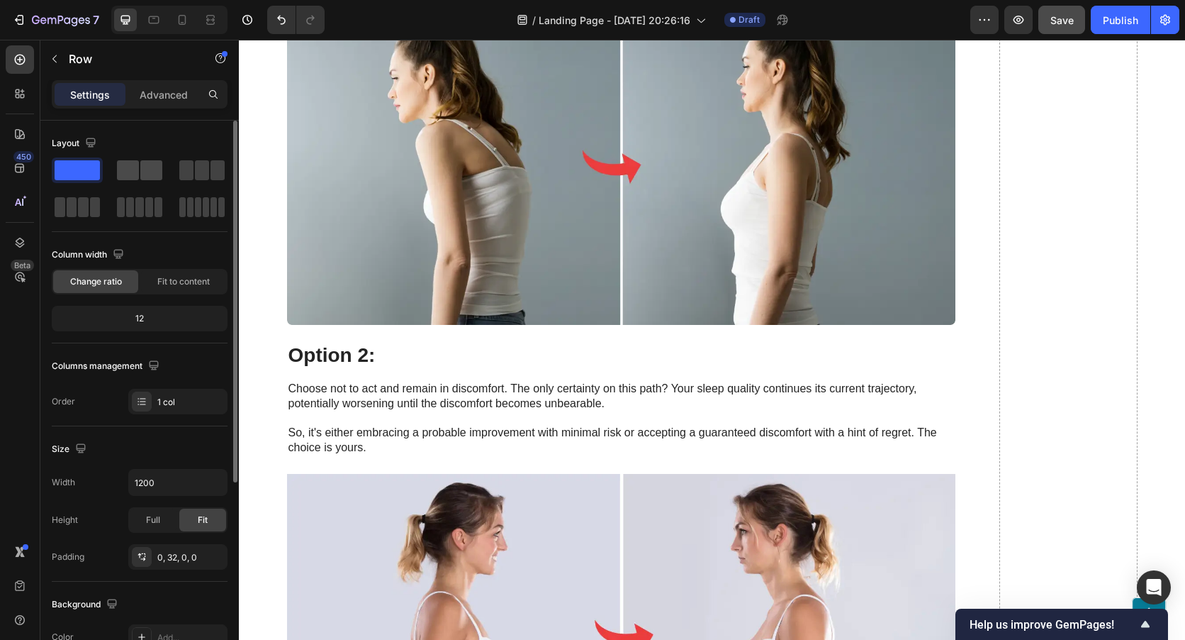
click at [139, 174] on div at bounding box center [139, 170] width 45 height 20
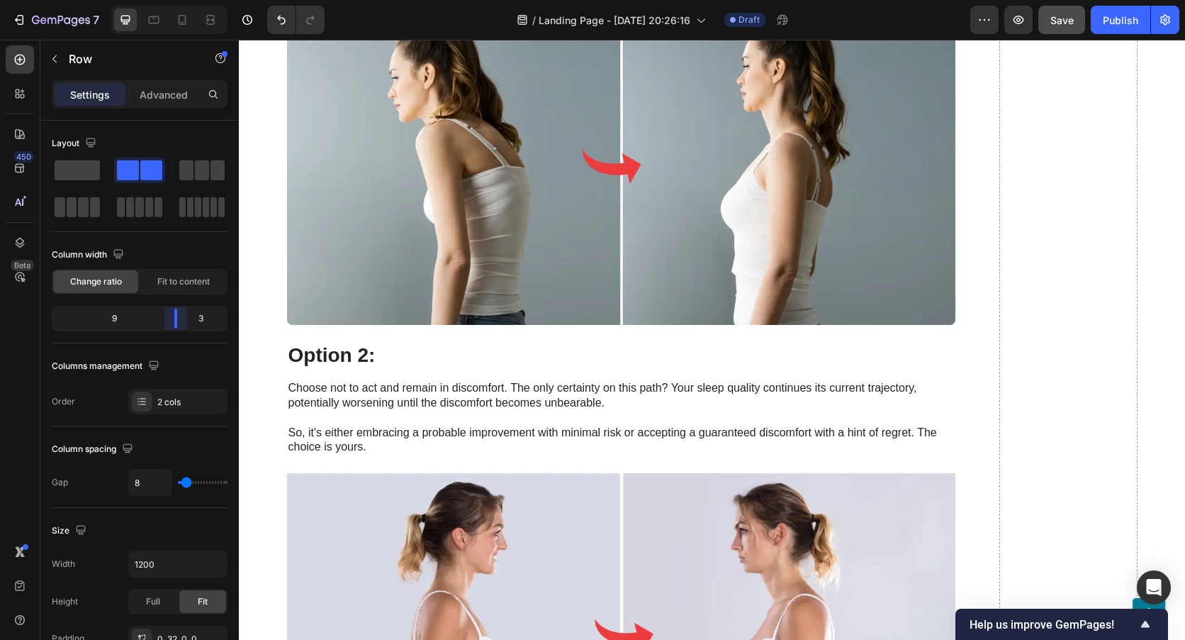
scroll to position [4894, 0]
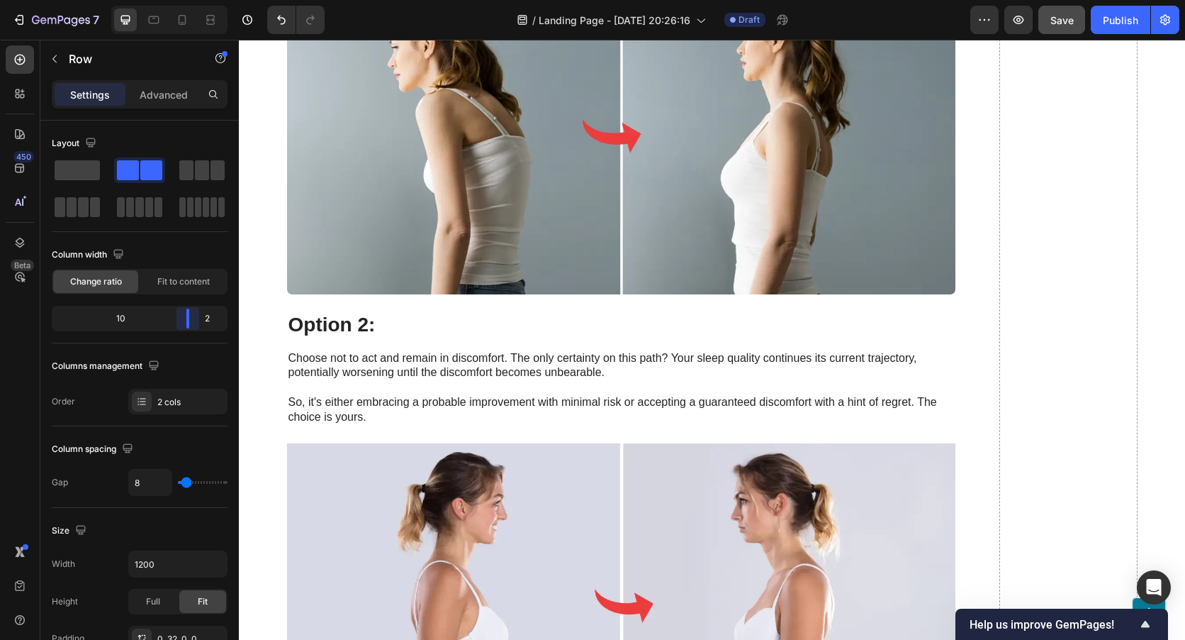
drag, startPoint x: 141, startPoint y: 323, endPoint x: 381, endPoint y: 288, distance: 242.1
click at [196, 0] on body "7 / Landing Page - [DATE] 20:26:16 Draft Preview Save Publish 450 Beta Sections…" at bounding box center [592, 0] width 1185 height 0
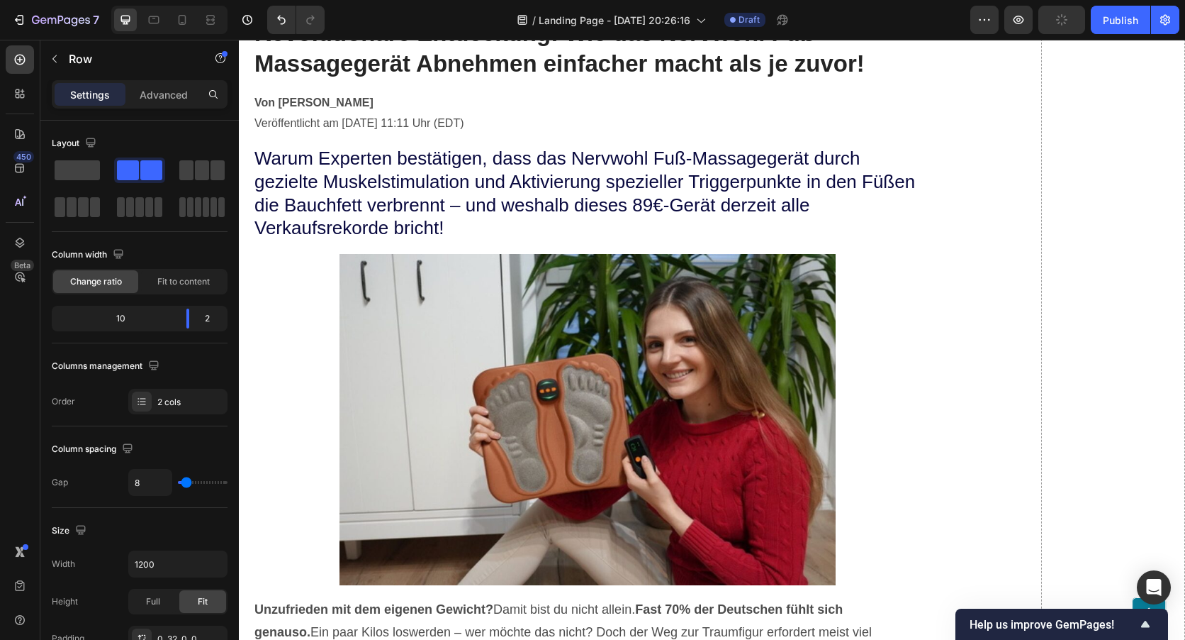
scroll to position [0, 0]
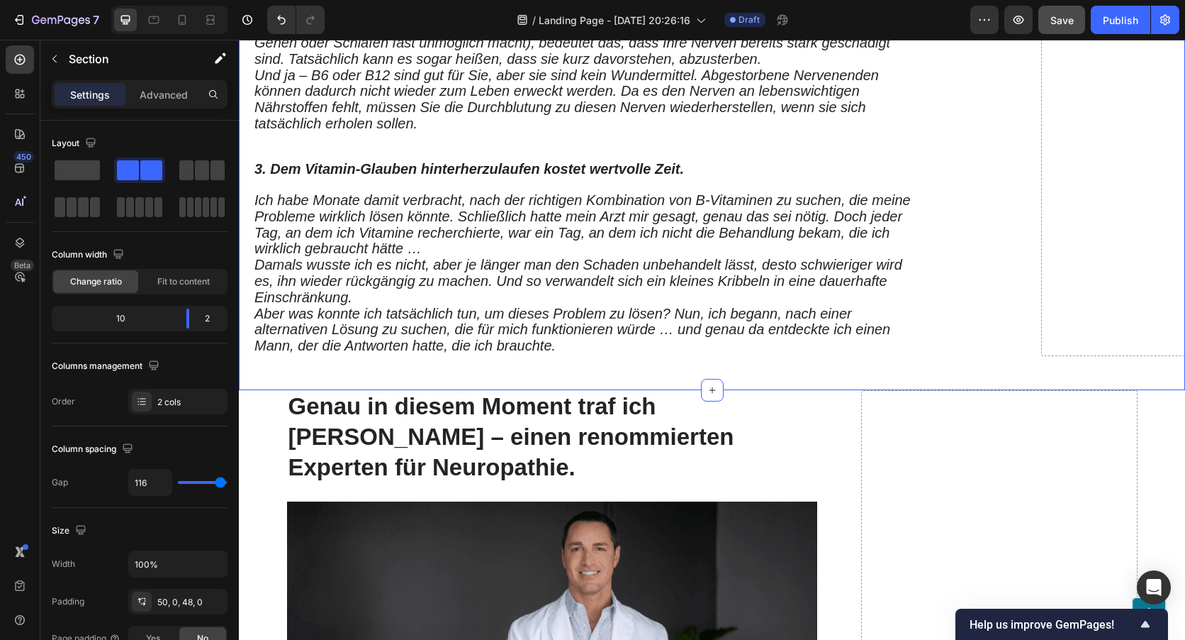
scroll to position [2340, 0]
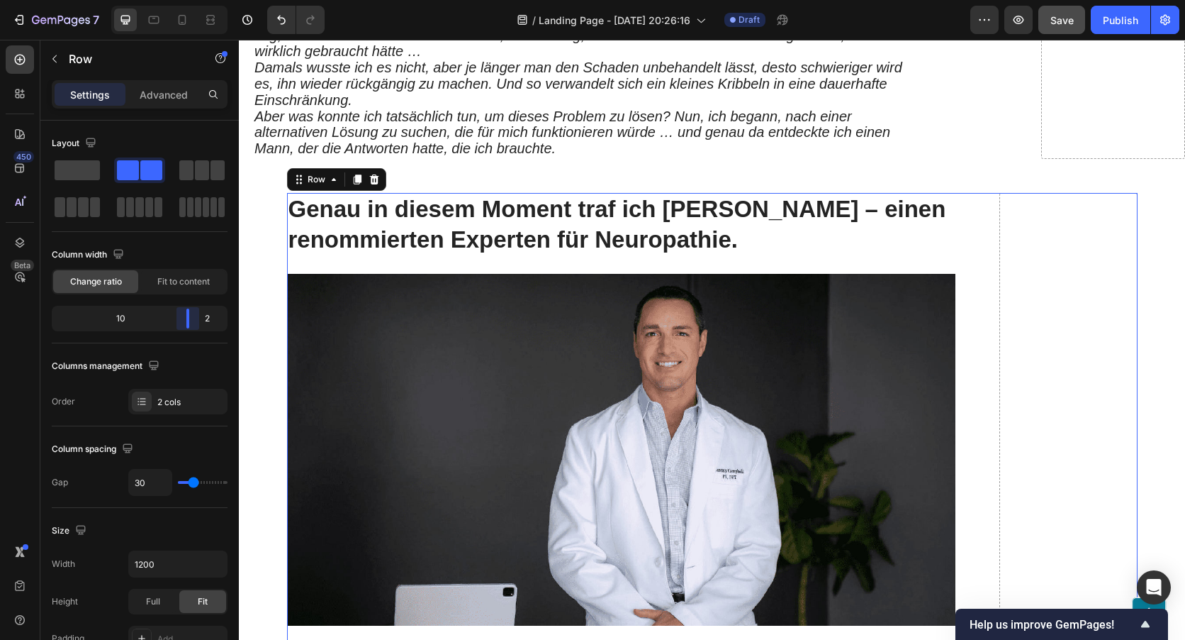
drag, startPoint x: 164, startPoint y: 318, endPoint x: 196, endPoint y: 318, distance: 32.6
click at [196, 0] on body "7 / Landing Page - [DATE] 20:26:16 Draft Preview Save Publish 450 Beta Sections…" at bounding box center [592, 0] width 1185 height 0
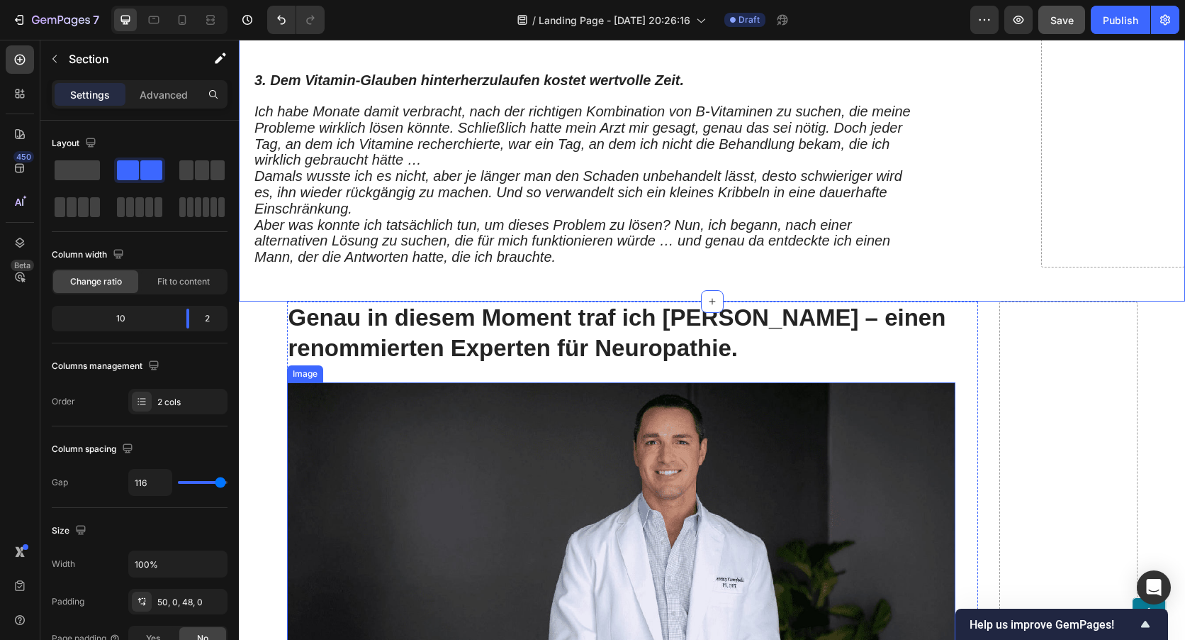
scroll to position [2411, 0]
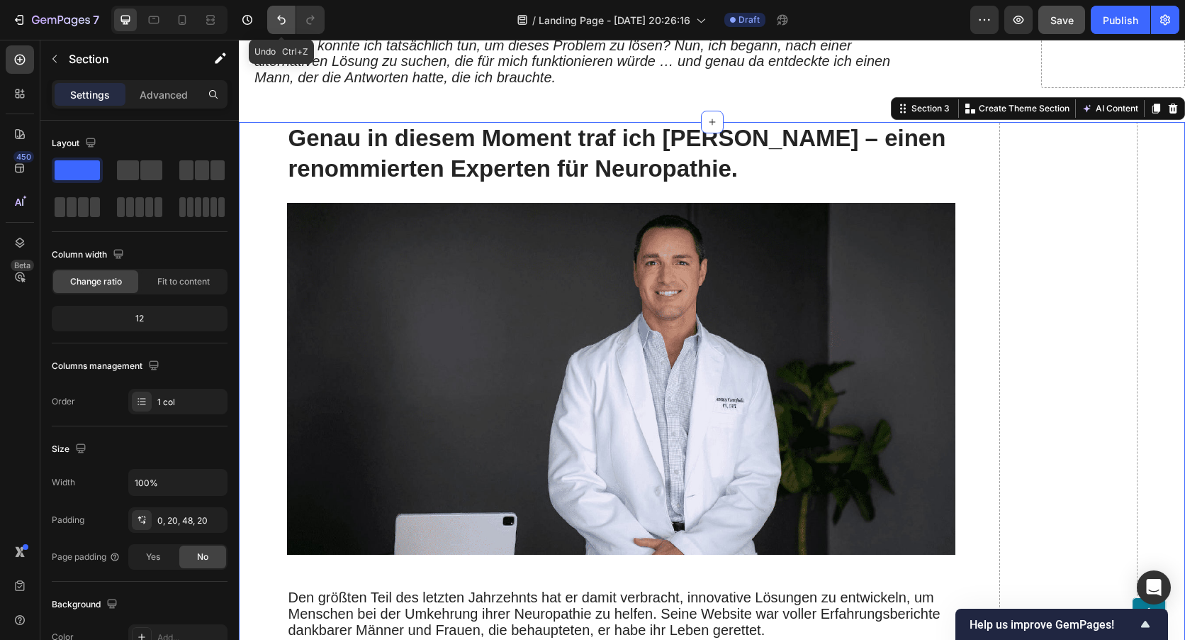
click at [274, 16] on button "Undo/Redo" at bounding box center [281, 20] width 28 height 28
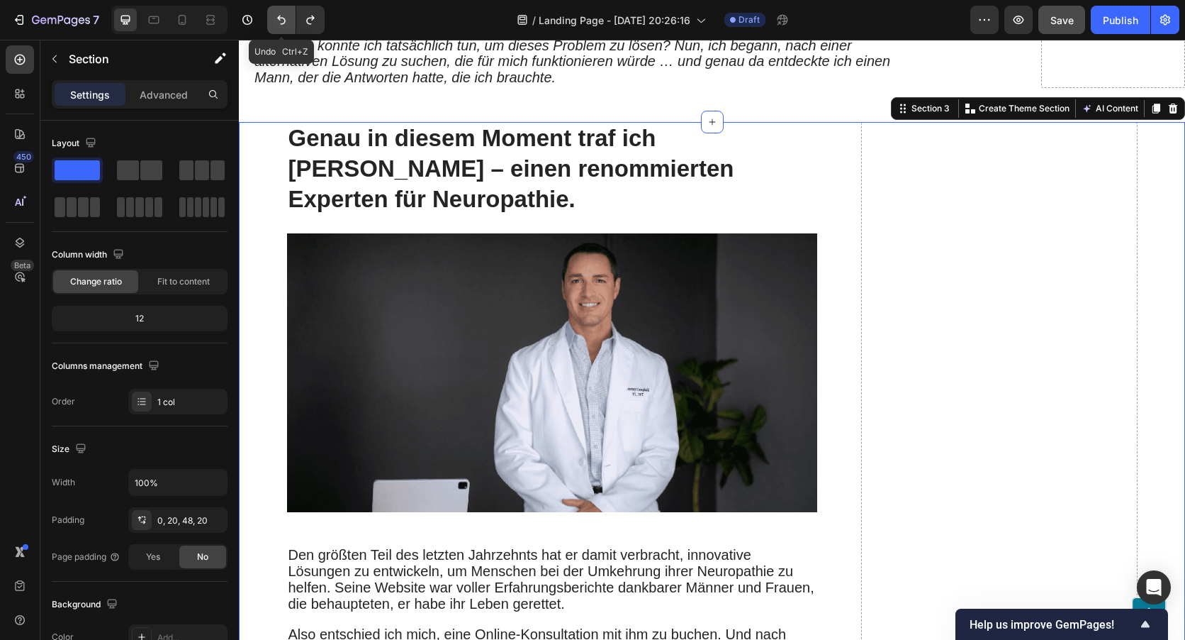
click at [274, 16] on button "Undo/Redo" at bounding box center [281, 20] width 28 height 28
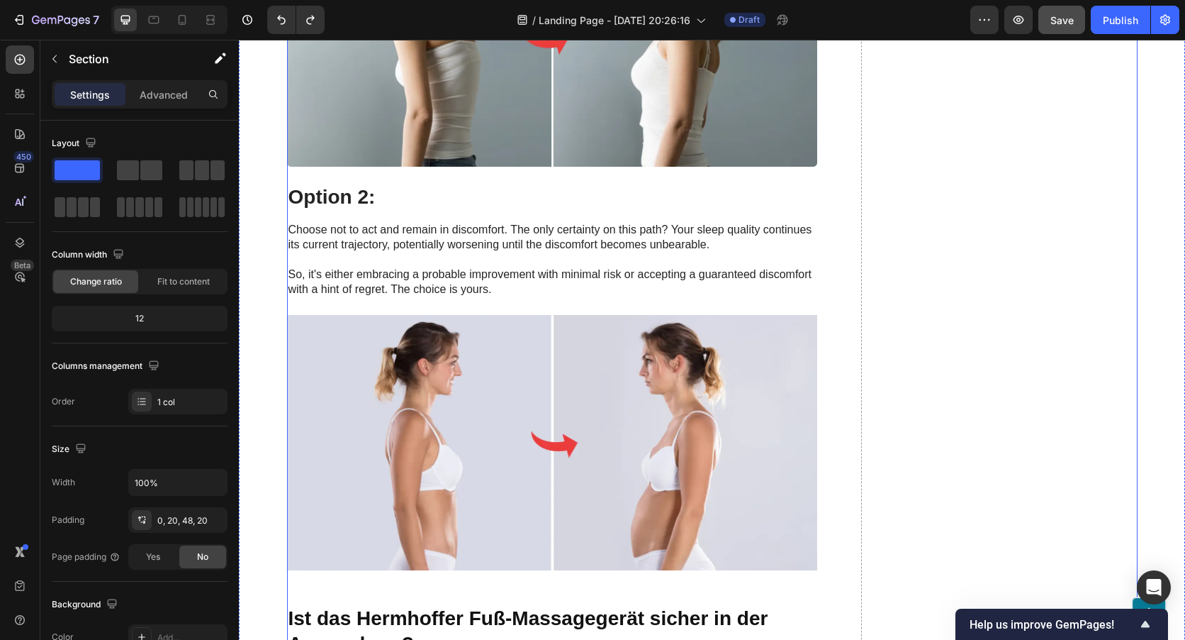
scroll to position [6806, 0]
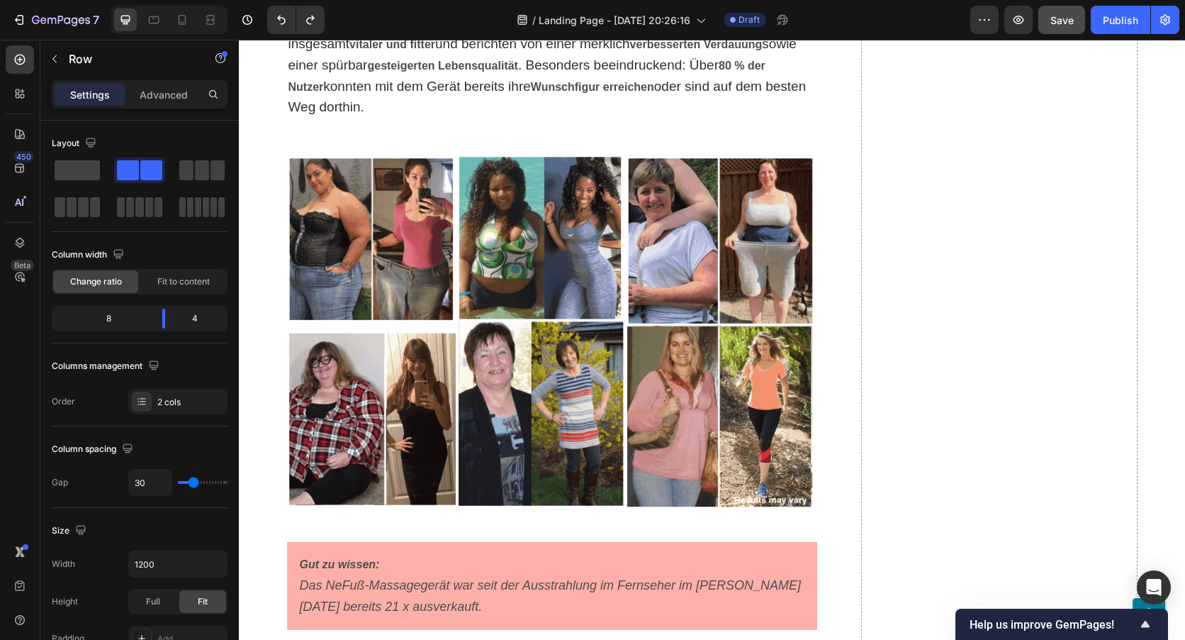
scroll to position [6523, 0]
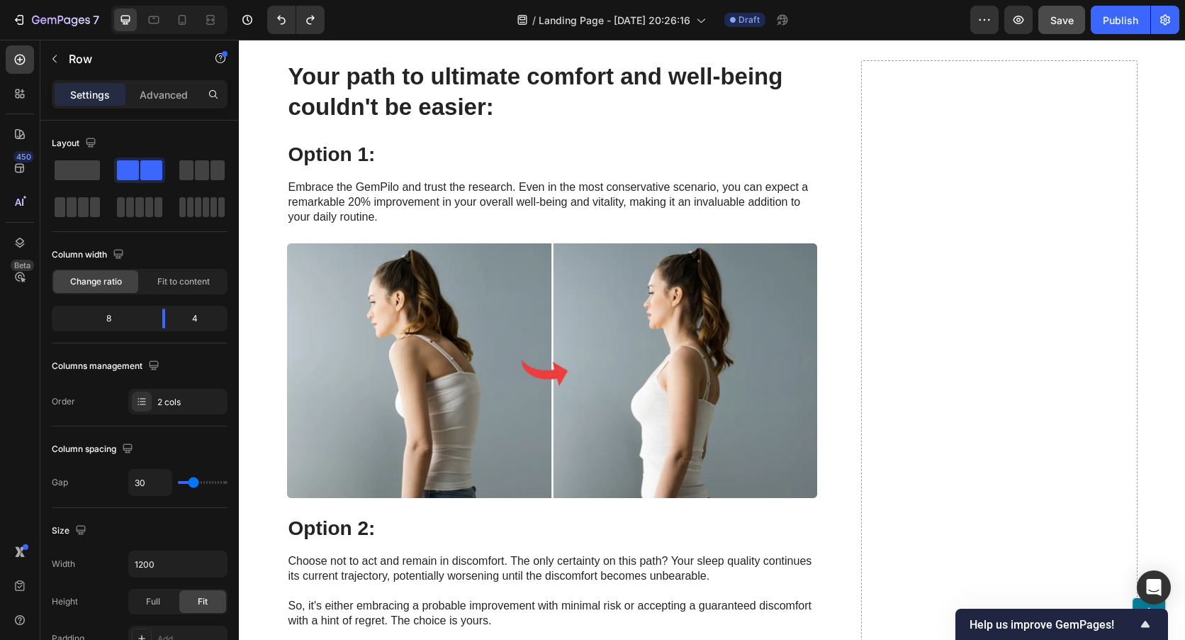
scroll to position [6381, 0]
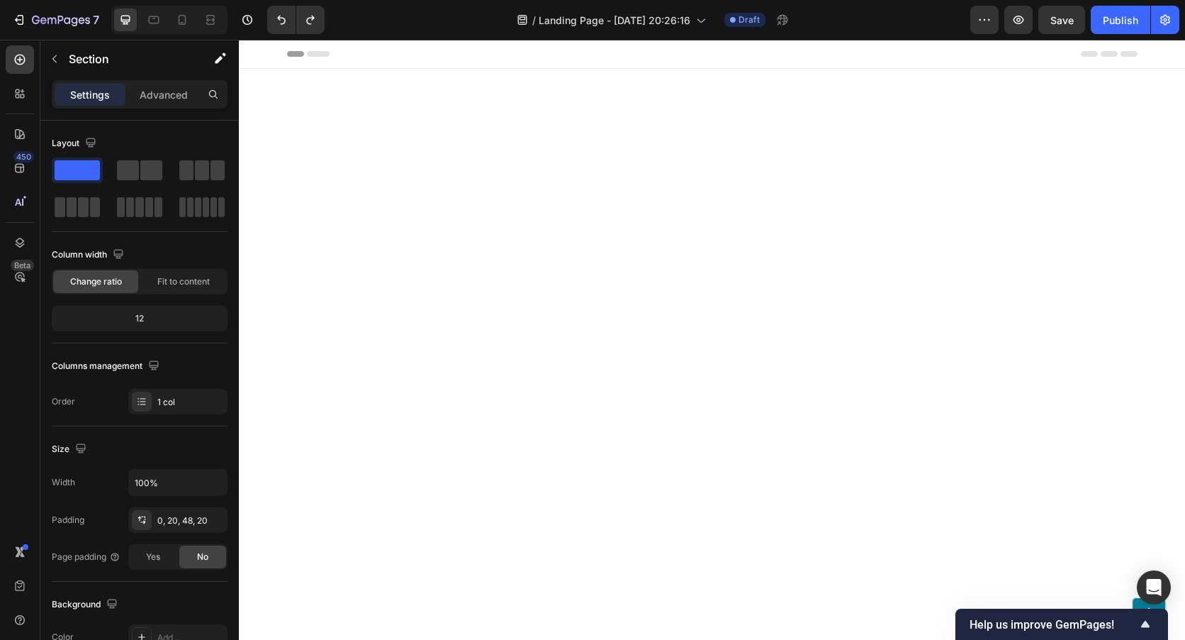
scroll to position [6381, 0]
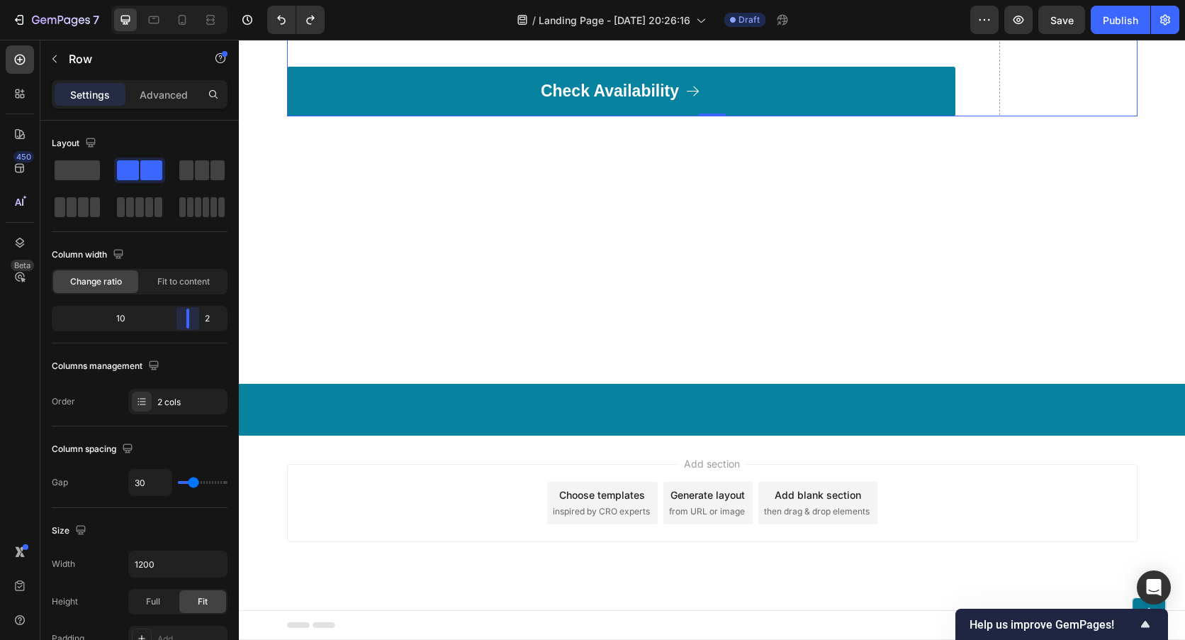
drag, startPoint x: 168, startPoint y: 315, endPoint x: 194, endPoint y: 320, distance: 26.8
click at [194, 0] on body "7 / Landing Page - [DATE] 20:26:16 Draft Preview Save Publish 450 Beta Sections…" at bounding box center [592, 0] width 1185 height 0
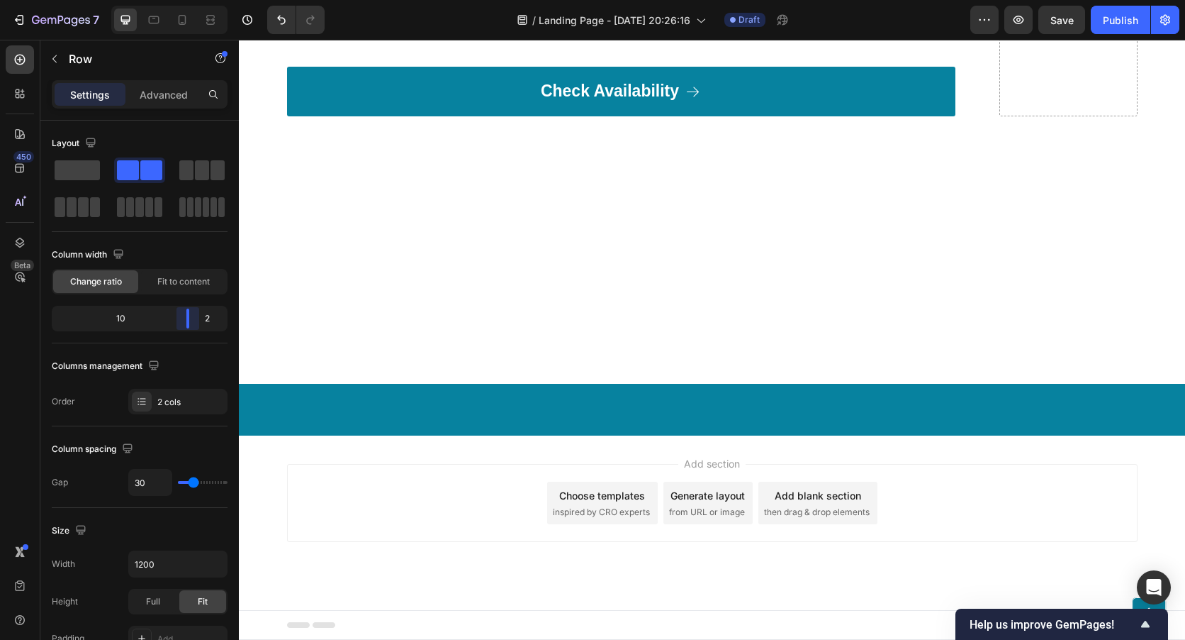
drag, startPoint x: 169, startPoint y: 313, endPoint x: 197, endPoint y: 316, distance: 28.5
click at [197, 0] on body "7 / Landing Page - [DATE] 20:26:16 Draft Preview Save Publish 450 Beta Sections…" at bounding box center [592, 0] width 1185 height 0
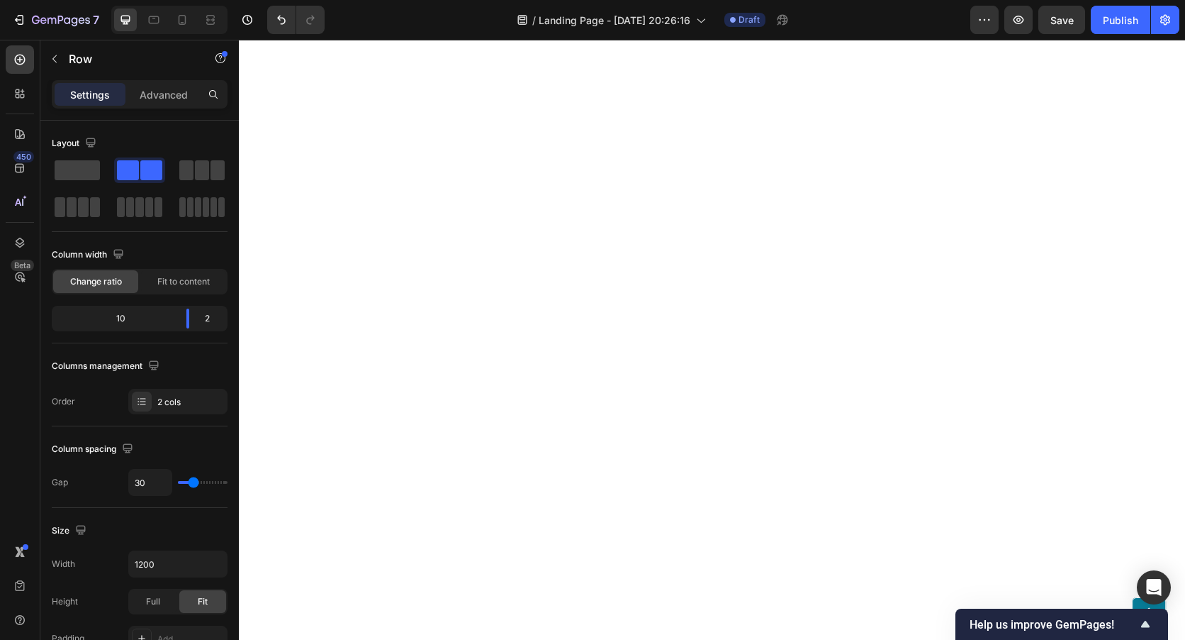
scroll to position [5654, 0]
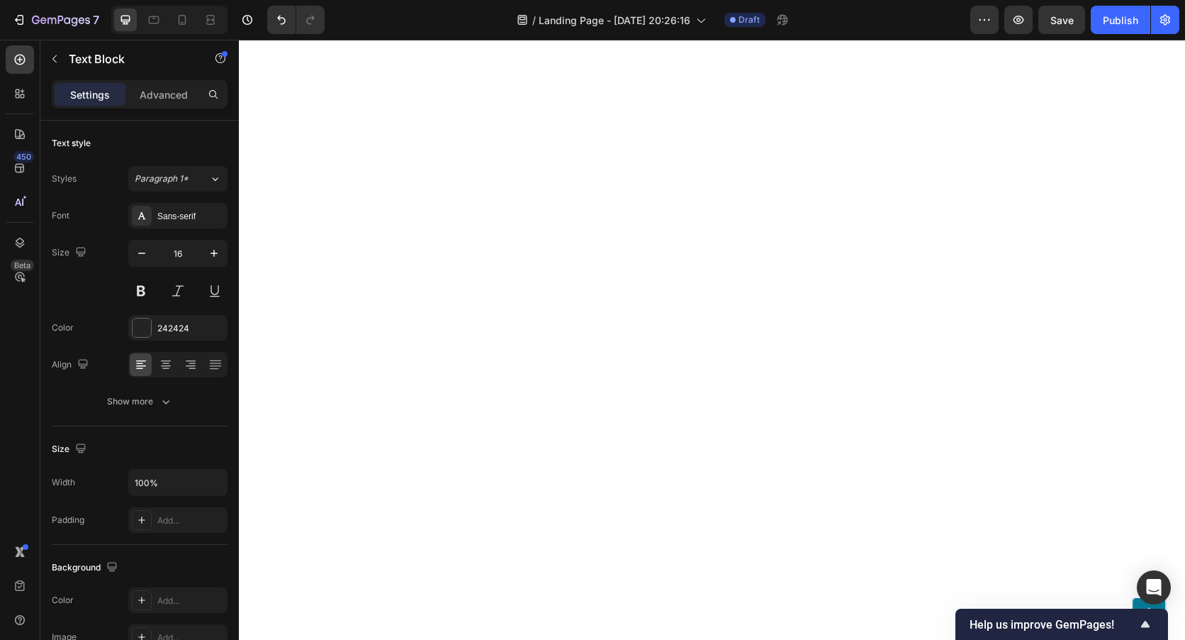
scroll to position [5725, 0]
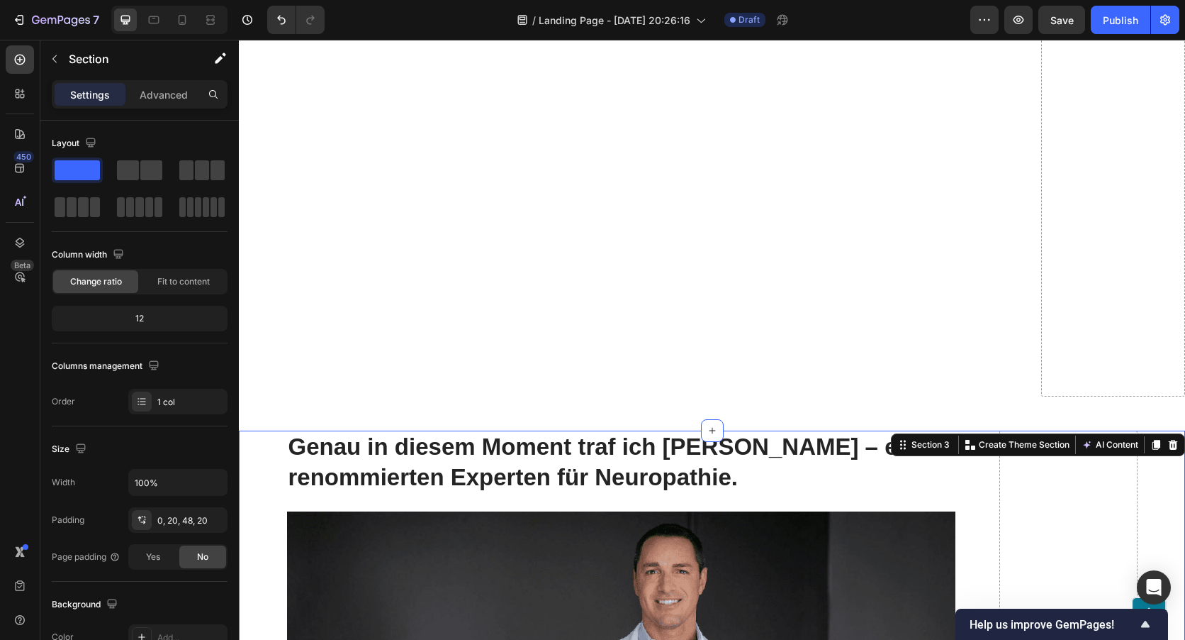
scroll to position [2109, 0]
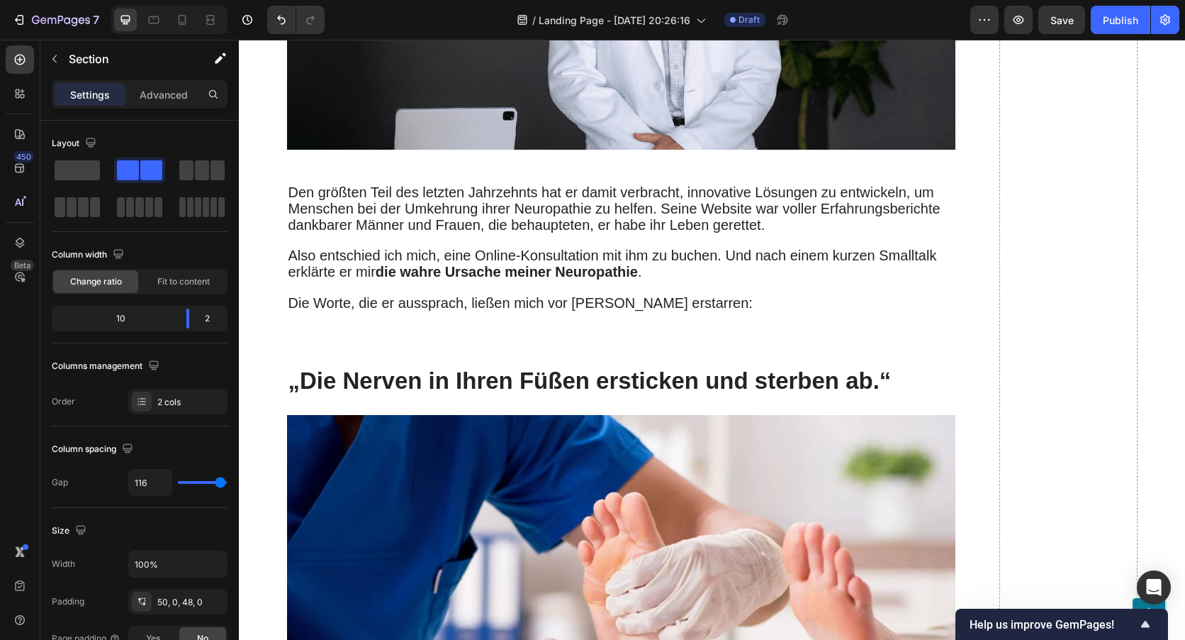
drag, startPoint x: 191, startPoint y: 311, endPoint x: 197, endPoint y: 320, distance: 11.4
click at [197, 0] on body "7 / Landing Page - [DATE] 20:26:16 Draft Preview Save Publish 450 Beta Sections…" at bounding box center [592, 0] width 1185 height 0
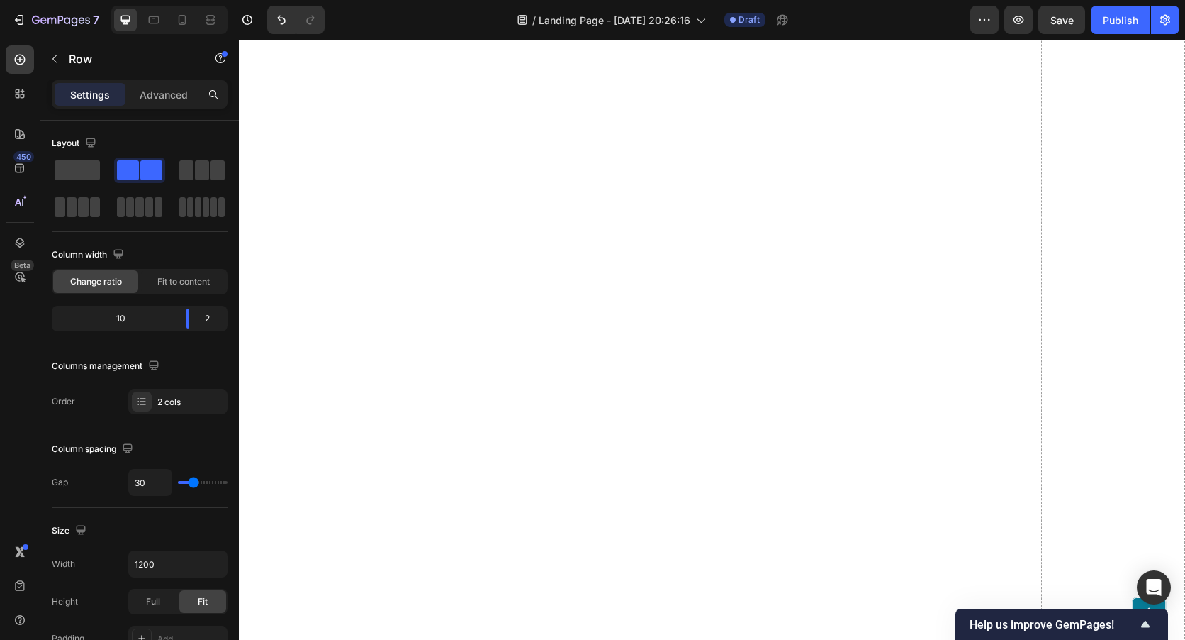
scroll to position [1755, 0]
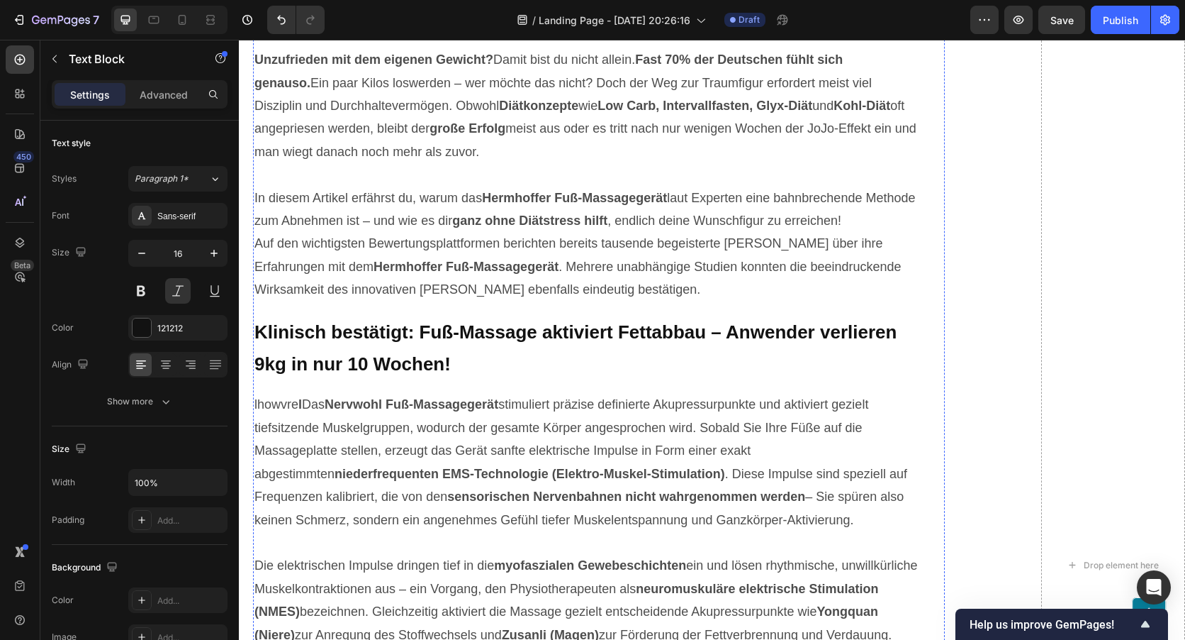
scroll to position [195, 0]
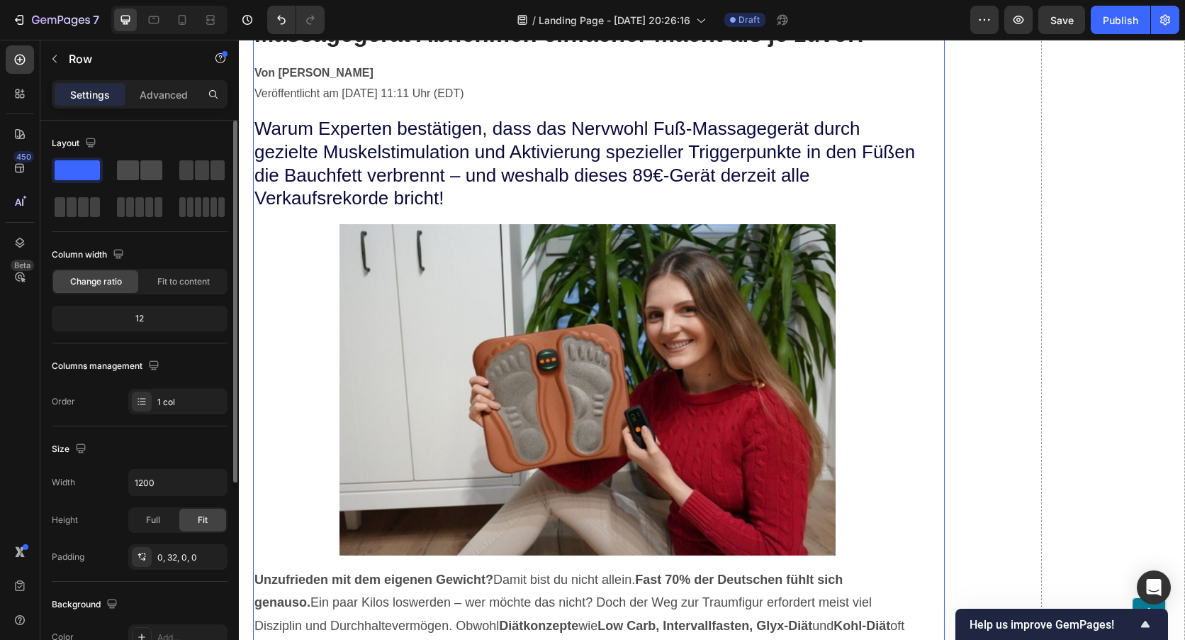
click at [130, 169] on span at bounding box center [128, 170] width 22 height 20
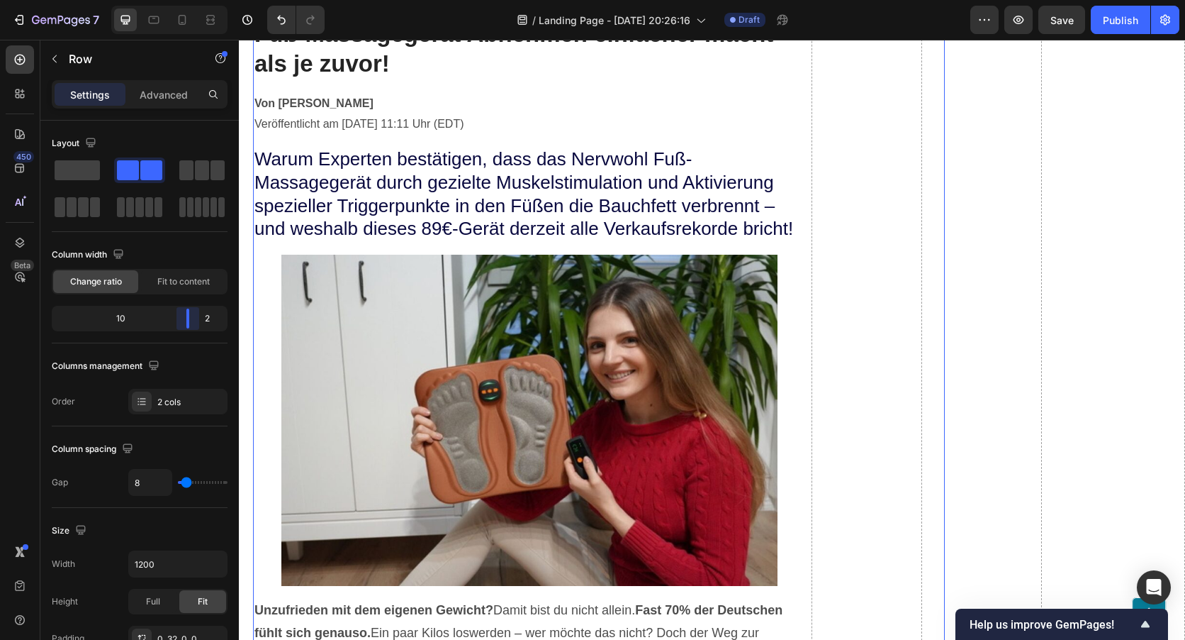
drag, startPoint x: 141, startPoint y: 321, endPoint x: 284, endPoint y: 264, distance: 153.6
click at [199, 0] on body "7 / Landing Page - [DATE] 20:26:16 Draft Preview Save Publish 450 Beta Sections…" at bounding box center [592, 0] width 1185 height 0
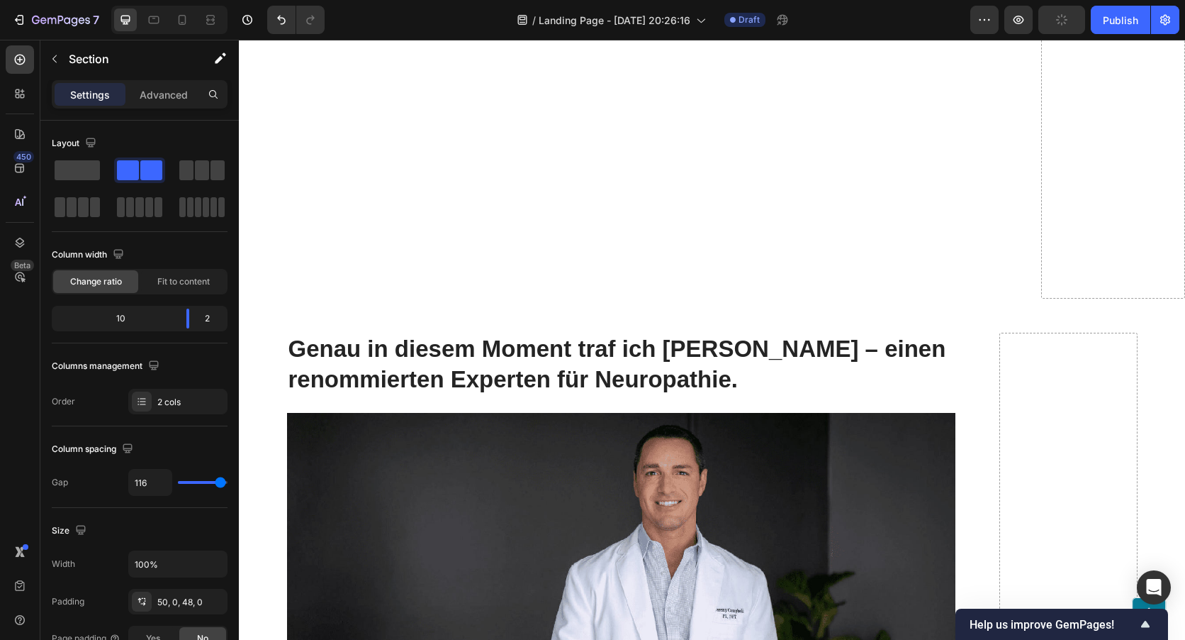
scroll to position [2322, 0]
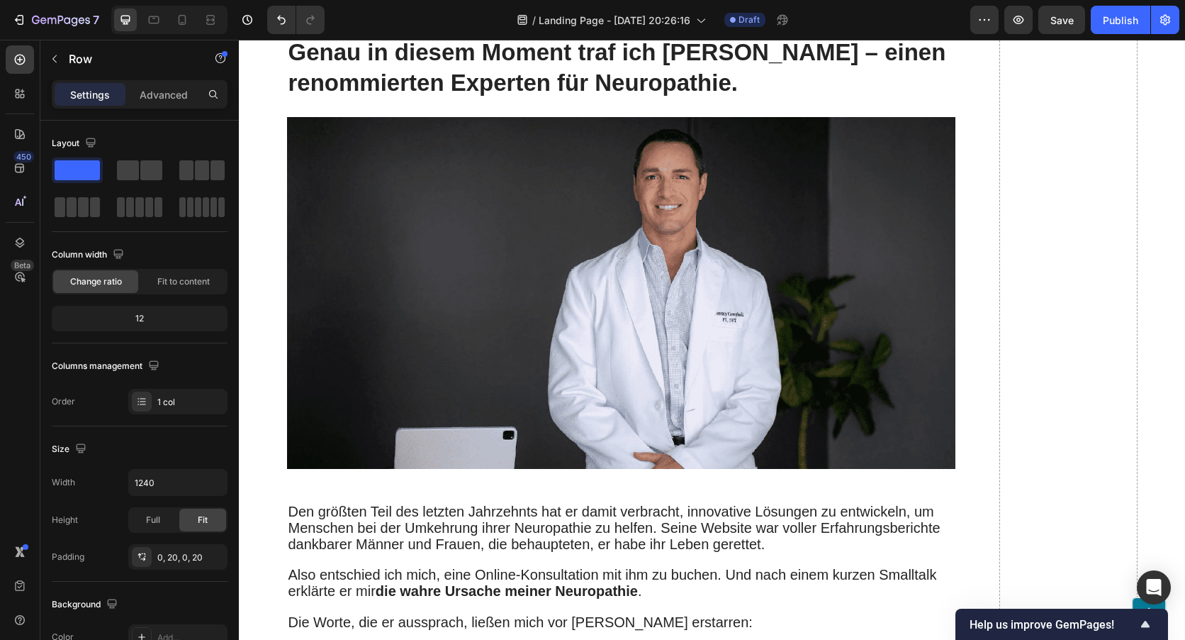
click at [143, 176] on span at bounding box center [151, 170] width 22 height 20
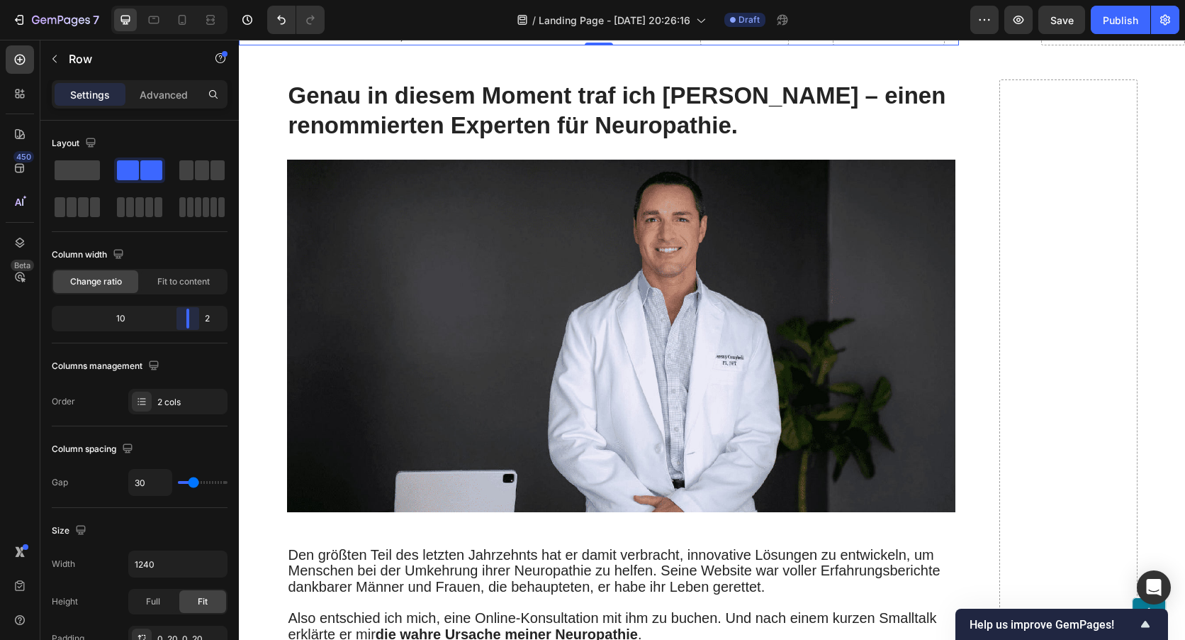
scroll to position [2453, 0]
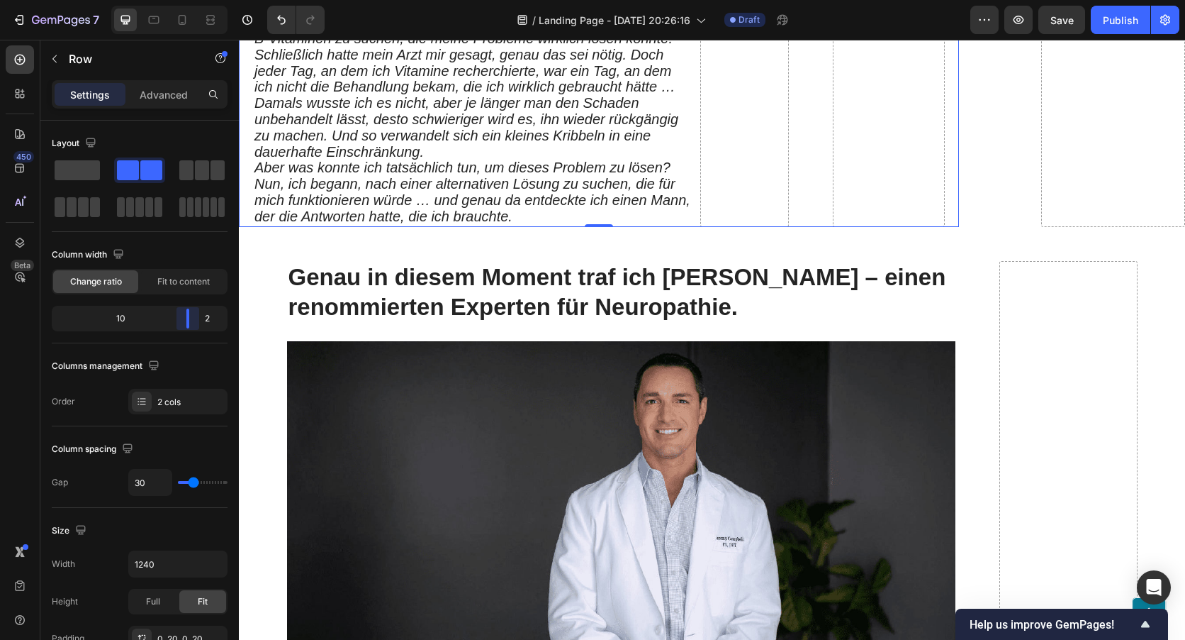
drag, startPoint x: 141, startPoint y: 313, endPoint x: 308, endPoint y: 261, distance: 175.1
click at [199, 0] on body "7 / Landing Page - [DATE] 20:26:16 Draft Preview Save Publish 450 Beta Sections…" at bounding box center [592, 0] width 1185 height 0
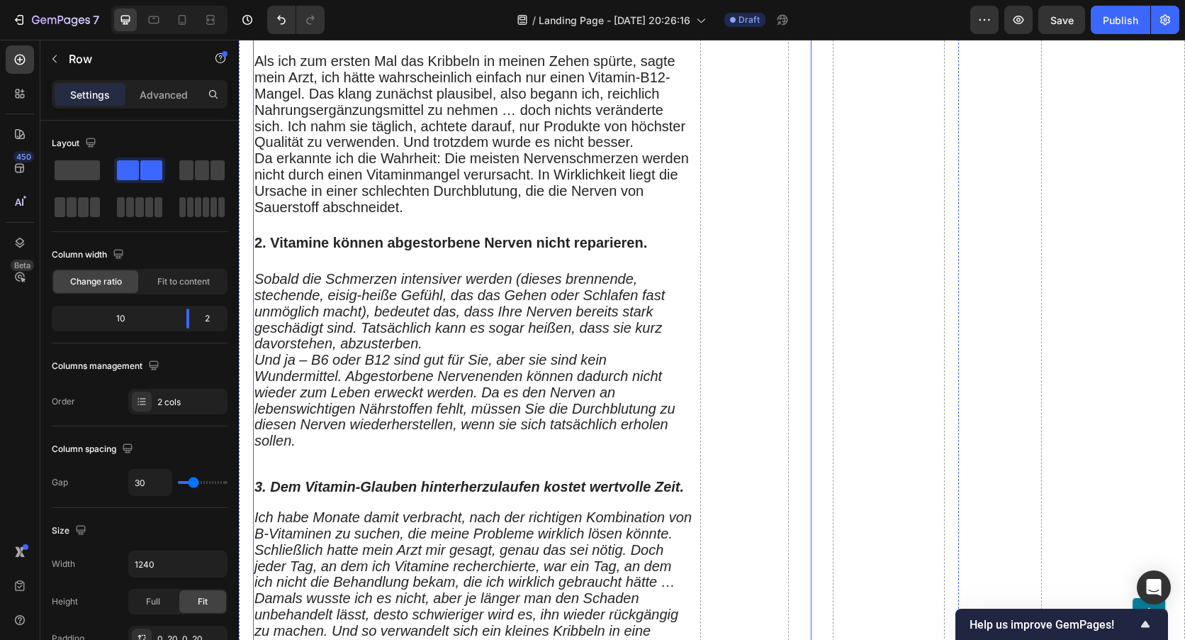
scroll to position [1957, 0]
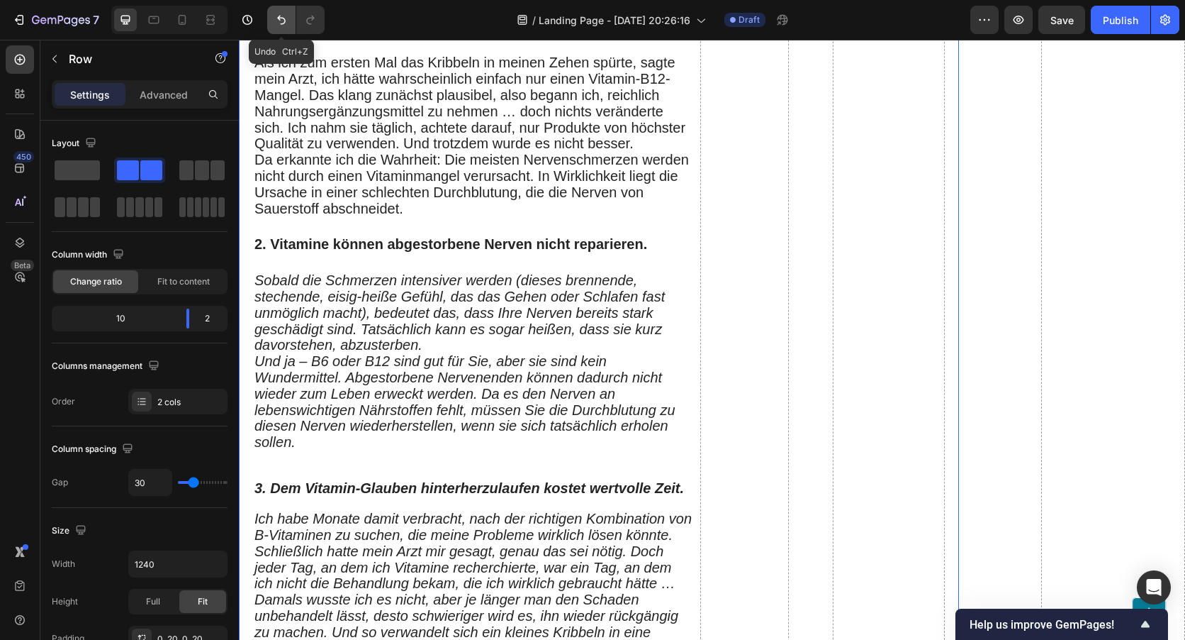
click at [276, 18] on icon "Undo/Redo" at bounding box center [281, 20] width 14 height 14
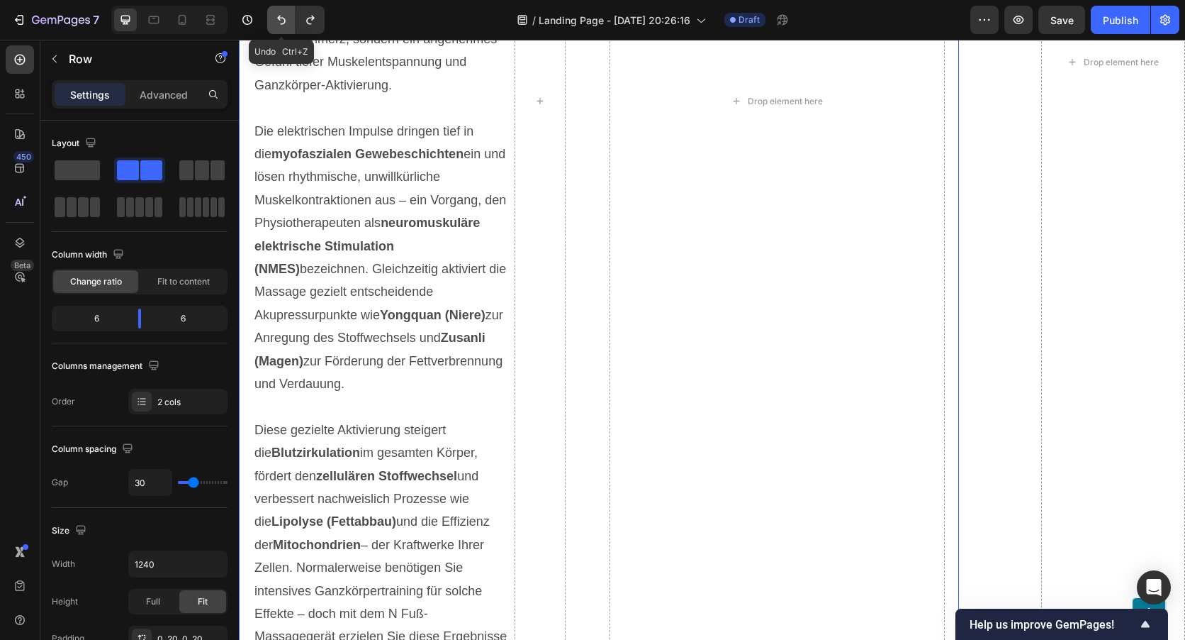
scroll to position [2822, 0]
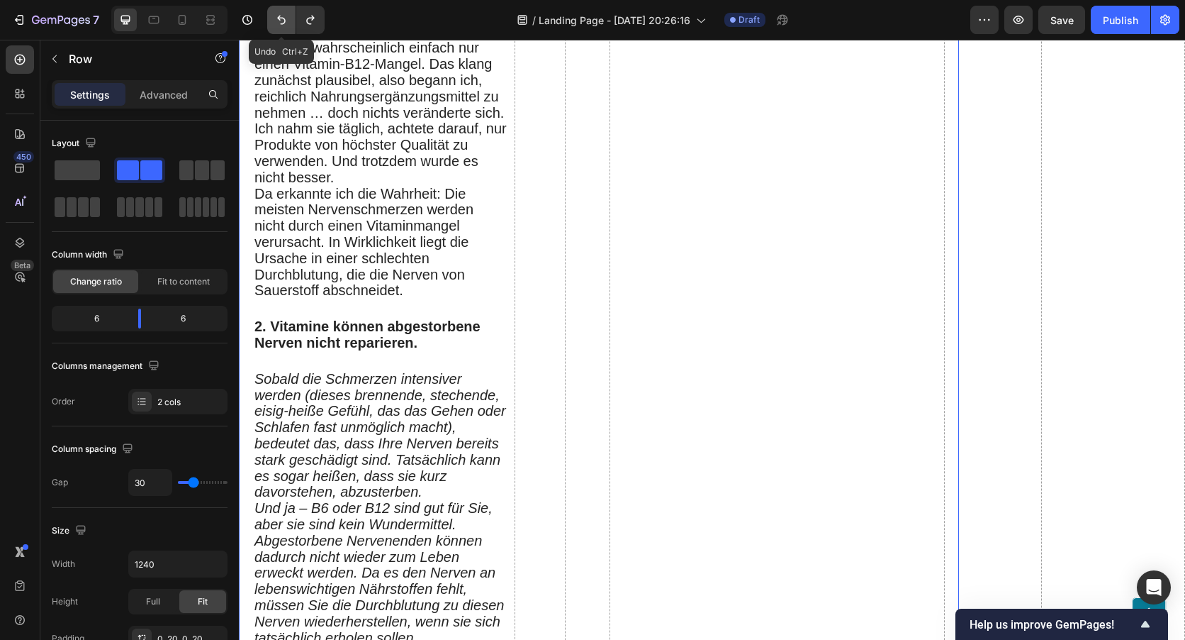
click at [276, 18] on icon "Undo/Redo" at bounding box center [281, 20] width 14 height 14
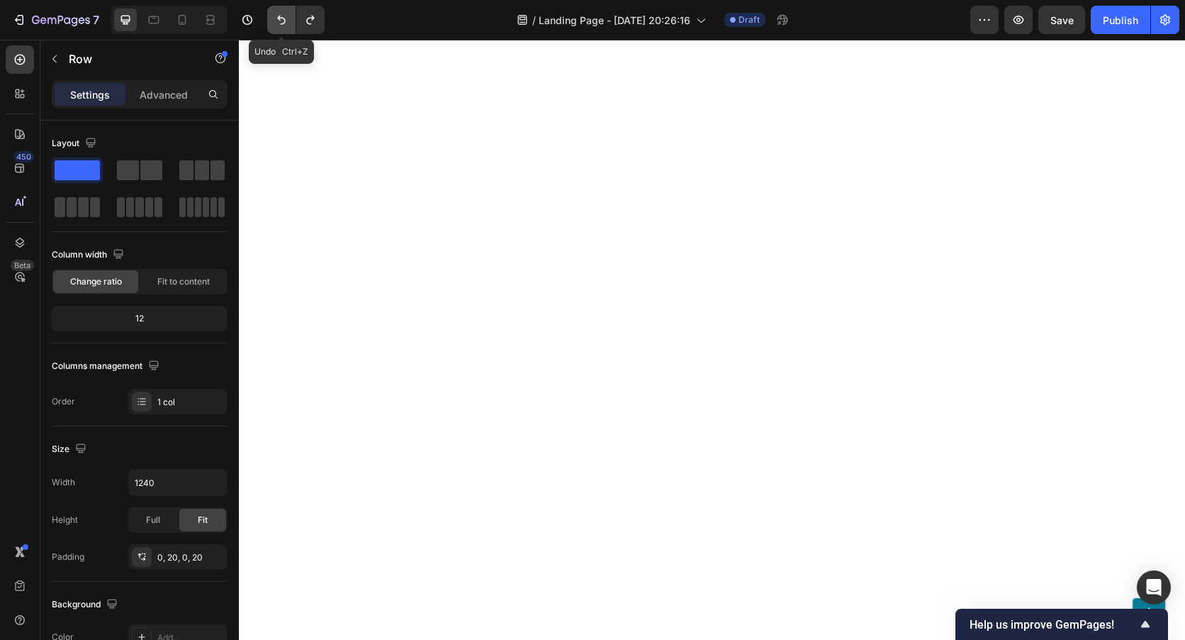
scroll to position [1797, 0]
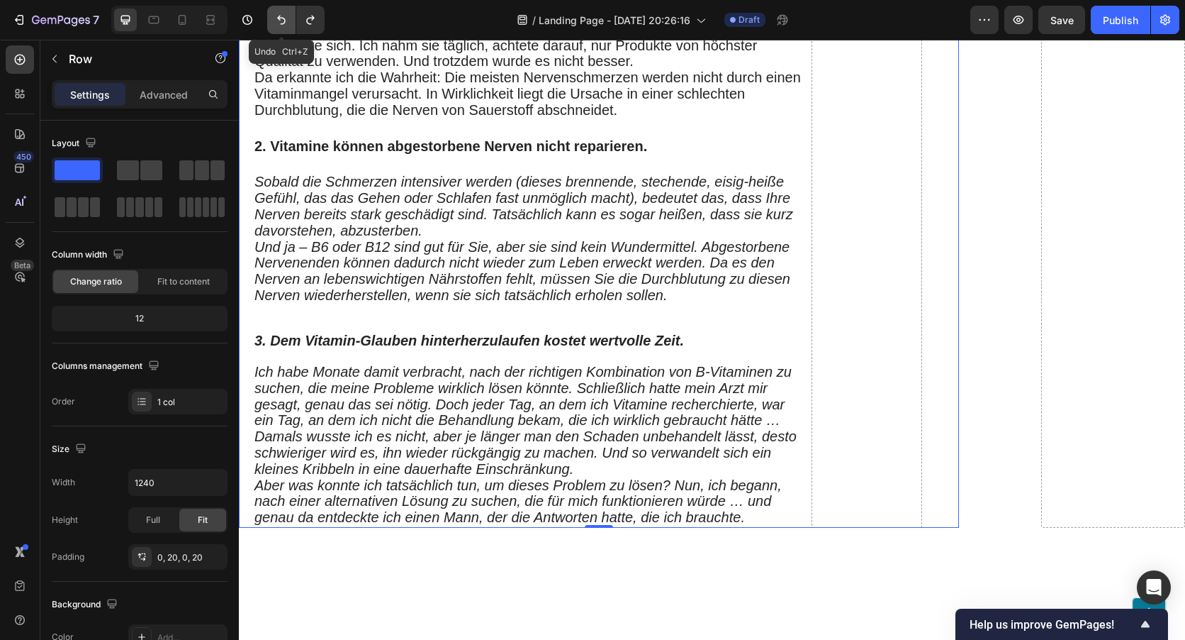
click at [276, 18] on icon "Undo/Redo" at bounding box center [281, 20] width 14 height 14
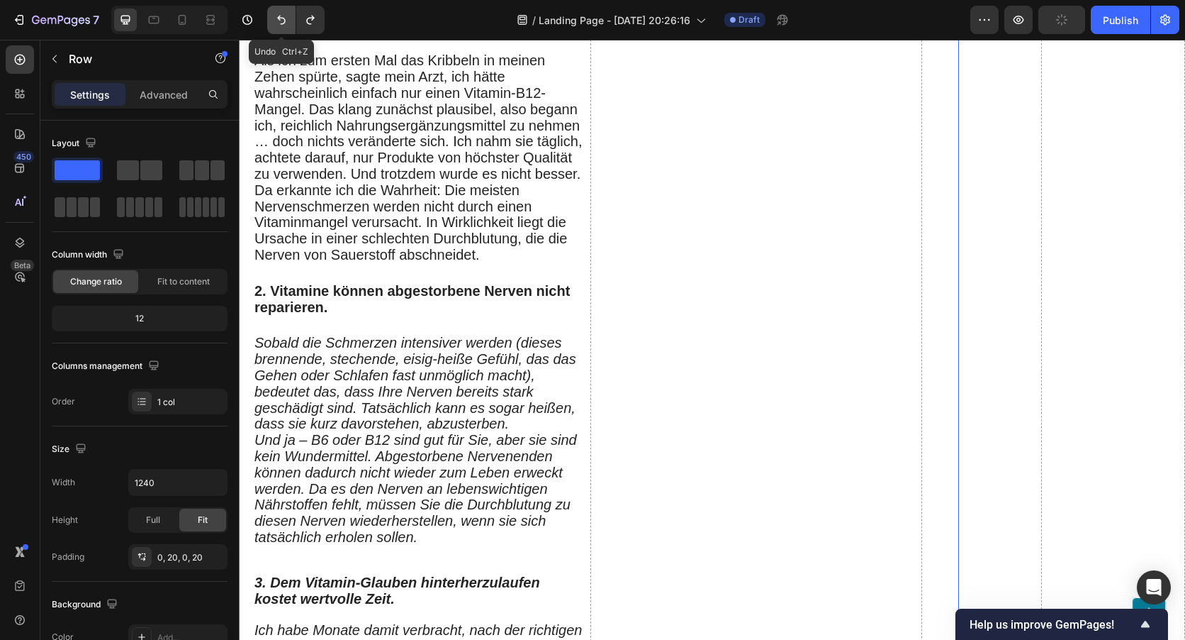
click at [276, 18] on icon "Undo/Redo" at bounding box center [281, 20] width 14 height 14
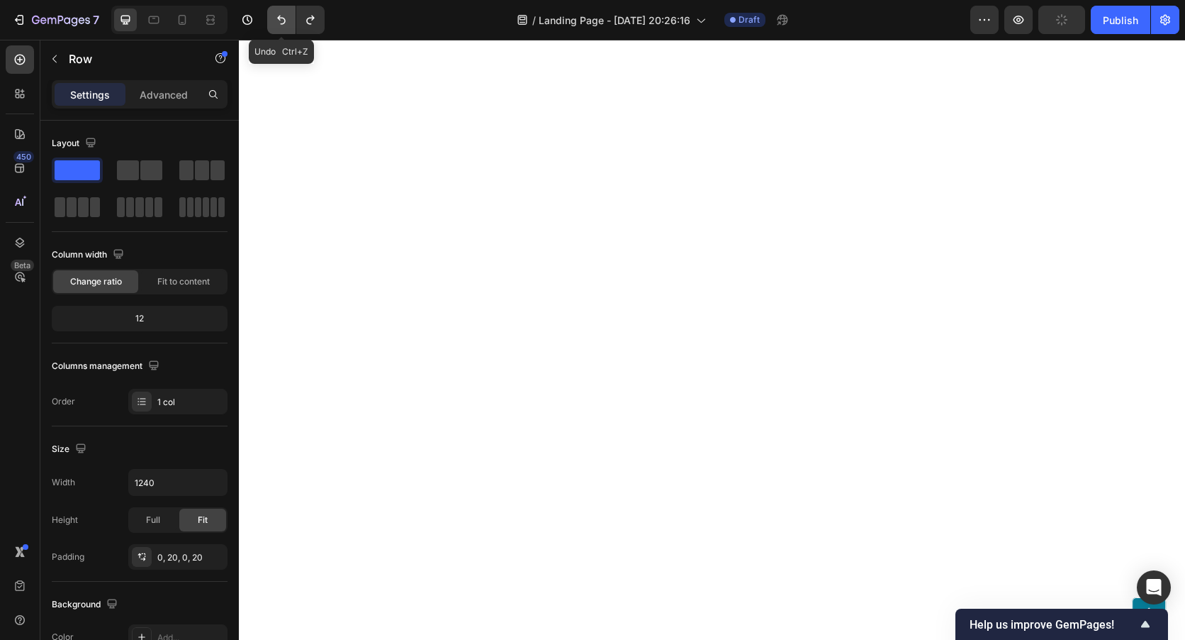
scroll to position [1629, 0]
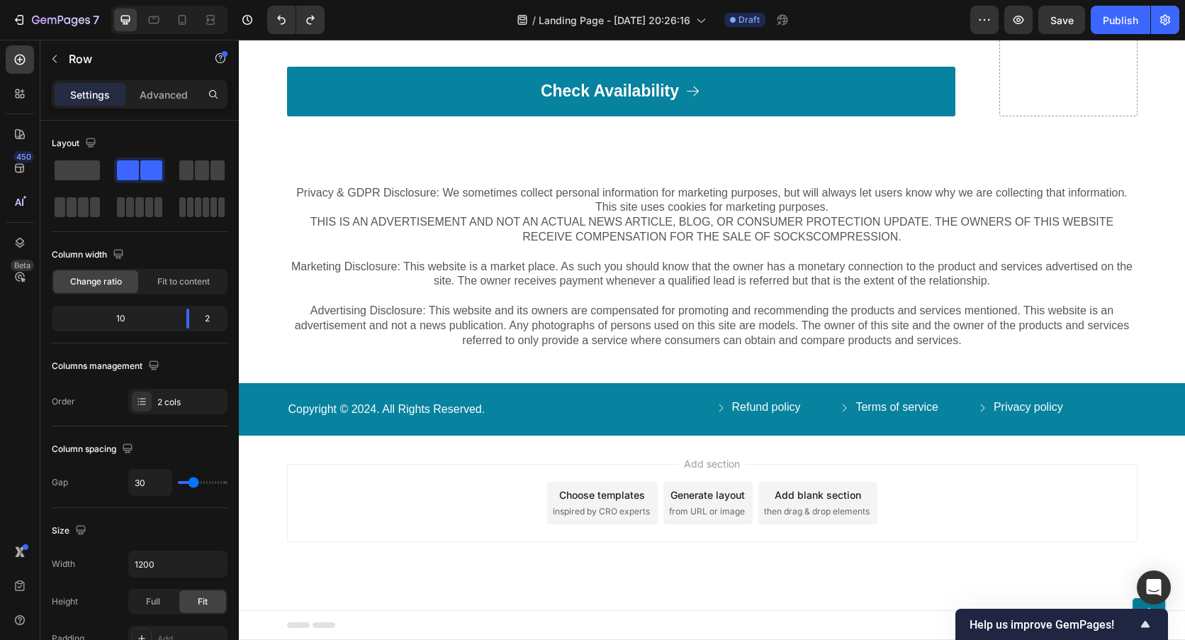
scroll to position [8508, 0]
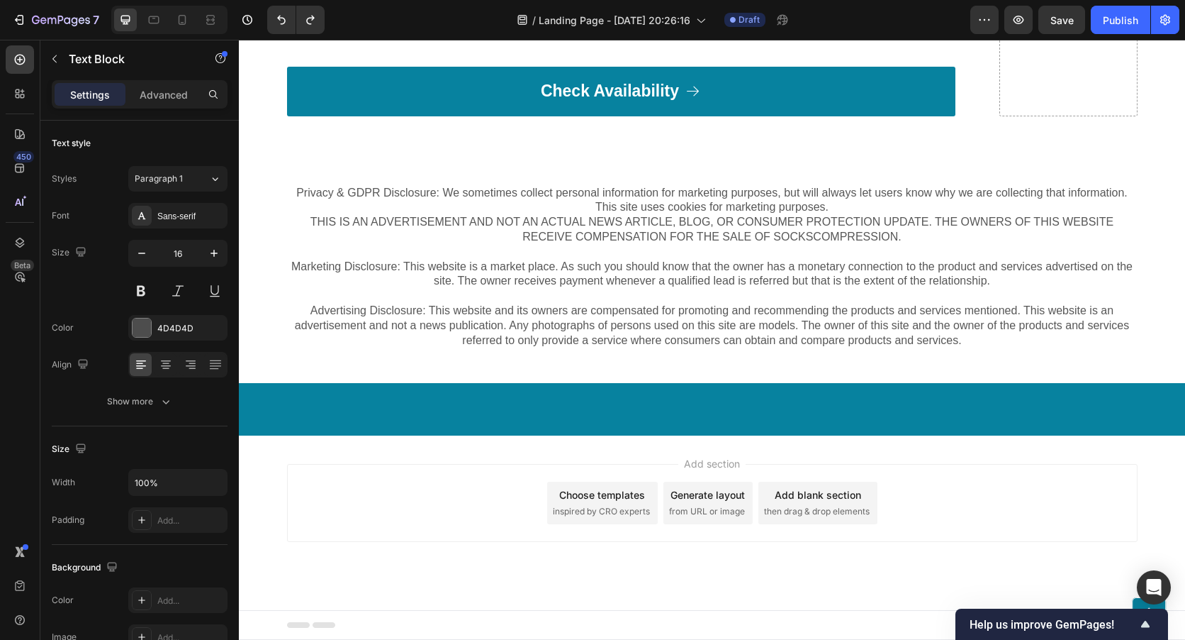
drag, startPoint x: 295, startPoint y: 299, endPoint x: 936, endPoint y: 335, distance: 642.0
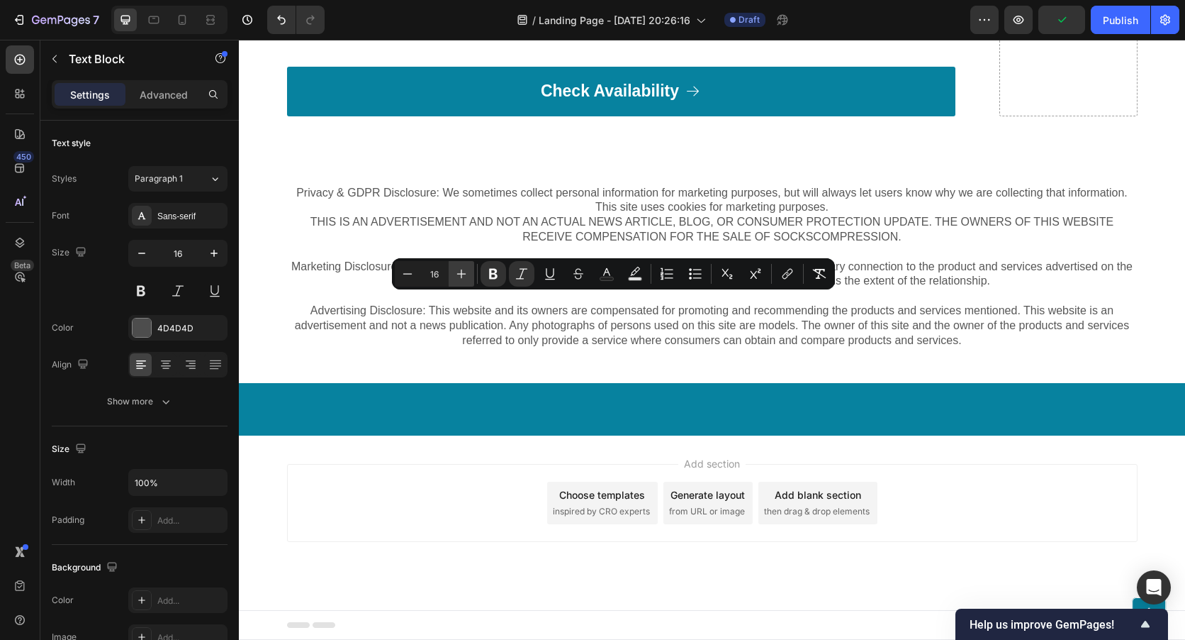
click at [458, 274] on icon "Editor contextual toolbar" at bounding box center [461, 274] width 14 height 14
type input "20"
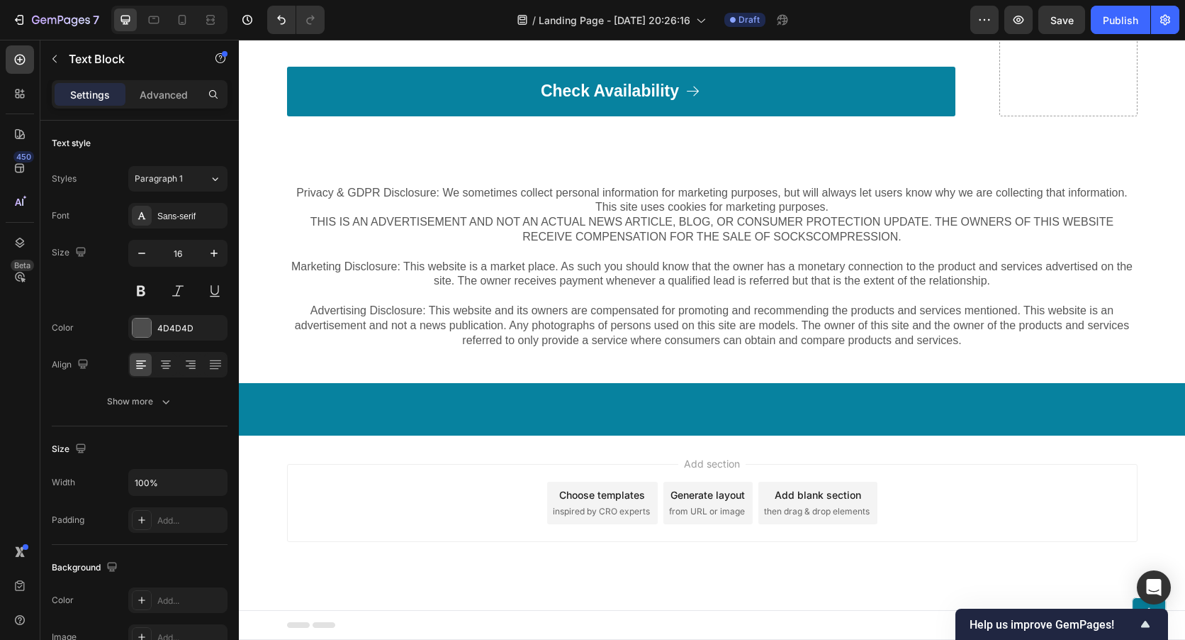
drag, startPoint x: 382, startPoint y: 321, endPoint x: 325, endPoint y: 325, distance: 56.9
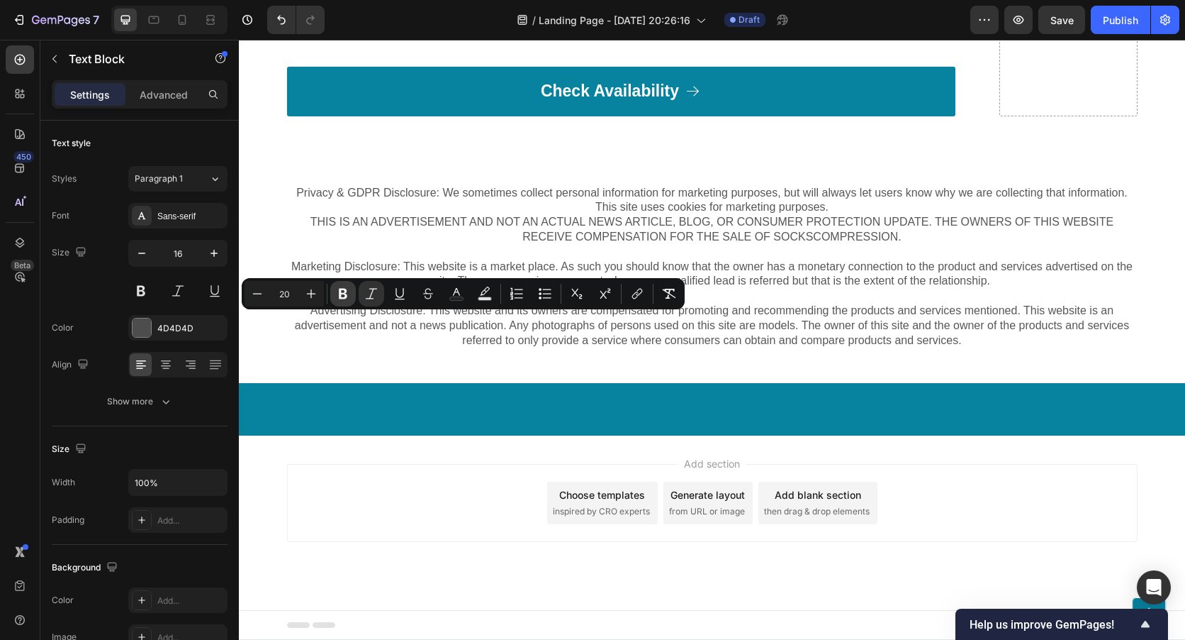
click at [345, 293] on icon "Editor contextual toolbar" at bounding box center [343, 294] width 9 height 11
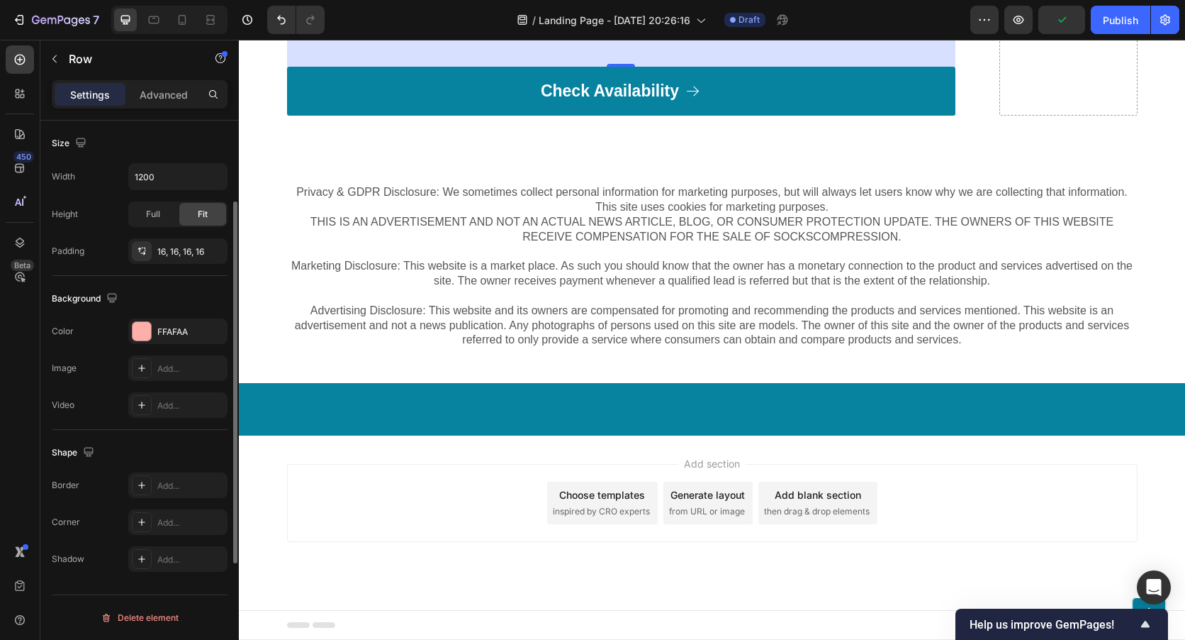
scroll to position [93, 0]
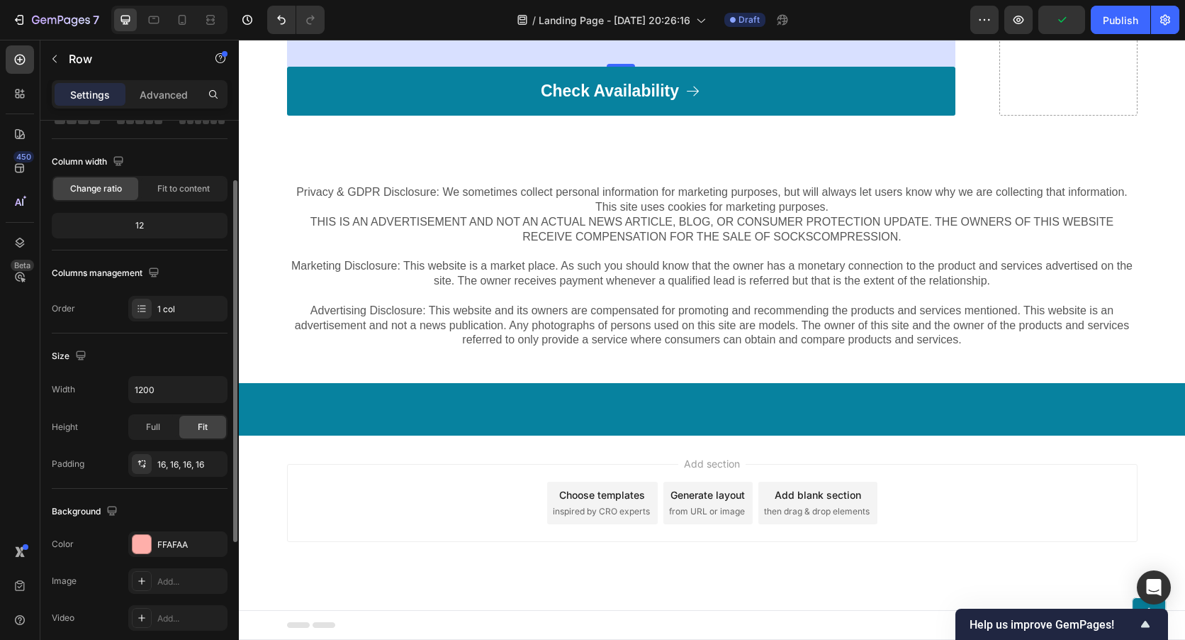
click at [158, 82] on div "Settings Advanced" at bounding box center [140, 94] width 176 height 28
click at [158, 85] on div "Advanced" at bounding box center [163, 94] width 71 height 23
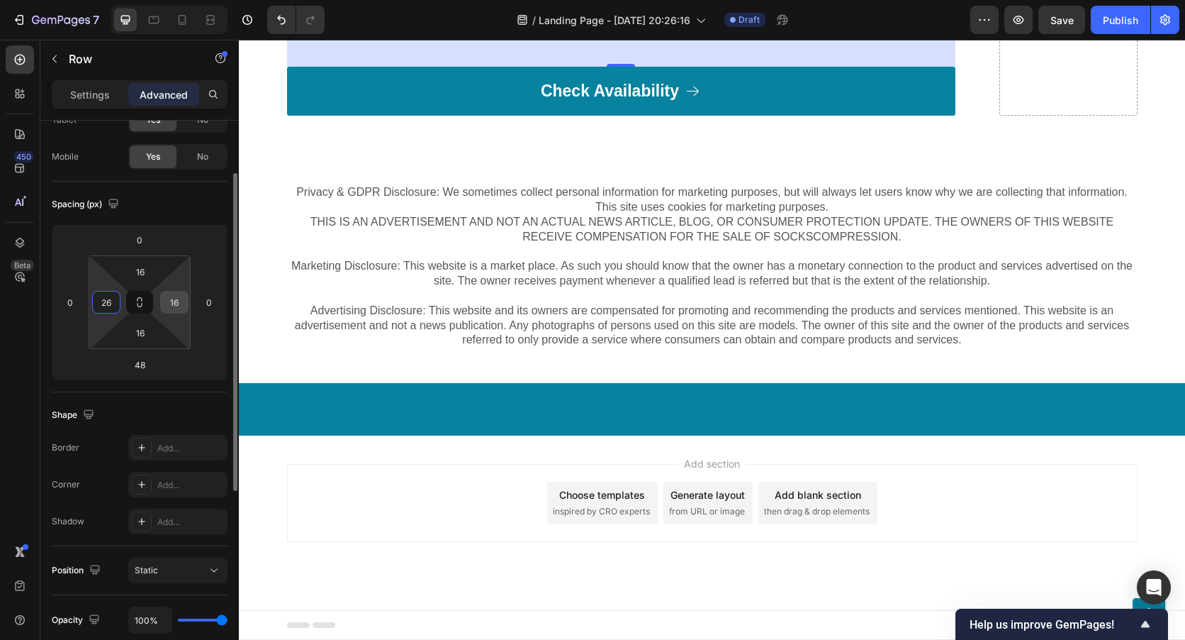
type input "26"
drag, startPoint x: 179, startPoint y: 306, endPoint x: 167, endPoint y: 306, distance: 12.1
click at [167, 306] on input "16" at bounding box center [174, 301] width 21 height 21
type input "26"
drag, startPoint x: 151, startPoint y: 273, endPoint x: 128, endPoint y: 268, distance: 23.9
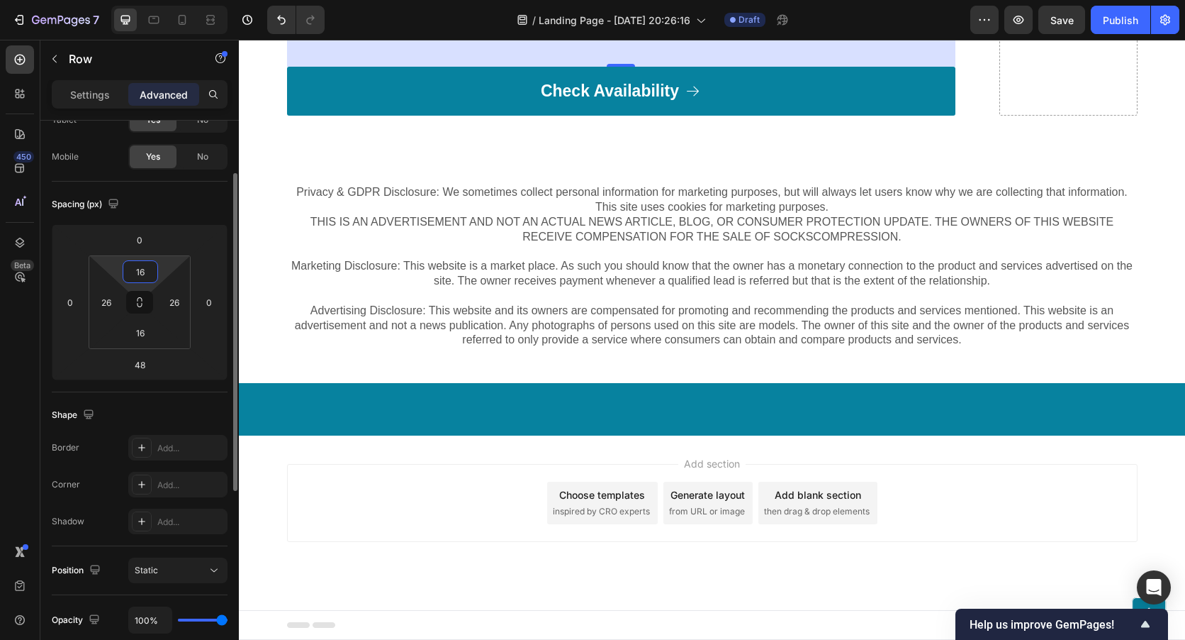
click at [128, 268] on input "16" at bounding box center [140, 271] width 28 height 21
click at [152, 275] on input "16" at bounding box center [140, 271] width 28 height 21
click at [74, 391] on div "Spacing (px) 0 0 48 0 16 26 16 26" at bounding box center [140, 287] width 176 height 211
click at [147, 311] on button at bounding box center [139, 302] width 27 height 23
type input "2"
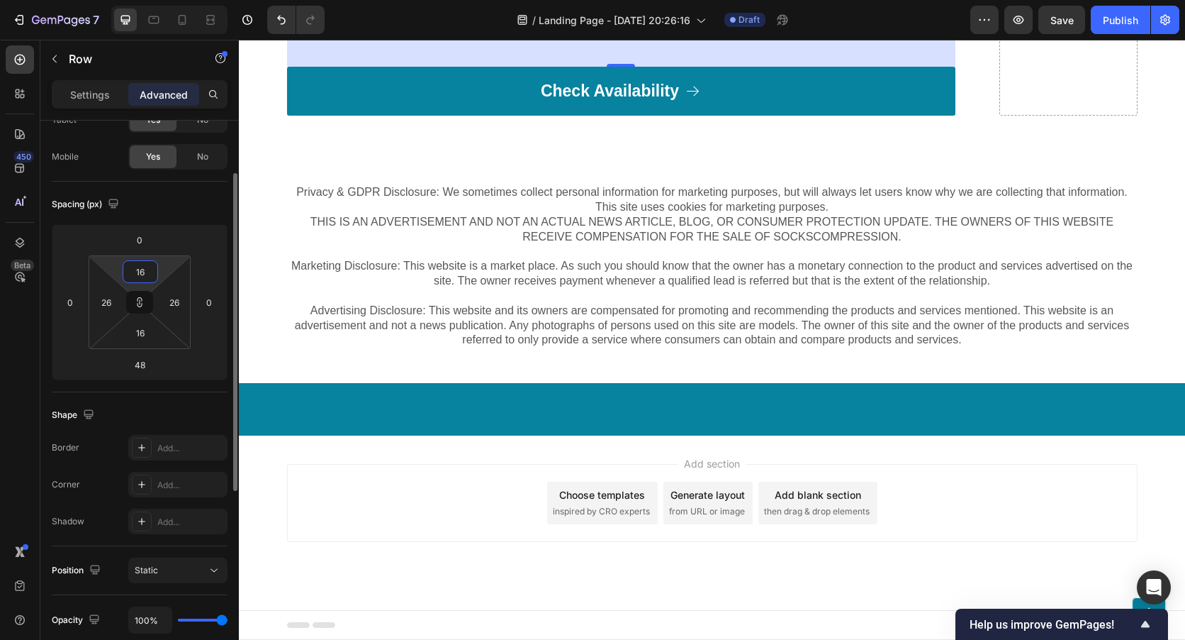
type input "2"
type input "20"
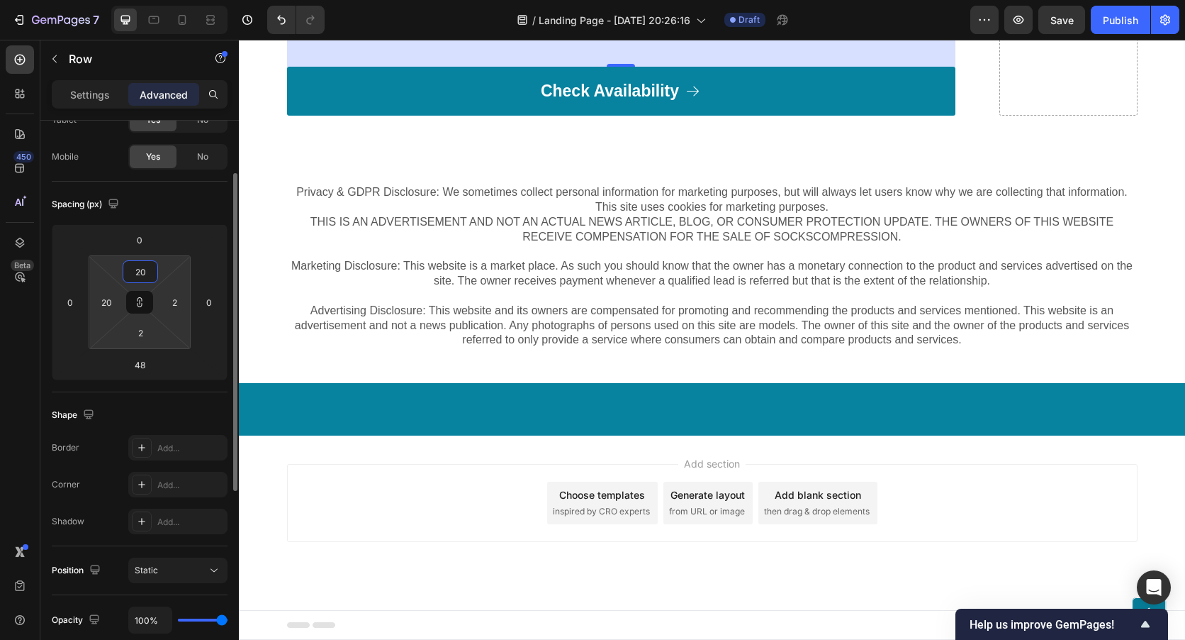
type input "20"
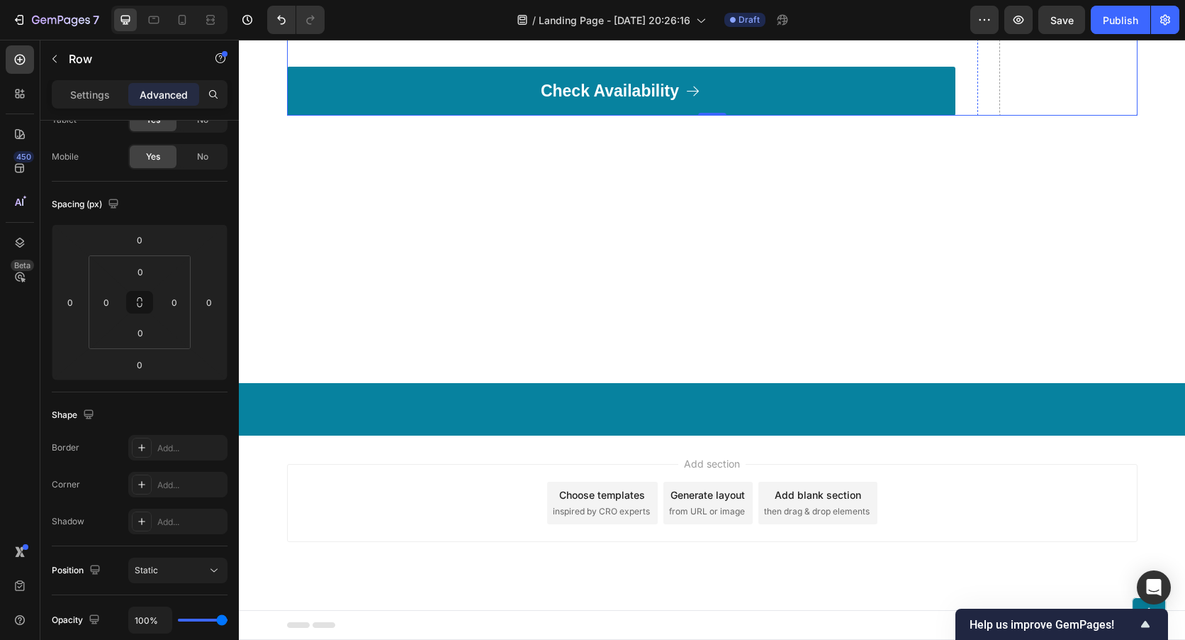
scroll to position [8508, 0]
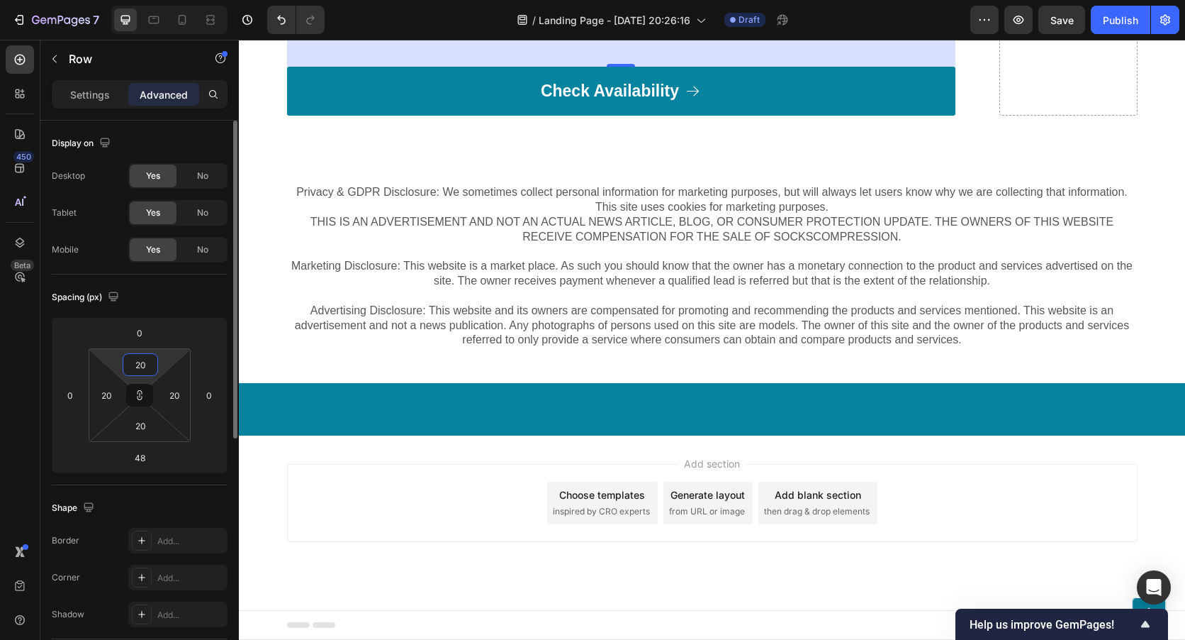
type input "1"
type input "15"
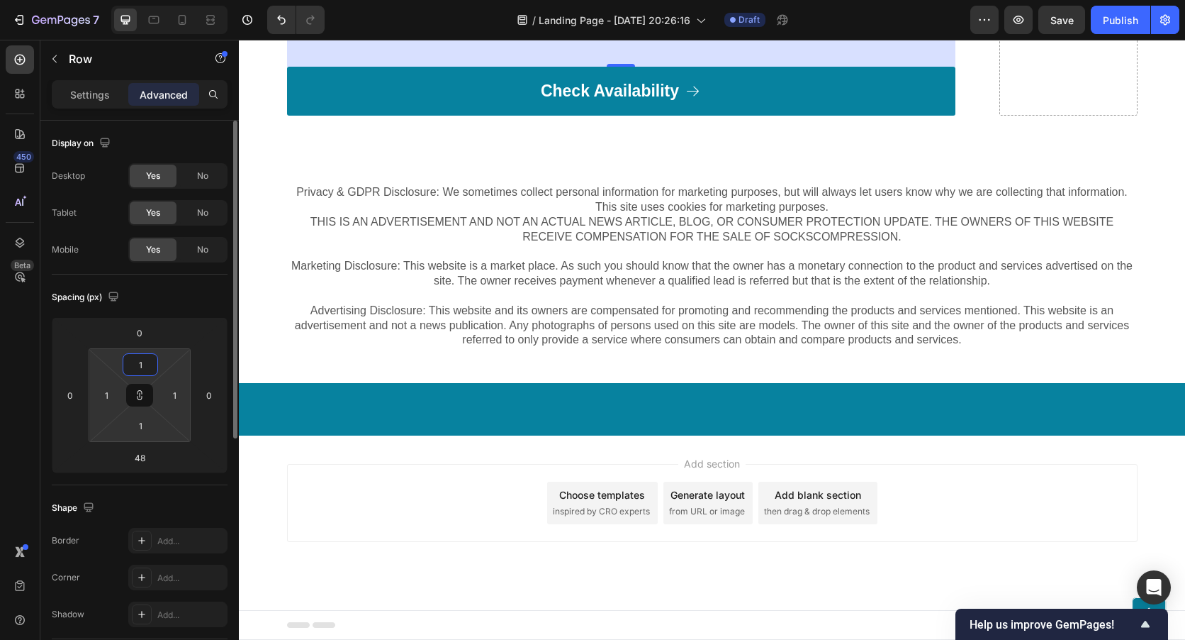
type input "15"
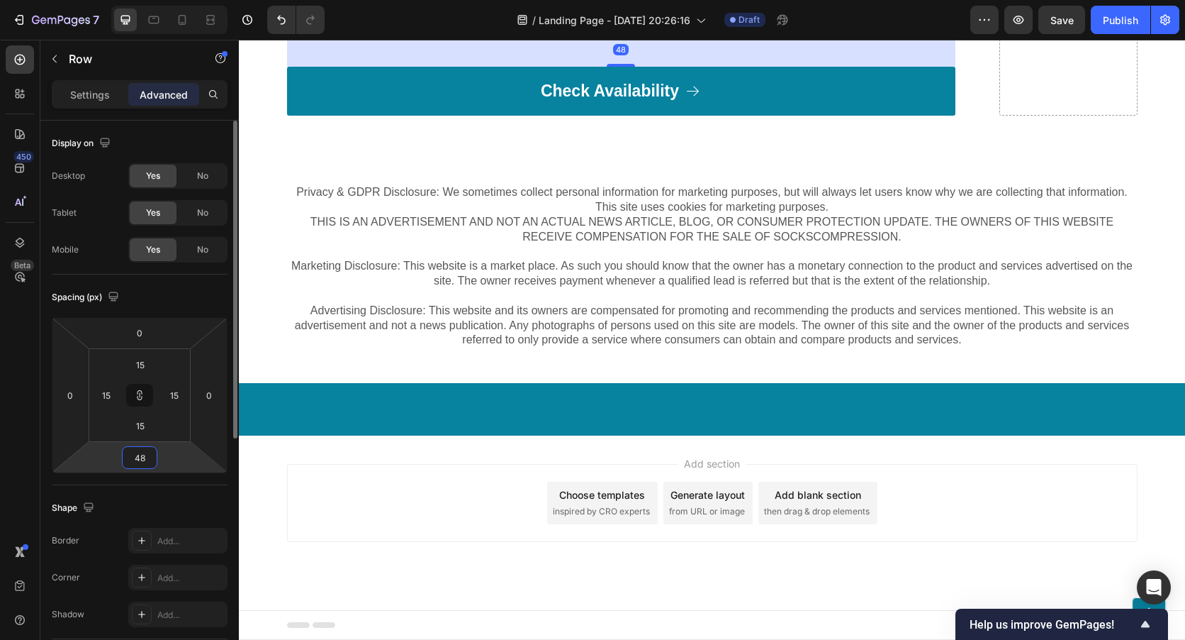
drag, startPoint x: 147, startPoint y: 462, endPoint x: 119, endPoint y: 458, distance: 28.7
click at [119, 458] on div "0 0 48 0" at bounding box center [140, 395] width 176 height 156
drag, startPoint x: 150, startPoint y: 457, endPoint x: 133, endPoint y: 456, distance: 16.4
click at [133, 456] on input "48" at bounding box center [139, 457] width 28 height 21
type input "0"
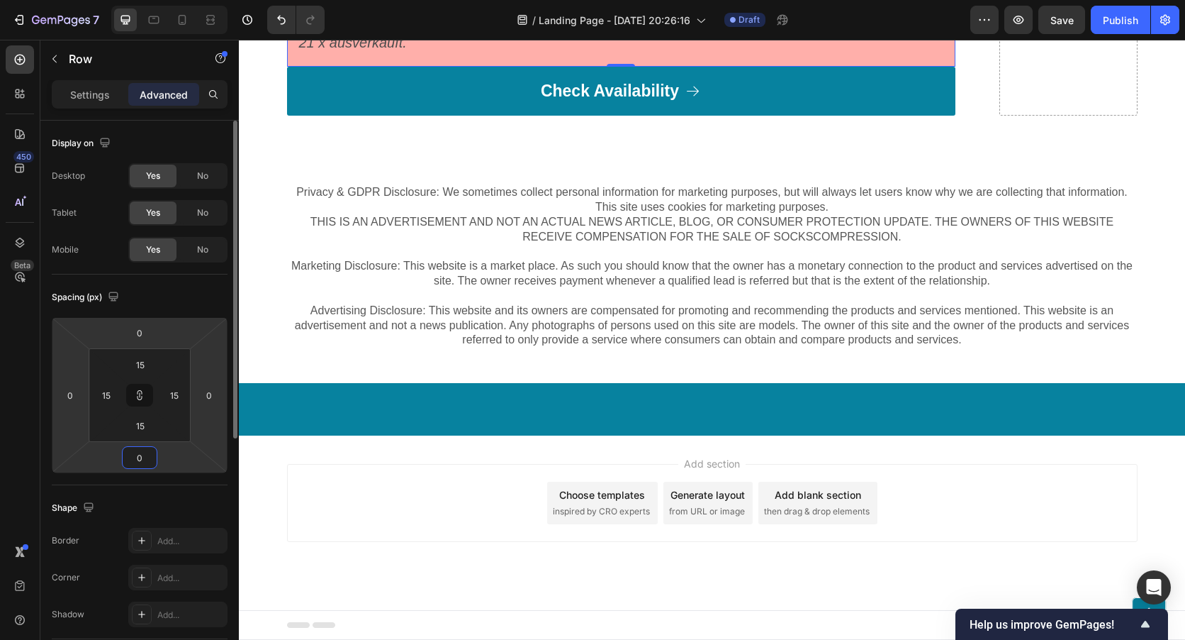
type input "2"
type input "20"
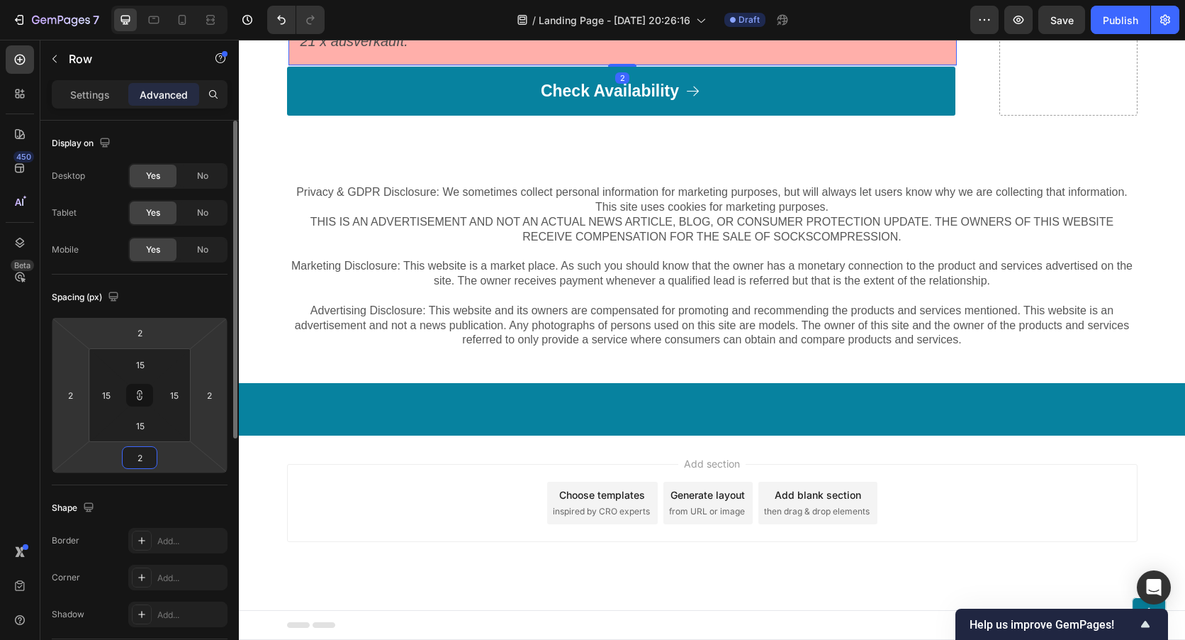
type input "20"
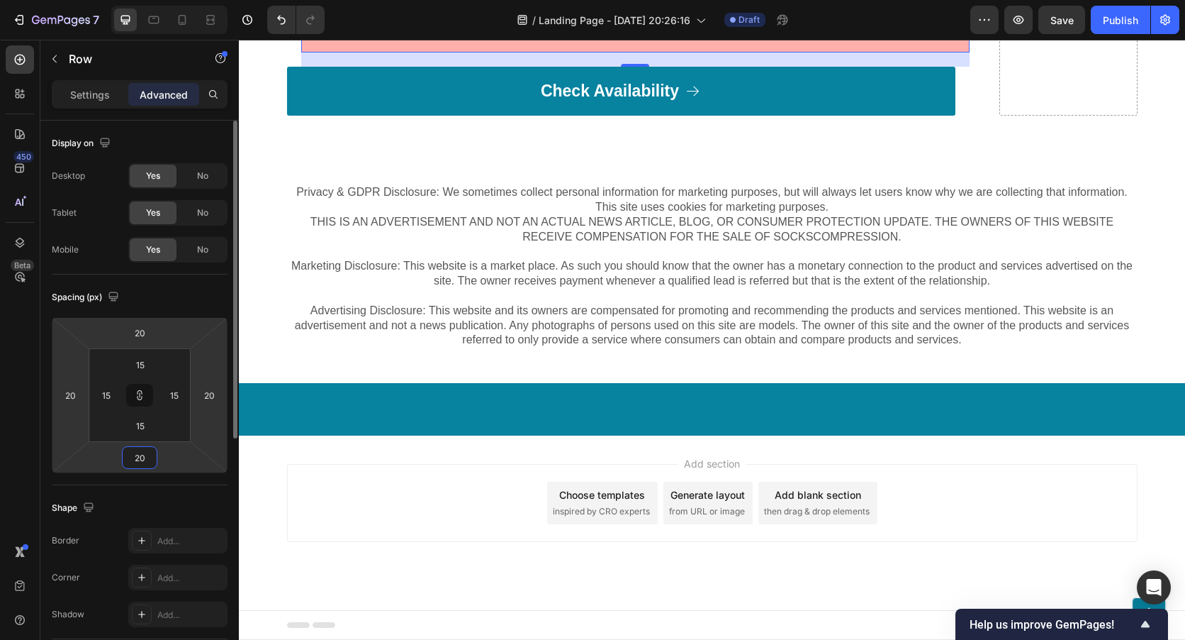
type input "2"
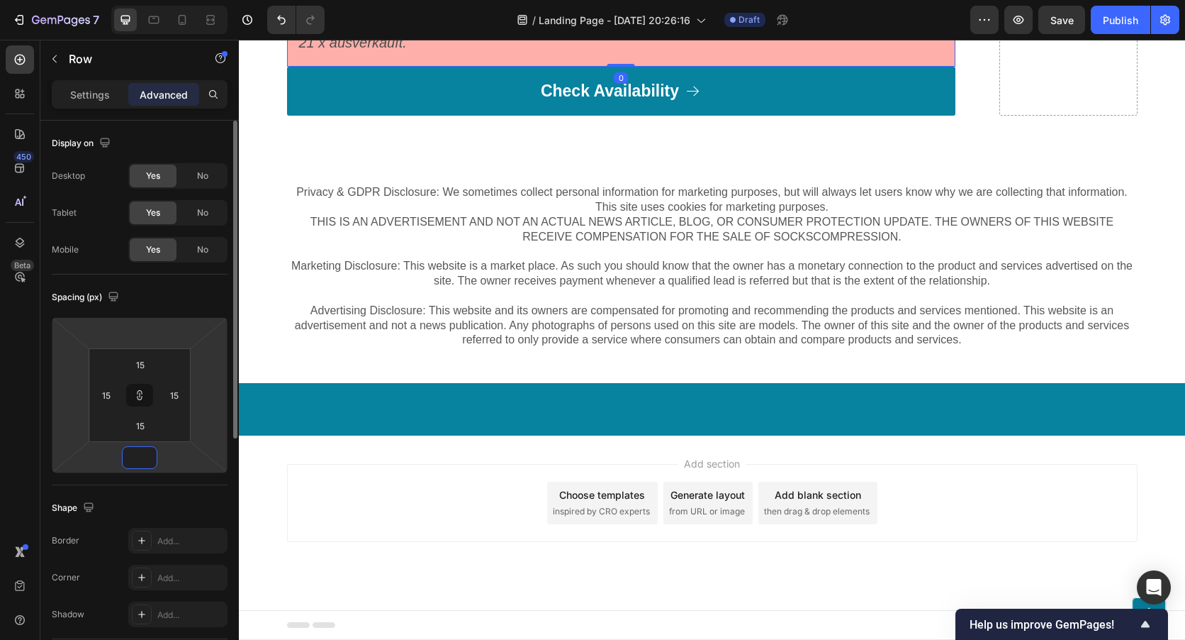
type input "4"
type input "48"
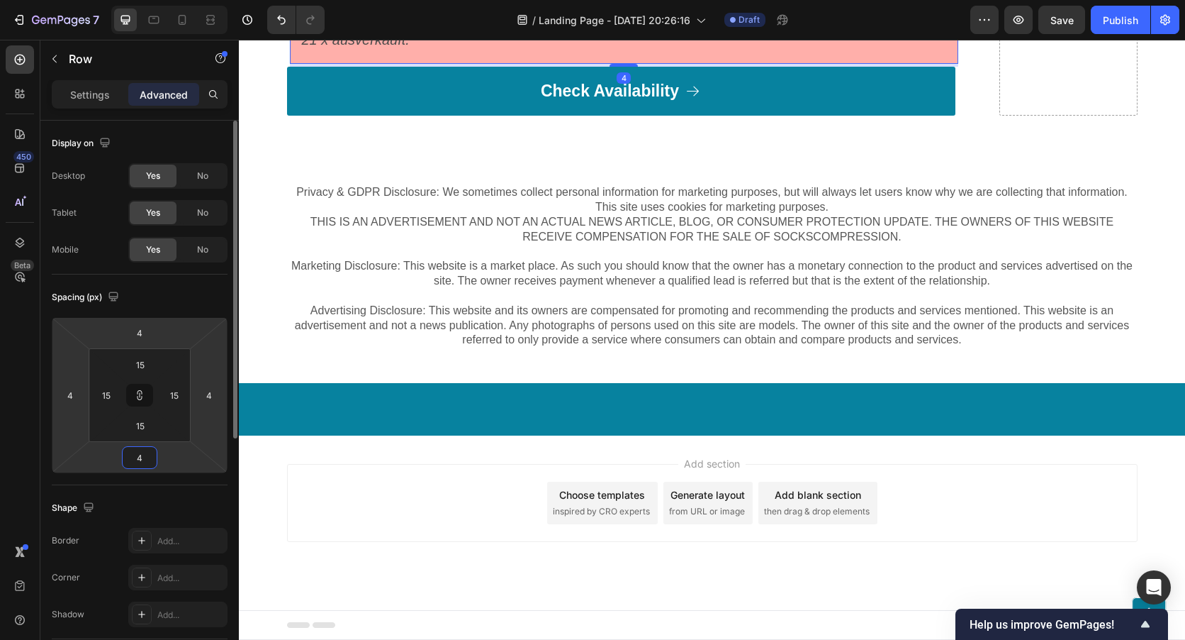
type input "48"
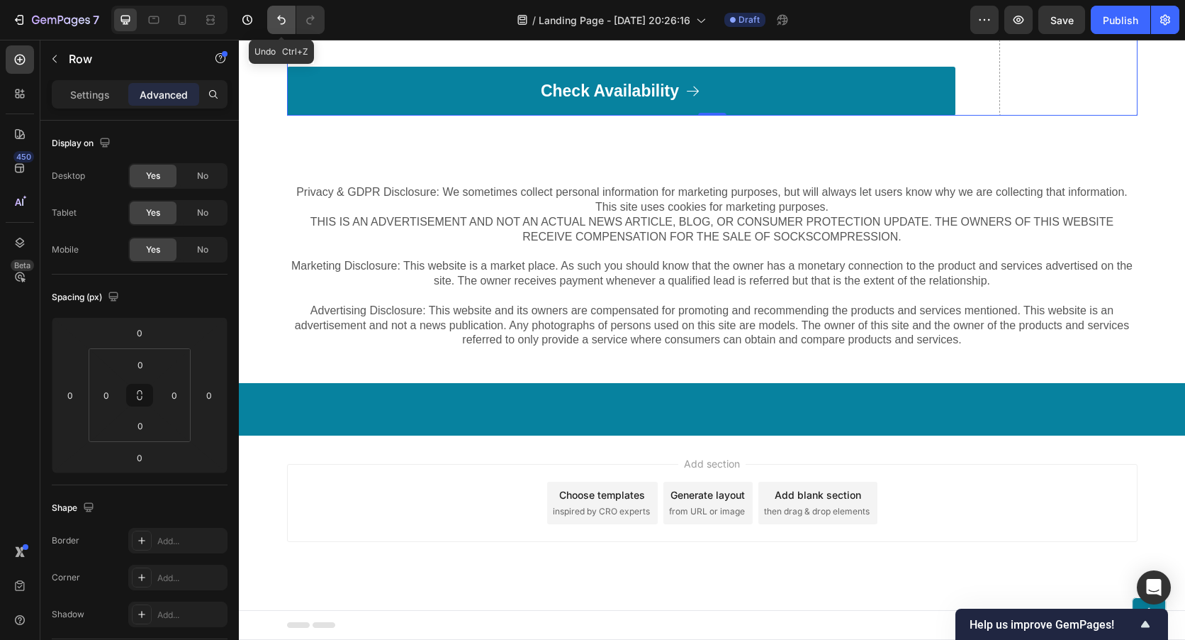
click at [281, 16] on icon "Undo/Redo" at bounding box center [281, 20] width 14 height 14
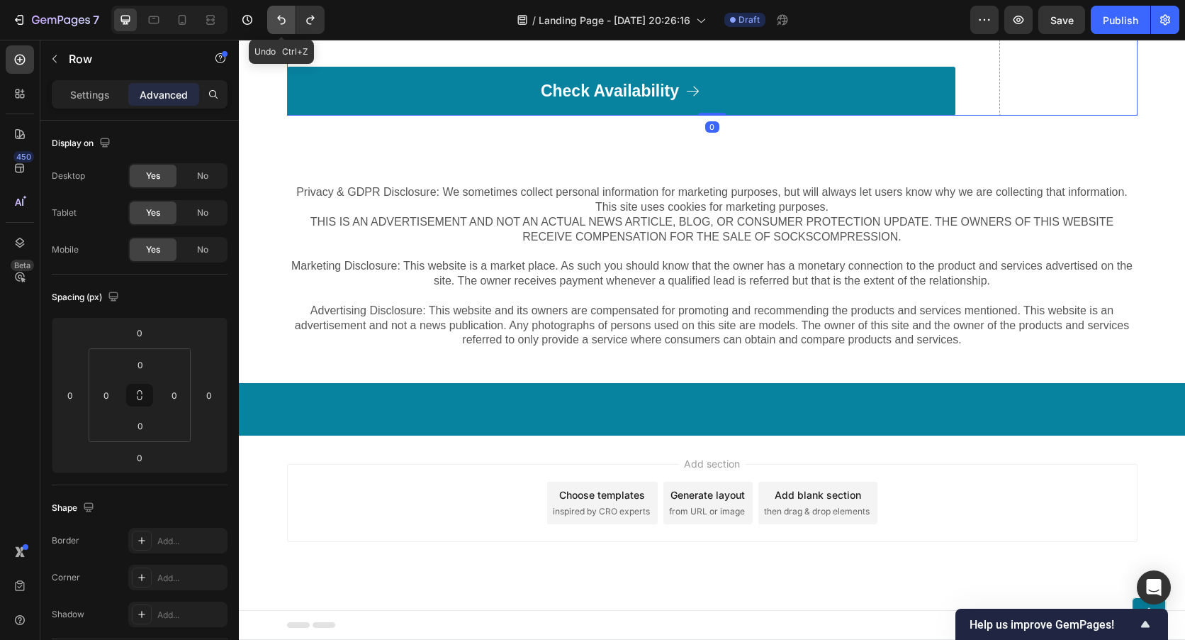
click at [281, 16] on icon "Undo/Redo" at bounding box center [281, 20] width 14 height 14
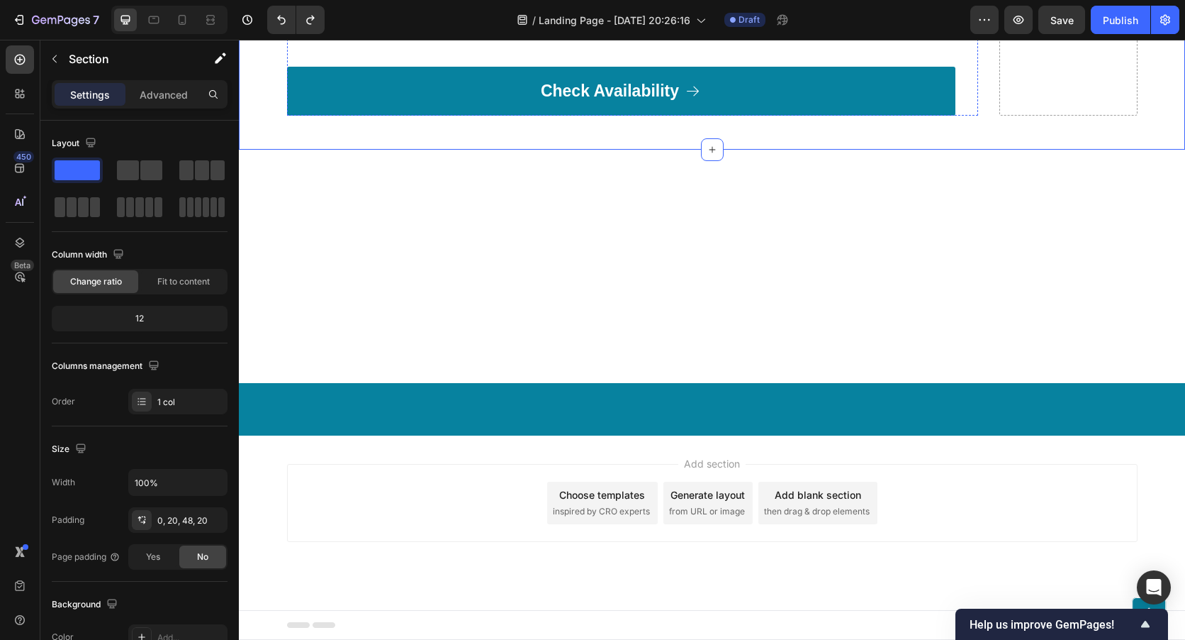
scroll to position [8579, 0]
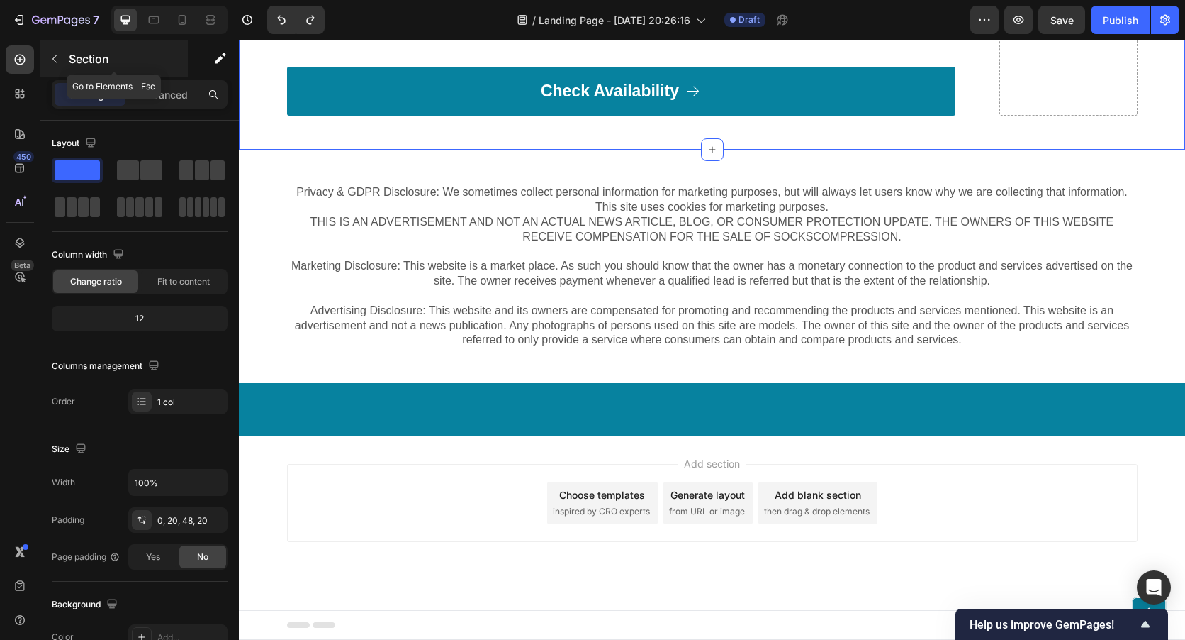
click at [48, 55] on button "button" at bounding box center [54, 59] width 23 height 23
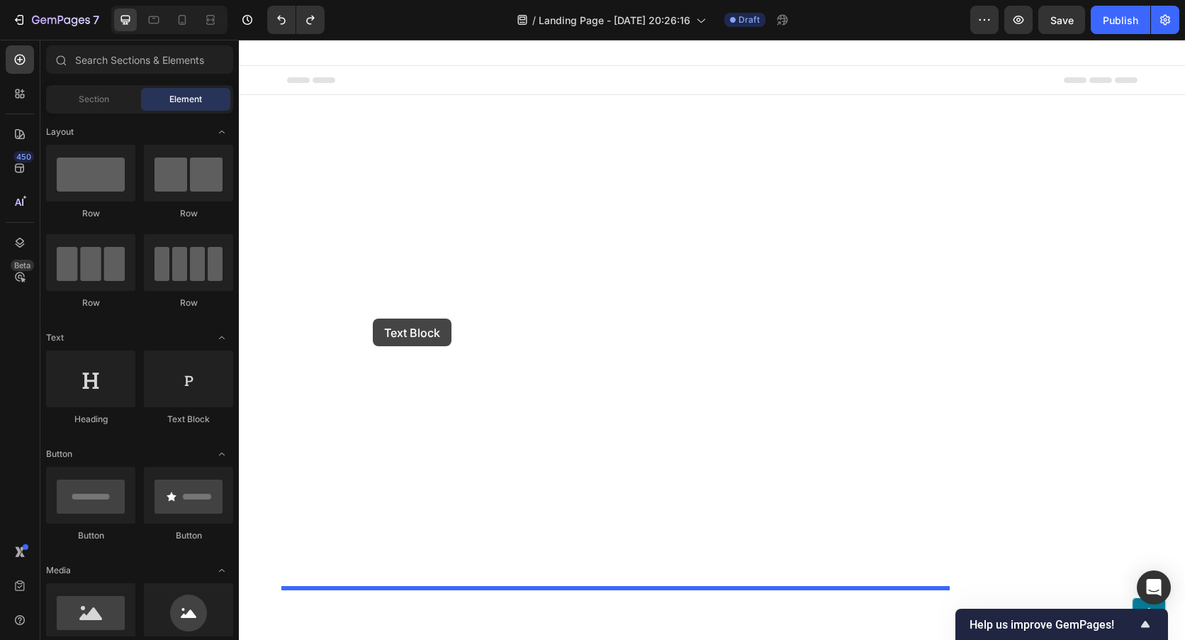
drag, startPoint x: 454, startPoint y: 428, endPoint x: 373, endPoint y: 318, distance: 136.4
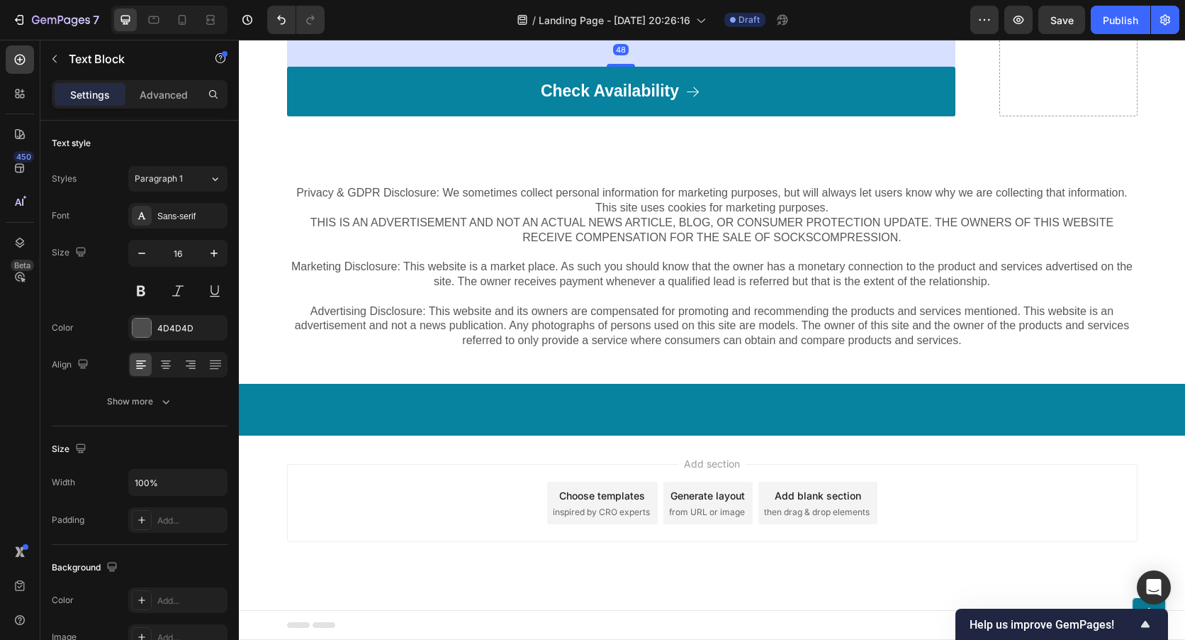
click at [467, 33] on div "Replace this text with your content" at bounding box center [621, 21] width 669 height 23
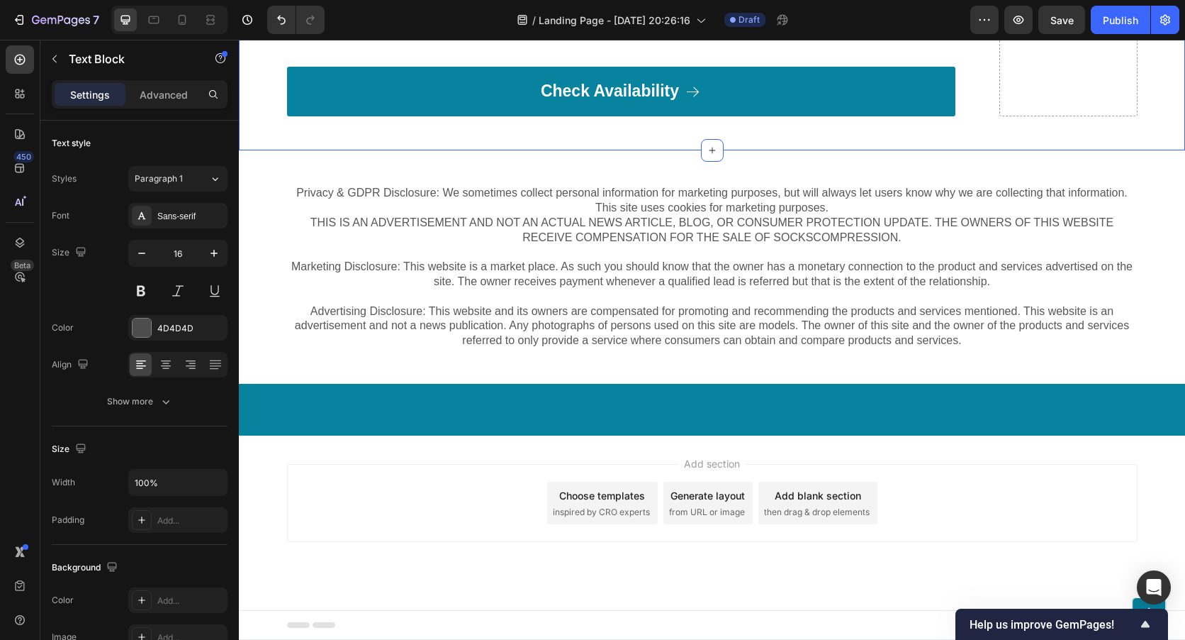
drag, startPoint x: 467, startPoint y: 340, endPoint x: 258, endPoint y: 343, distance: 208.5
drag, startPoint x: 284, startPoint y: 364, endPoint x: 344, endPoint y: 370, distance: 60.5
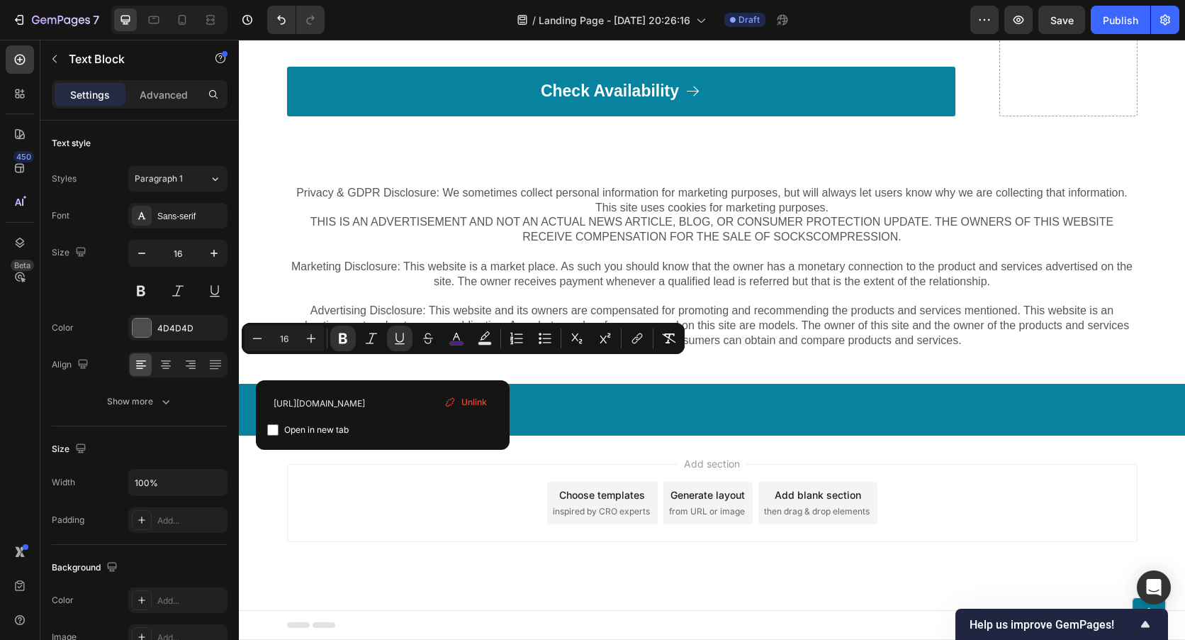
drag, startPoint x: 382, startPoint y: 367, endPoint x: 285, endPoint y: 358, distance: 97.6
click at [289, 31] on p "Insgesamt ist die Wirkung für das Abnehmen erfreulich ganzheitlich. Zusammenfas…" at bounding box center [622, 0] width 666 height 62
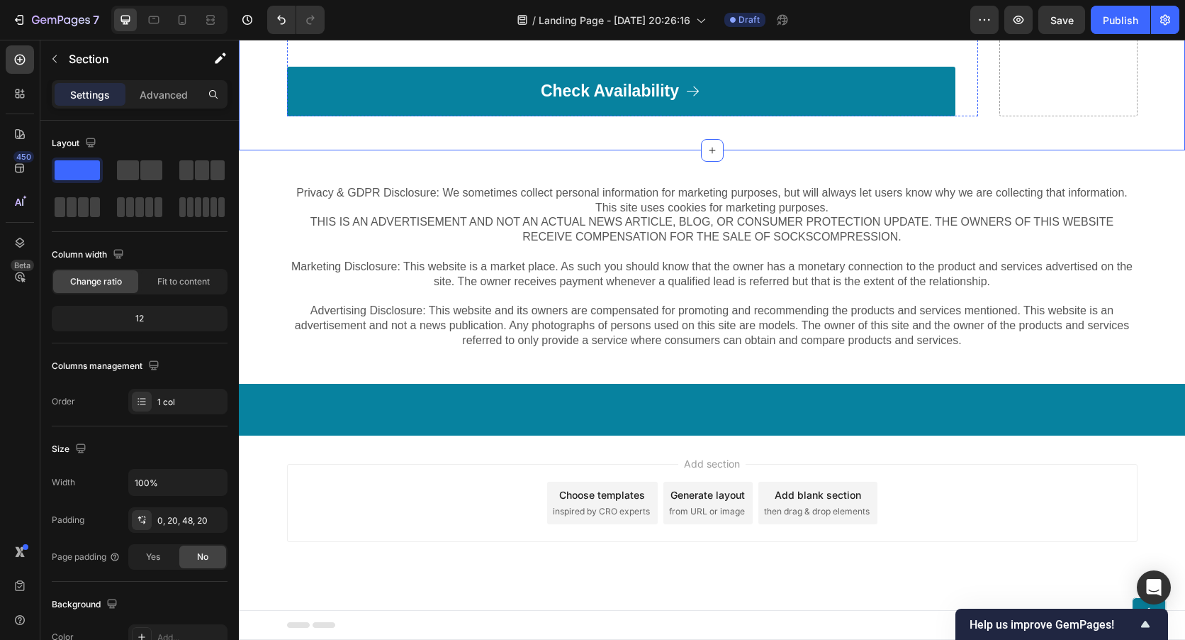
click at [399, 6] on strong "Rich Text Editor. Editing area: main" at bounding box center [397, 0] width 3 height 12
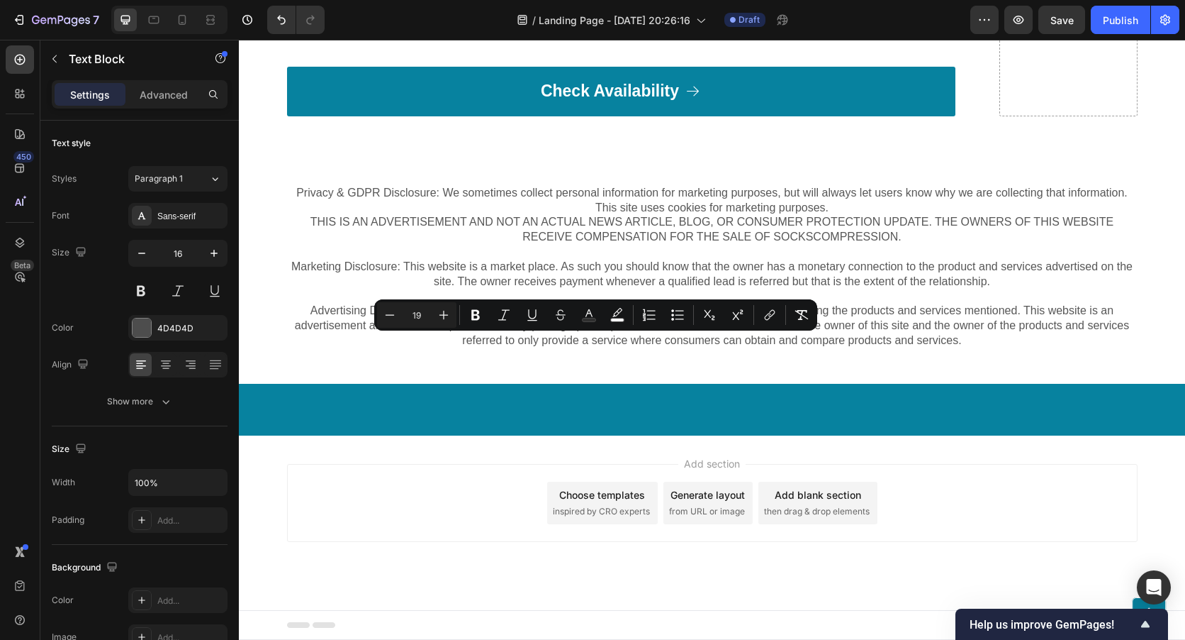
drag, startPoint x: 479, startPoint y: 362, endPoint x: 448, endPoint y: 367, distance: 31.5
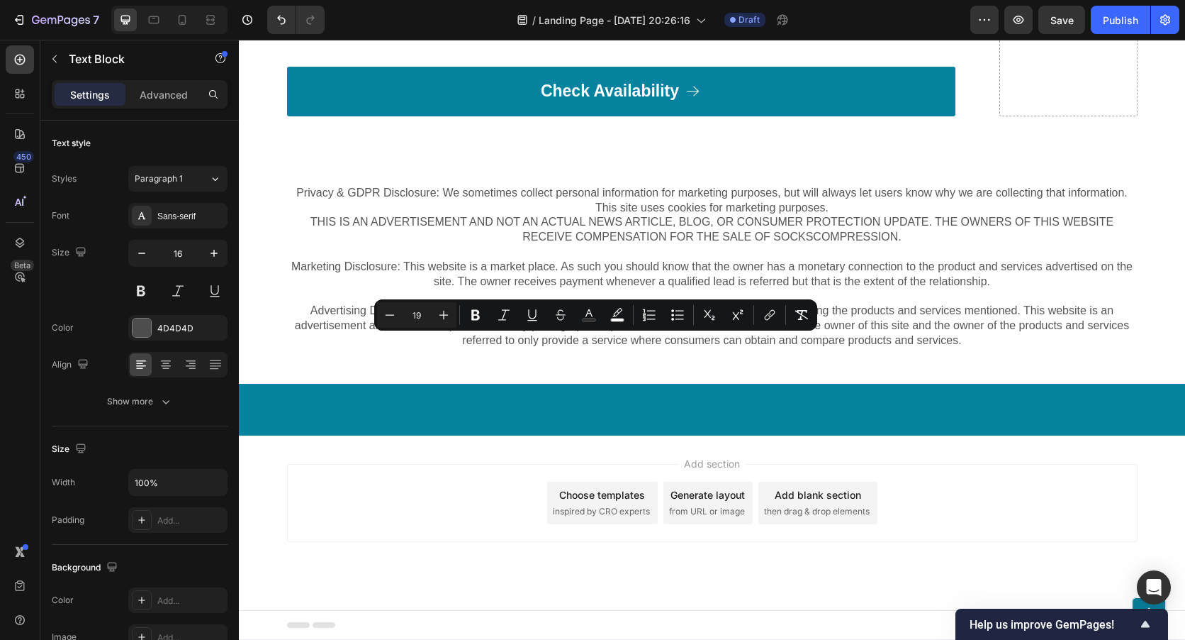
click at [365, 31] on p "Insgesamt ist die Wirkung für das Abnehmen erfreulich ganzheitlich. Zusammenfas…" at bounding box center [622, 0] width 666 height 62
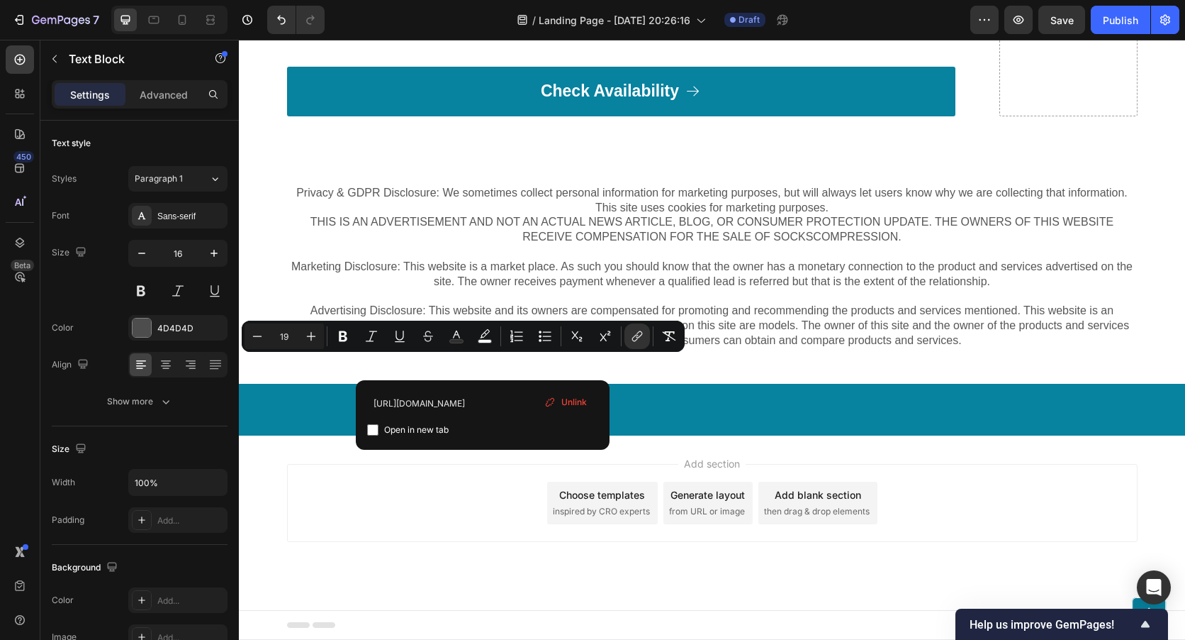
drag, startPoint x: 481, startPoint y: 366, endPoint x: 284, endPoint y: 369, distance: 197.8
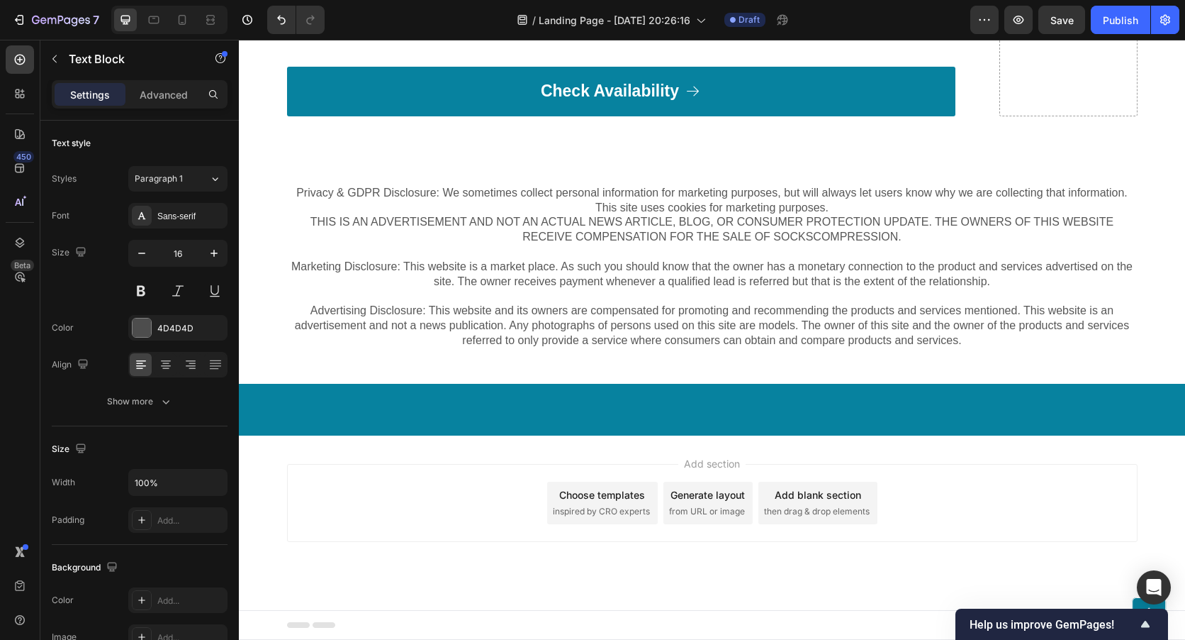
click at [681, 31] on p "Insgesamt ist die Wirkung für das Abnehmen erfreulich ganzheitlich. Zusammenfas…" at bounding box center [622, 0] width 666 height 62
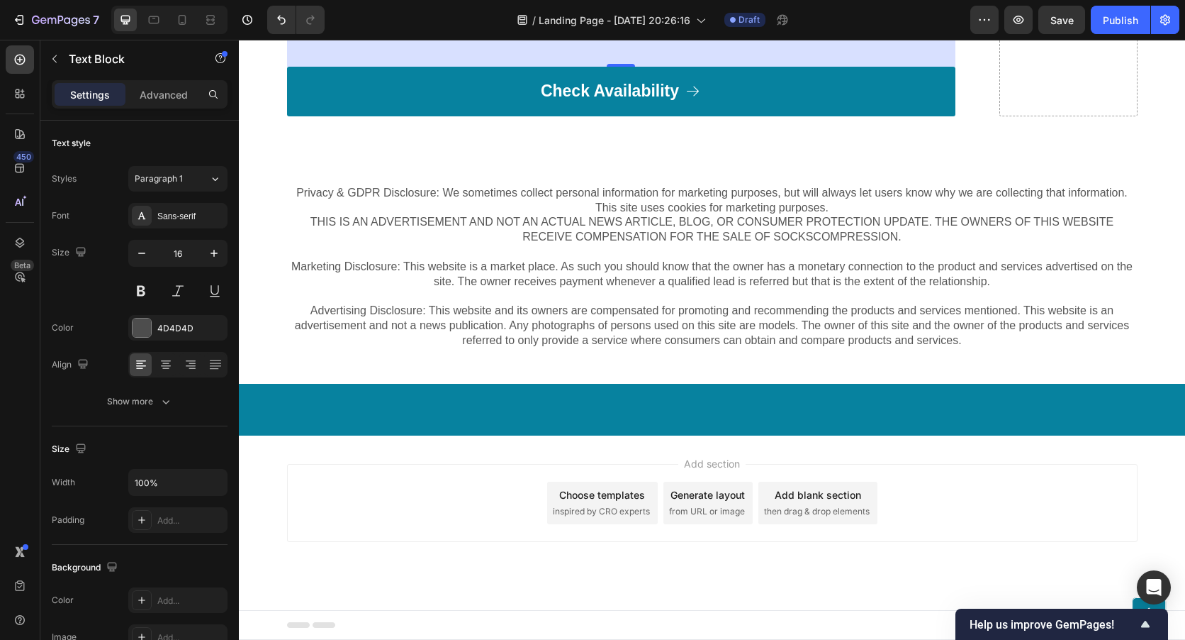
drag, startPoint x: 540, startPoint y: 364, endPoint x: 424, endPoint y: 355, distance: 115.9
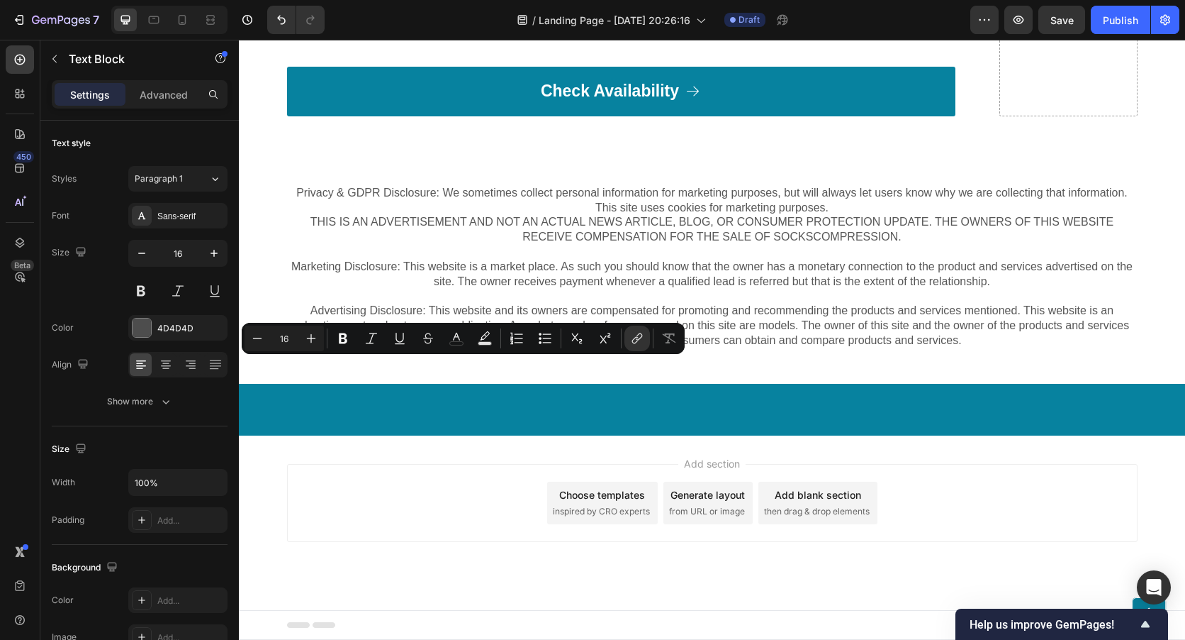
drag, startPoint x: 342, startPoint y: 364, endPoint x: 511, endPoint y: 367, distance: 168.8
click at [511, 31] on p "Insgesamt ist die Wirkung für das Abnehmen erfreulich ganzheitlich. Zusammenfas…" at bounding box center [622, 0] width 666 height 62
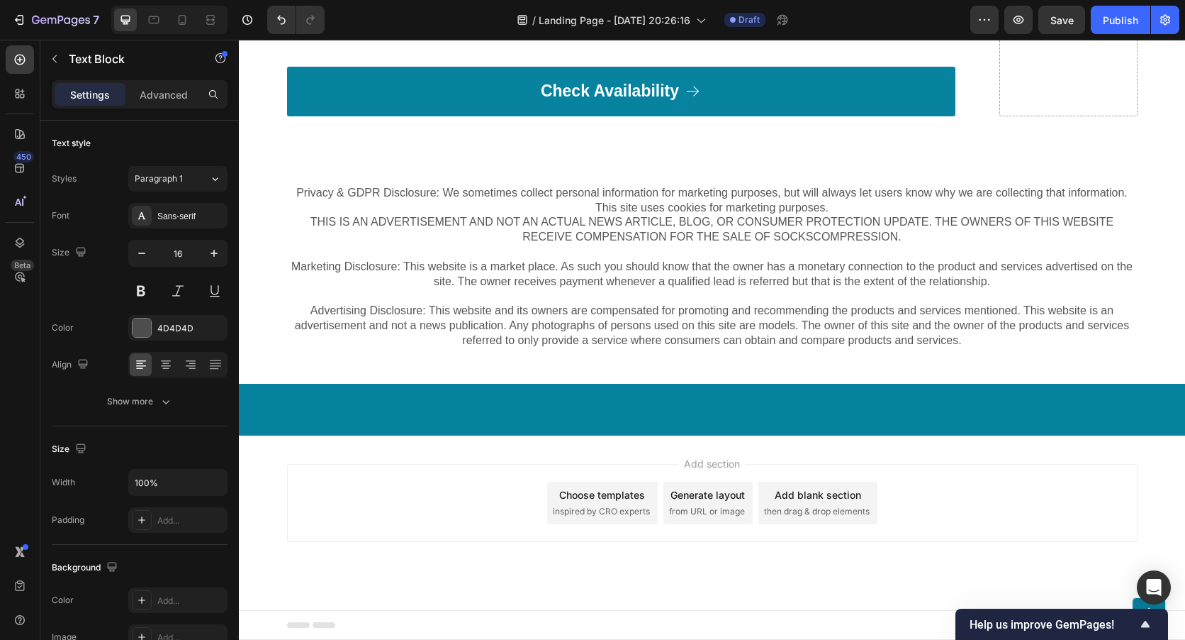
click at [786, 6] on strong "Stoffwechsel ankurbelt" at bounding box center [754, 0] width 124 height 12
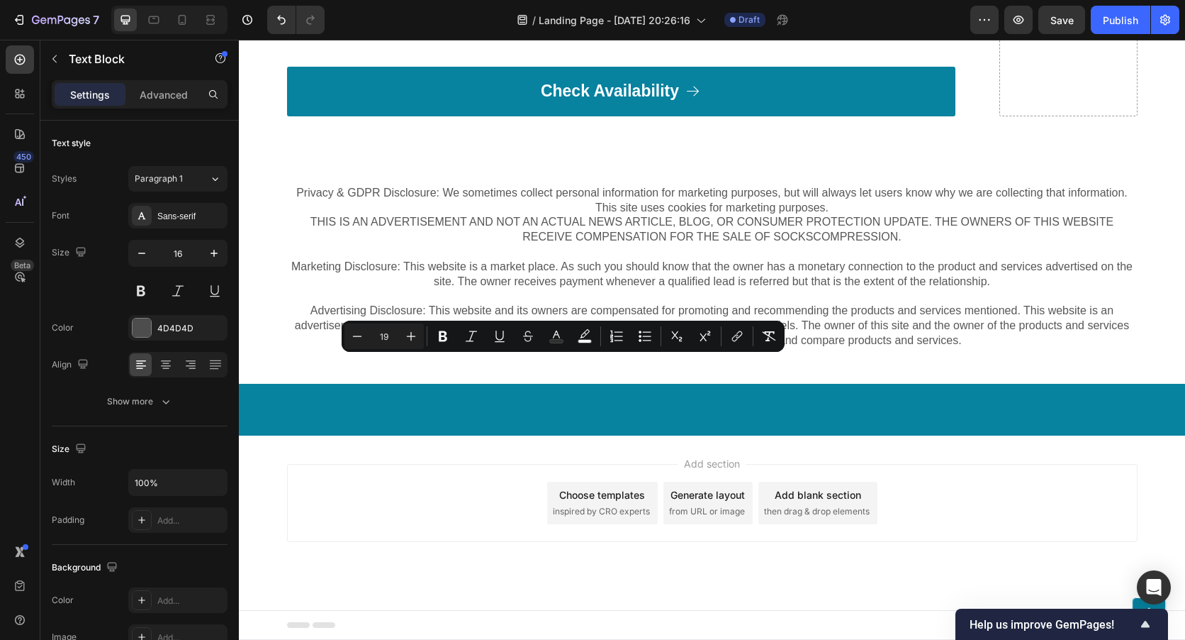
drag, startPoint x: 623, startPoint y: 362, endPoint x: 825, endPoint y: 396, distance: 204.1
click at [825, 31] on p "Insgesamt ist die Wirkung für das Abnehmen erfreulich ganzheitlich. Zusammenfas…" at bounding box center [622, -1] width 666 height 63
click at [411, 334] on icon "Editor contextual toolbar" at bounding box center [411, 336] width 14 height 14
type input "20"
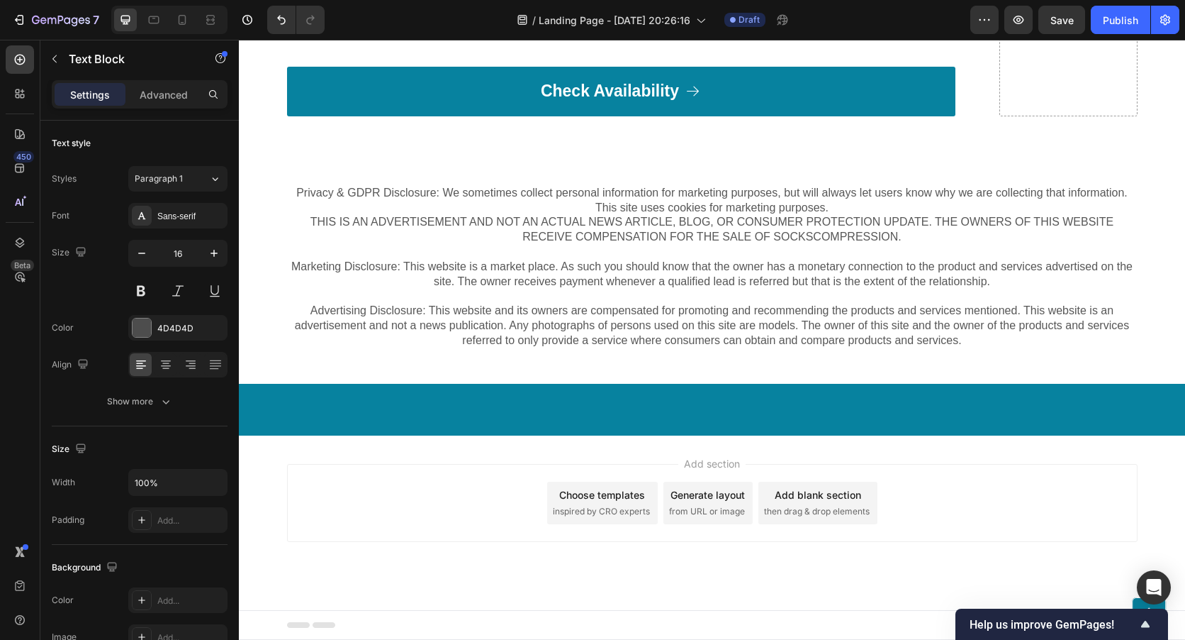
drag, startPoint x: 339, startPoint y: 366, endPoint x: 286, endPoint y: 364, distance: 53.2
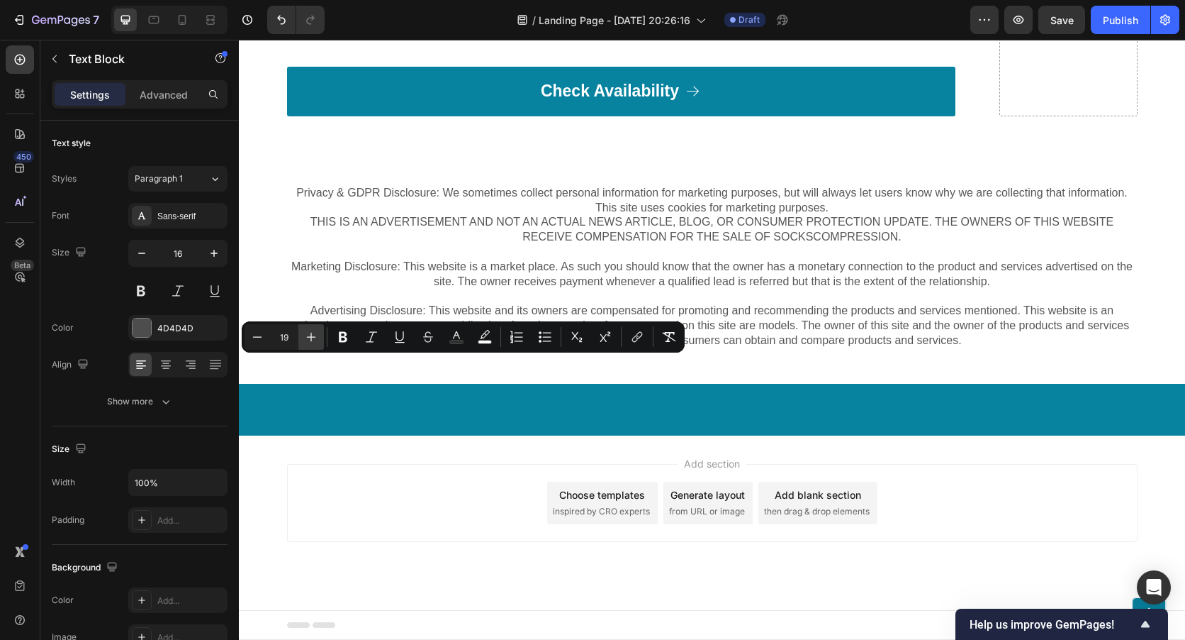
click at [314, 338] on icon "Editor contextual toolbar" at bounding box center [311, 337] width 14 height 14
type input "20"
click at [337, 336] on icon "Editor contextual toolbar" at bounding box center [343, 337] width 14 height 14
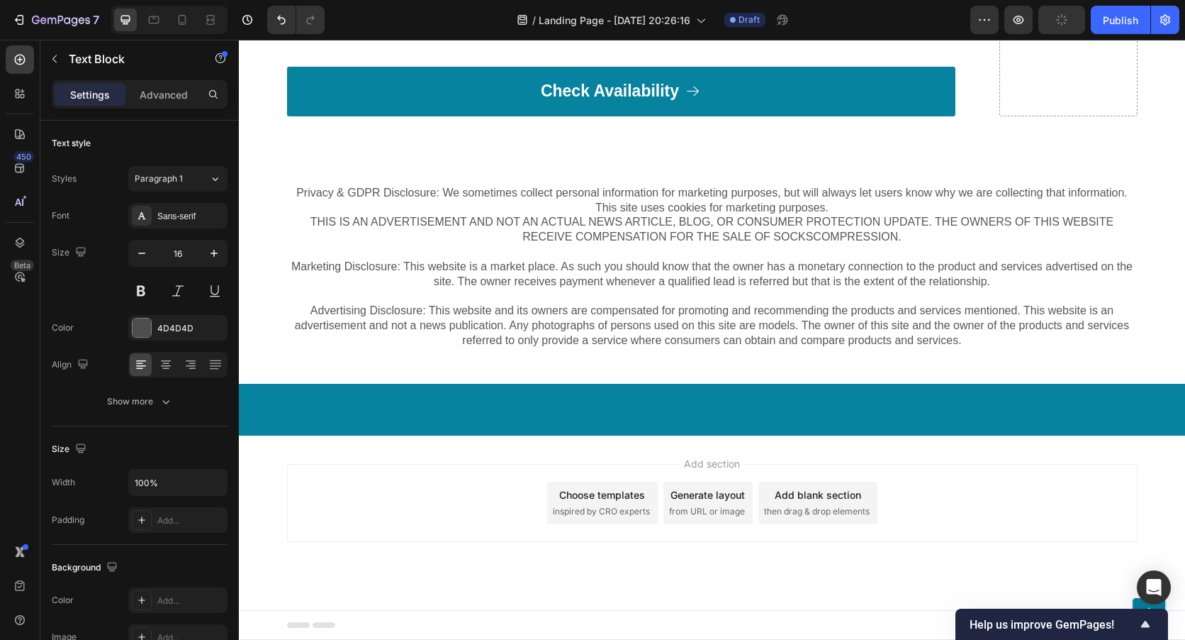
drag, startPoint x: 285, startPoint y: 340, endPoint x: 301, endPoint y: 343, distance: 16.6
drag, startPoint x: 282, startPoint y: 344, endPoint x: 895, endPoint y: 389, distance: 614.3
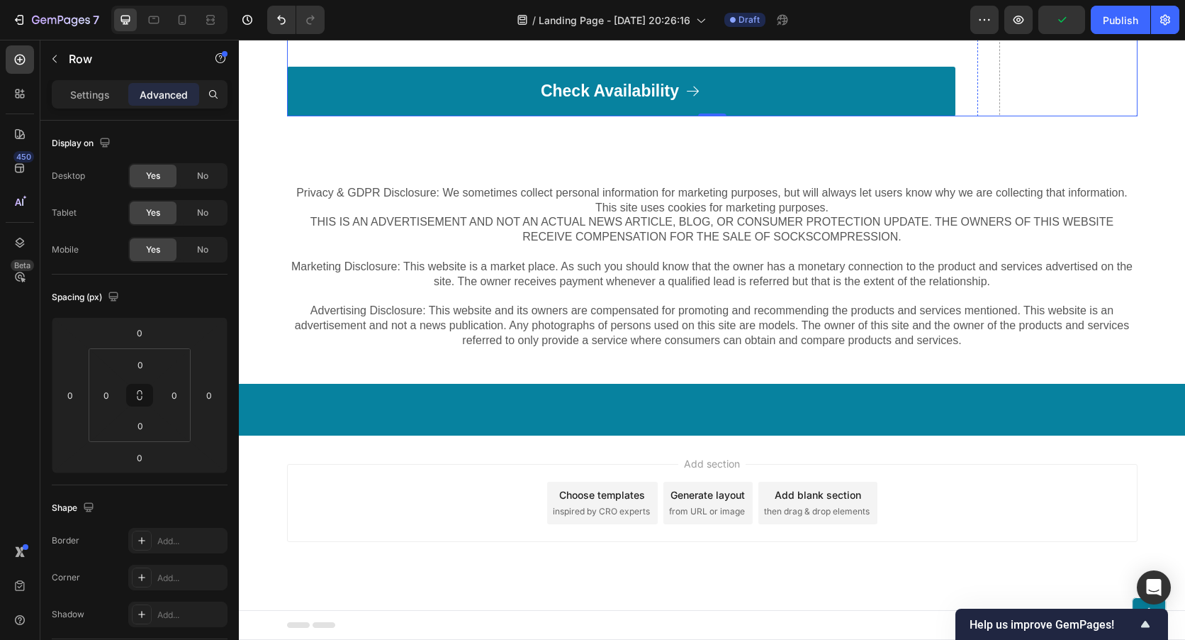
scroll to position [8650, 0]
click at [60, 53] on button "button" at bounding box center [54, 59] width 23 height 23
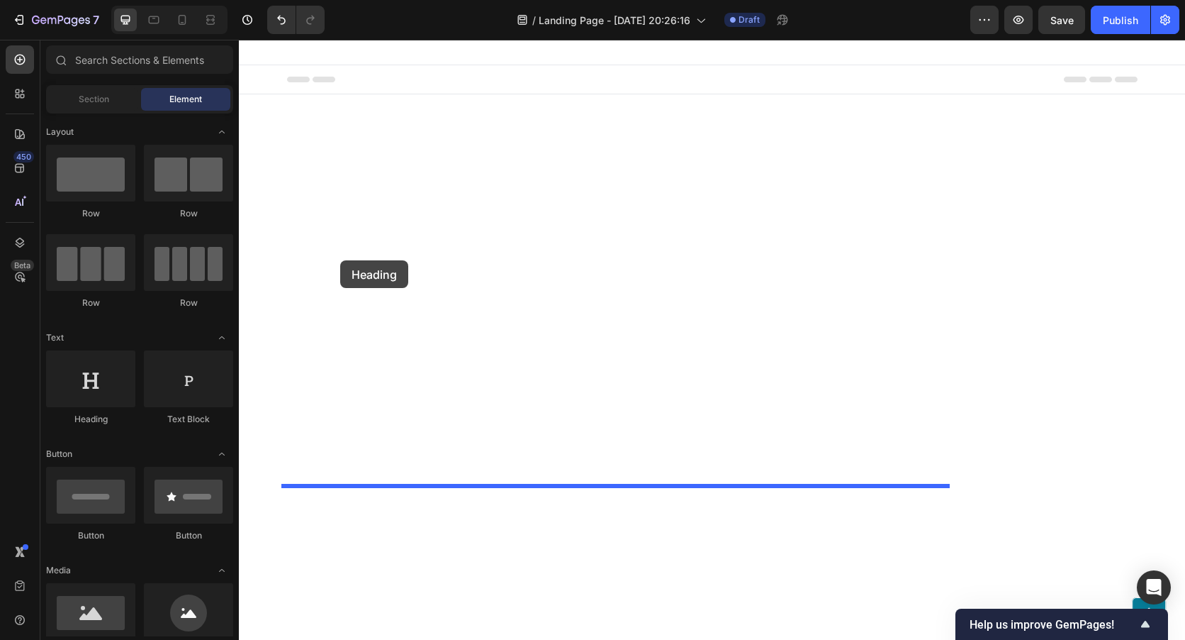
drag, startPoint x: 338, startPoint y: 422, endPoint x: 341, endPoint y: 259, distance: 162.4
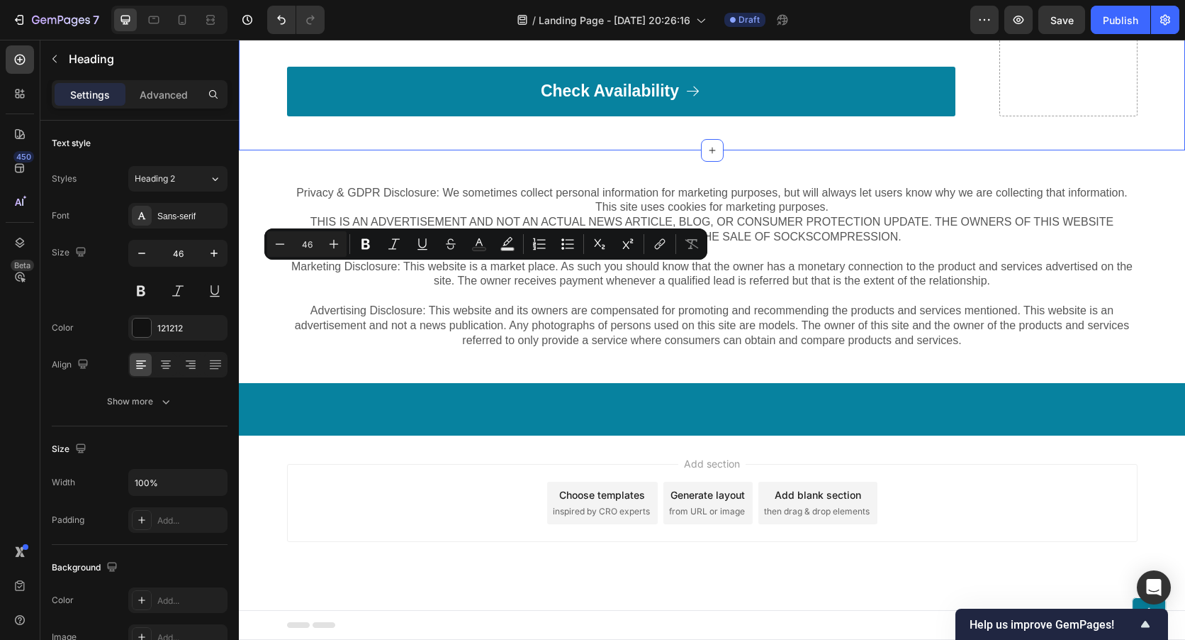
drag, startPoint x: 703, startPoint y: 277, endPoint x: 266, endPoint y: 308, distance: 437.9
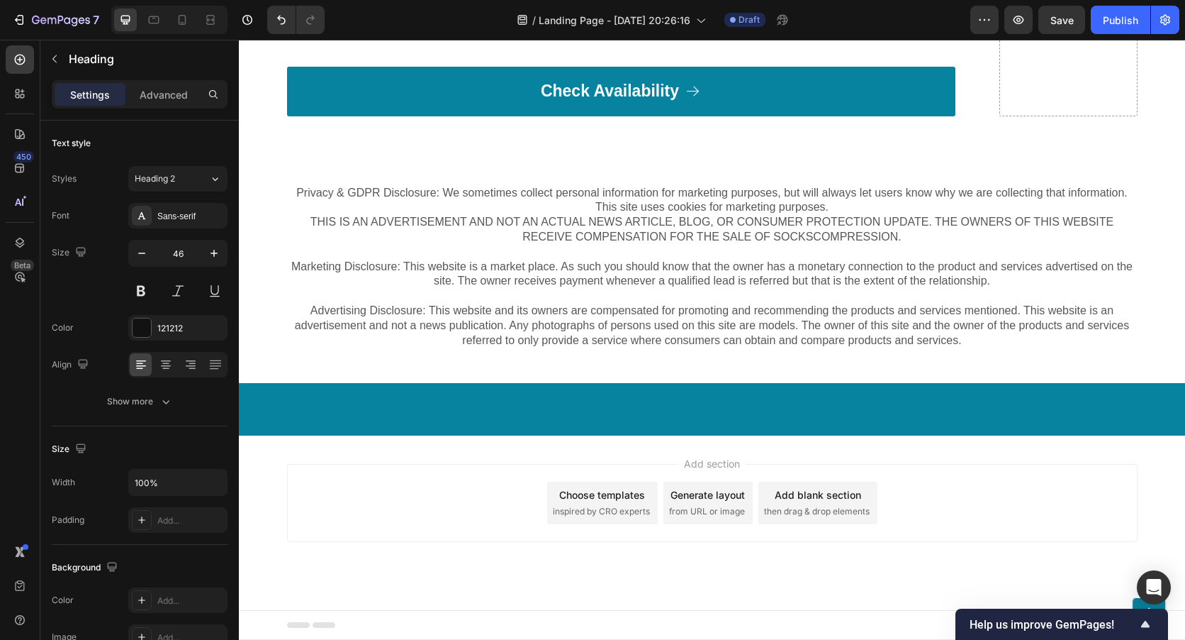
drag, startPoint x: 686, startPoint y: 282, endPoint x: 285, endPoint y: 281, distance: 400.6
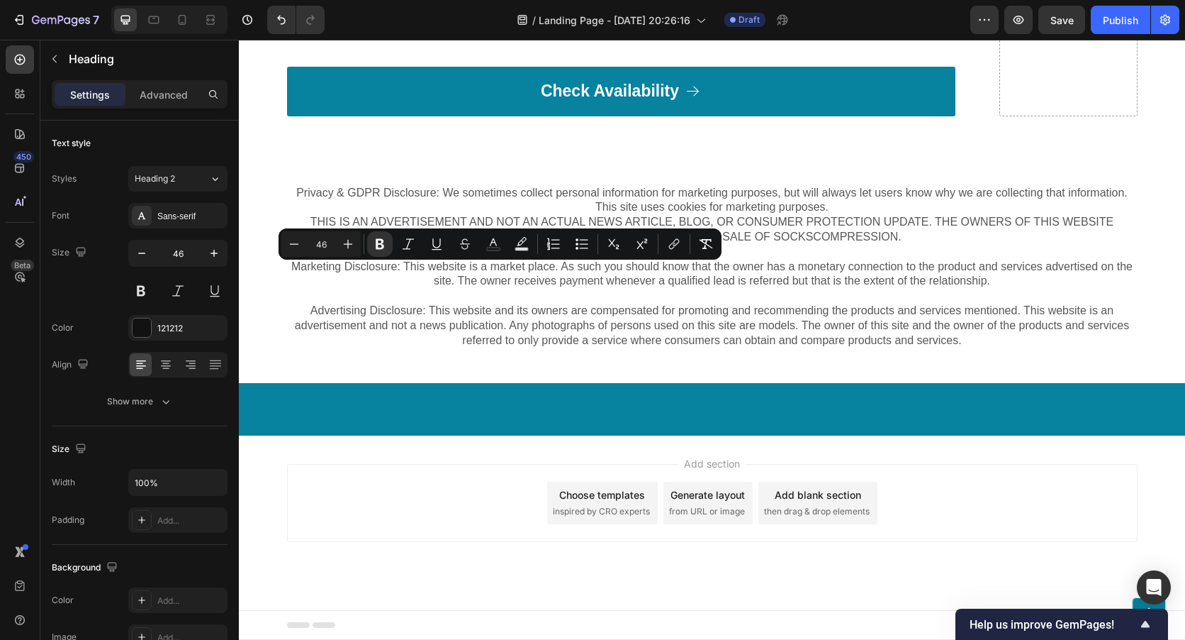
drag, startPoint x: 329, startPoint y: 242, endPoint x: 307, endPoint y: 241, distance: 22.0
click at [307, 241] on input "46" at bounding box center [321, 243] width 28 height 17
type input "28"
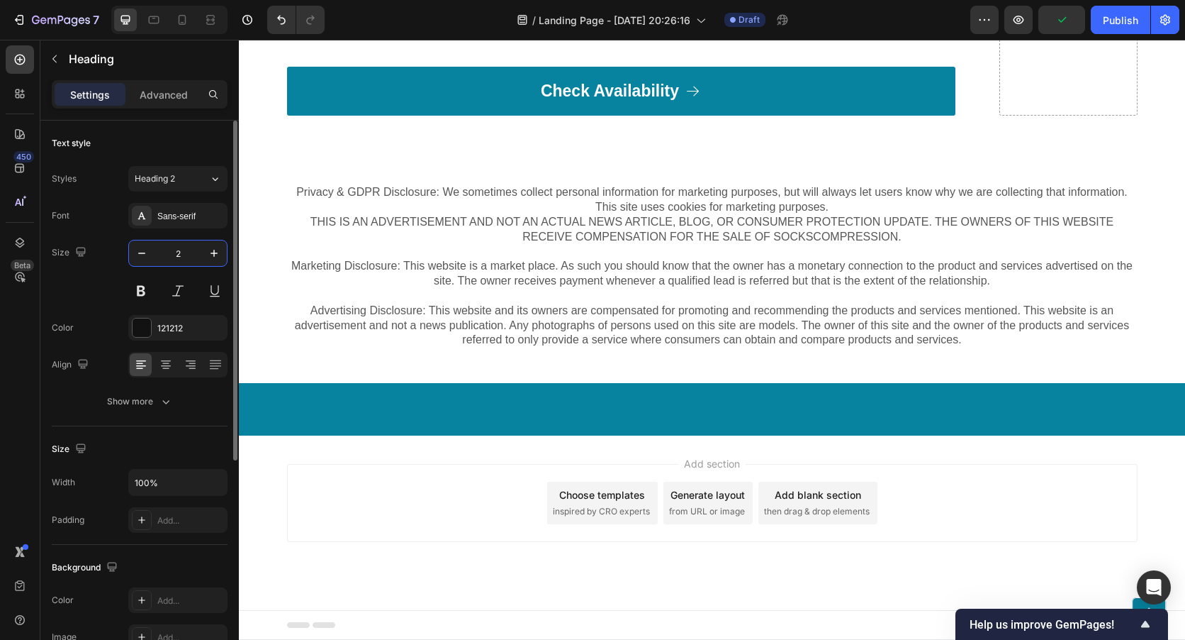
type input "28"
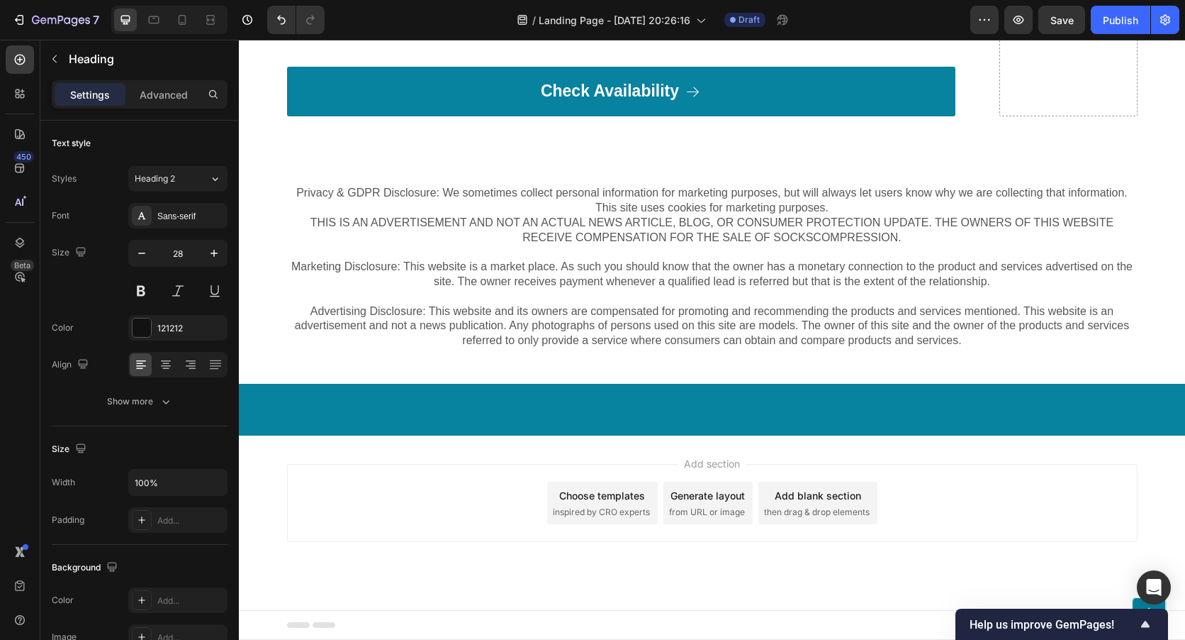
drag, startPoint x: 618, startPoint y: 323, endPoint x: 620, endPoint y: 298, distance: 24.1
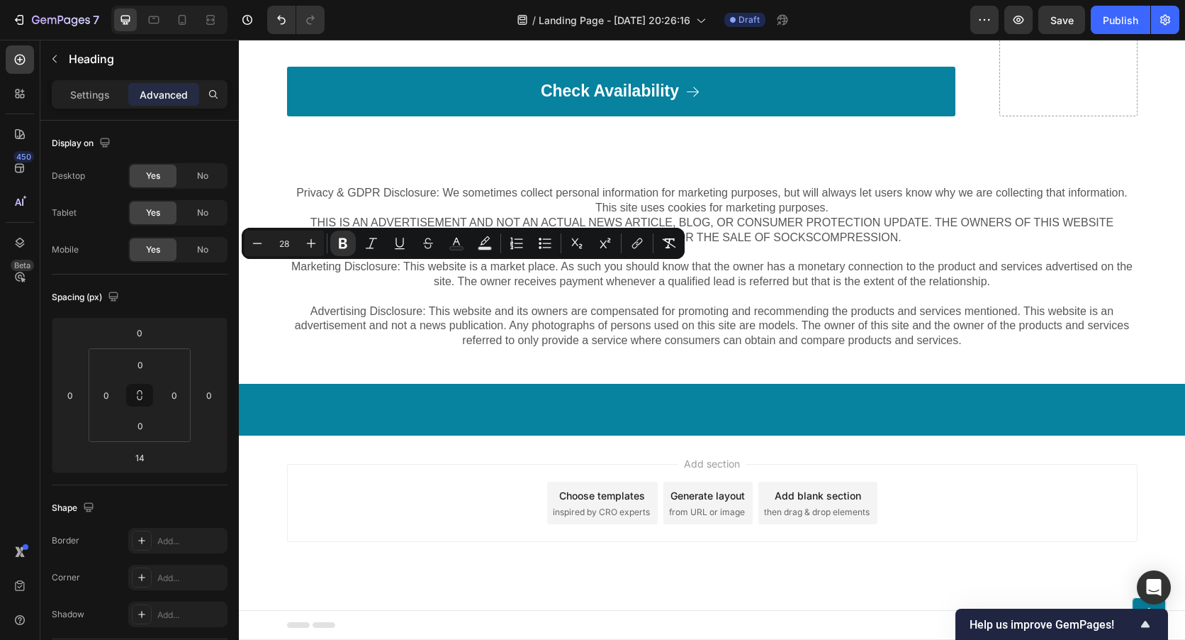
drag, startPoint x: 548, startPoint y: 269, endPoint x: 435, endPoint y: 279, distance: 113.2
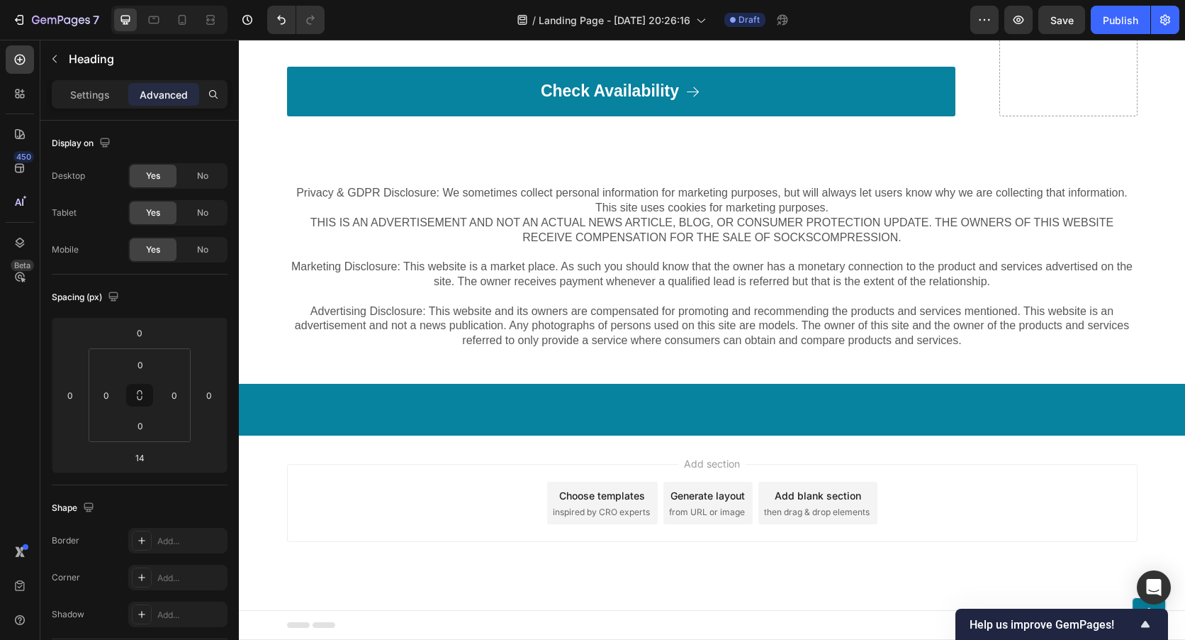
drag, startPoint x: 557, startPoint y: 283, endPoint x: 288, endPoint y: 276, distance: 269.5
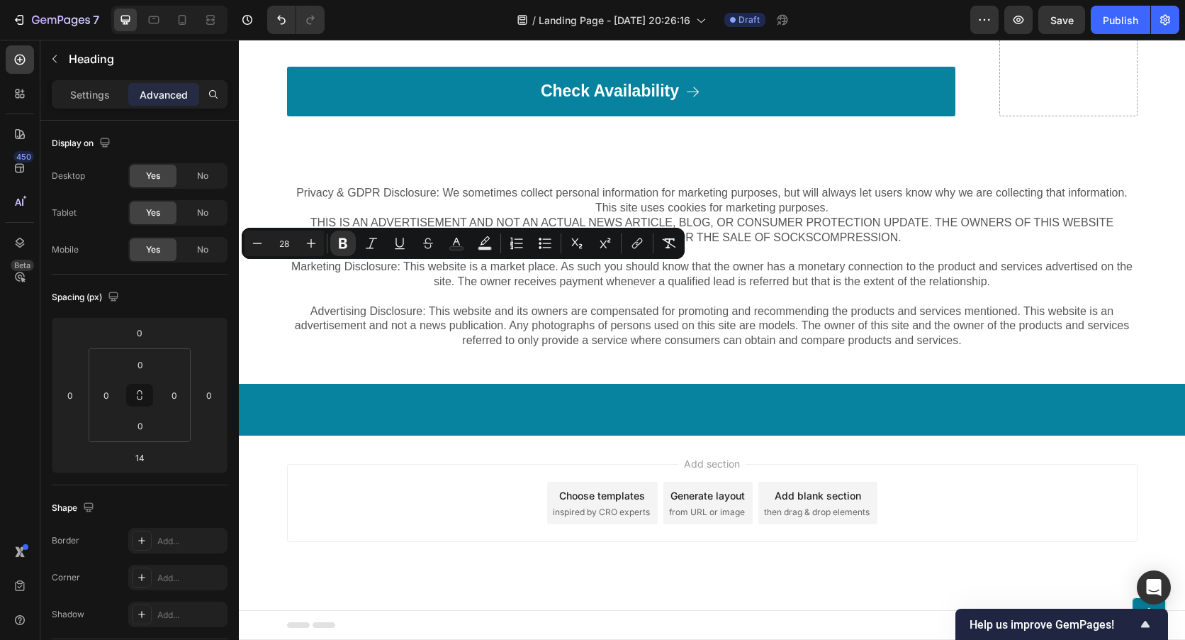
drag, startPoint x: 294, startPoint y: 245, endPoint x: 274, endPoint y: 243, distance: 20.6
click at [274, 243] on input "28" at bounding box center [284, 243] width 28 height 17
type input "24"
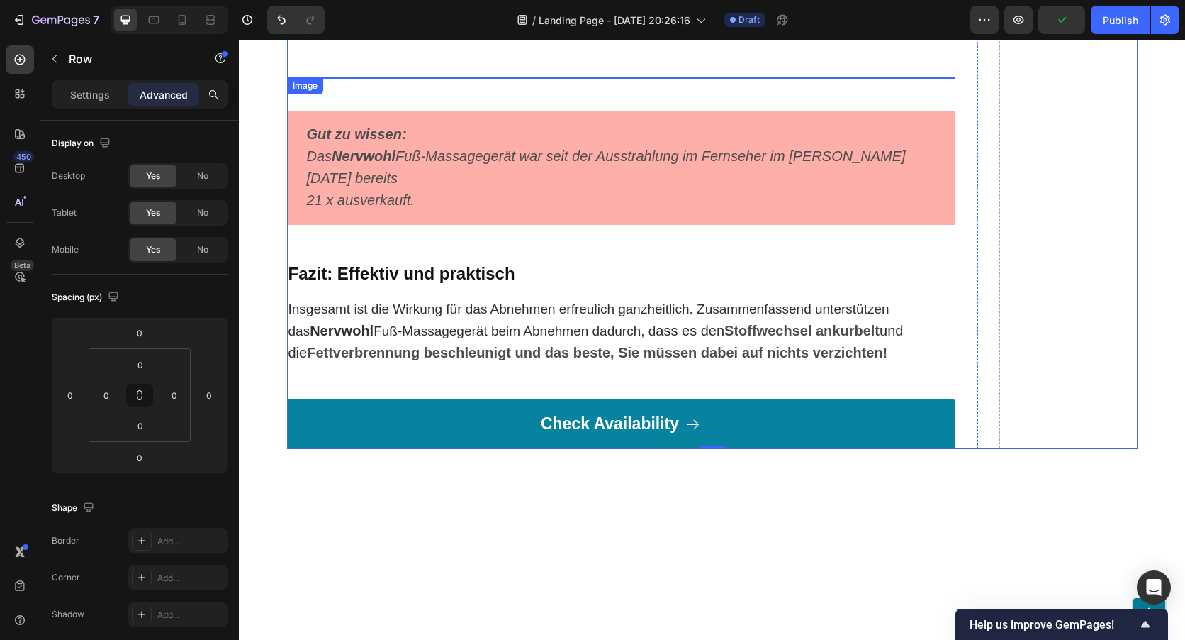
scroll to position [7586, 0]
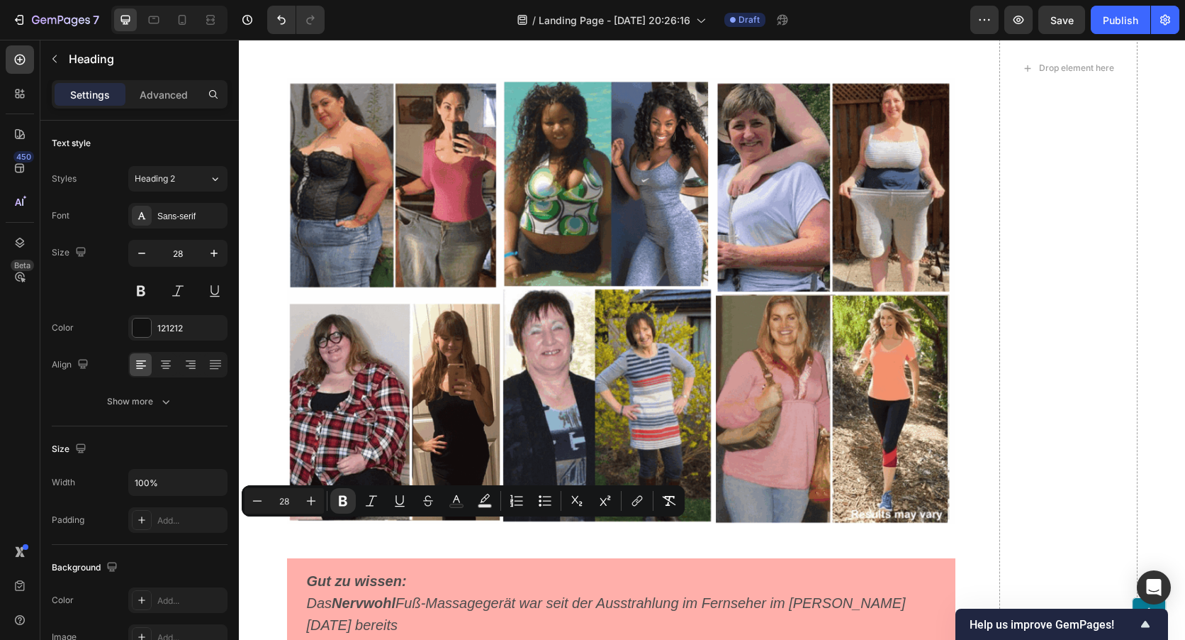
drag, startPoint x: 575, startPoint y: 532, endPoint x: 428, endPoint y: 536, distance: 146.8
click at [258, 500] on icon "Editor contextual toolbar" at bounding box center [257, 500] width 14 height 14
type input "26"
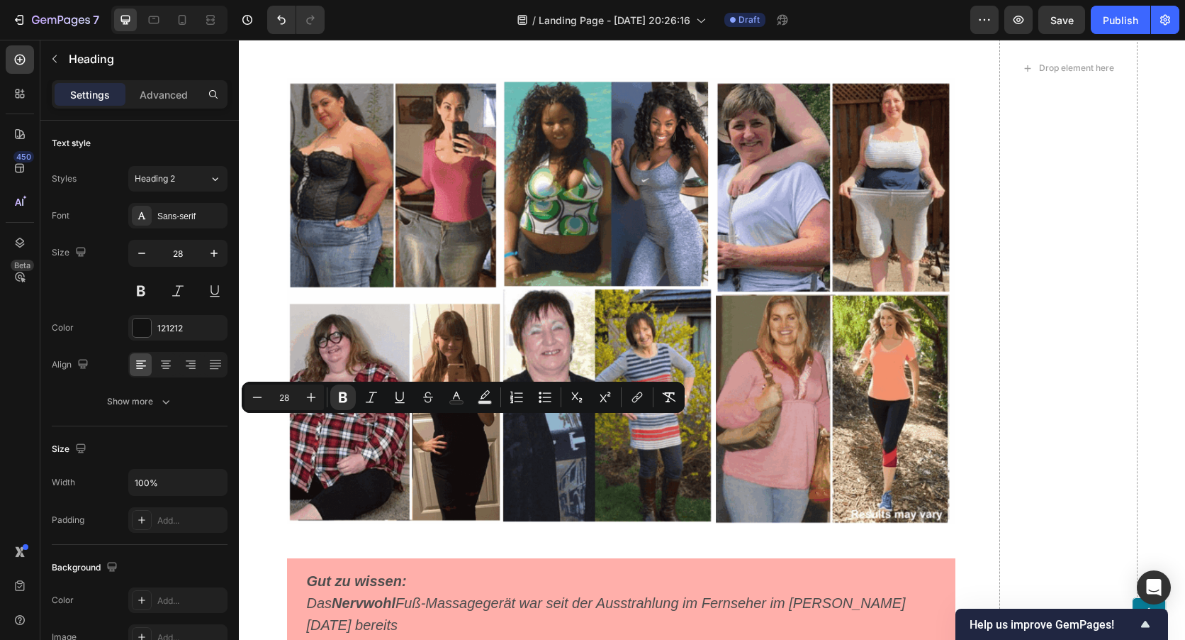
drag, startPoint x: 637, startPoint y: 427, endPoint x: 370, endPoint y: 426, distance: 267.3
click at [264, 386] on button "Minus" at bounding box center [258, 397] width 26 height 26
type input "26"
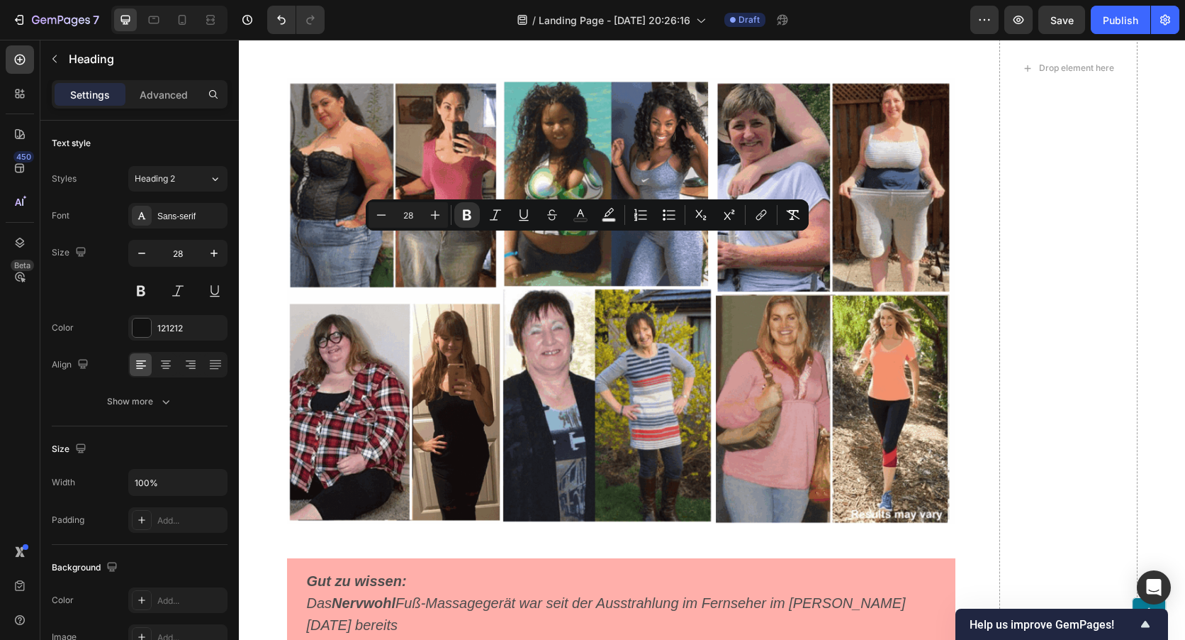
drag, startPoint x: 895, startPoint y: 243, endPoint x: 577, endPoint y: 254, distance: 318.5
click at [389, 208] on button "Minus" at bounding box center [382, 215] width 26 height 26
type input "26"
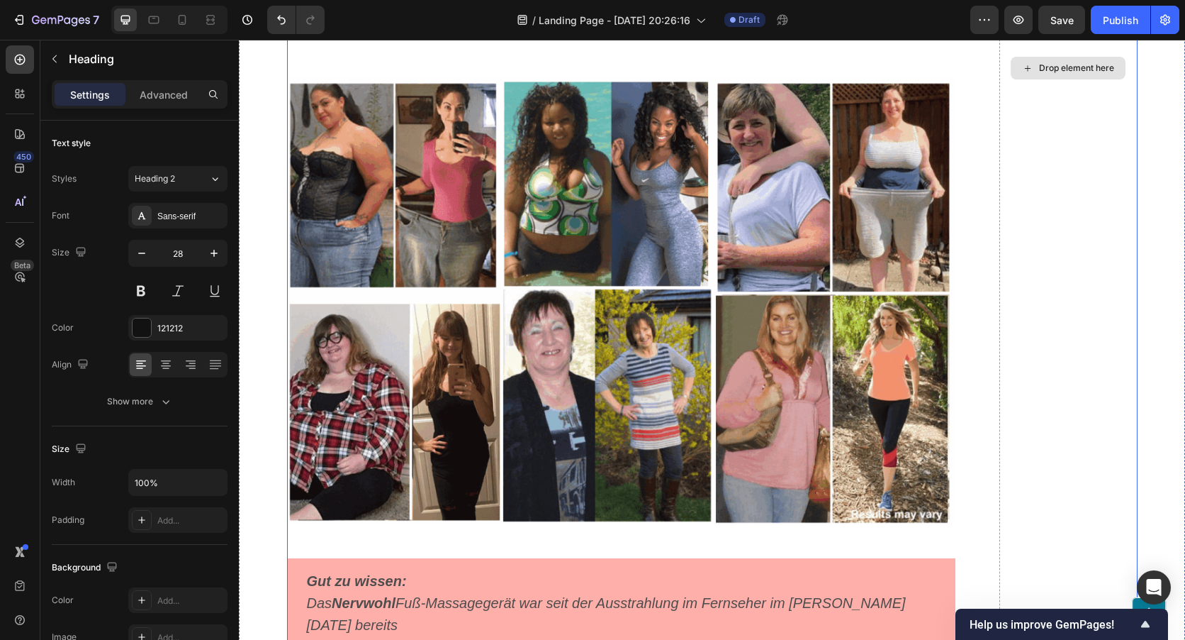
click at [1125, 341] on div "Drop element here" at bounding box center [1069, 68] width 138 height 1655
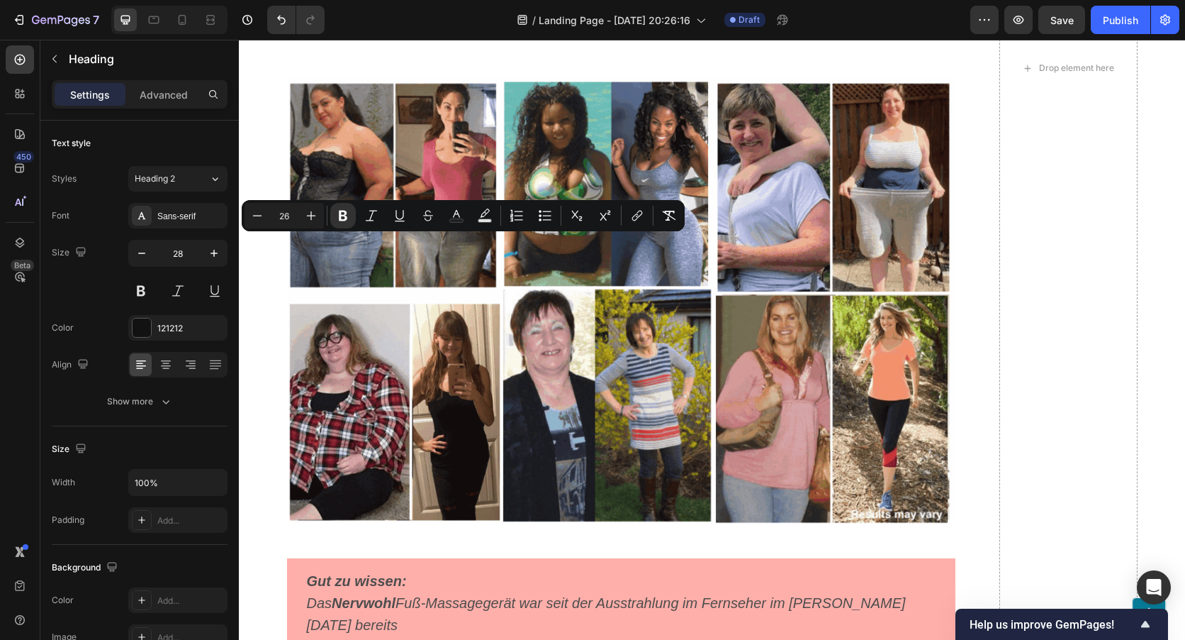
drag, startPoint x: 445, startPoint y: 252, endPoint x: 347, endPoint y: 240, distance: 97.9
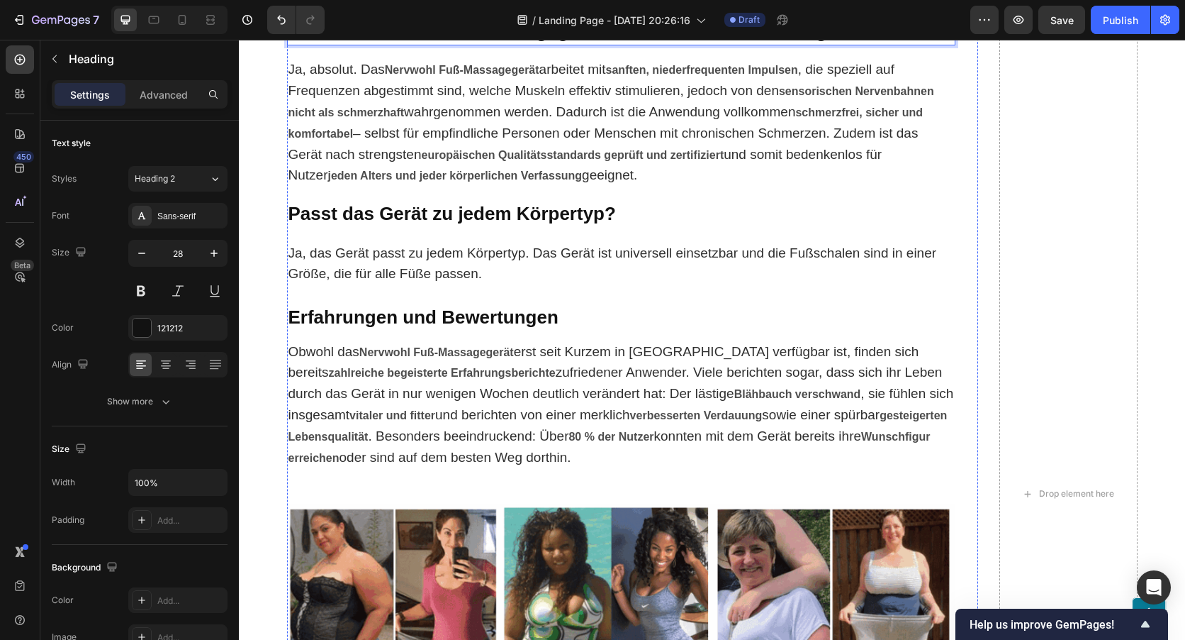
scroll to position [7445, 0]
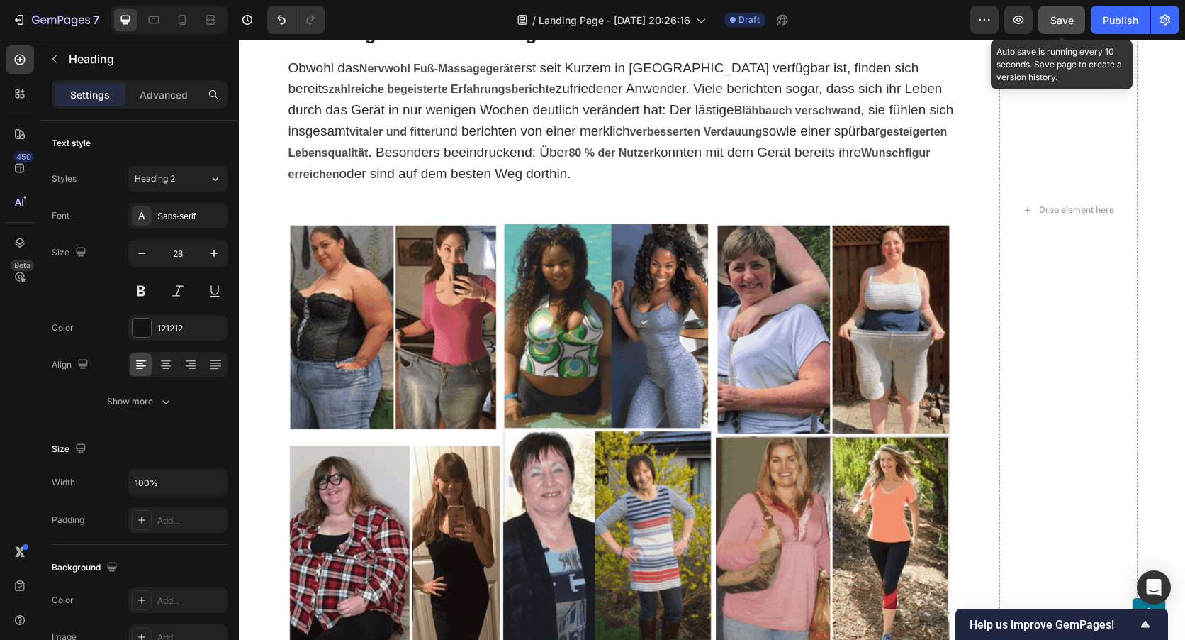
click at [1058, 28] on button "Save" at bounding box center [1062, 20] width 47 height 28
click at [1057, 21] on span "Save" at bounding box center [1062, 20] width 23 height 12
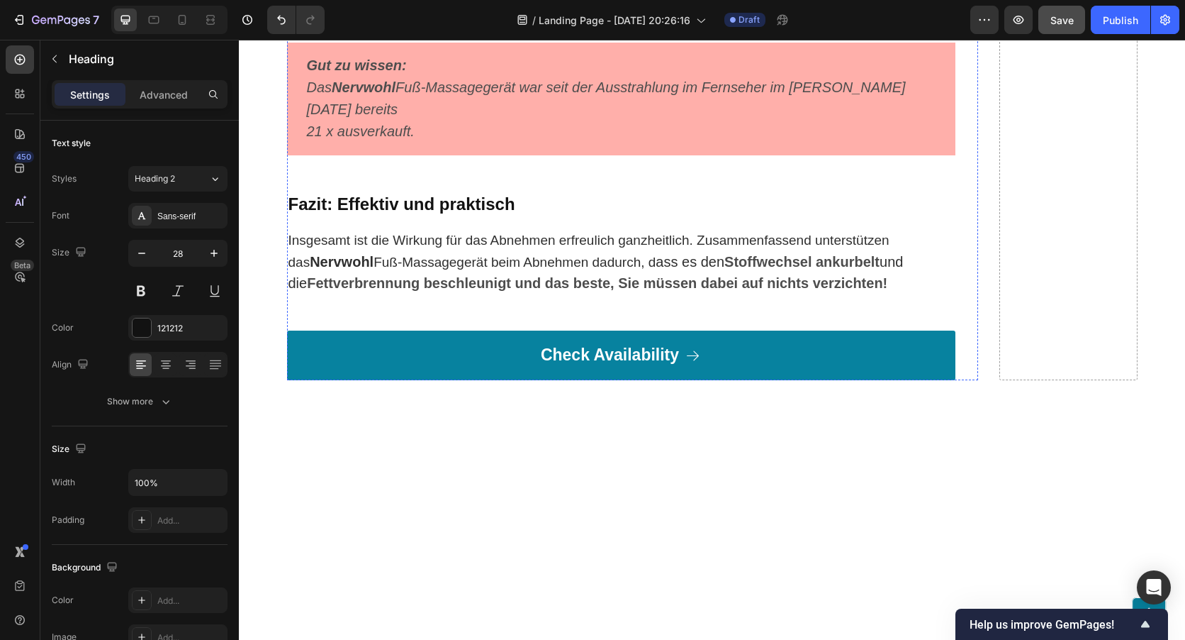
scroll to position [8437, 0]
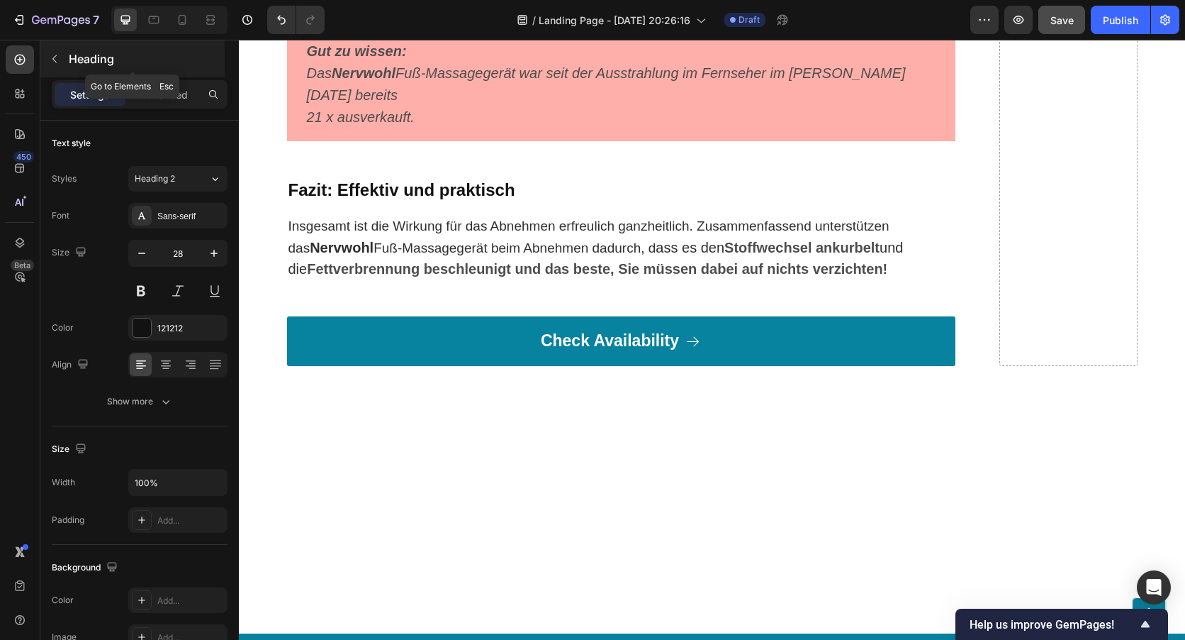
click at [57, 58] on icon "button" at bounding box center [54, 58] width 11 height 11
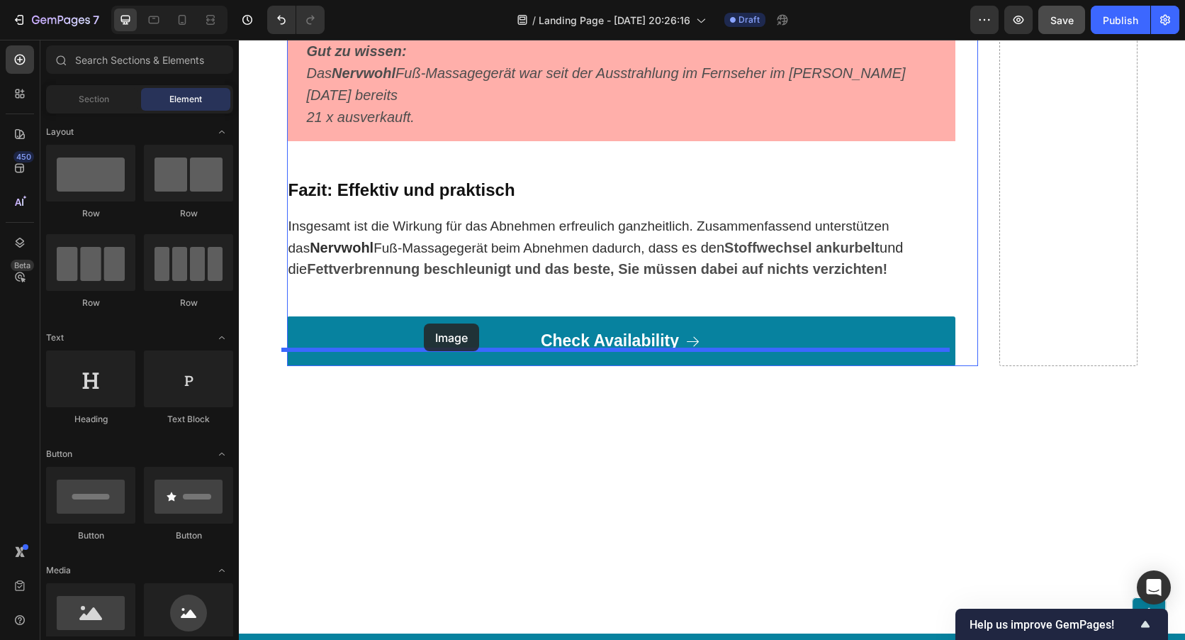
drag, startPoint x: 342, startPoint y: 653, endPoint x: 424, endPoint y: 323, distance: 339.8
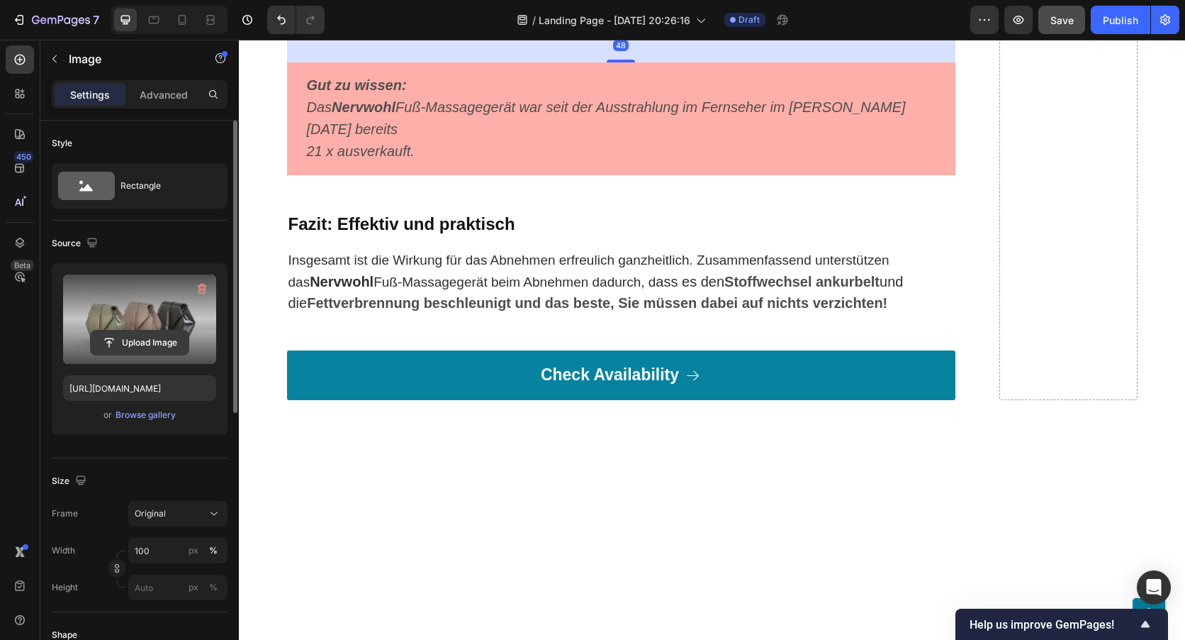
click at [155, 339] on input "file" at bounding box center [140, 342] width 98 height 24
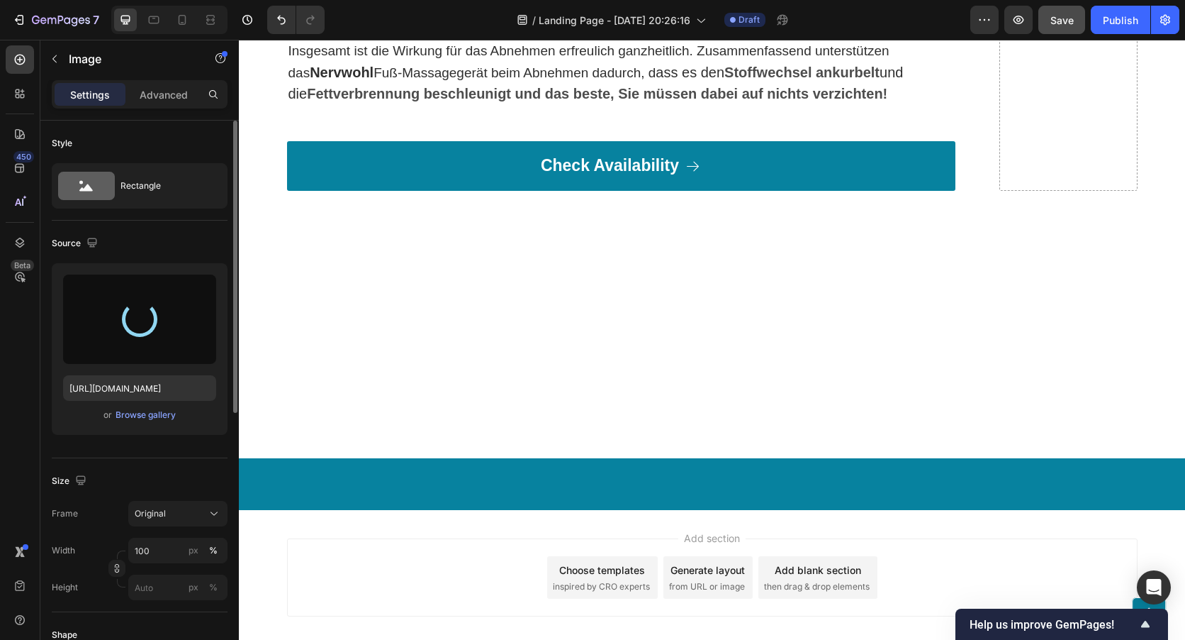
scroll to position [8650, 0]
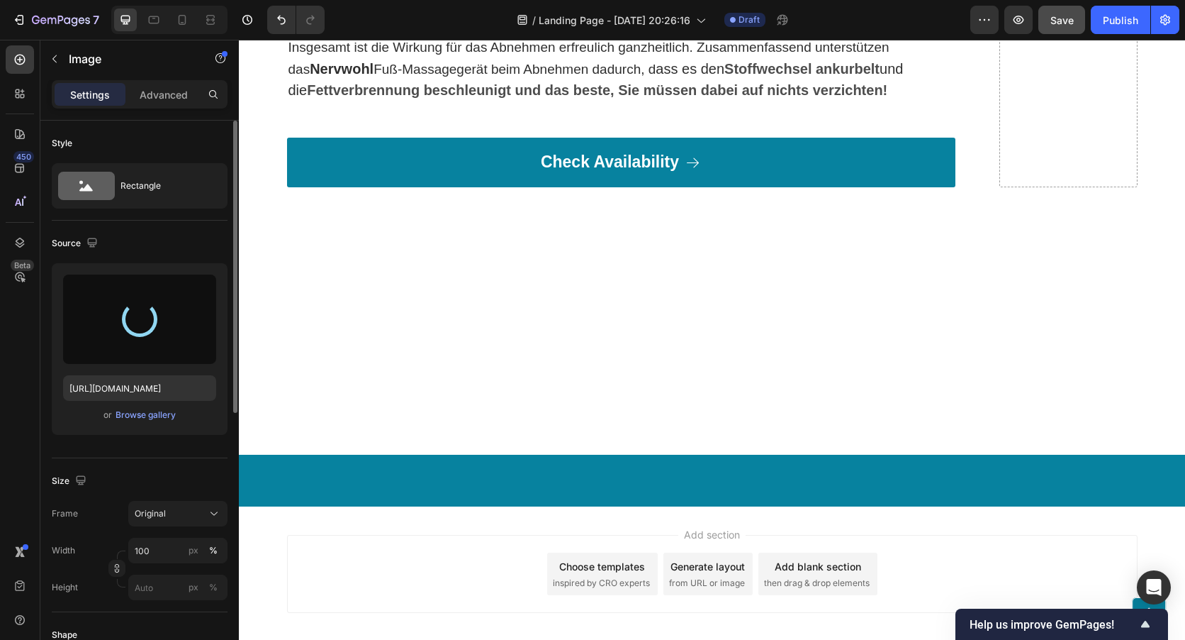
type input "https://cdn.shopify.com/s/files/1/0962/6651/8863/files/gempages_583563783109083…"
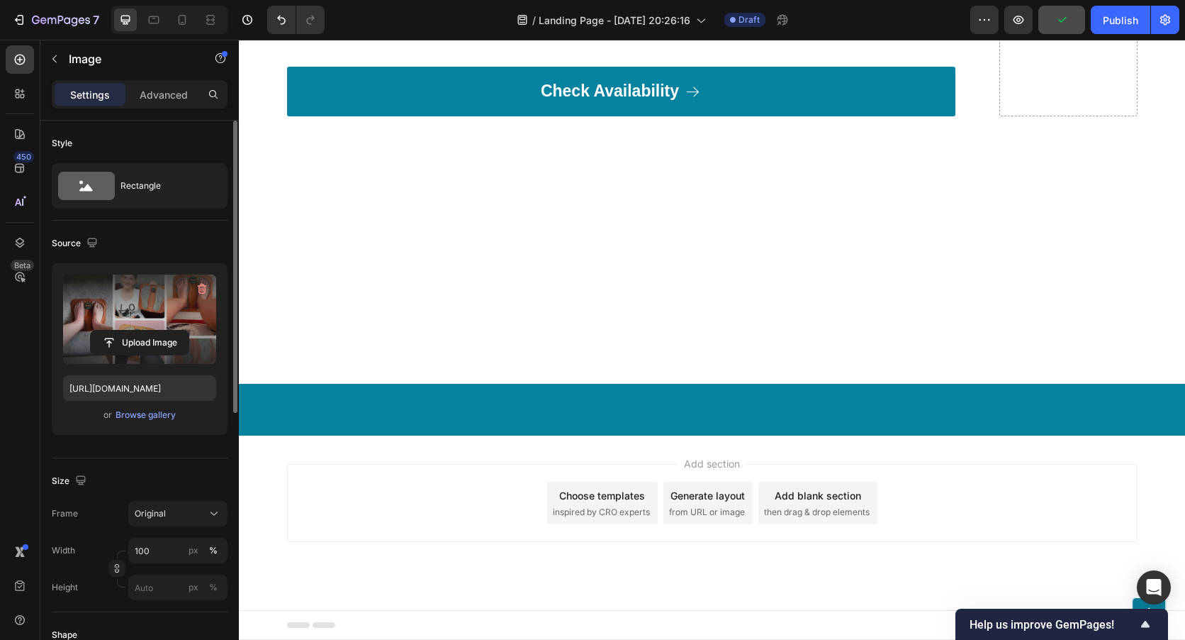
scroll to position [8792, 0]
click at [57, 65] on button "button" at bounding box center [54, 59] width 23 height 23
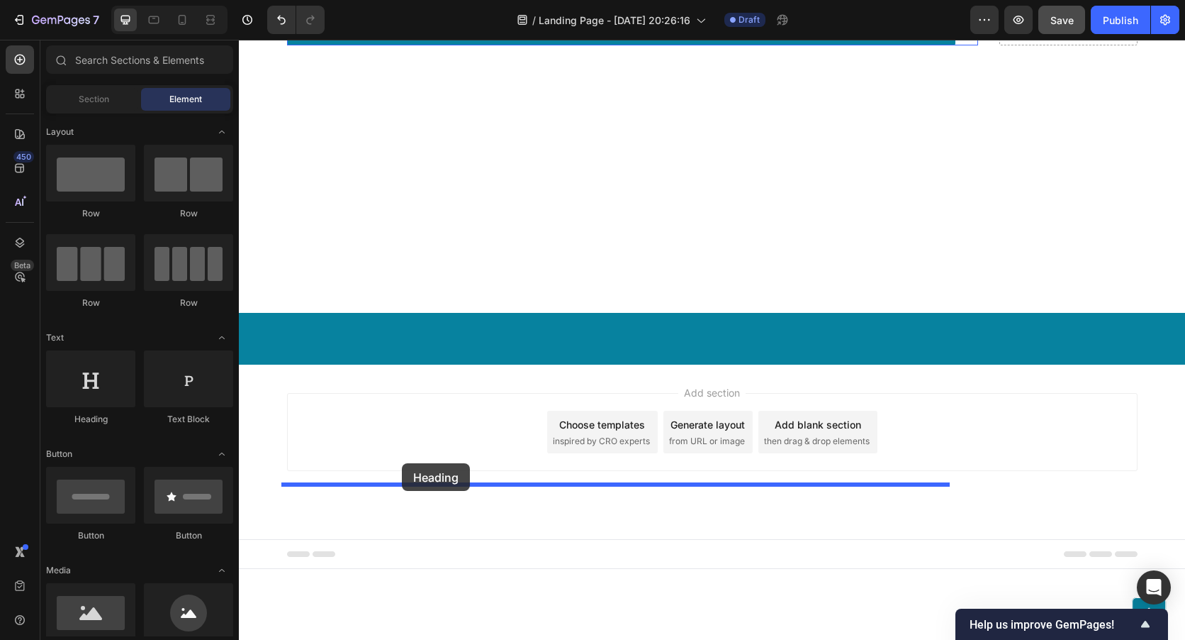
drag, startPoint x: 351, startPoint y: 432, endPoint x: 402, endPoint y: 463, distance: 59.8
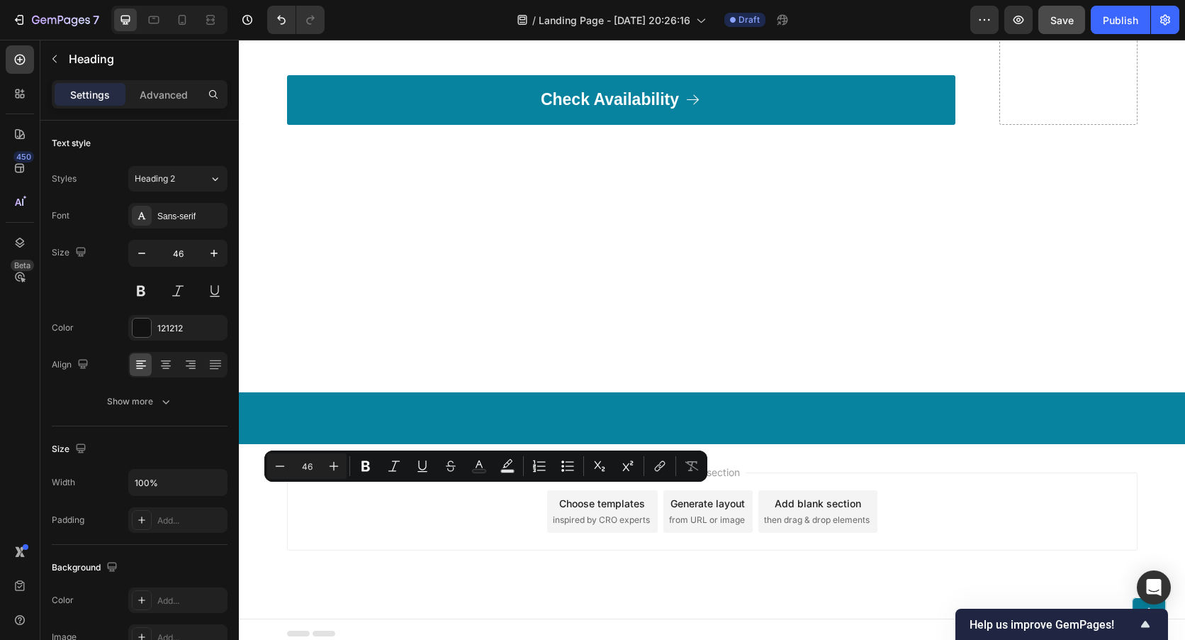
drag, startPoint x: 703, startPoint y: 504, endPoint x: 289, endPoint y: 516, distance: 414.2
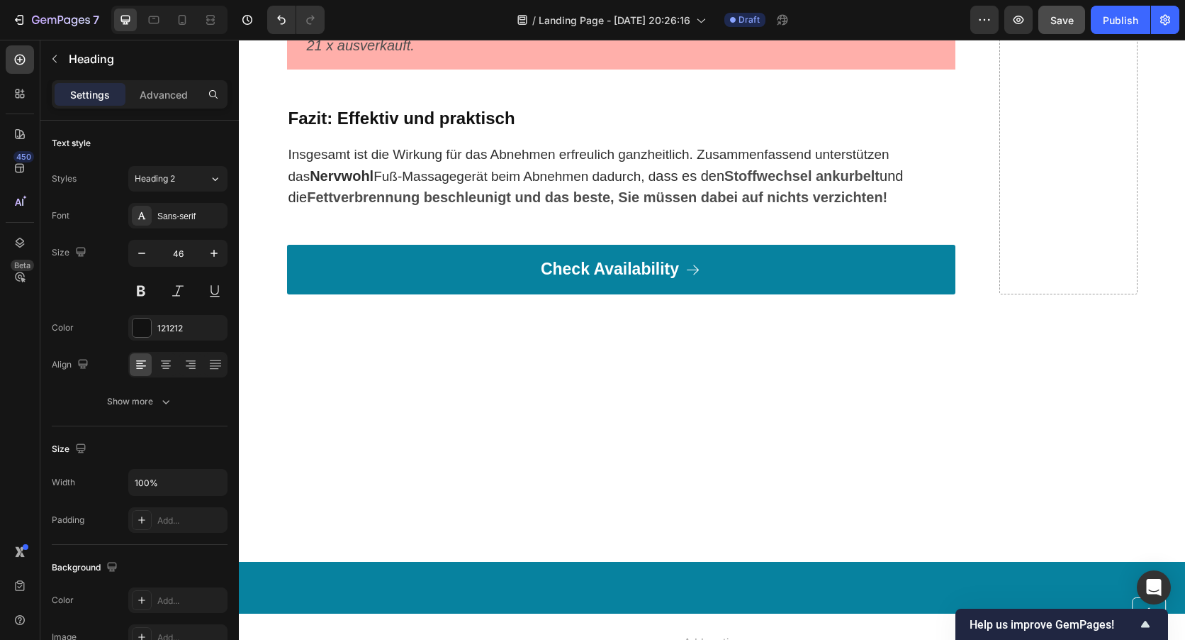
scroll to position [8864, 0]
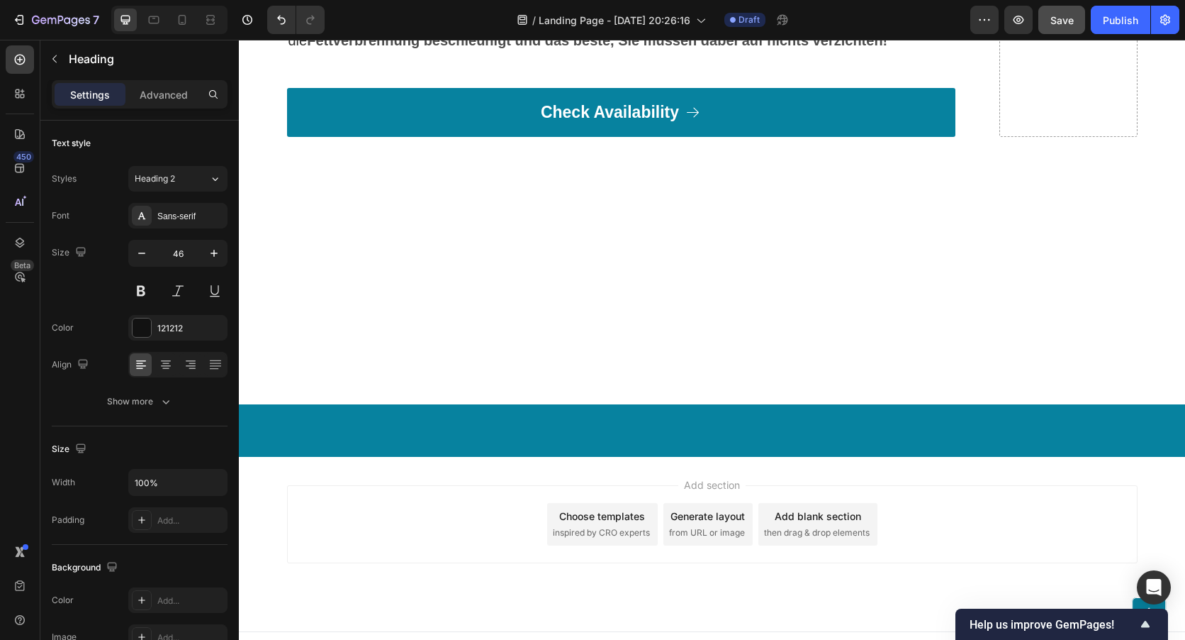
drag, startPoint x: 471, startPoint y: 527, endPoint x: 290, endPoint y: 426, distance: 207.6
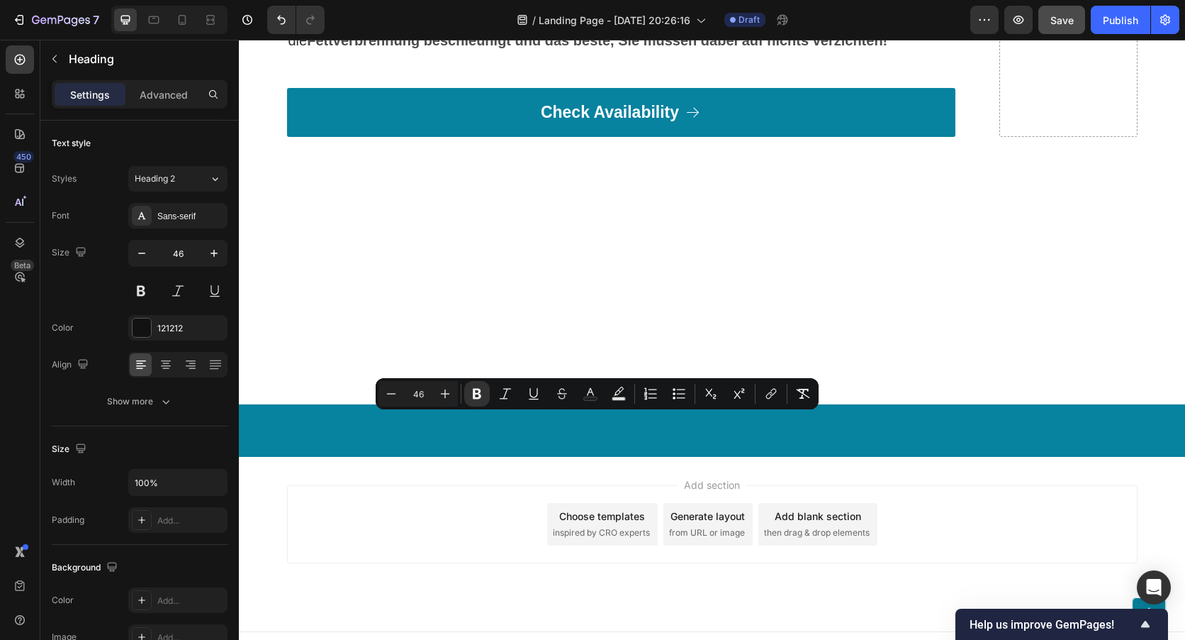
drag, startPoint x: 429, startPoint y: 397, endPoint x: 411, endPoint y: 394, distance: 18.7
click at [411, 394] on input "46" at bounding box center [418, 393] width 28 height 17
type input "28"
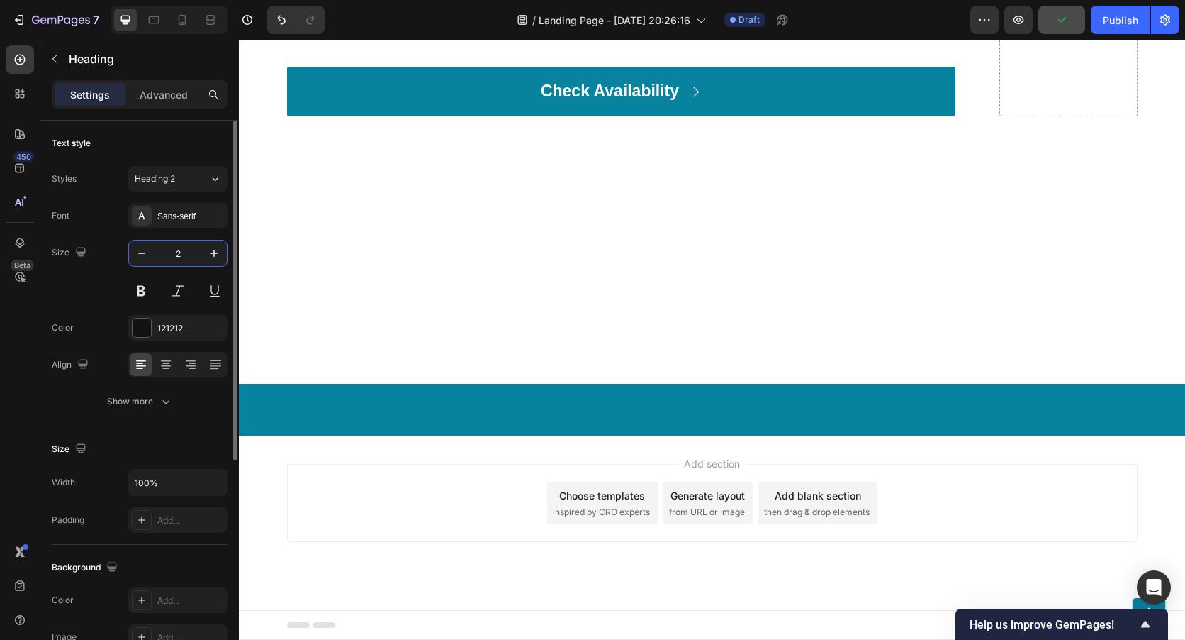
type input "28"
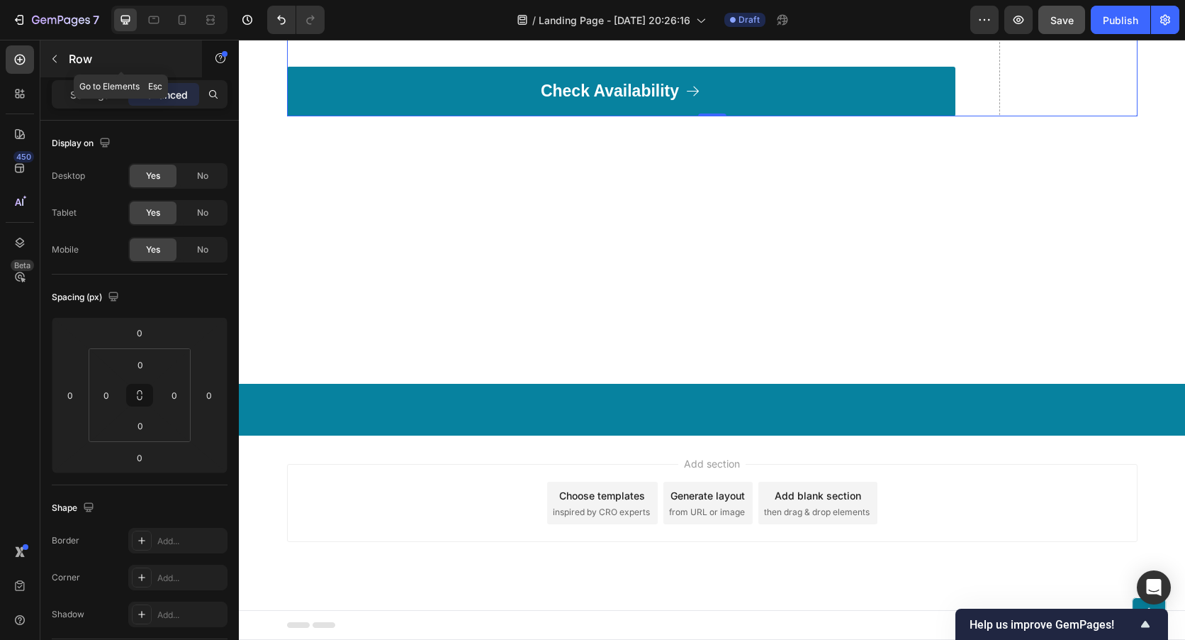
click at [64, 55] on button "button" at bounding box center [54, 59] width 23 height 23
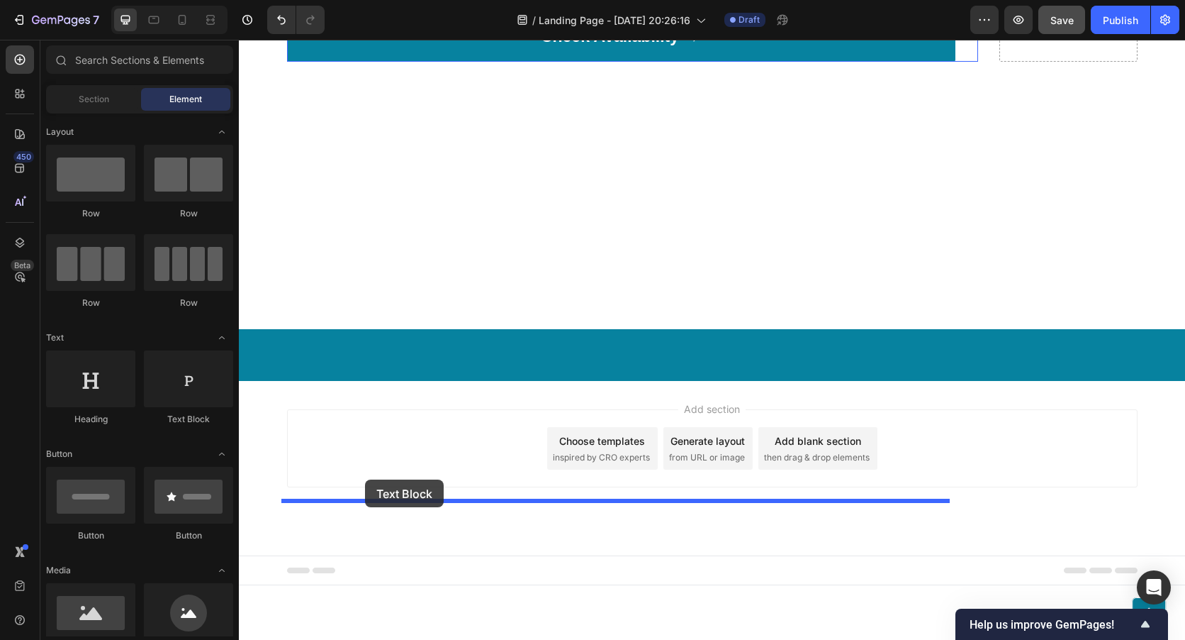
drag, startPoint x: 425, startPoint y: 440, endPoint x: 927, endPoint y: 153, distance: 578.9
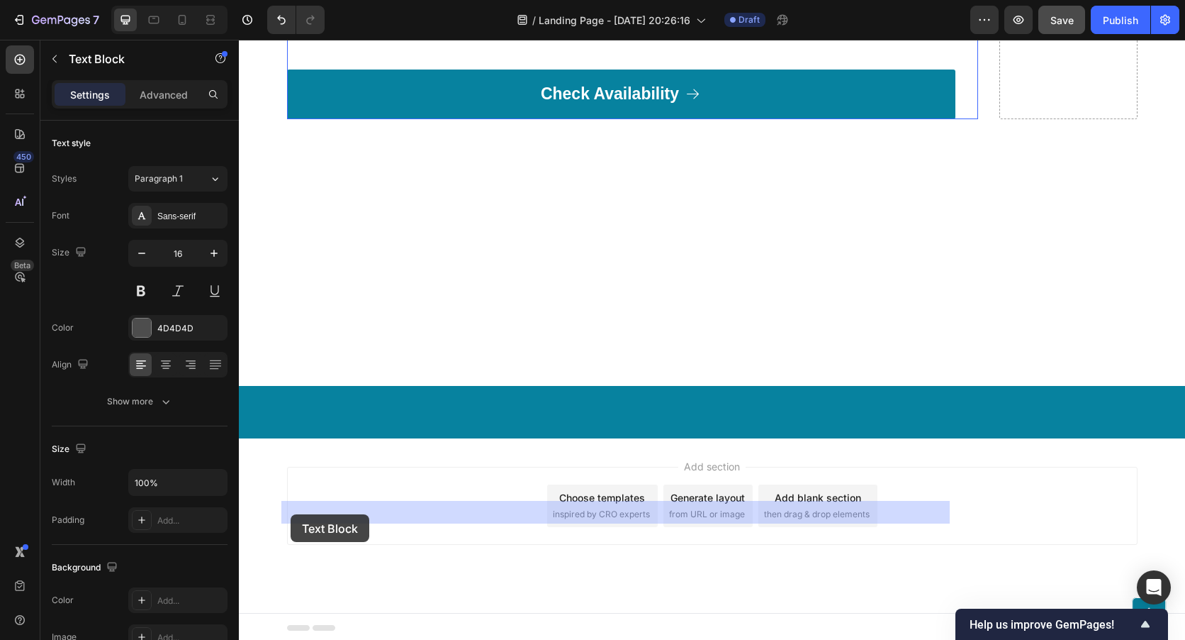
drag, startPoint x: 479, startPoint y: 511, endPoint x: 352, endPoint y: 508, distance: 126.9
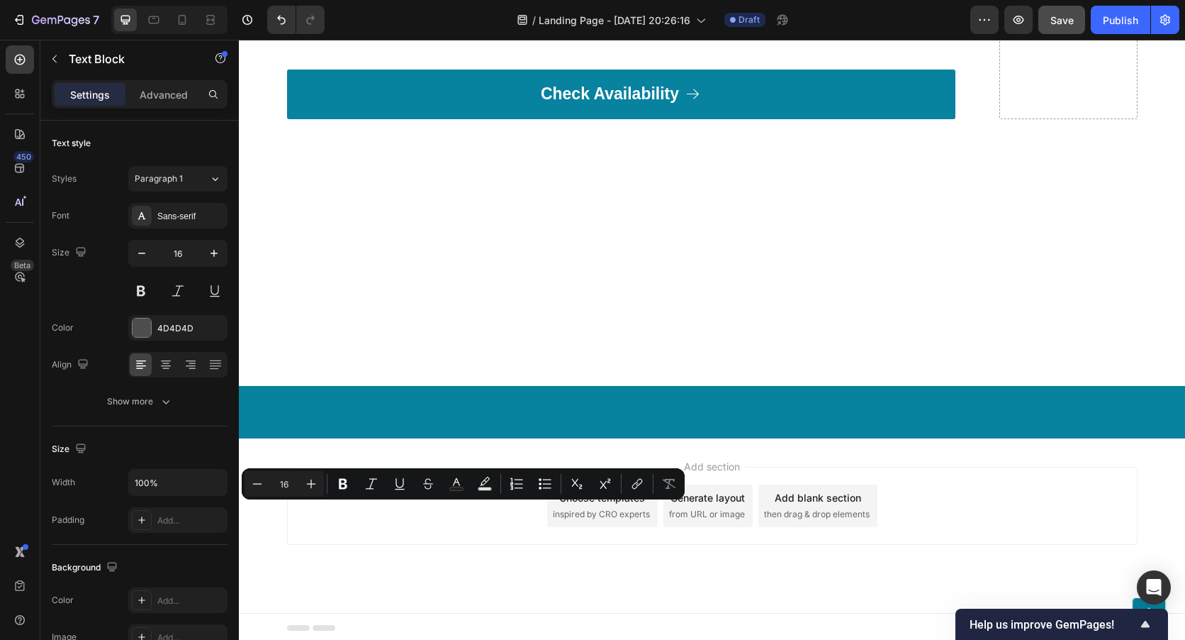
drag, startPoint x: 466, startPoint y: 509, endPoint x: 283, endPoint y: 501, distance: 183.1
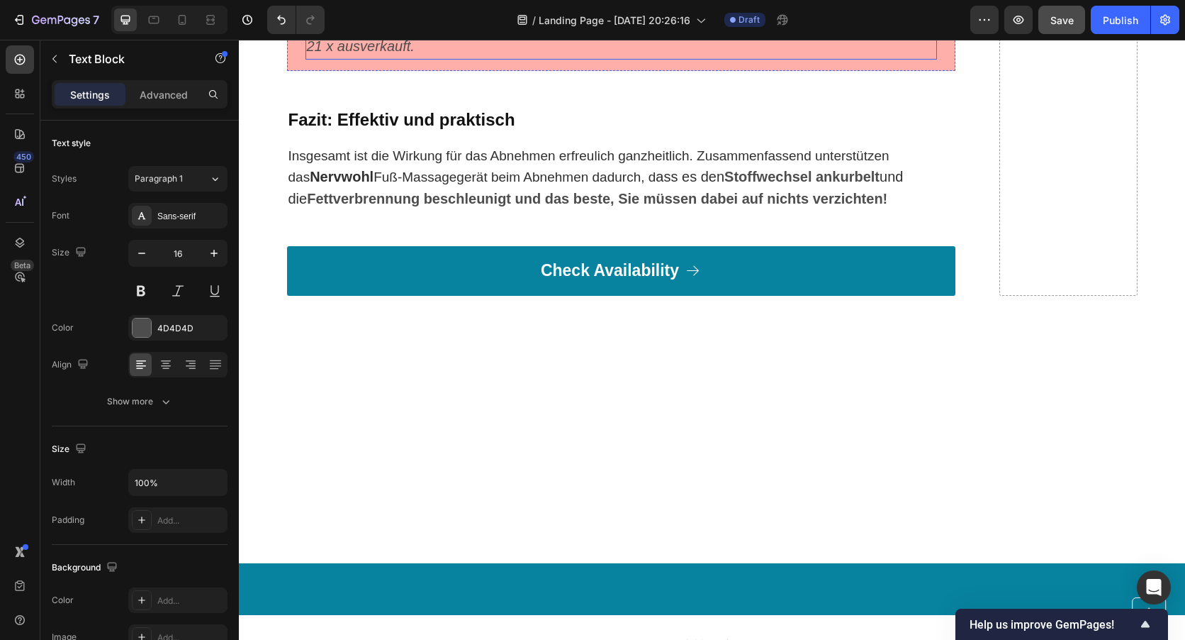
scroll to position [9073, 0]
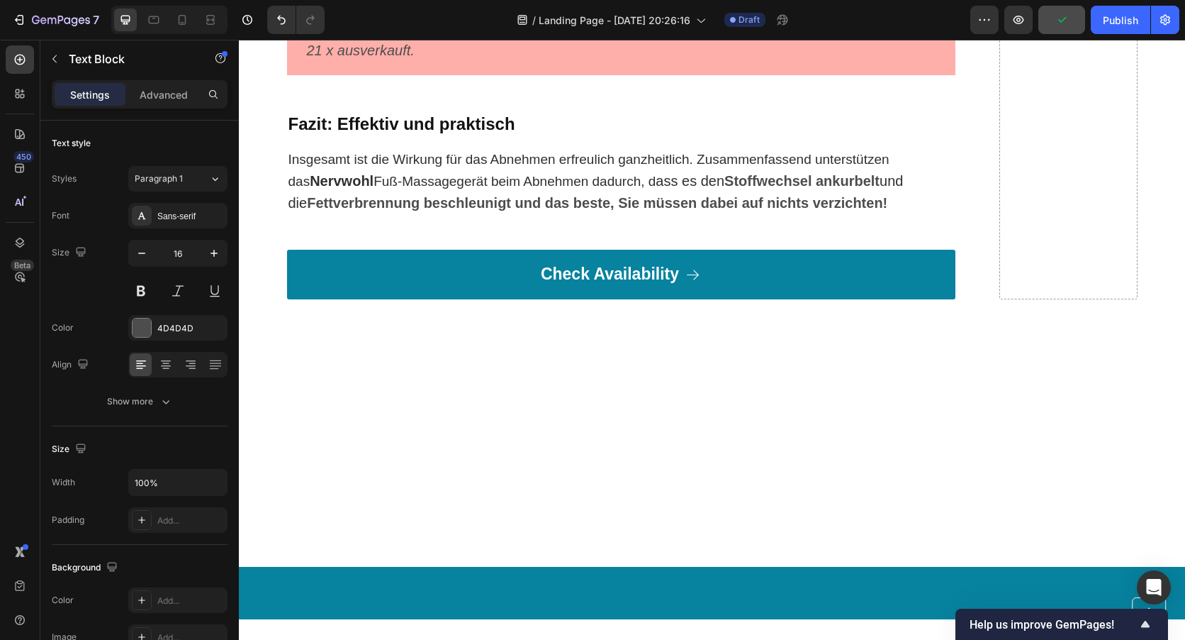
scroll to position [9144, 0]
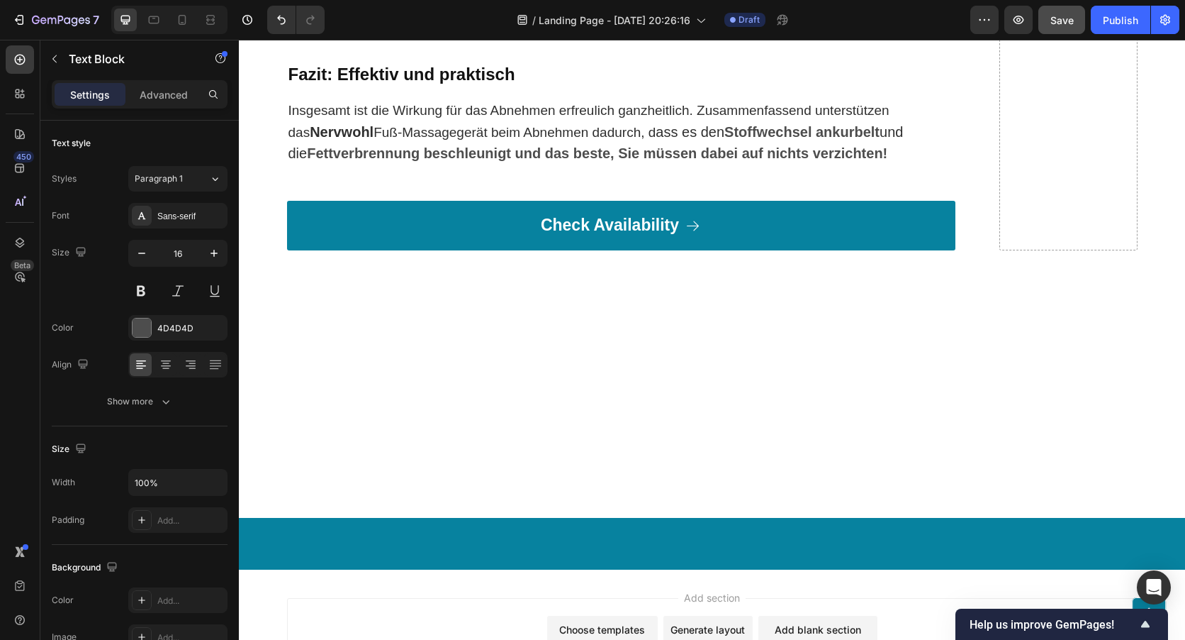
scroll to position [9286, 0]
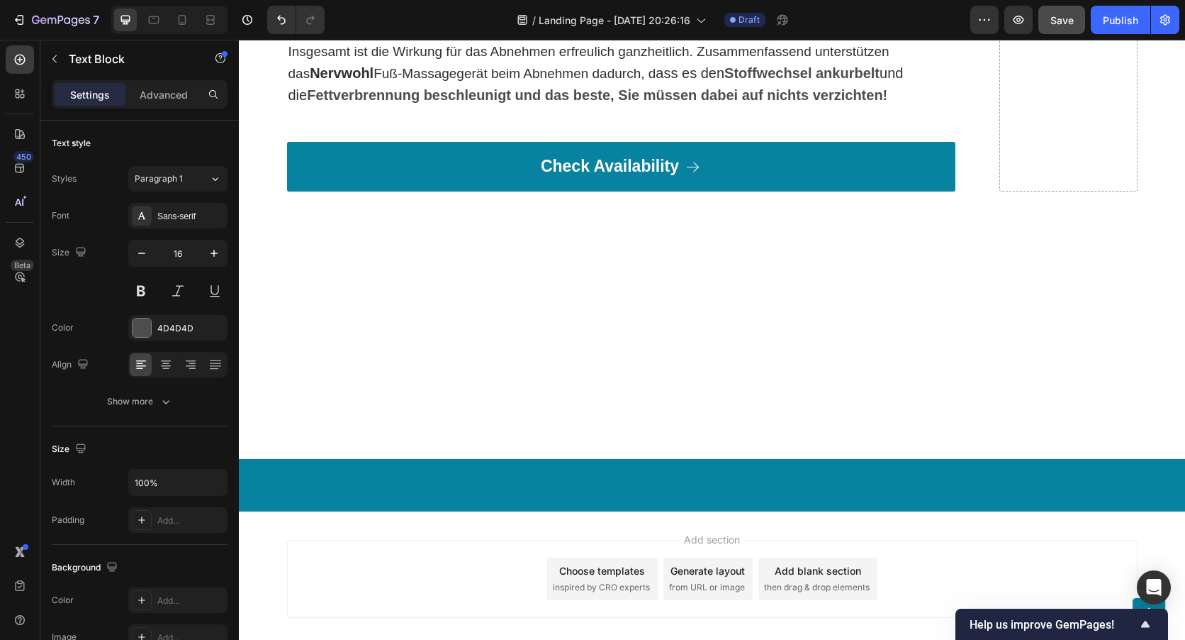
scroll to position [9357, 0]
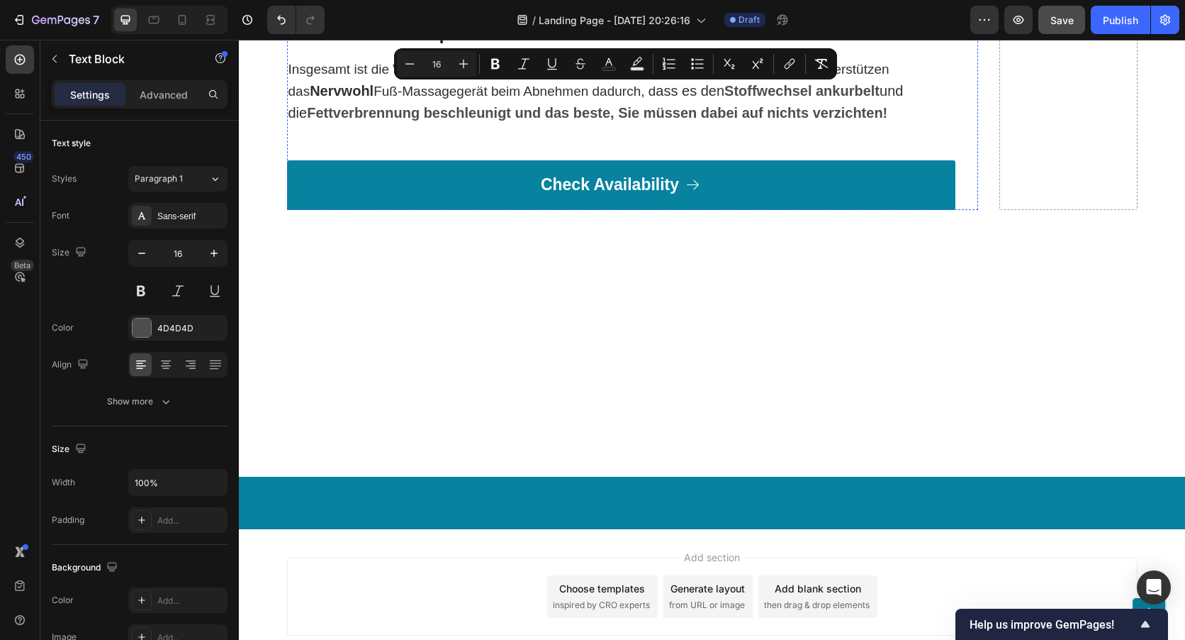
scroll to position [9275, 0]
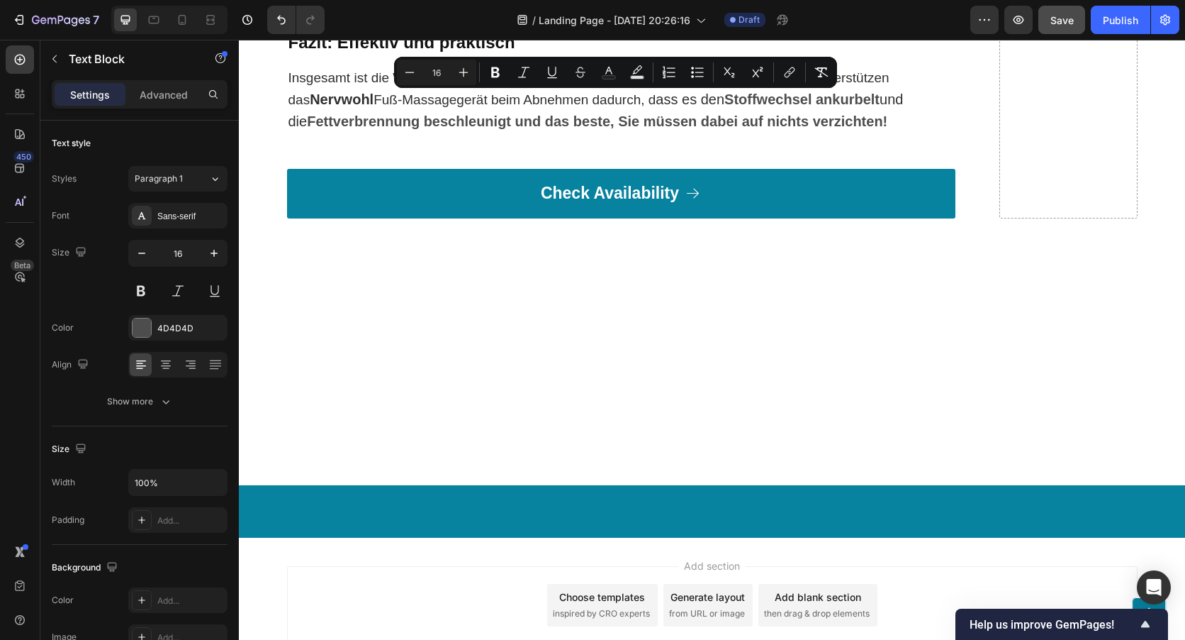
drag, startPoint x: 663, startPoint y: 523, endPoint x: 281, endPoint y: 104, distance: 567.2
click at [461, 67] on icon "Editor contextual toolbar" at bounding box center [464, 72] width 14 height 14
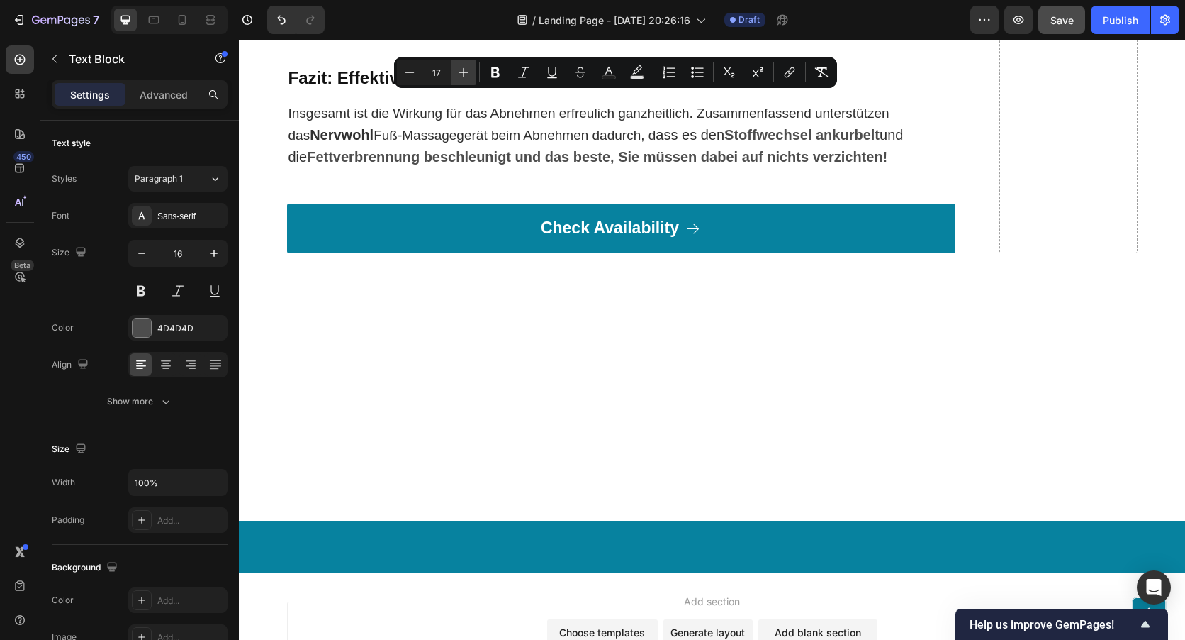
type input "18"
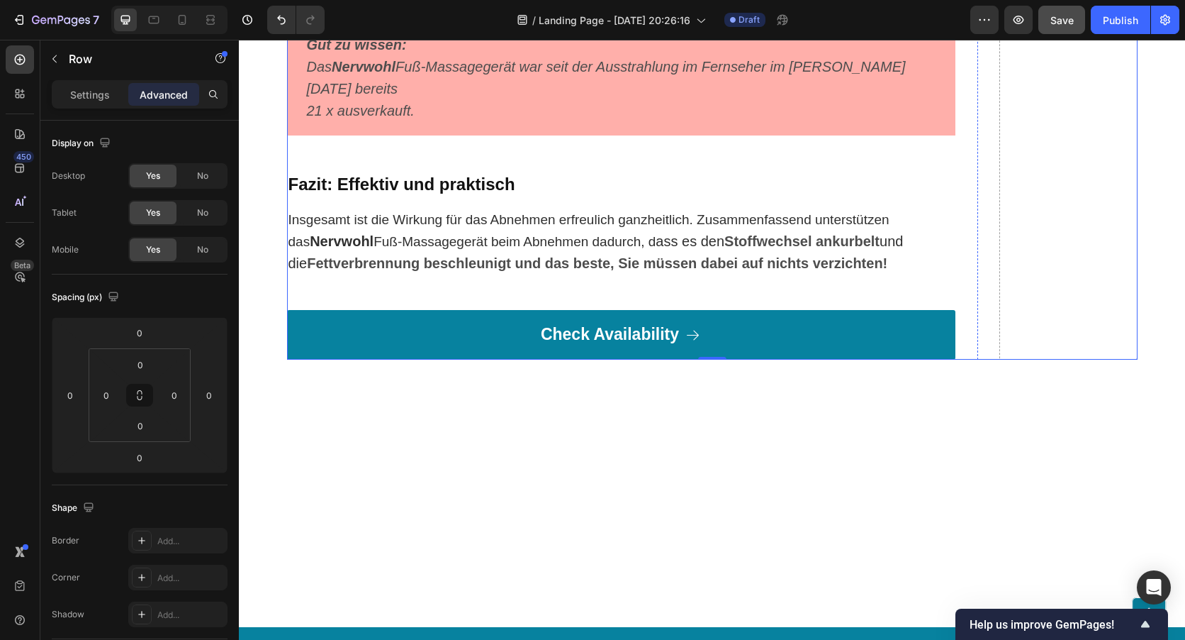
scroll to position [9133, 0]
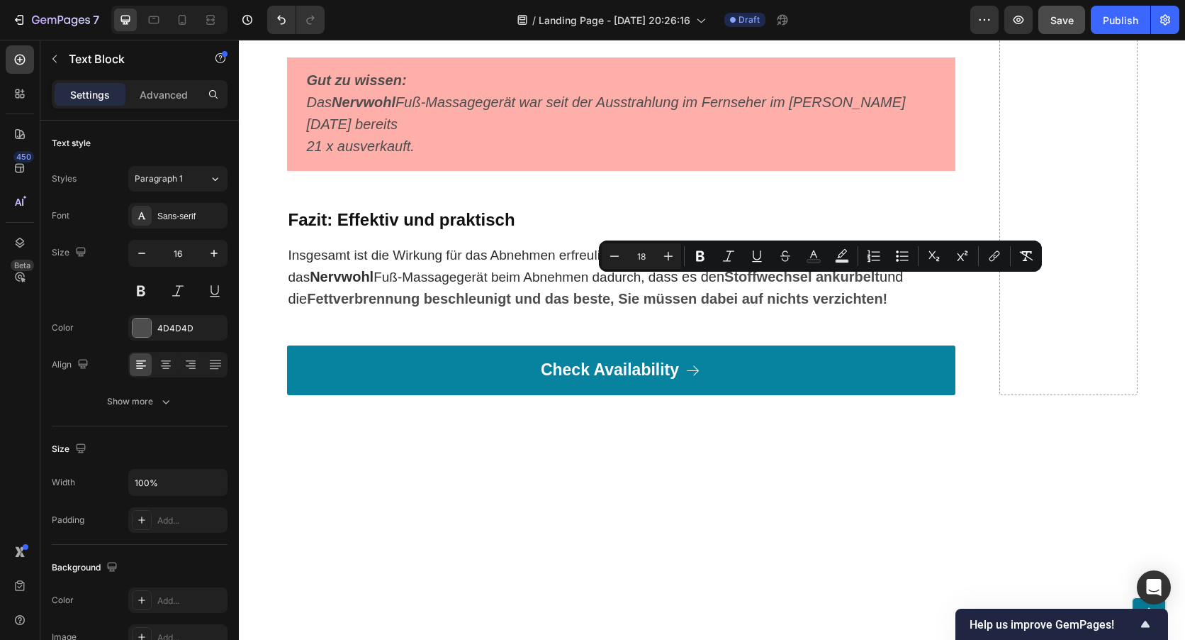
drag, startPoint x: 820, startPoint y: 281, endPoint x: 769, endPoint y: 286, distance: 50.7
click at [675, 252] on icon "Editor contextual toolbar" at bounding box center [673, 256] width 9 height 11
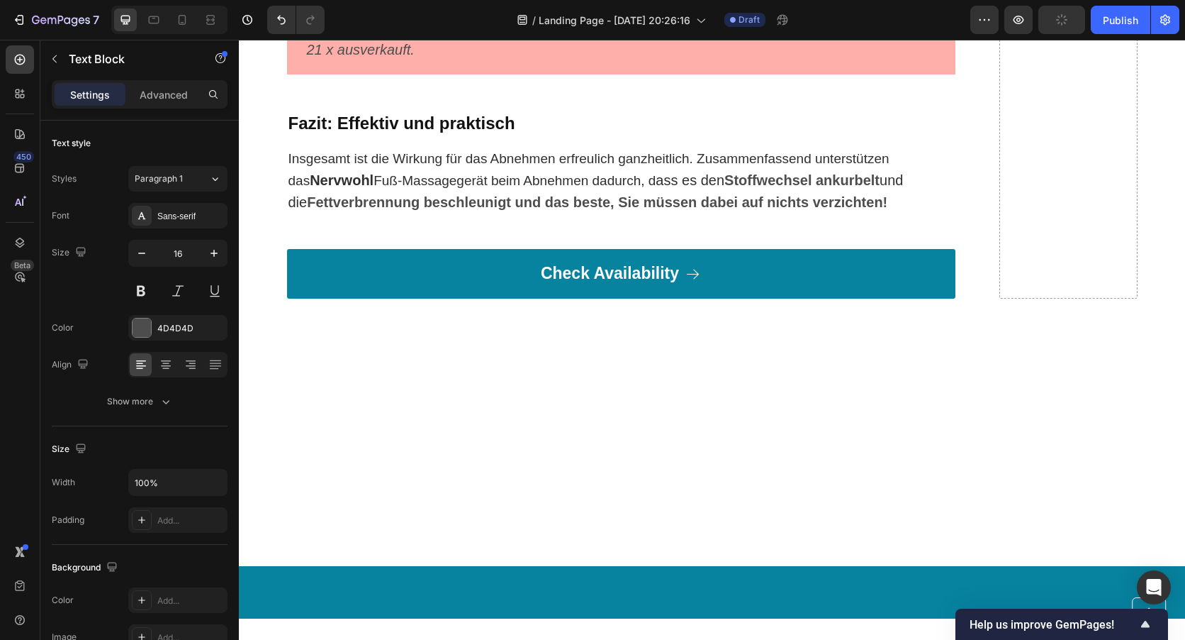
scroll to position [9275, 0]
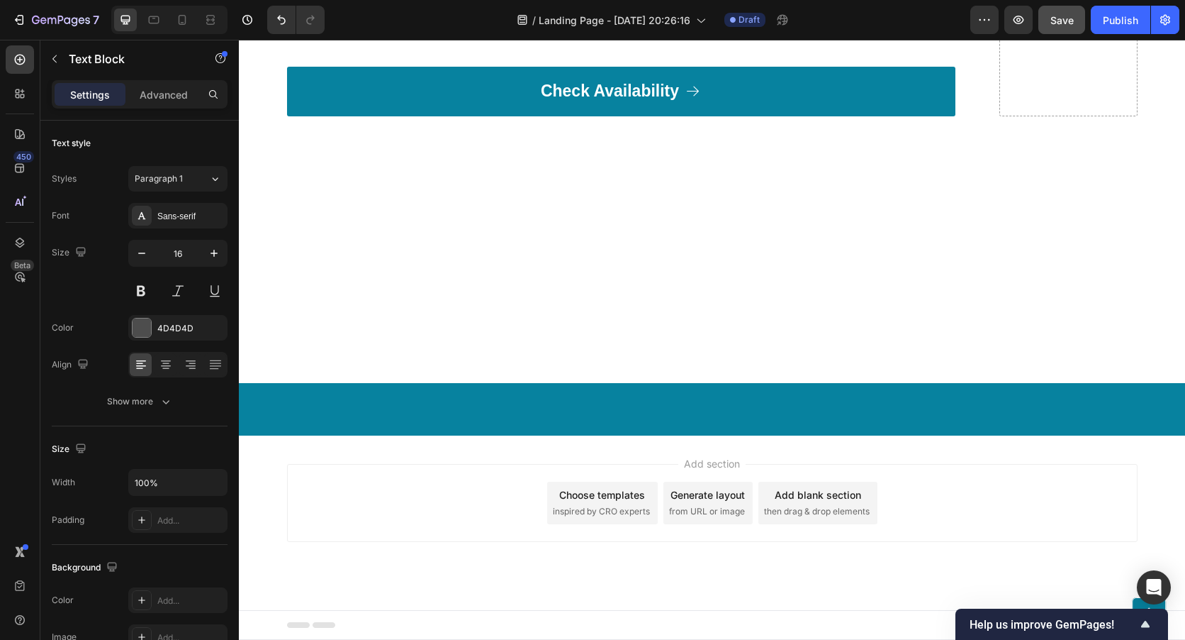
scroll to position [9417, 0]
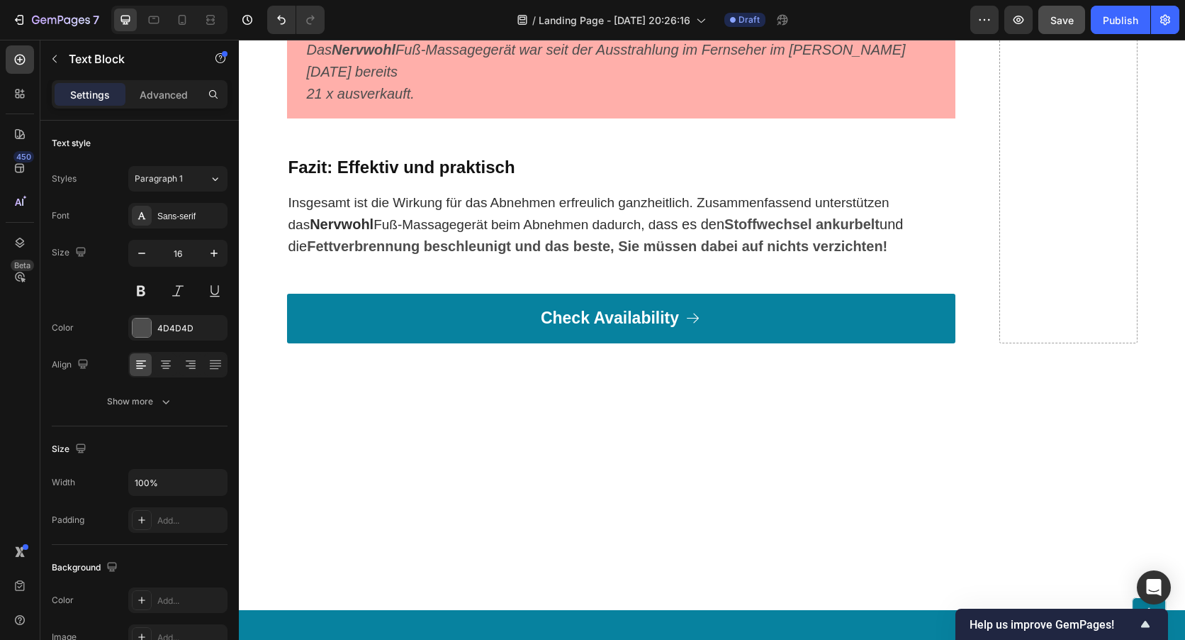
scroll to position [9133, 0]
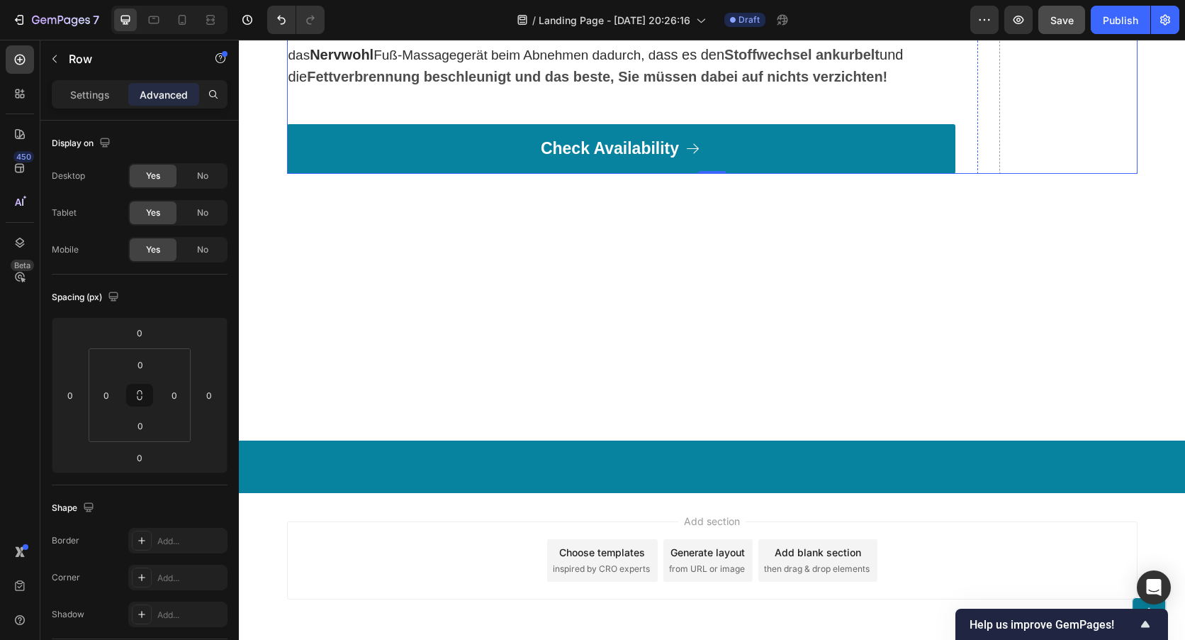
scroll to position [9488, 0]
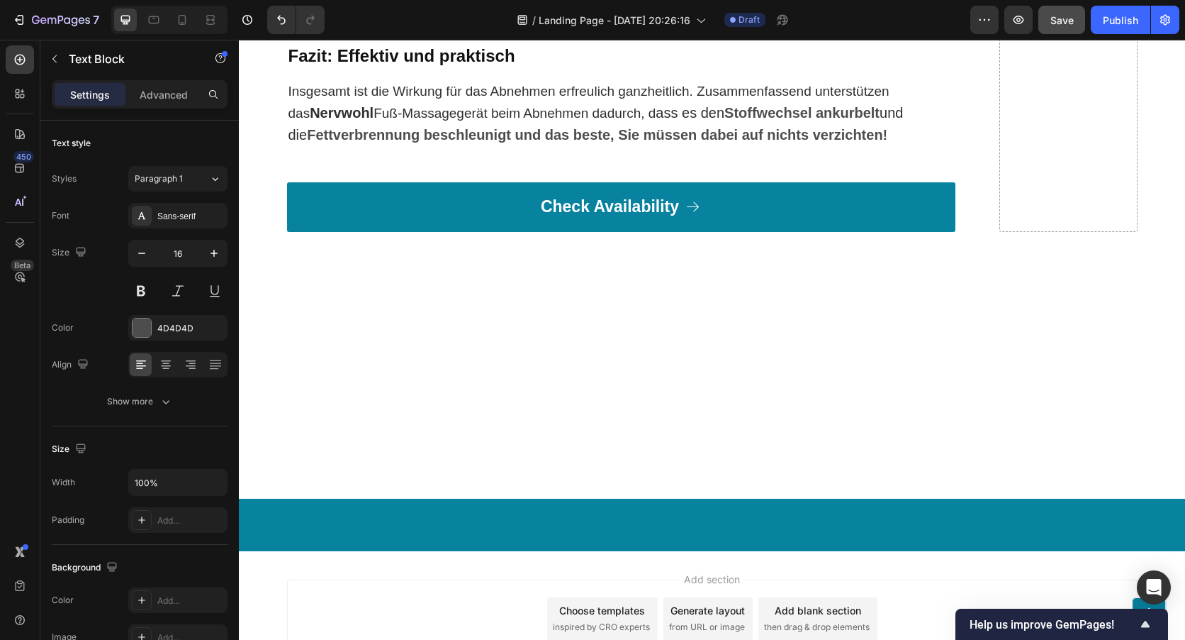
scroll to position [9204, 0]
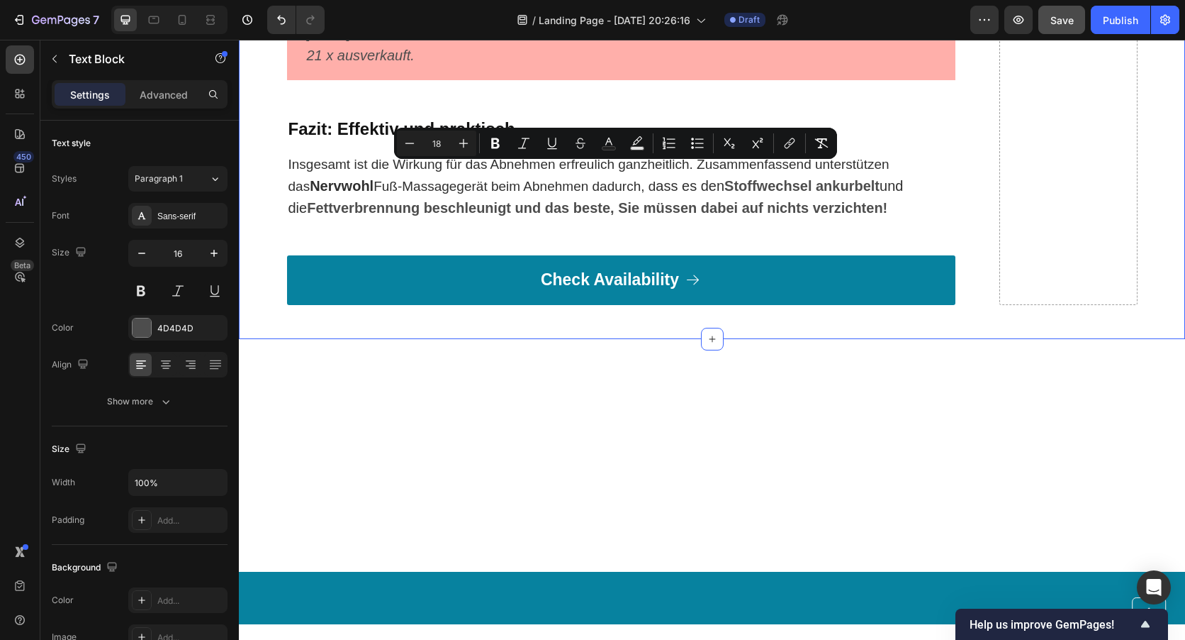
drag, startPoint x: 761, startPoint y: 429, endPoint x: 286, endPoint y: 177, distance: 538.2
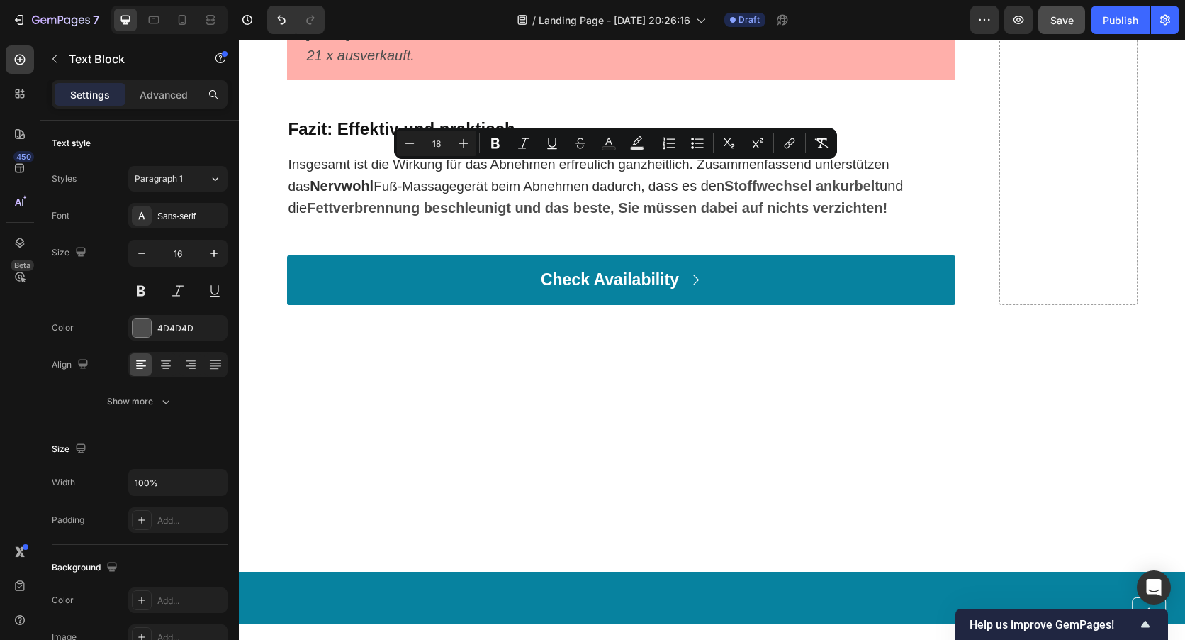
copy div "Sie fragen sich bestimmt, wie ein „Massagegerät“ tatsächlich beim Abnehmen helf…"
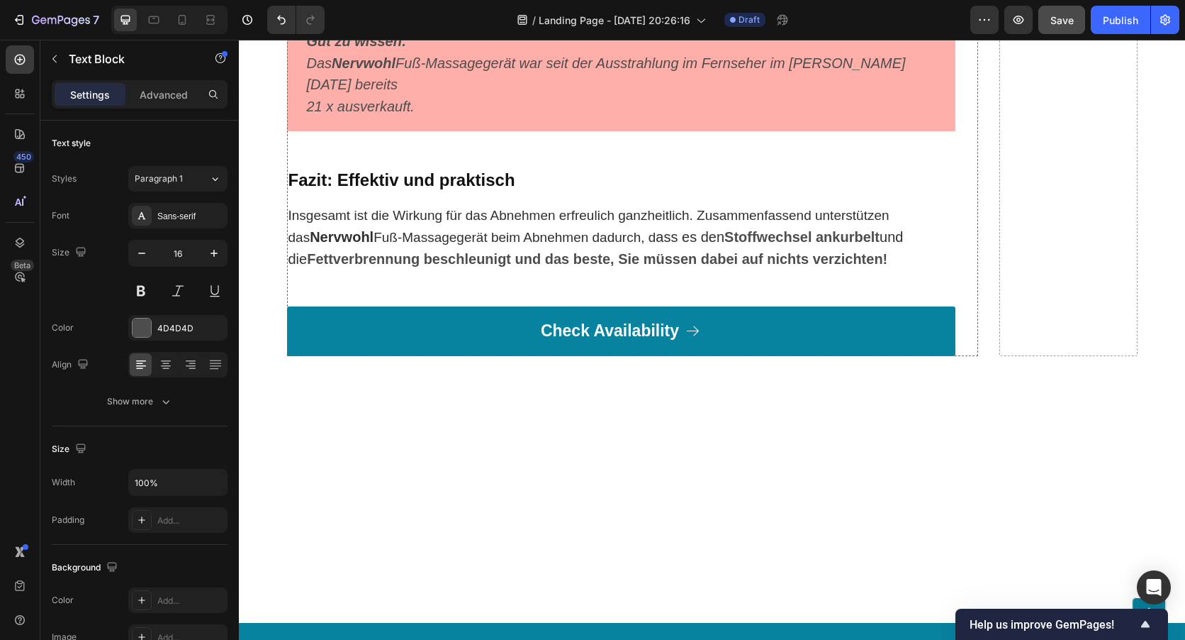
scroll to position [8495, 0]
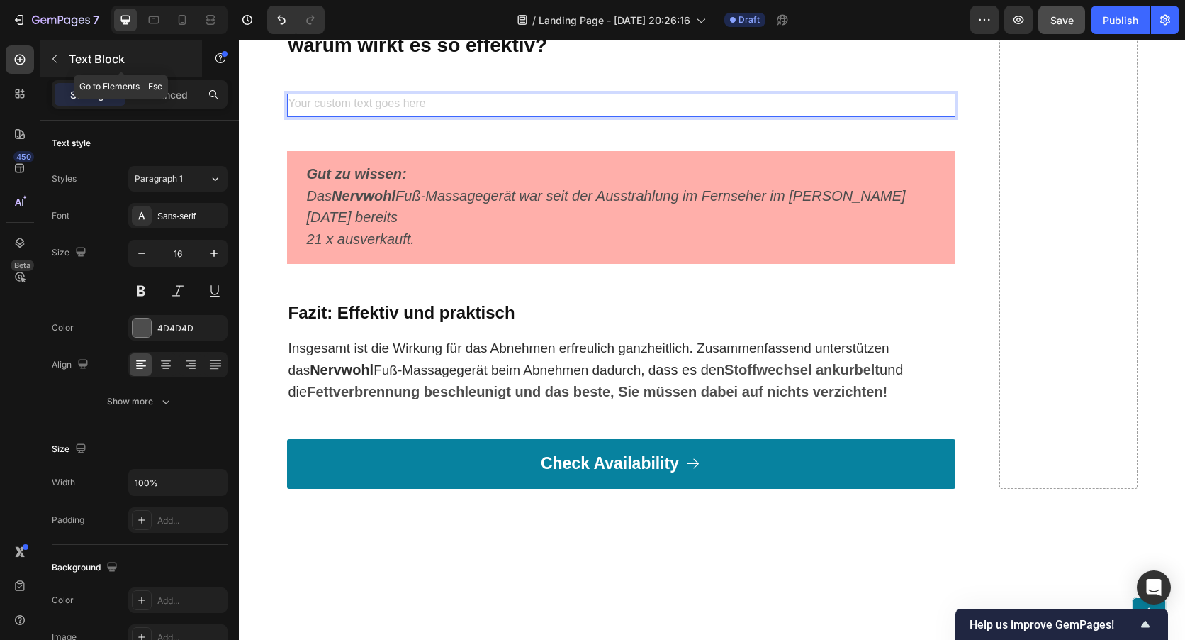
click at [56, 50] on button "button" at bounding box center [54, 59] width 23 height 23
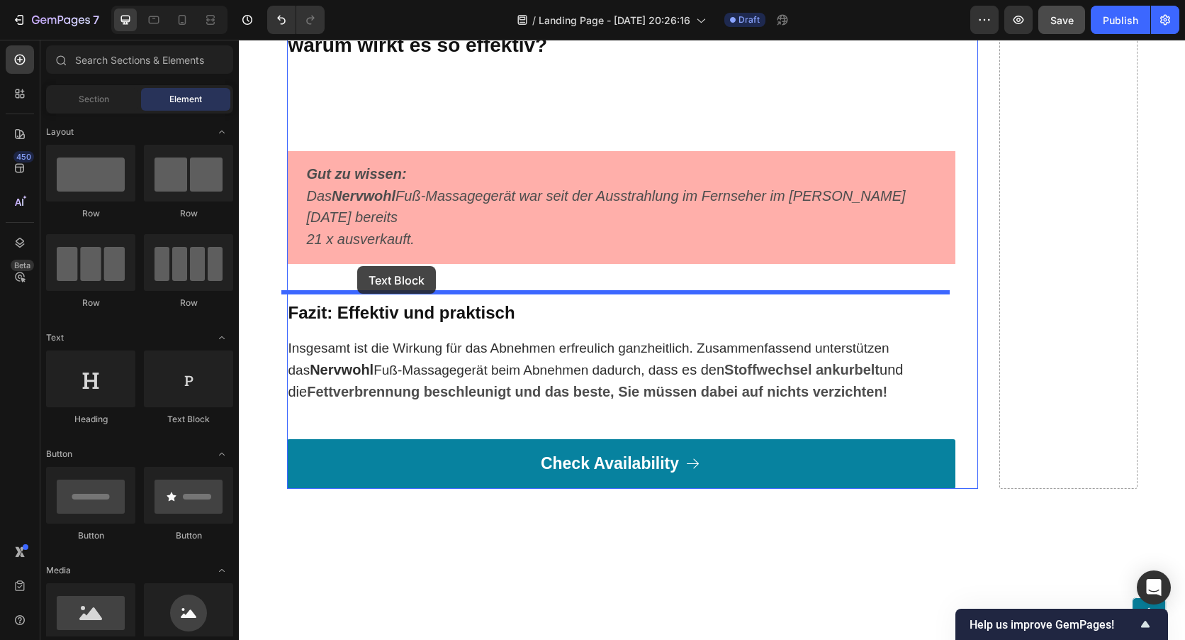
drag, startPoint x: 440, startPoint y: 444, endPoint x: 357, endPoint y: 269, distance: 193.5
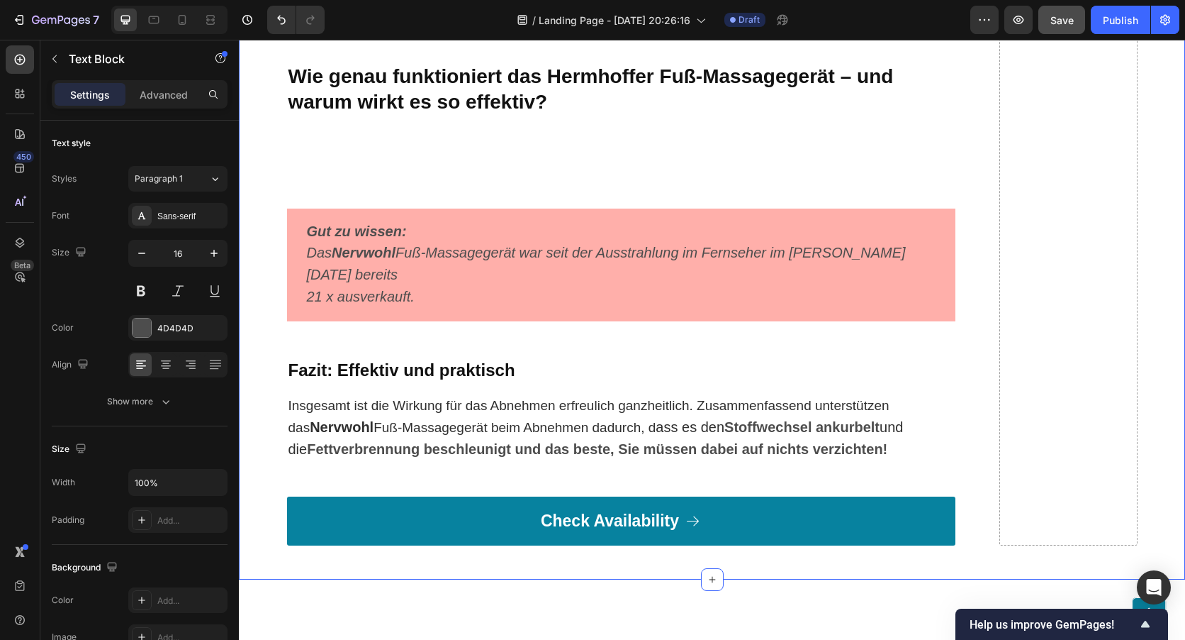
drag, startPoint x: 463, startPoint y: 300, endPoint x: 273, endPoint y: 294, distance: 190.1
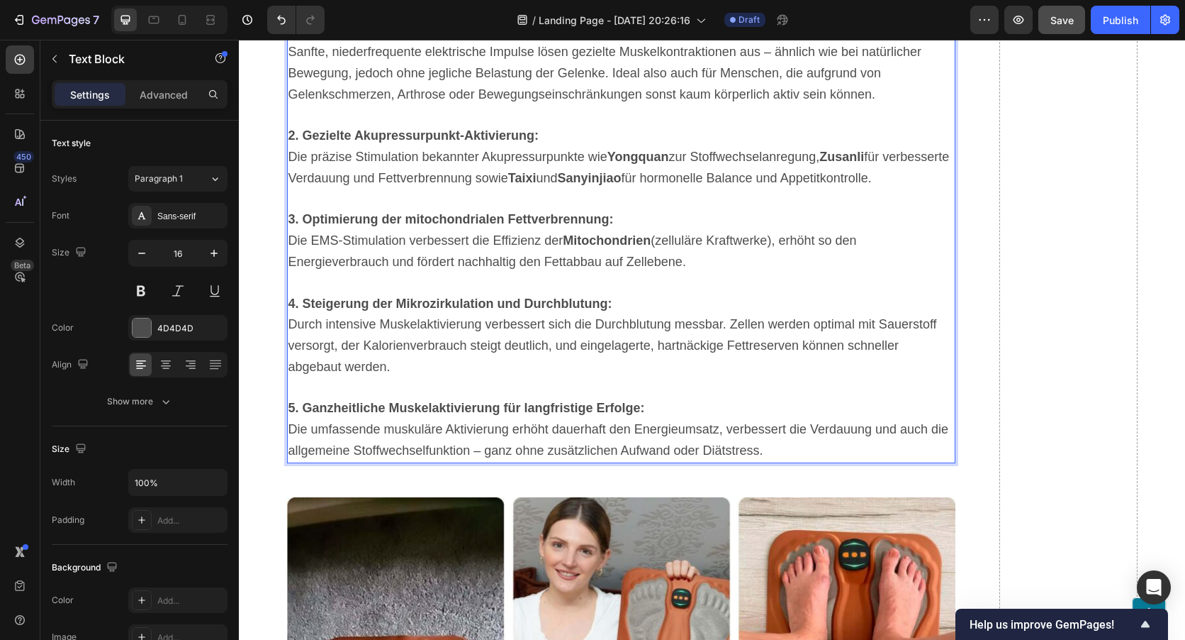
scroll to position [8513, 0]
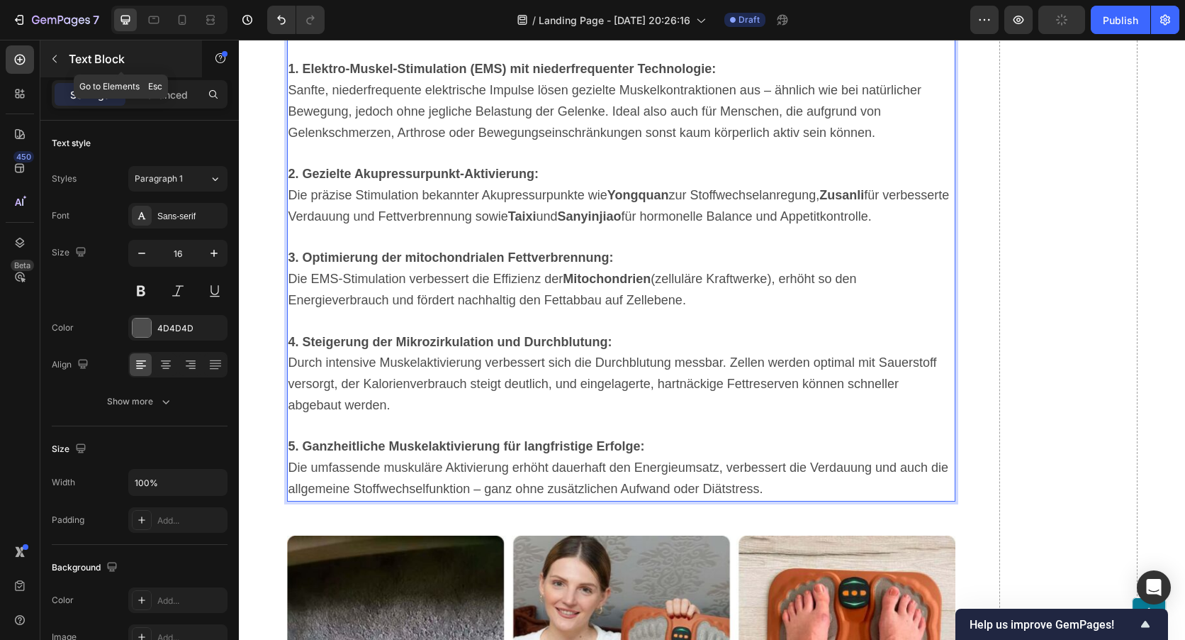
click at [48, 50] on button "button" at bounding box center [54, 59] width 23 height 23
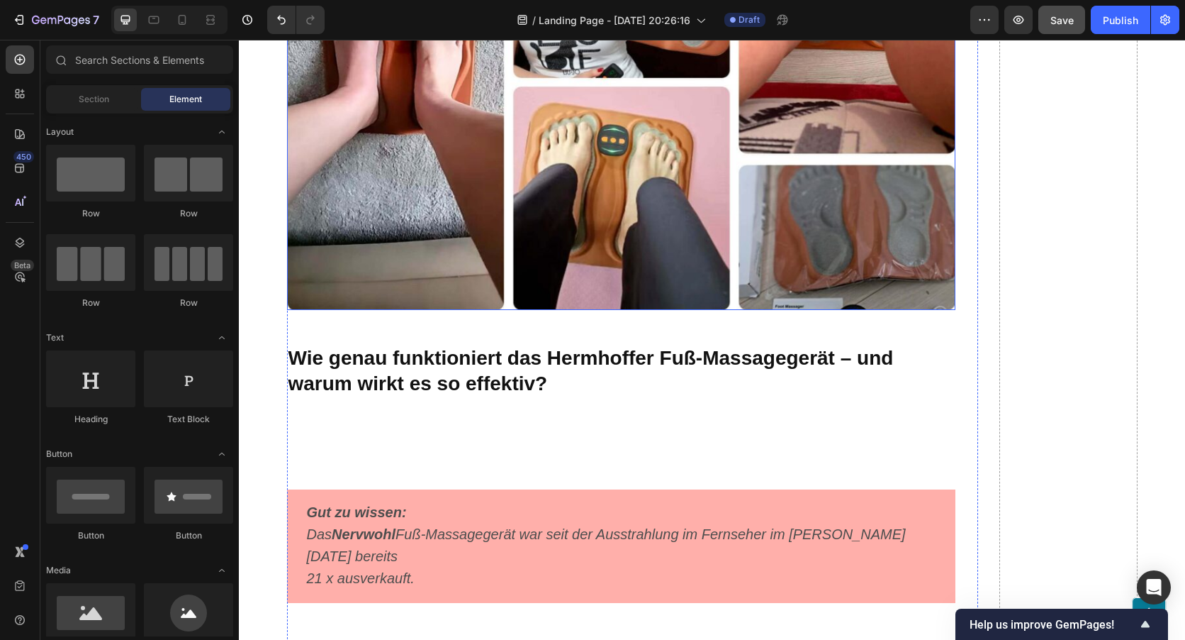
scroll to position [9293, 0]
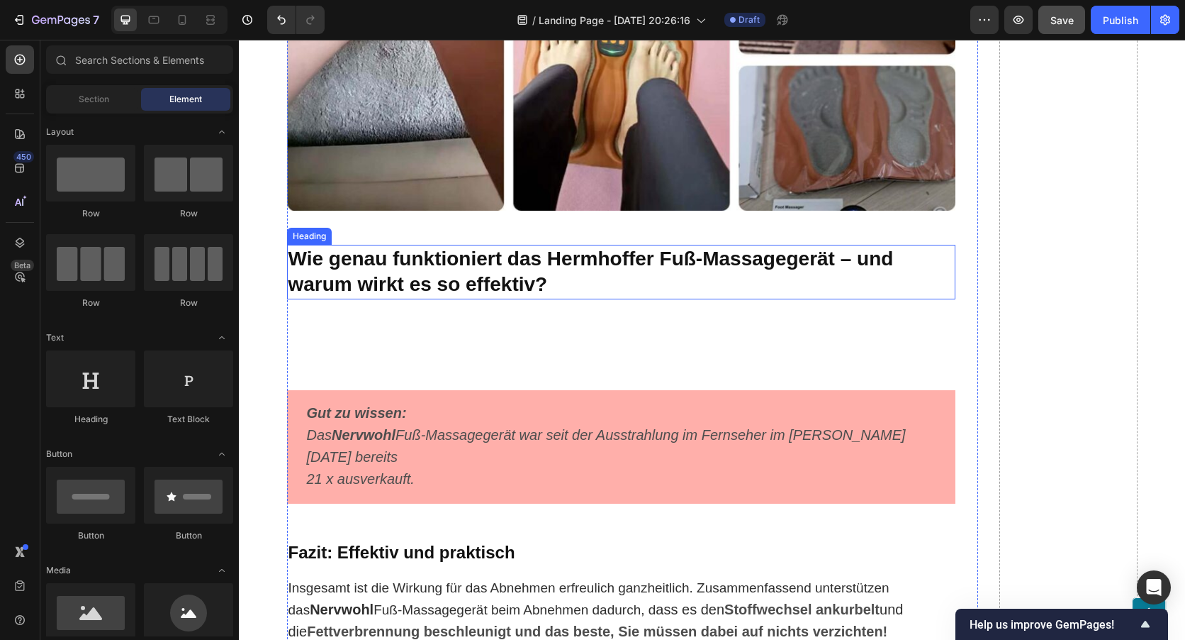
click at [289, 295] on strong "Wie genau funktioniert das Hermhoffer Fuß-Massagegerät – und warum wirkt es so …" at bounding box center [591, 271] width 605 height 48
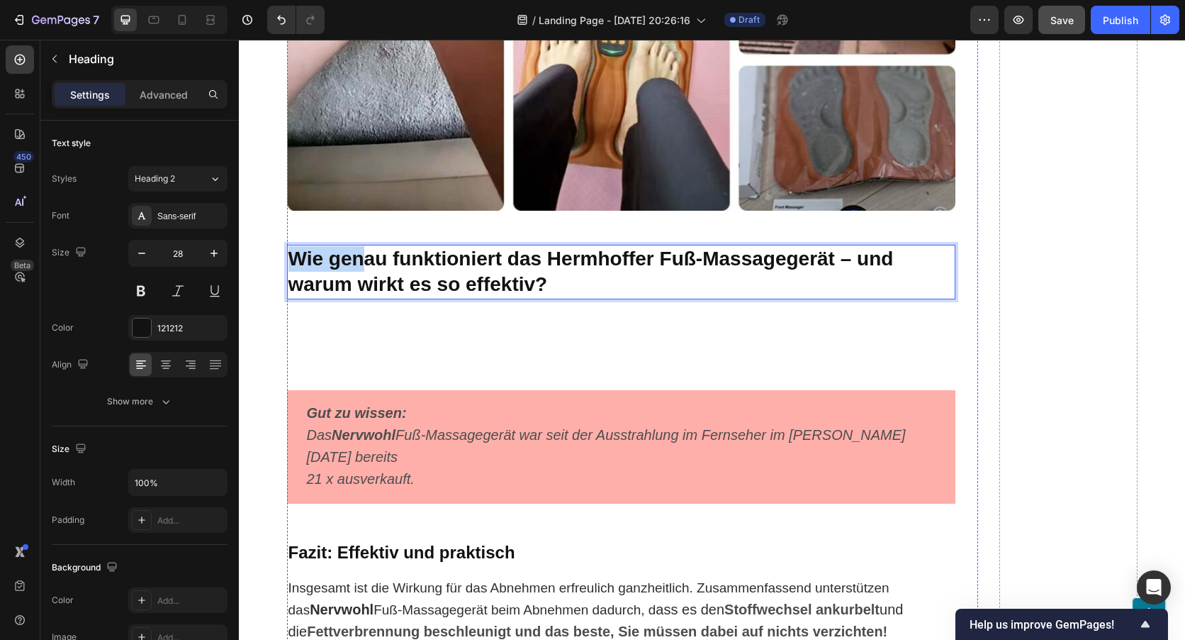
drag, startPoint x: 284, startPoint y: 591, endPoint x: 362, endPoint y: 60, distance: 536.7
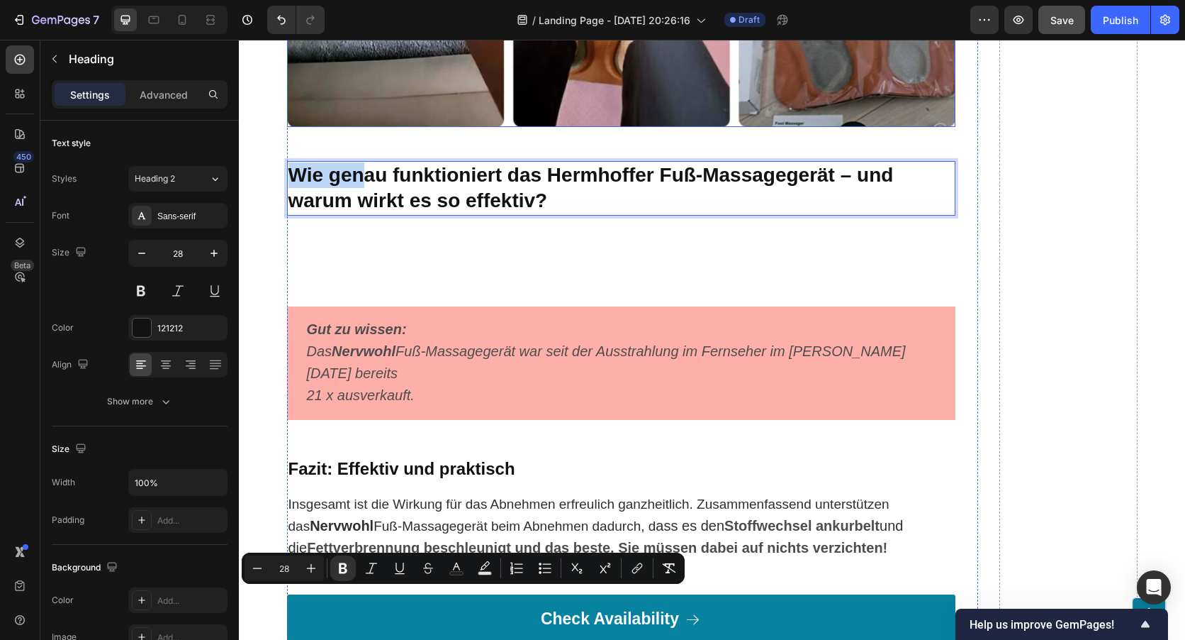
scroll to position [9506, 0]
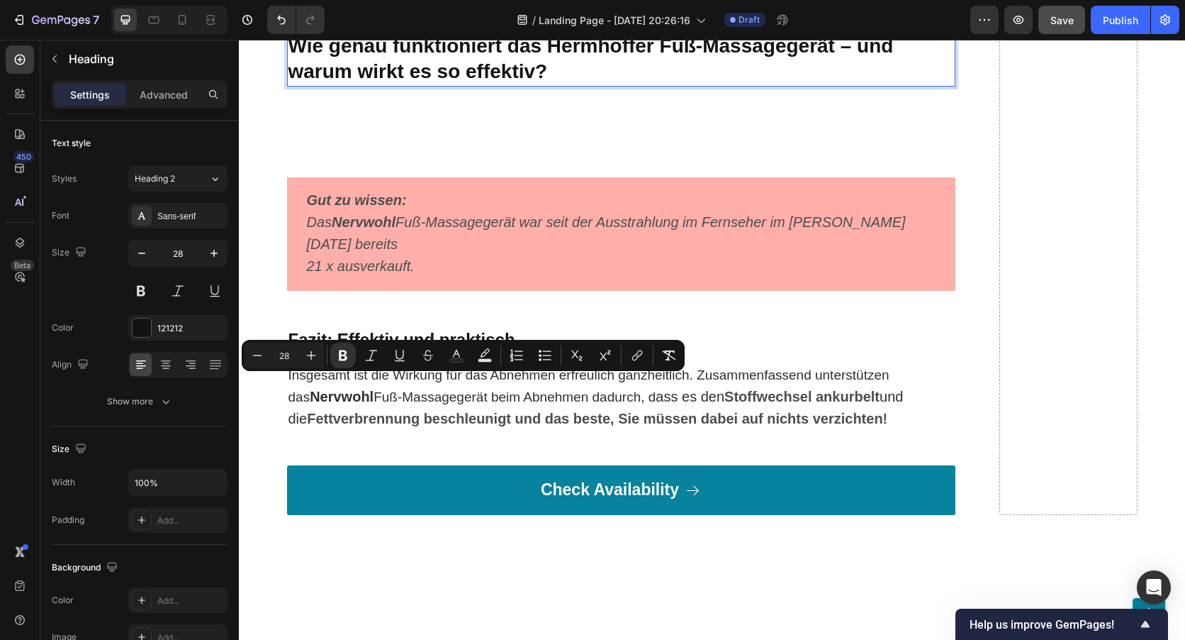
click at [596, 85] on p "Wie genau funktioniert das Hermhoffer Fuß-Massagegerät – und warum wirkt es so …" at bounding box center [622, 59] width 666 height 52
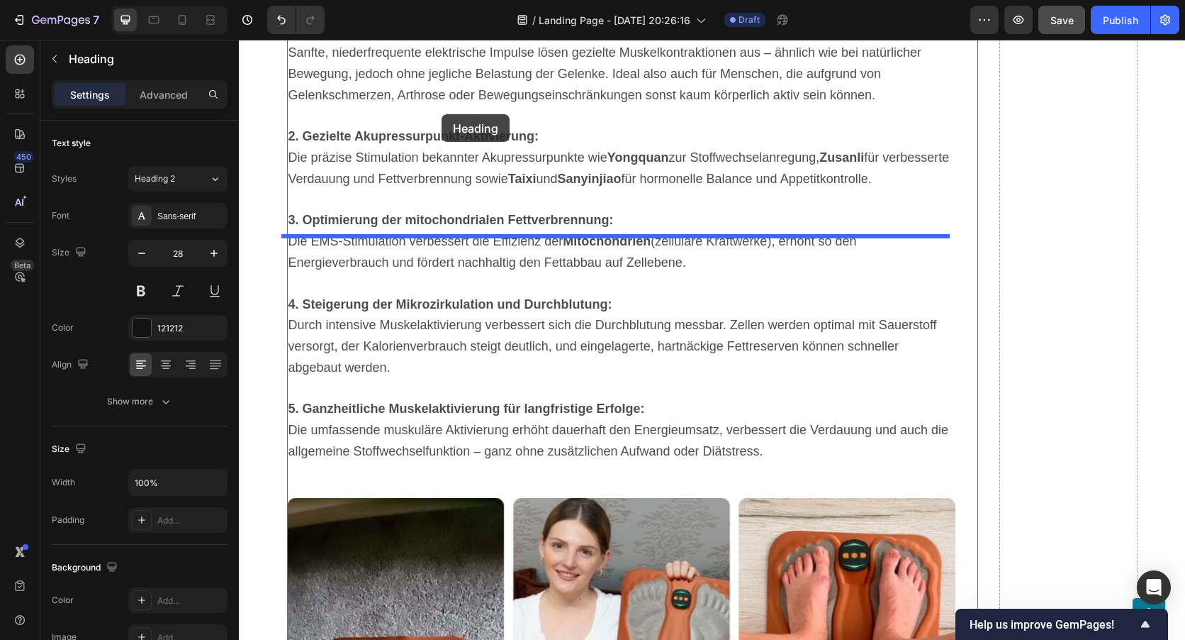
scroll to position [8436, 0]
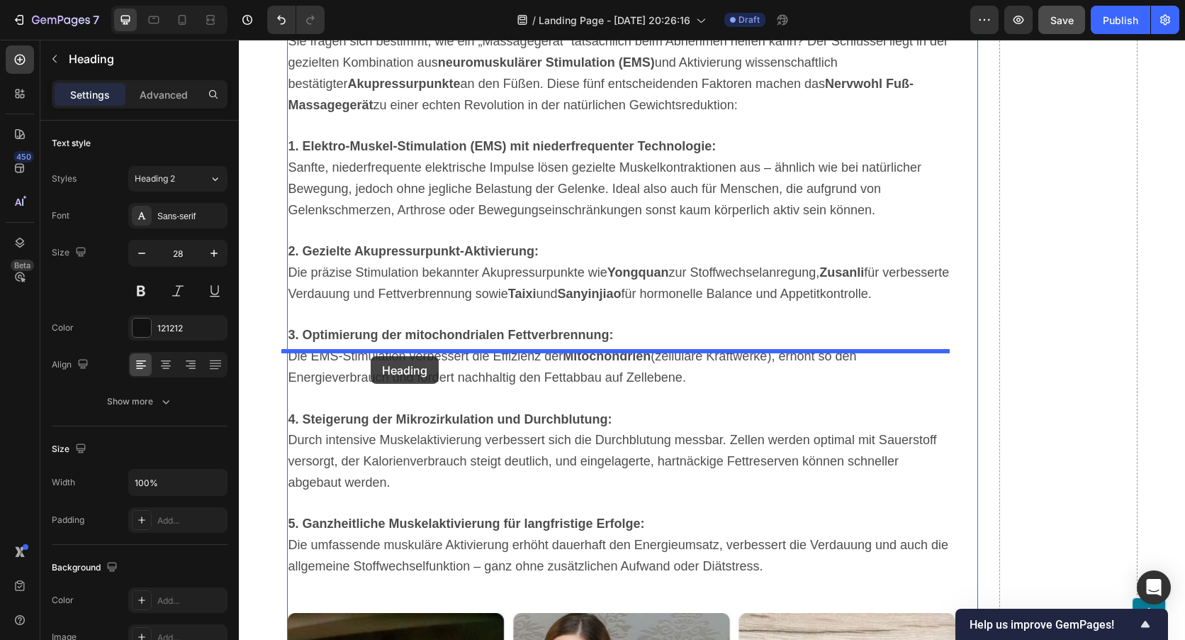
drag, startPoint x: 904, startPoint y: 384, endPoint x: 371, endPoint y: 356, distance: 533.9
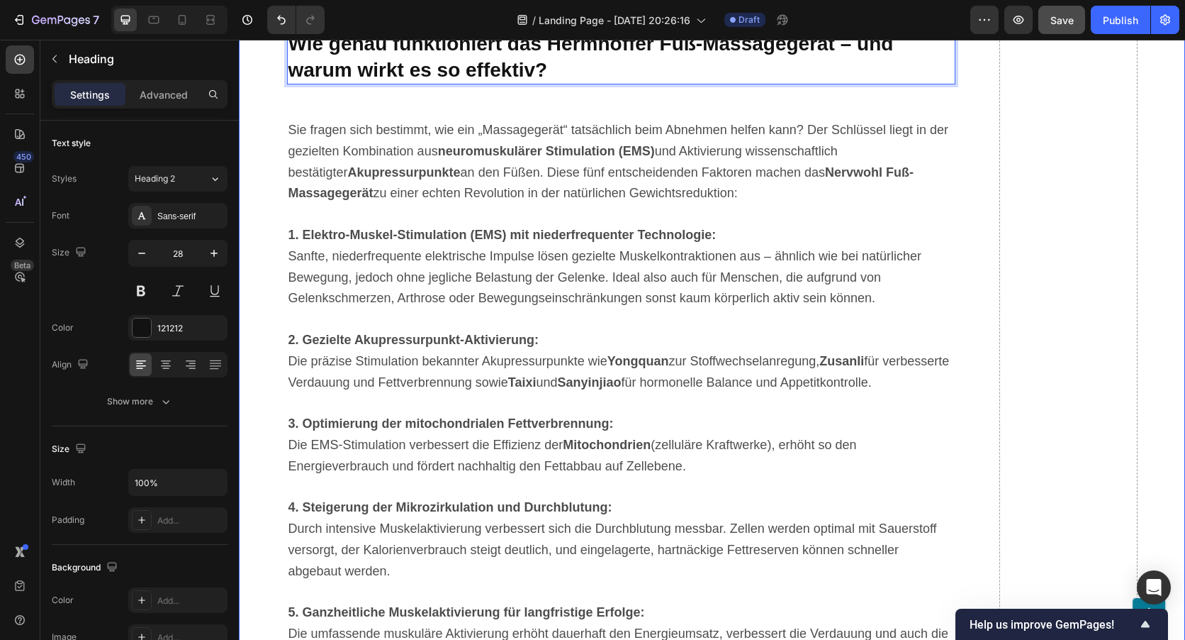
click at [245, 419] on div "Your path to ultimate comfort and well-being couldn't be easier: Heading Option…" at bounding box center [712, 4] width 947 height 3227
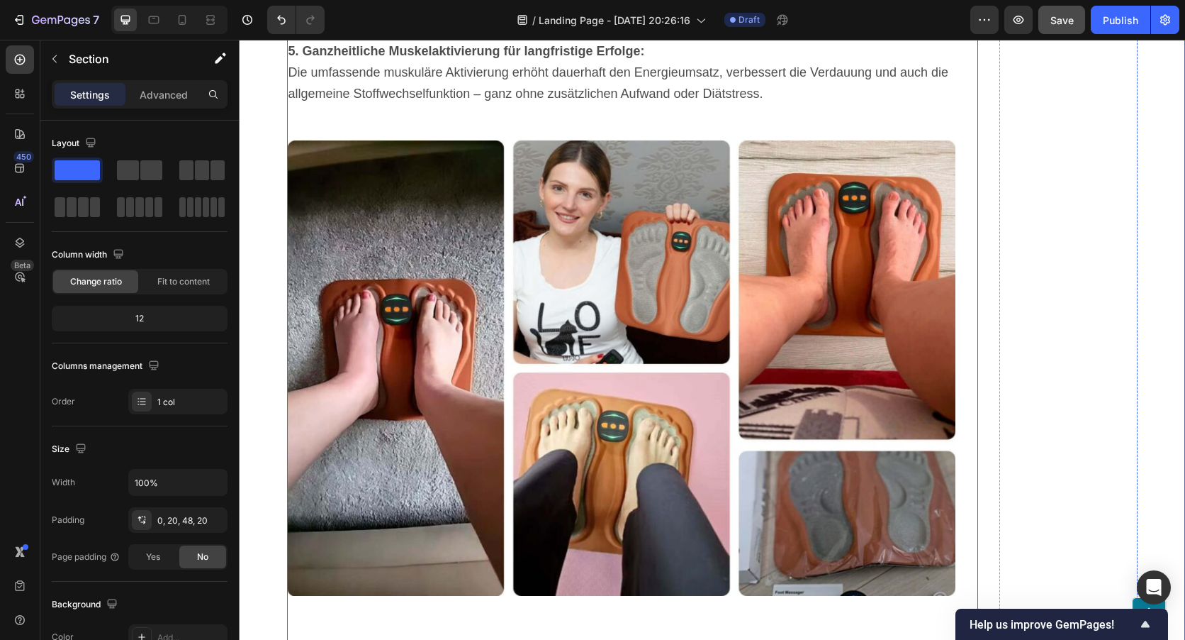
scroll to position [9003, 0]
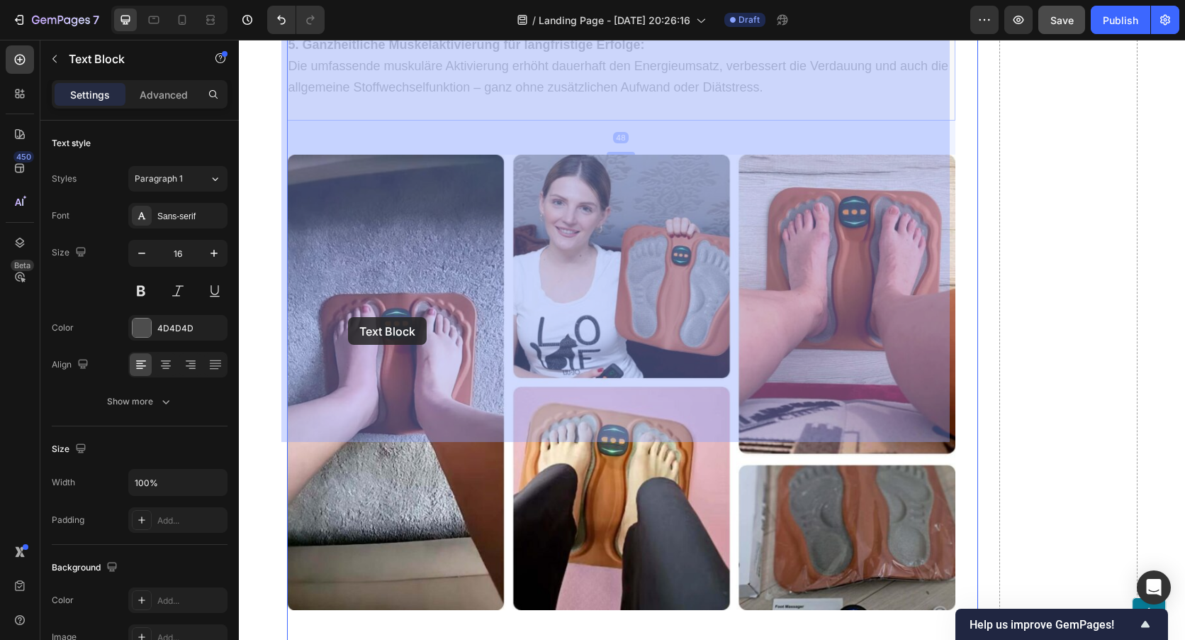
drag, startPoint x: 769, startPoint y: 422, endPoint x: 583, endPoint y: 422, distance: 185.8
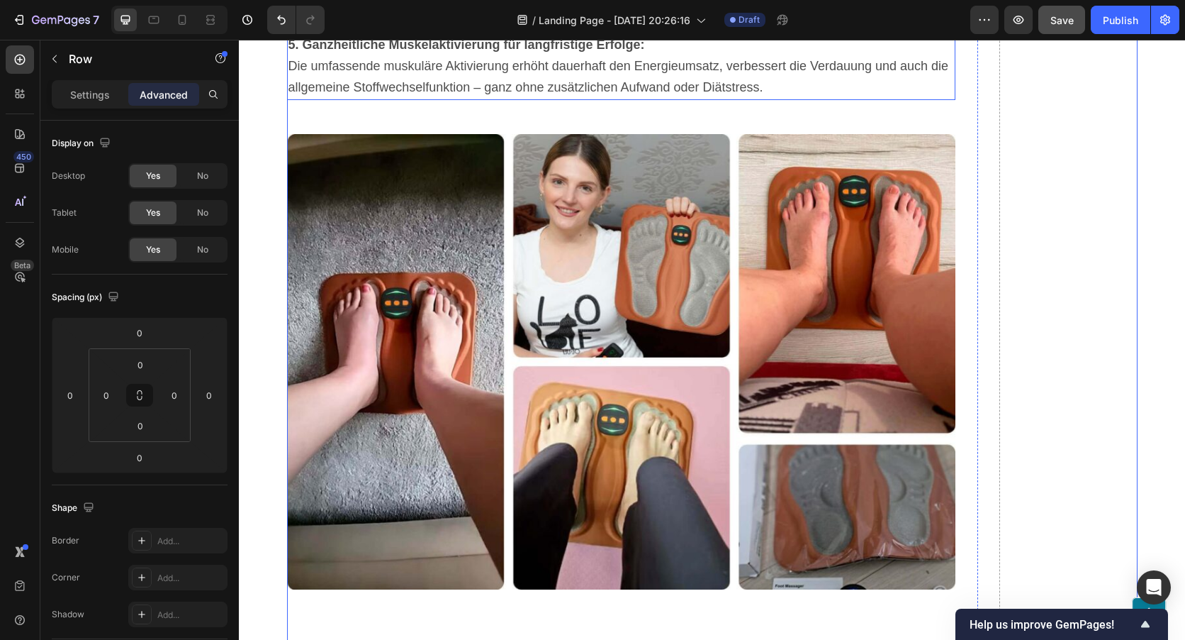
click at [758, 94] on span "Die umfassende muskuläre Aktivierung erhöht dauerhaft den Energieumsatz, verbes…" at bounding box center [619, 76] width 661 height 35
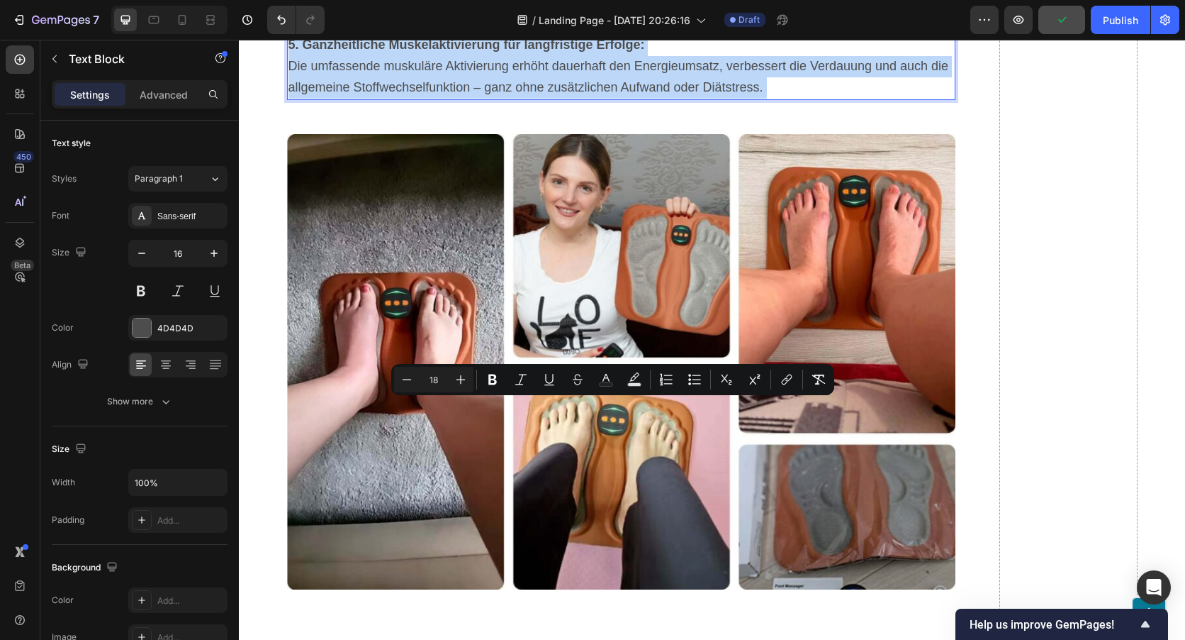
drag, startPoint x: 766, startPoint y: 426, endPoint x: 309, endPoint y: 233, distance: 496.6
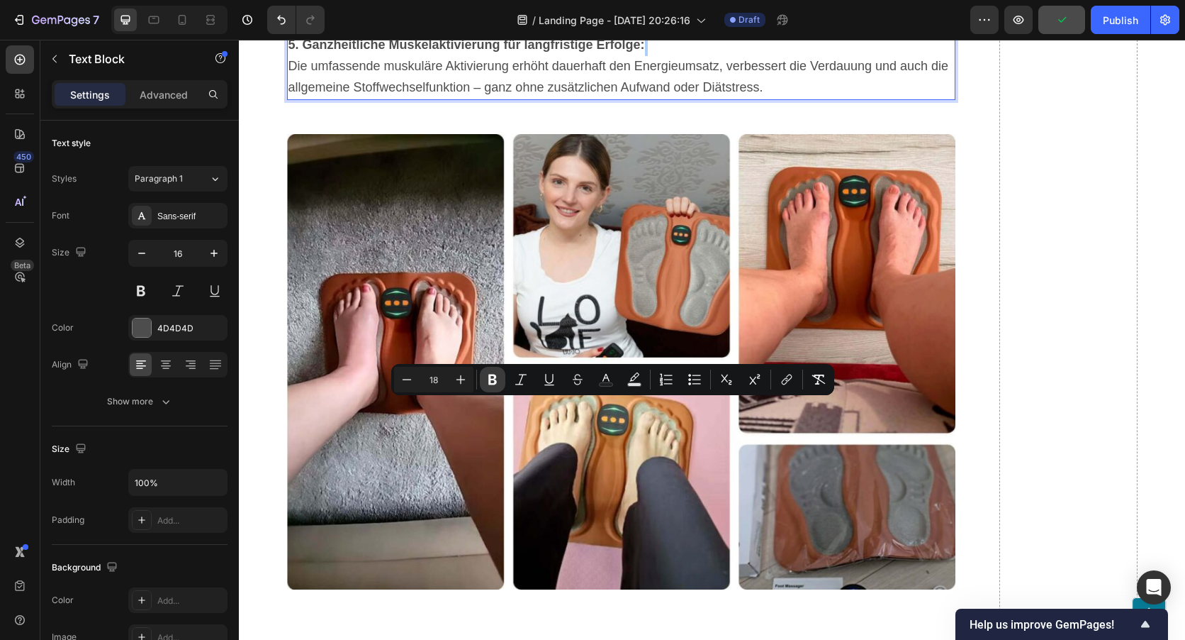
click at [488, 375] on icon "Editor contextual toolbar" at bounding box center [493, 379] width 14 height 14
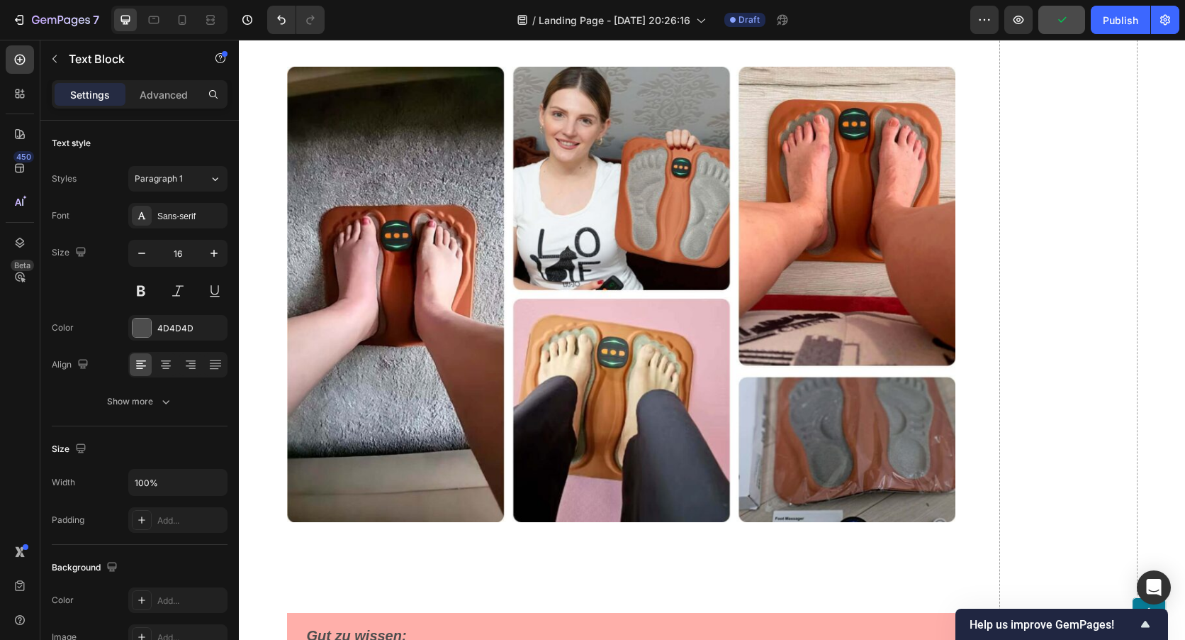
scroll to position [9074, 0]
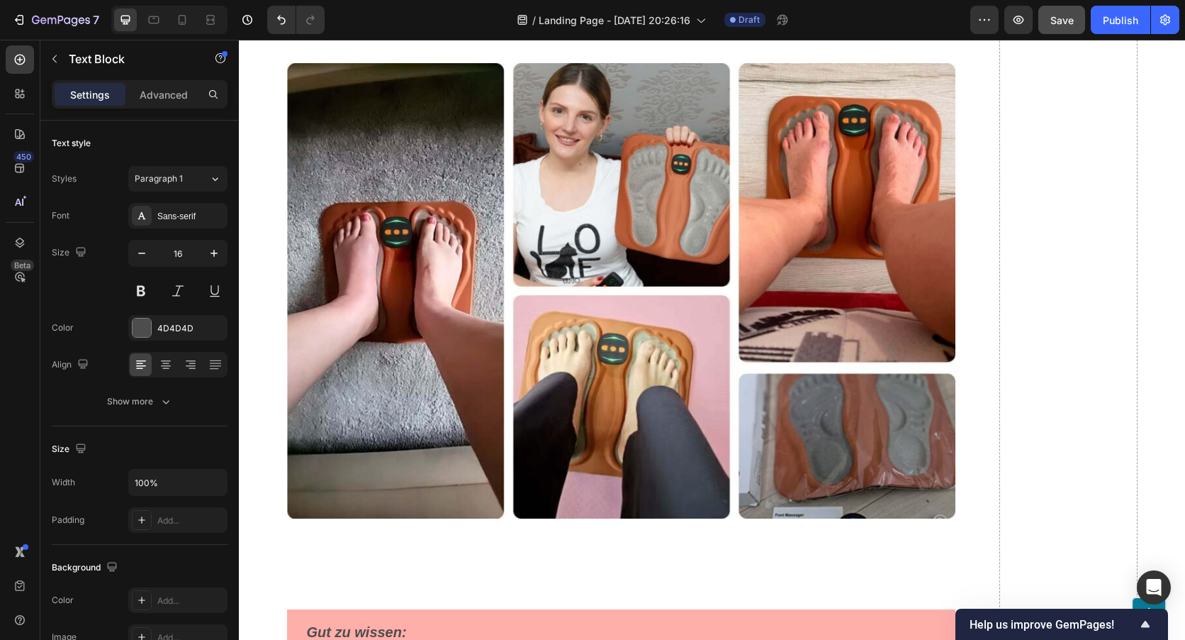
click at [843, 23] on strong "Die umfassende muskuläre Aktivierung erhöht dauerhaft den Energieumsatz, verbes…" at bounding box center [616, 5] width 654 height 35
drag, startPoint x: 858, startPoint y: 357, endPoint x: 293, endPoint y: 126, distance: 610.2
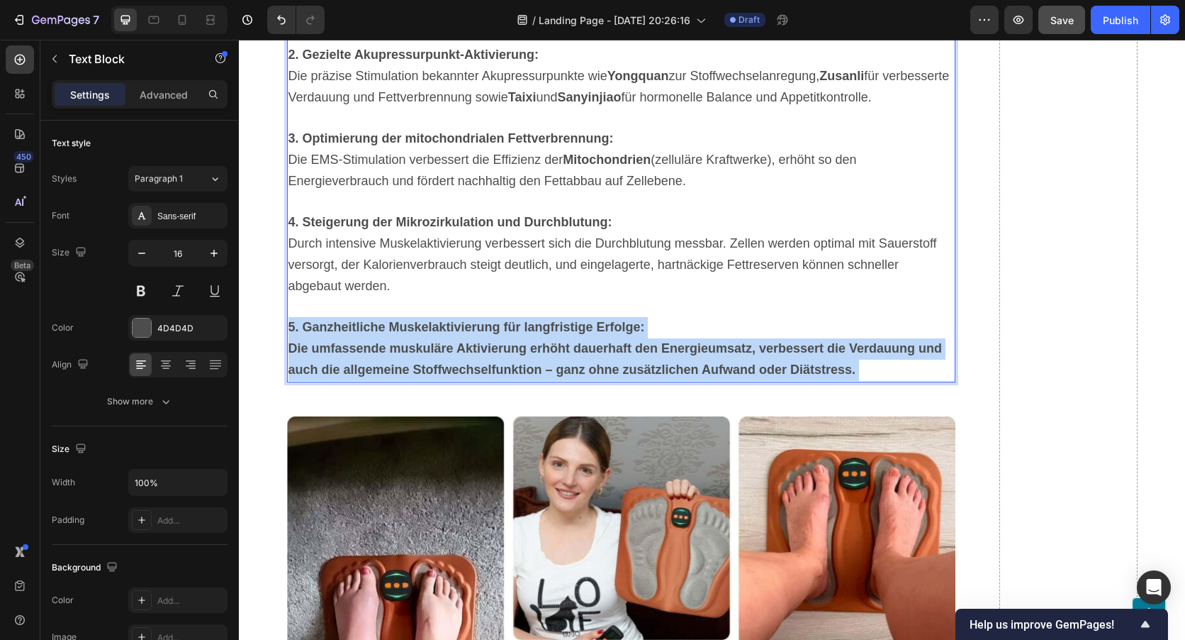
scroll to position [8719, 0]
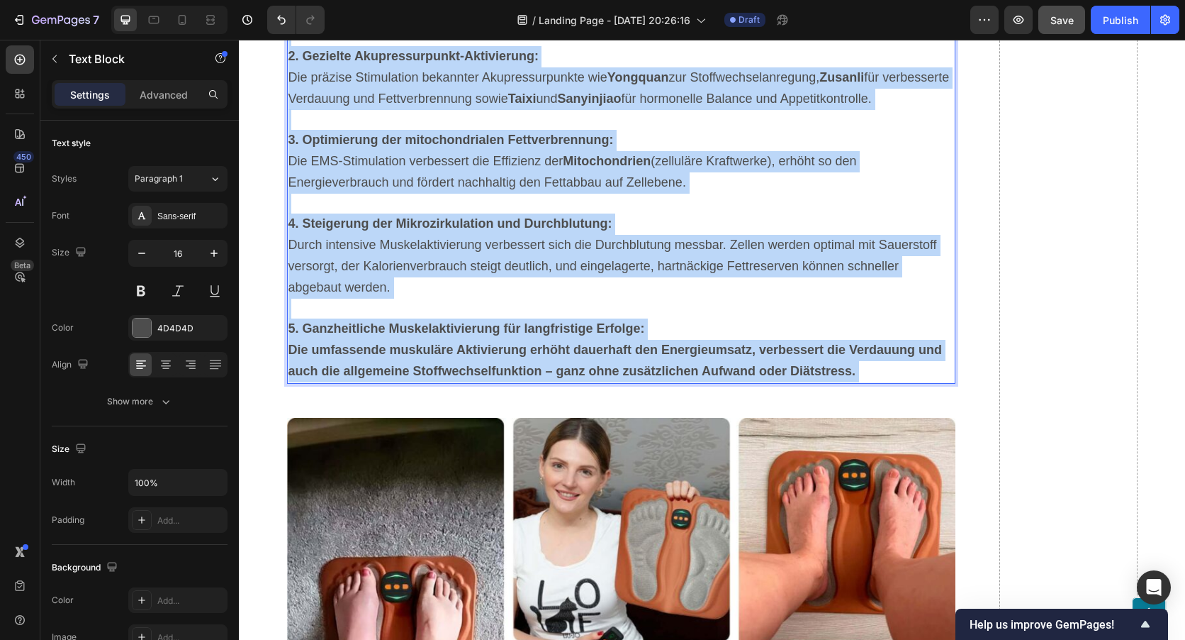
scroll to position [8805, 0]
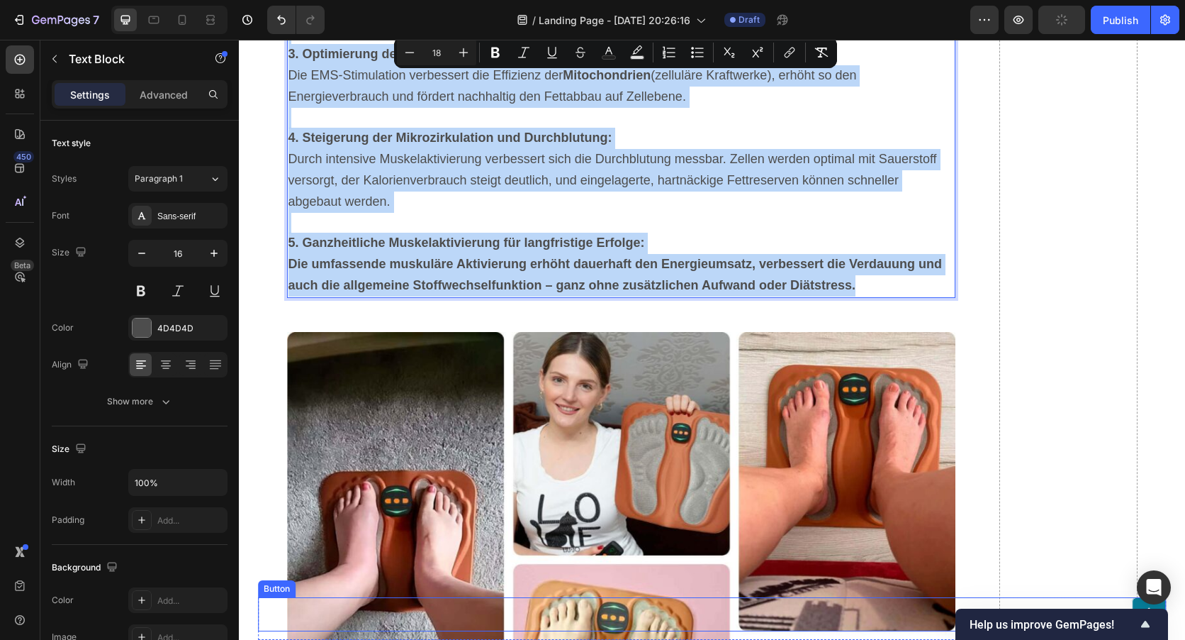
drag, startPoint x: 286, startPoint y: 81, endPoint x: 844, endPoint y: 608, distance: 767.9
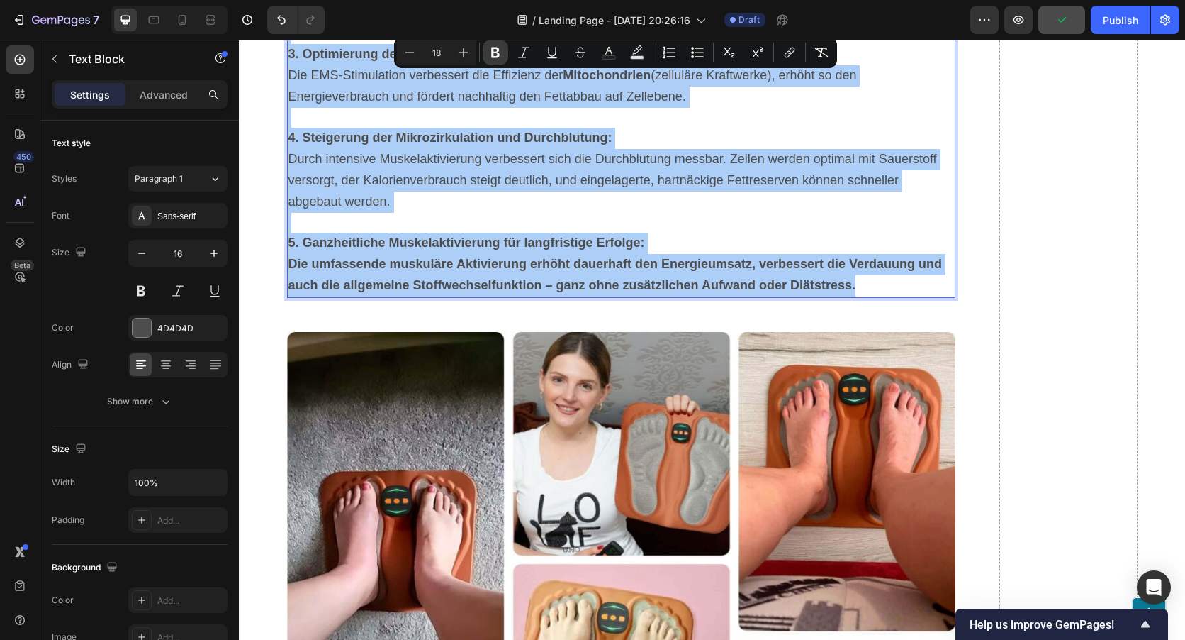
click at [495, 50] on icon "Editor contextual toolbar" at bounding box center [496, 52] width 14 height 14
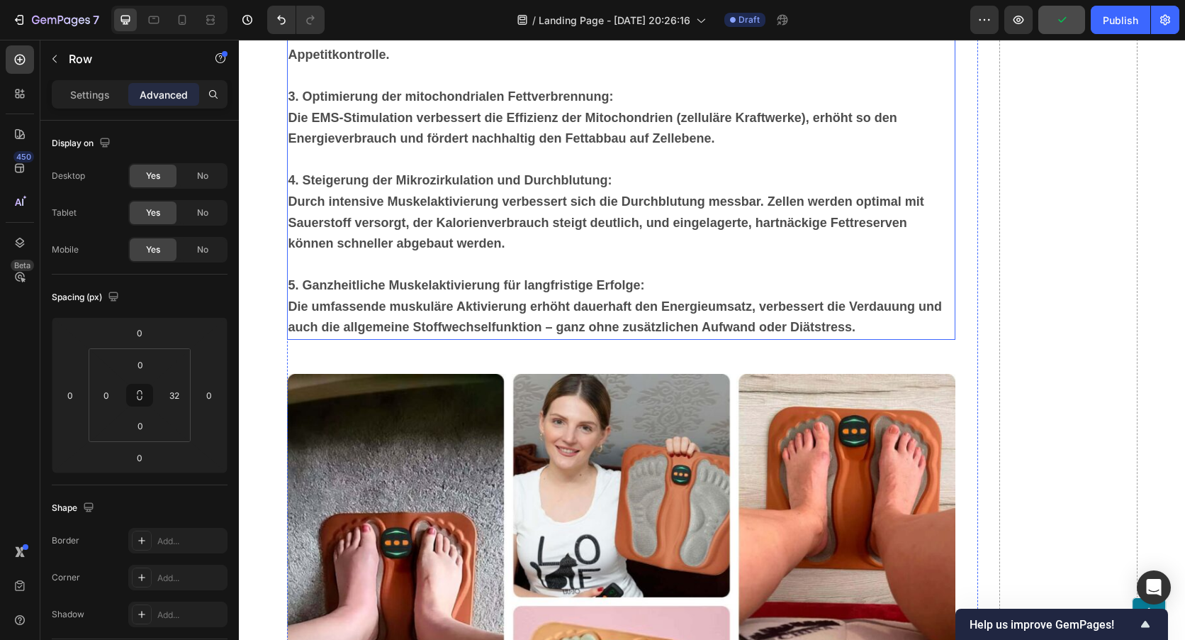
scroll to position [9018, 0]
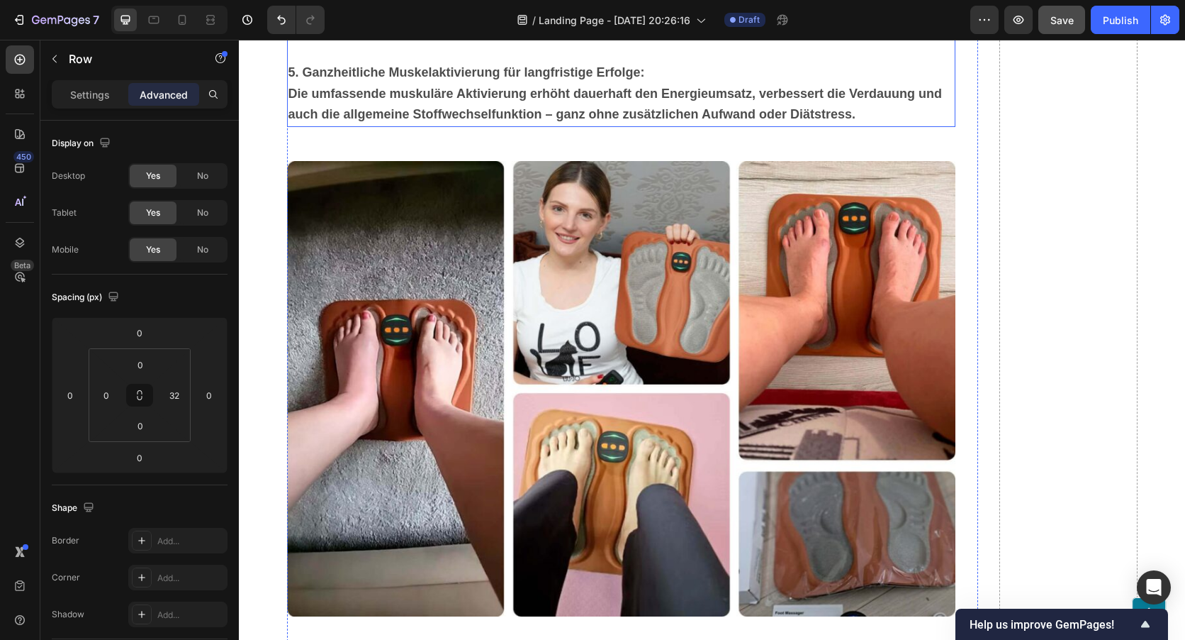
click at [857, 125] on p "5. Ganzheitliche Muskelaktivierung für langfristige Erfolge: Die umfassende mus…" at bounding box center [622, 93] width 666 height 63
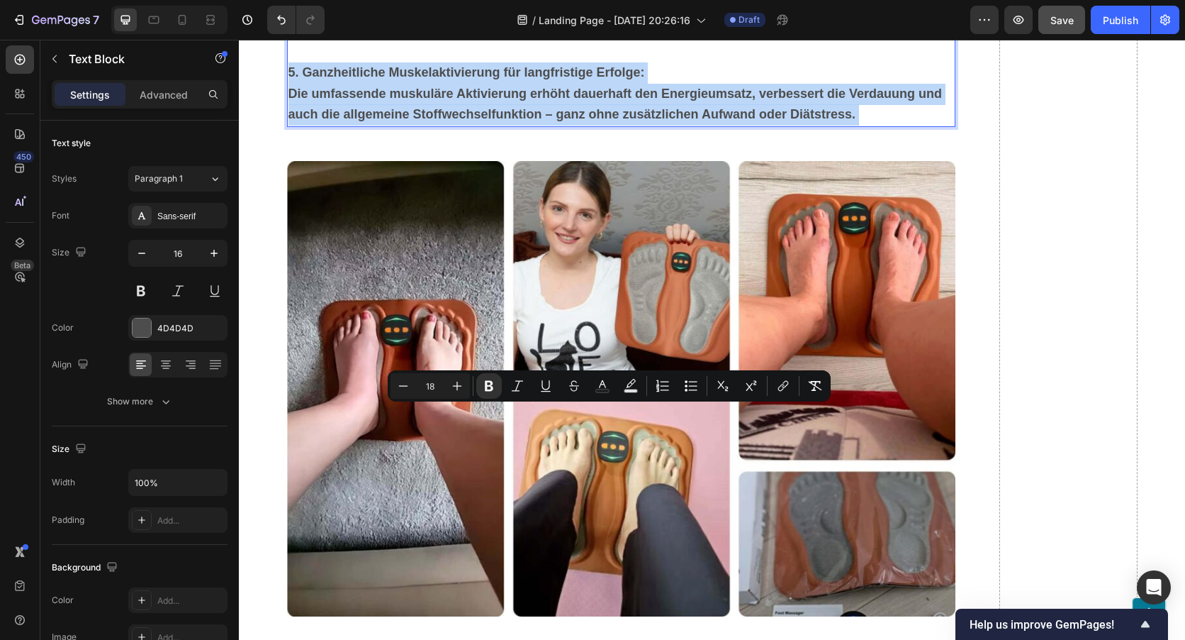
drag, startPoint x: 856, startPoint y: 432, endPoint x: 413, endPoint y: 182, distance: 508.3
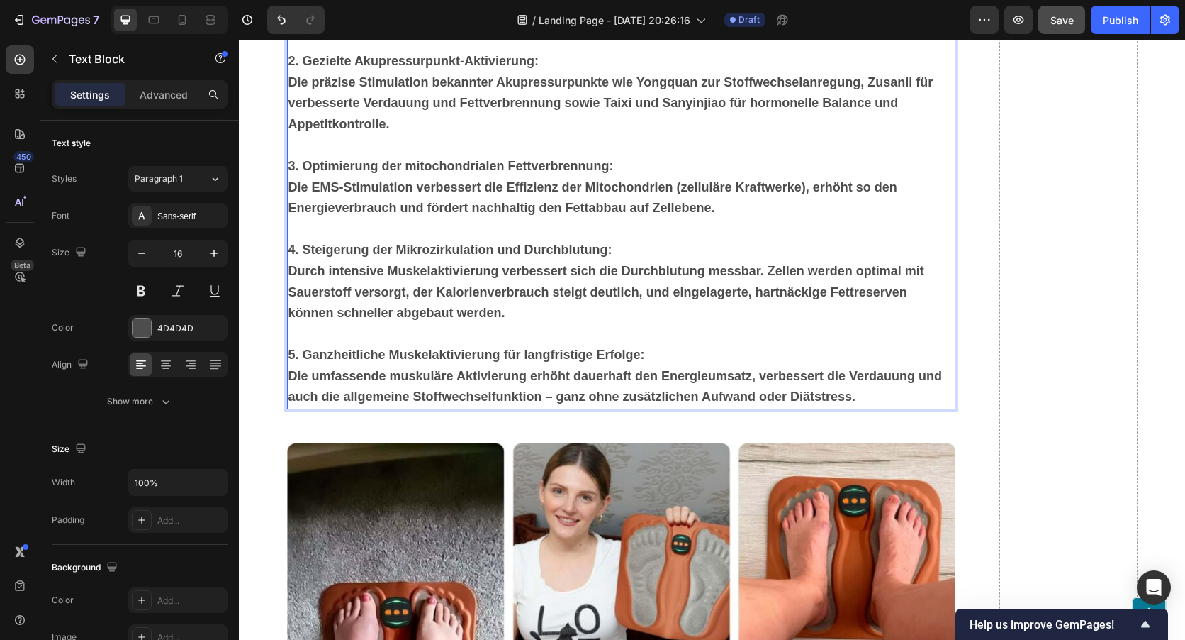
scroll to position [8734, 0]
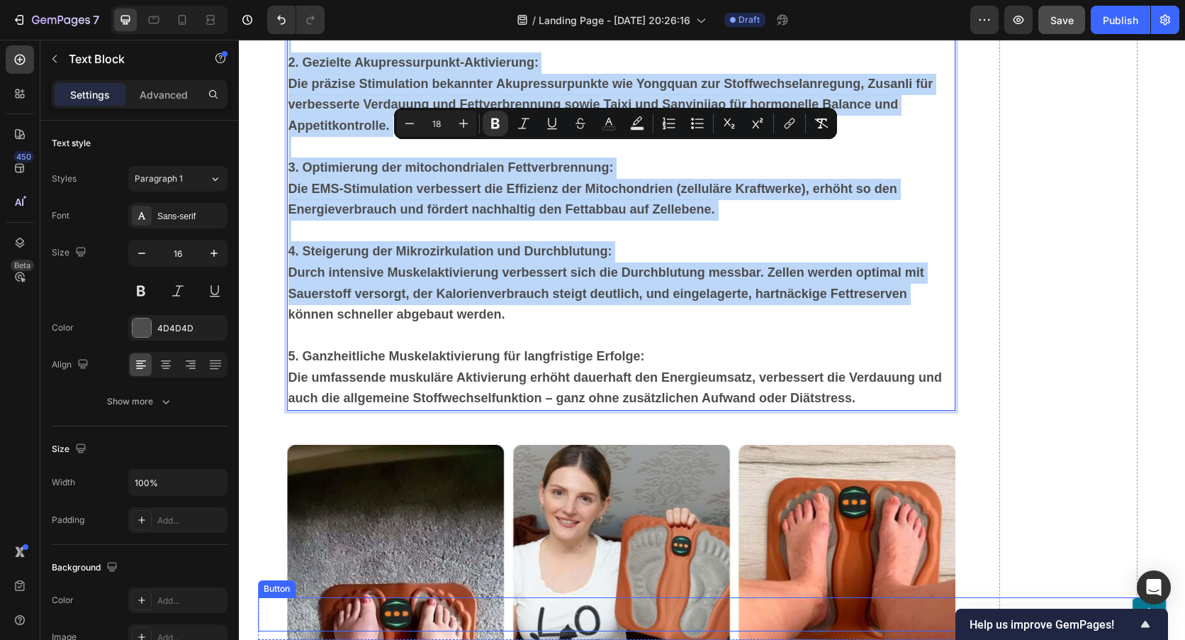
drag, startPoint x: 286, startPoint y: 156, endPoint x: 861, endPoint y: 586, distance: 718.2
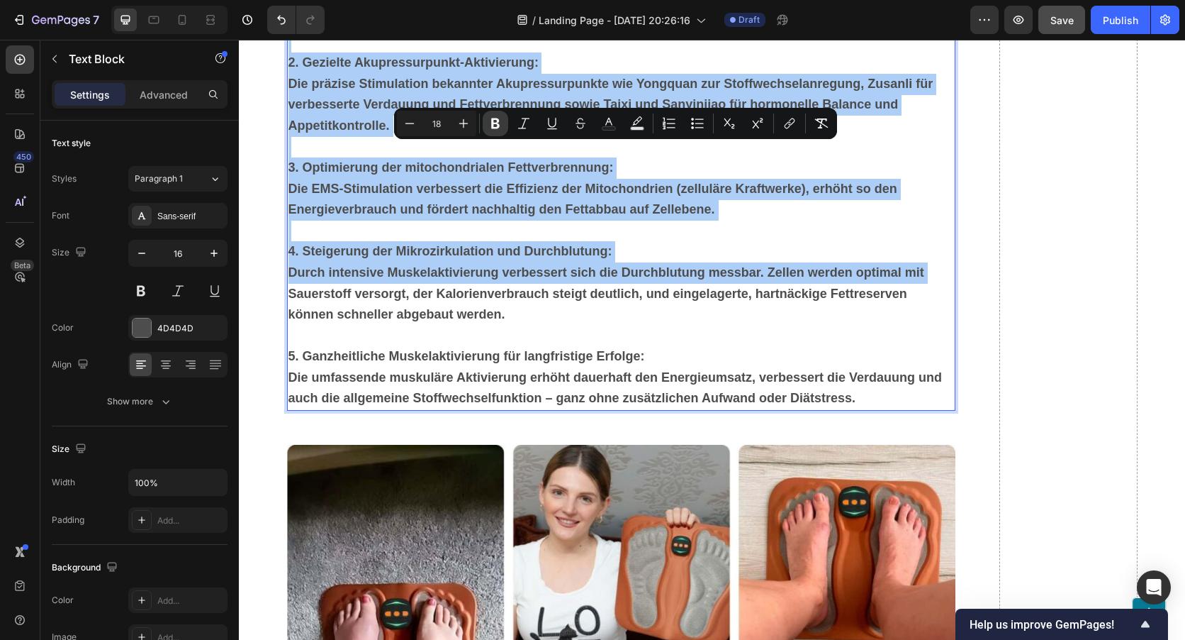
click at [495, 128] on icon "Editor contextual toolbar" at bounding box center [495, 123] width 9 height 11
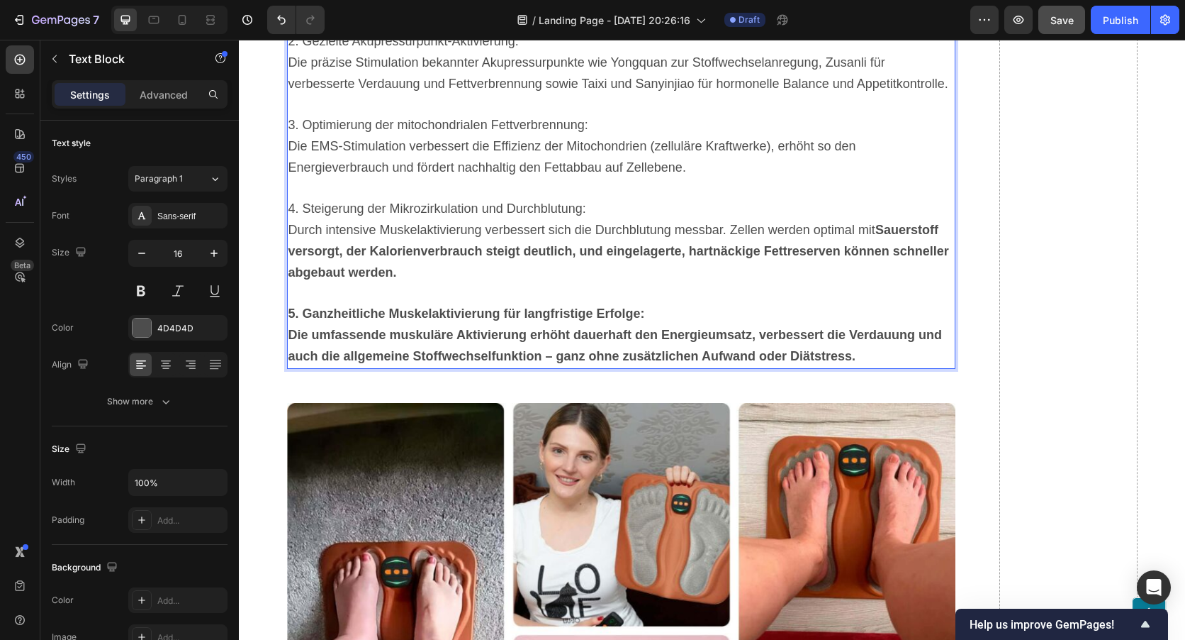
scroll to position [8876, 0]
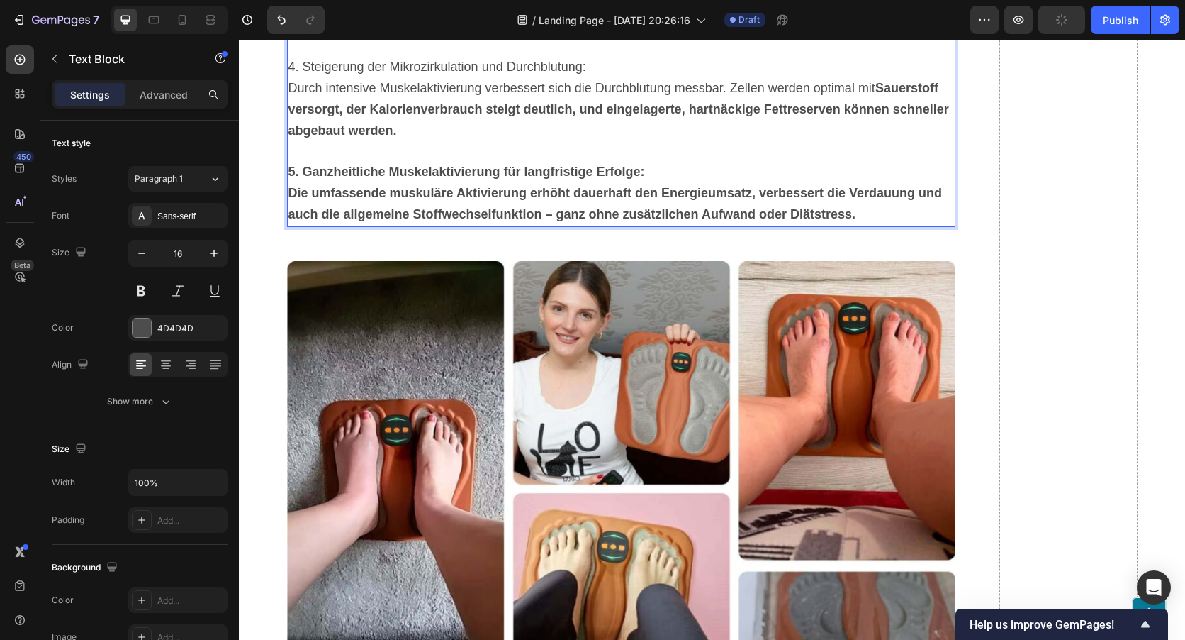
click at [876, 138] on strong "Sauerstoff versorgt, der Kalorienverbrauch steigt deutlich, und eingelagerte, h…" at bounding box center [619, 109] width 661 height 57
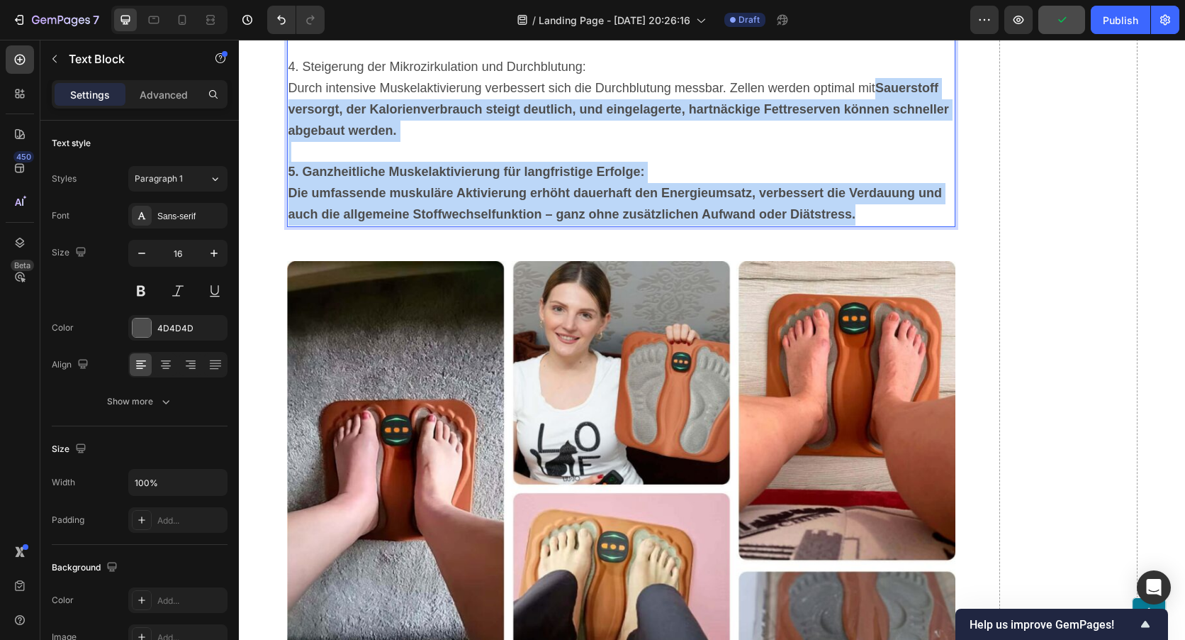
drag, startPoint x: 876, startPoint y: 406, endPoint x: 927, endPoint y: 533, distance: 137.5
click at [858, 225] on p "5. Ganzheitliche Muskelaktivierung für langfristige Erfolge: Die umfassende mus…" at bounding box center [622, 193] width 666 height 63
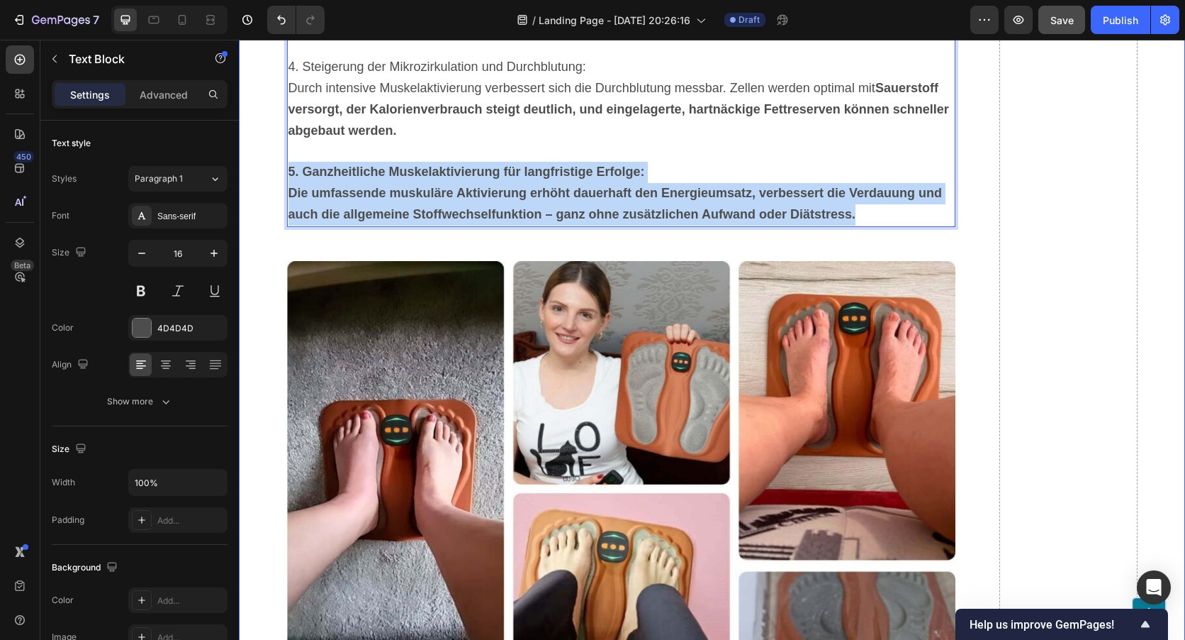
drag, startPoint x: 855, startPoint y: 535, endPoint x: 281, endPoint y: 492, distance: 575.9
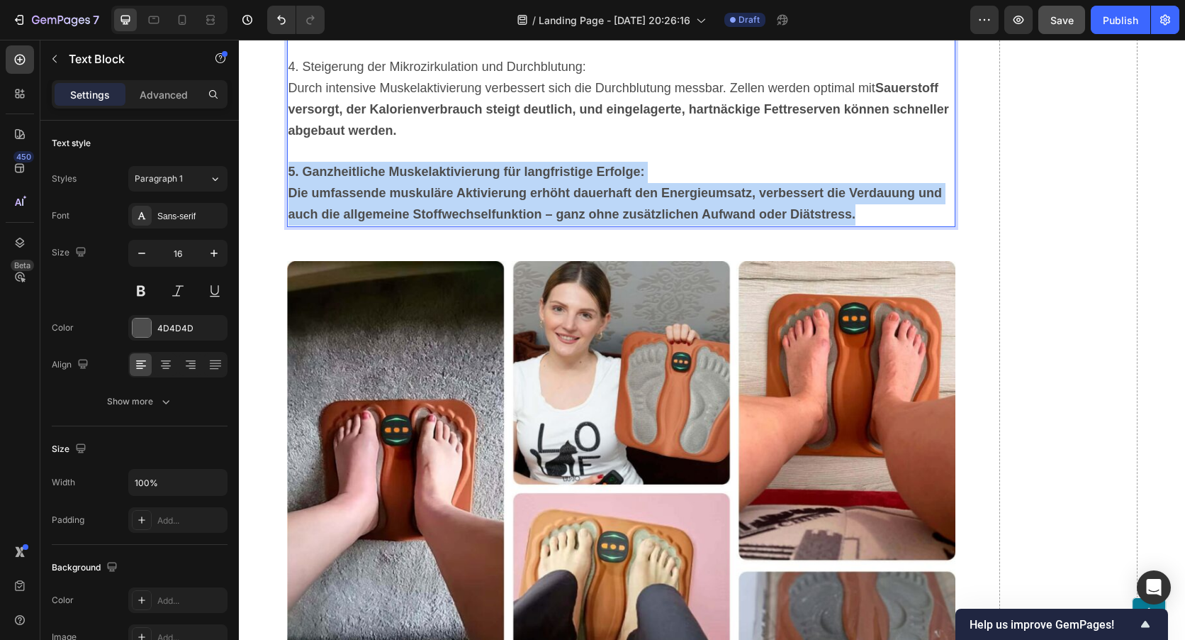
click at [307, 179] on strong "5. Ganzheitliche Muskelaktivierung für langfristige Erfolge:" at bounding box center [467, 171] width 357 height 14
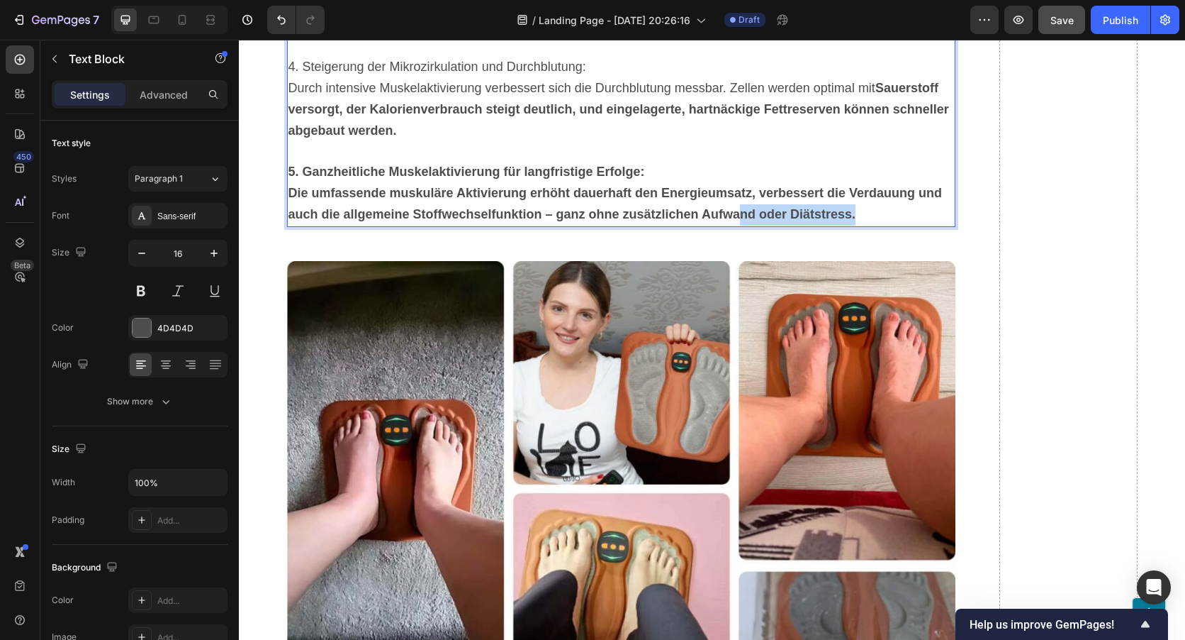
drag, startPoint x: 859, startPoint y: 534, endPoint x: 737, endPoint y: 536, distance: 122.0
click at [737, 225] on p "5. Ganzheitliche Muskelaktivierung für langfristige Erfolge: Die umfassende mus…" at bounding box center [622, 193] width 666 height 63
click at [743, 221] on strong "Die umfassende muskuläre Aktivierung erhöht dauerhaft den Energieumsatz, verbes…" at bounding box center [616, 203] width 654 height 35
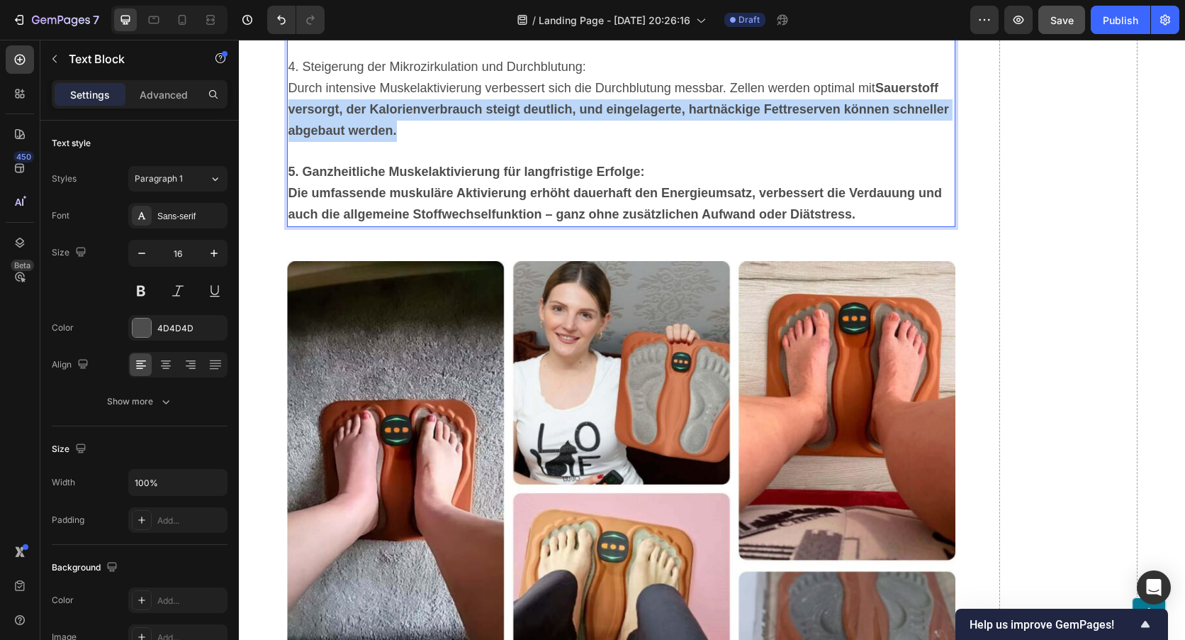
drag, startPoint x: 284, startPoint y: 426, endPoint x: 562, endPoint y: 457, distance: 279.7
click at [562, 141] on p "4. Steigerung der Mikrozirkulation und Durchblutung: Durch intensive Muskelakti…" at bounding box center [622, 99] width 666 height 84
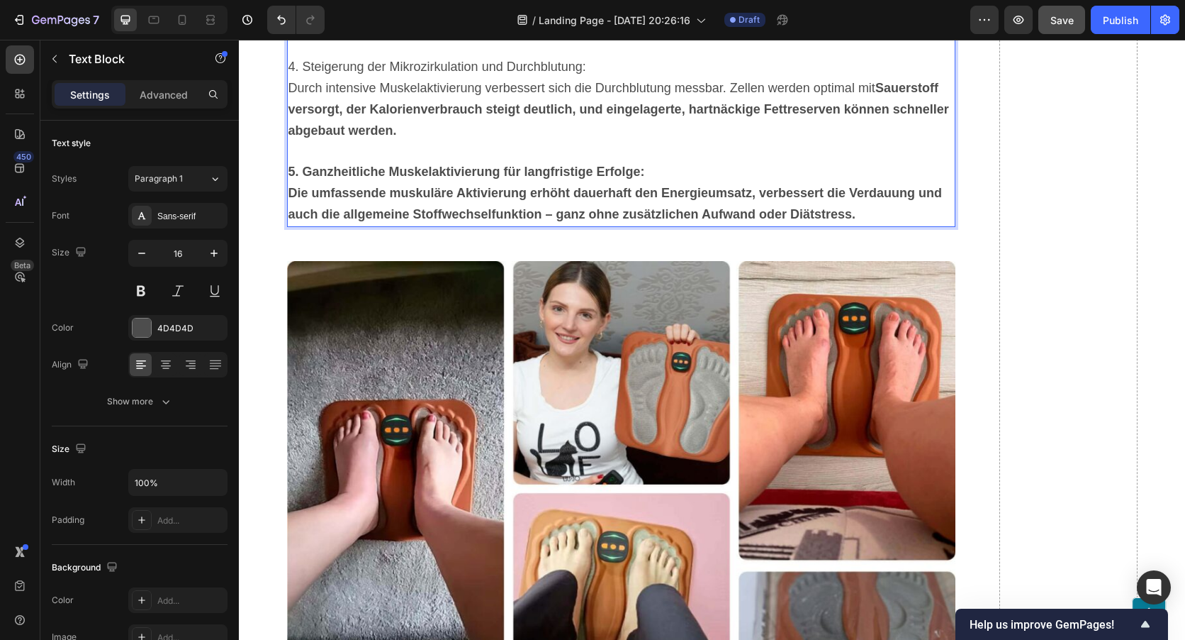
click at [874, 141] on p "4. Steigerung der Mikrozirkulation und Durchblutung: Durch intensive Muskelakti…" at bounding box center [622, 99] width 666 height 84
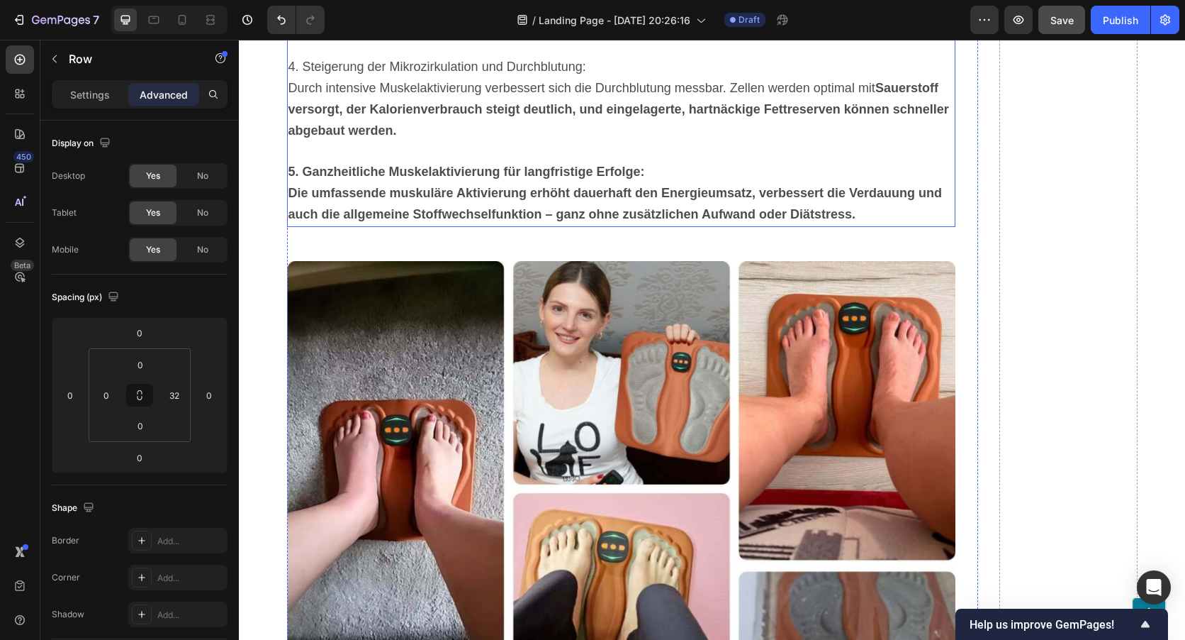
click at [873, 138] on span "Durch intensive Muskelaktivierung verbessert sich die Durchblutung messbar. Zel…" at bounding box center [619, 109] width 661 height 57
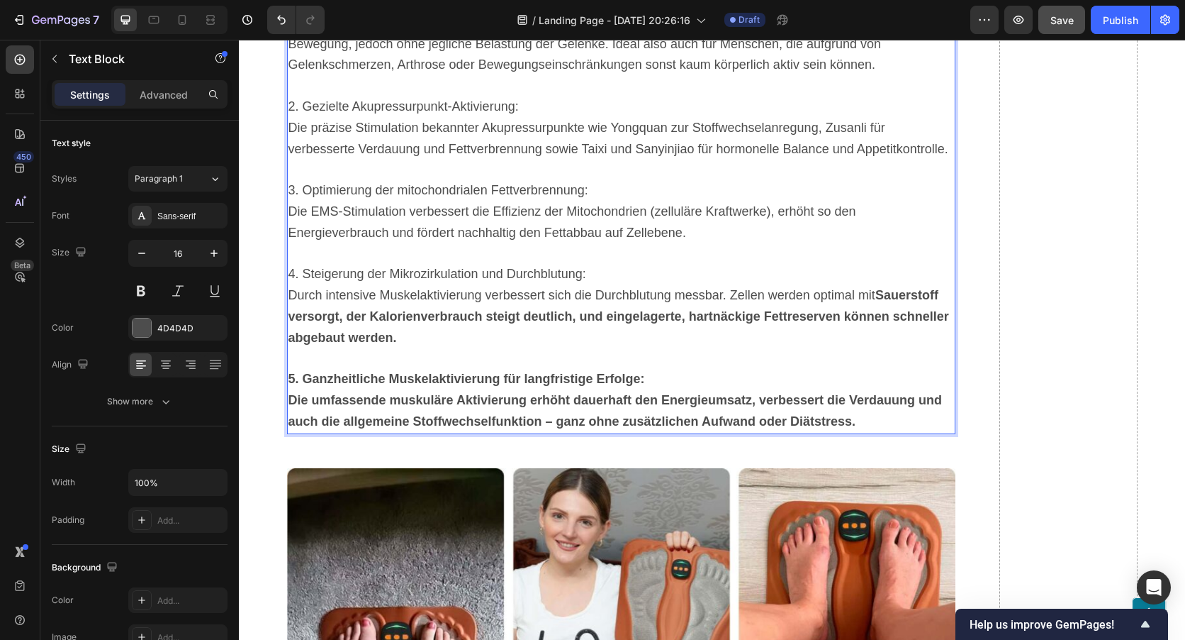
scroll to position [8831, 0]
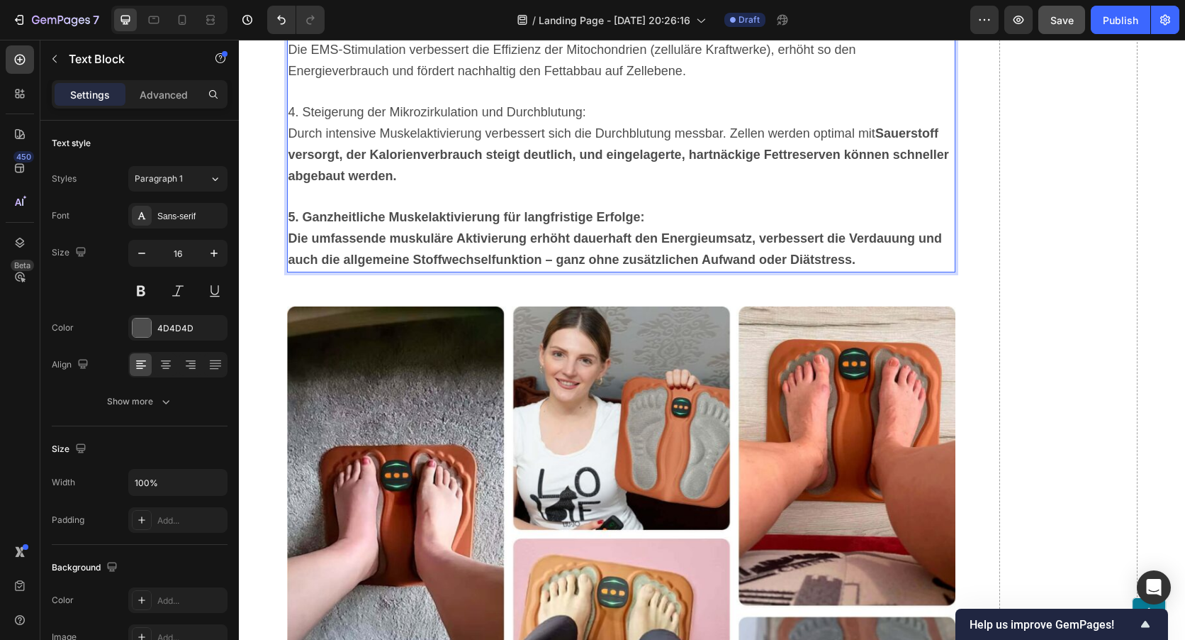
click at [878, 183] on strong "Sauerstoff versorgt, der Kalorienverbrauch steigt deutlich, und eingelagerte, h…" at bounding box center [619, 154] width 661 height 57
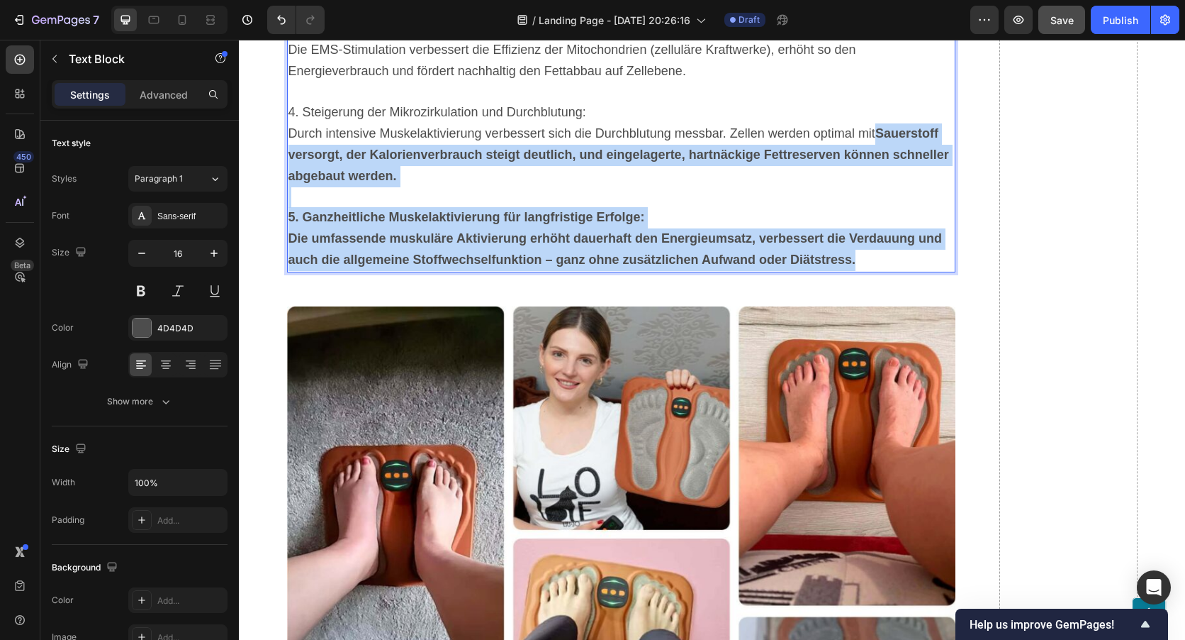
drag, startPoint x: 876, startPoint y: 455, endPoint x: 924, endPoint y: 574, distance: 127.6
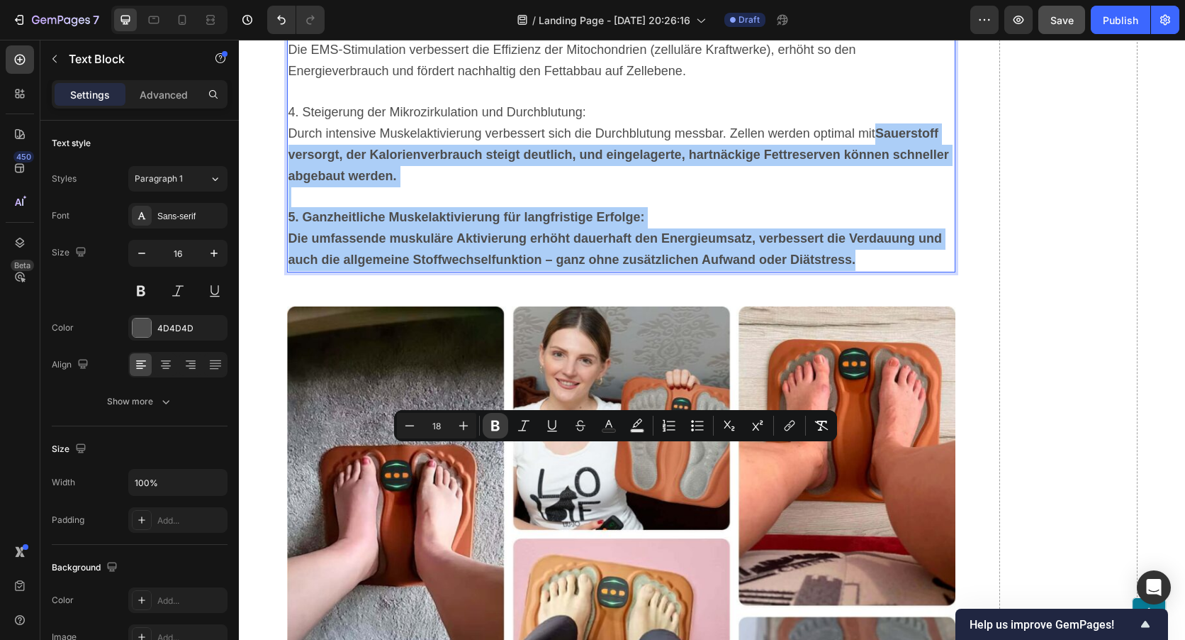
click at [489, 424] on icon "Editor contextual toolbar" at bounding box center [496, 425] width 14 height 14
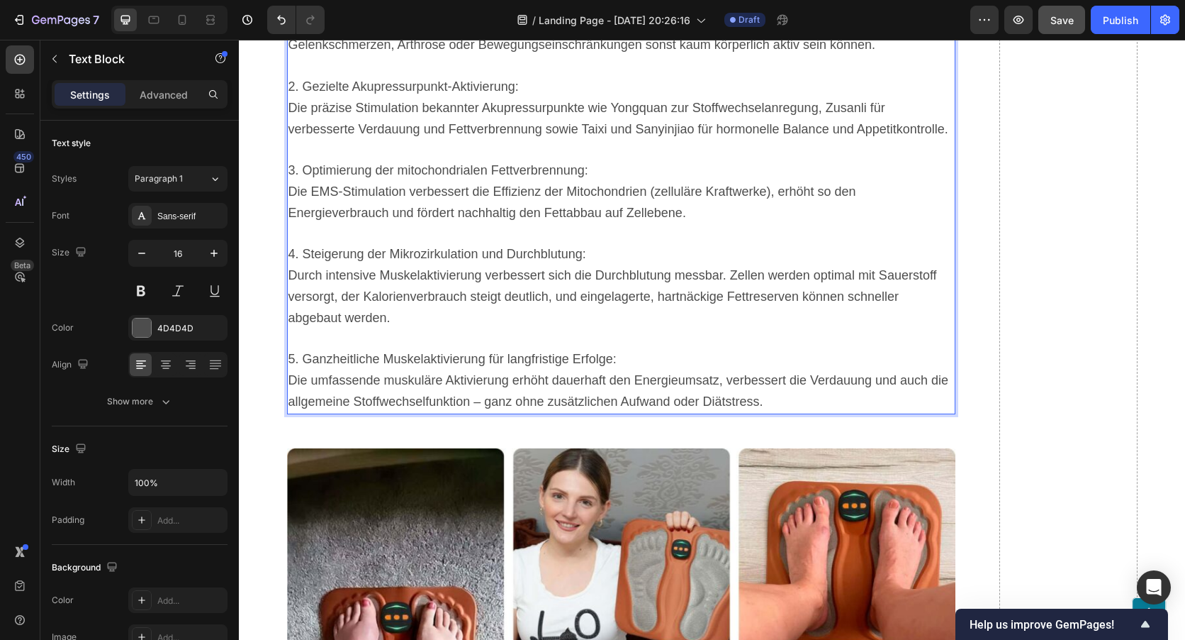
scroll to position [8547, 0]
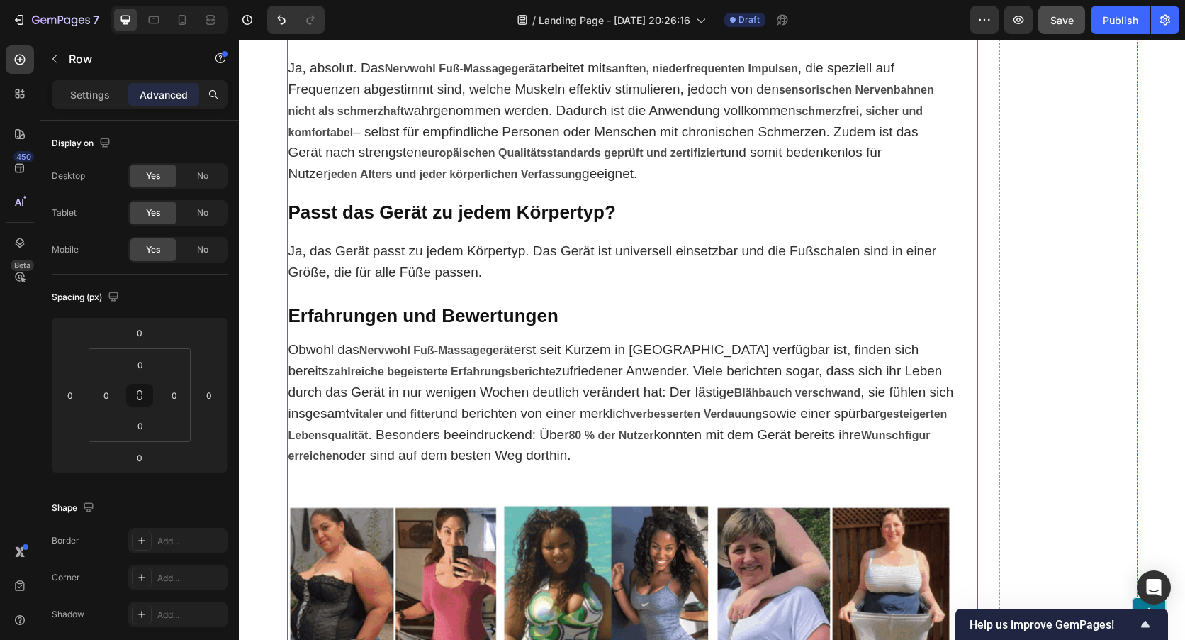
scroll to position [7342, 0]
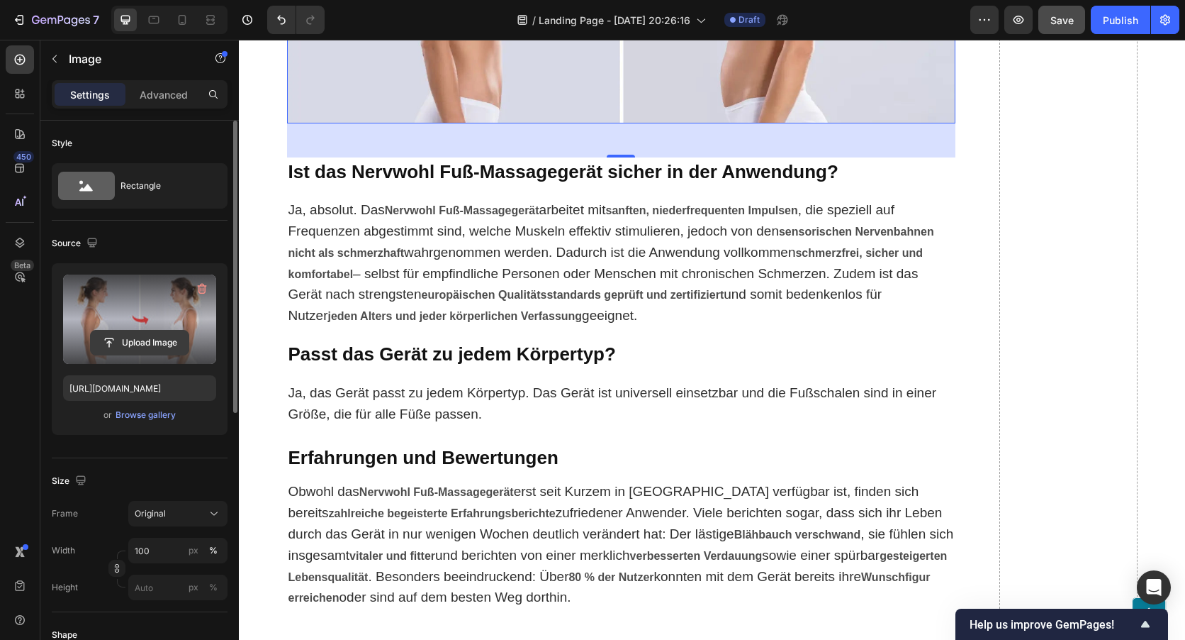
click at [140, 335] on input "file" at bounding box center [140, 342] width 98 height 24
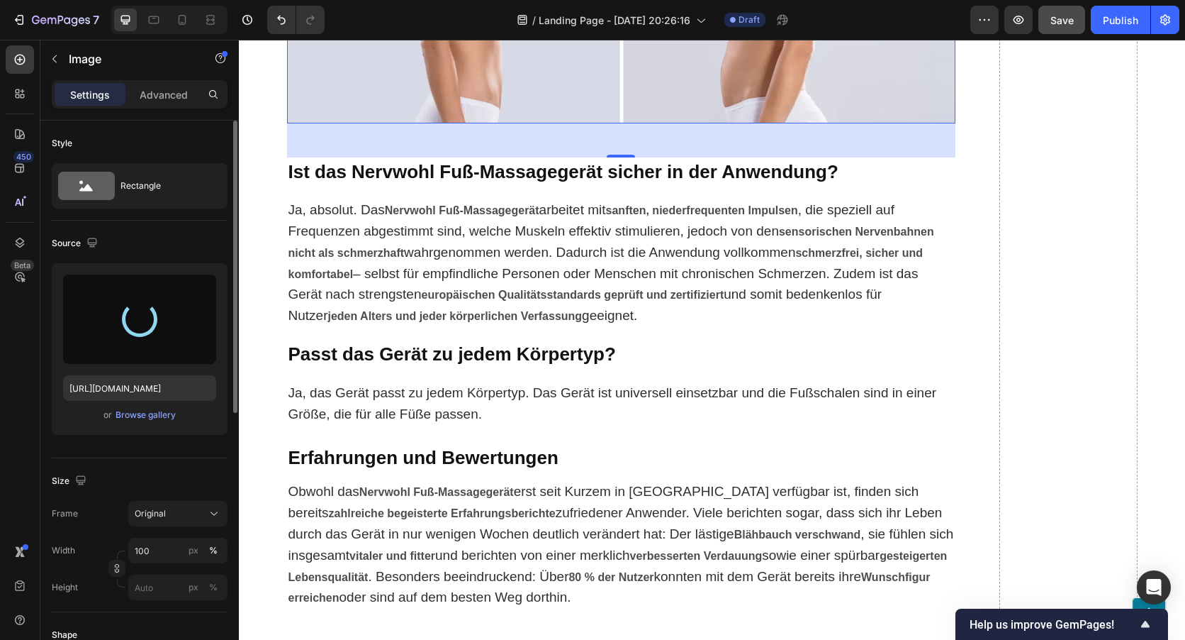
type input "https://cdn.shopify.com/s/files/1/0962/6651/8863/files/gempages_583563783109083…"
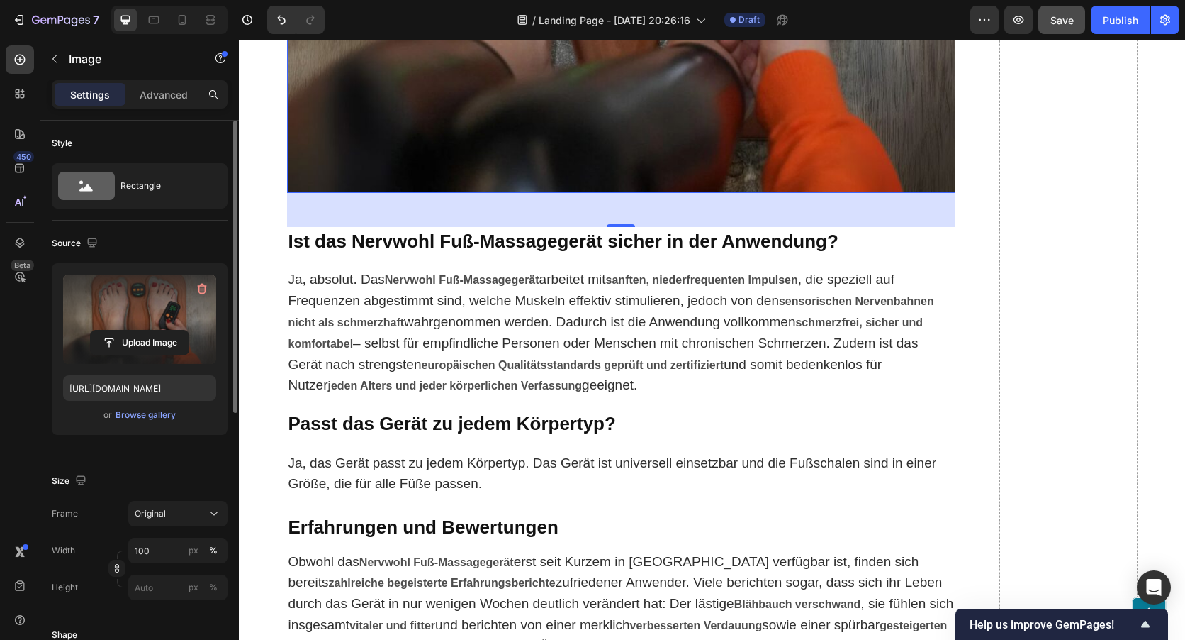
scroll to position [7413, 0]
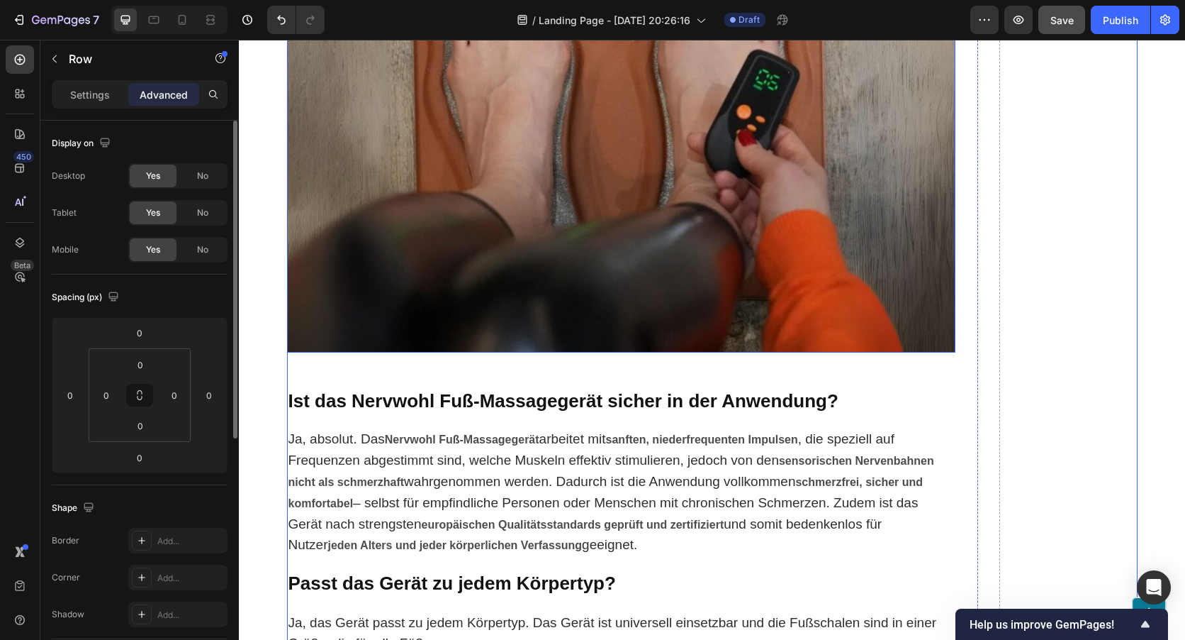
scroll to position [7271, 0]
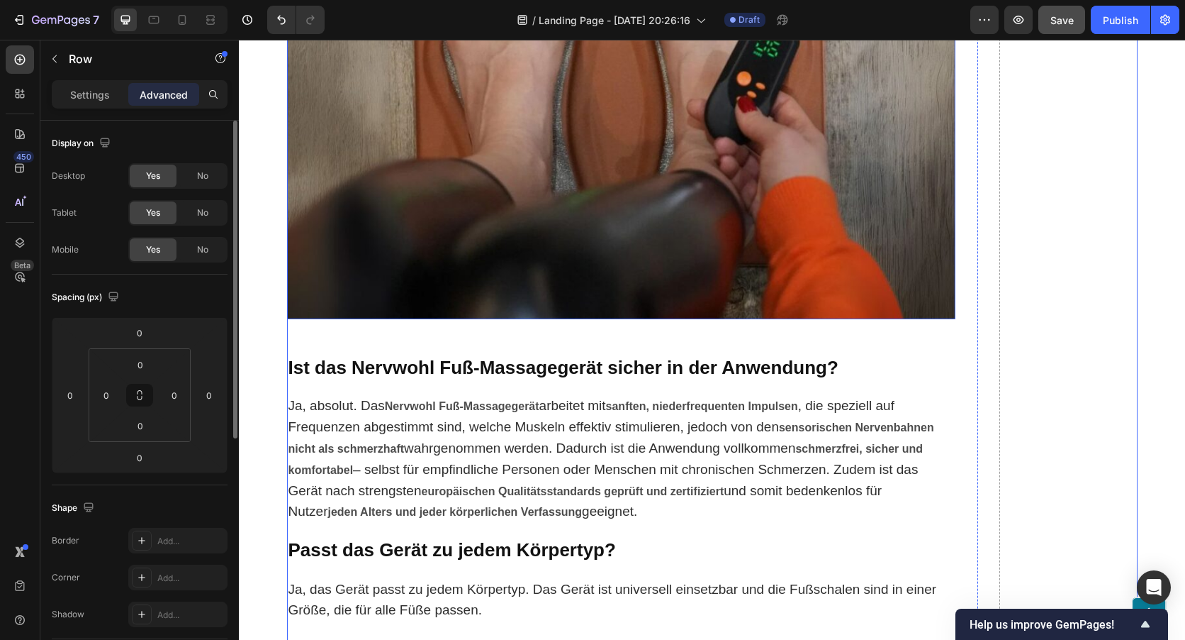
click at [669, 319] on img at bounding box center [621, 96] width 669 height 446
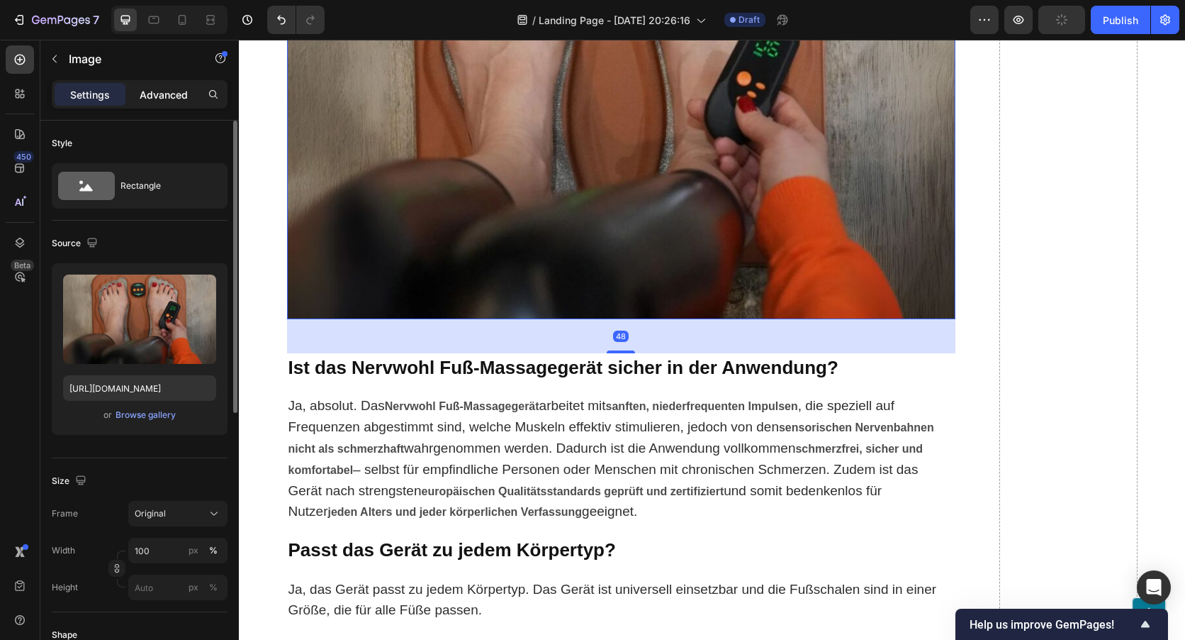
click at [160, 93] on p "Advanced" at bounding box center [164, 94] width 48 height 15
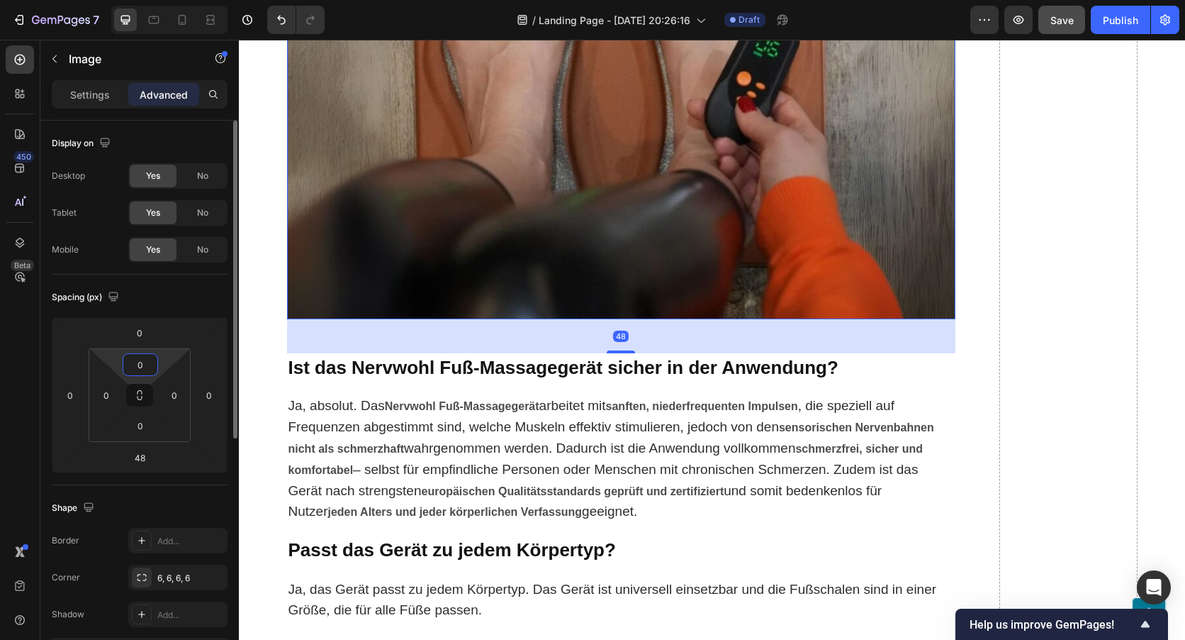
drag, startPoint x: 150, startPoint y: 364, endPoint x: 128, endPoint y: 365, distance: 22.0
click at [128, 365] on input "0" at bounding box center [140, 364] width 28 height 21
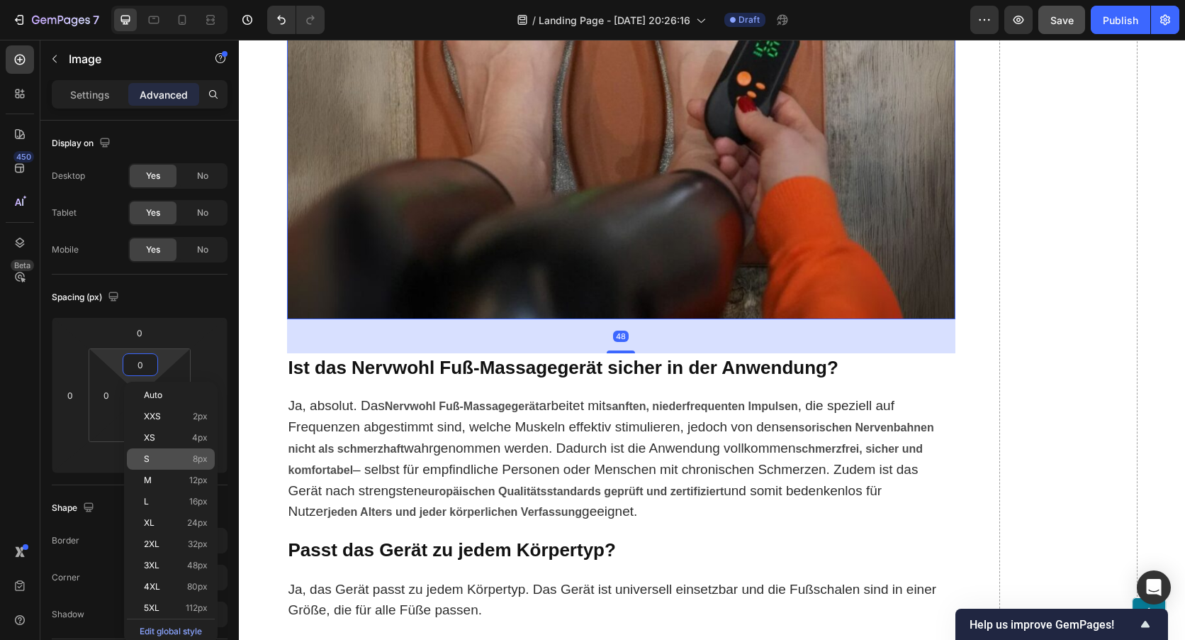
click at [184, 450] on div "S 8px" at bounding box center [171, 458] width 88 height 21
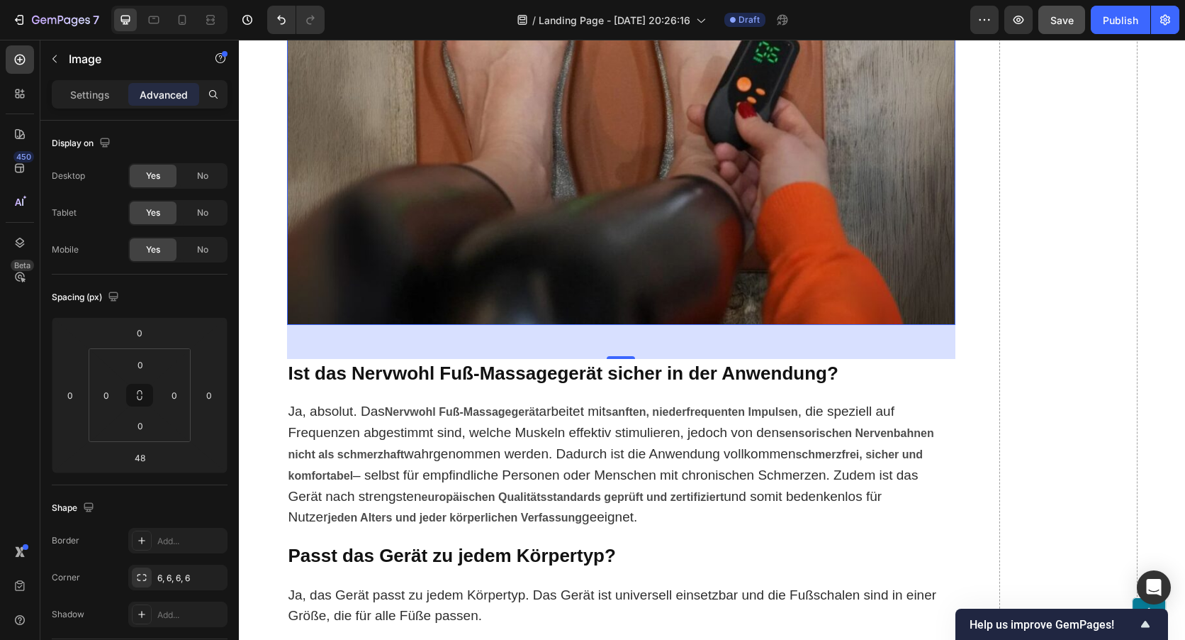
type input "8"
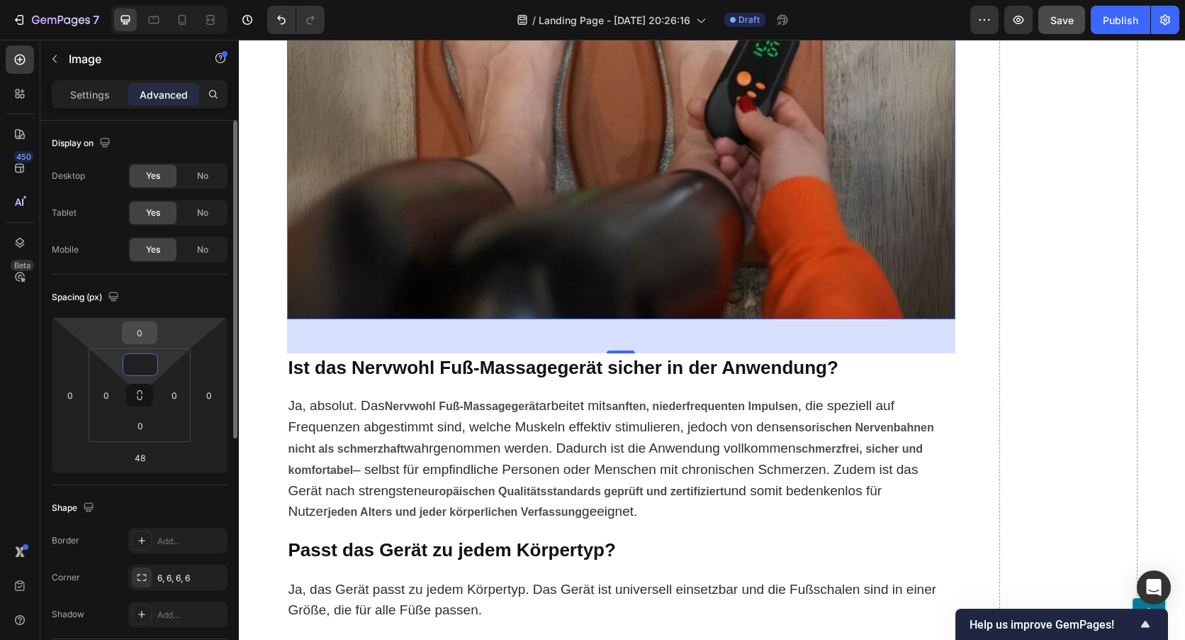
type input "0"
click at [151, 335] on input "0" at bounding box center [139, 332] width 28 height 21
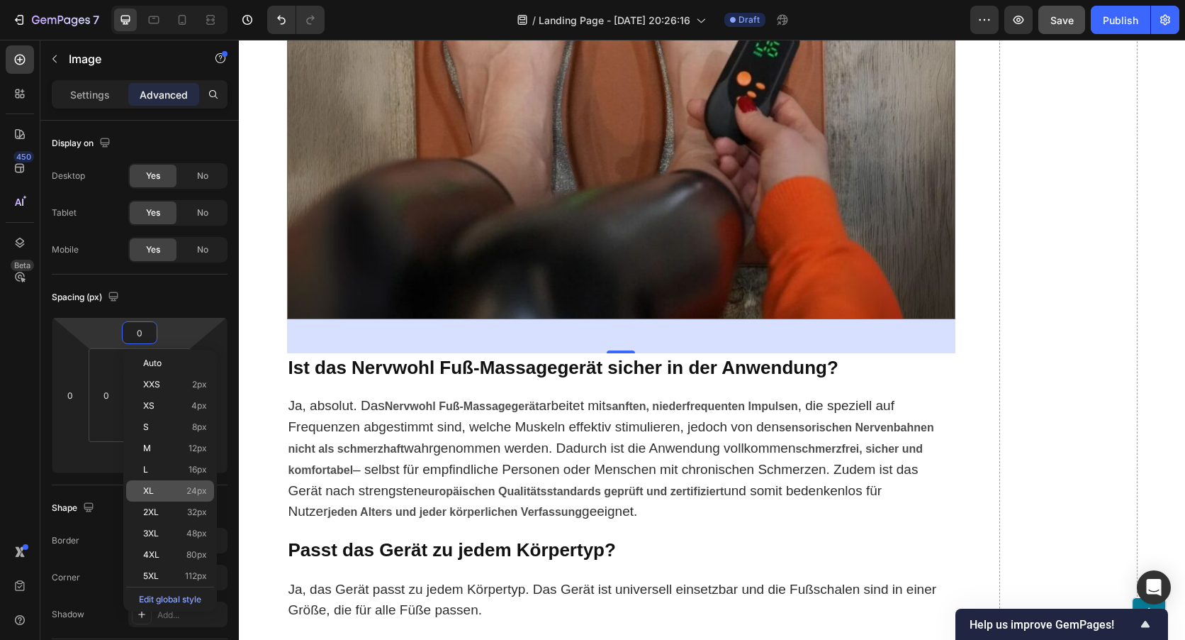
click at [181, 493] on p "XL 24px" at bounding box center [175, 491] width 64 height 10
type input "24"
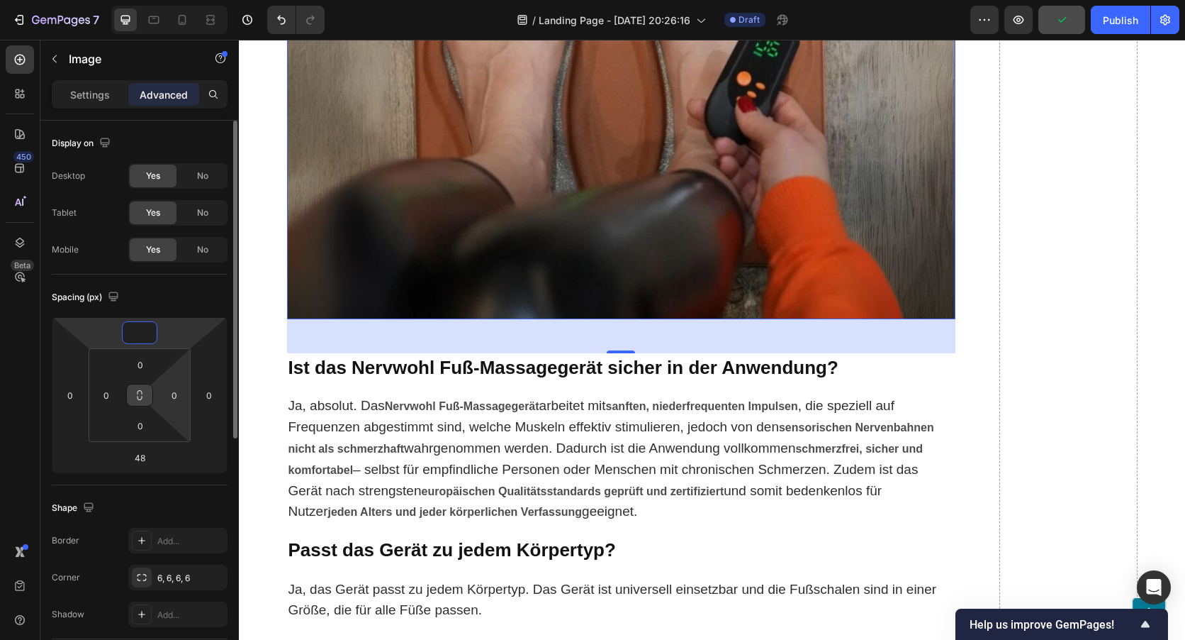
type input "0"
click at [141, 390] on icon at bounding box center [139, 394] width 11 height 11
type input "9"
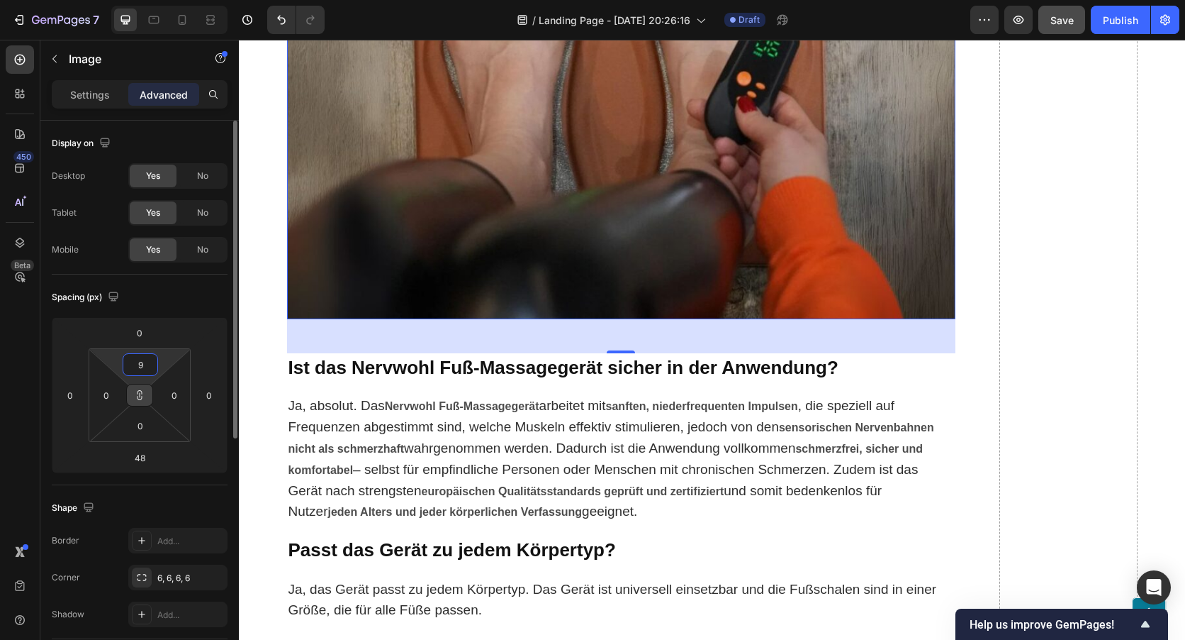
type input "9"
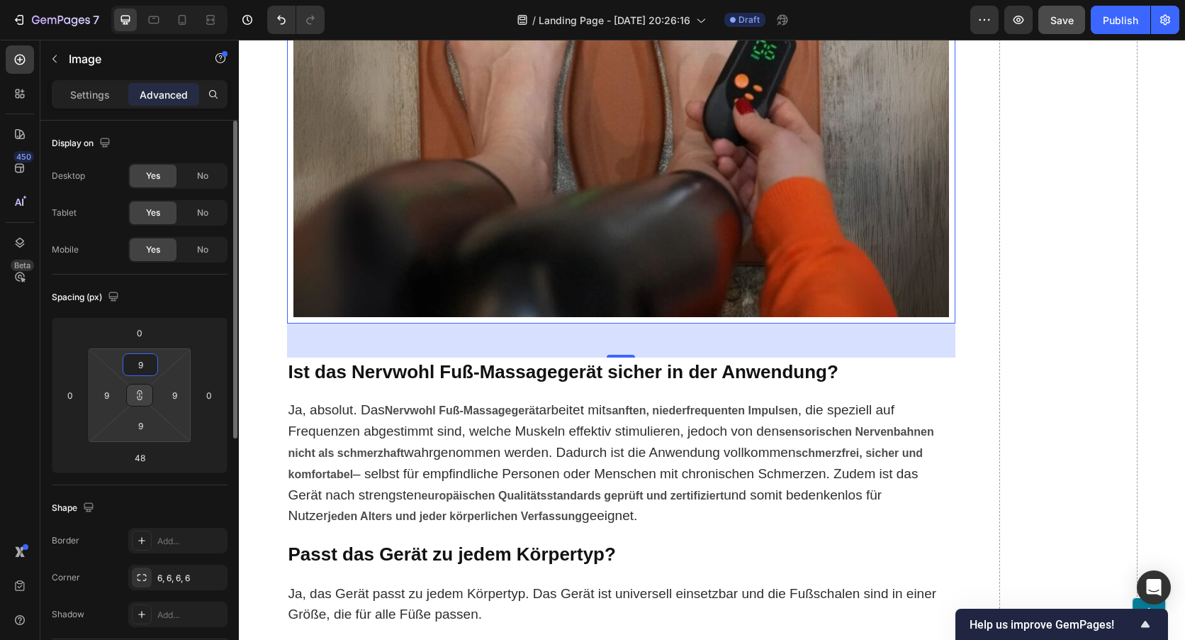
type input "90"
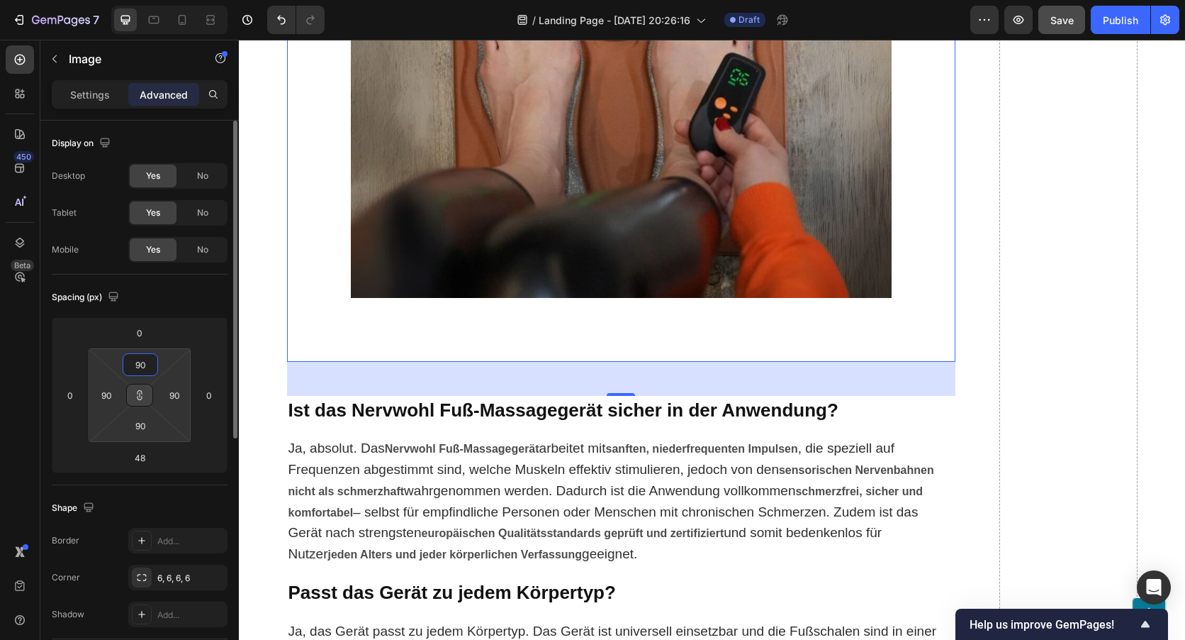
type input "9"
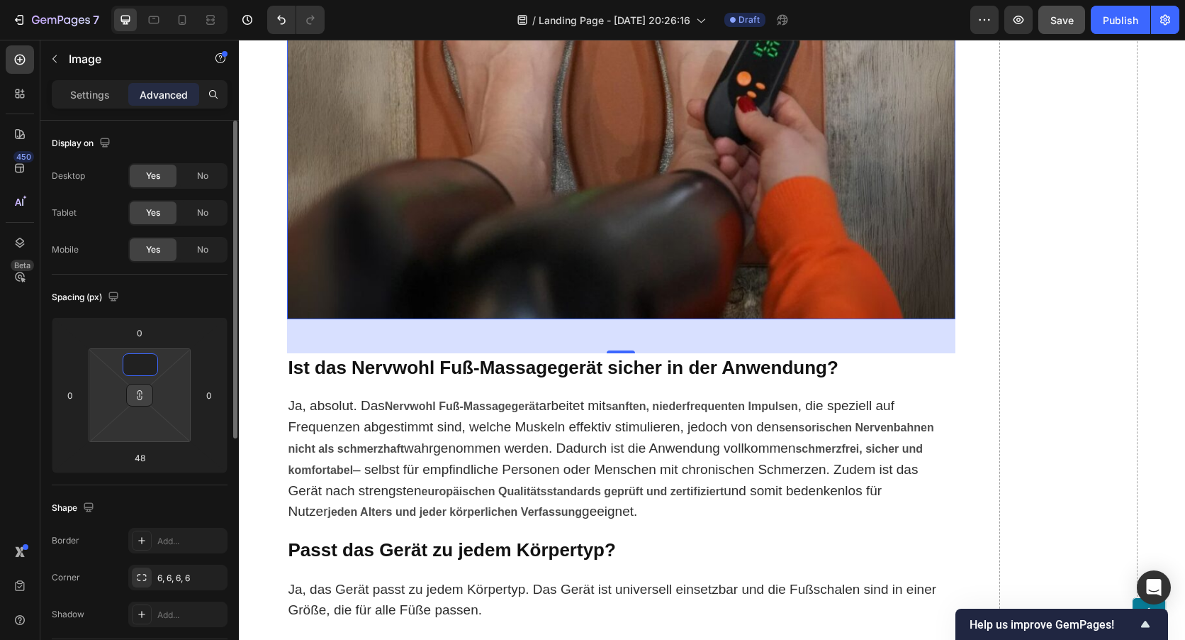
type input "5"
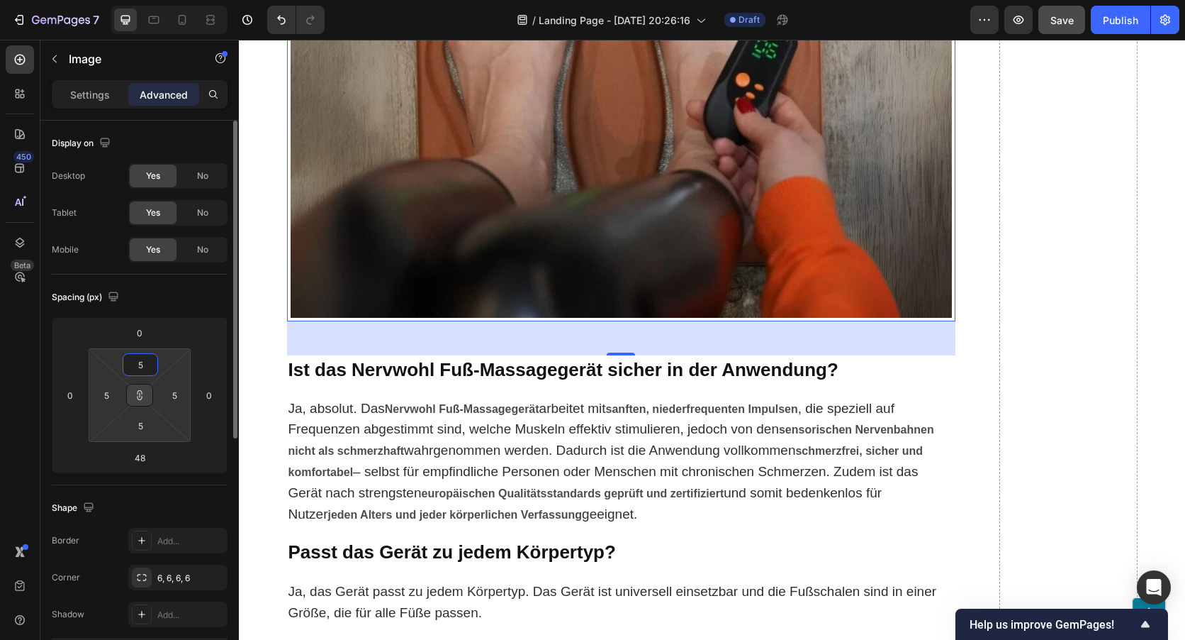
type input "50"
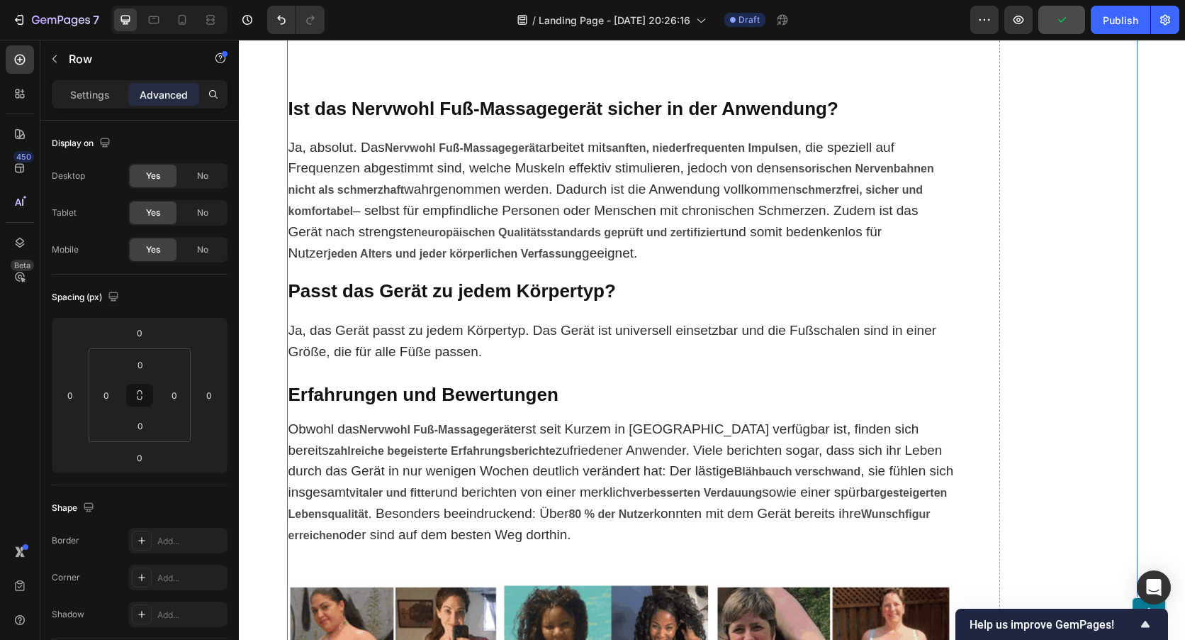
scroll to position [7554, 0]
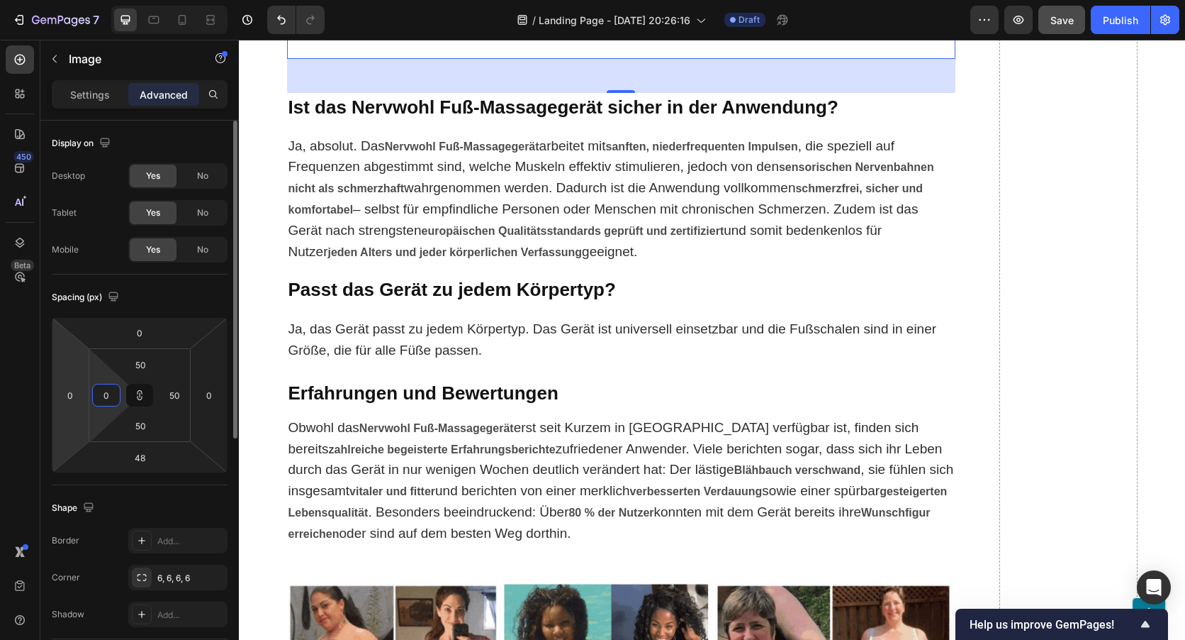
type input "0"
click at [149, 327] on input "0" at bounding box center [139, 332] width 28 height 21
type input "0"
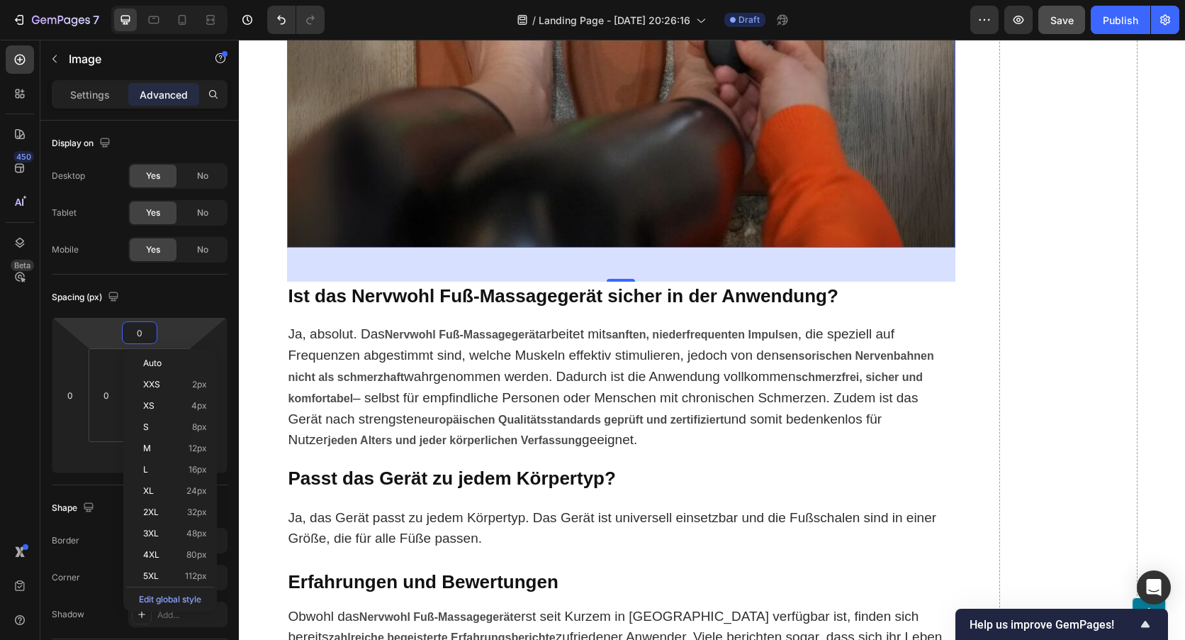
scroll to position [7342, 0]
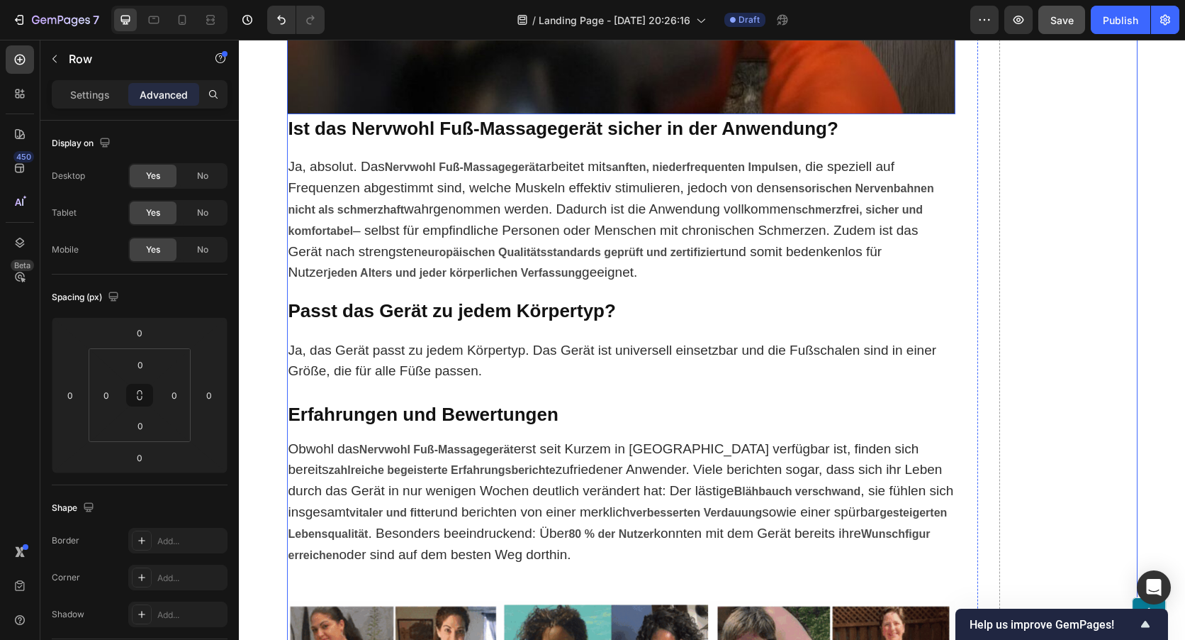
scroll to position [7554, 0]
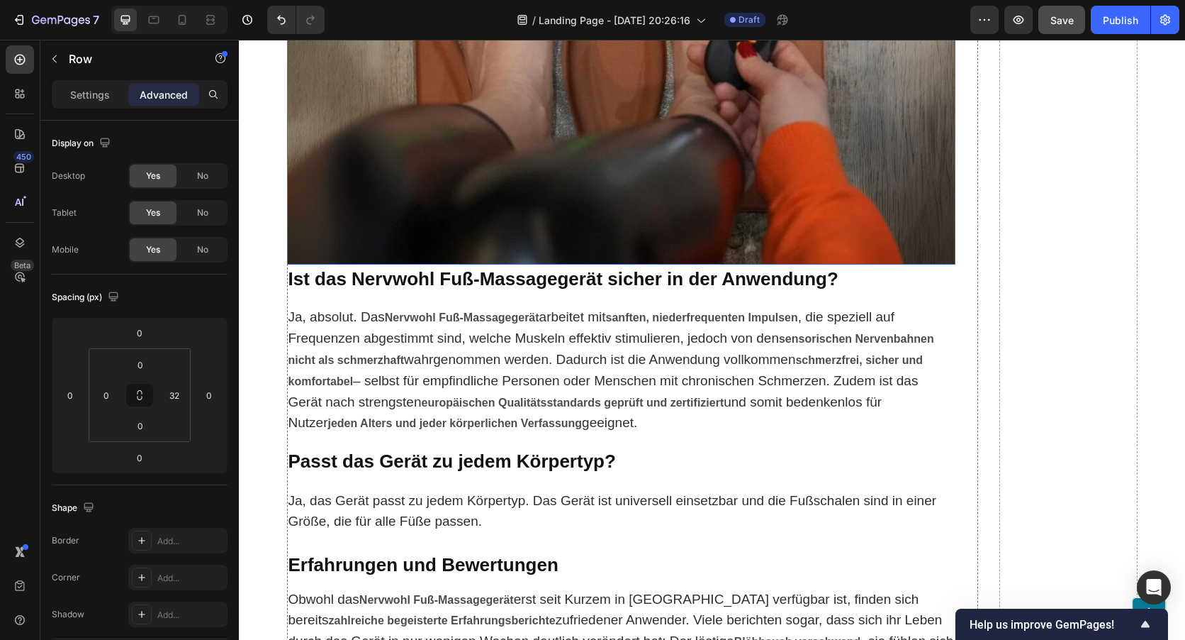
scroll to position [7200, 0]
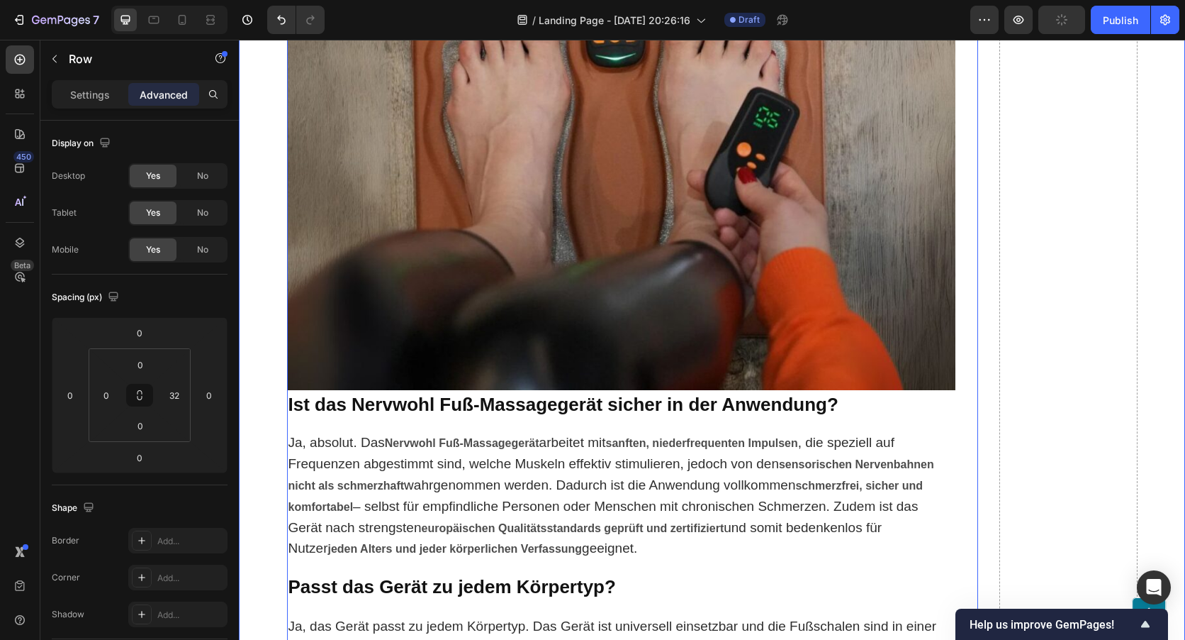
click at [340, 337] on img at bounding box center [621, 167] width 669 height 446
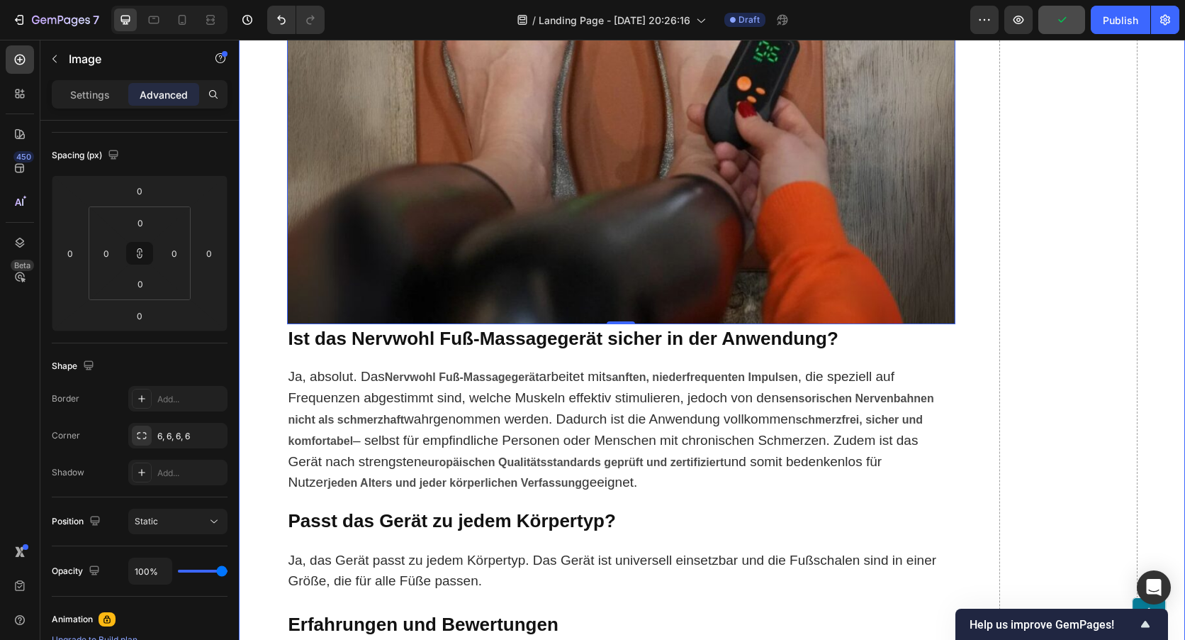
scroll to position [7342, 0]
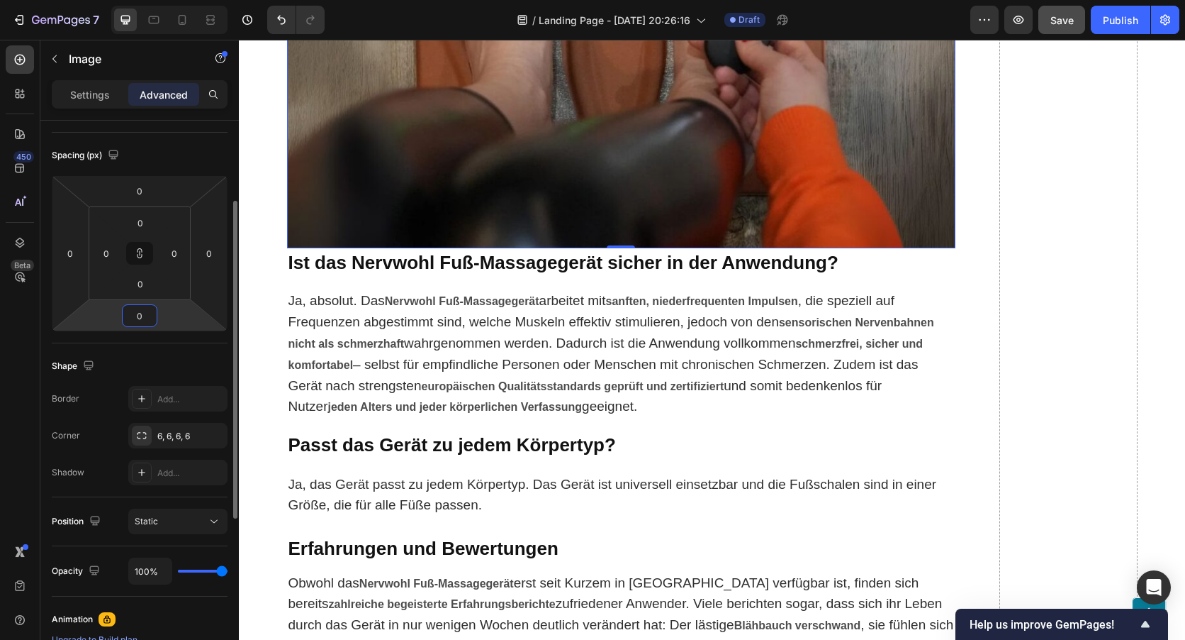
type input "2"
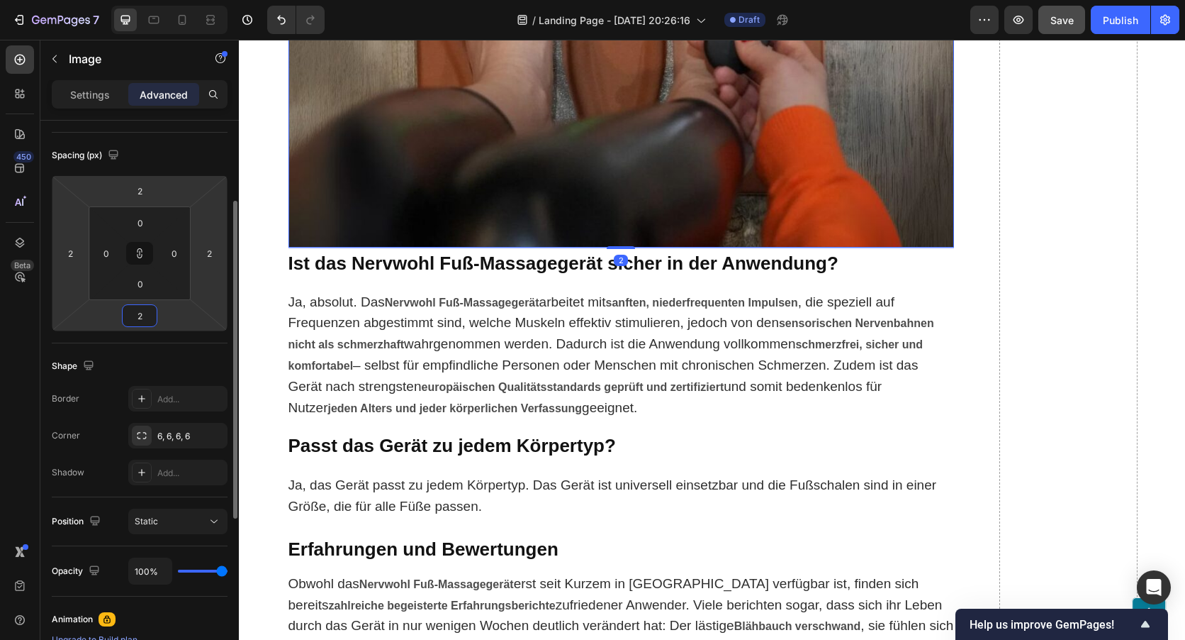
type input "20"
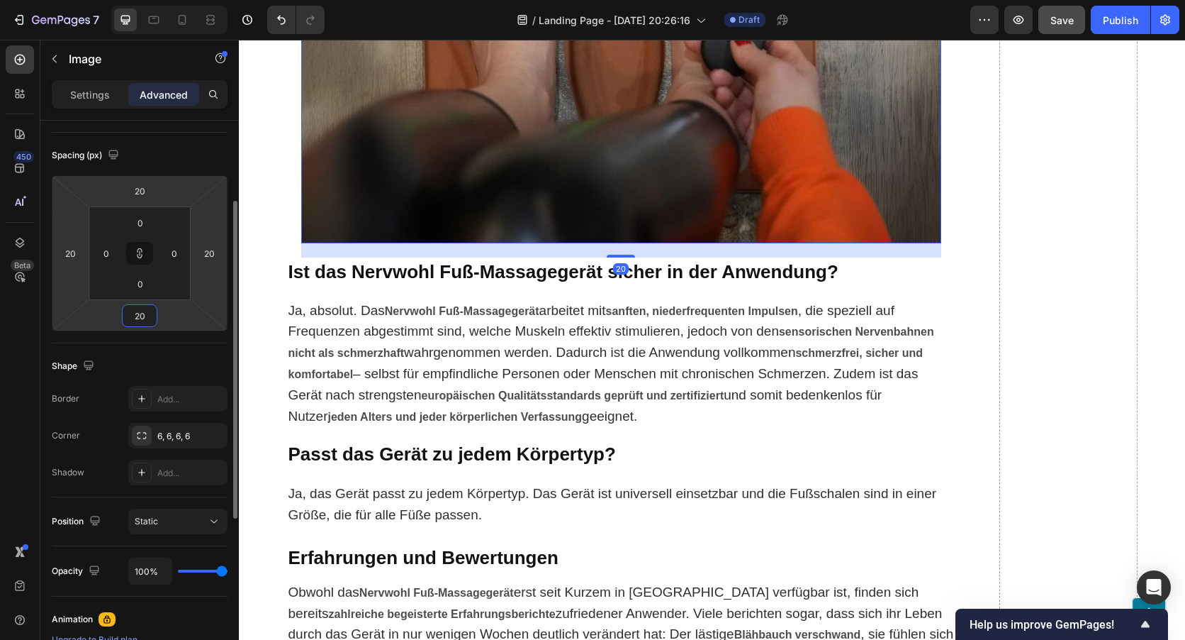
type input "2"
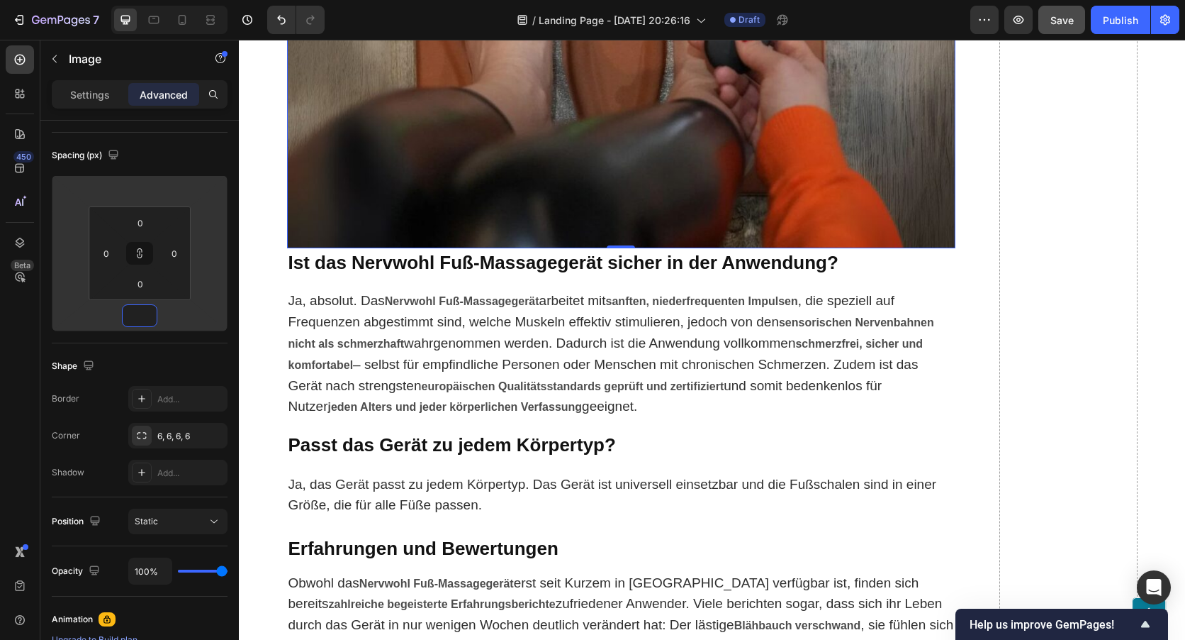
type input "1"
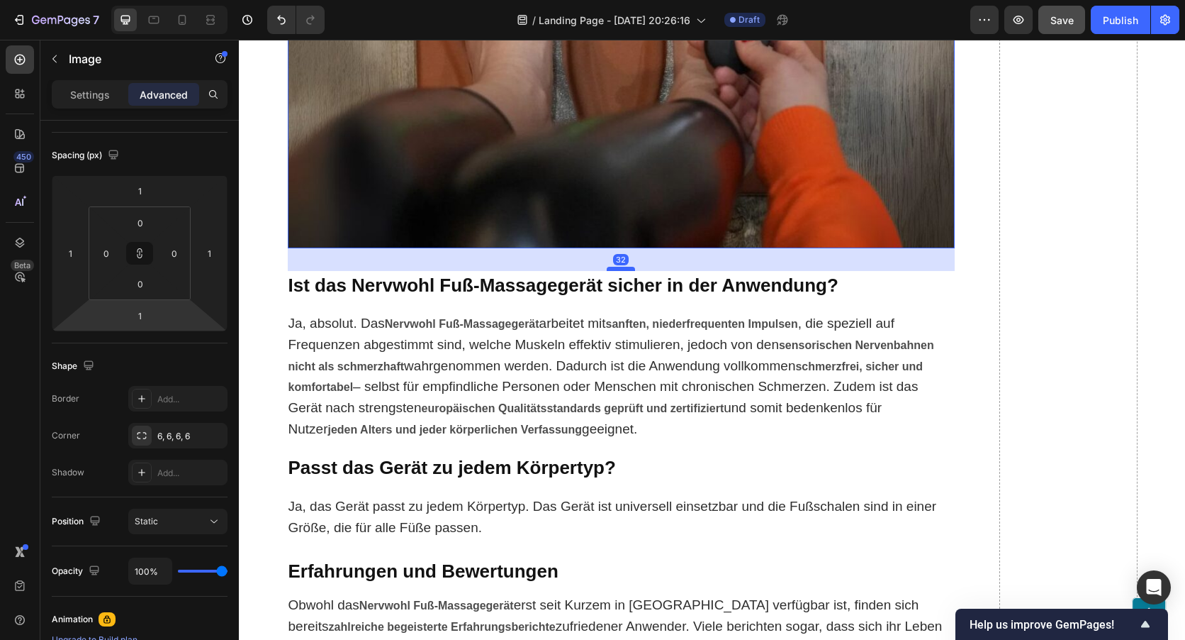
drag, startPoint x: 620, startPoint y: 567, endPoint x: 627, endPoint y: 590, distance: 23.6
click at [627, 271] on div at bounding box center [621, 269] width 28 height 4
type input "32"
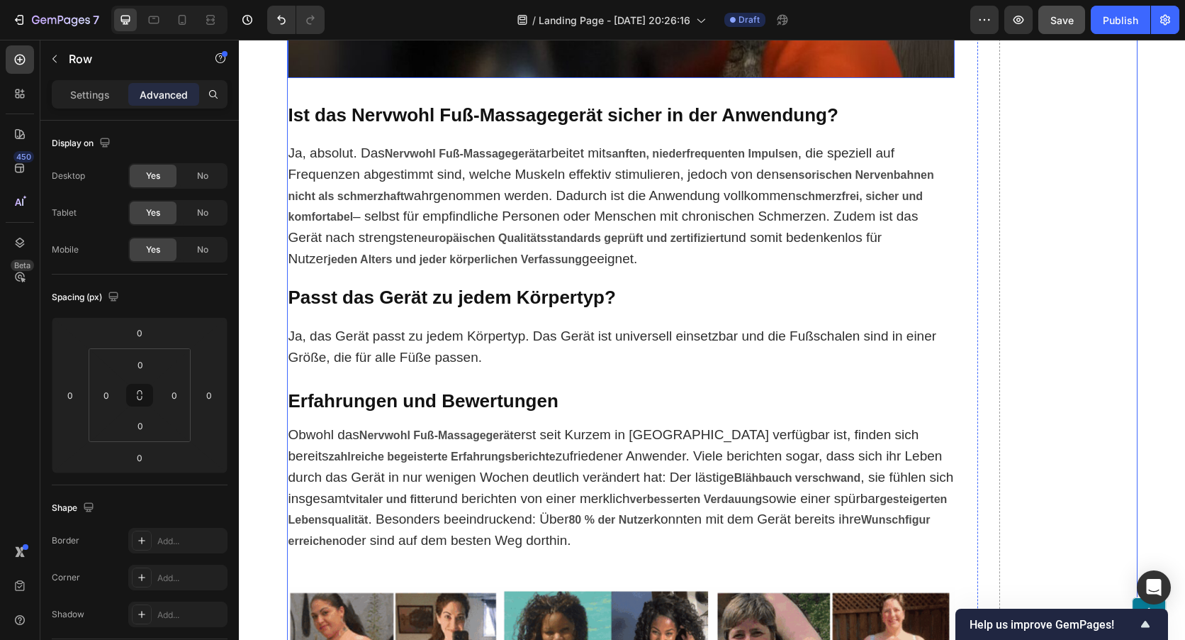
scroll to position [7554, 0]
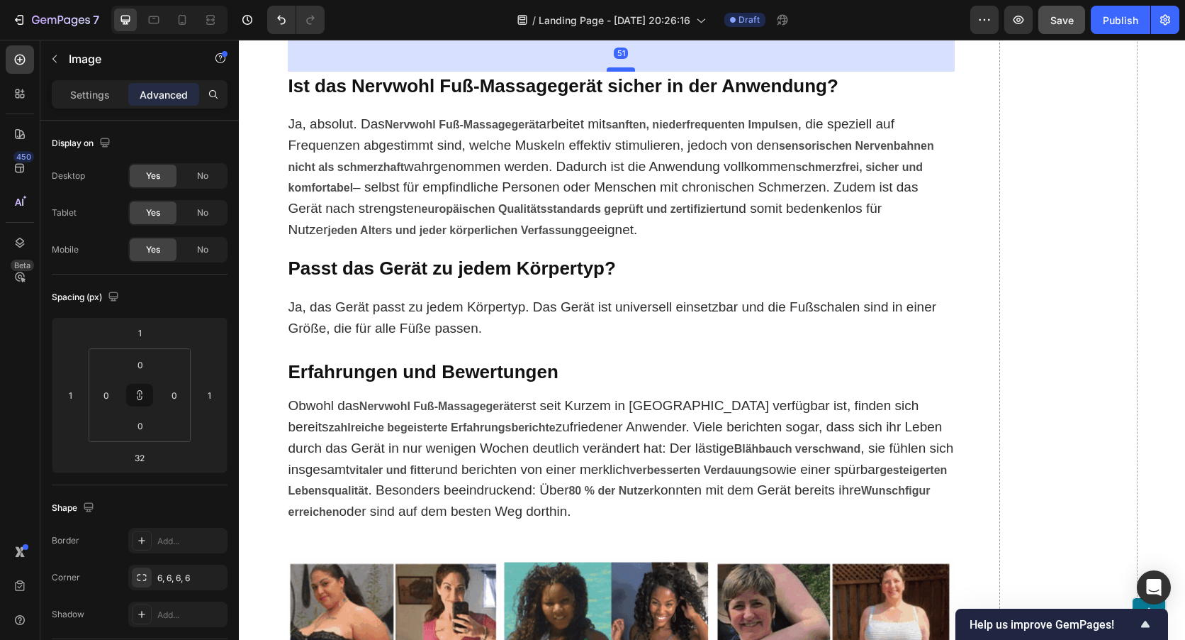
drag, startPoint x: 619, startPoint y: 376, endPoint x: 622, endPoint y: 393, distance: 17.3
click at [622, 72] on div at bounding box center [621, 69] width 28 height 4
type input "56"
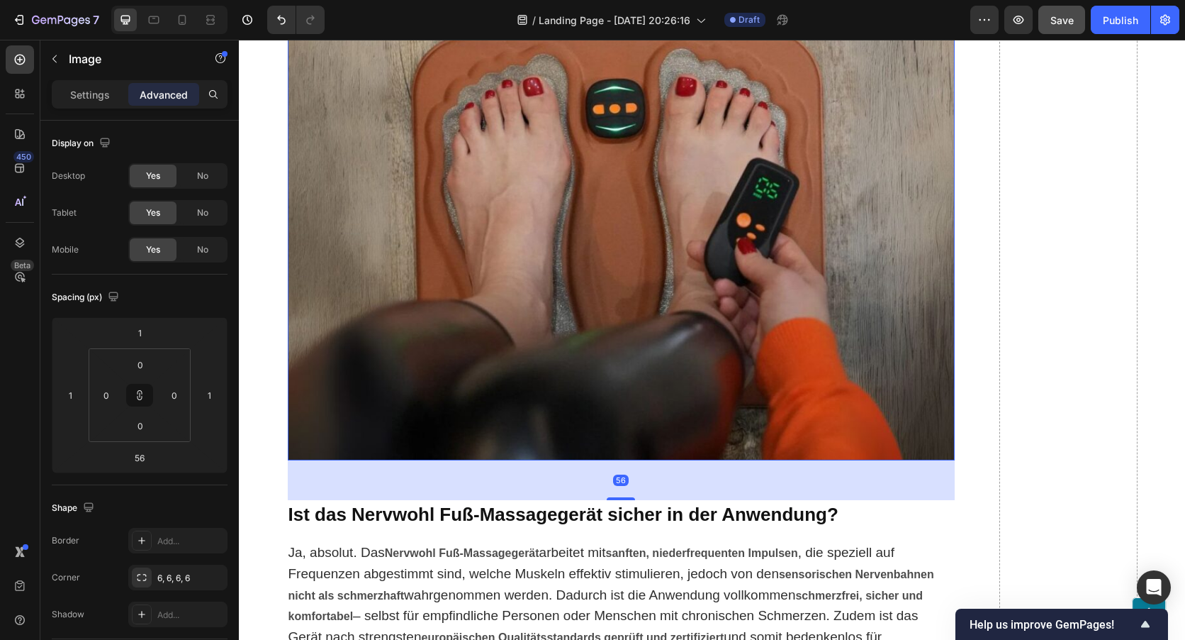
scroll to position [7129, 0]
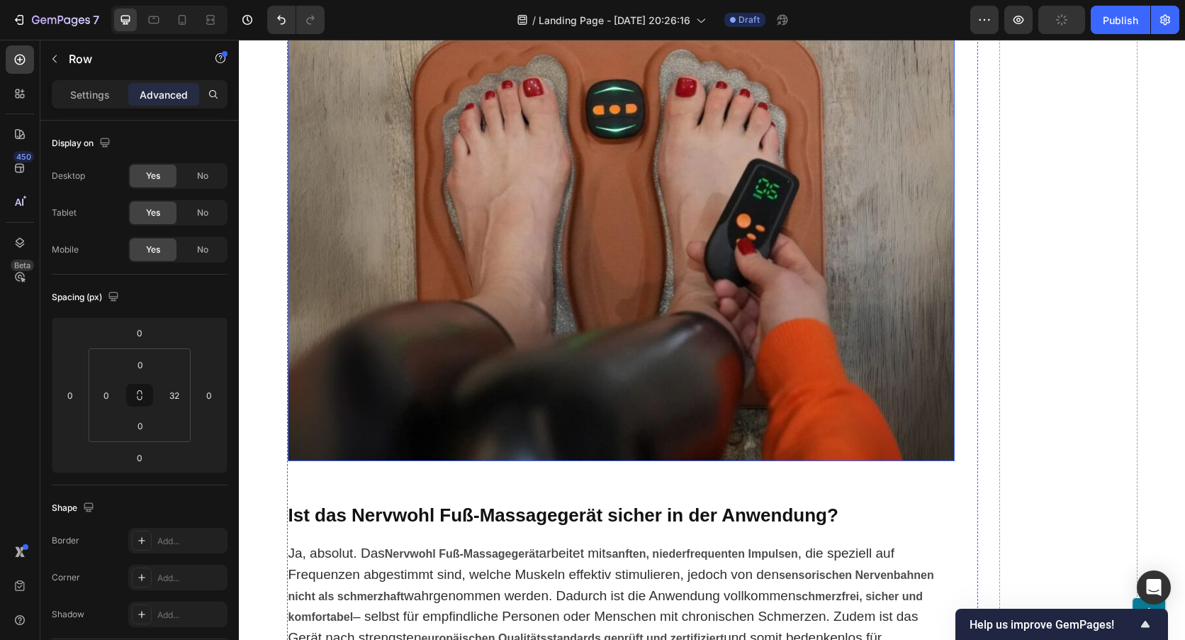
click at [601, 342] on img at bounding box center [621, 238] width 667 height 445
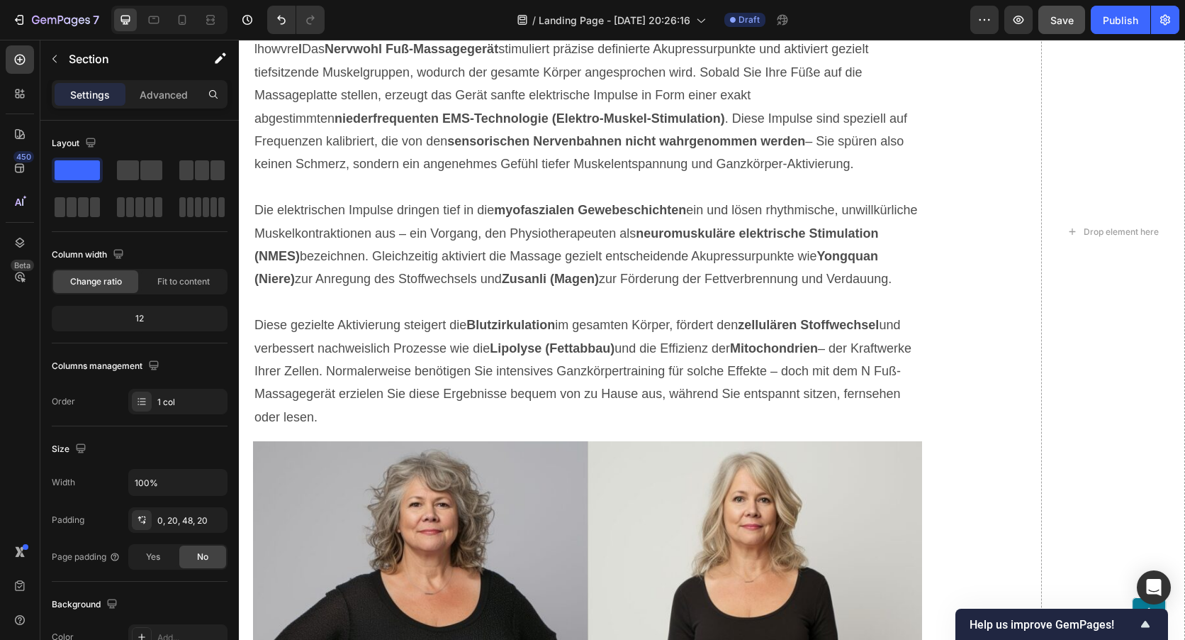
scroll to position [961, 0]
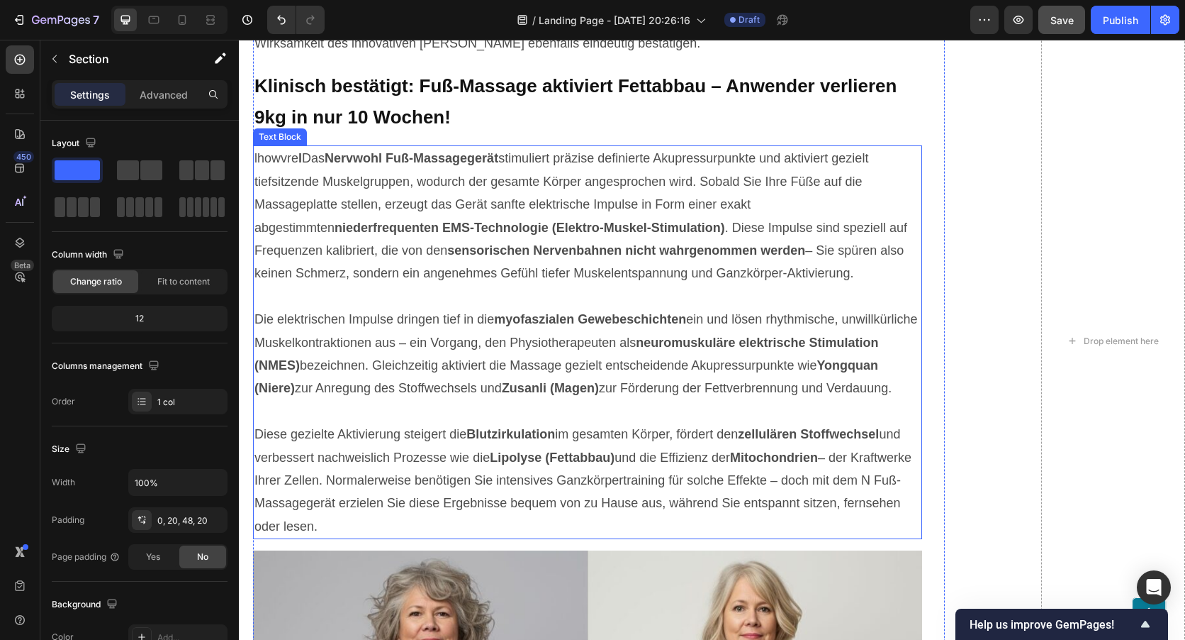
click at [295, 160] on span "lhowvre l Das Nervwohl Fuß-Massagegerät stimuliert präzise definierte Akupressu…" at bounding box center [581, 215] width 653 height 129
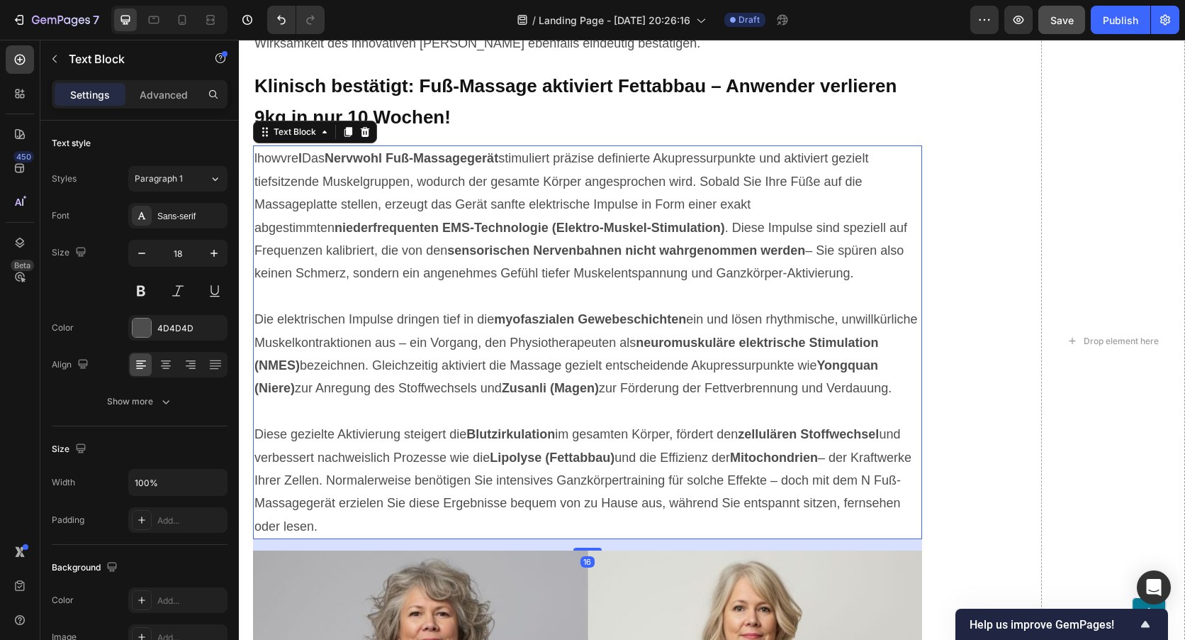
click at [298, 160] on span "lhowvre l Das Nervwohl Fuß-Massagegerät stimuliert präzise definierte Akupressu…" at bounding box center [581, 215] width 653 height 129
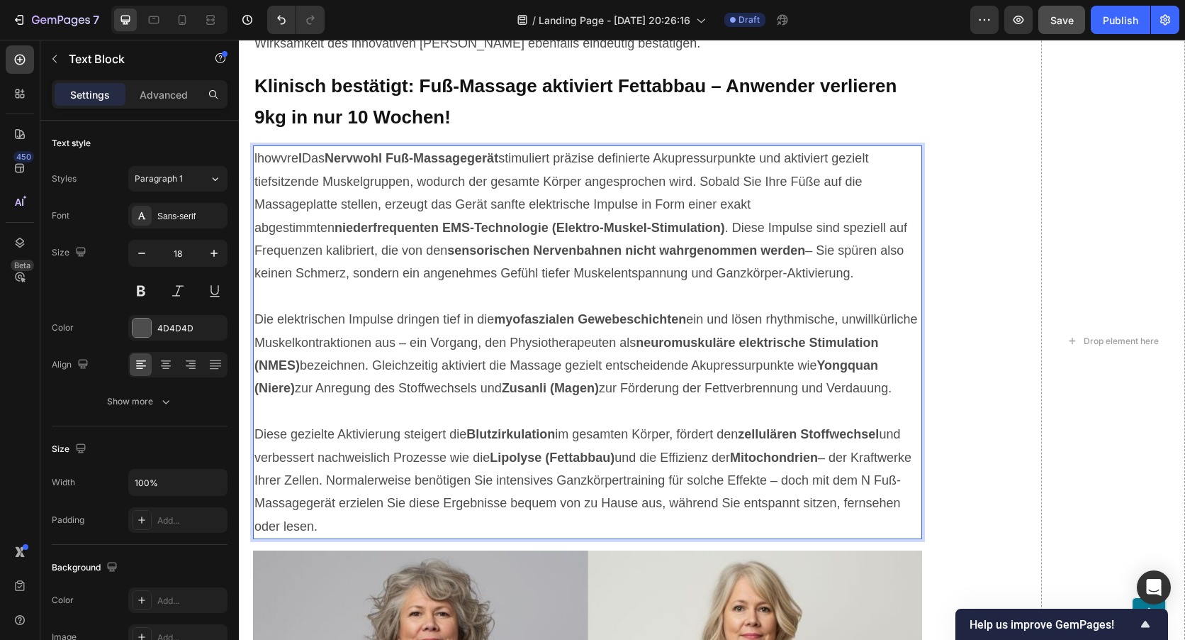
click at [302, 159] on span "lhowvre l Das Nervwohl Fuß-Massagegerät stimuliert präzise definierte Akupressu…" at bounding box center [581, 215] width 653 height 129
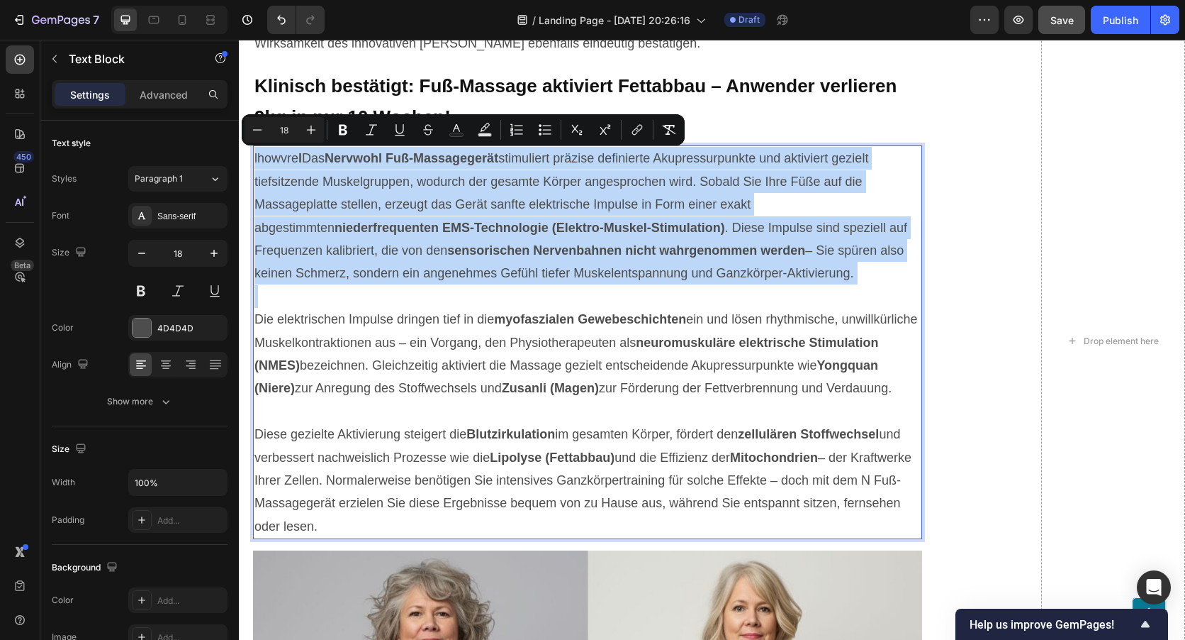
click at [302, 159] on span "lhowvre l Das Nervwohl Fuß-Massagegerät stimuliert präzise definierte Akupressu…" at bounding box center [581, 215] width 653 height 129
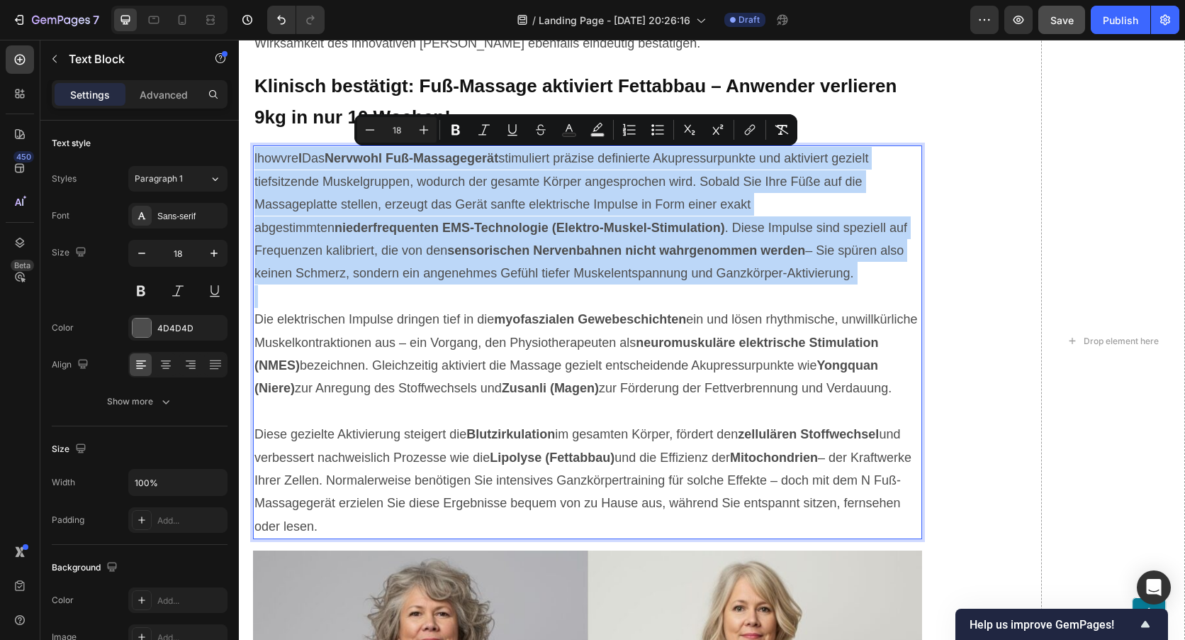
click at [302, 159] on span "lhowvre l Das Nervwohl Fuß-Massagegerät stimuliert präzise definierte Akupressu…" at bounding box center [581, 215] width 653 height 129
click at [311, 143] on div "Revolutionäre Entdeckung: Wie das Nervwohl Fuß-Massagegerät Abnehmen einfacher …" at bounding box center [587, 380] width 669 height 2316
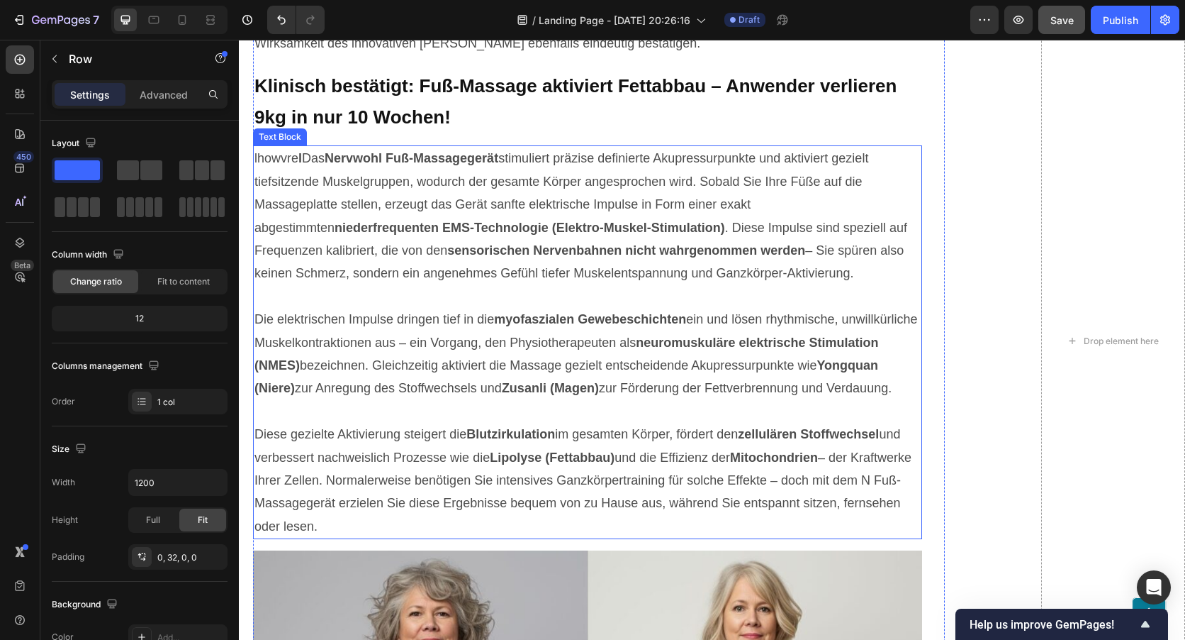
click at [305, 155] on span "lhowvre l Das Nervwohl Fuß-Massagegerät stimuliert präzise definierte Akupressu…" at bounding box center [581, 215] width 653 height 129
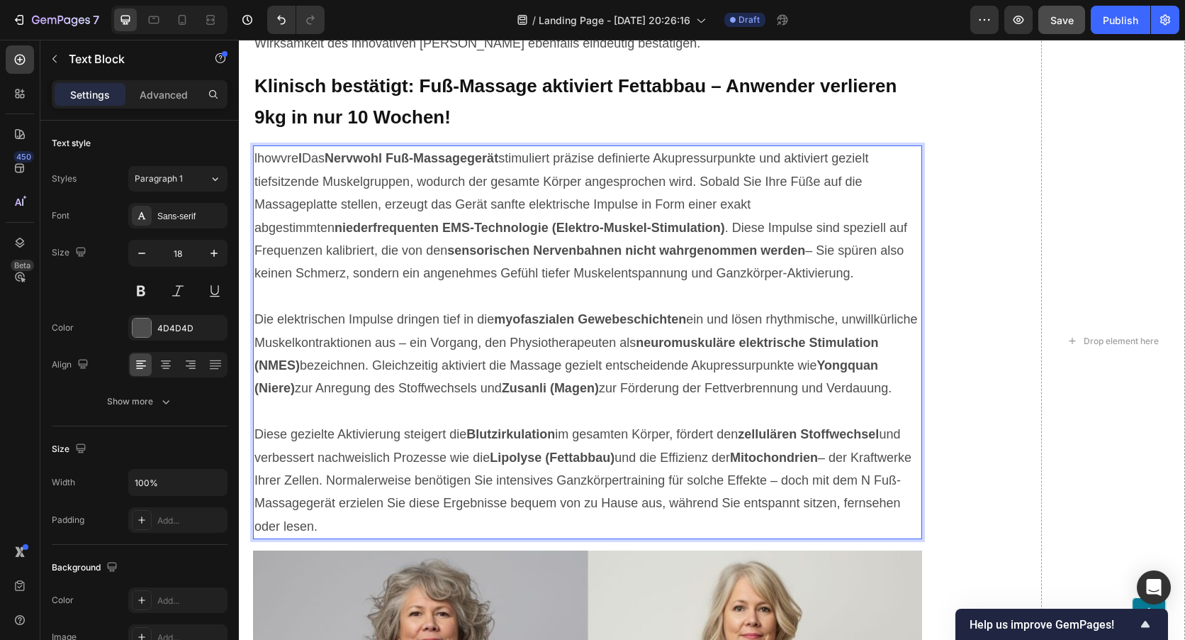
click at [304, 156] on span "lhowvre l Das Nervwohl Fuß-Massagegerät stimuliert präzise definierte Akupressu…" at bounding box center [581, 215] width 653 height 129
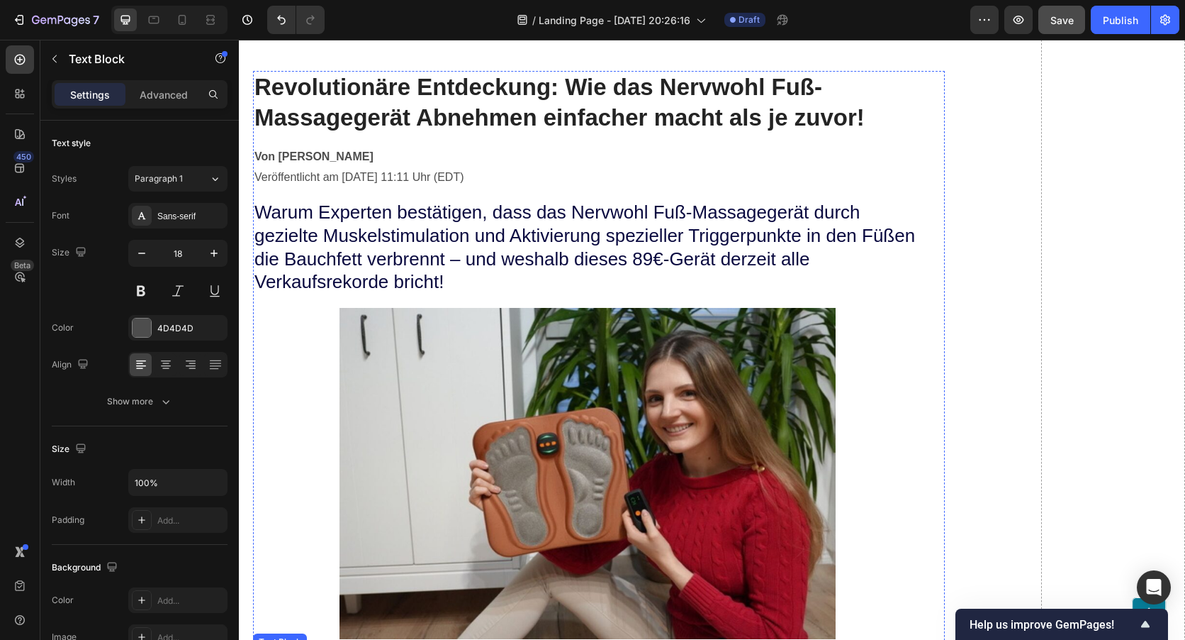
scroll to position [110, 0]
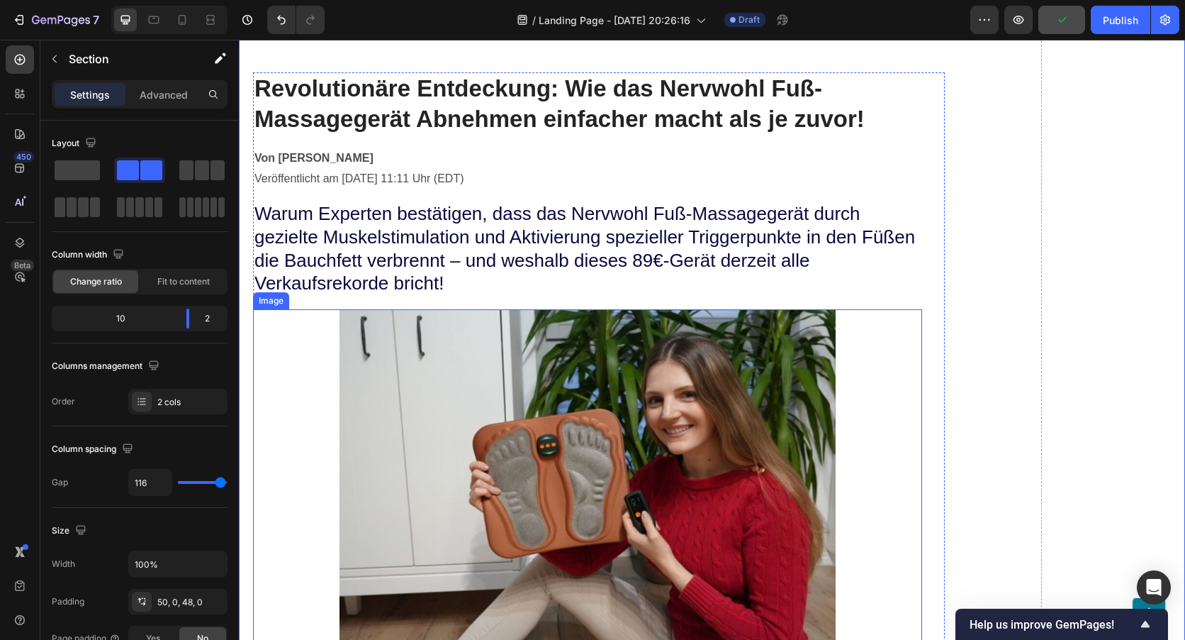
click at [545, 390] on img at bounding box center [588, 474] width 496 height 331
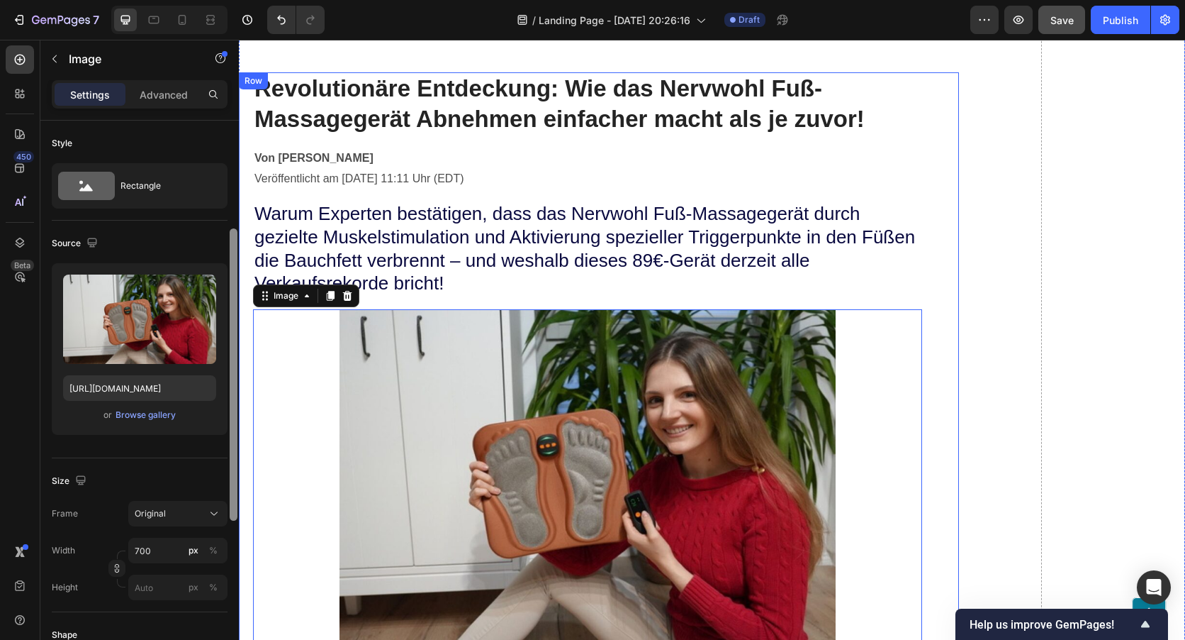
scroll to position [71, 0]
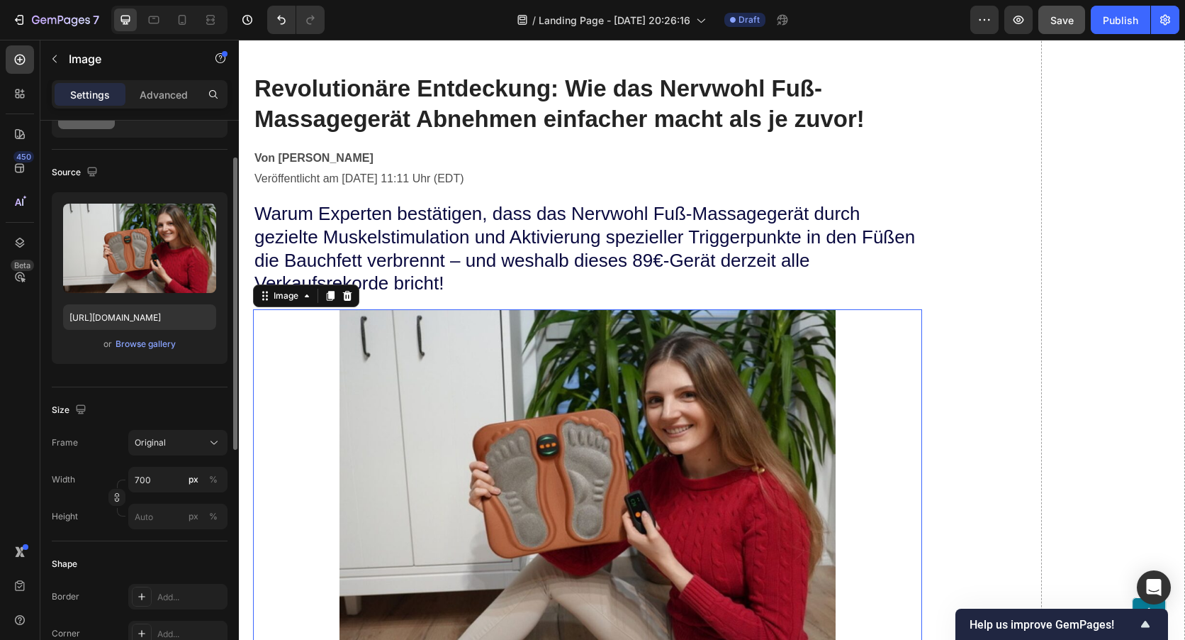
click at [371, 372] on img at bounding box center [588, 474] width 496 height 331
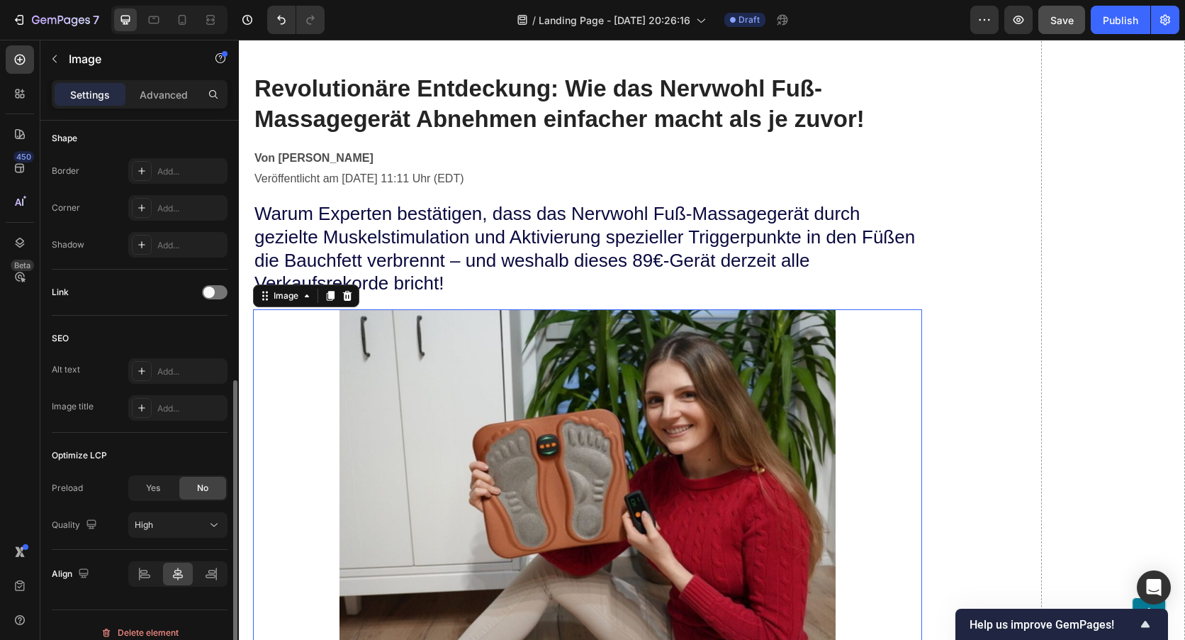
scroll to position [511, 0]
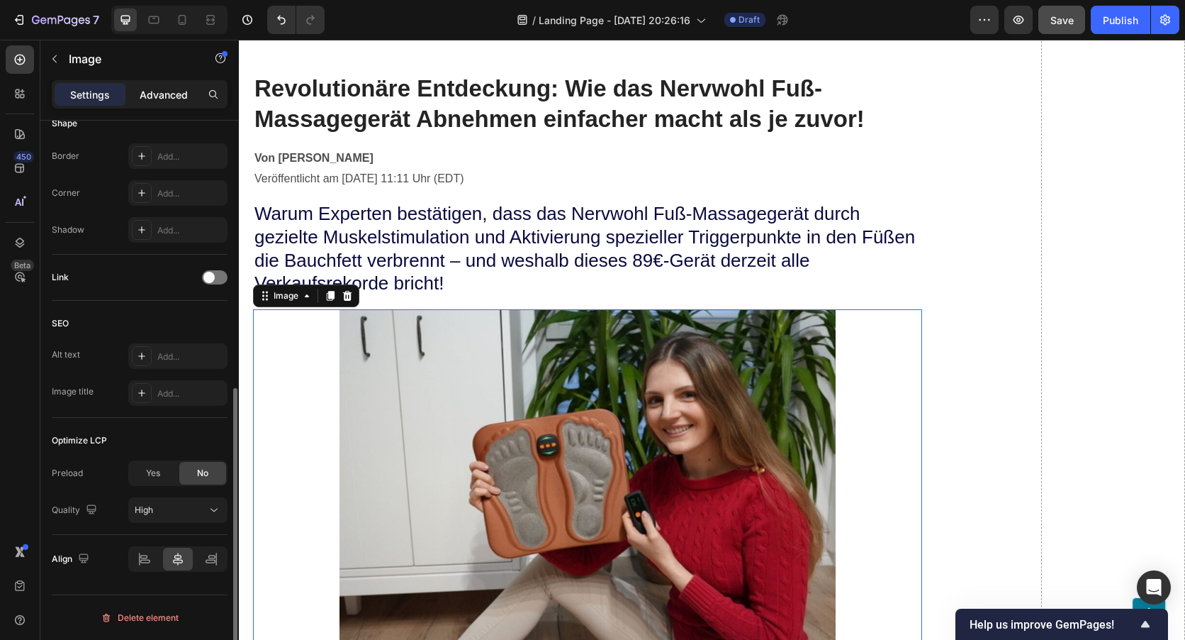
click at [159, 101] on p "Advanced" at bounding box center [164, 94] width 48 height 15
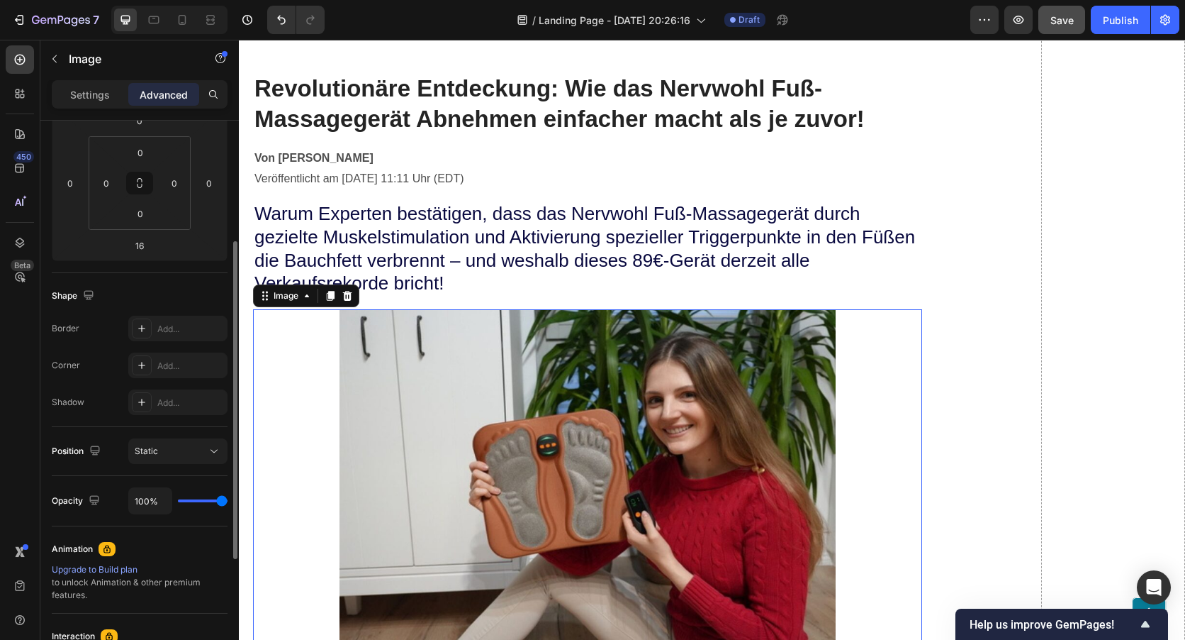
scroll to position [70, 0]
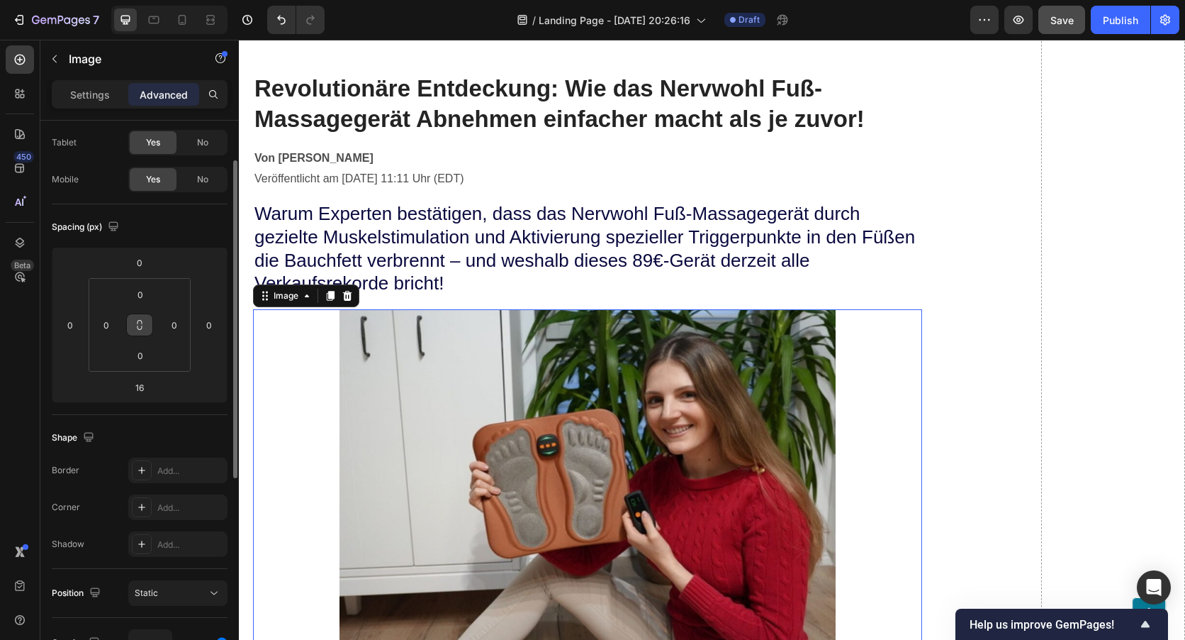
click at [145, 318] on button at bounding box center [139, 324] width 27 height 23
click at [111, 326] on input "0" at bounding box center [106, 324] width 21 height 21
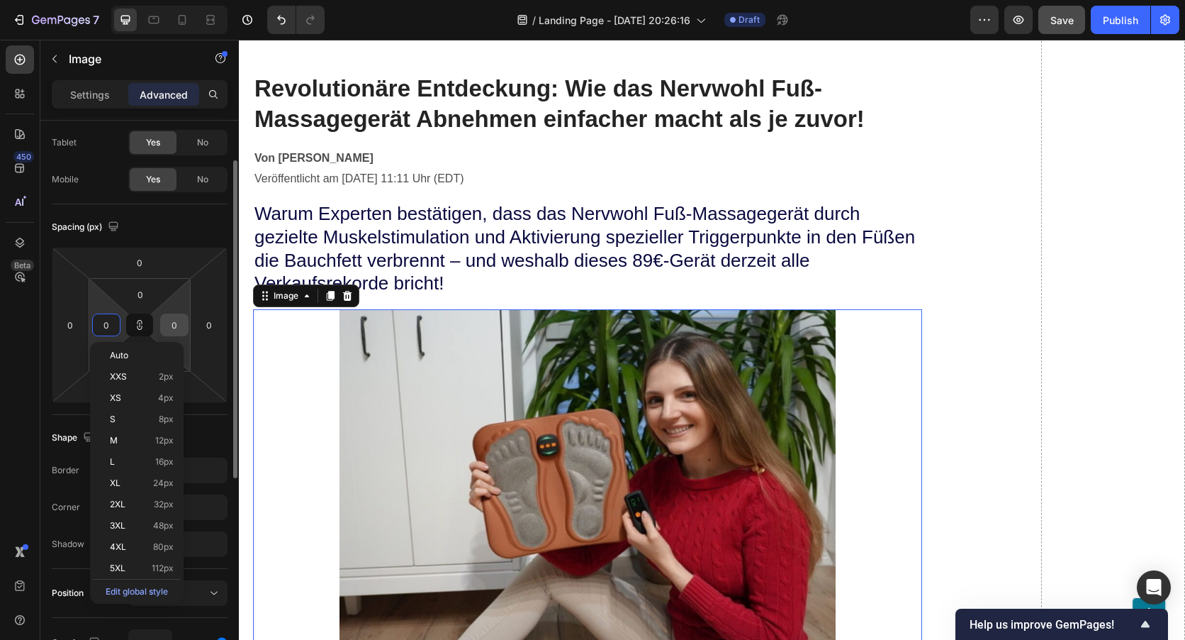
click at [181, 322] on input "0" at bounding box center [174, 324] width 21 height 21
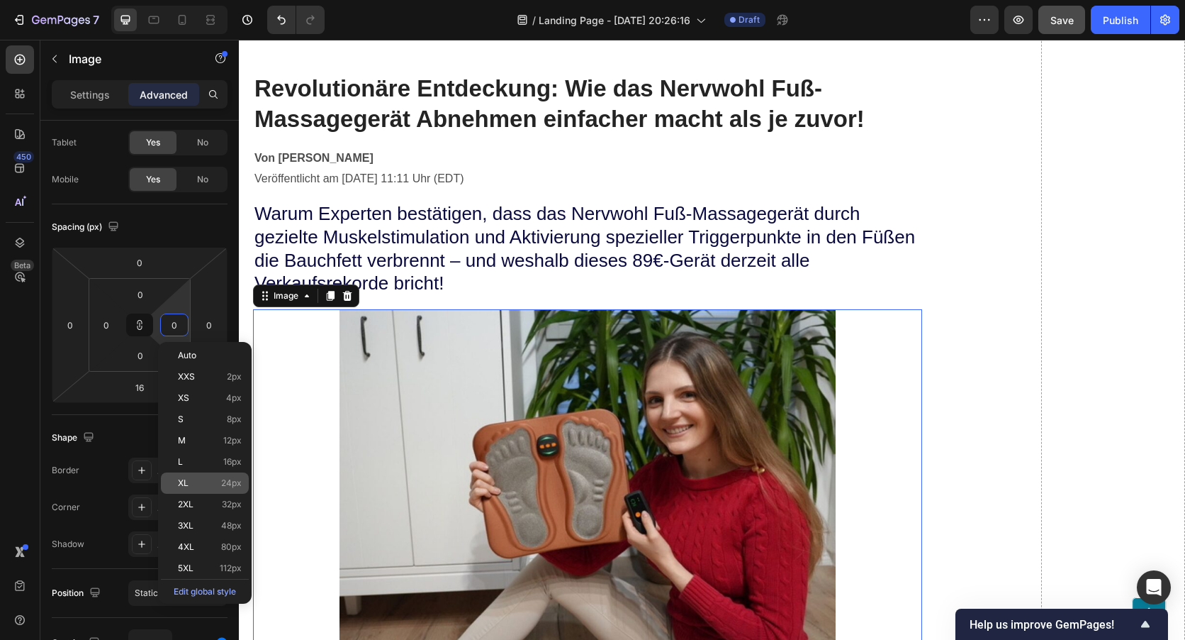
click at [223, 489] on div "XL 24px" at bounding box center [205, 482] width 88 height 21
type input "24"
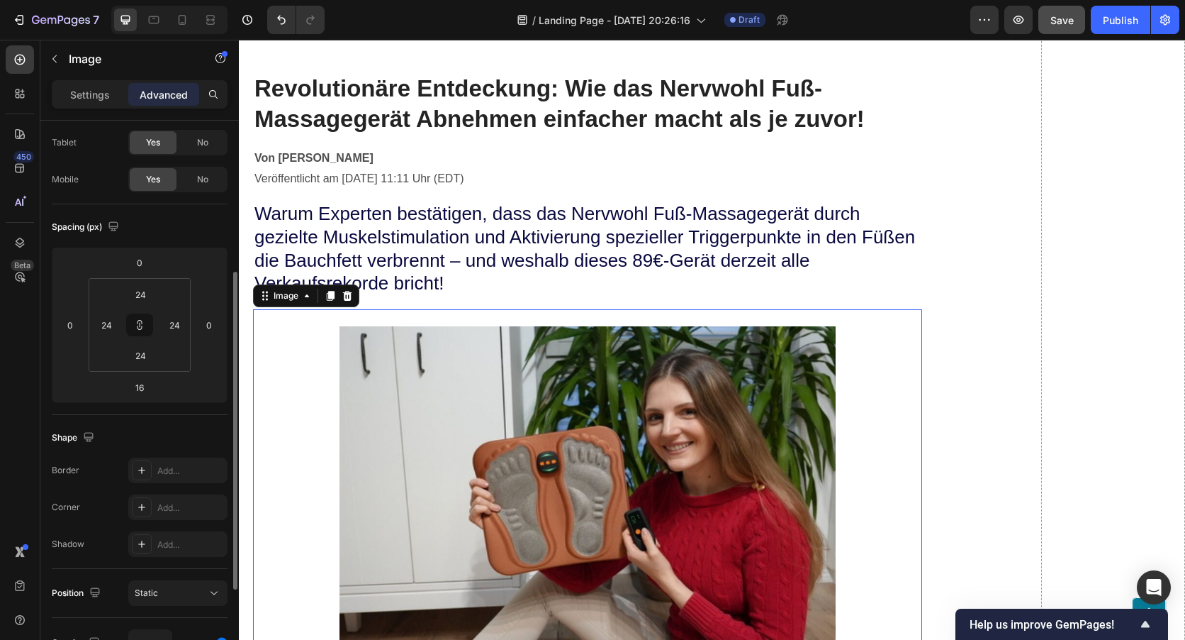
scroll to position [141, 0]
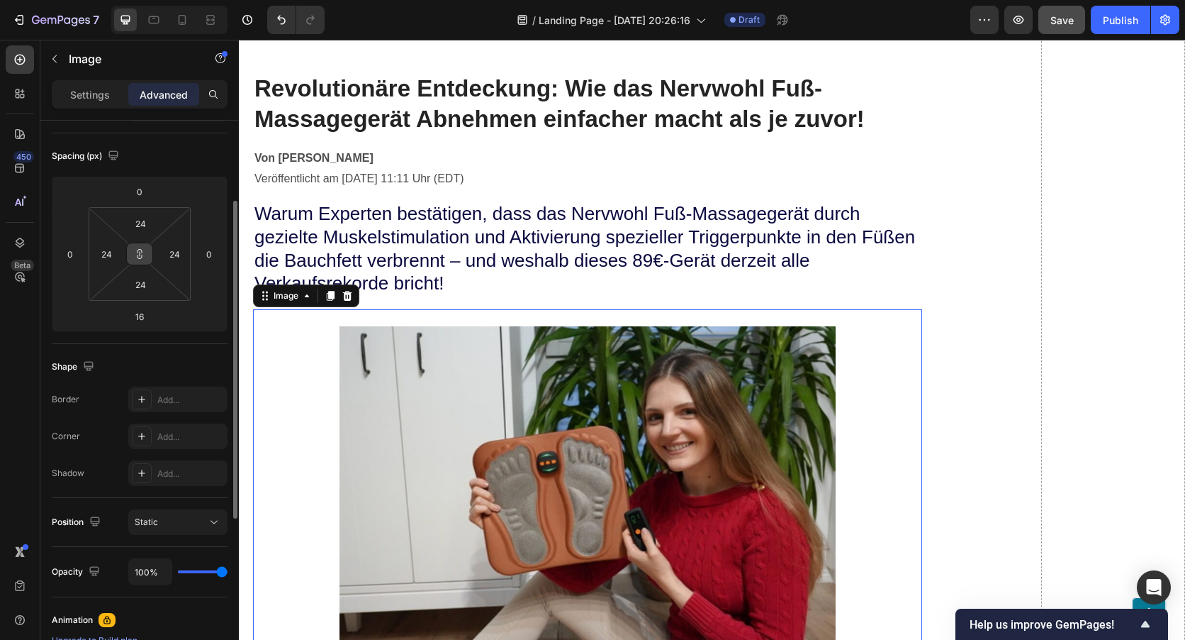
click at [134, 255] on icon at bounding box center [139, 253] width 11 height 11
type input "0"
click at [163, 377] on div "Shape" at bounding box center [140, 366] width 176 height 23
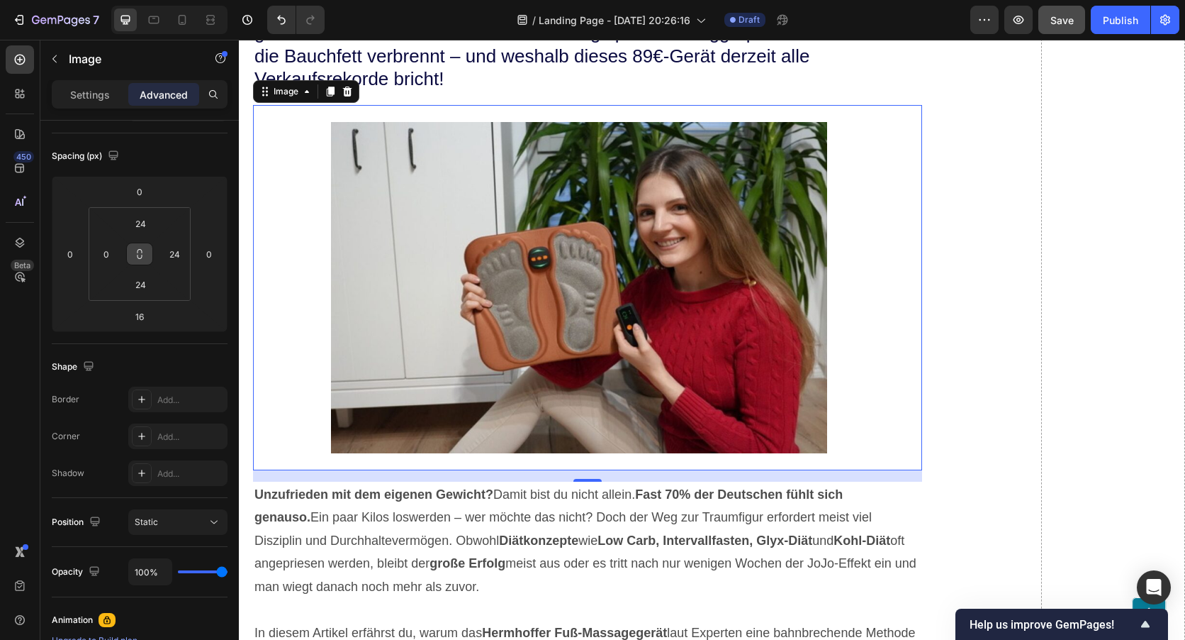
scroll to position [323, 0]
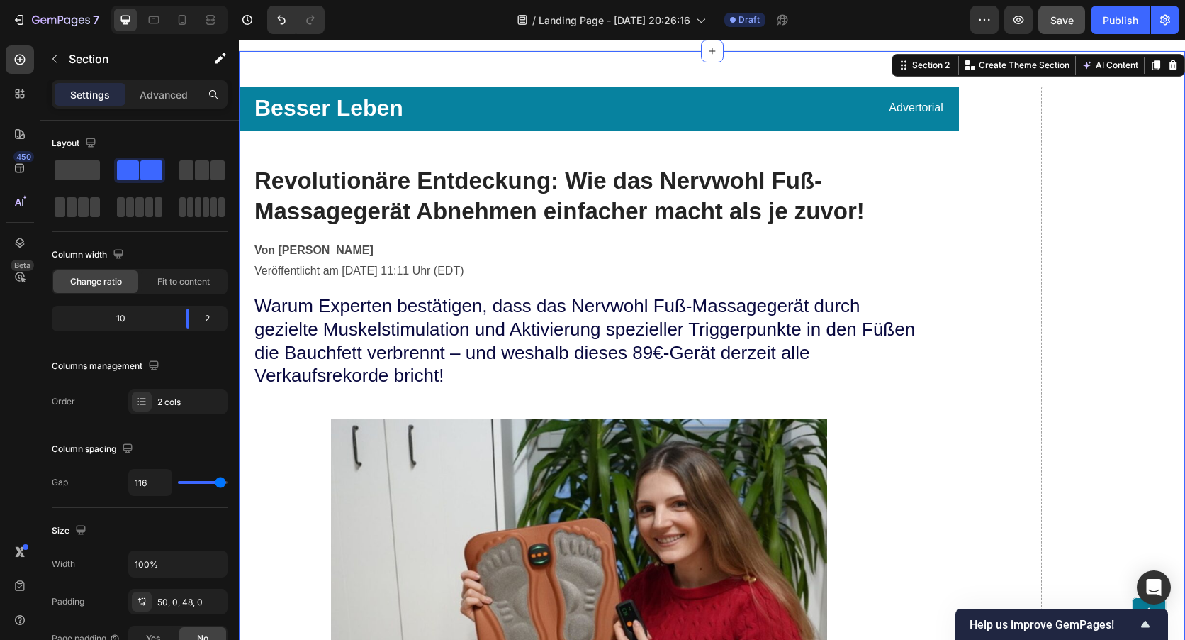
scroll to position [0, 0]
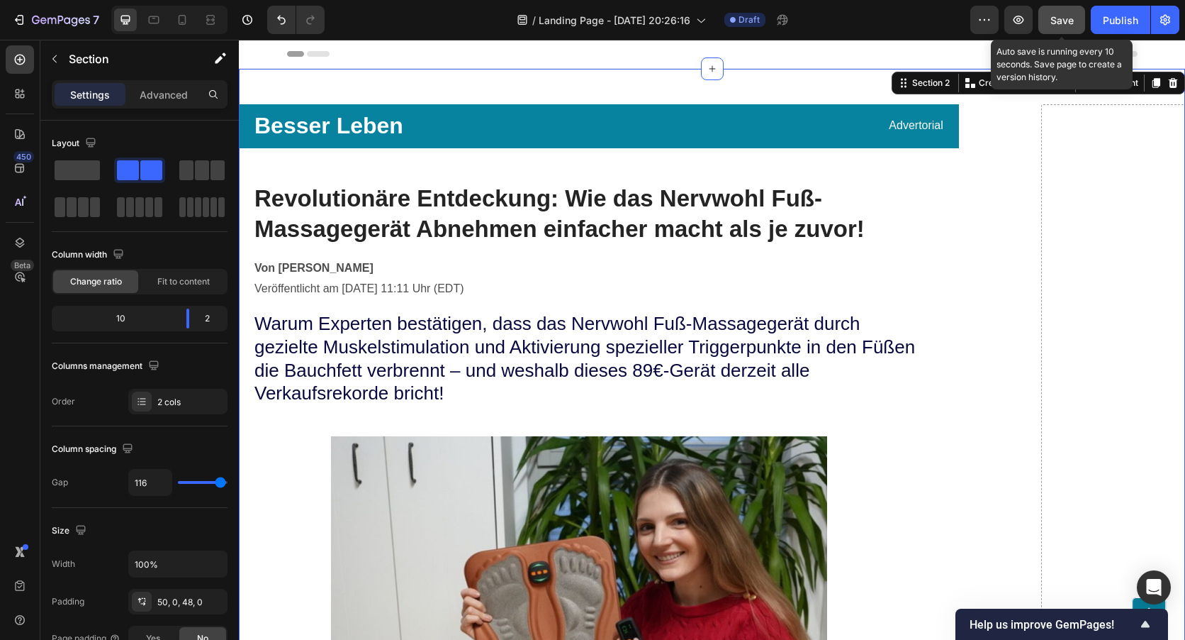
click at [1054, 27] on div "Save" at bounding box center [1062, 20] width 23 height 15
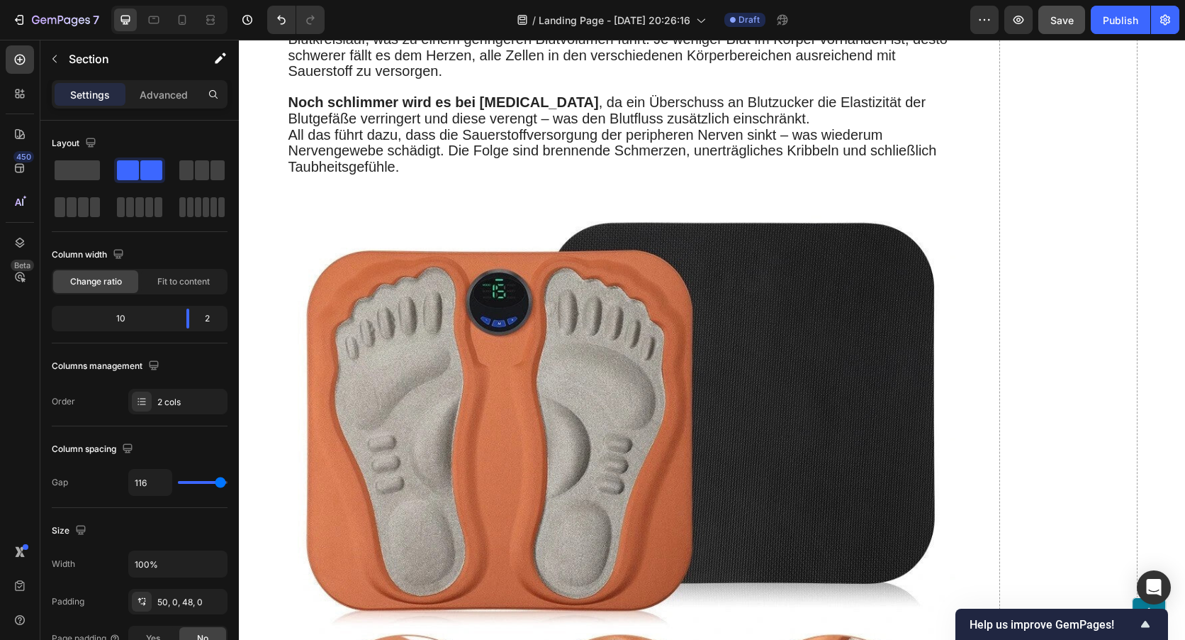
scroll to position [3900, 0]
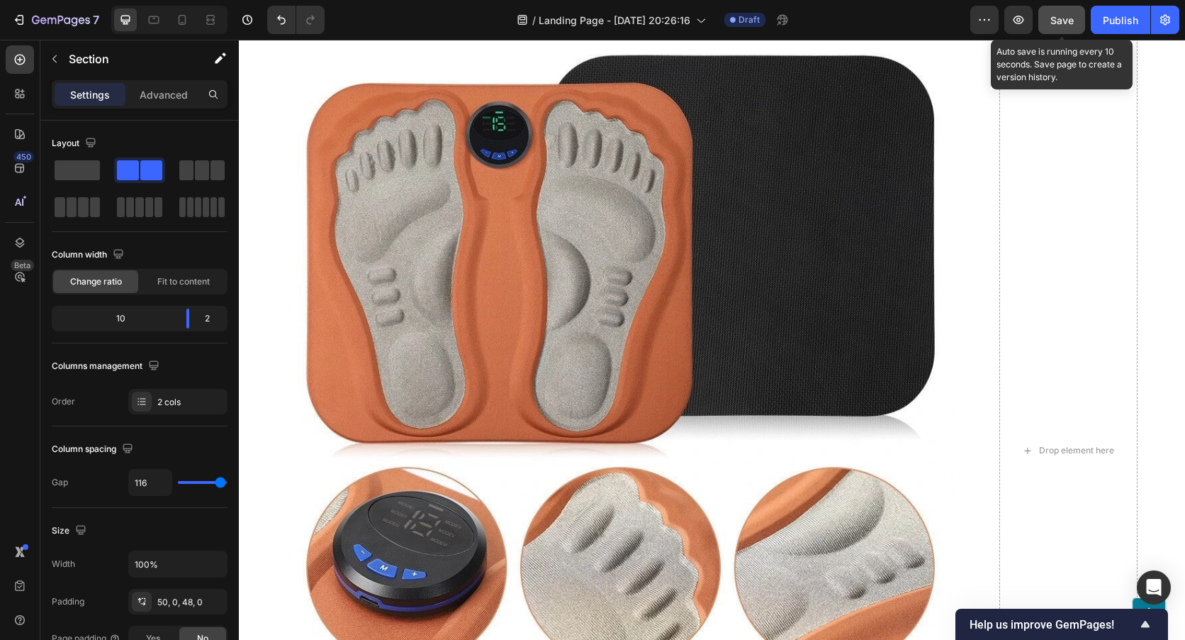
click at [1070, 26] on span "Save" at bounding box center [1062, 20] width 23 height 12
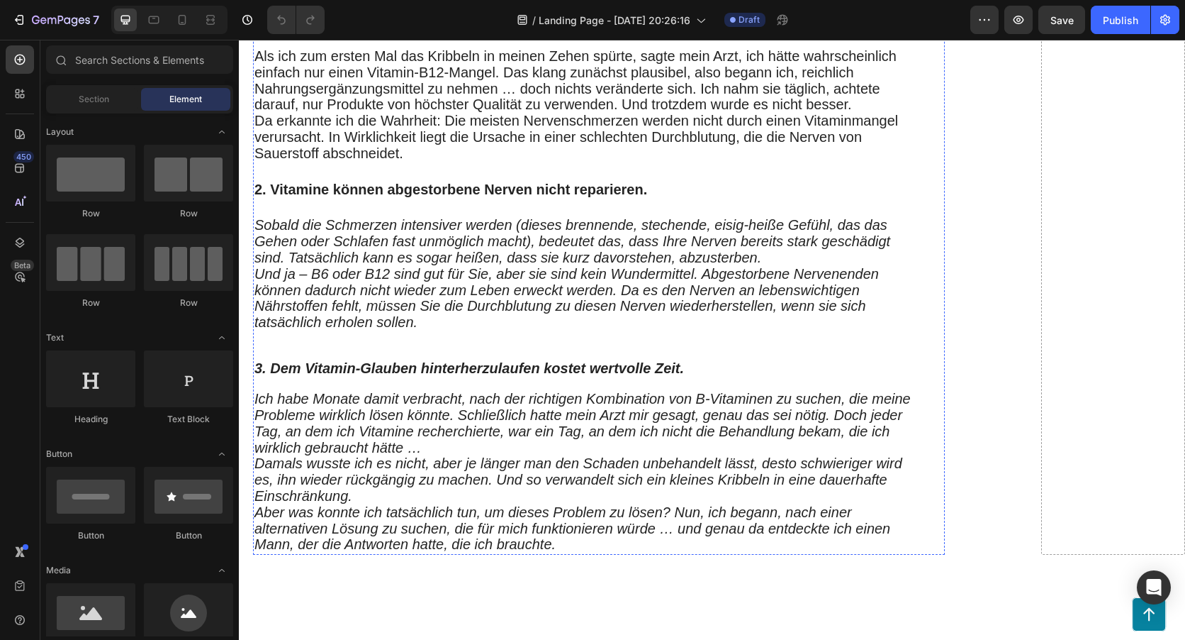
scroll to position [1276, 0]
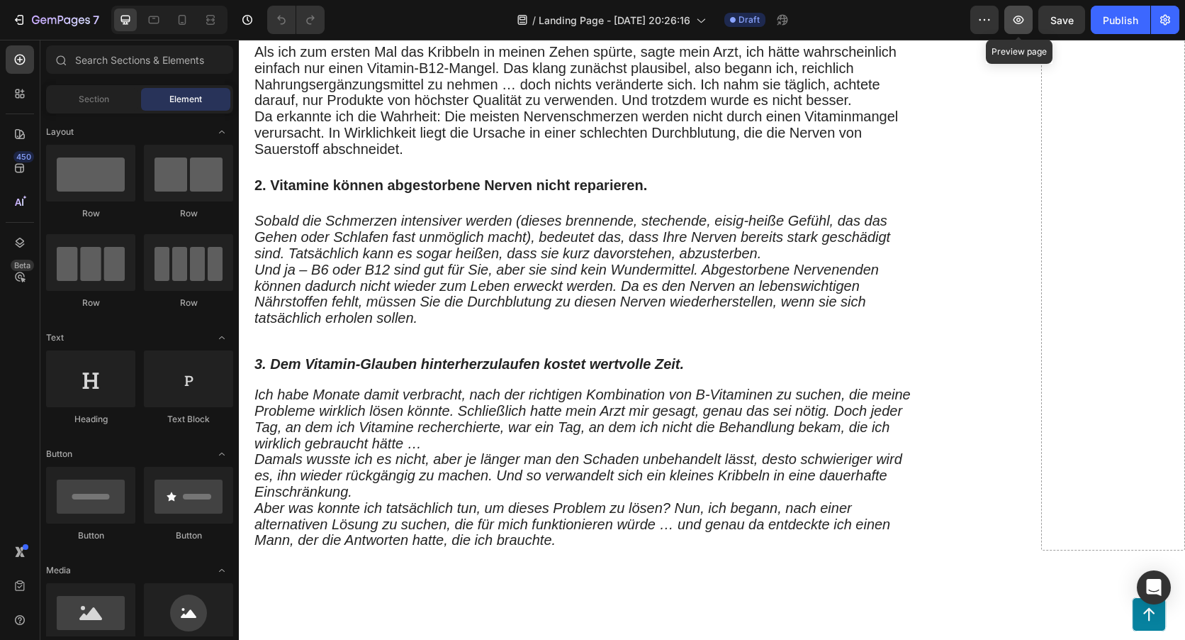
click at [1026, 26] on icon "button" at bounding box center [1019, 20] width 14 height 14
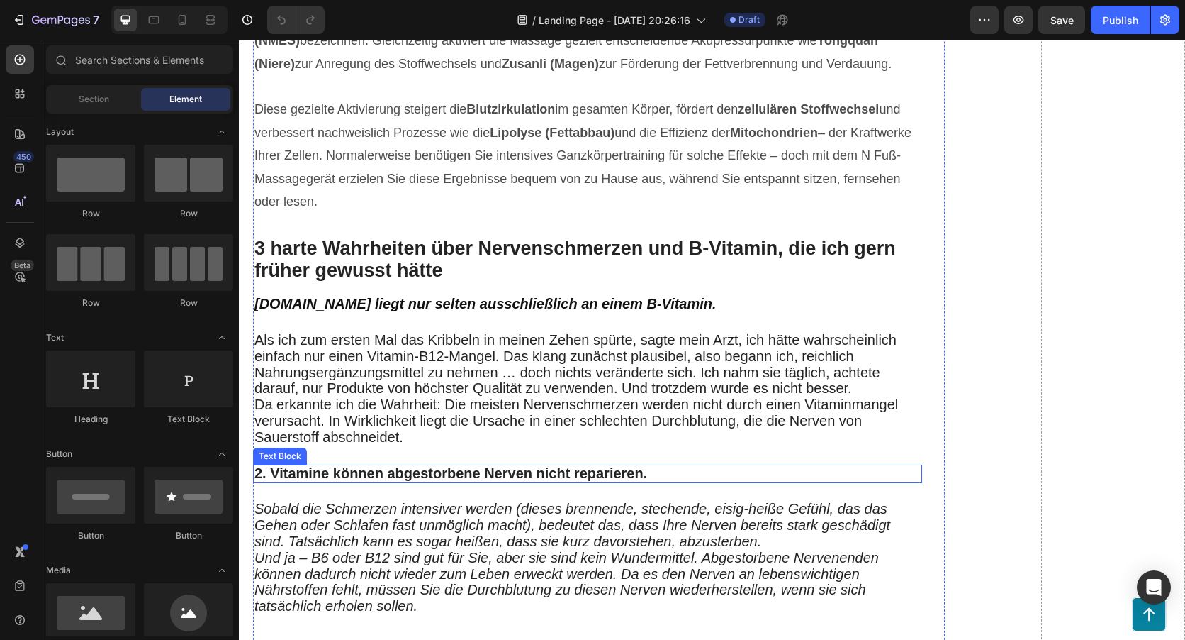
scroll to position [993, 0]
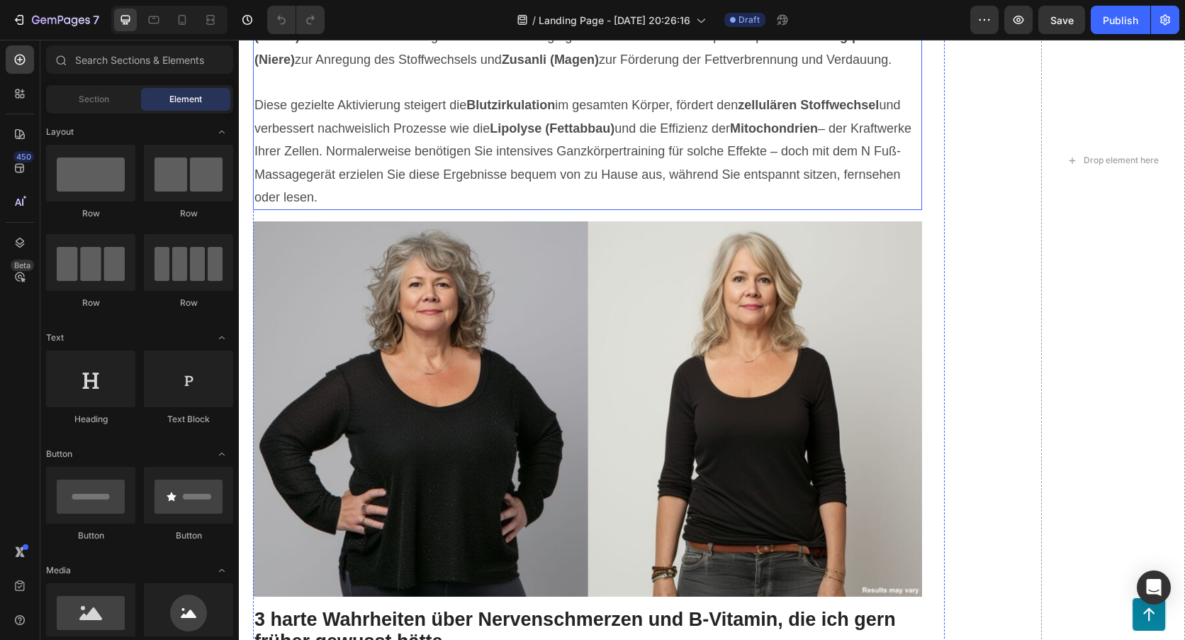
click at [374, 204] on span "Diese gezielte Aktivierung steigert die Blutzirkulation im gesamten Körper, för…" at bounding box center [583, 151] width 657 height 106
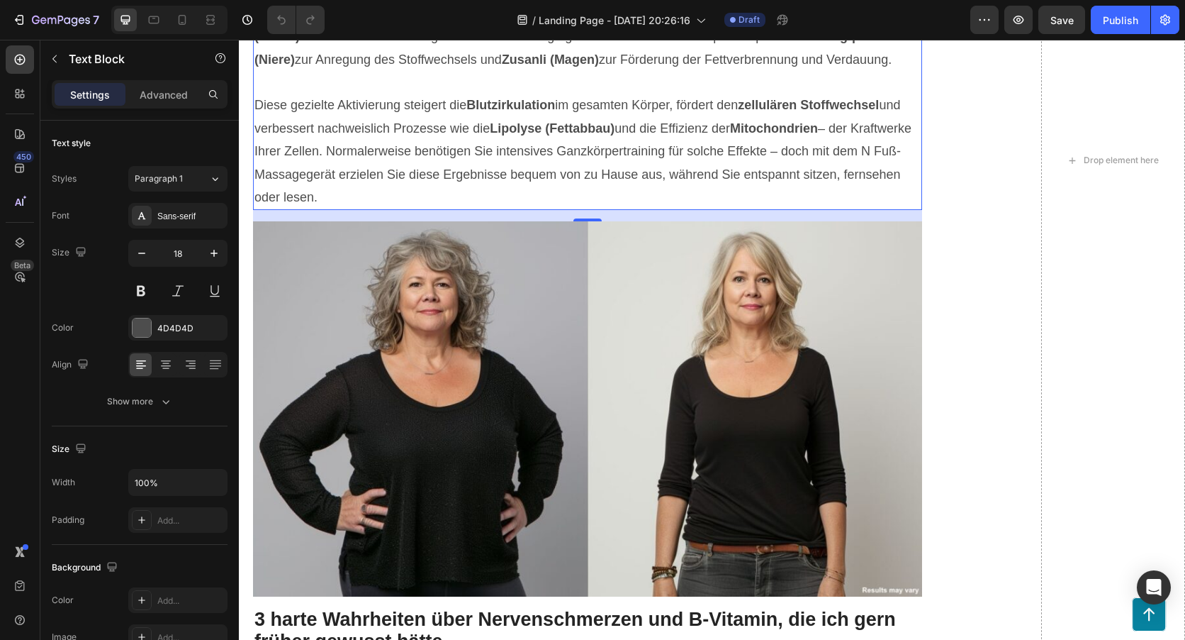
click at [378, 204] on span "Diese gezielte Aktivierung steigert die Blutzirkulation im gesamten Körper, för…" at bounding box center [583, 151] width 657 height 106
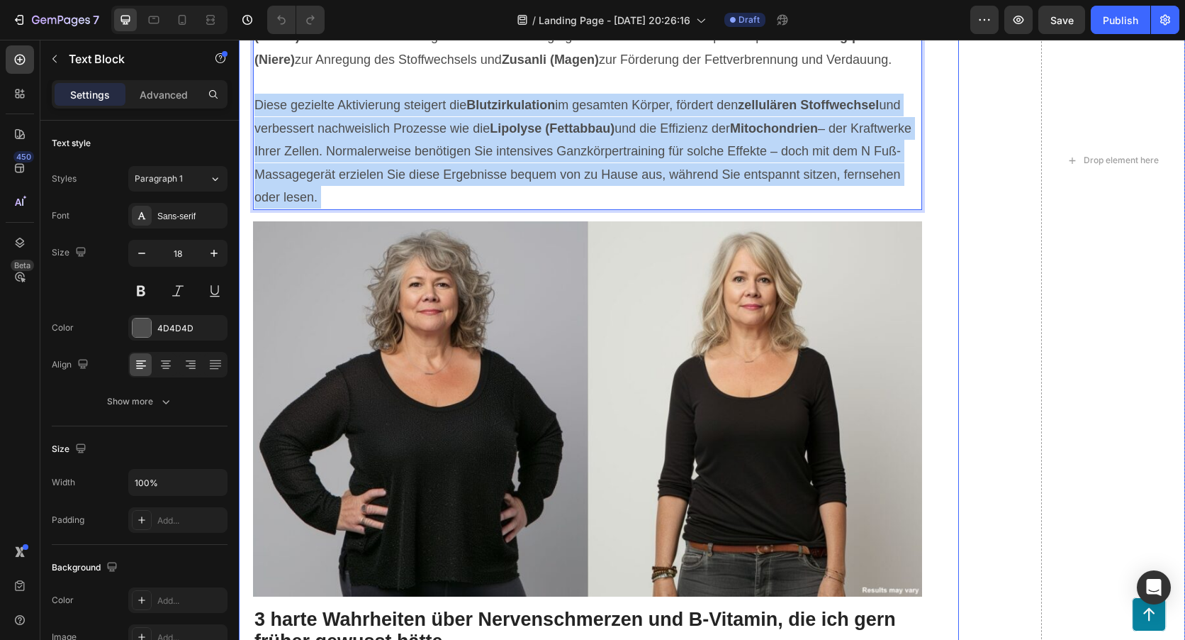
drag, startPoint x: 387, startPoint y: 552, endPoint x: 352, endPoint y: 519, distance: 48.7
click at [249, 415] on div "Revolutionäre Entdeckung: Wie das Nervwohl Fuß-Massagegerät Abnehmen einfacher …" at bounding box center [599, 200] width 720 height 2020
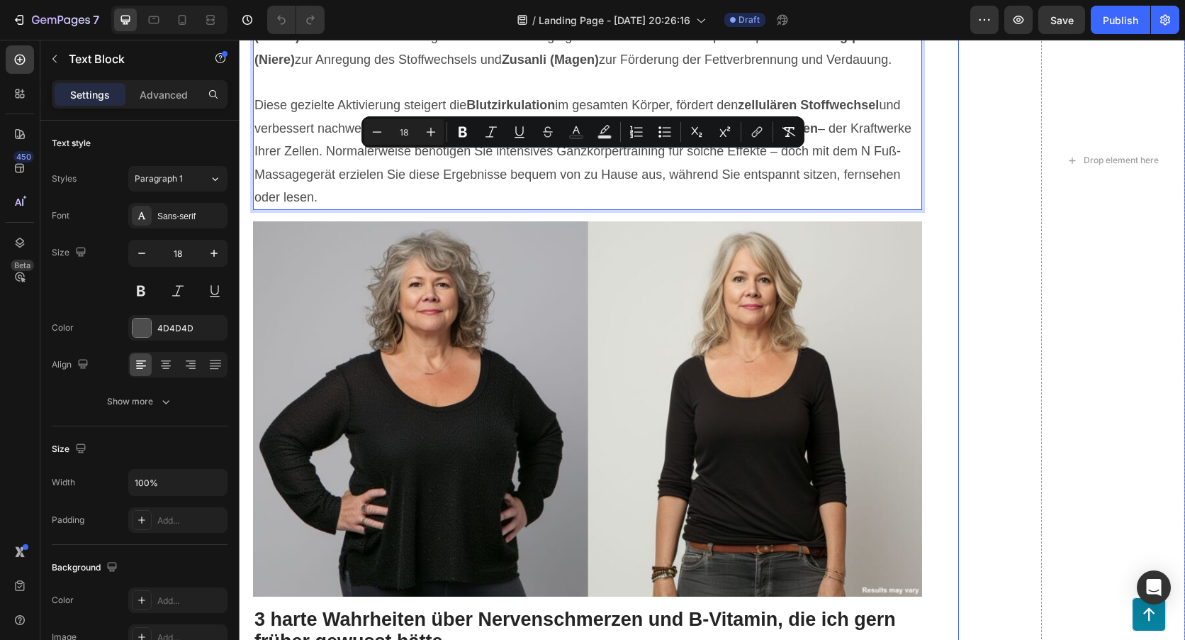
drag, startPoint x: 385, startPoint y: 549, endPoint x: 250, endPoint y: 155, distance: 416.6
click at [250, 155] on div "Revolutionäre Entdeckung: Wie das Nervwohl Fuß-Massagegerät Abnehmen einfacher …" at bounding box center [599, 200] width 720 height 2020
click at [434, 125] on icon "Editor contextual toolbar" at bounding box center [431, 132] width 14 height 14
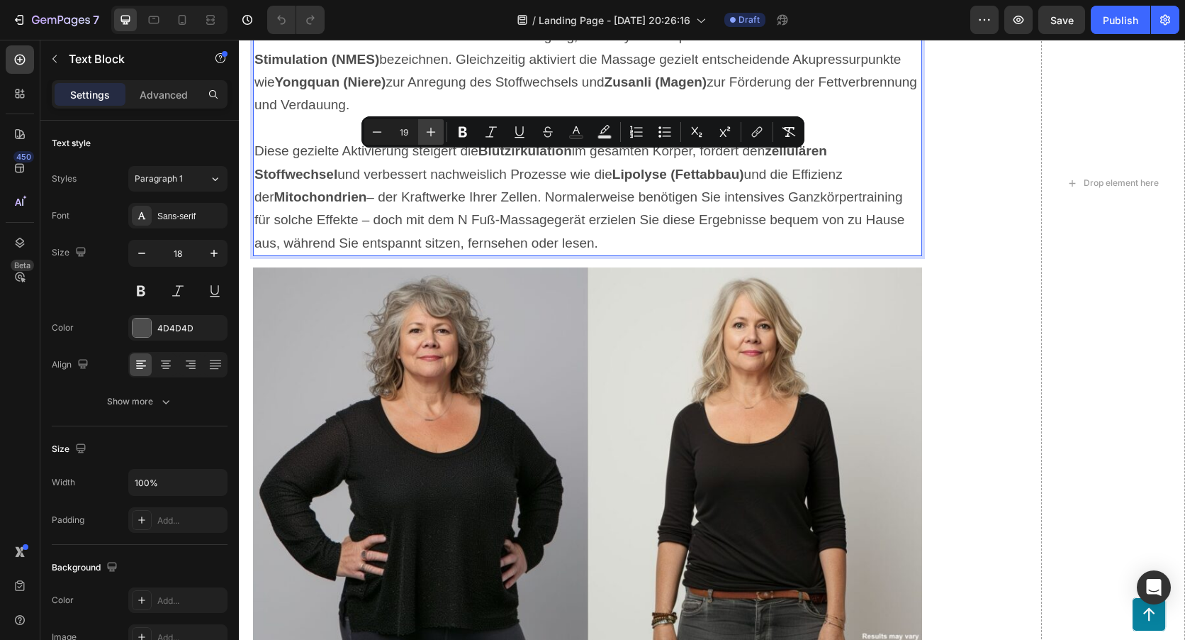
click at [434, 125] on icon "Editor contextual toolbar" at bounding box center [431, 132] width 14 height 14
type input "20"
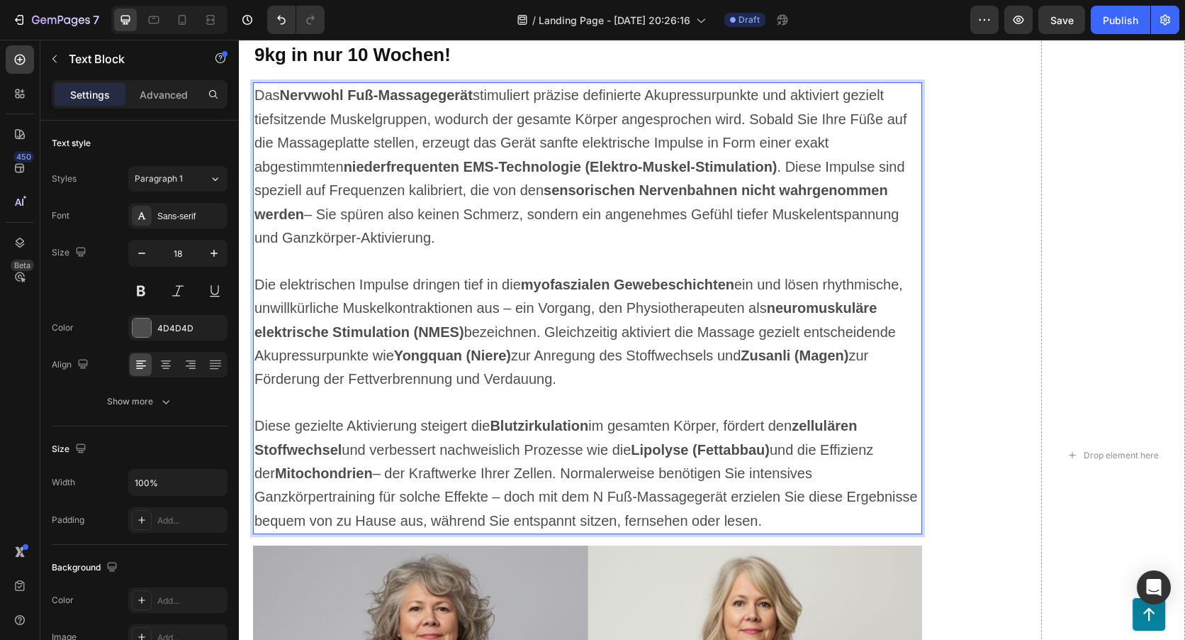
scroll to position [709, 0]
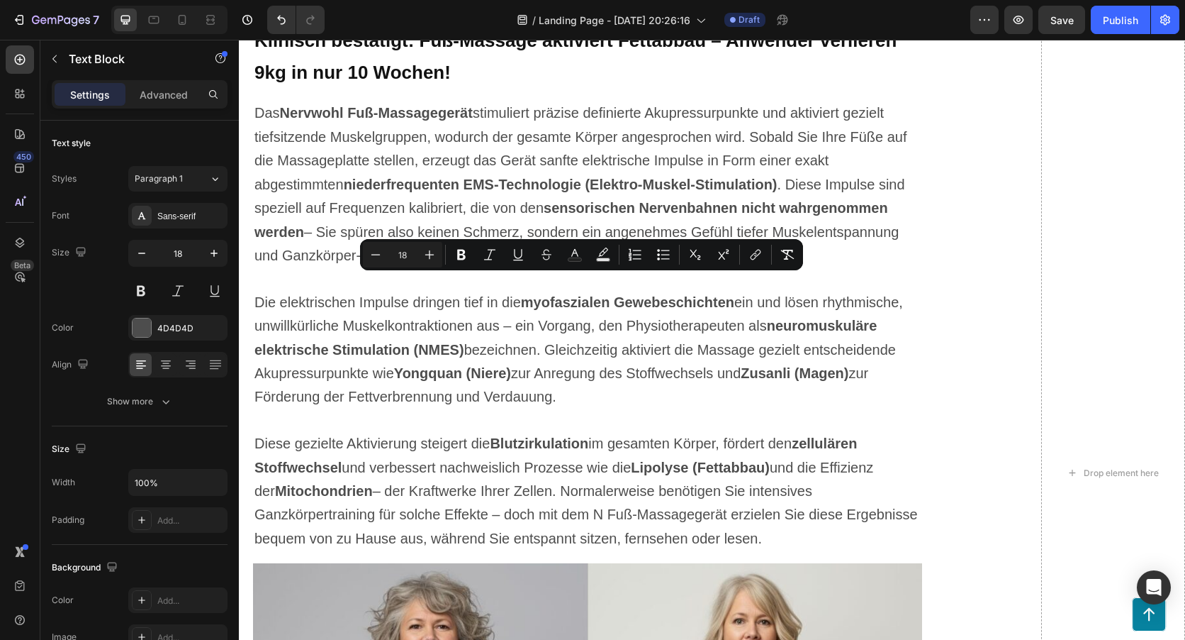
drag, startPoint x: 541, startPoint y: 328, endPoint x: 277, endPoint y: 114, distance: 339.3
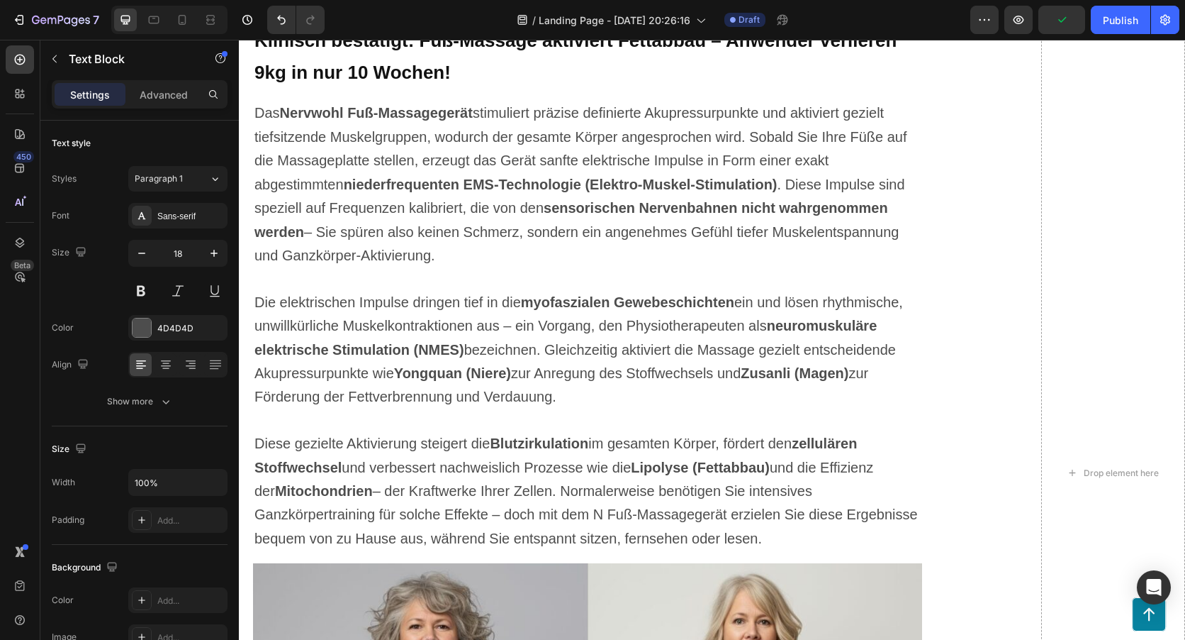
drag, startPoint x: 544, startPoint y: 333, endPoint x: 258, endPoint y: 97, distance: 370.2
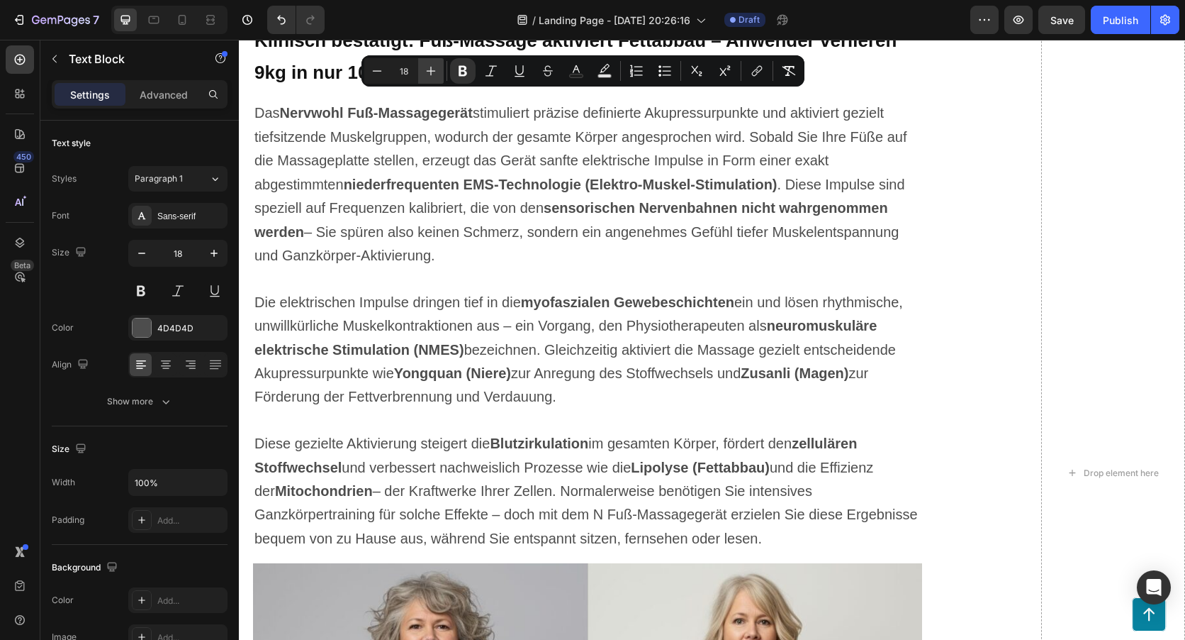
click at [426, 67] on icon "Editor contextual toolbar" at bounding box center [431, 71] width 14 height 14
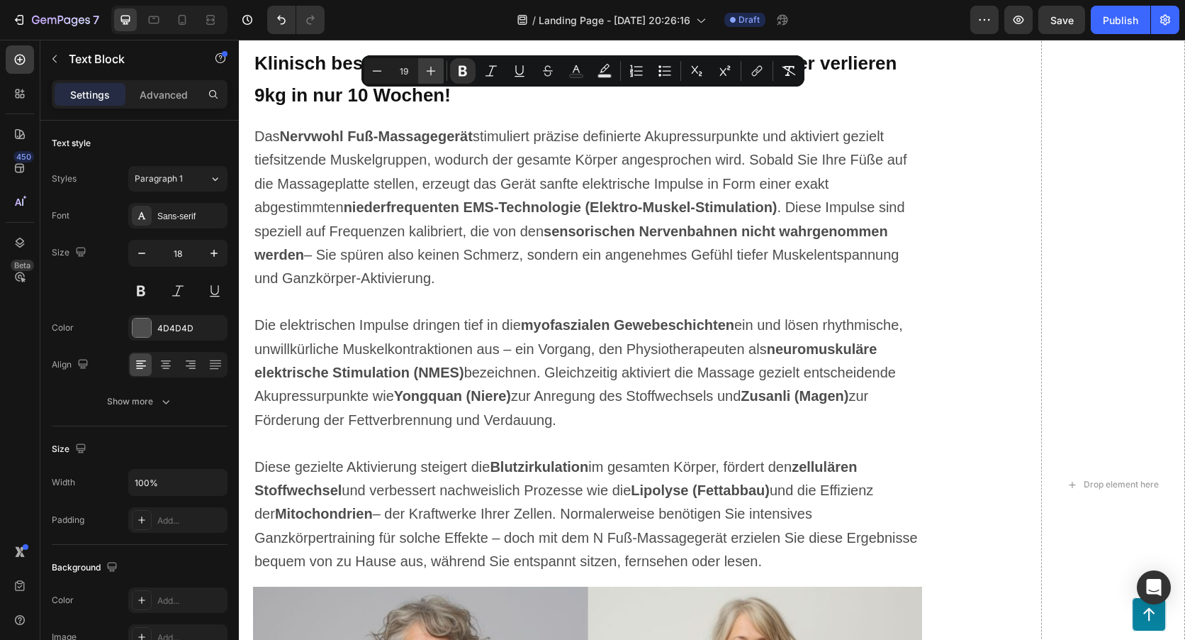
click at [426, 67] on icon "Editor contextual toolbar" at bounding box center [431, 71] width 14 height 14
type input "20"
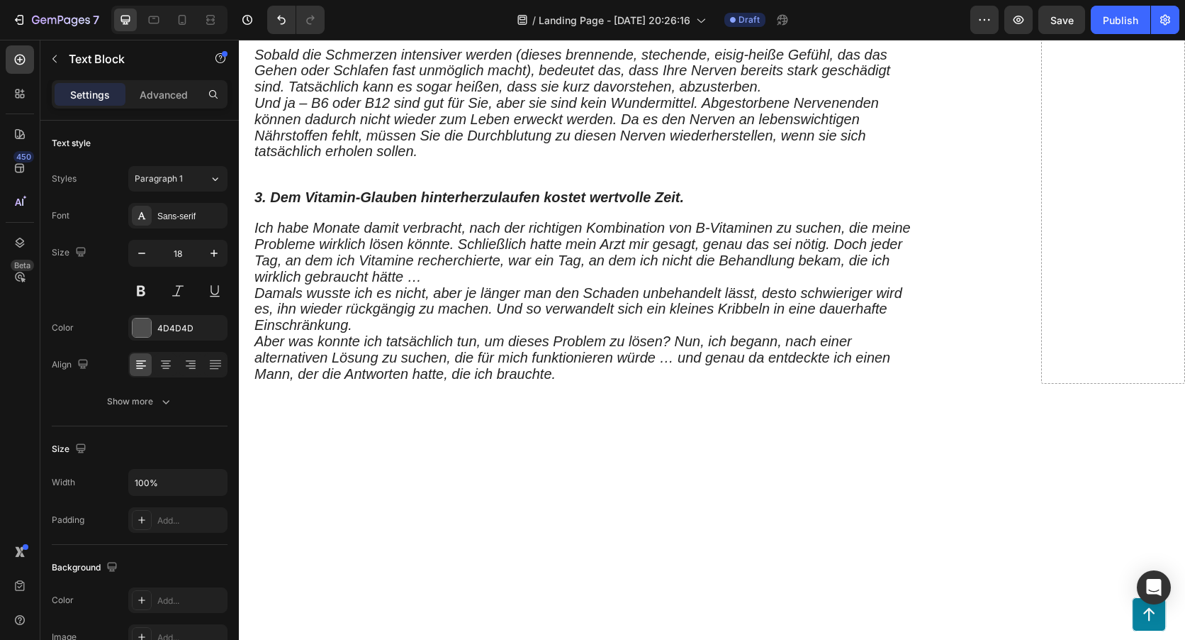
scroll to position [1914, 0]
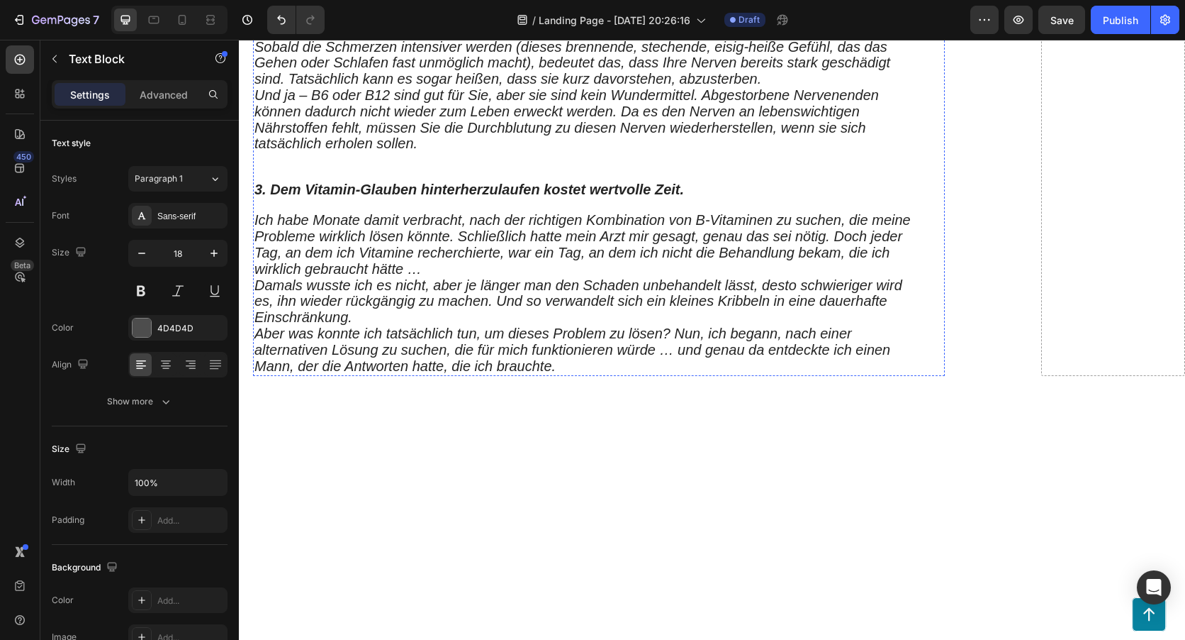
drag, startPoint x: 418, startPoint y: 298, endPoint x: 259, endPoint y: 205, distance: 185.0
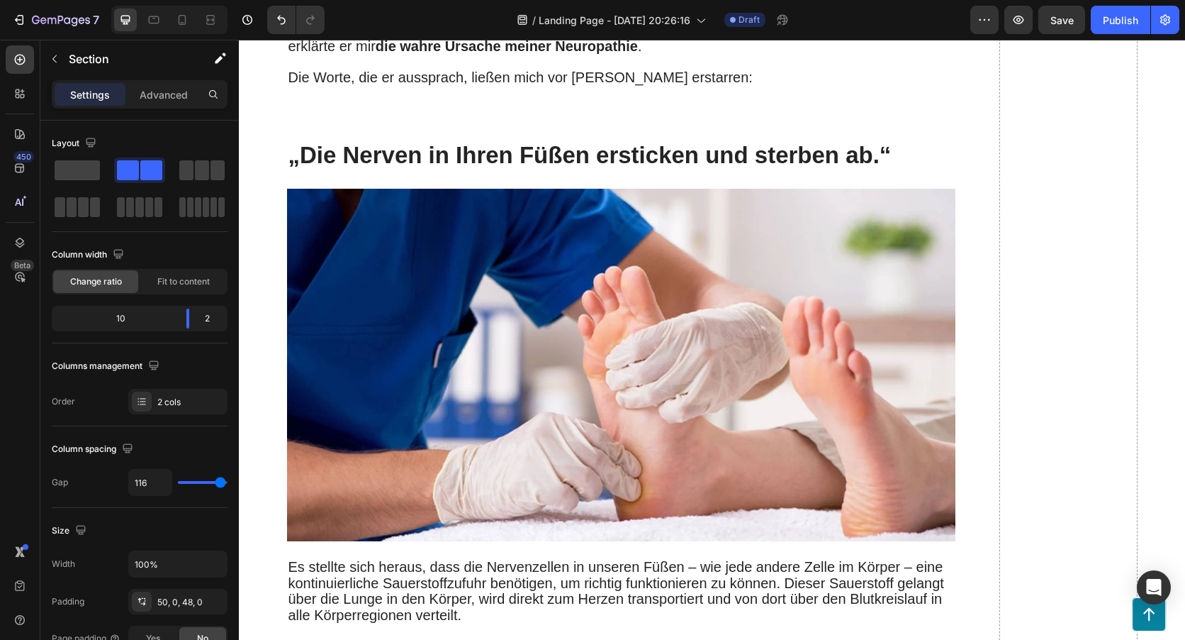
scroll to position [2482, 0]
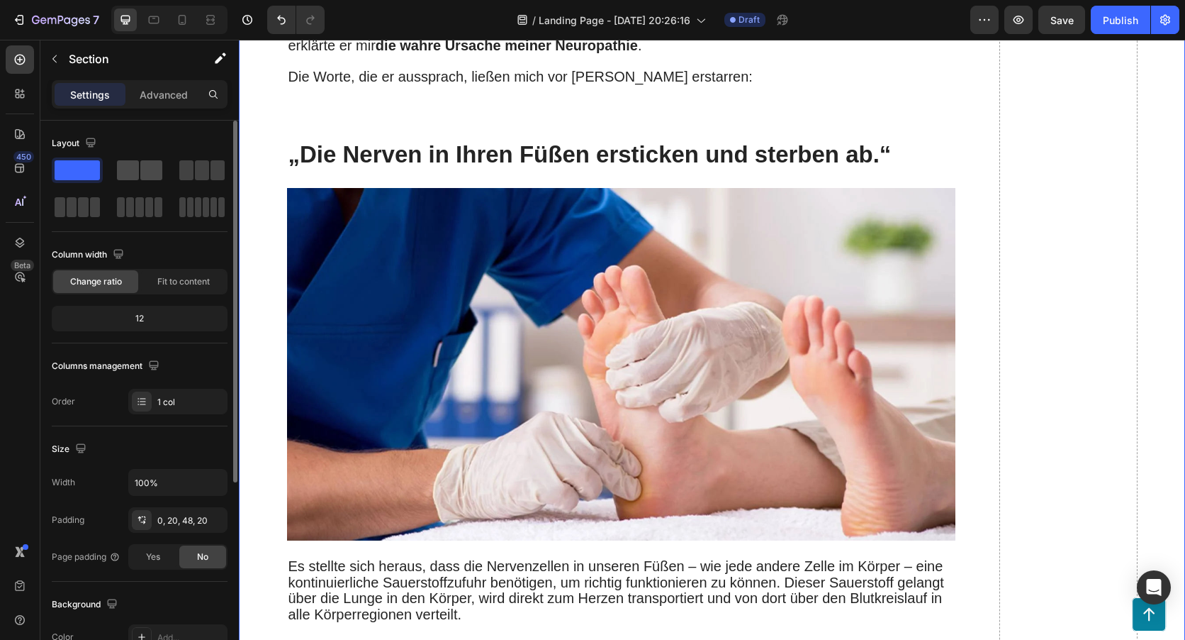
click at [141, 179] on span at bounding box center [151, 170] width 22 height 20
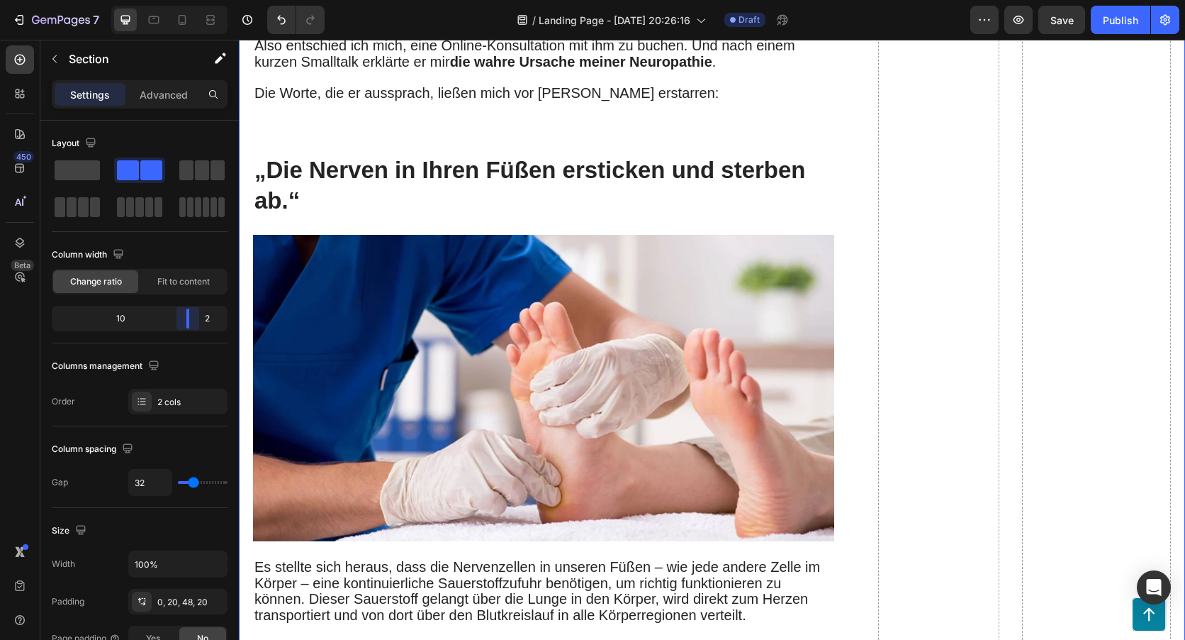
drag, startPoint x: 138, startPoint y: 316, endPoint x: 205, endPoint y: 323, distance: 67.0
click at [205, 0] on body "7 / Landing Page - [DATE] 20:26:16 Draft Preview Save Publish 450 Beta Sections…" at bounding box center [592, 0] width 1185 height 0
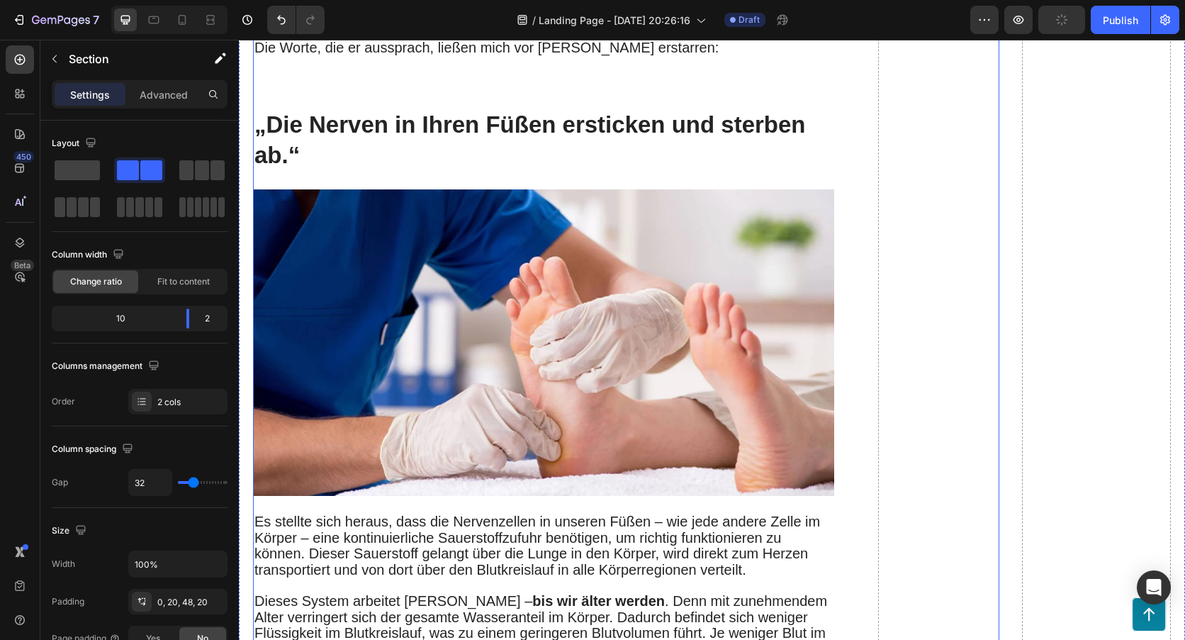
scroll to position [2552, 0]
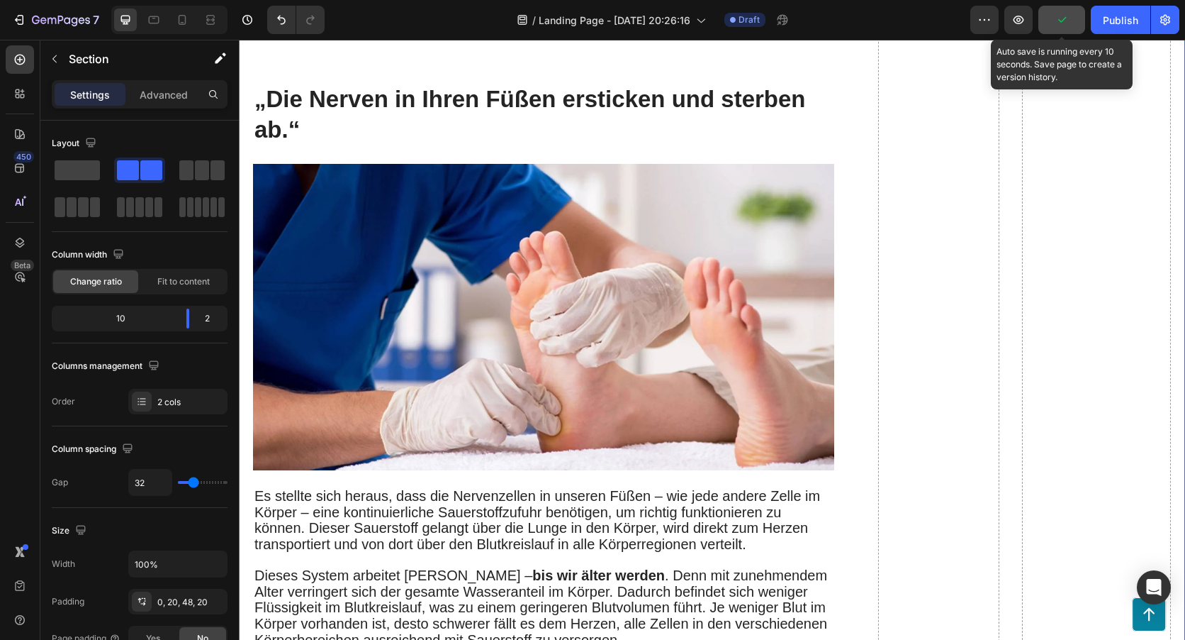
click at [1061, 21] on icon "button" at bounding box center [1063, 20] width 8 height 6
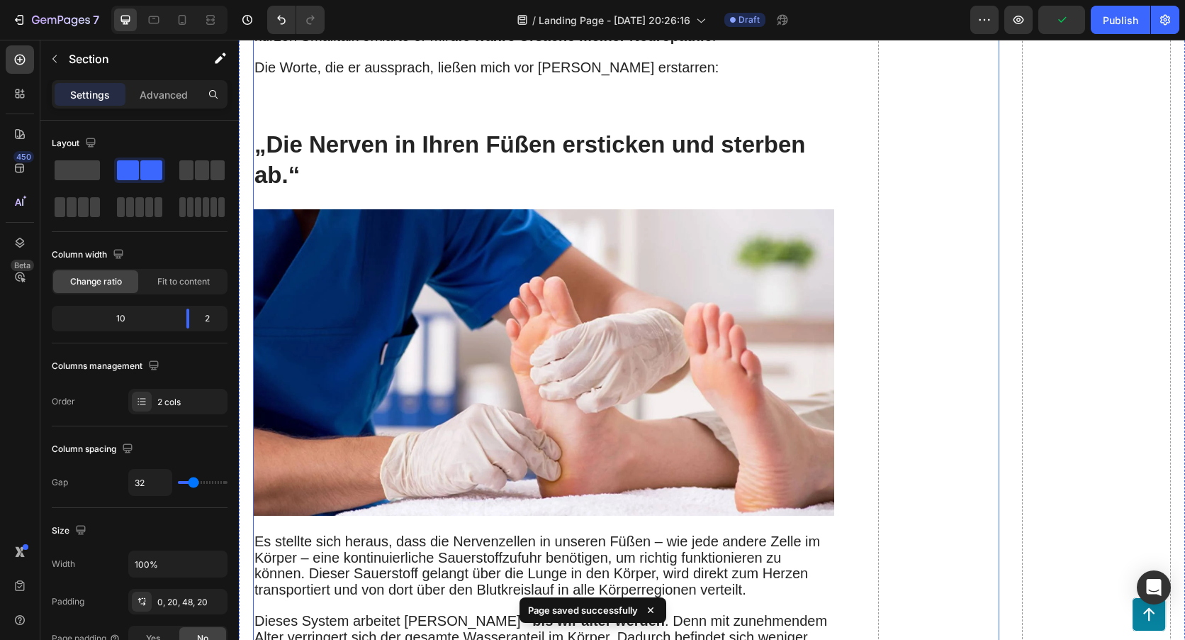
scroll to position [2482, 0]
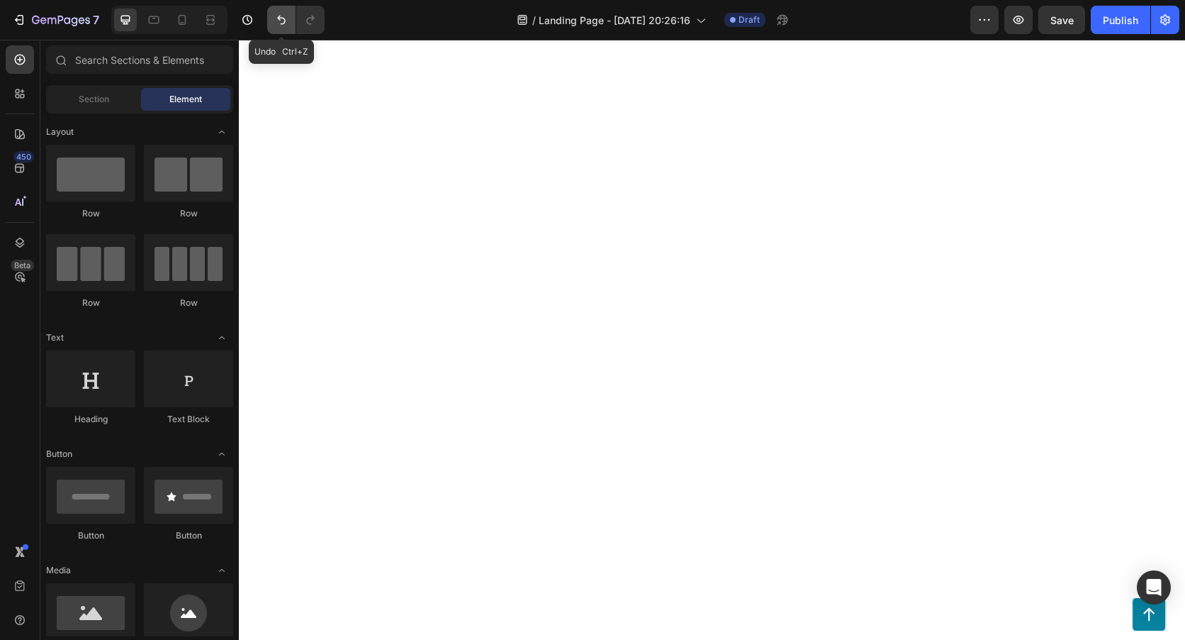
click at [278, 24] on icon "Undo/Redo" at bounding box center [281, 20] width 14 height 14
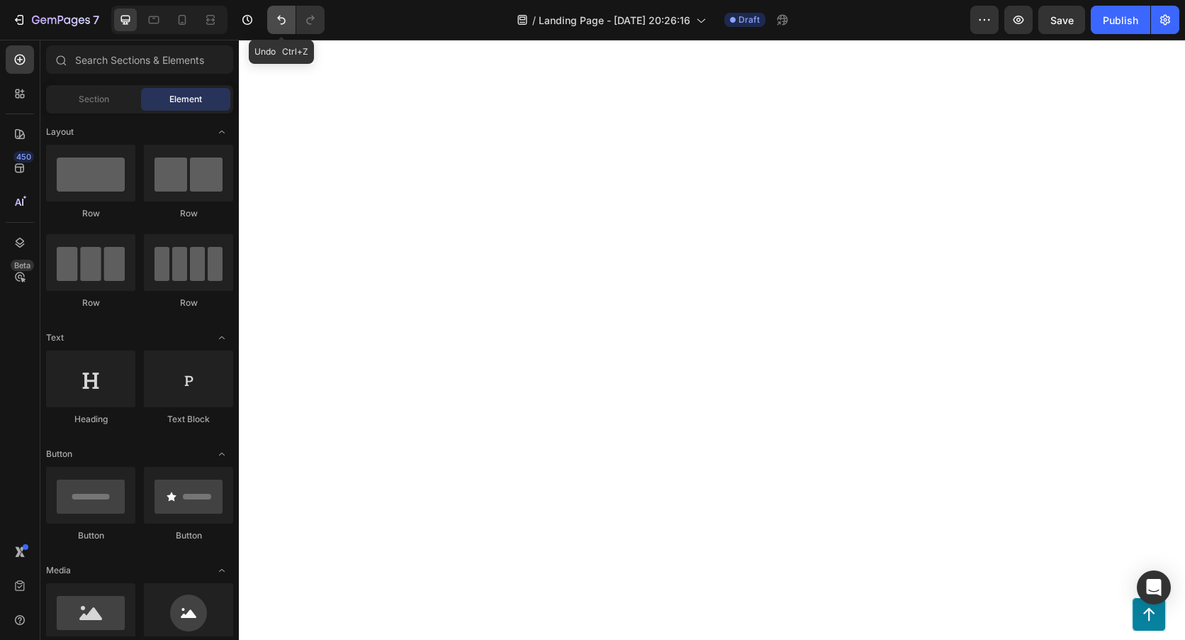
click at [286, 16] on icon "Undo/Redo" at bounding box center [281, 20] width 14 height 14
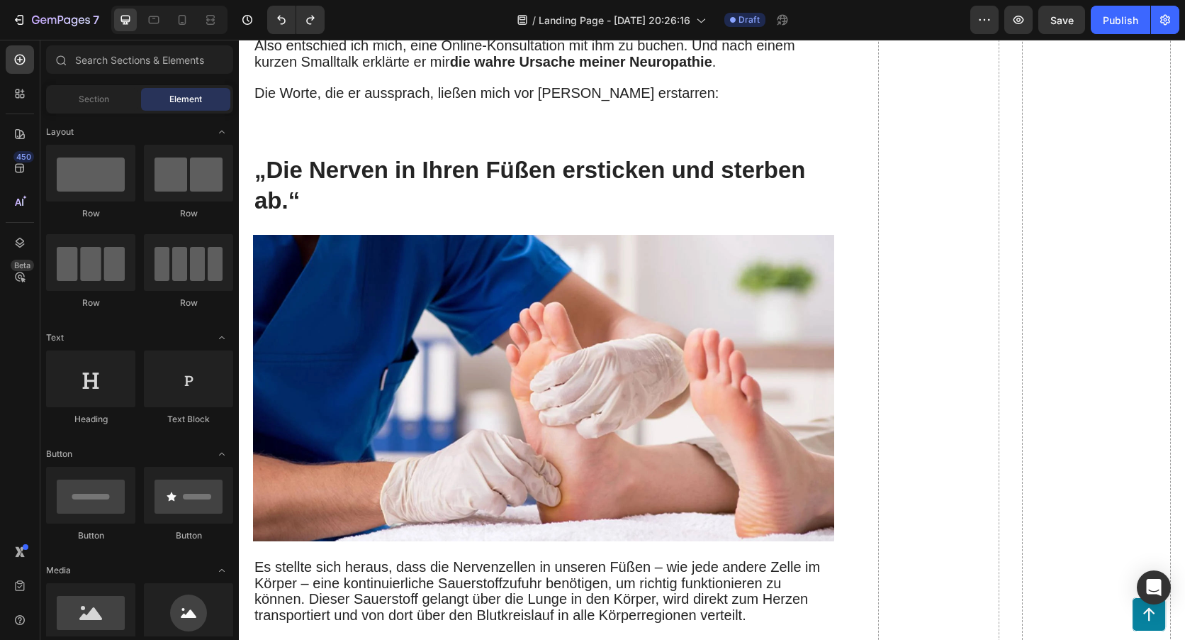
scroll to position [2340, 0]
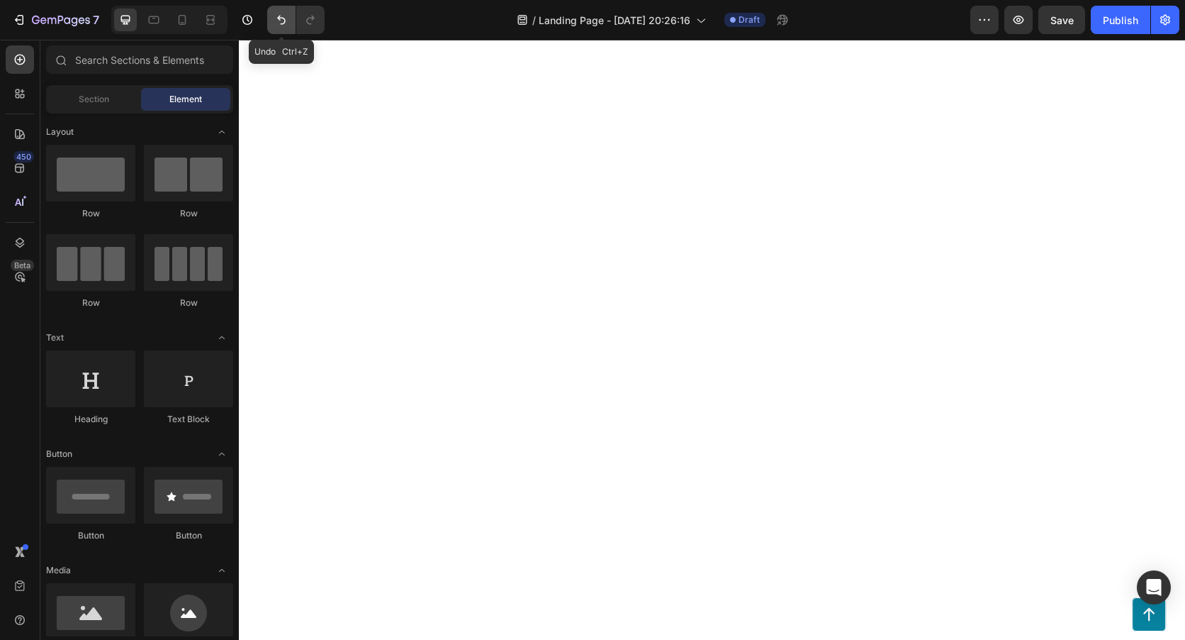
click at [272, 26] on button "Undo/Redo" at bounding box center [281, 20] width 28 height 28
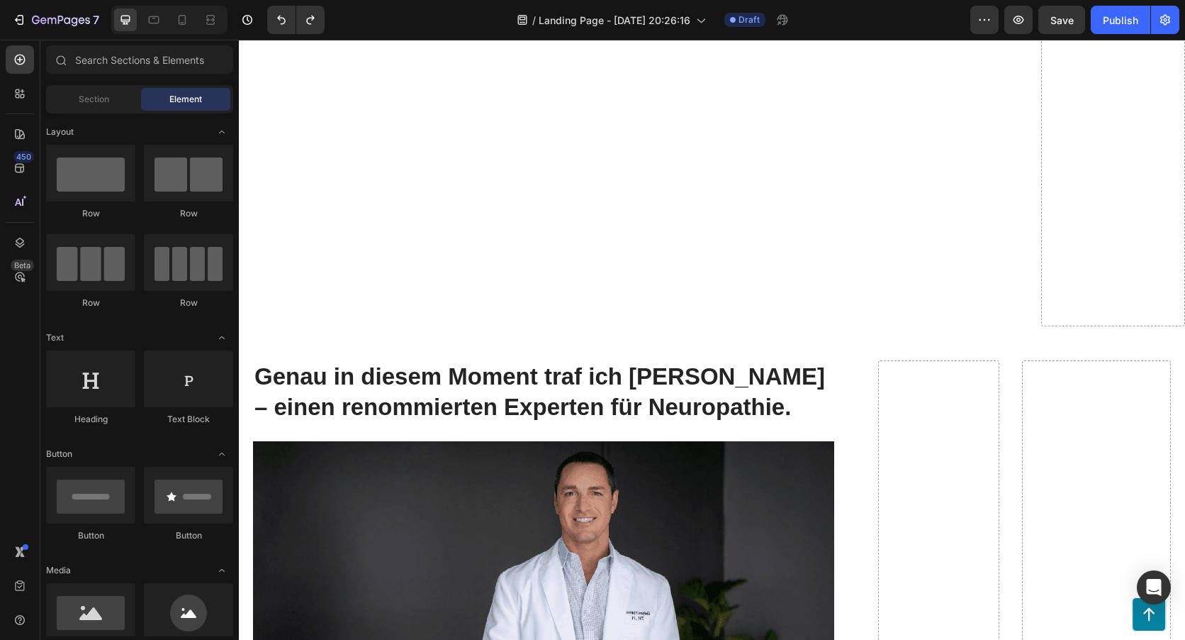
scroll to position [2198, 0]
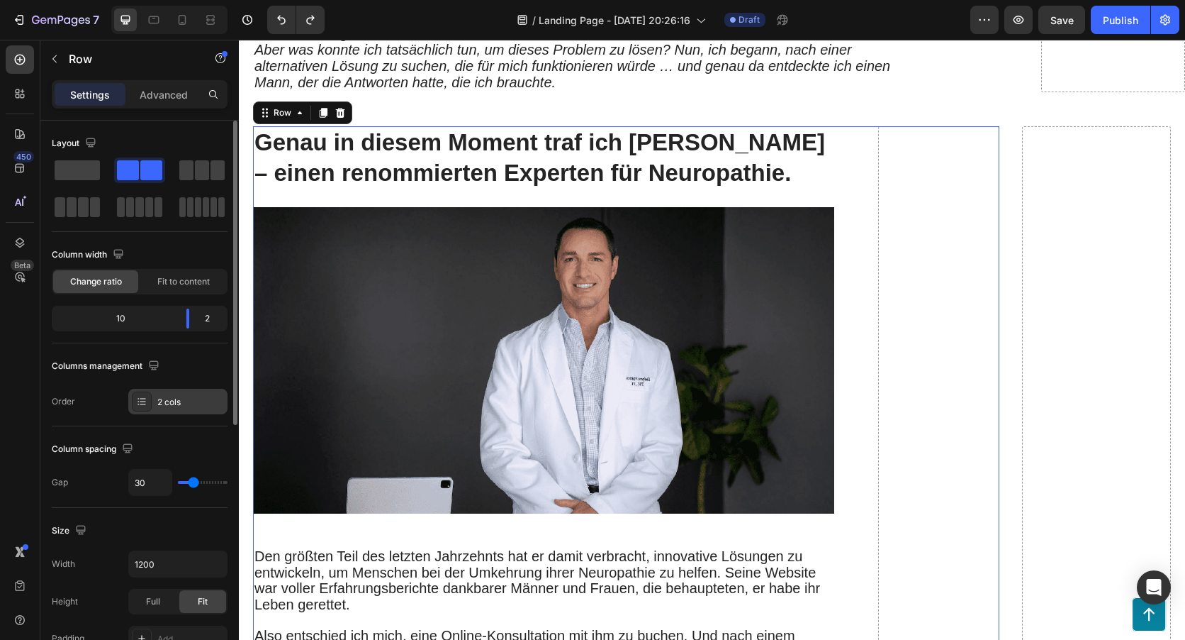
click at [167, 401] on div "2 cols" at bounding box center [190, 402] width 67 height 13
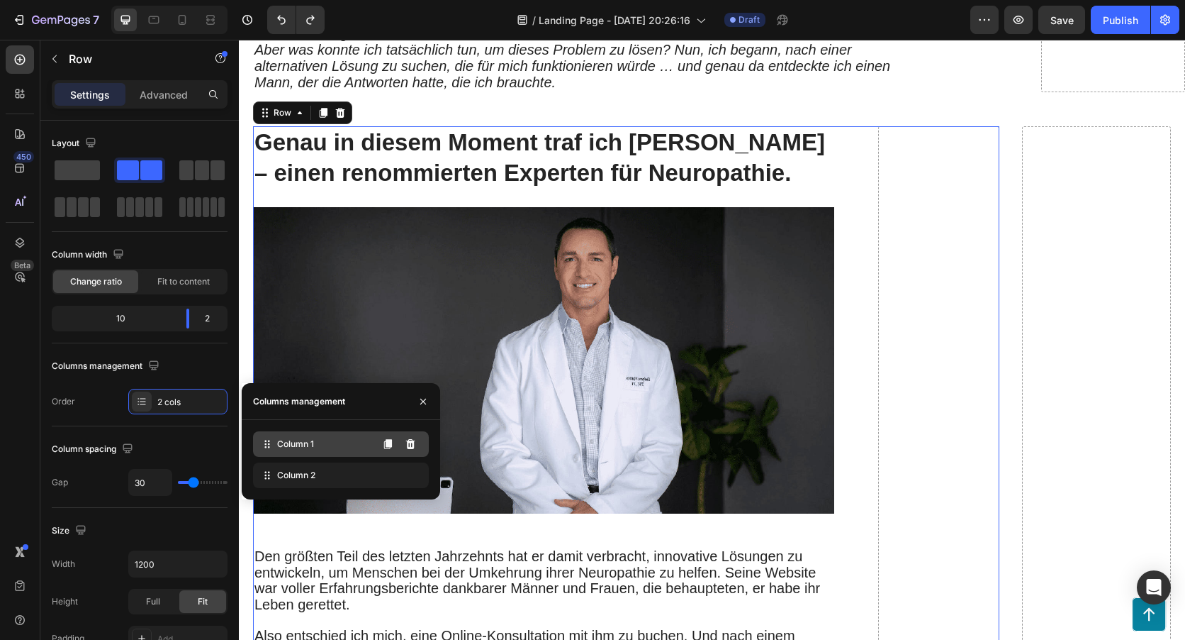
click at [294, 440] on span "Column 1" at bounding box center [295, 443] width 37 height 13
click at [276, 445] on div "Column 1" at bounding box center [341, 444] width 176 height 26
click at [388, 450] on button at bounding box center [387, 443] width 23 height 23
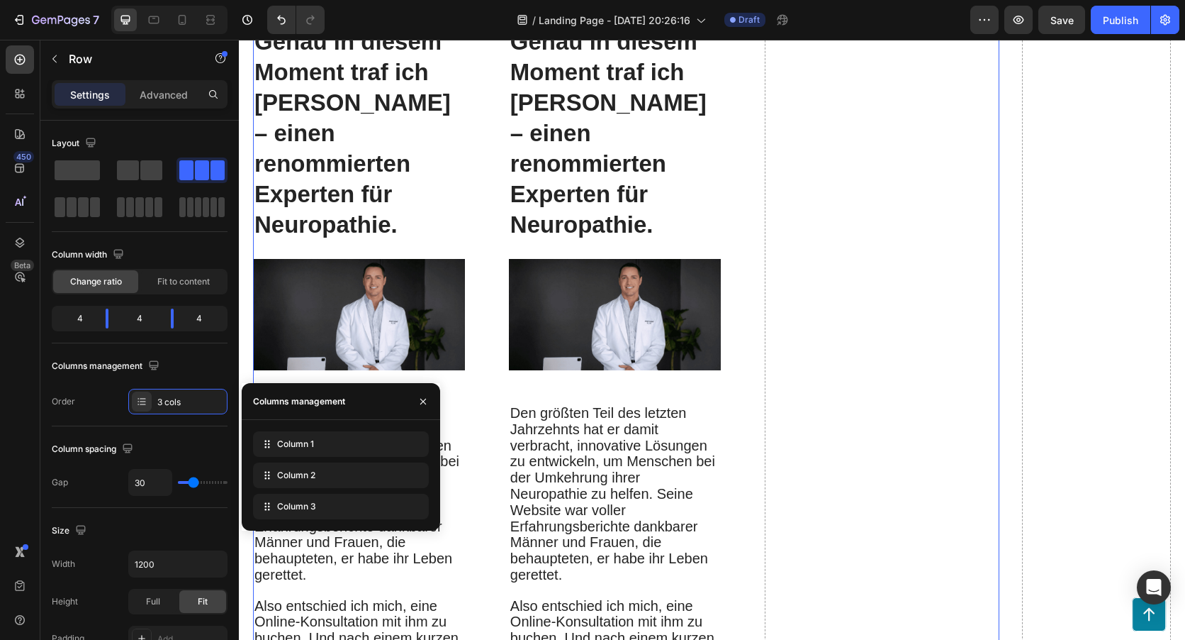
scroll to position [2482, 0]
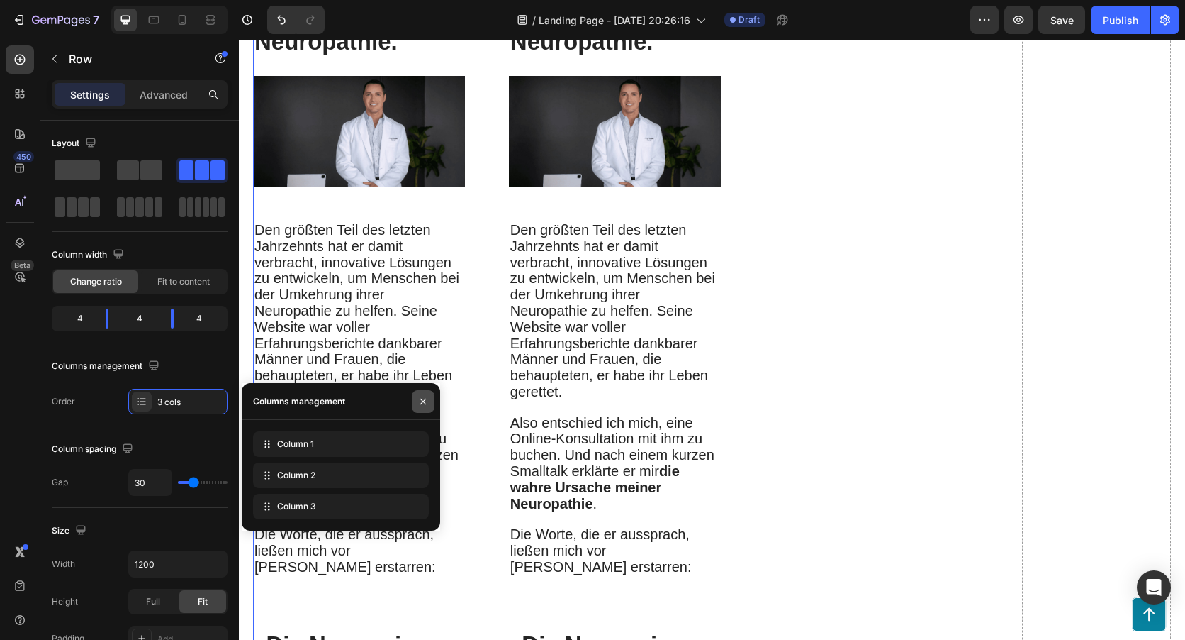
click at [420, 398] on icon "button" at bounding box center [423, 401] width 11 height 11
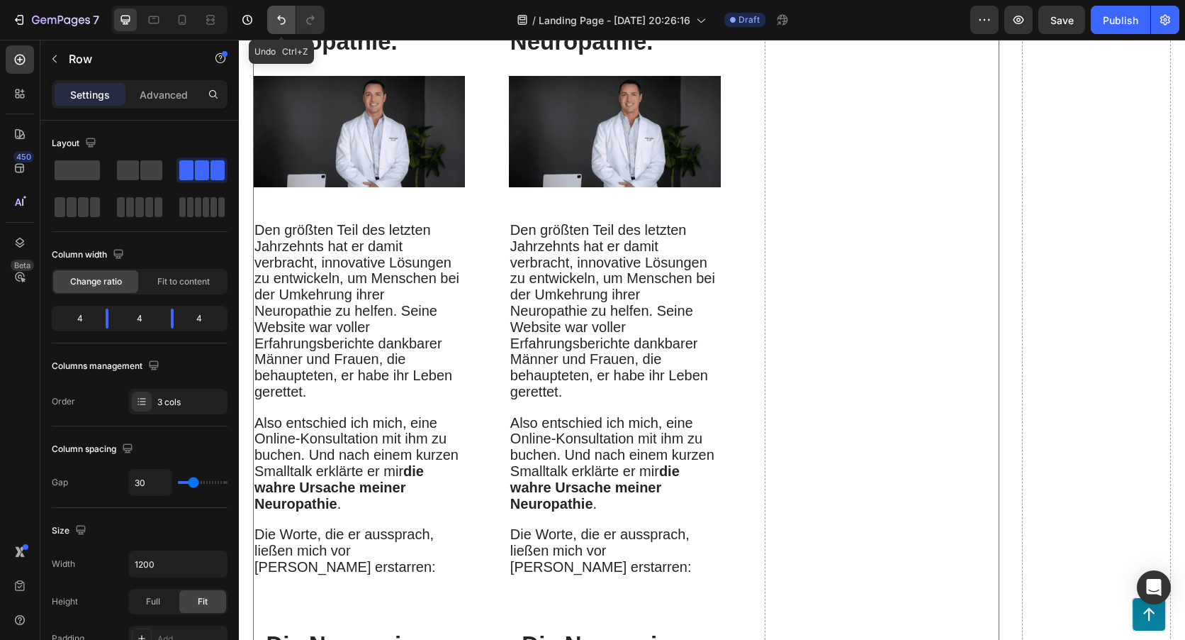
click at [281, 14] on icon "Undo/Redo" at bounding box center [281, 20] width 14 height 14
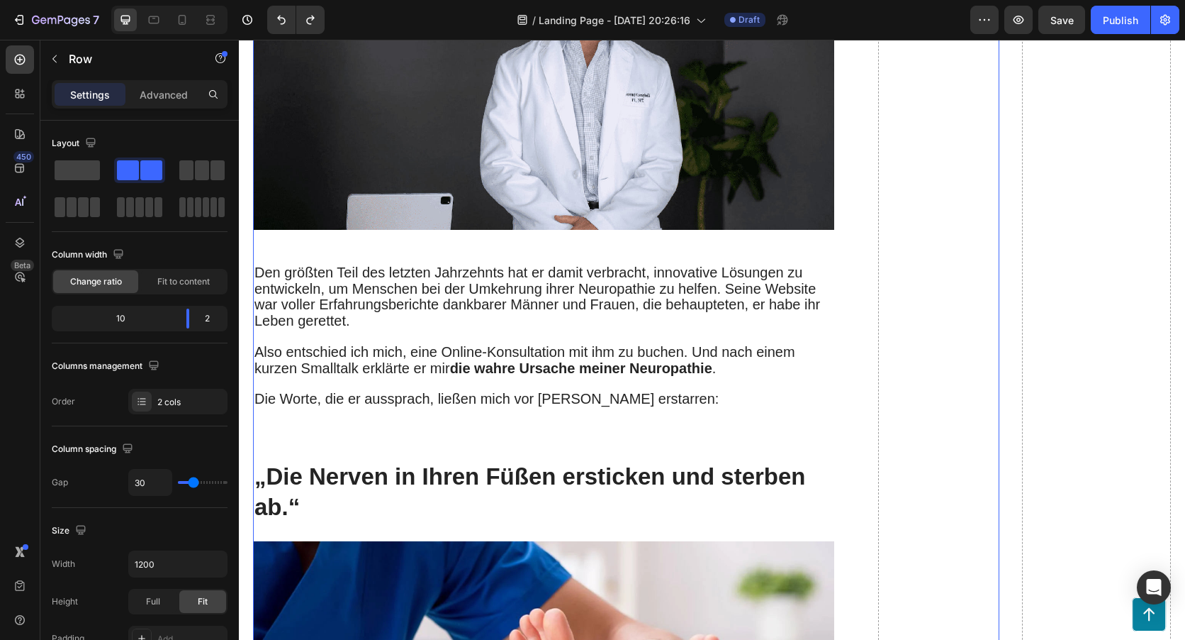
click at [142, 401] on icon at bounding box center [143, 401] width 6 height 1
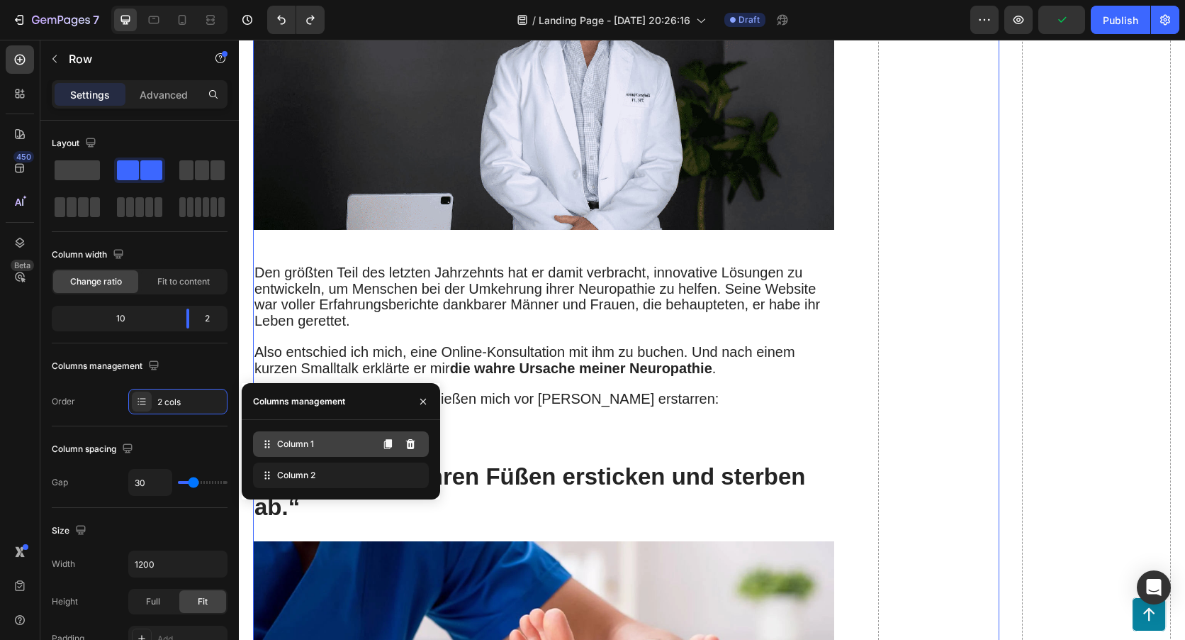
click at [288, 450] on div "Column 1" at bounding box center [341, 444] width 176 height 26
click at [265, 444] on icon at bounding box center [266, 444] width 2 height 2
click at [289, 483] on div "Column 2" at bounding box center [341, 475] width 176 height 26
click at [290, 441] on span "Column 1" at bounding box center [295, 443] width 37 height 13
click at [417, 473] on button at bounding box center [410, 475] width 23 height 23
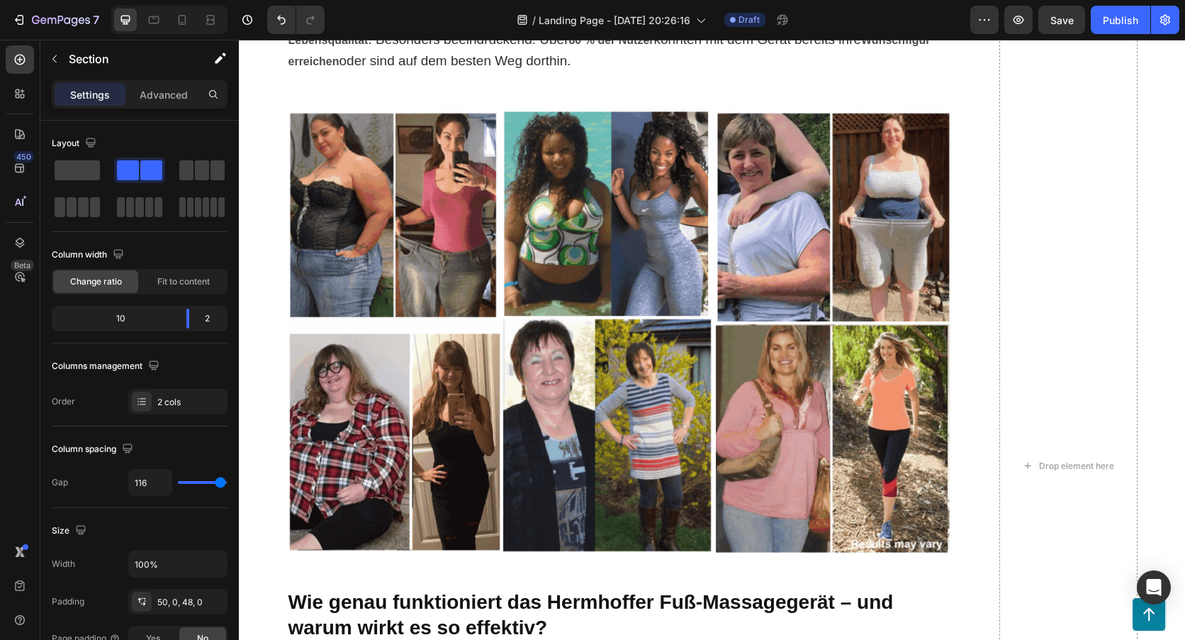
scroll to position [6594, 0]
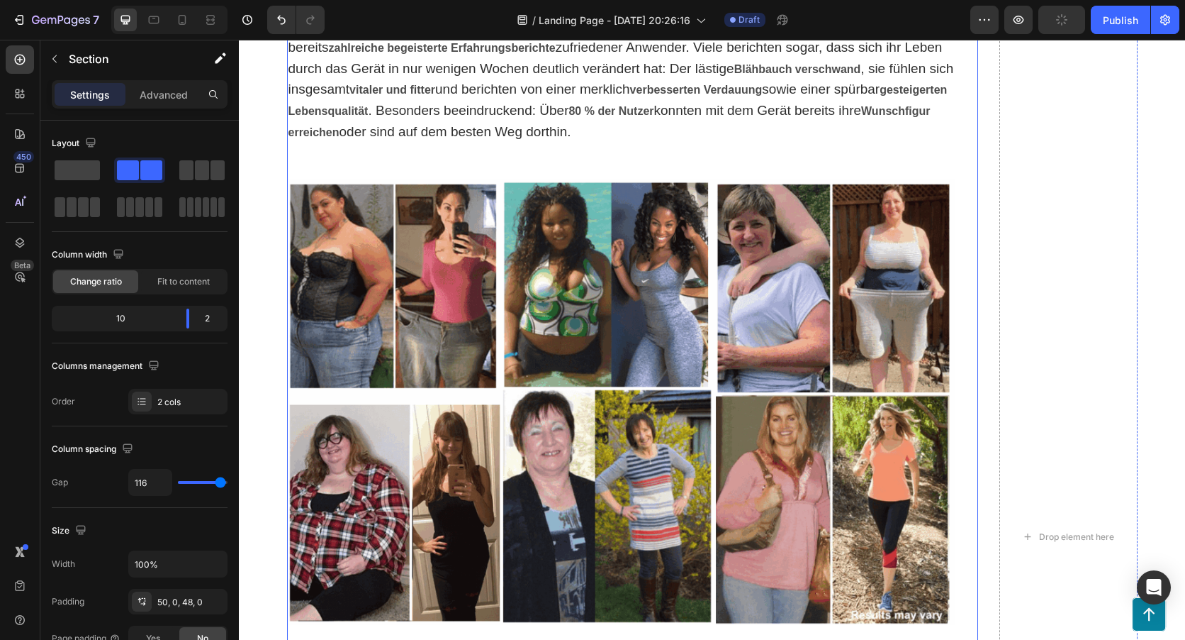
click at [971, 523] on div "Your path to ultimate comfort and well-being couldn't be easier: Heading Option…" at bounding box center [632, 536] width 691 height 2403
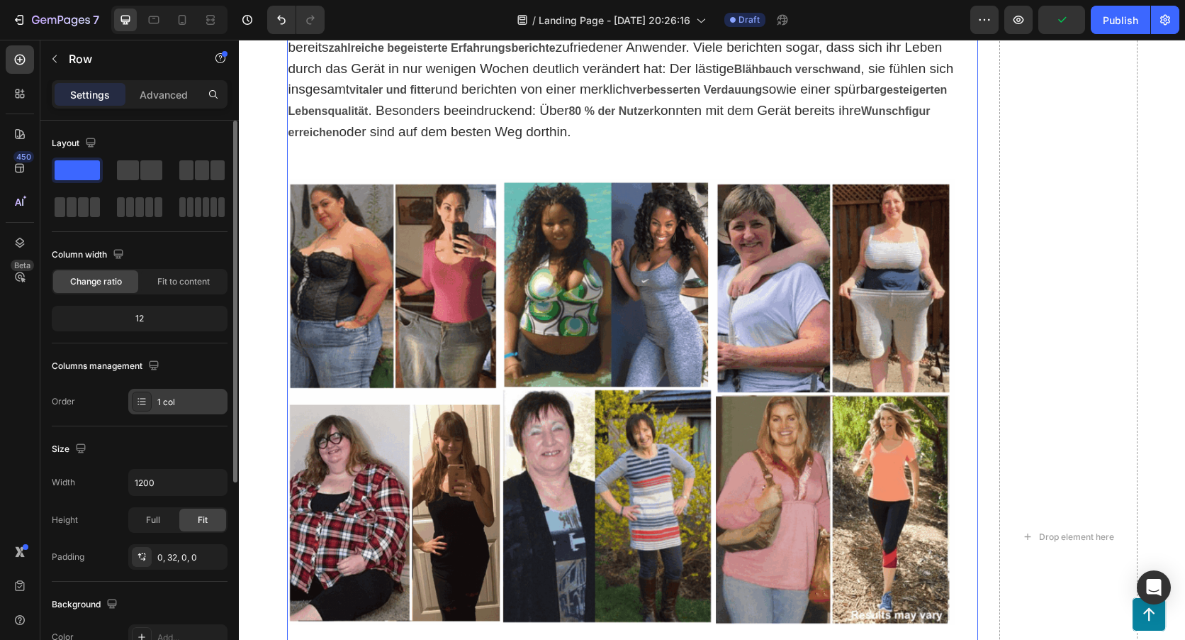
click at [143, 405] on icon at bounding box center [141, 401] width 11 height 11
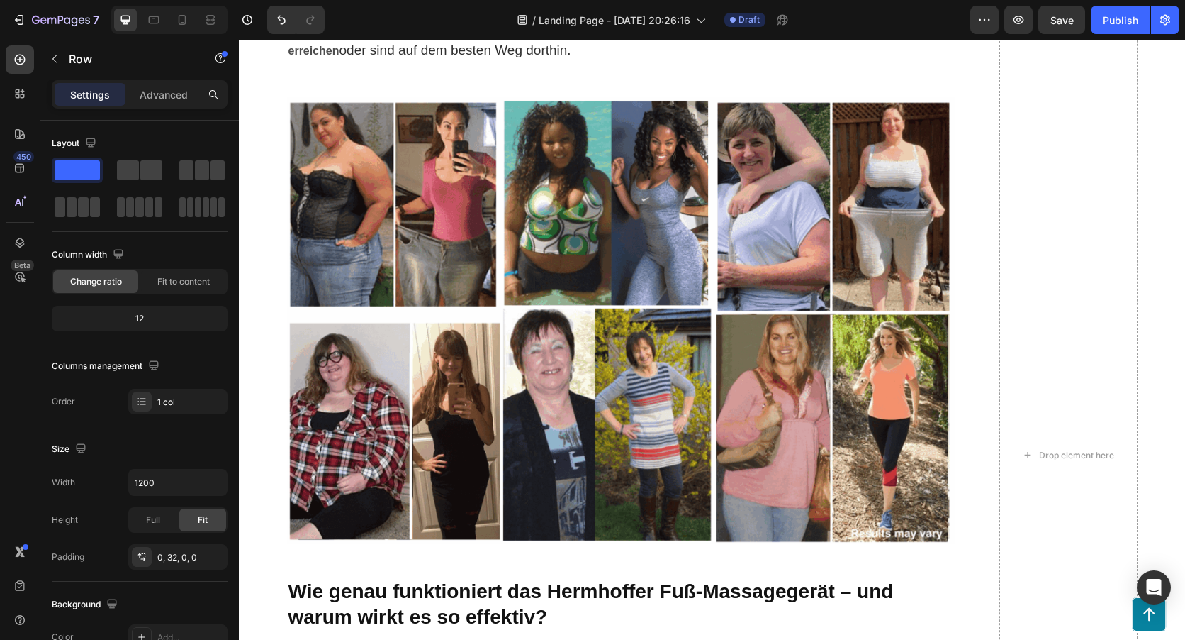
scroll to position [6806, 0]
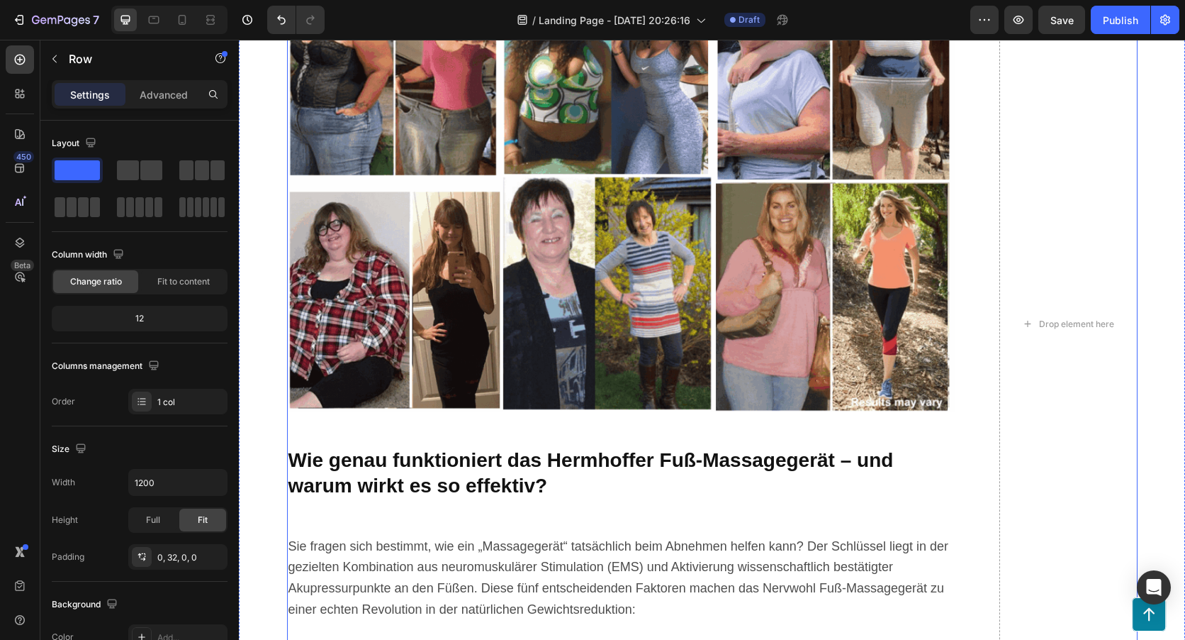
click at [986, 362] on div "Your path to ultimate comfort and well-being couldn't be easier: Heading Option…" at bounding box center [712, 323] width 851 height 2403
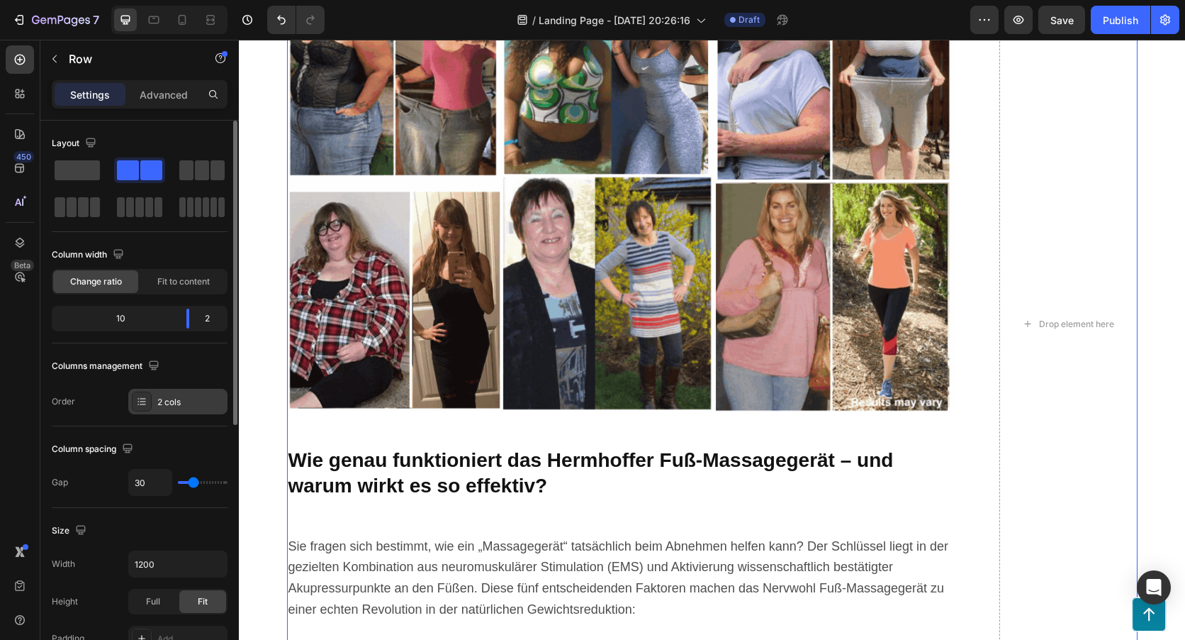
click at [167, 401] on div "2 cols" at bounding box center [190, 402] width 67 height 13
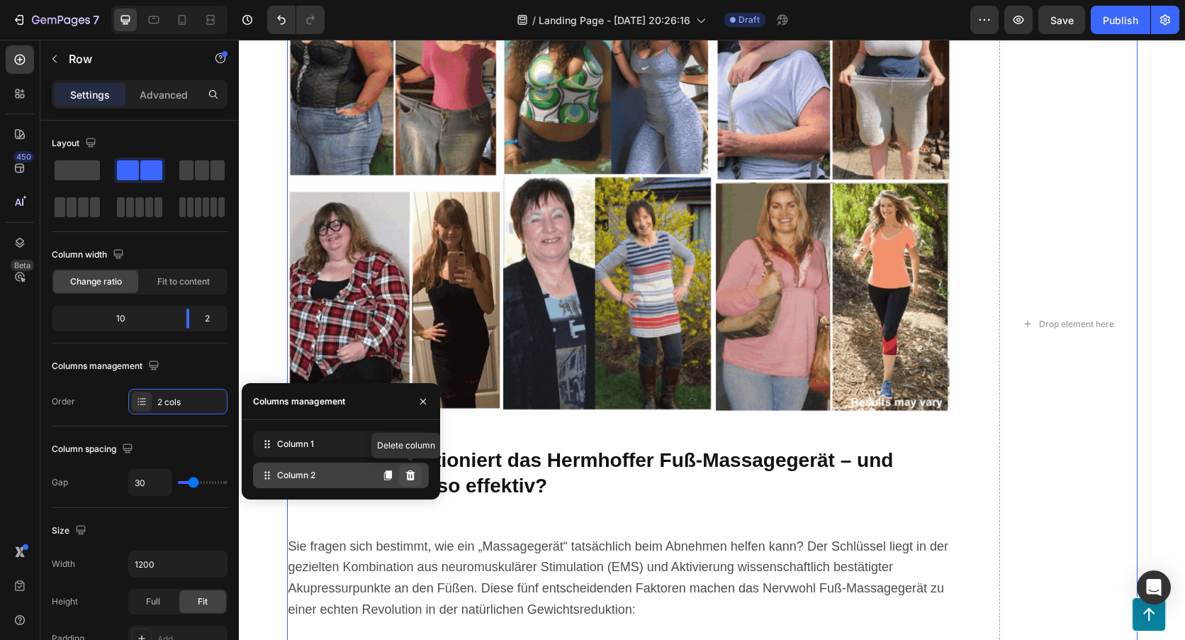
click at [413, 473] on icon at bounding box center [410, 475] width 9 height 10
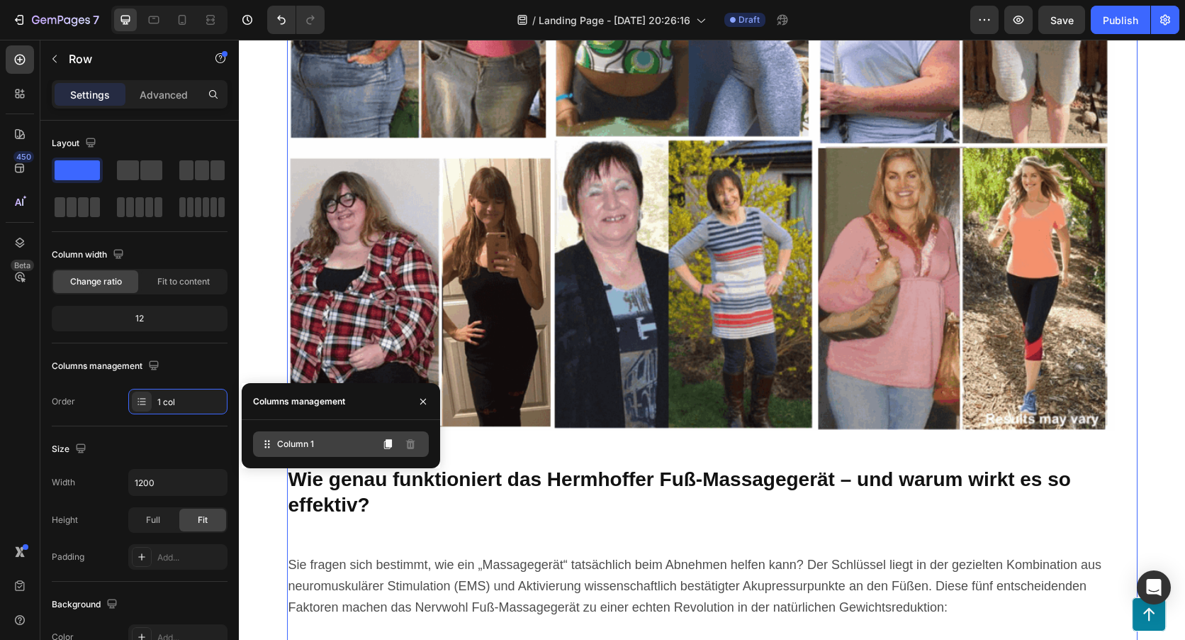
click at [352, 440] on div "Column 1" at bounding box center [341, 444] width 176 height 26
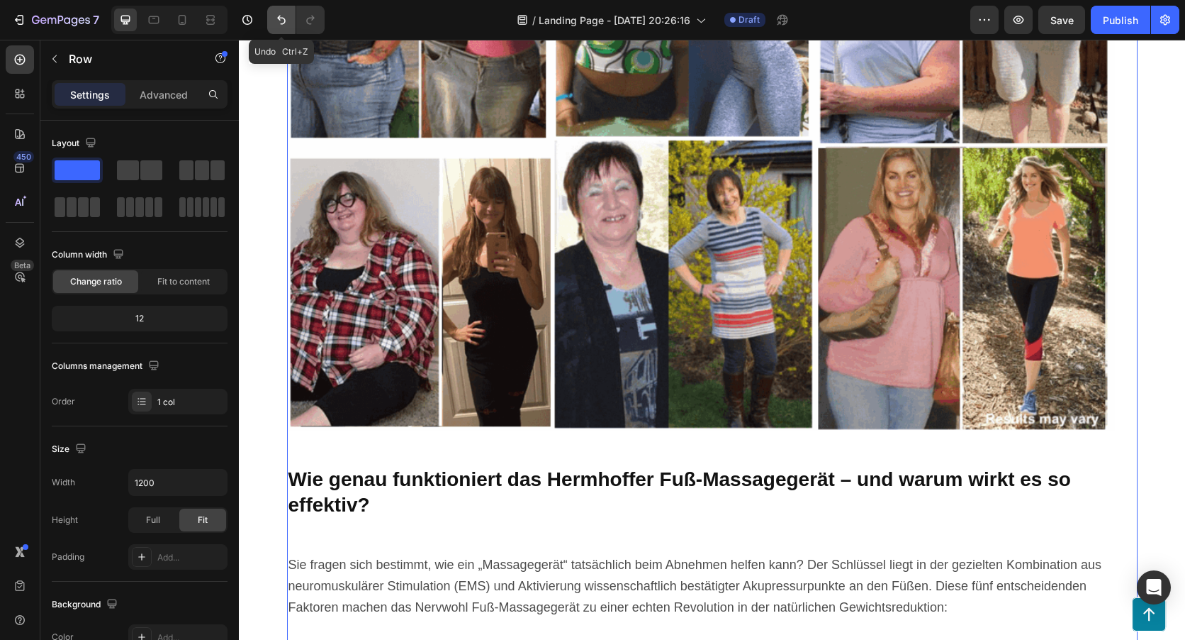
drag, startPoint x: 279, startPoint y: 16, endPoint x: 40, endPoint y: 21, distance: 238.3
click at [279, 16] on icon "Undo/Redo" at bounding box center [281, 20] width 14 height 14
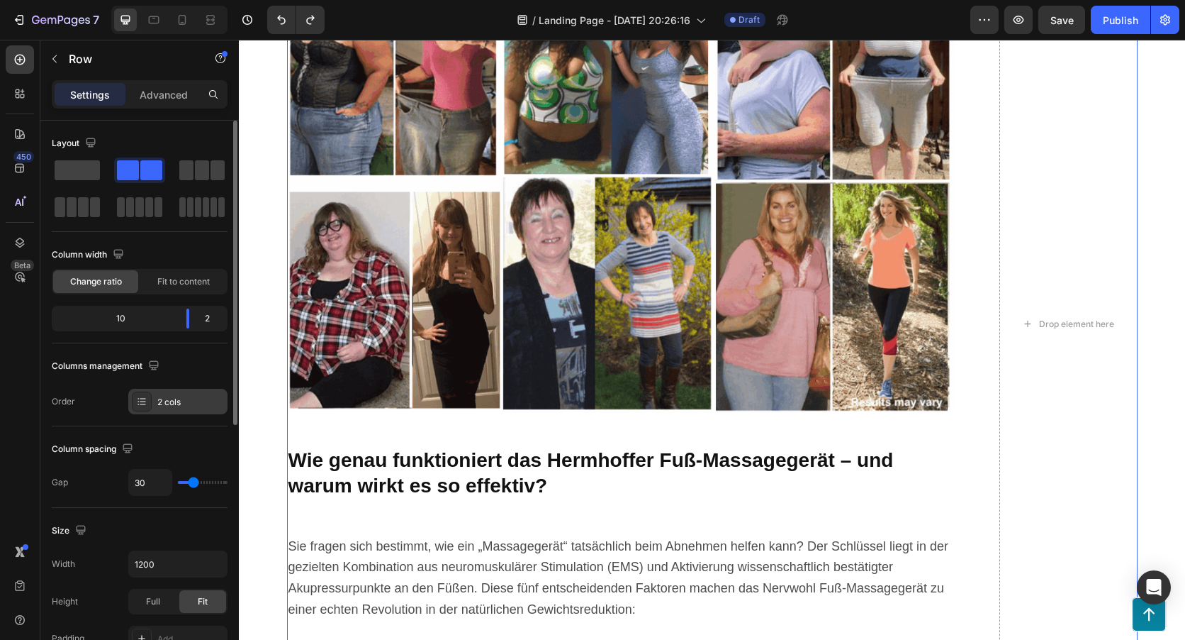
click at [161, 397] on div "2 cols" at bounding box center [190, 402] width 67 height 13
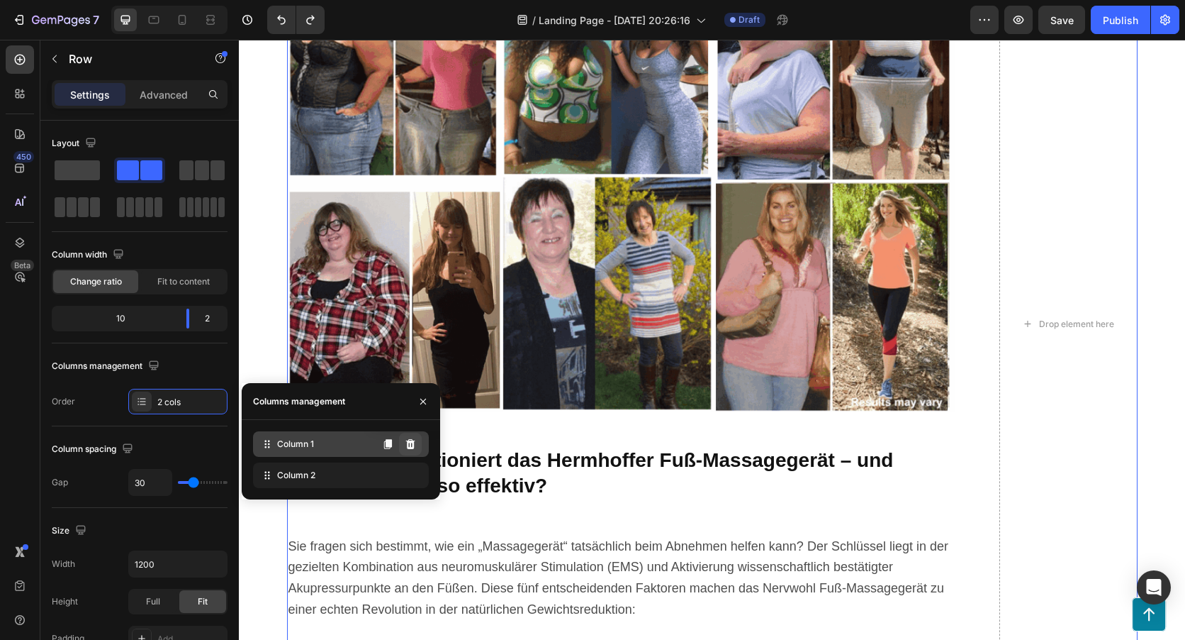
click at [407, 443] on icon at bounding box center [410, 443] width 11 height 11
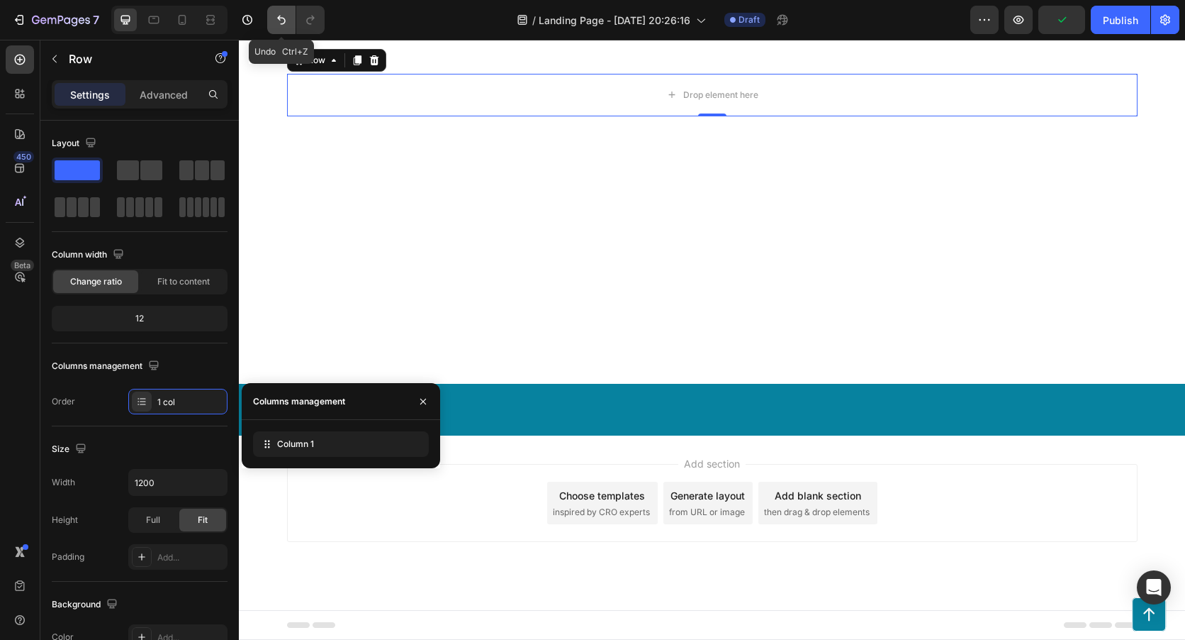
click at [275, 25] on icon "Undo/Redo" at bounding box center [281, 20] width 14 height 14
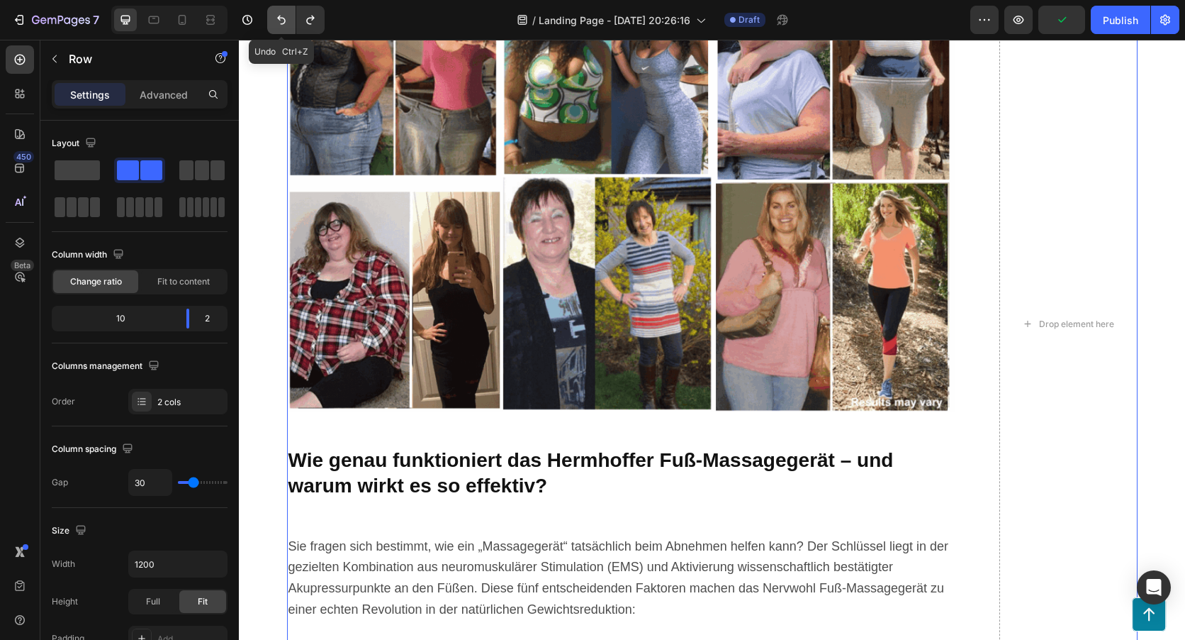
click at [275, 25] on icon "Undo/Redo" at bounding box center [281, 20] width 14 height 14
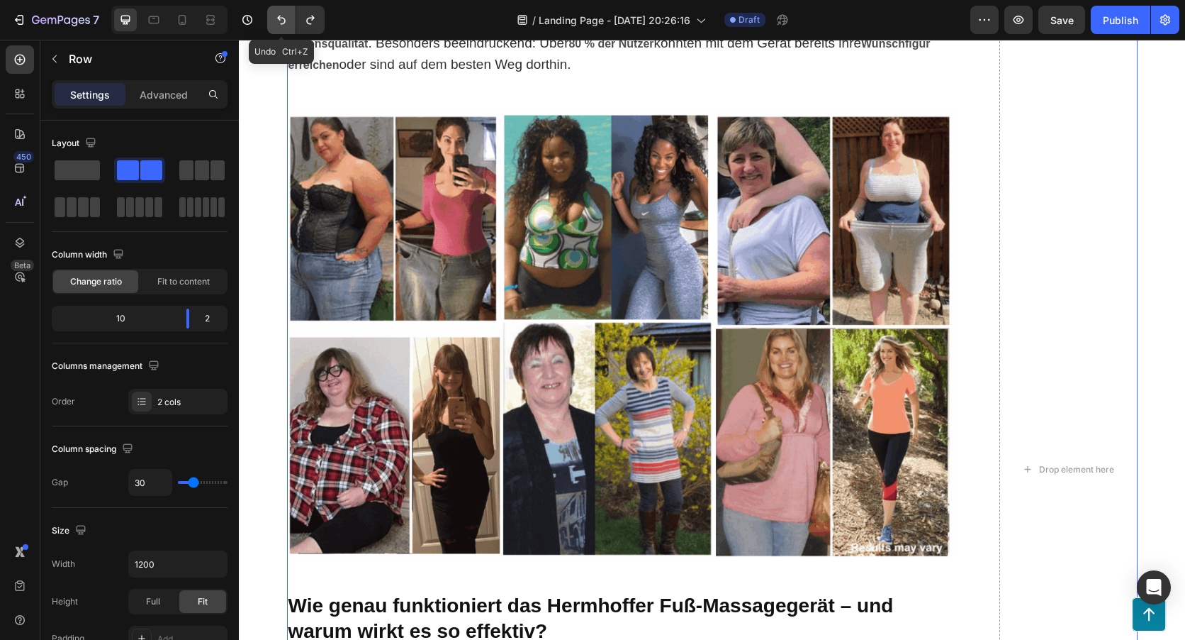
click at [275, 25] on icon "Undo/Redo" at bounding box center [281, 20] width 14 height 14
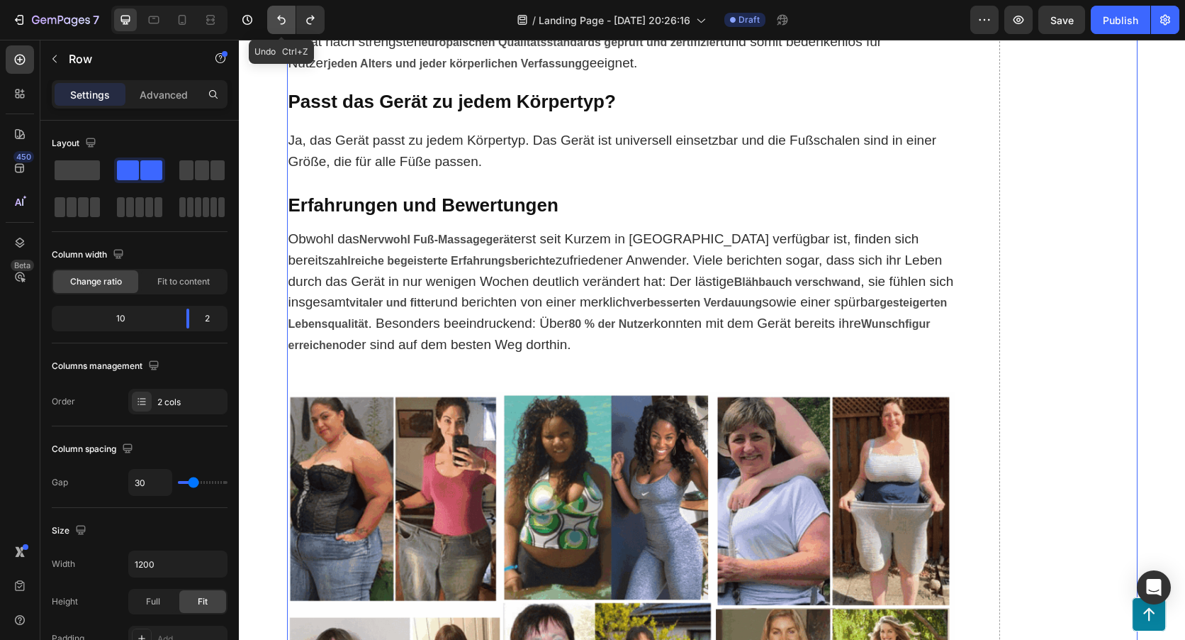
scroll to position [6487, 0]
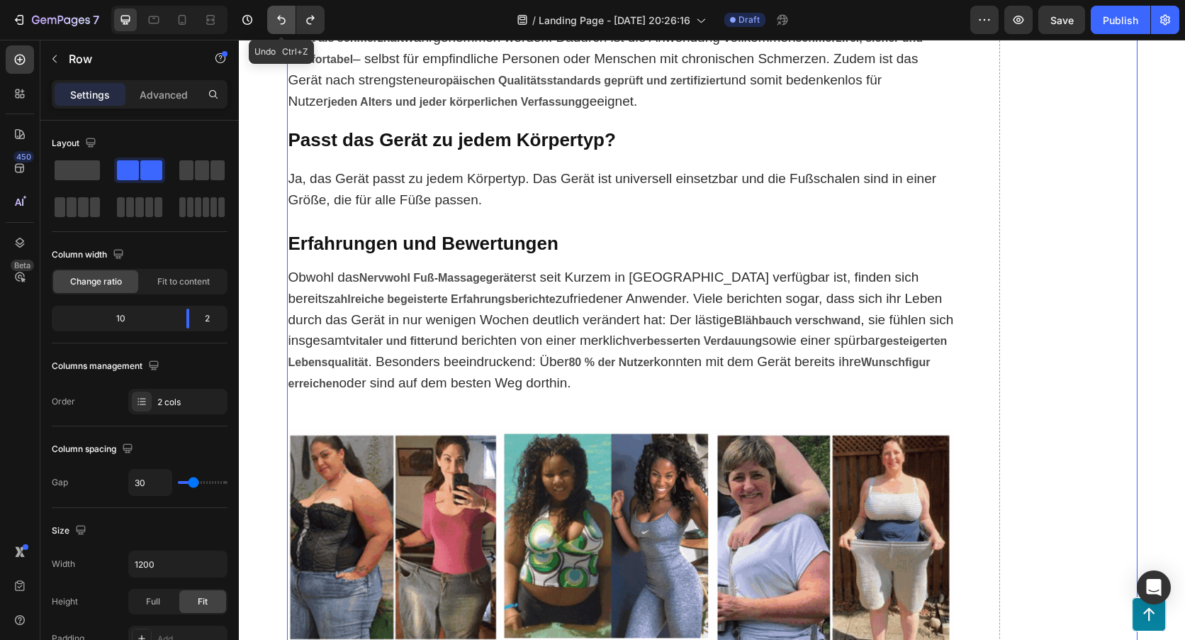
click at [275, 25] on icon "Undo/Redo" at bounding box center [281, 20] width 14 height 14
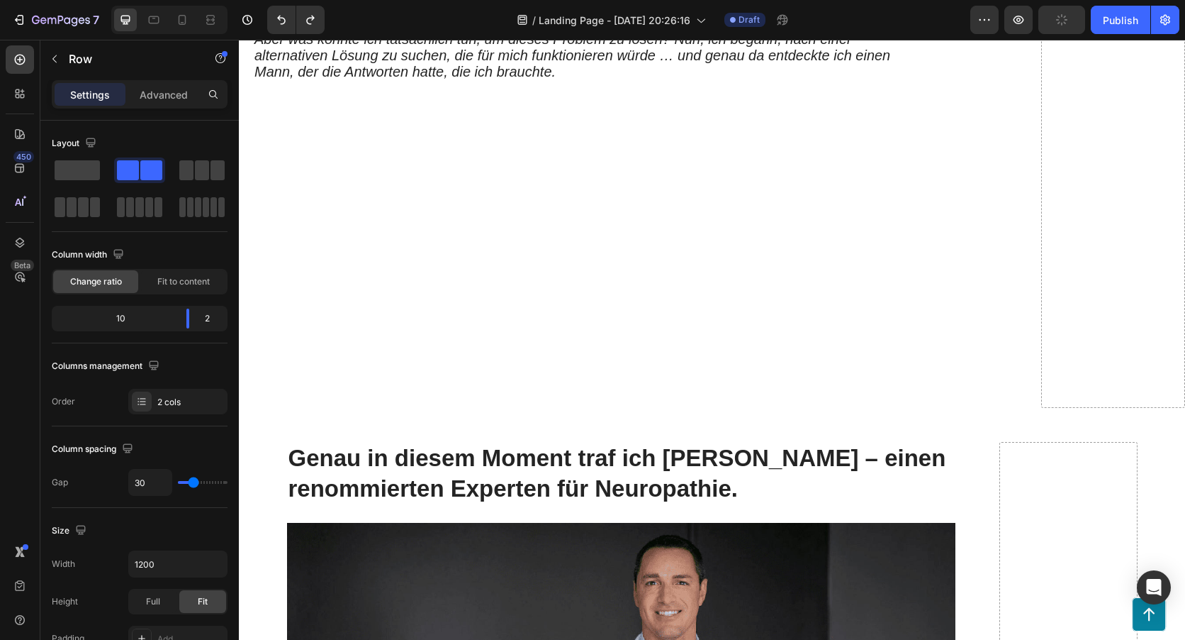
scroll to position [2284, 0]
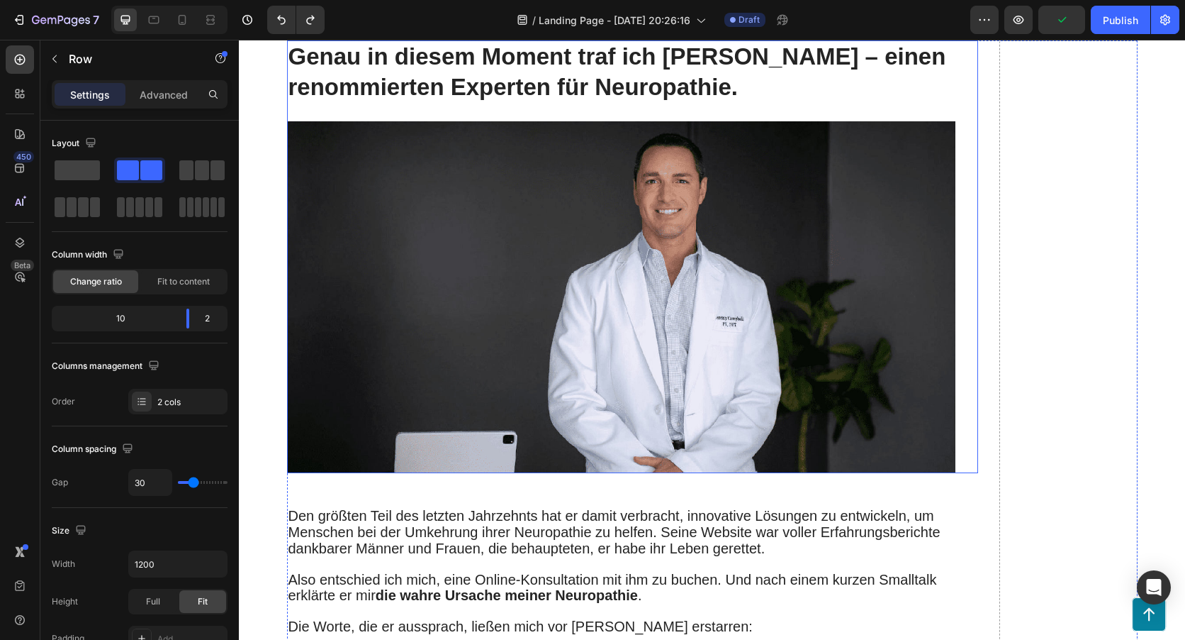
click at [956, 420] on div "Genau in diesem Moment traf ich Dr. Jeremy Campbell – einen renommierten Expert…" at bounding box center [632, 256] width 691 height 432
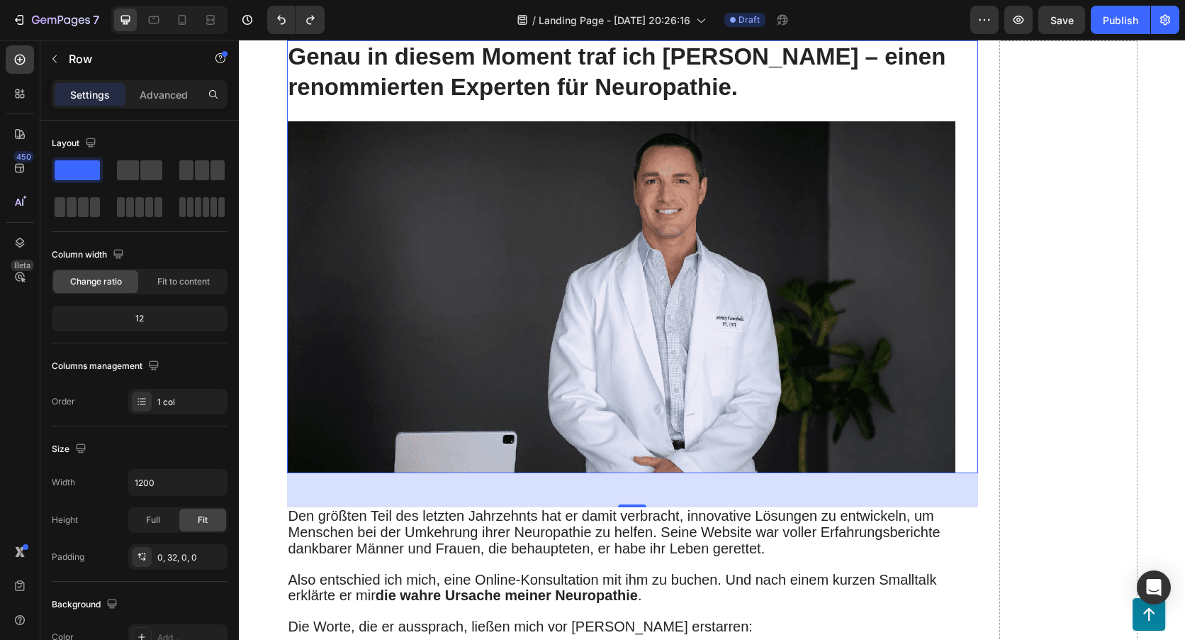
click at [963, 418] on div "Genau in diesem Moment traf ich Dr. Jeremy Campbell – einen renommierten Expert…" at bounding box center [632, 256] width 691 height 432
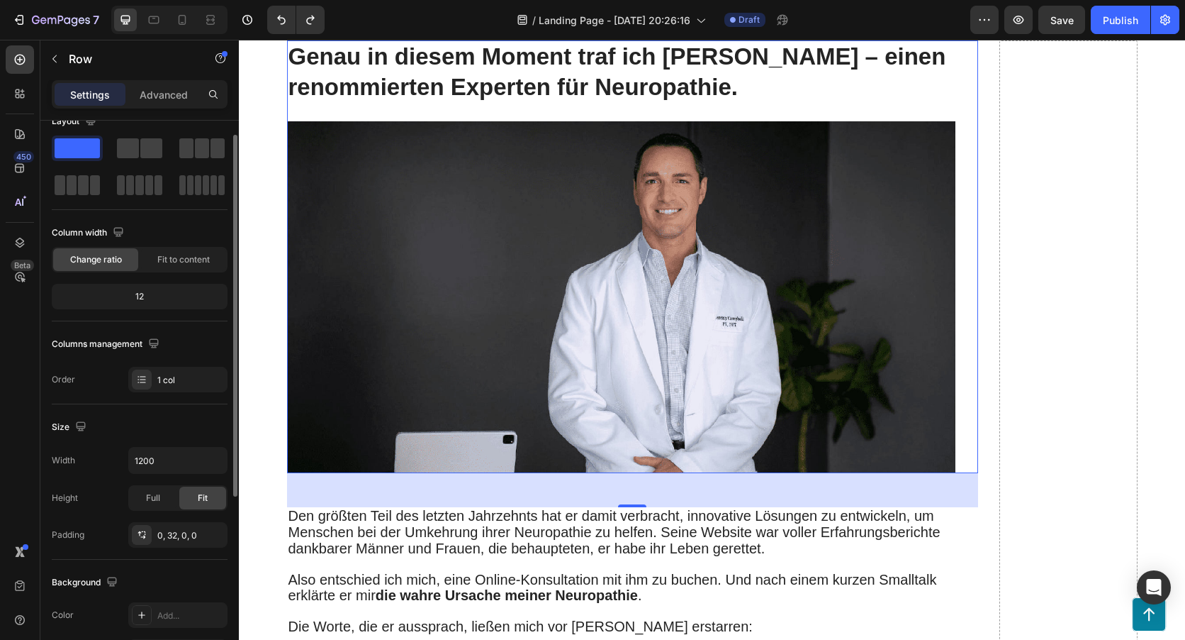
scroll to position [0, 0]
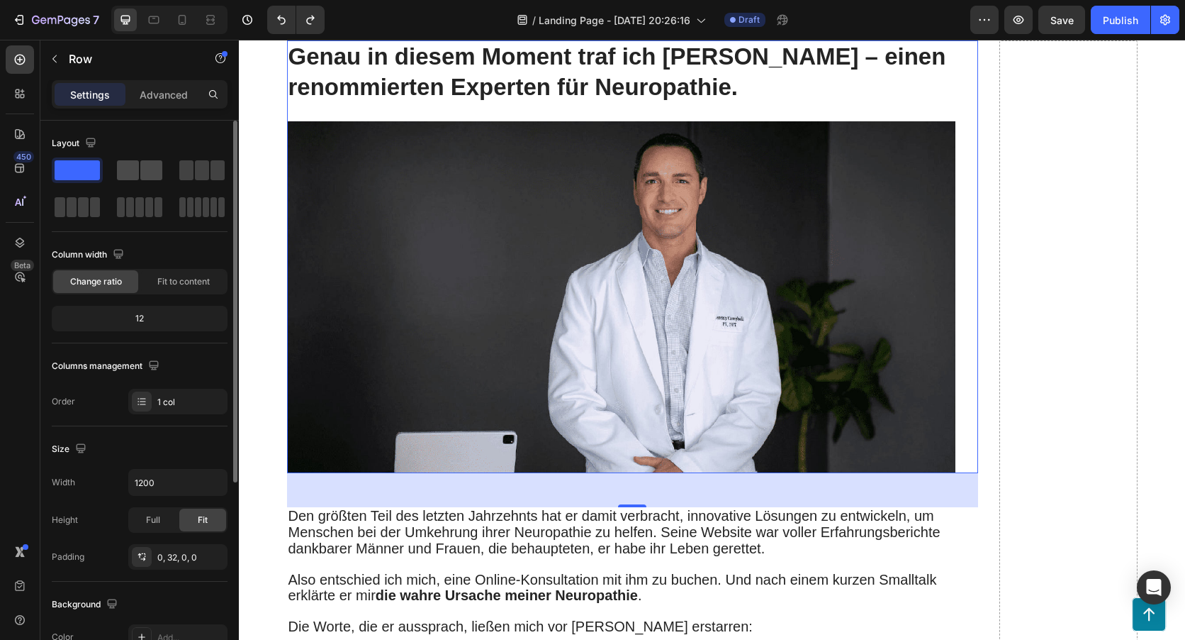
click at [139, 169] on div at bounding box center [139, 170] width 45 height 20
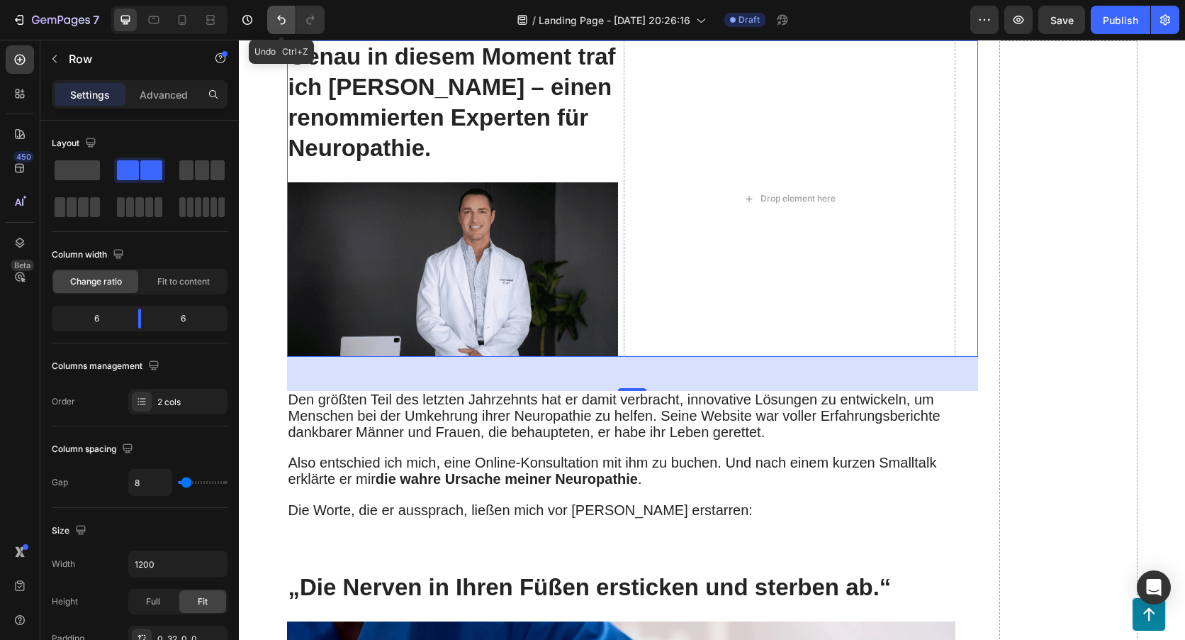
click at [278, 14] on icon "Undo/Redo" at bounding box center [281, 20] width 14 height 14
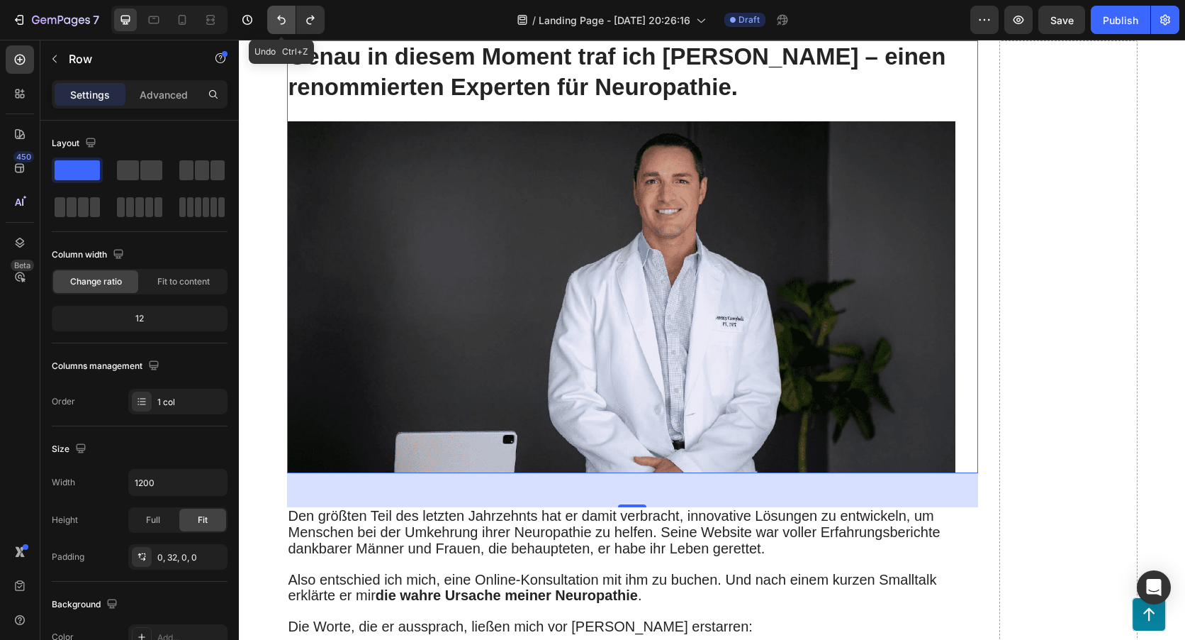
click at [278, 14] on icon "Undo/Redo" at bounding box center [281, 20] width 14 height 14
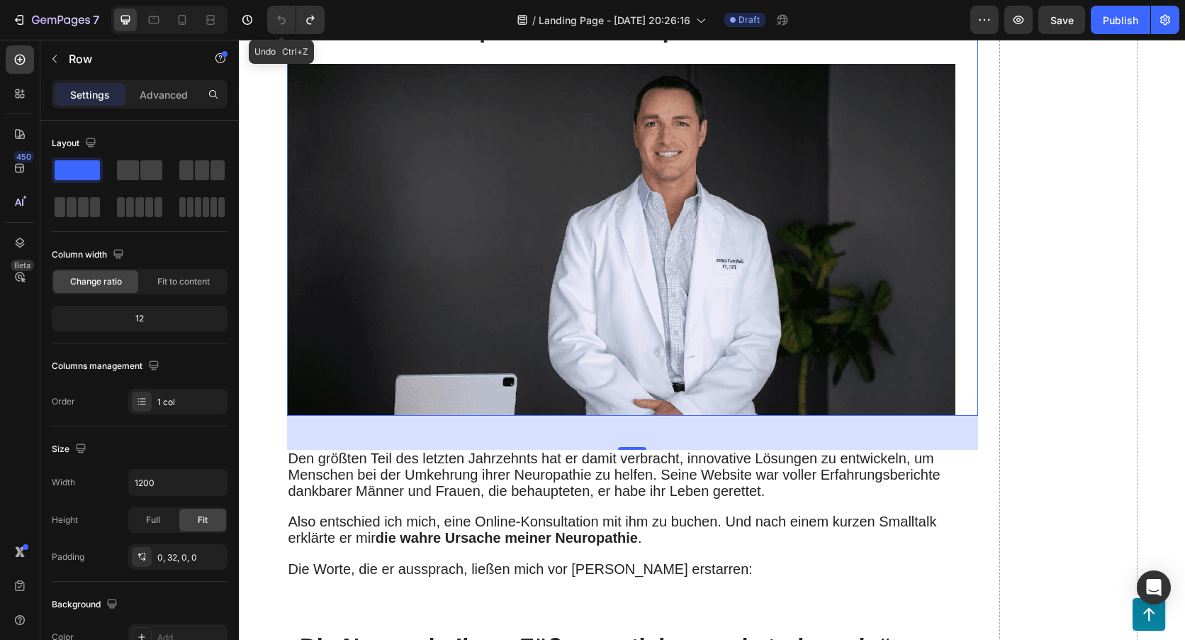
scroll to position [2218, 0]
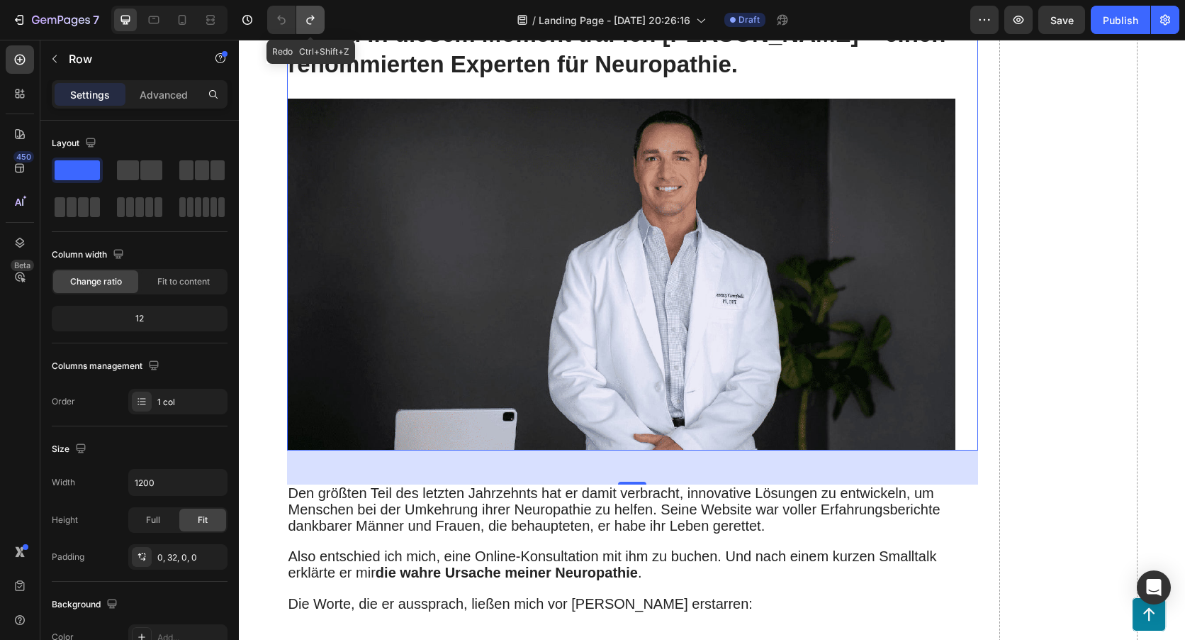
click at [310, 23] on icon "Undo/Redo" at bounding box center [310, 20] width 8 height 9
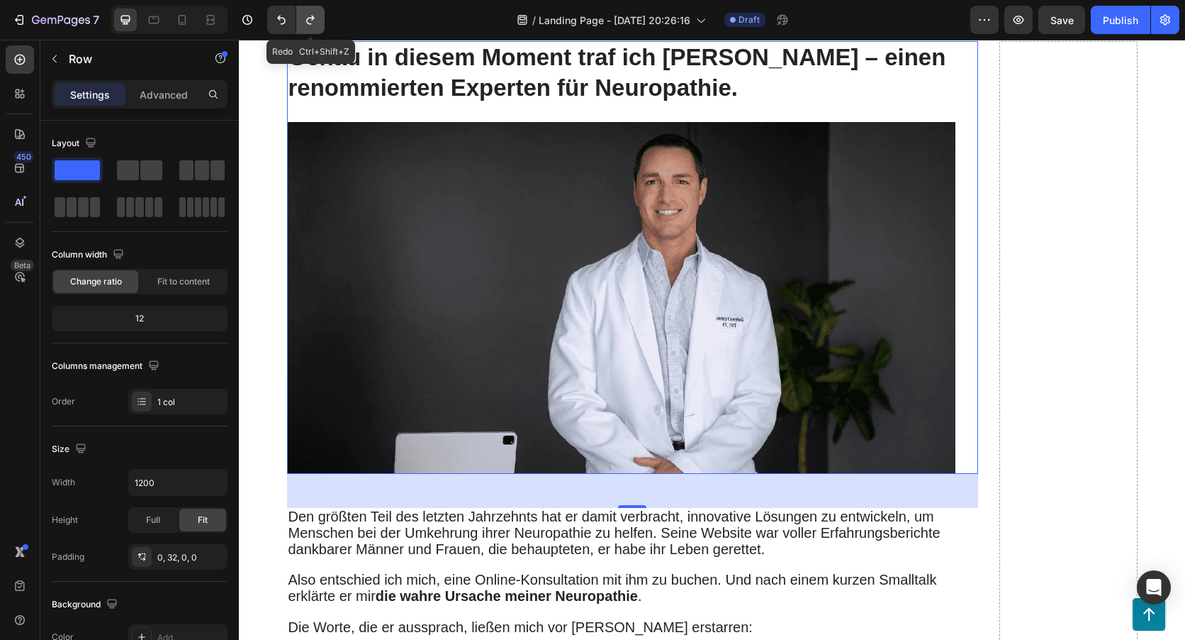
click at [310, 23] on icon "Undo/Redo" at bounding box center [310, 20] width 8 height 9
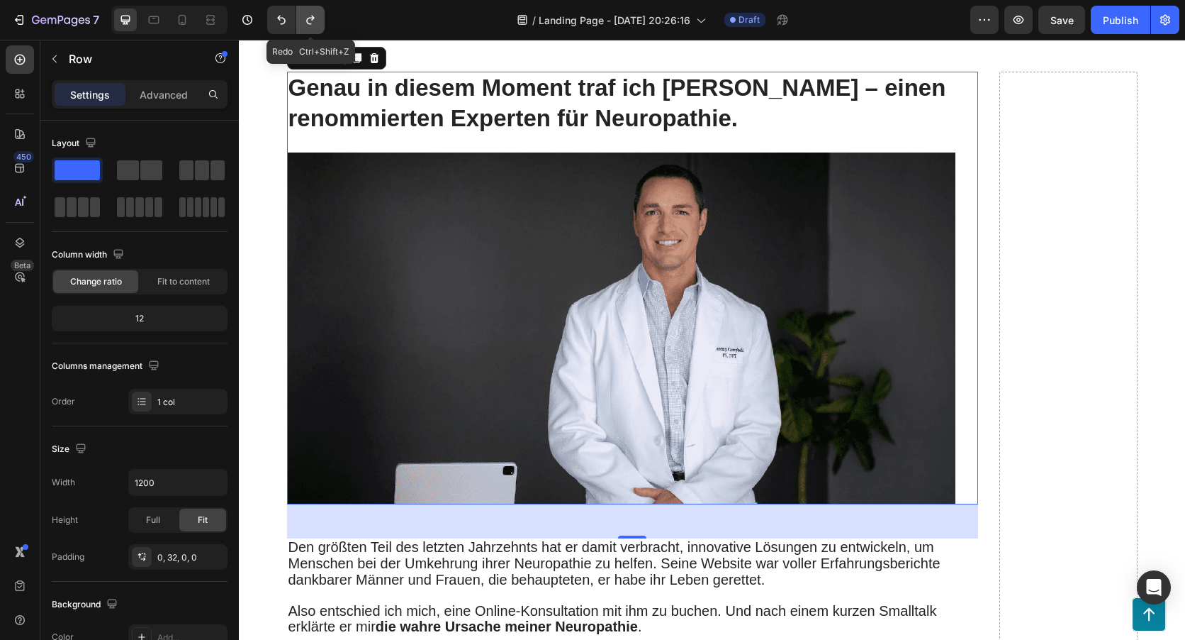
scroll to position [2284, 0]
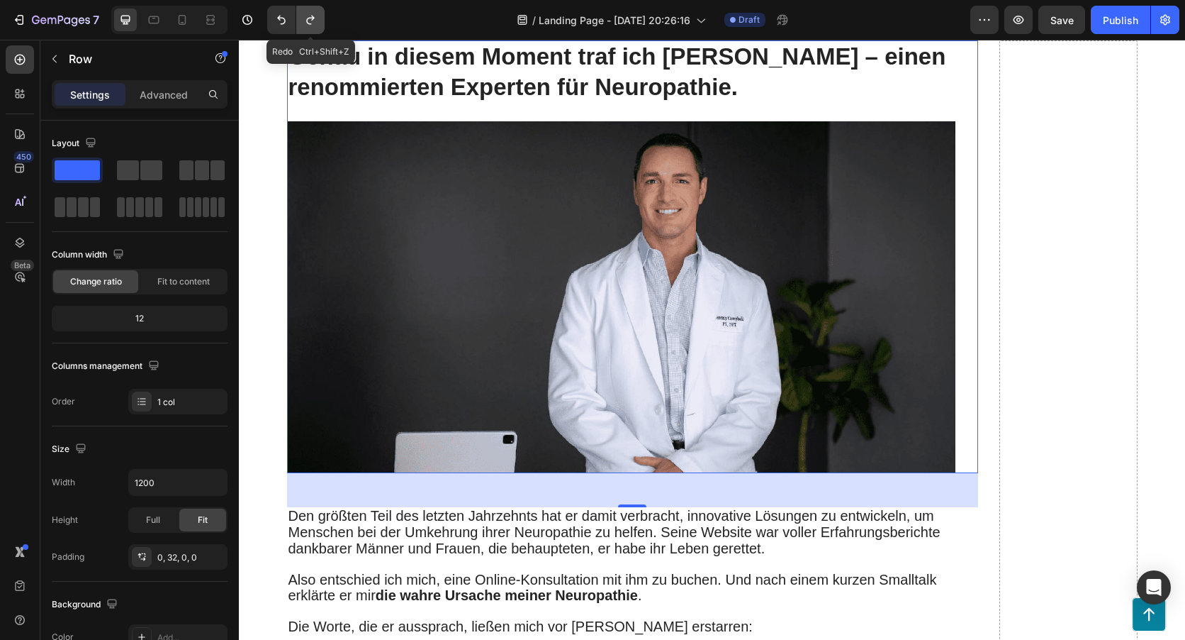
click at [310, 23] on icon "Undo/Redo" at bounding box center [310, 20] width 8 height 9
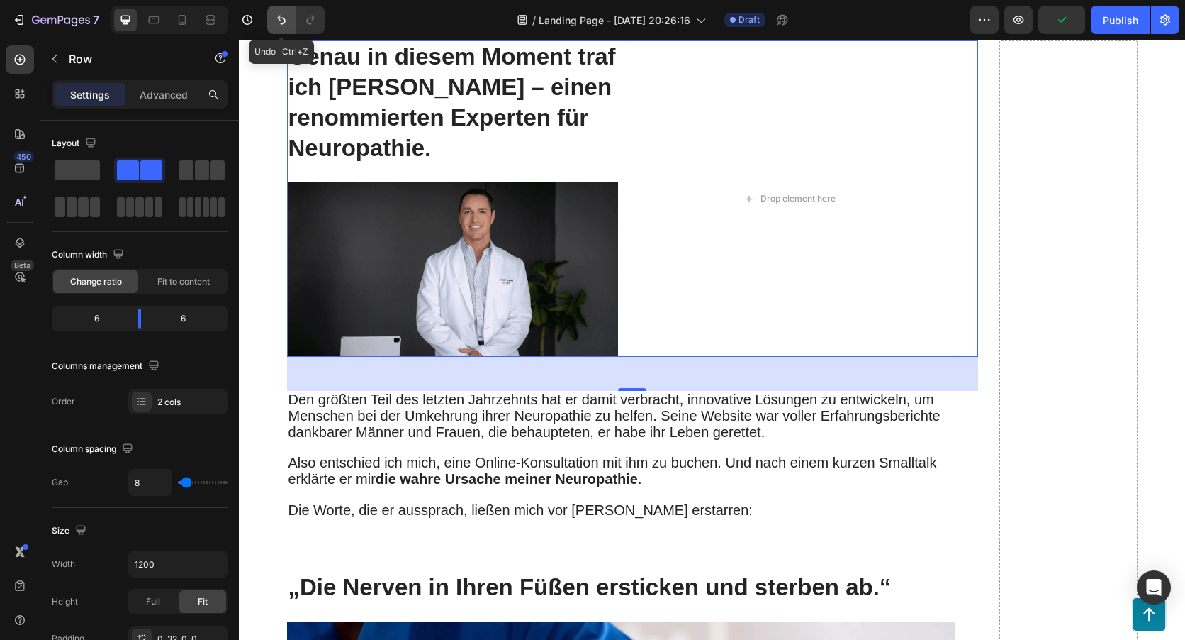
click at [283, 29] on button "Undo/Redo" at bounding box center [281, 20] width 28 height 28
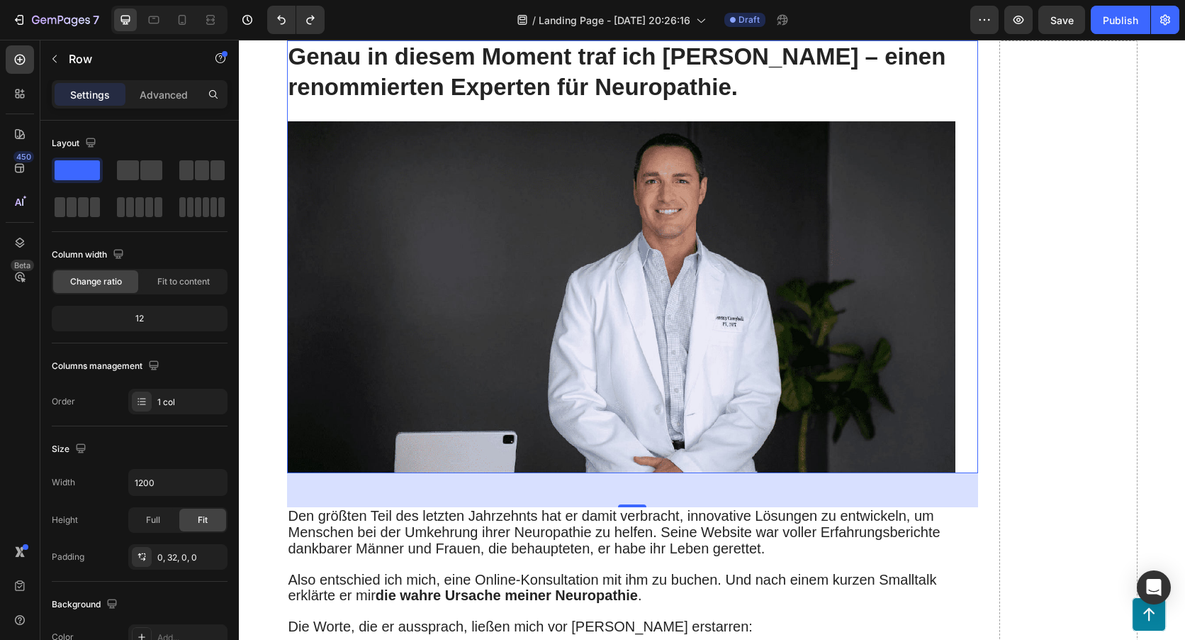
click at [969, 378] on div "Genau in diesem Moment traf ich Dr. Jeremy Campbell – einen renommierten Expert…" at bounding box center [632, 256] width 691 height 432
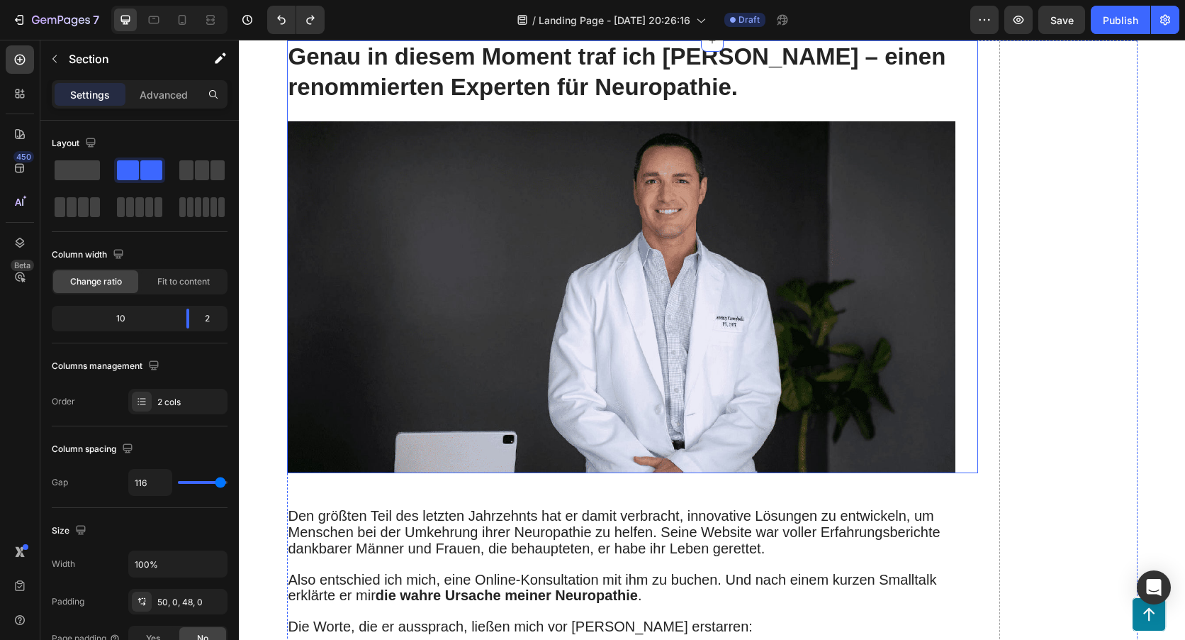
click at [957, 381] on div "Genau in diesem Moment traf ich Dr. Jeremy Campbell – einen renommierten Expert…" at bounding box center [632, 256] width 691 height 432
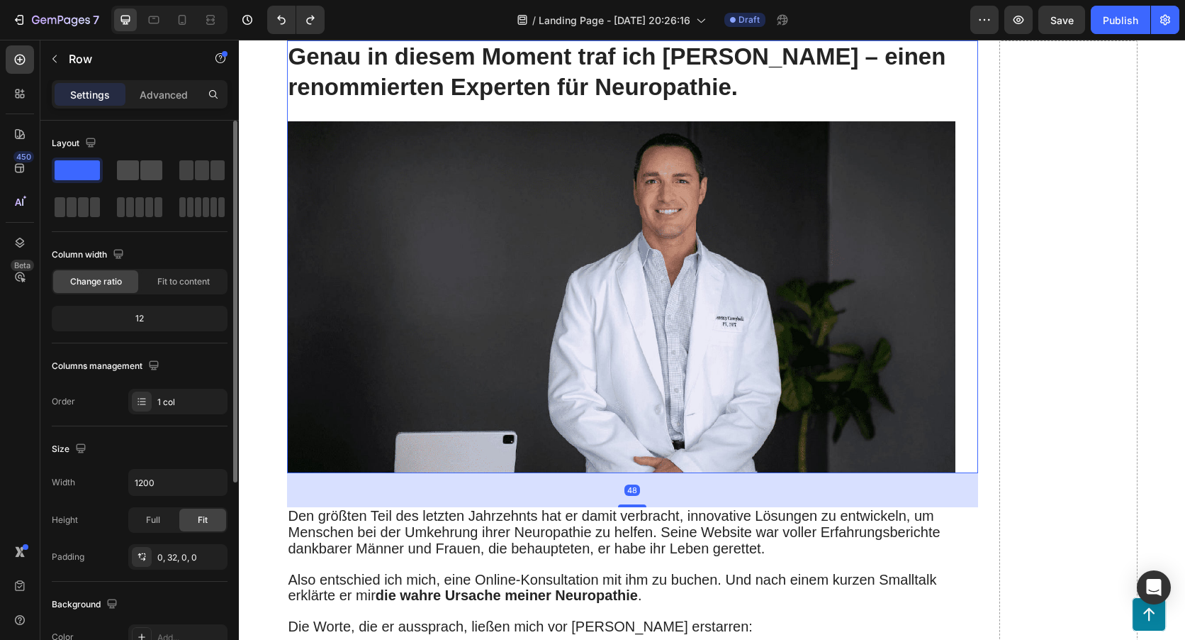
click at [152, 172] on span at bounding box center [151, 170] width 22 height 20
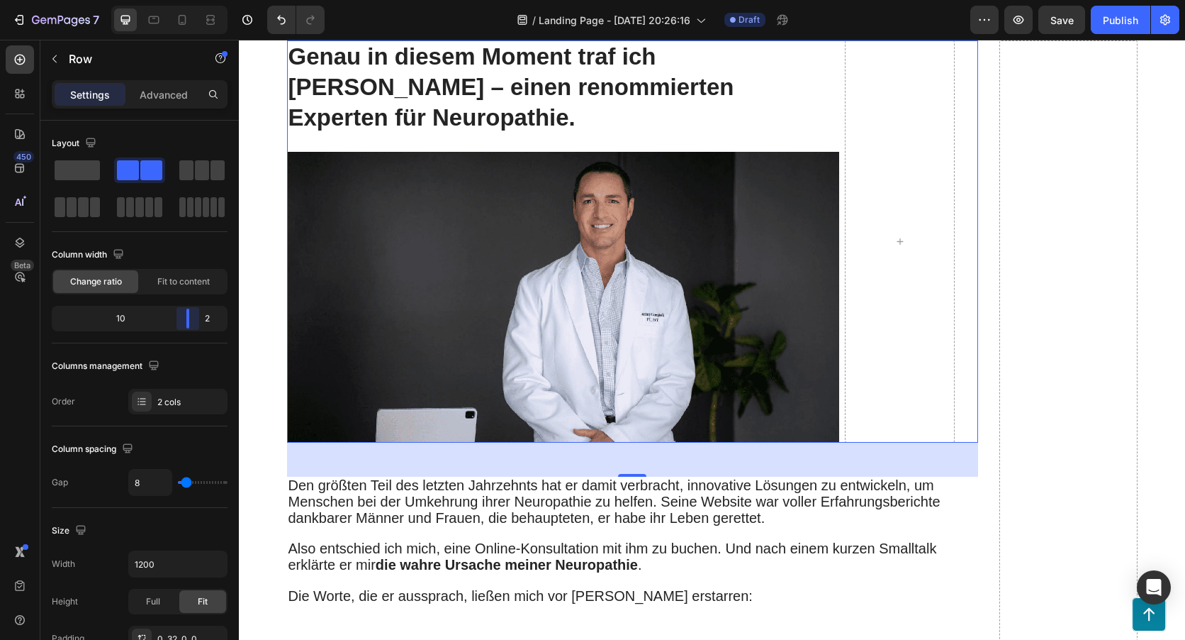
drag, startPoint x: 140, startPoint y: 320, endPoint x: 199, endPoint y: 319, distance: 58.1
click at [199, 0] on body "7 / Landing Page - [DATE] 20:26:16 Draft Preview Save Publish 450 Beta Sections…" at bounding box center [592, 0] width 1185 height 0
click at [174, 398] on div "2 cols" at bounding box center [190, 402] width 67 height 13
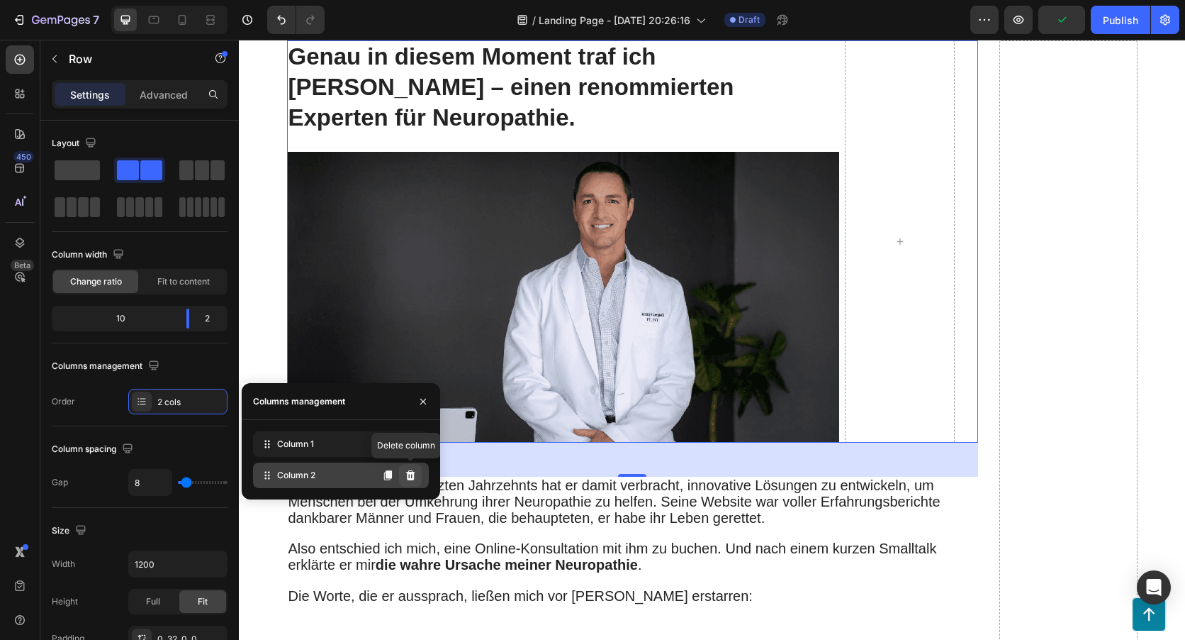
click at [415, 474] on icon at bounding box center [410, 474] width 11 height 11
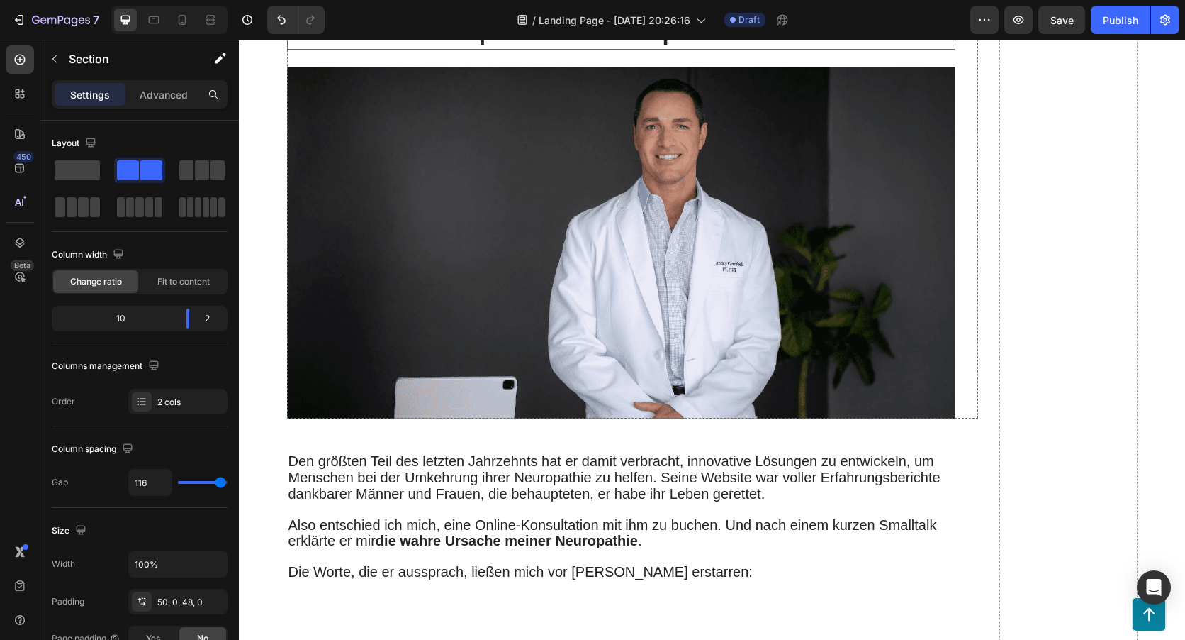
scroll to position [2425, 0]
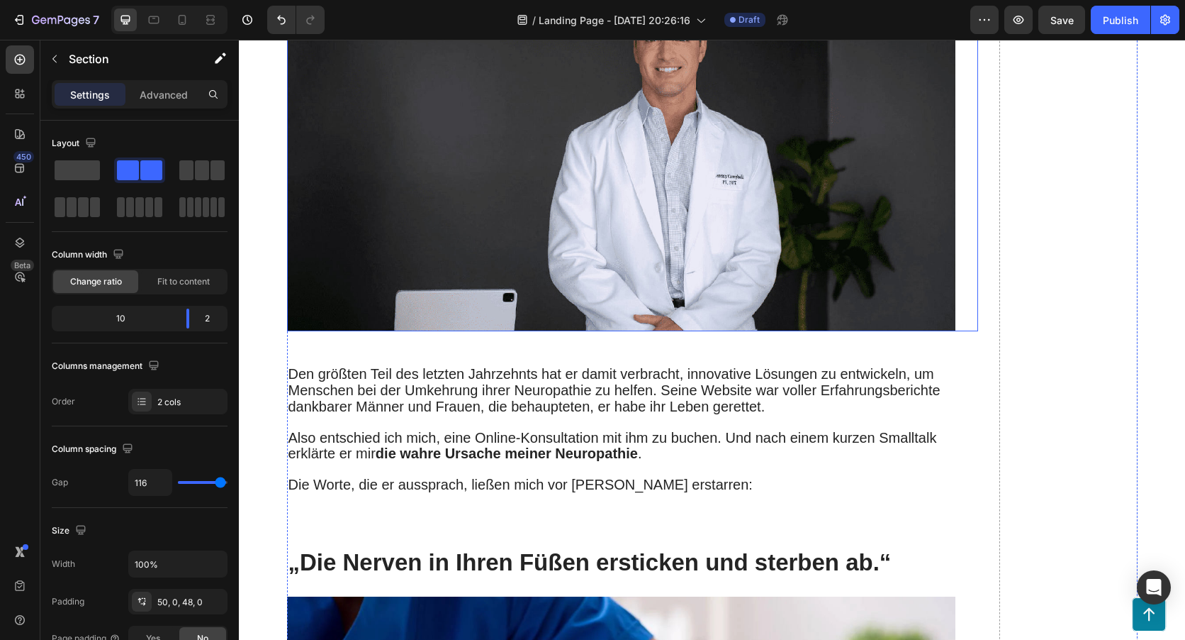
click at [964, 275] on div "Genau in diesem Moment traf ich Dr. Jeremy Campbell – einen renommierten Expert…" at bounding box center [632, 115] width 691 height 432
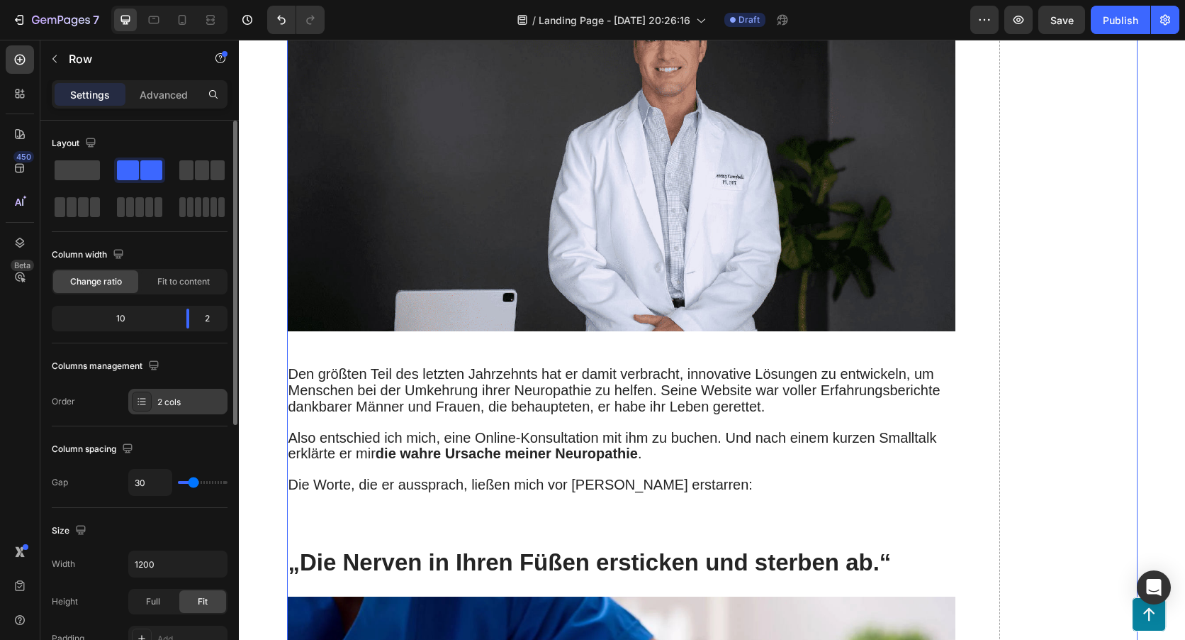
click at [173, 403] on div "2 cols" at bounding box center [190, 402] width 67 height 13
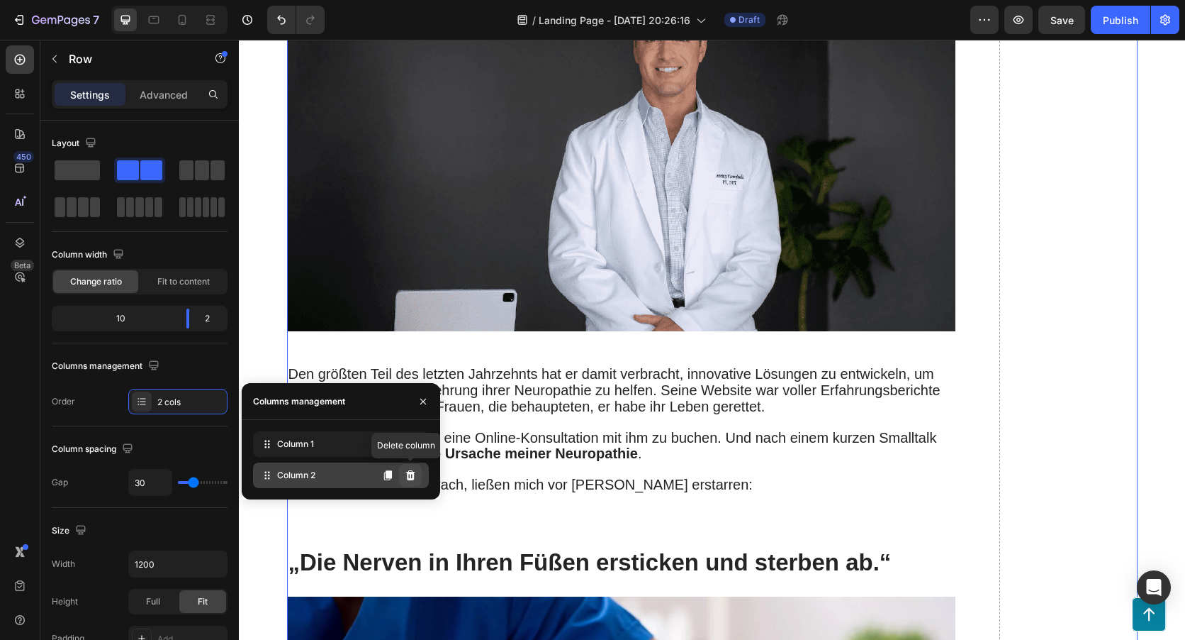
drag, startPoint x: 417, startPoint y: 473, endPoint x: 177, endPoint y: 433, distance: 242.9
click at [417, 473] on button at bounding box center [410, 475] width 23 height 23
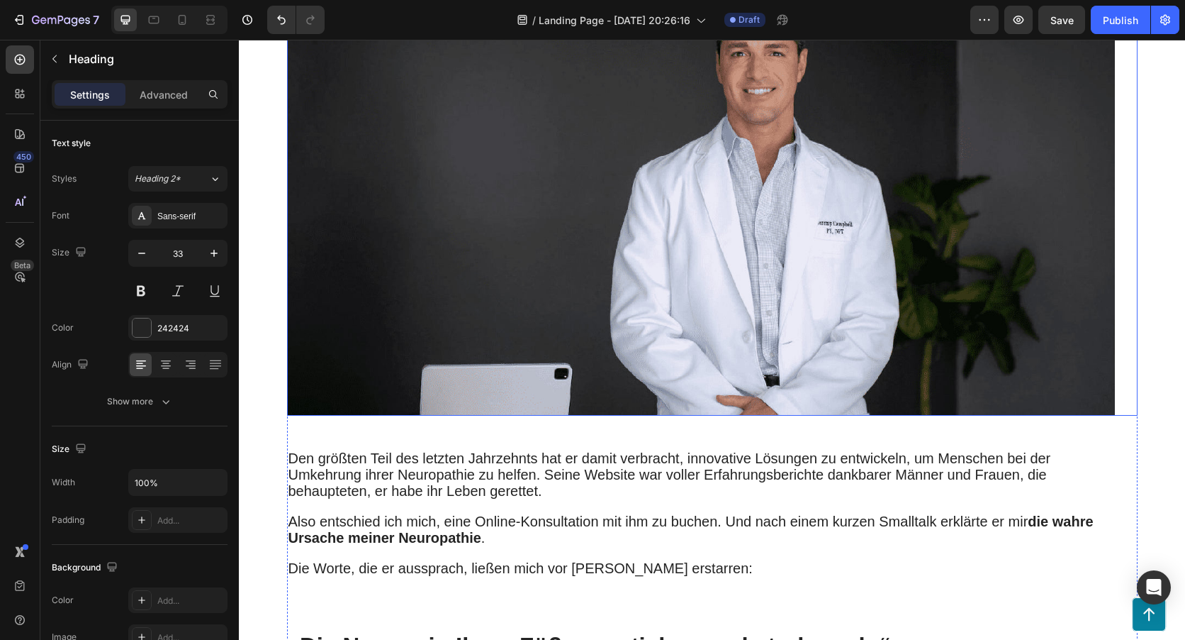
click at [1131, 240] on div "Genau in diesem Moment traf ich Dr. Jeremy Campbell – einen renommierten Expert…" at bounding box center [712, 157] width 851 height 517
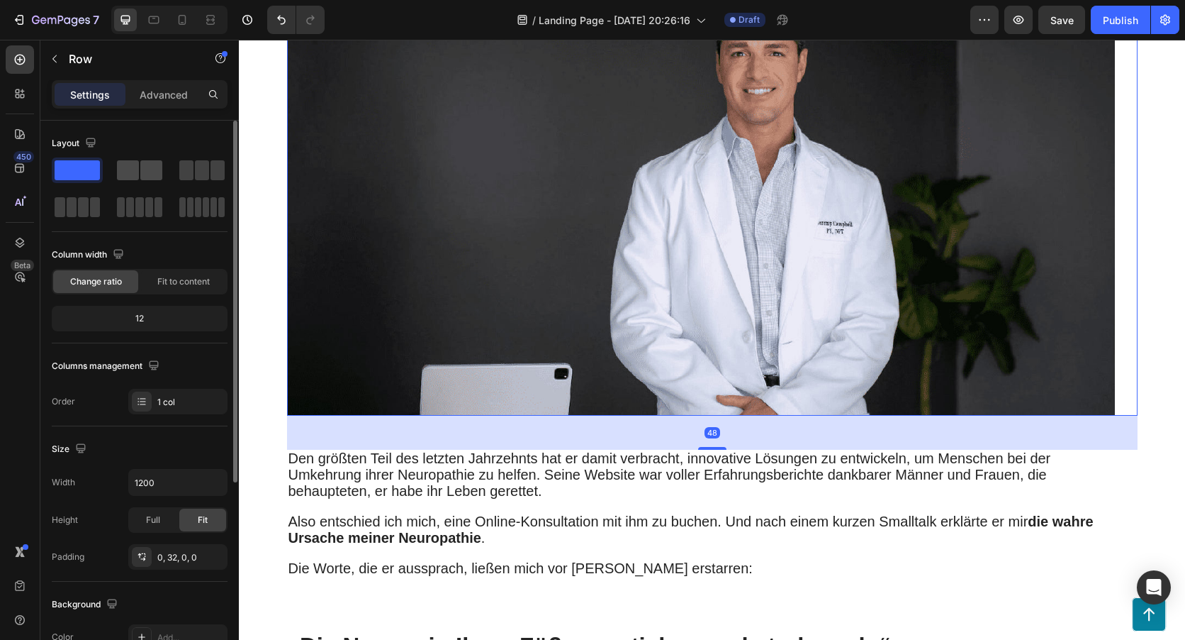
click at [118, 167] on span at bounding box center [128, 170] width 22 height 20
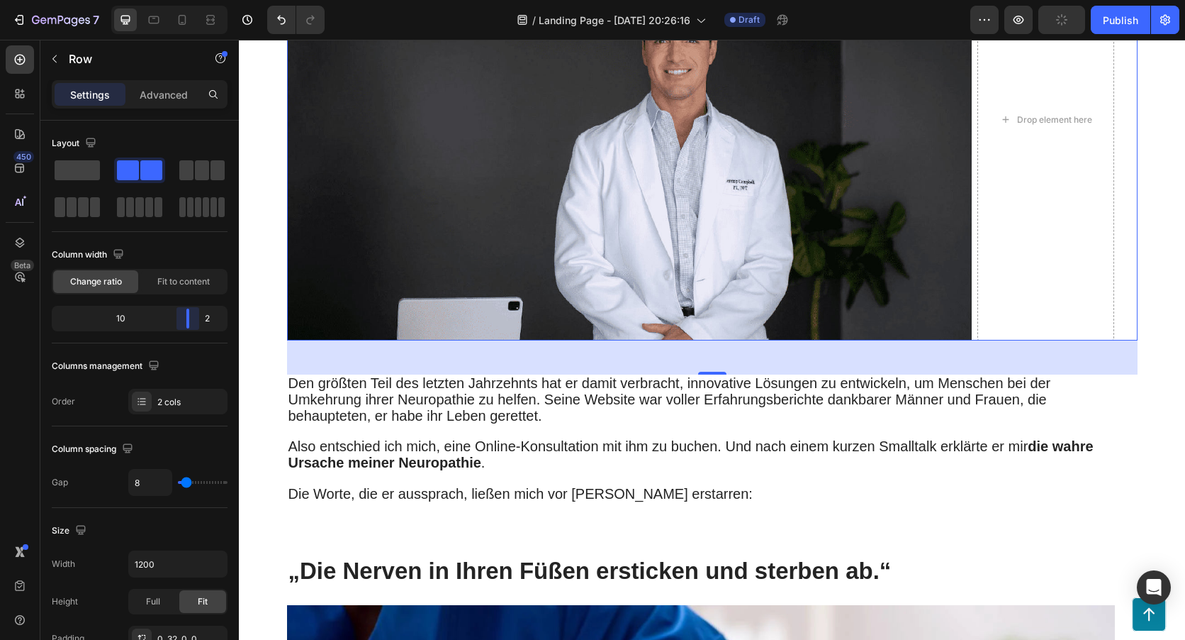
drag, startPoint x: 138, startPoint y: 319, endPoint x: 676, endPoint y: 133, distance: 570.2
click at [205, 0] on body "7 / Landing Page - Sep 24, 20:26:16 Draft Preview Publish 450 Beta Sections(18)…" at bounding box center [592, 0] width 1185 height 0
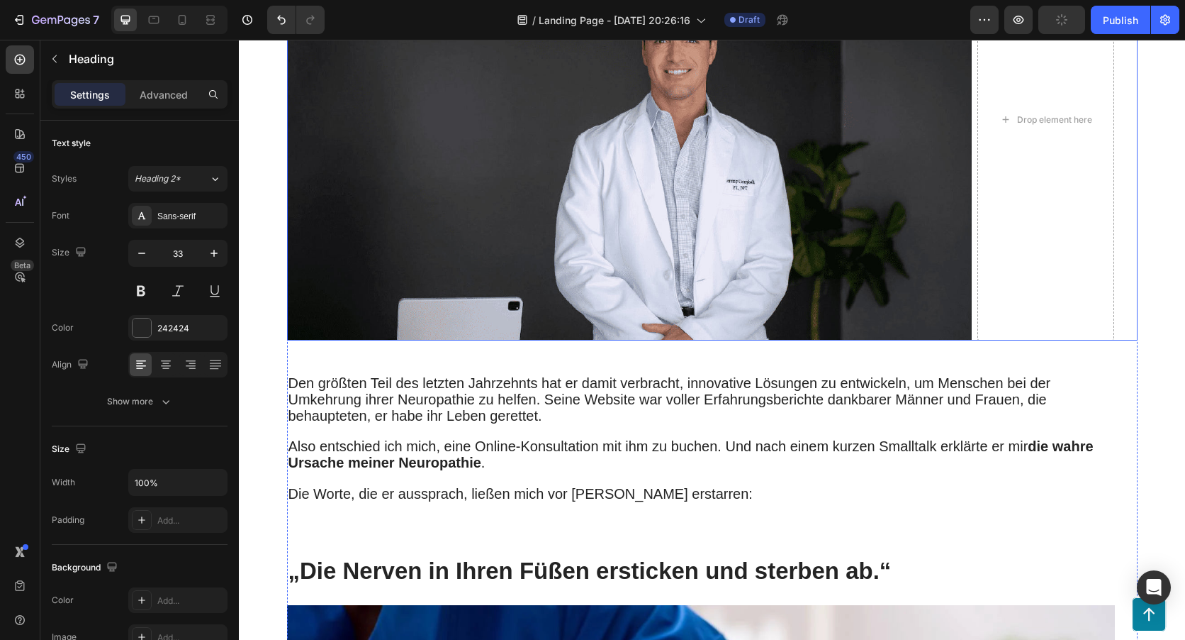
click at [970, 228] on div "Genau in diesem Moment traf ich Dr. Jeremy Campbell – einen renommierten Expert…" at bounding box center [712, 120] width 851 height 442
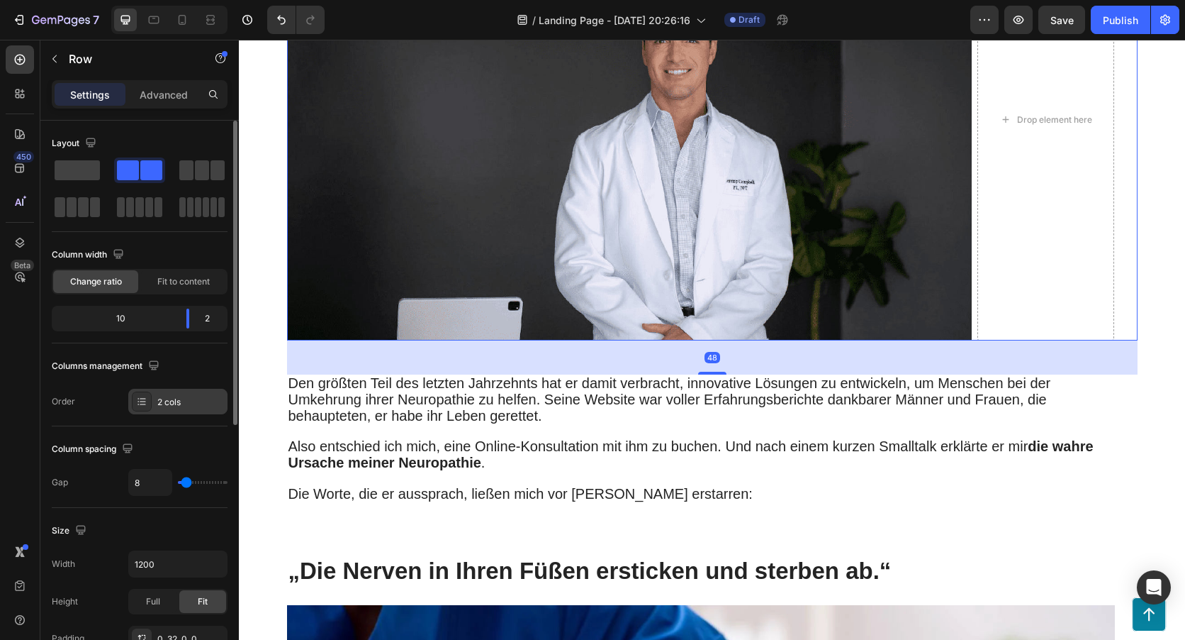
click at [150, 406] on div at bounding box center [142, 401] width 20 height 20
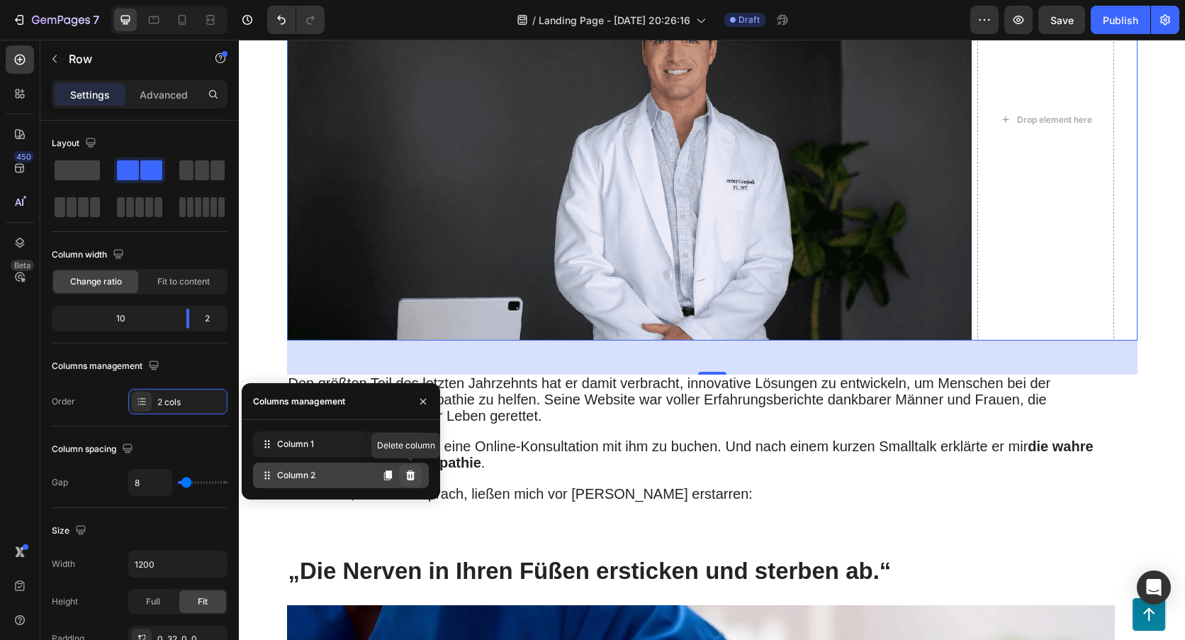
click at [415, 479] on icon at bounding box center [410, 474] width 11 height 11
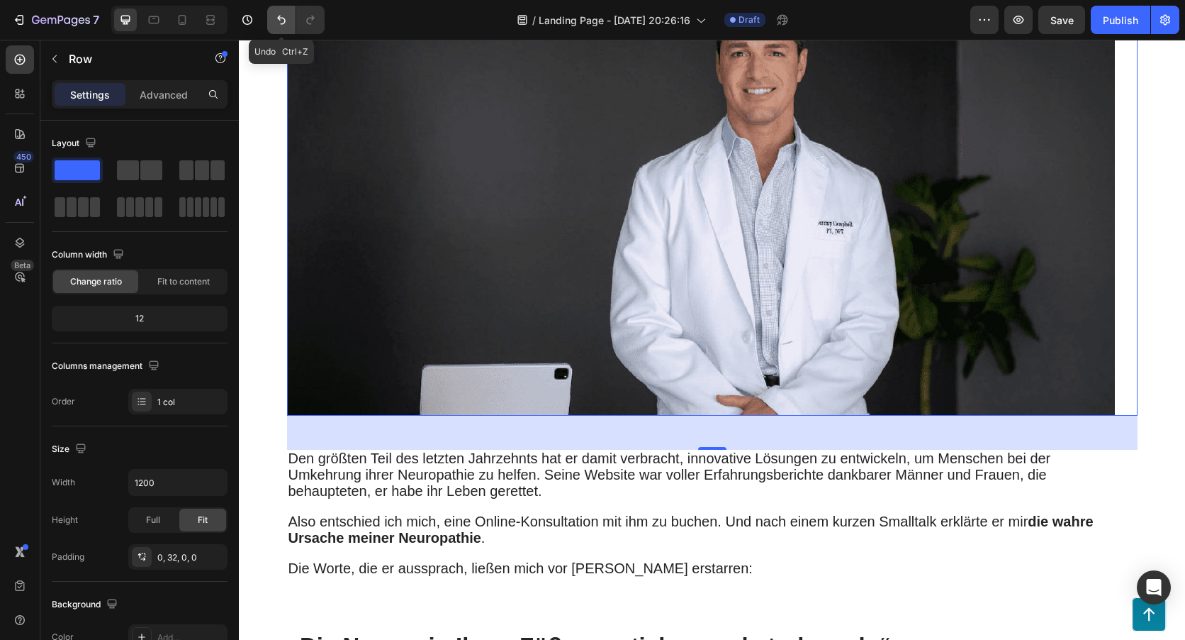
drag, startPoint x: 278, startPoint y: 16, endPoint x: 47, endPoint y: 131, distance: 258.4
click at [278, 16] on icon "Undo/Redo" at bounding box center [281, 20] width 14 height 14
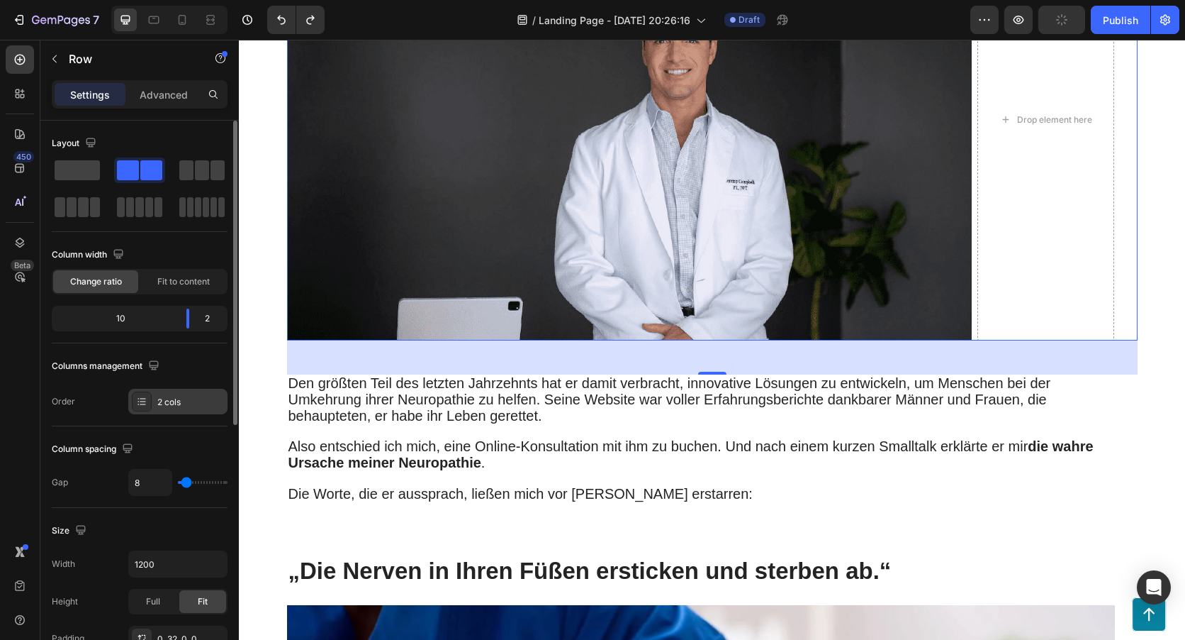
click at [179, 403] on div "2 cols" at bounding box center [190, 402] width 67 height 13
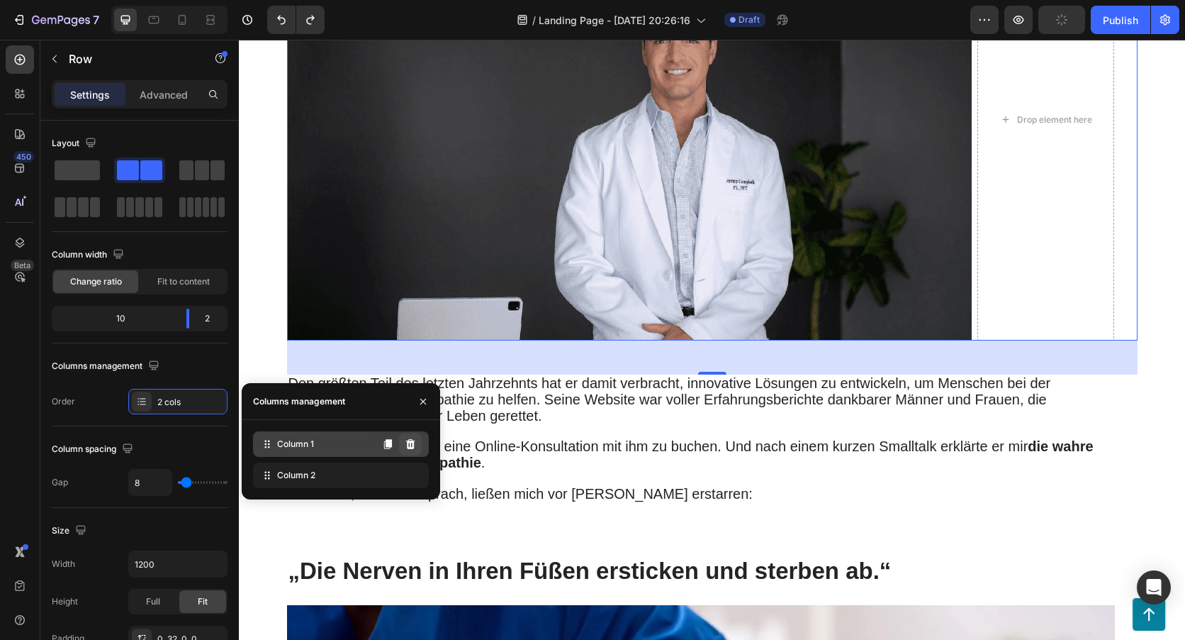
click at [414, 445] on icon at bounding box center [410, 444] width 9 height 10
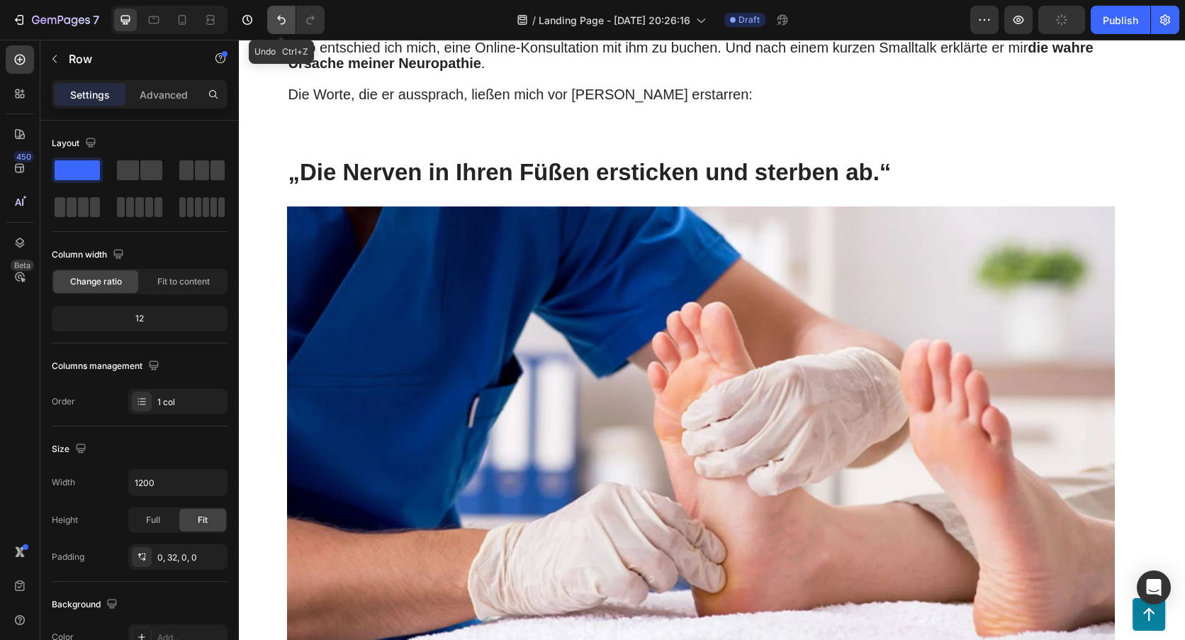
click at [281, 20] on icon "Undo/Redo" at bounding box center [281, 20] width 14 height 14
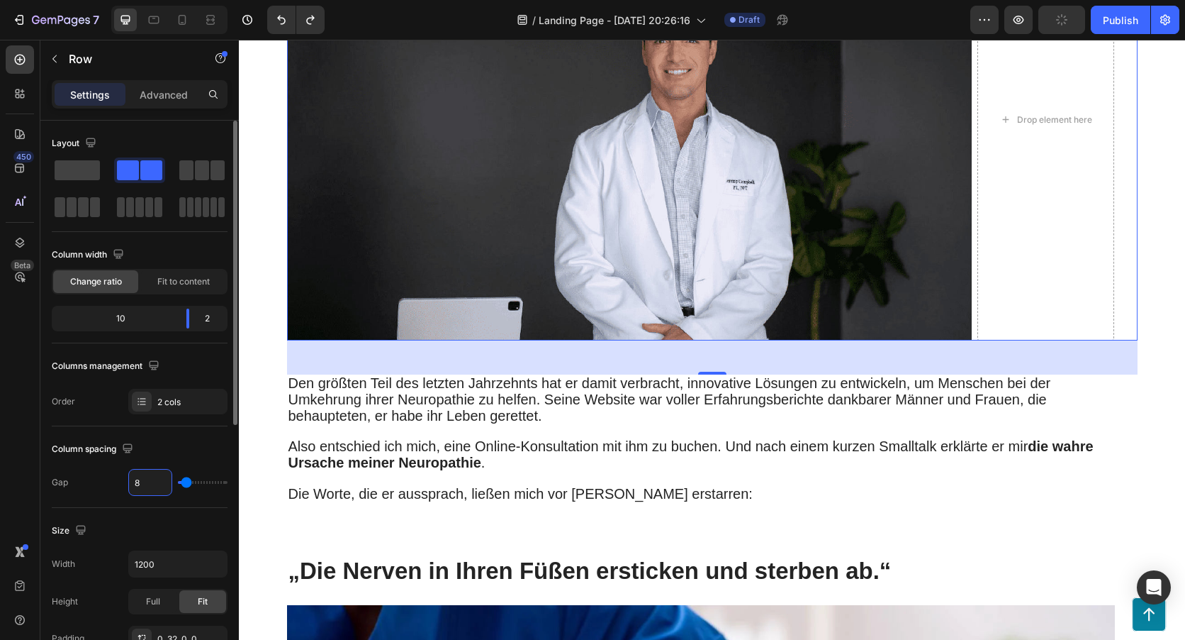
type input "3"
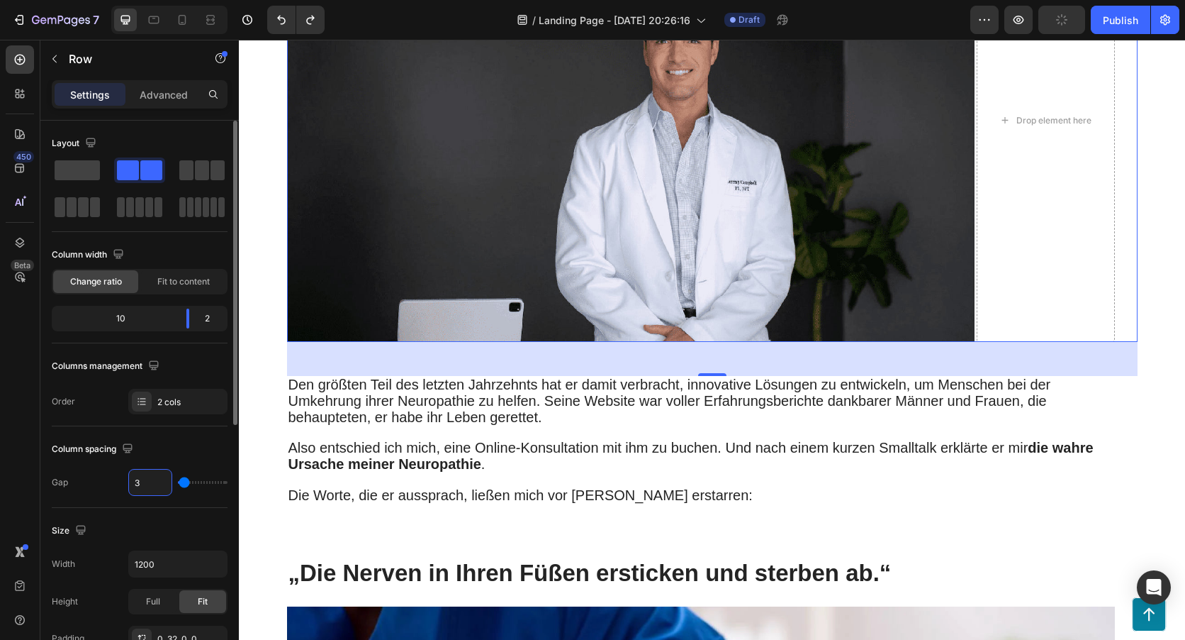
type input "30"
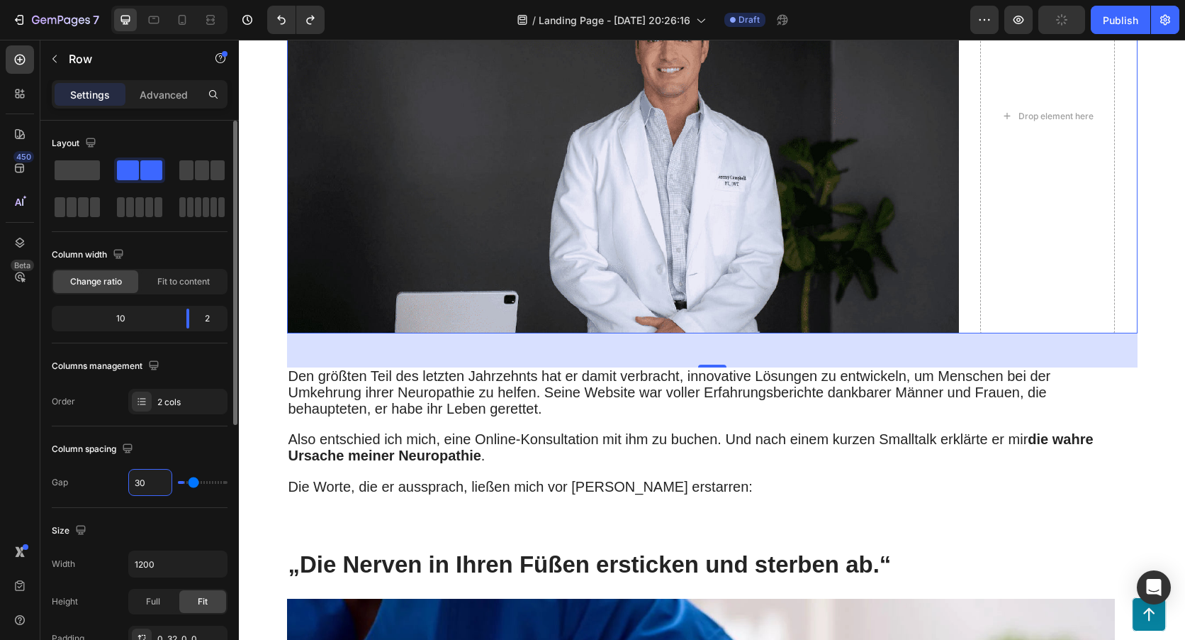
type input "300"
type input "120"
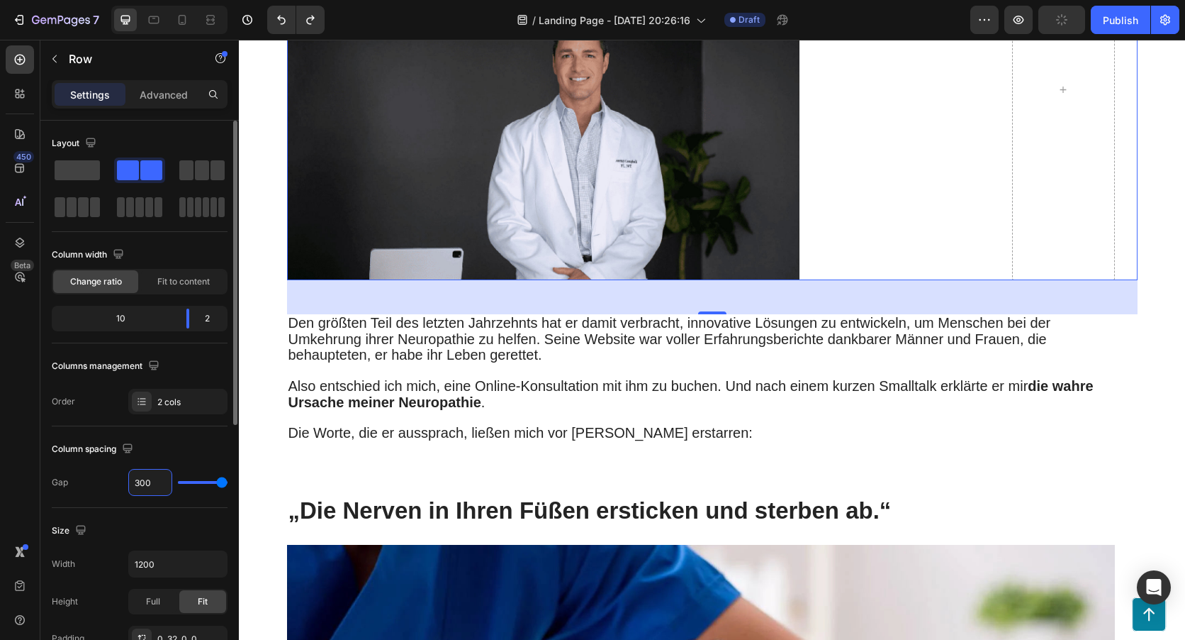
type input "30"
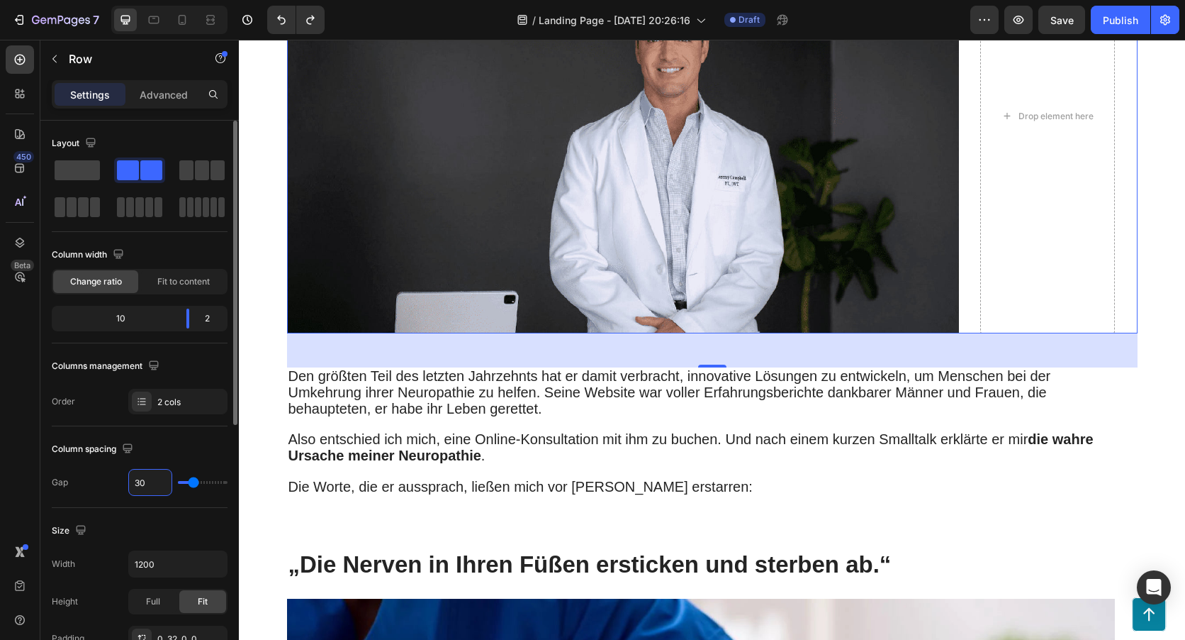
type input "3"
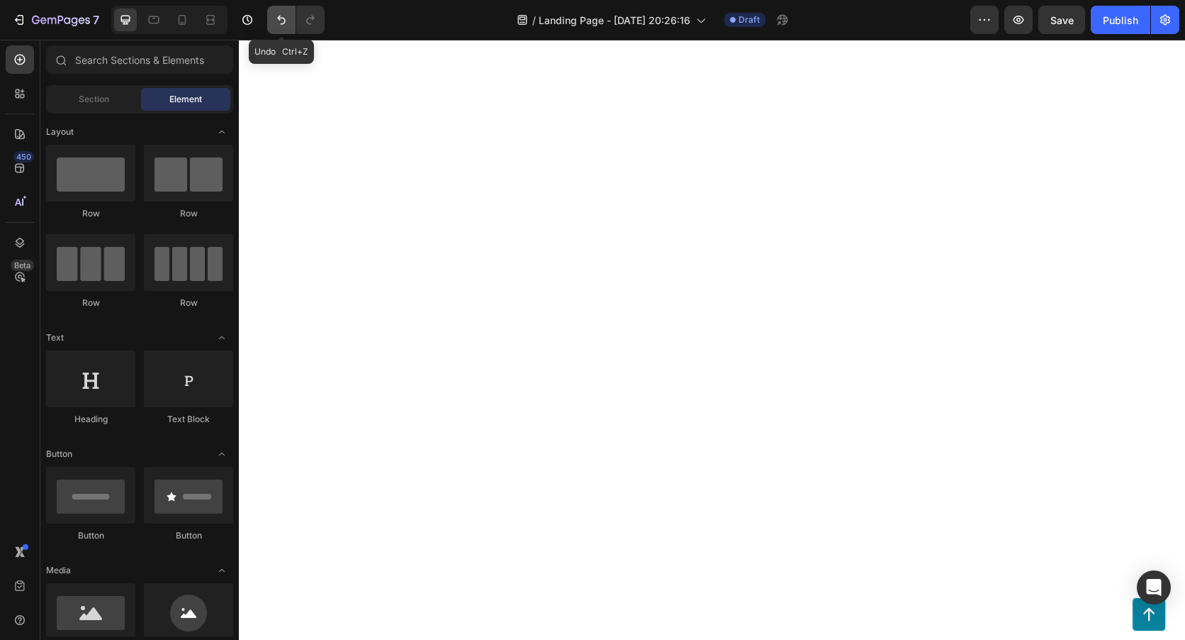
click at [280, 11] on button "Undo/Redo" at bounding box center [281, 20] width 28 height 28
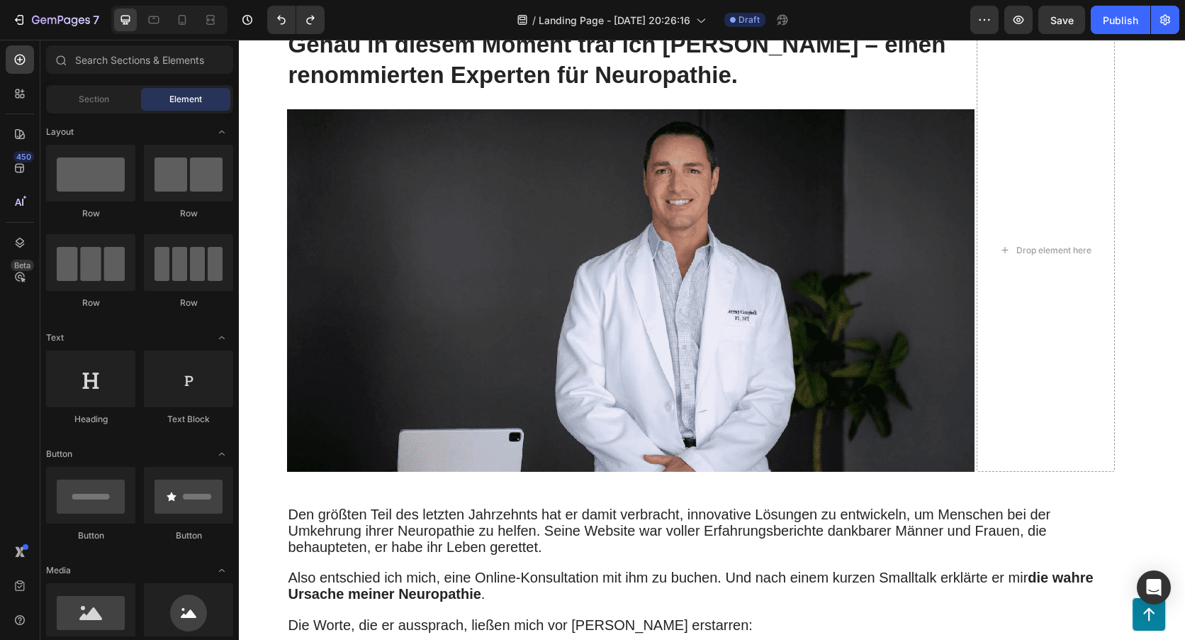
scroll to position [2340, 0]
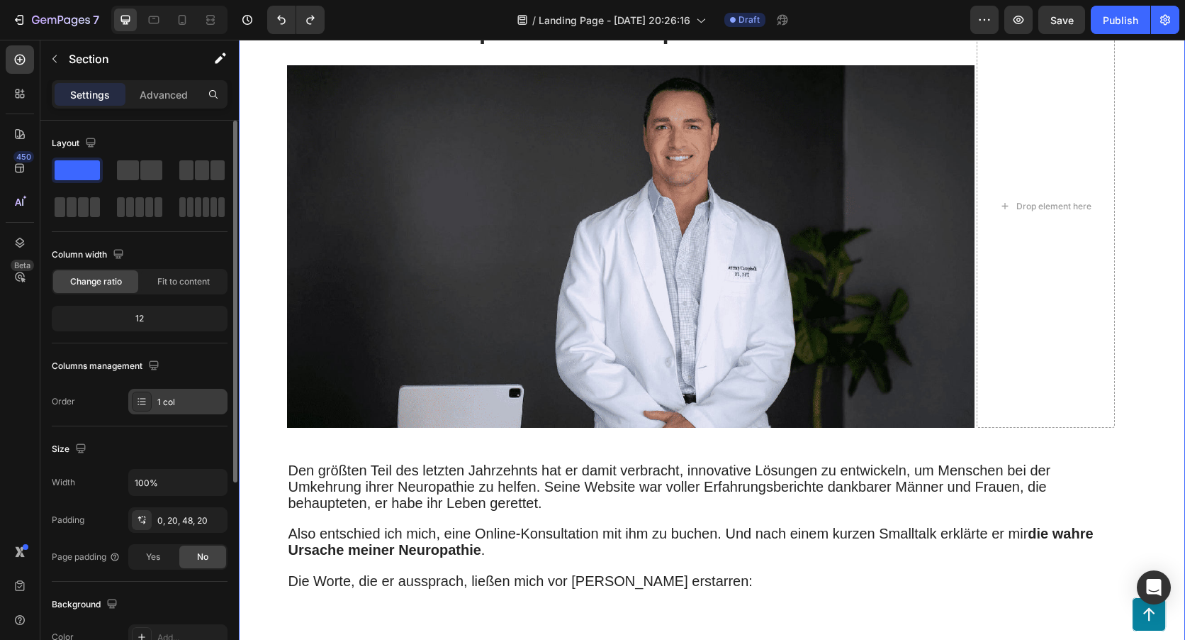
click at [134, 401] on div at bounding box center [142, 401] width 20 height 20
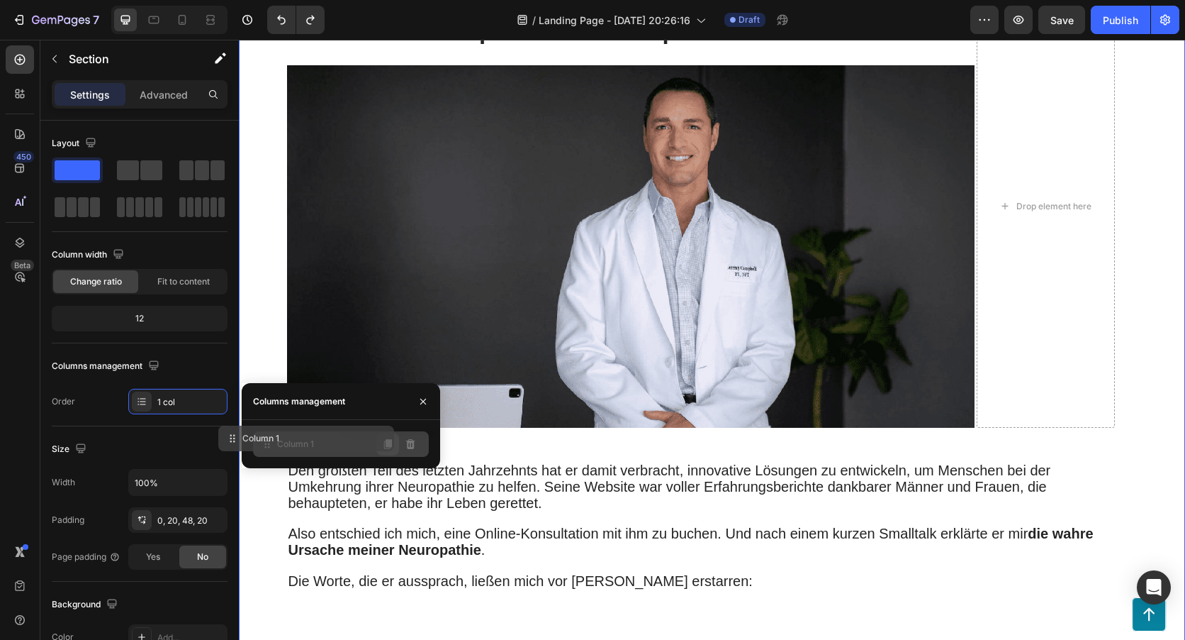
click at [380, 442] on button at bounding box center [387, 443] width 23 height 23
click at [422, 403] on icon "button" at bounding box center [423, 401] width 11 height 11
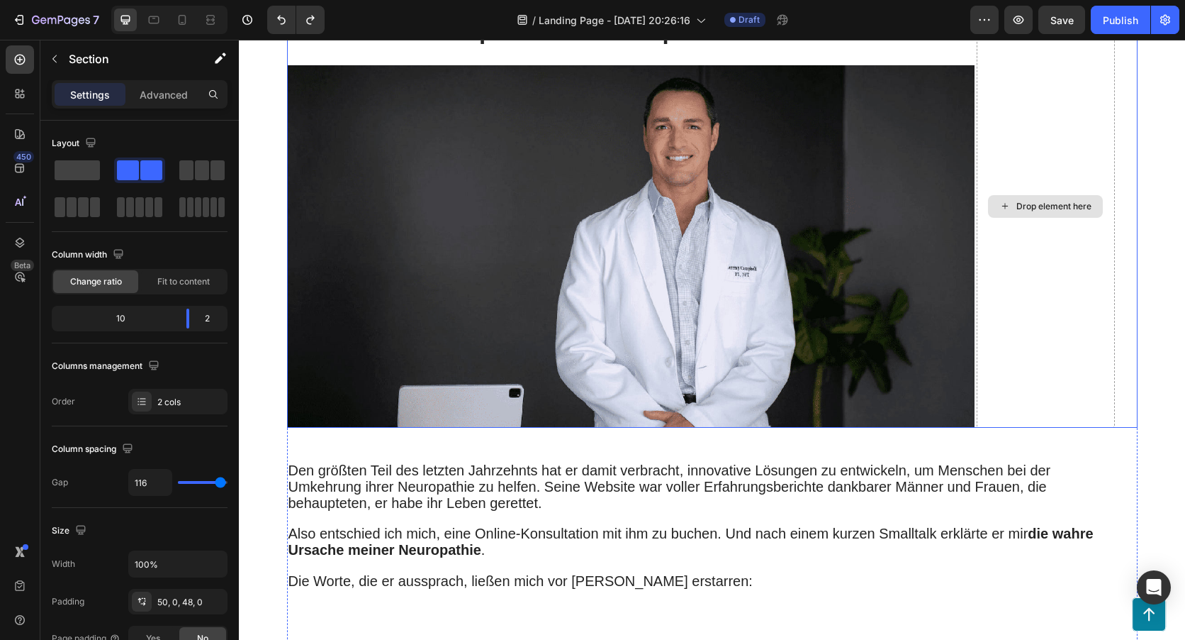
click at [996, 320] on div "Drop element here" at bounding box center [1046, 205] width 138 height 443
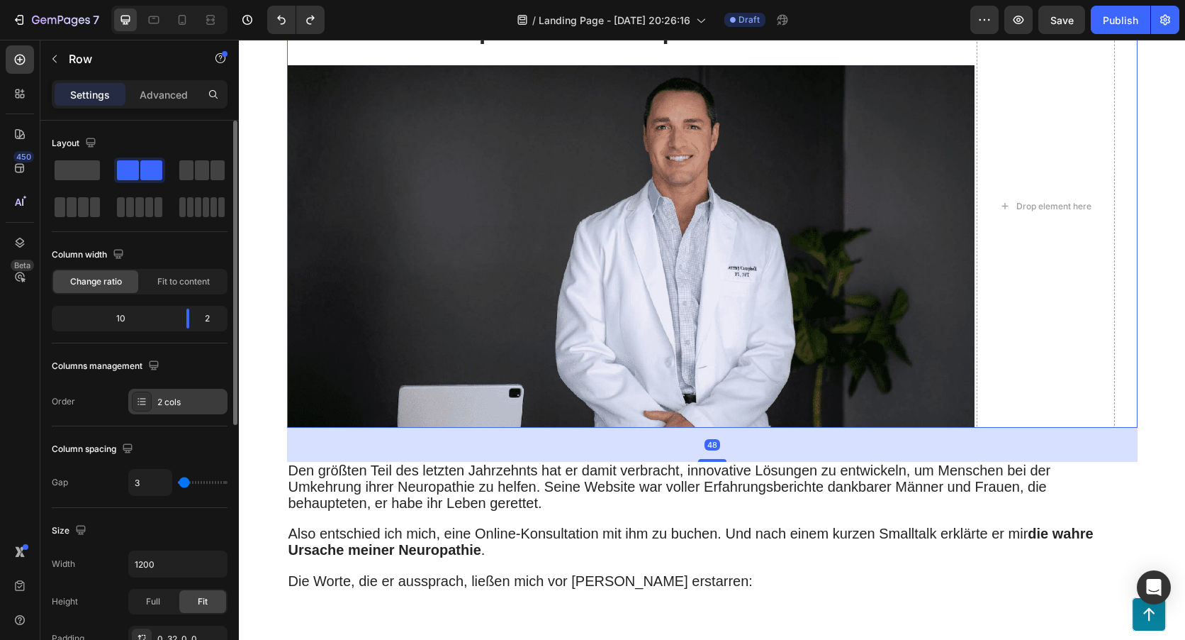
click at [139, 401] on icon at bounding box center [141, 401] width 11 height 11
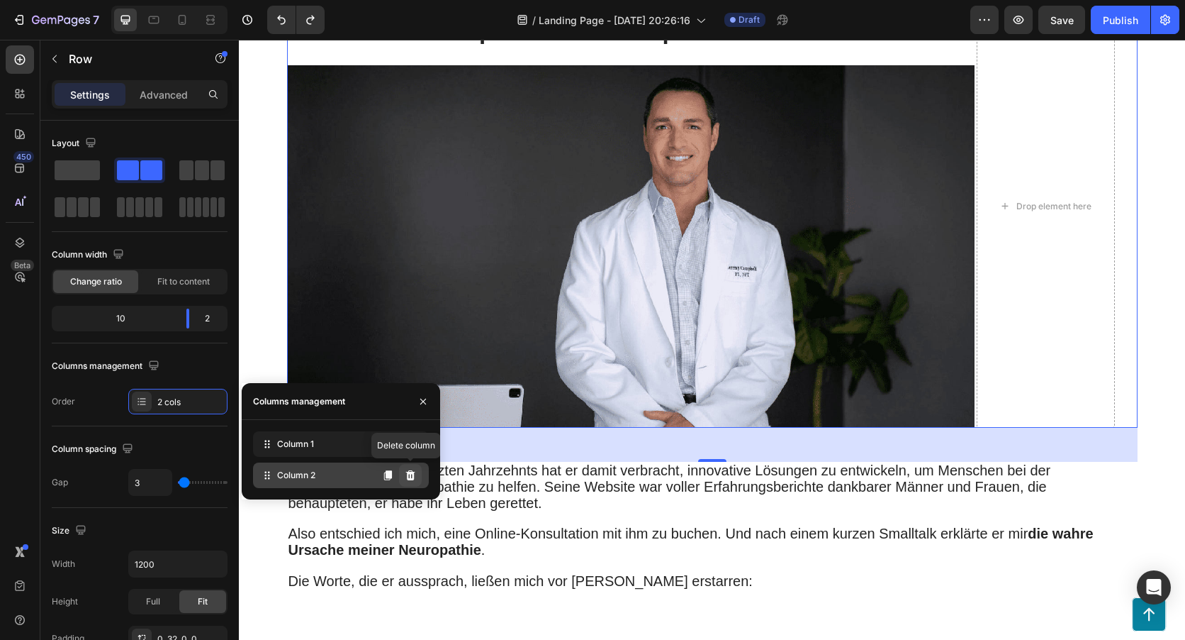
click at [410, 475] on icon at bounding box center [410, 475] width 9 height 10
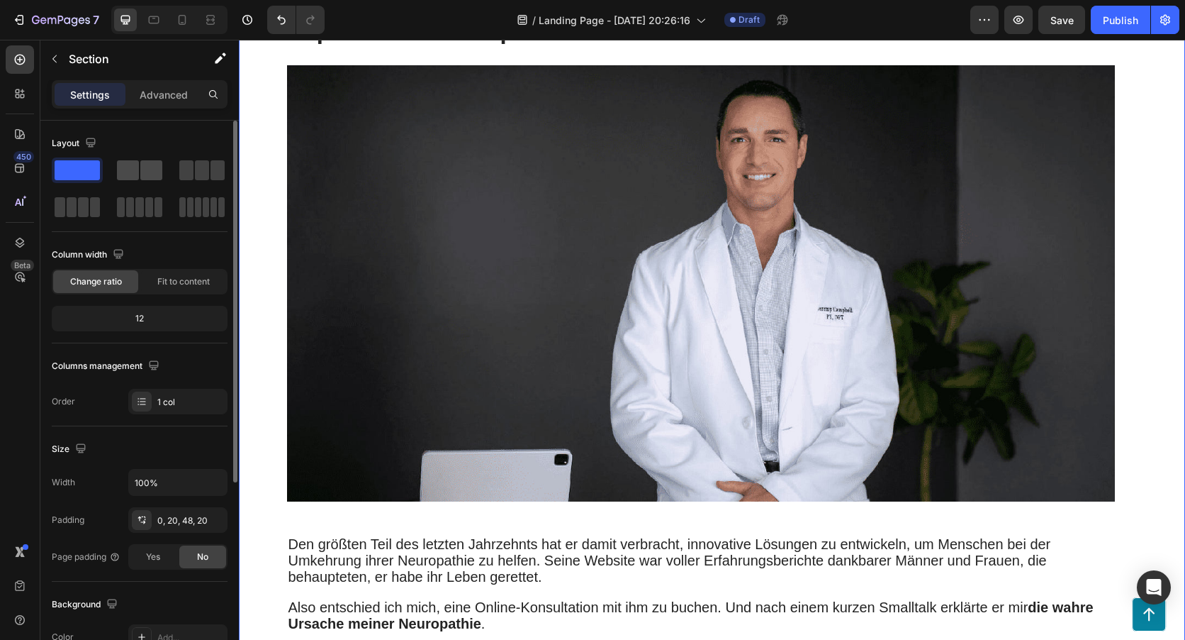
click at [155, 173] on span at bounding box center [151, 170] width 22 height 20
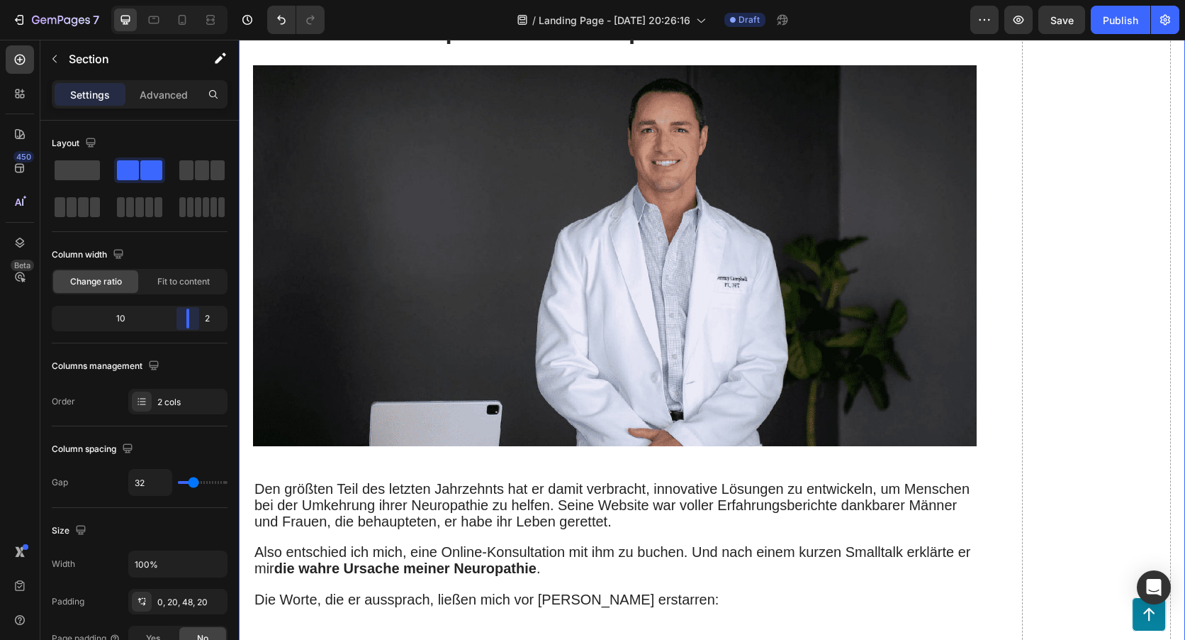
drag, startPoint x: 140, startPoint y: 318, endPoint x: 313, endPoint y: 207, distance: 205.7
click at [204, 0] on body "7 / Landing Page - [DATE] 20:26:16 Draft Preview Save Publish 450 Beta Sections…" at bounding box center [592, 0] width 1185 height 0
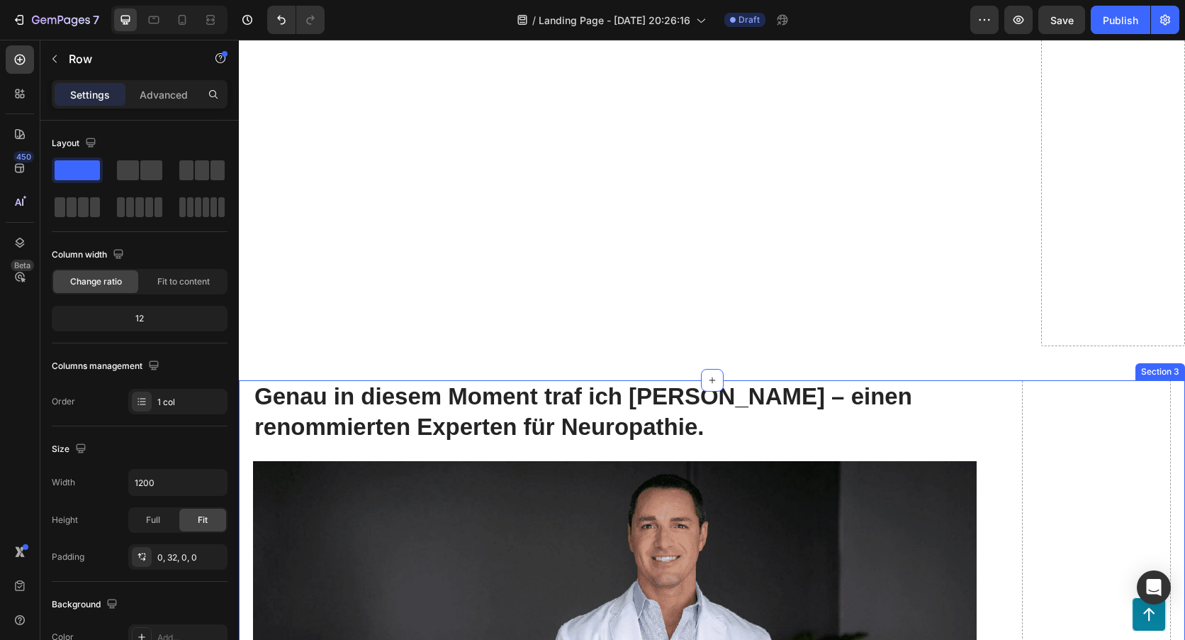
scroll to position [2269, 0]
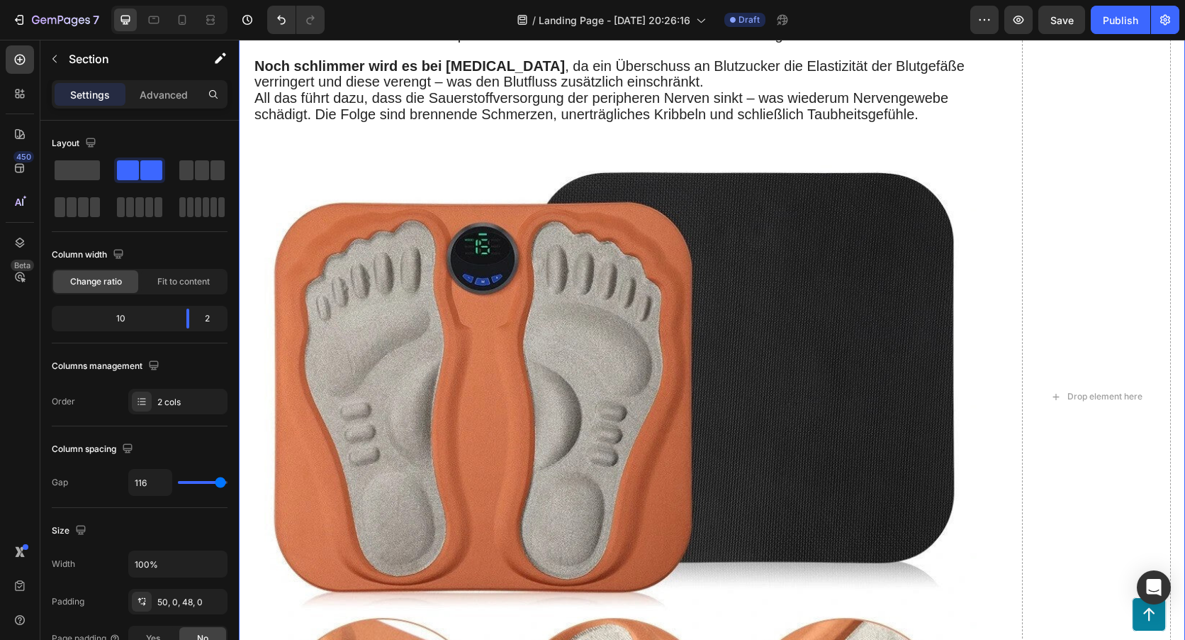
scroll to position [3900, 0]
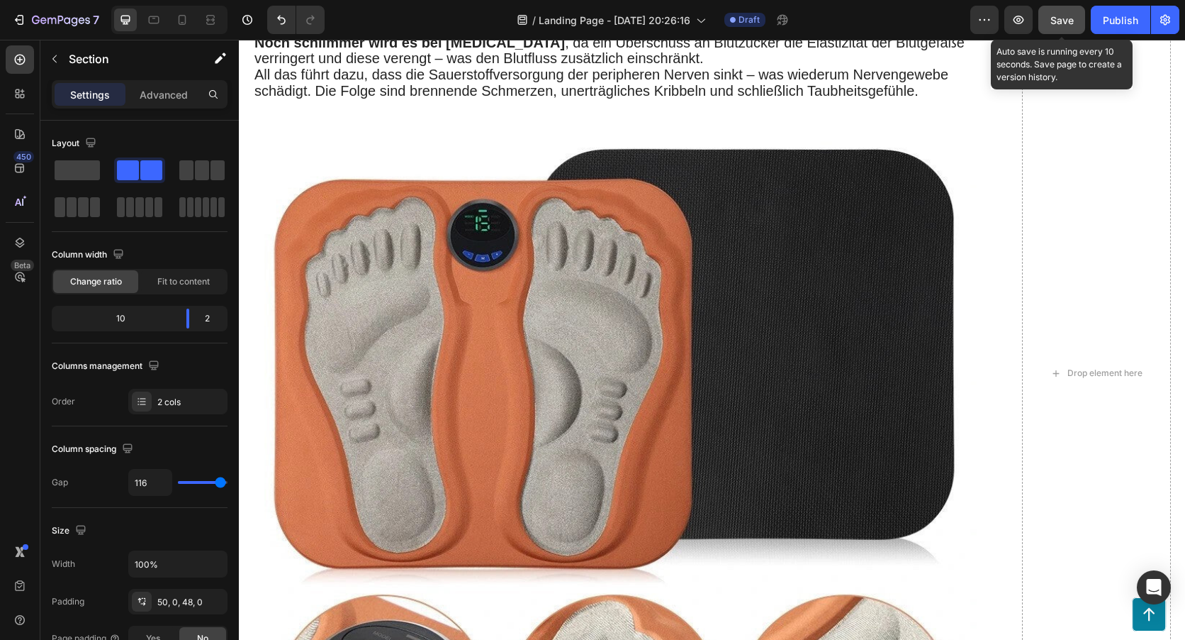
click at [1061, 16] on span "Save" at bounding box center [1062, 20] width 23 height 12
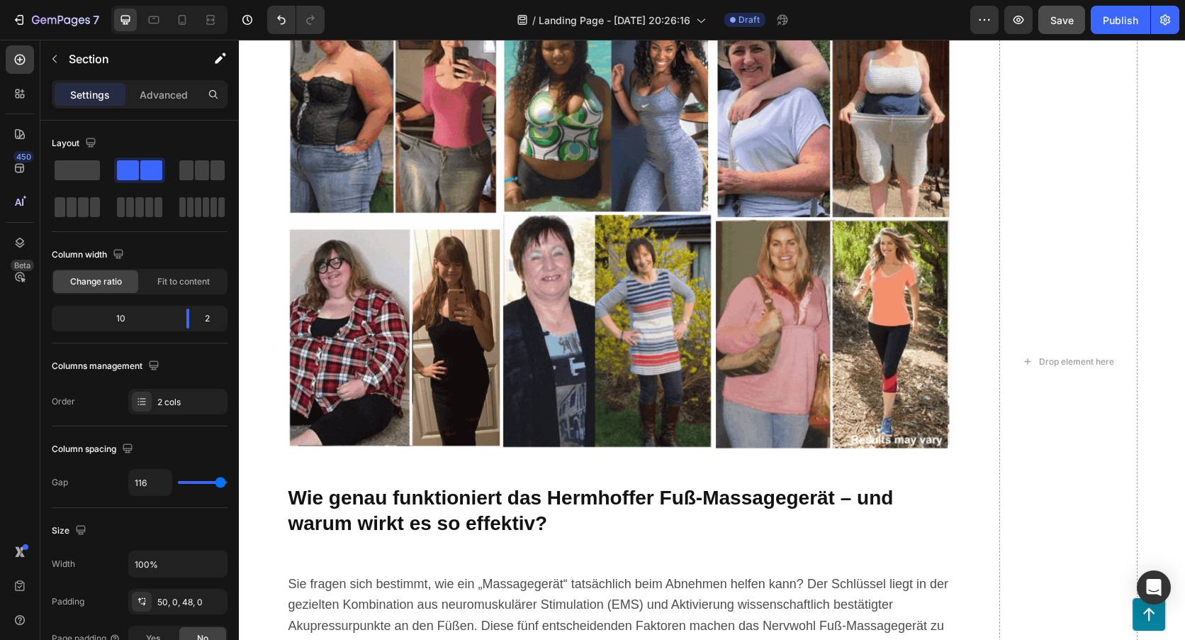
scroll to position [6736, 0]
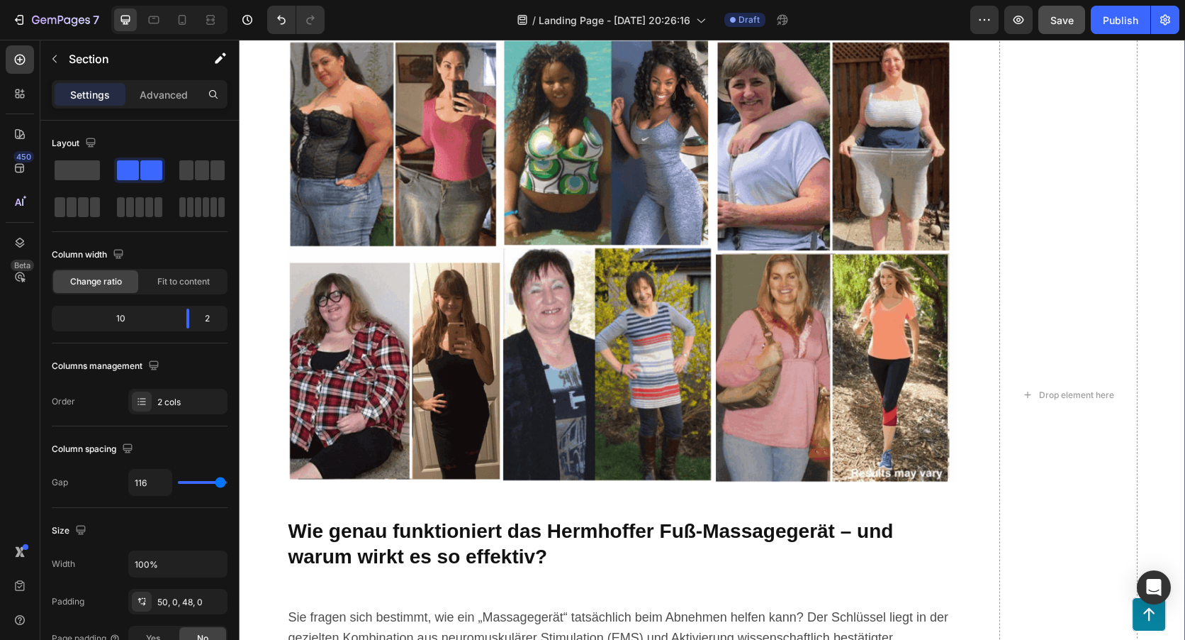
click at [1163, 334] on div "Your path to ultimate comfort and well-being couldn't be easier: Heading Option…" at bounding box center [712, 411] width 947 height 2437
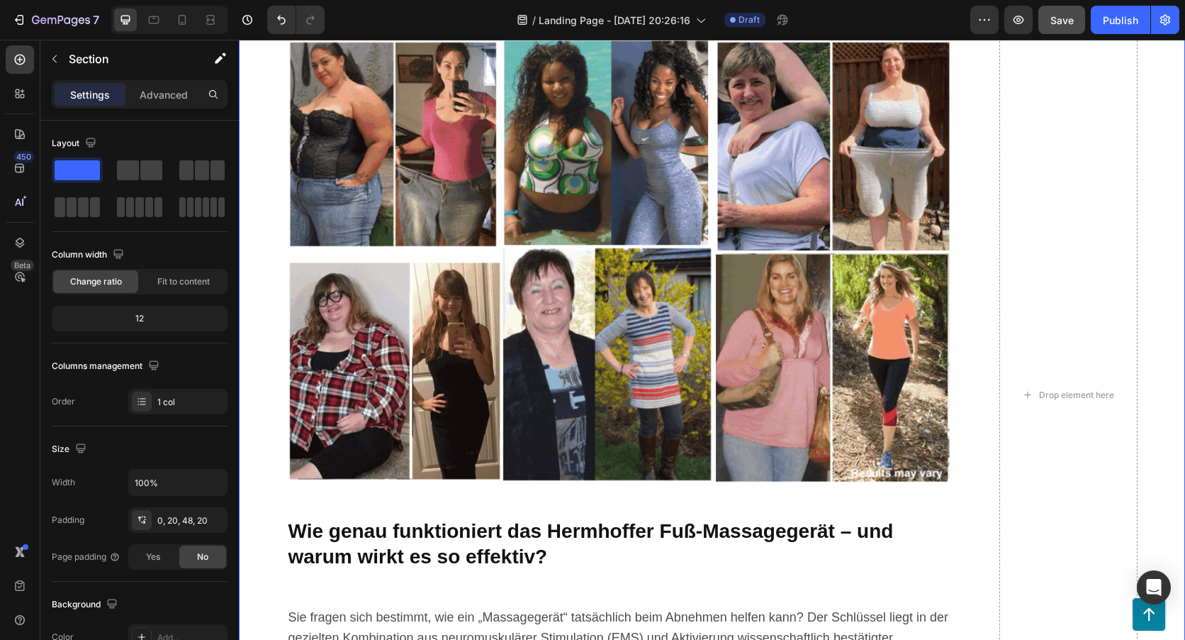
click at [1167, 338] on div "Your path to ultimate comfort and well-being couldn't be easier: Heading Option…" at bounding box center [712, 411] width 947 height 2437
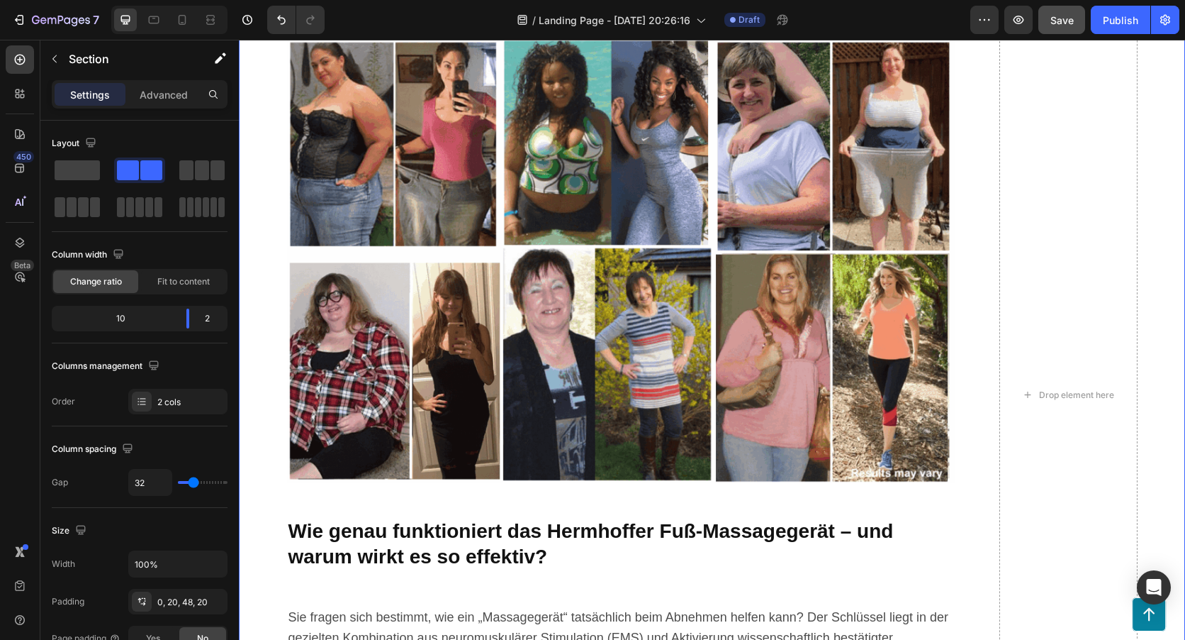
click at [1168, 350] on div "Your path to ultimate comfort and well-being couldn't be easier: Heading Option…" at bounding box center [712, 411] width 947 height 2437
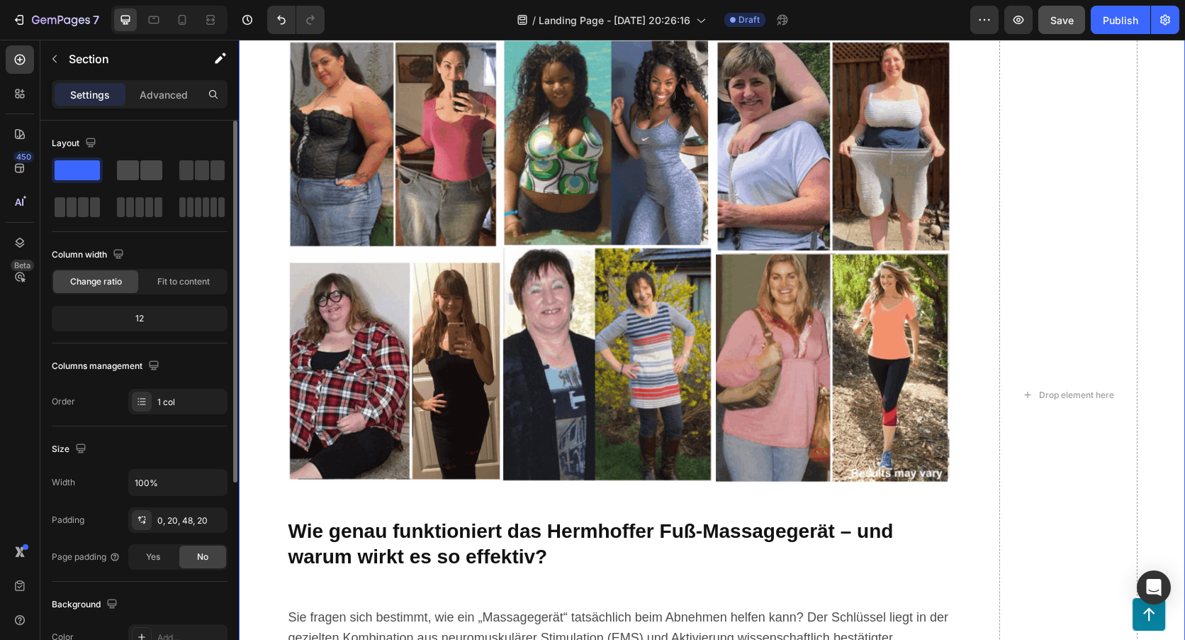
click at [141, 169] on span at bounding box center [151, 170] width 22 height 20
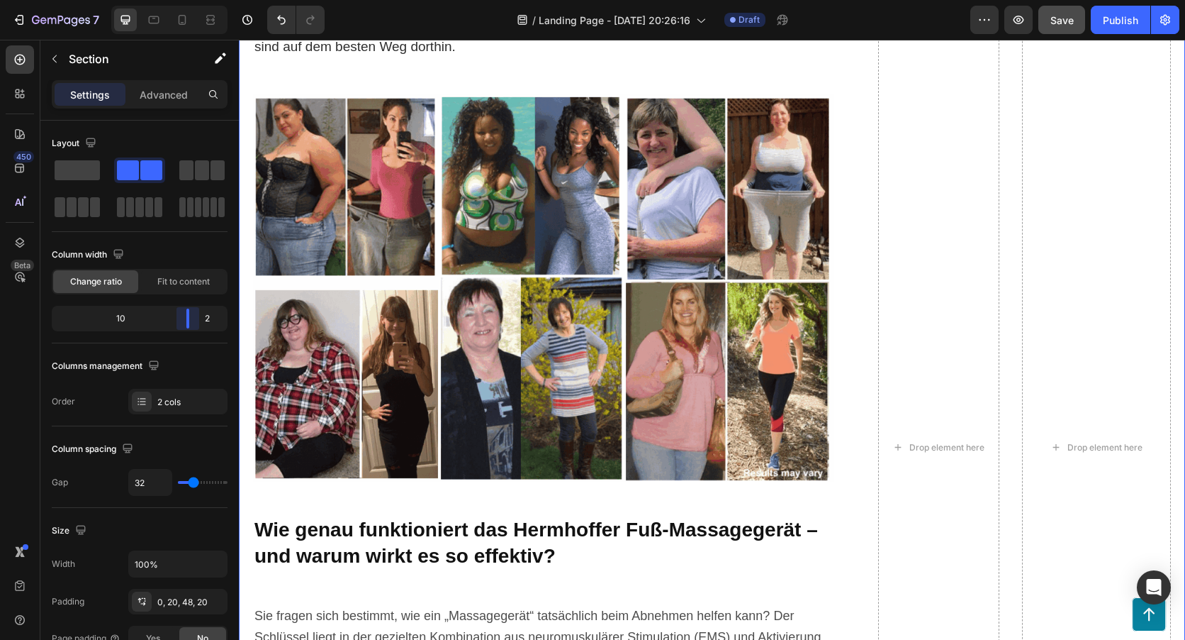
drag, startPoint x: 143, startPoint y: 317, endPoint x: 440, endPoint y: 267, distance: 301.2
click at [196, 0] on body "7 / Landing Page - [DATE] 20:26:16 Draft Preview Save Publish 450 Beta Sections…" at bounding box center [592, 0] width 1185 height 0
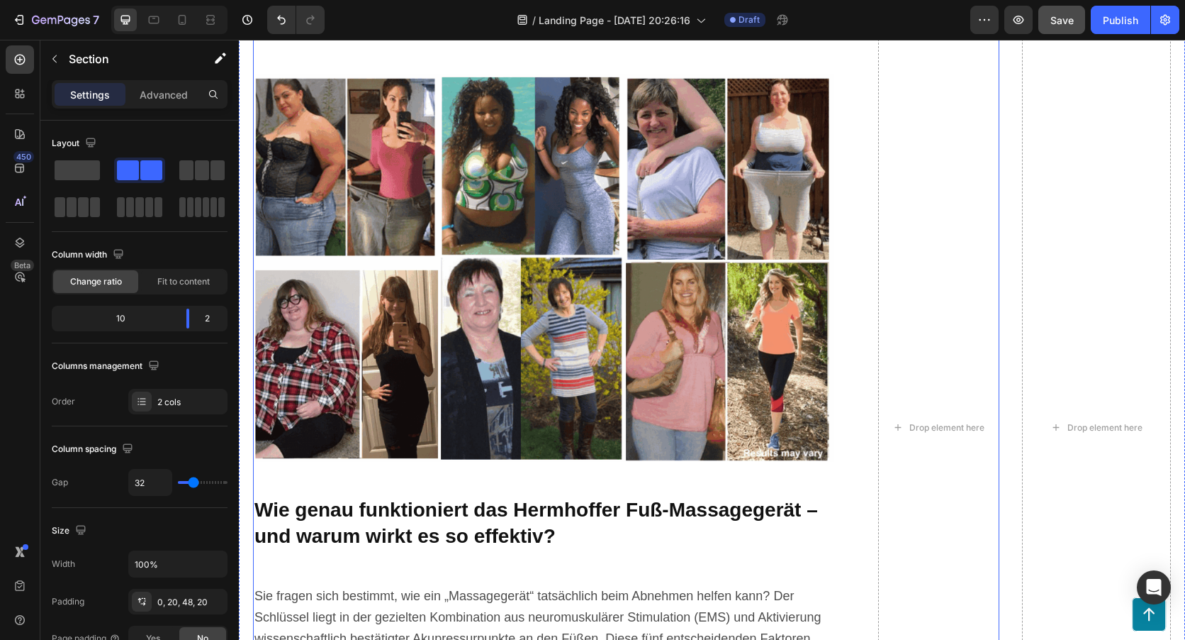
scroll to position [6877, 0]
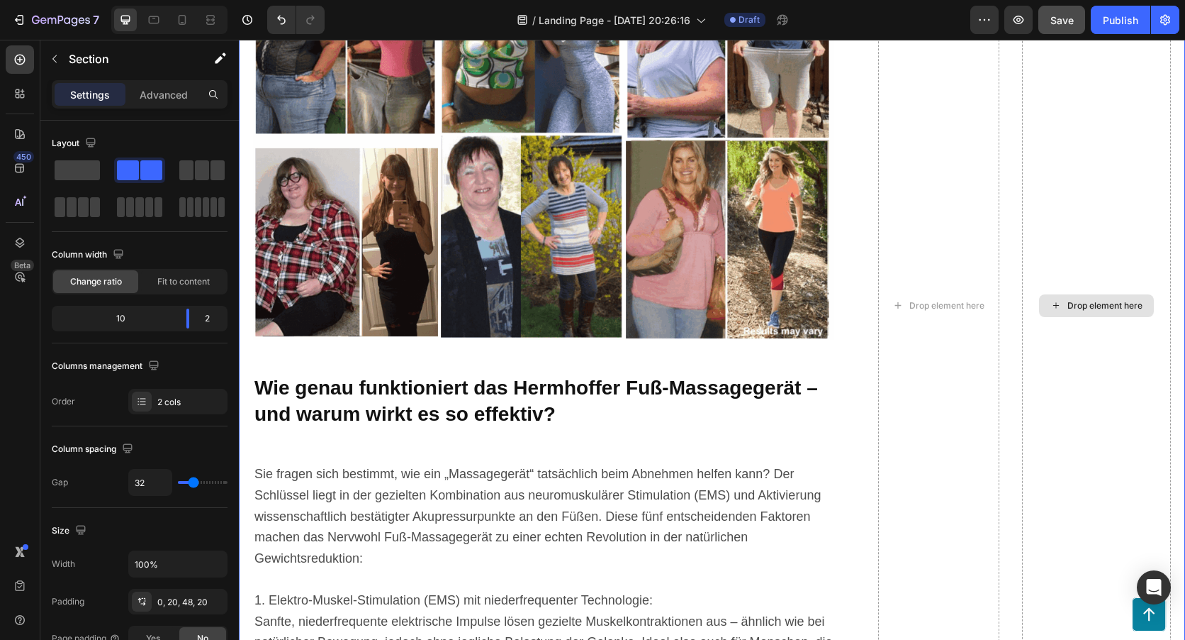
click at [1022, 263] on div "Drop element here" at bounding box center [1097, 305] width 150 height 2508
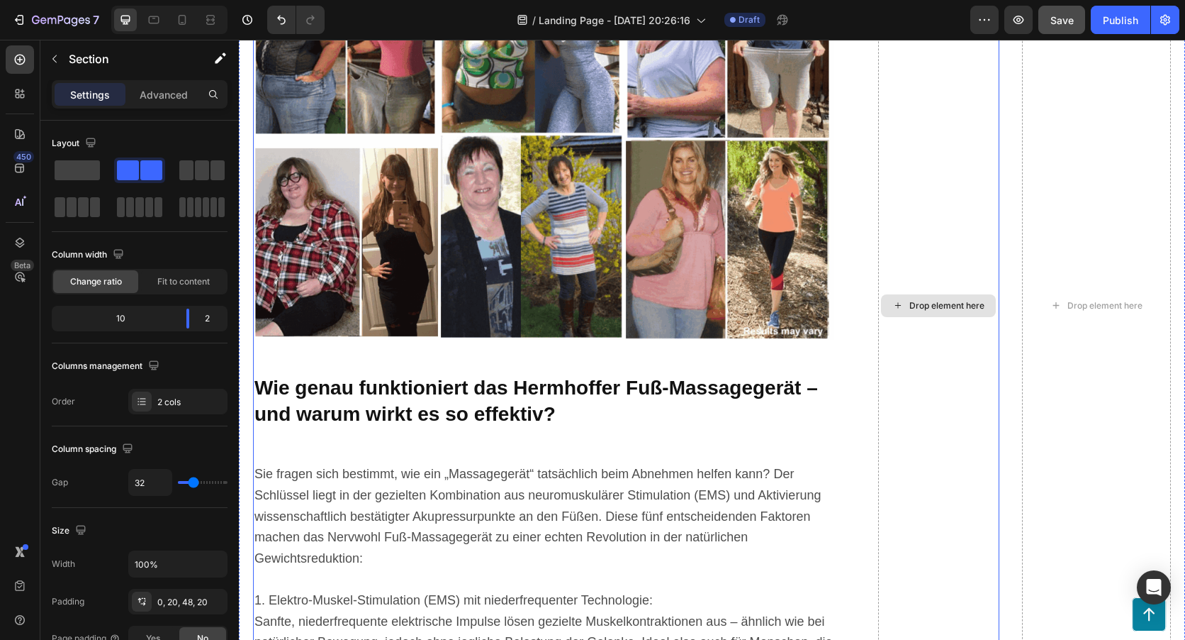
click at [923, 280] on div "Drop element here" at bounding box center [938, 305] width 121 height 2508
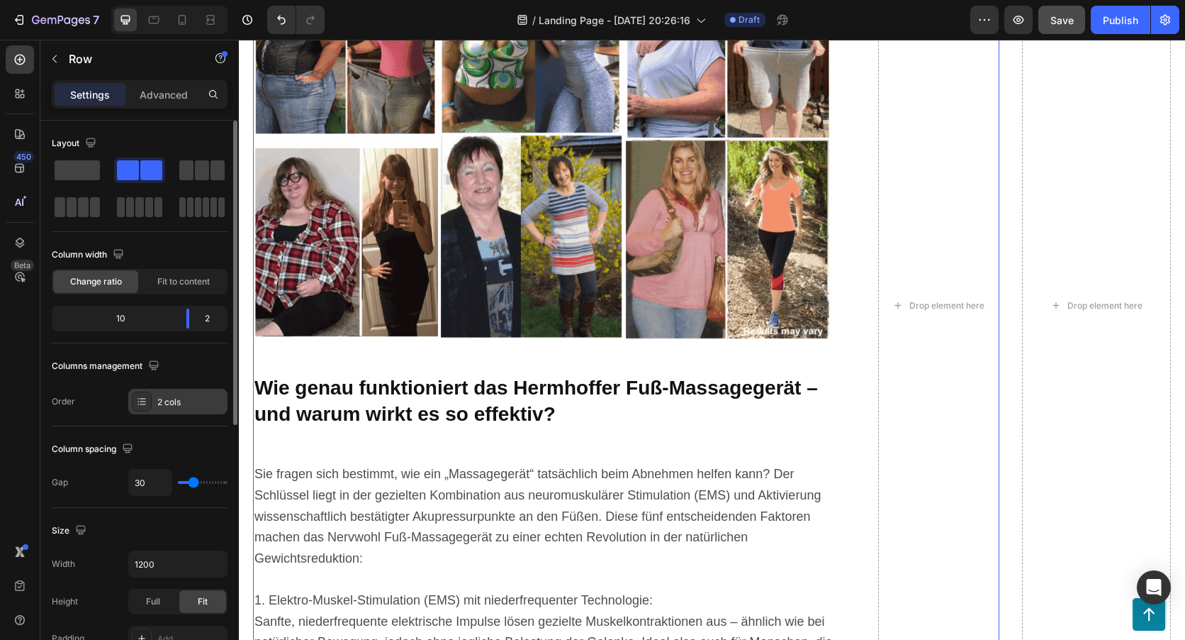
click at [137, 409] on div at bounding box center [142, 401] width 20 height 20
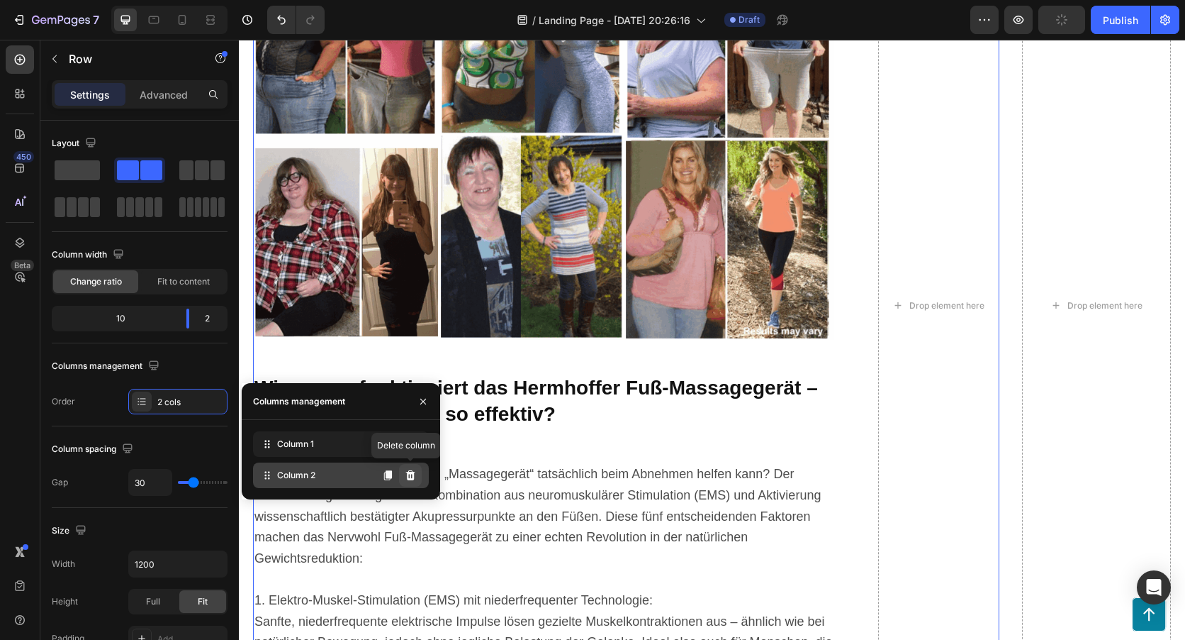
click at [411, 471] on icon at bounding box center [410, 474] width 11 height 11
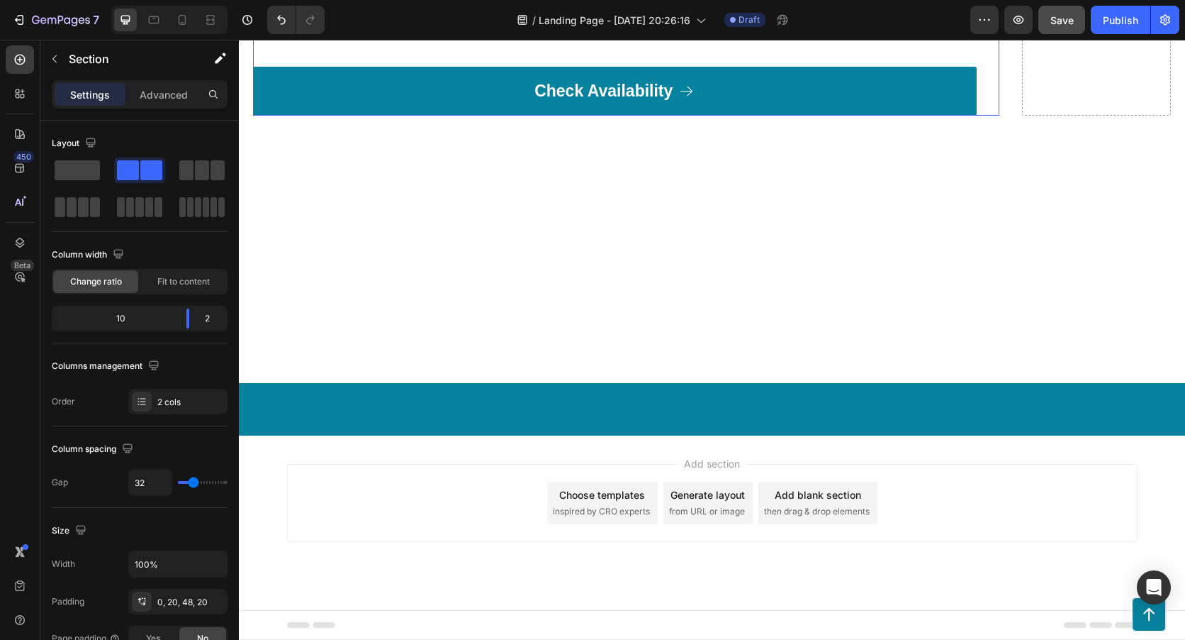
scroll to position [10281, 0]
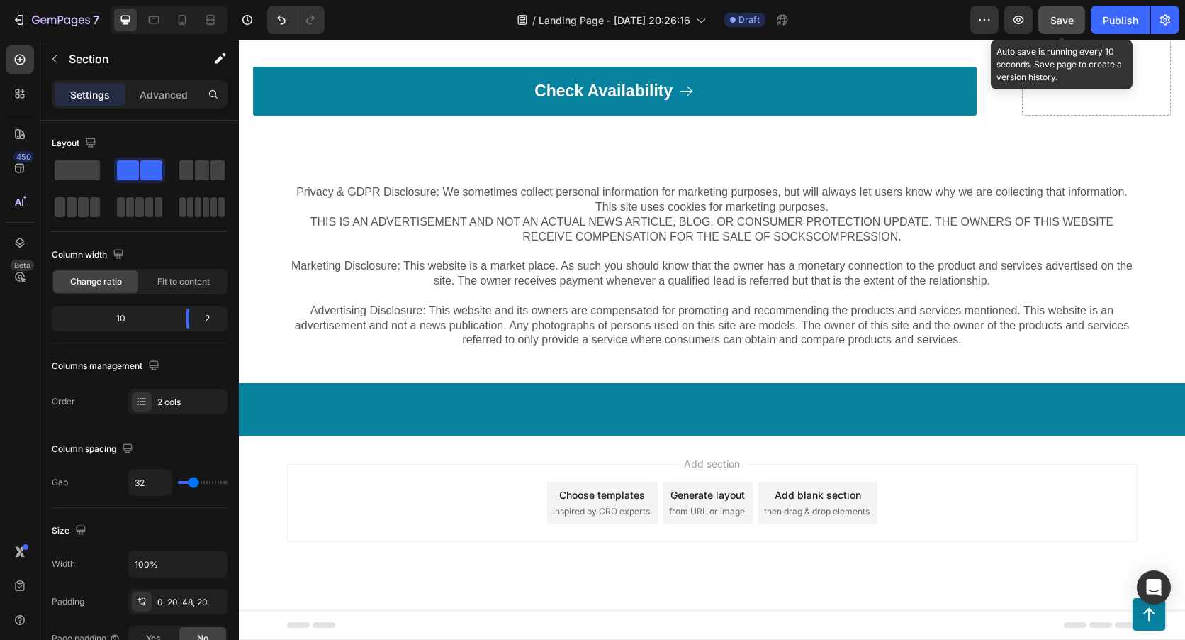
click at [1067, 23] on span "Save" at bounding box center [1062, 20] width 23 height 12
